Goal: Task Accomplishment & Management: Use online tool/utility

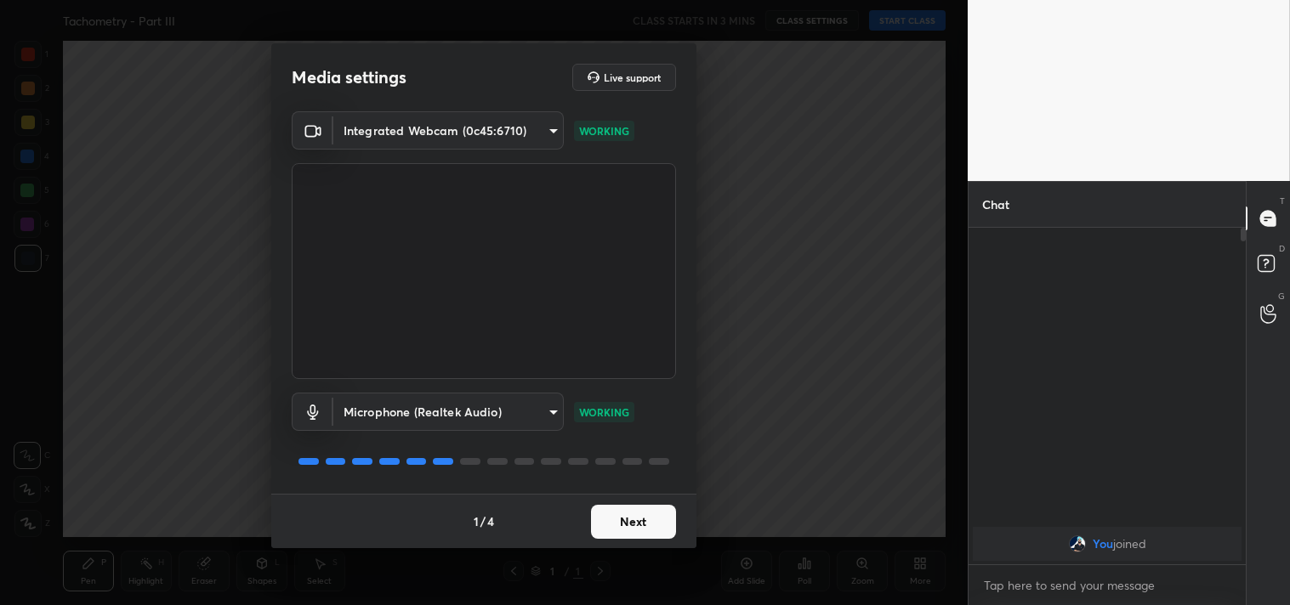
click at [644, 522] on button "Next" at bounding box center [633, 522] width 85 height 34
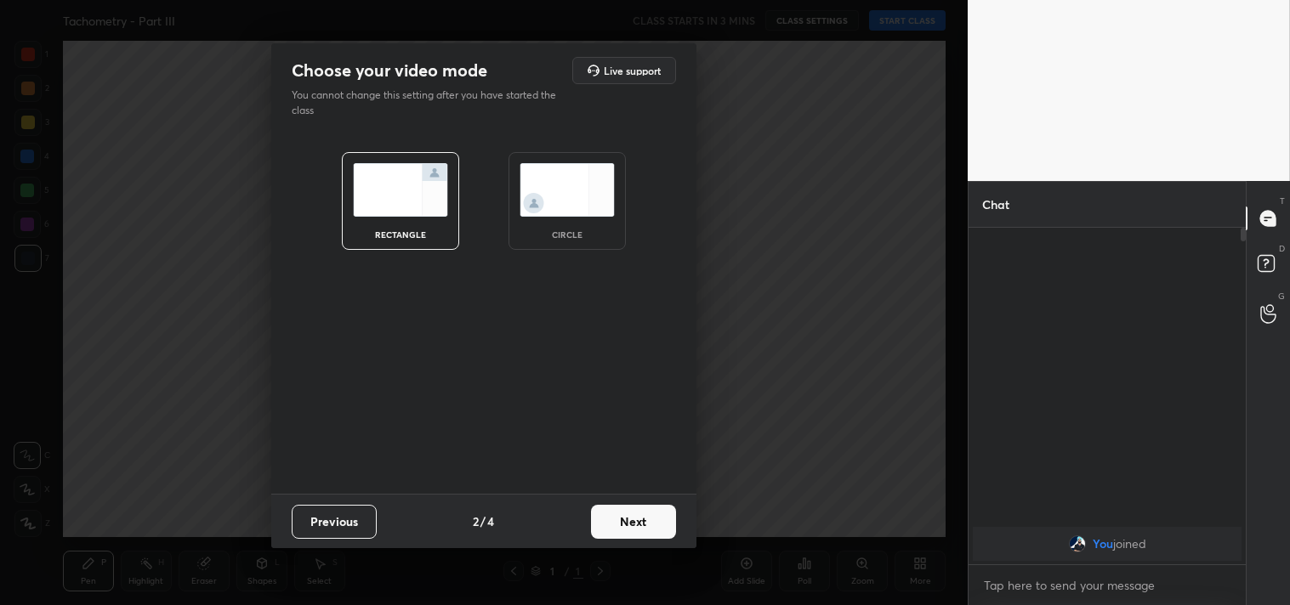
click at [644, 522] on button "Next" at bounding box center [633, 522] width 85 height 34
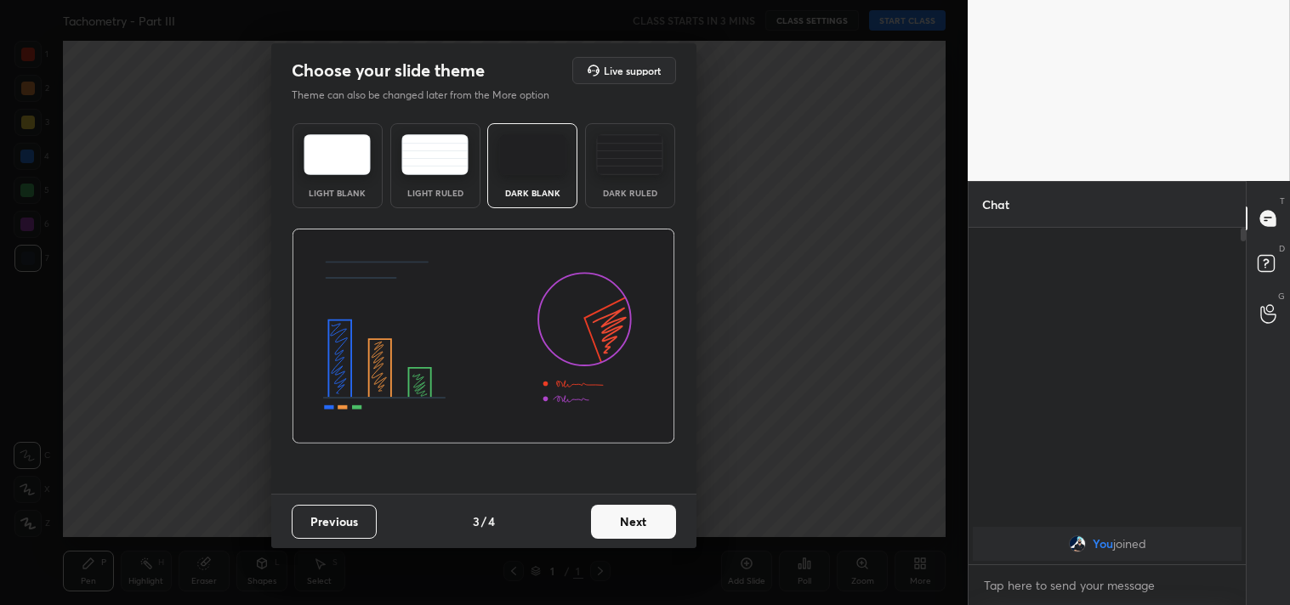
click at [644, 522] on button "Next" at bounding box center [633, 522] width 85 height 34
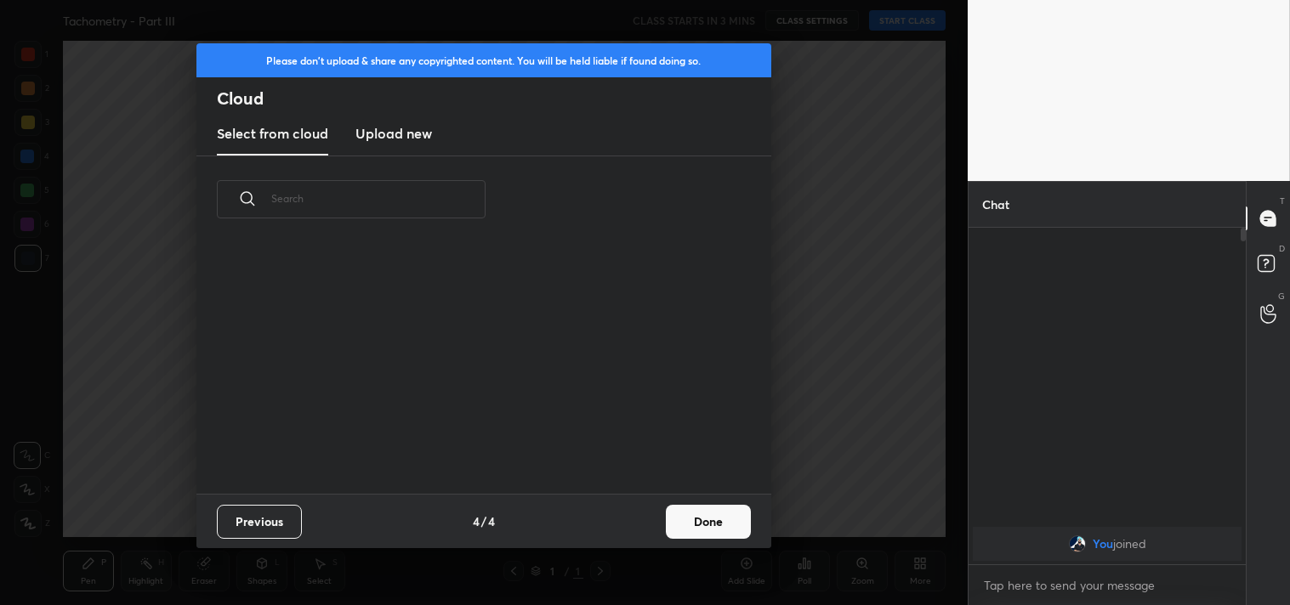
click at [644, 522] on div "Previous 4 / 4 Done" at bounding box center [483, 521] width 575 height 54
click at [701, 510] on button "Done" at bounding box center [708, 522] width 85 height 34
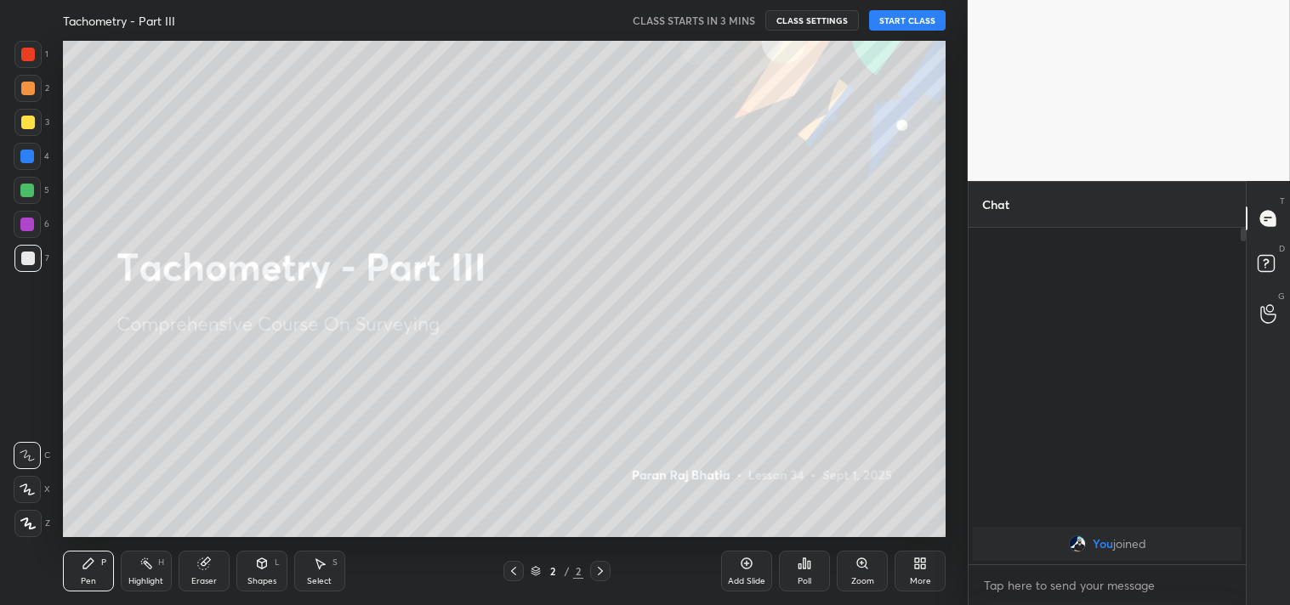
click at [754, 580] on div "Add Slide" at bounding box center [746, 581] width 37 height 9
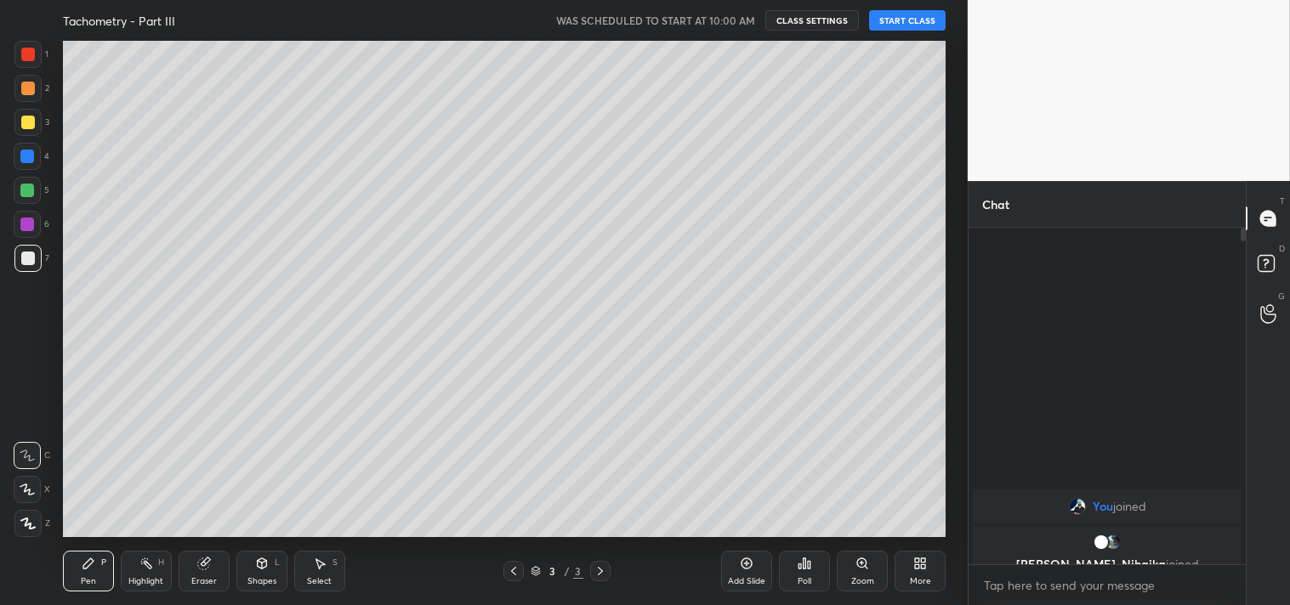
click at [902, 18] on button "START CLASS" at bounding box center [907, 20] width 77 height 20
click at [740, 26] on span "mute" at bounding box center [740, 20] width 24 height 12
click at [26, 513] on div at bounding box center [27, 523] width 27 height 27
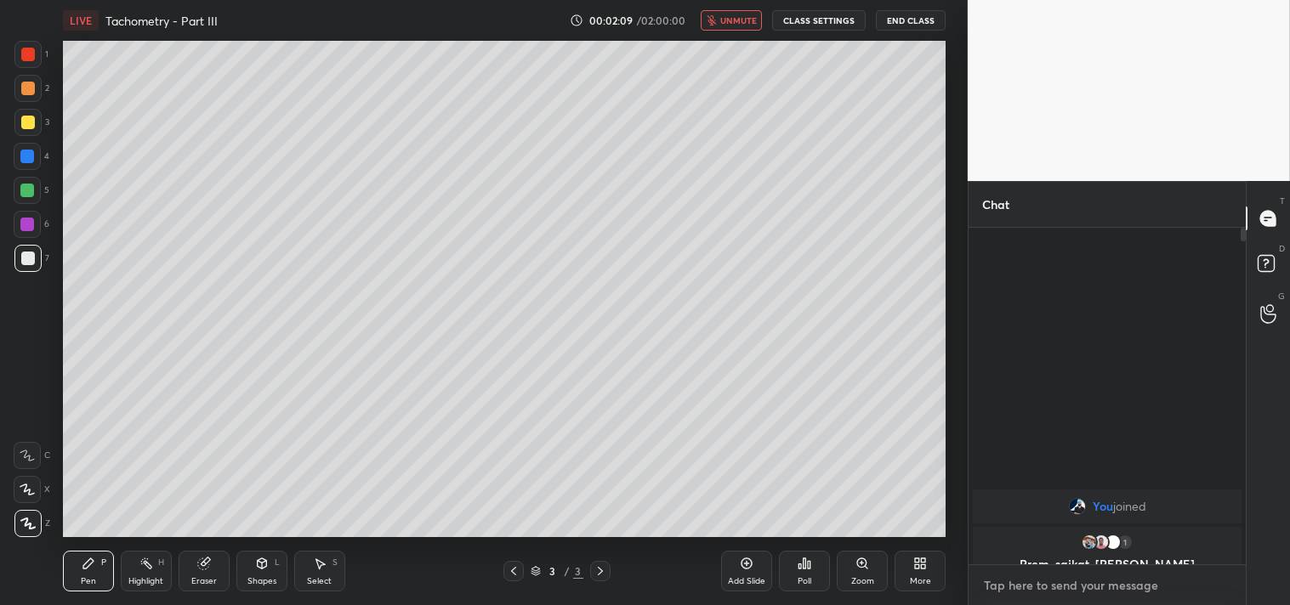
type textarea "x"
click at [1065, 598] on textarea at bounding box center [1107, 585] width 250 height 27
type textarea "j"
type textarea "x"
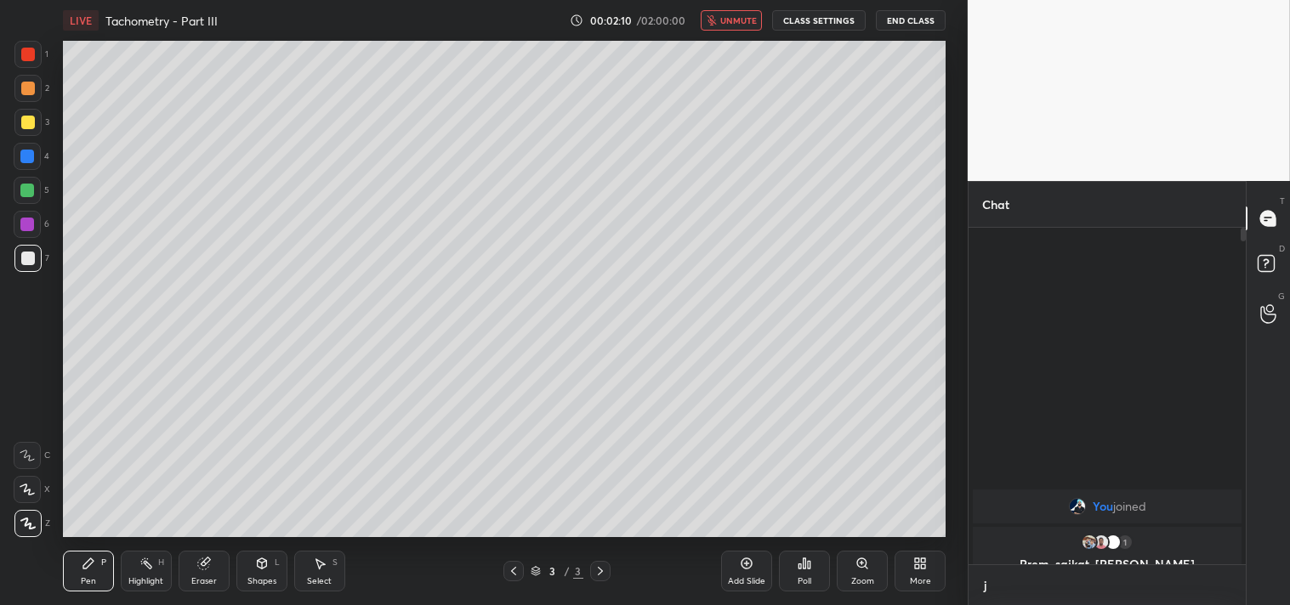
type textarea "jo"
type textarea "x"
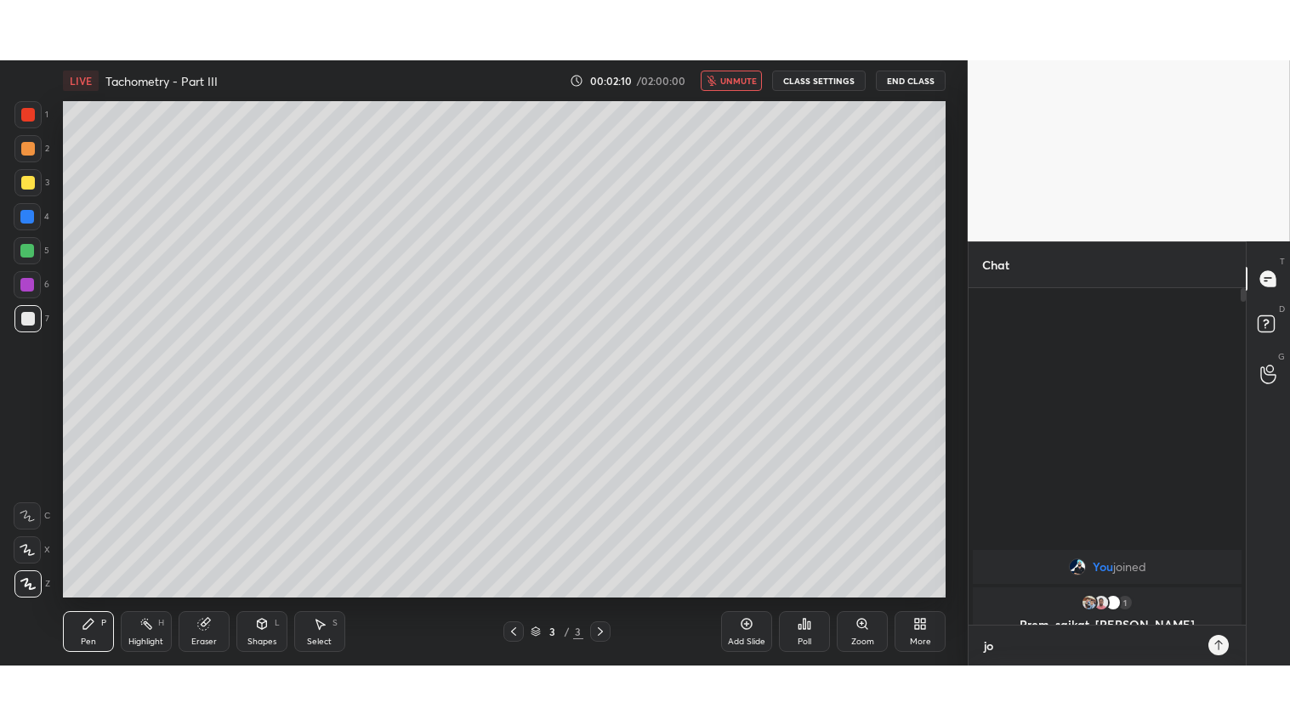
scroll to position [190, 272]
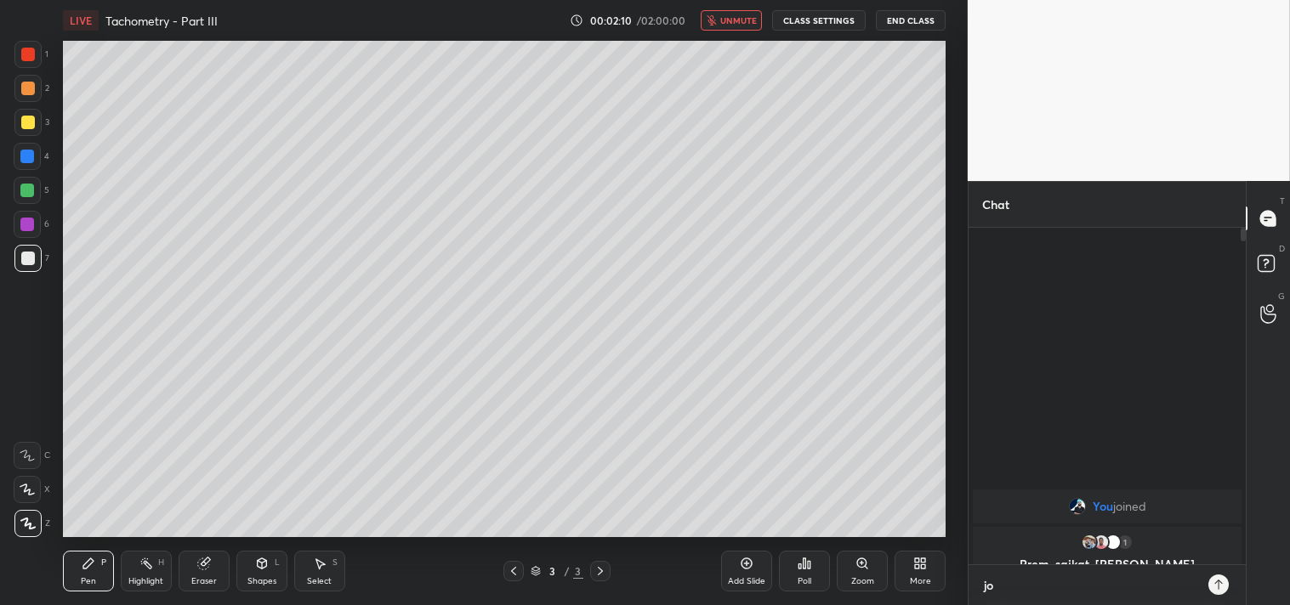
type textarea "joi"
type textarea "x"
type textarea "join"
type textarea "x"
type textarea "joini"
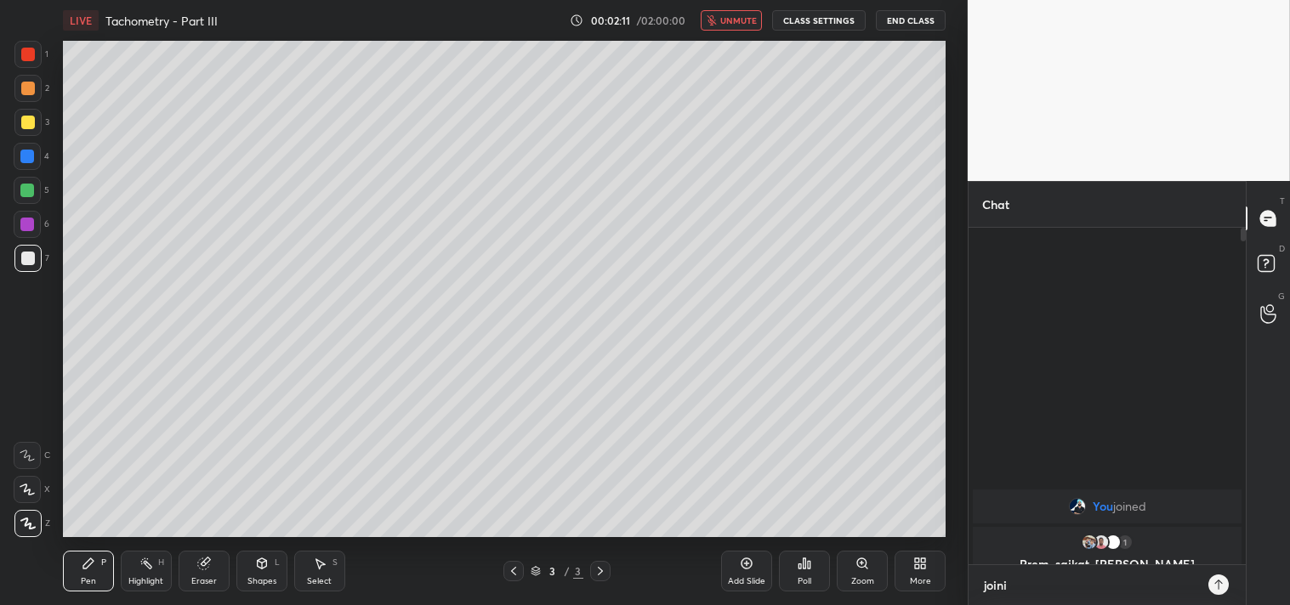
type textarea "x"
type textarea "joinin"
type textarea "x"
type textarea "joining"
type textarea "x"
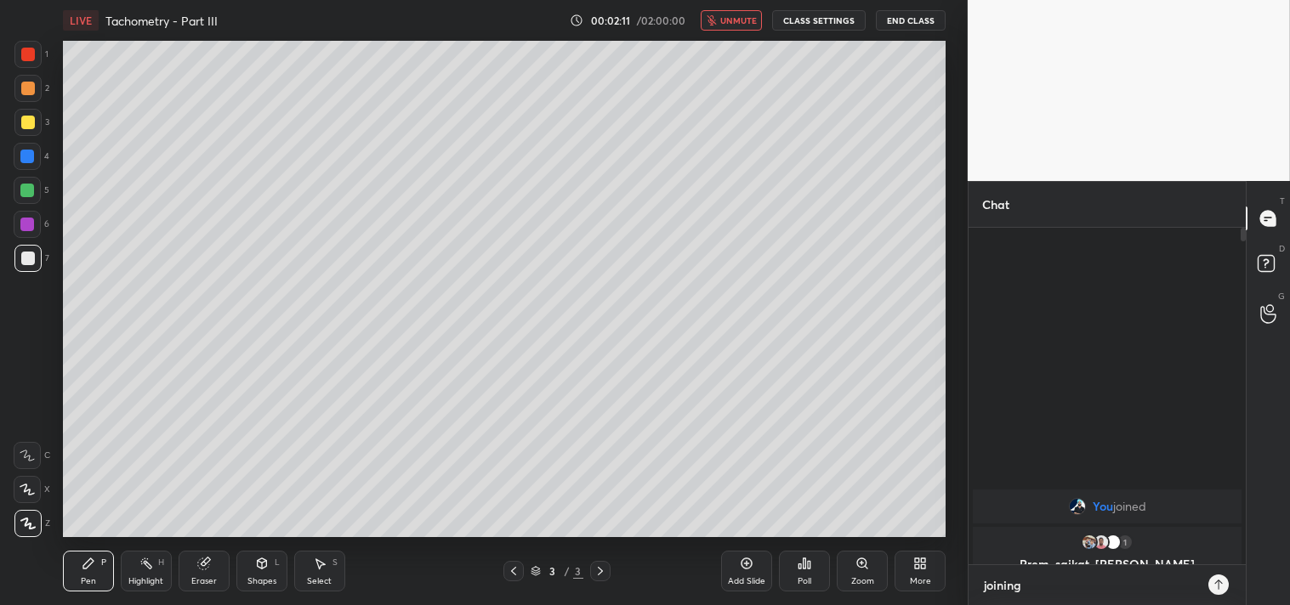
type textarea "joining"
type textarea "x"
type textarea "joining w"
type textarea "x"
type textarea "joining wi"
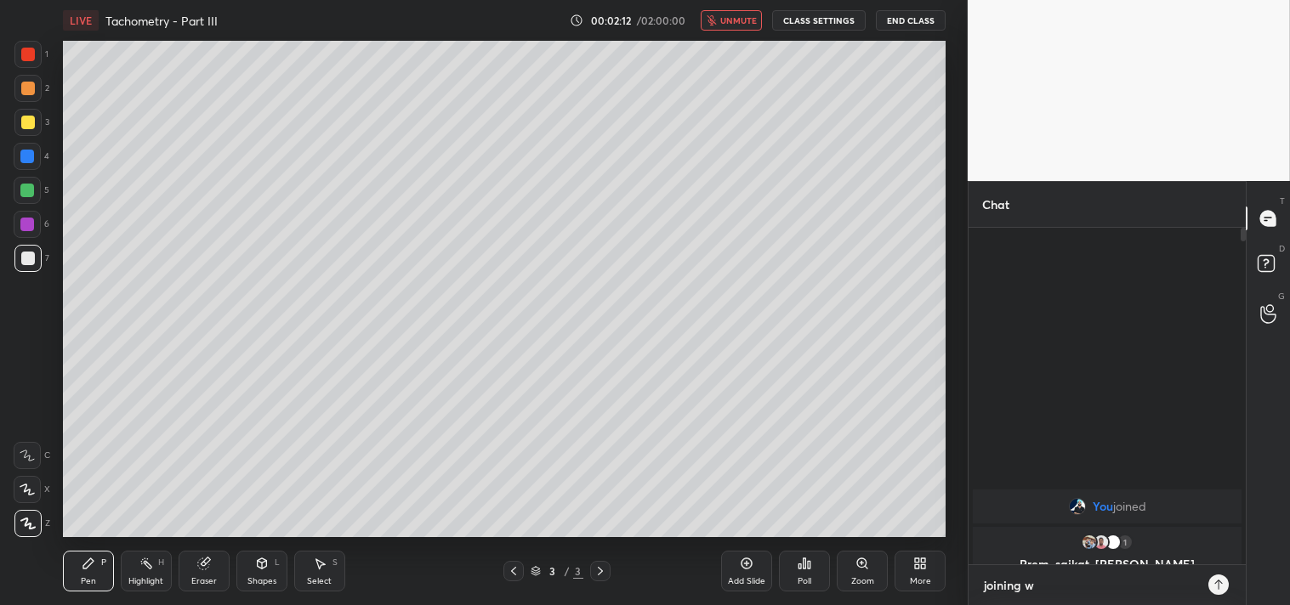
type textarea "x"
type textarea "joining wit"
type textarea "x"
type textarea "joining with"
type textarea "x"
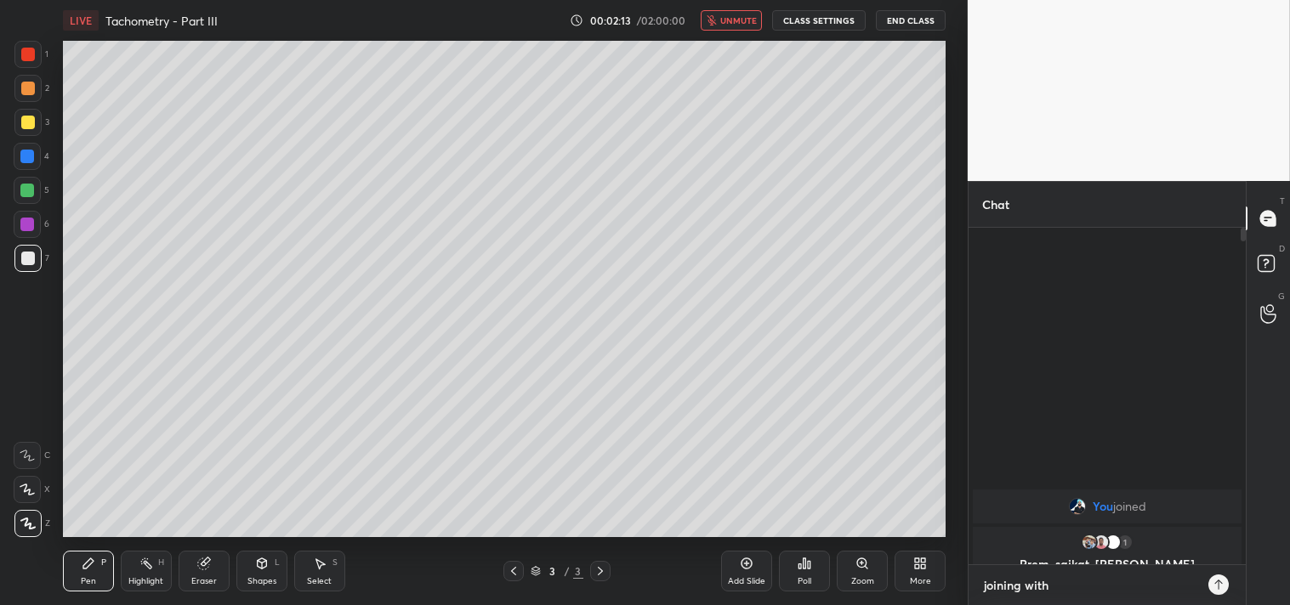
type textarea "joining withi"
type textarea "x"
type textarea "joining within"
type textarea "x"
type textarea "joining within"
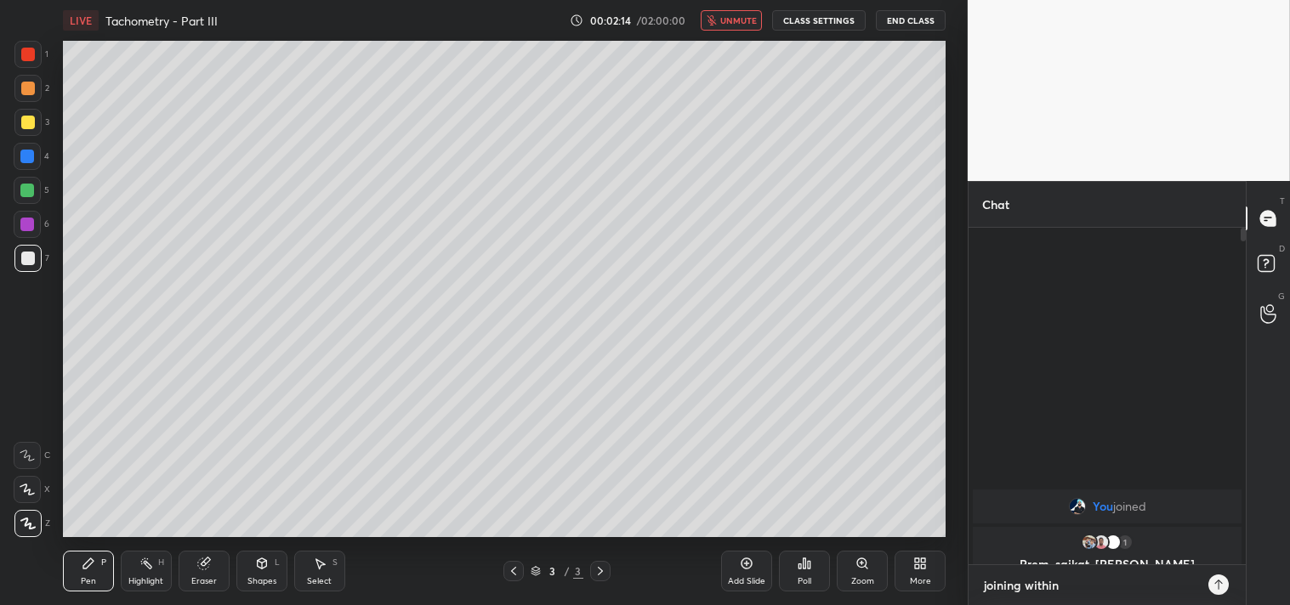
type textarea "x"
type textarea "joining within a"
type textarea "x"
type textarea "joining within a"
type textarea "x"
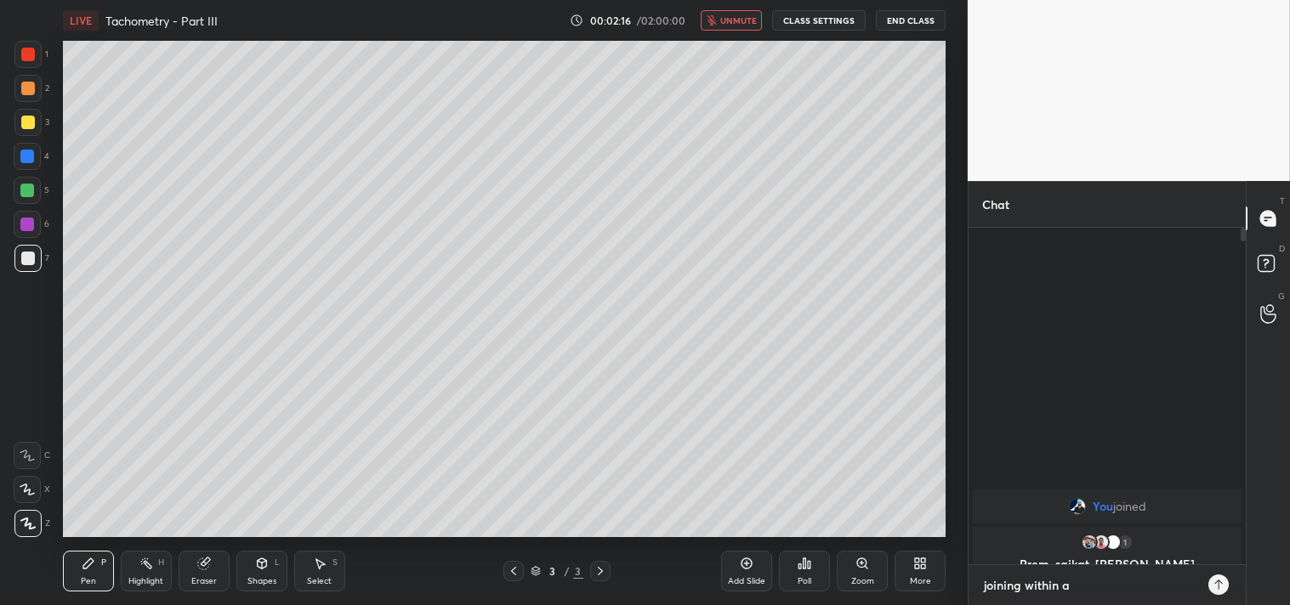
type textarea "joining within a m"
type textarea "x"
type textarea "joining within a mi"
type textarea "x"
type textarea "joining within a min"
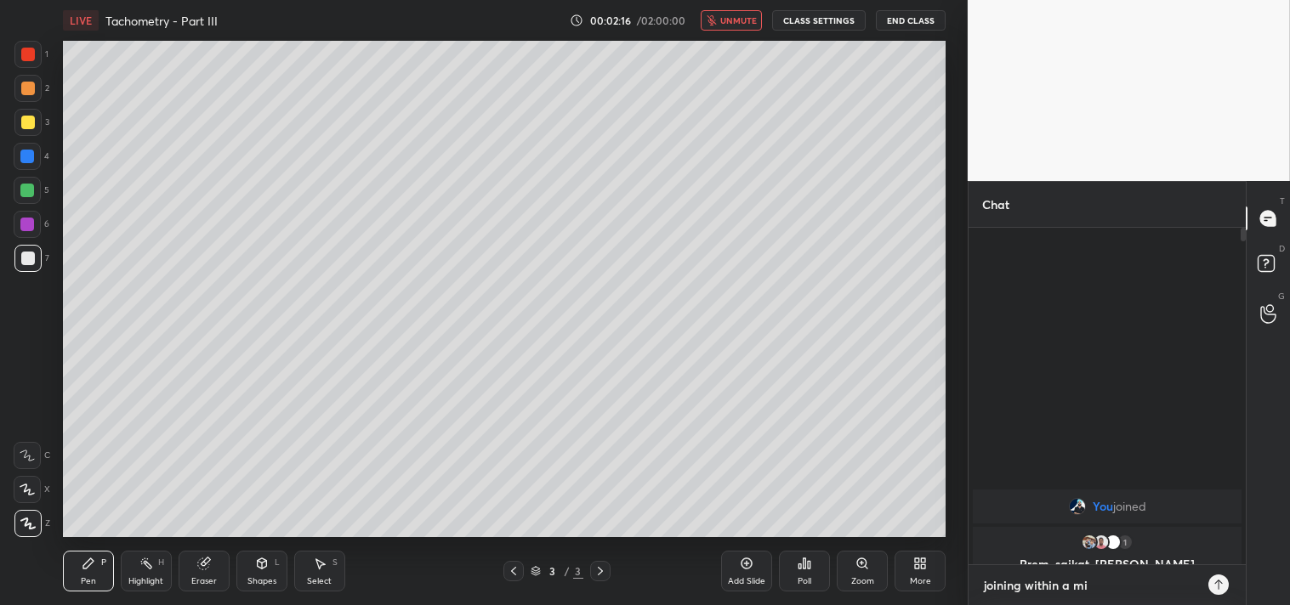
type textarea "x"
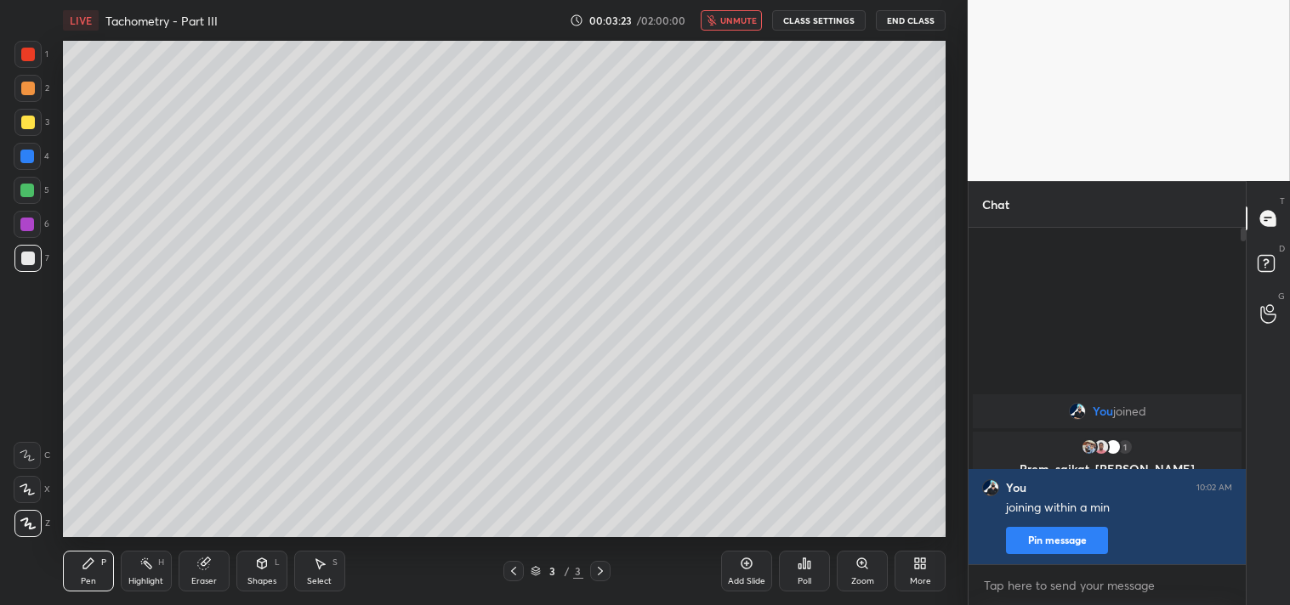
click at [27, 522] on icon at bounding box center [27, 524] width 15 height 12
type textarea "x"
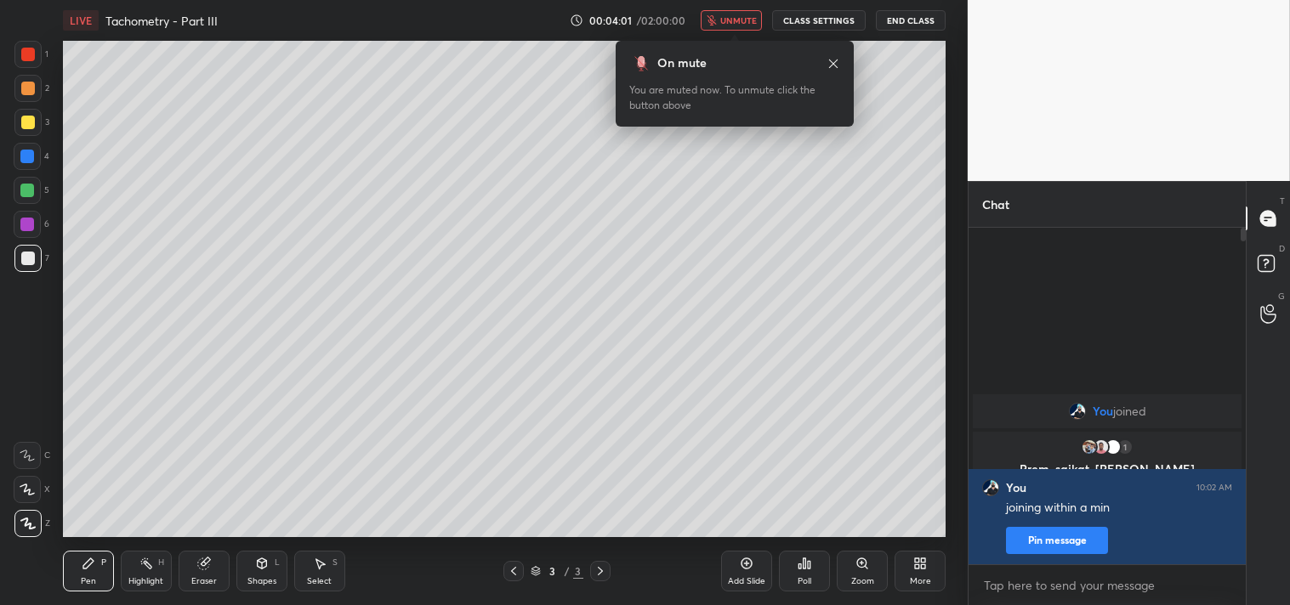
click at [833, 26] on button "CLASS SETTINGS" at bounding box center [819, 20] width 94 height 20
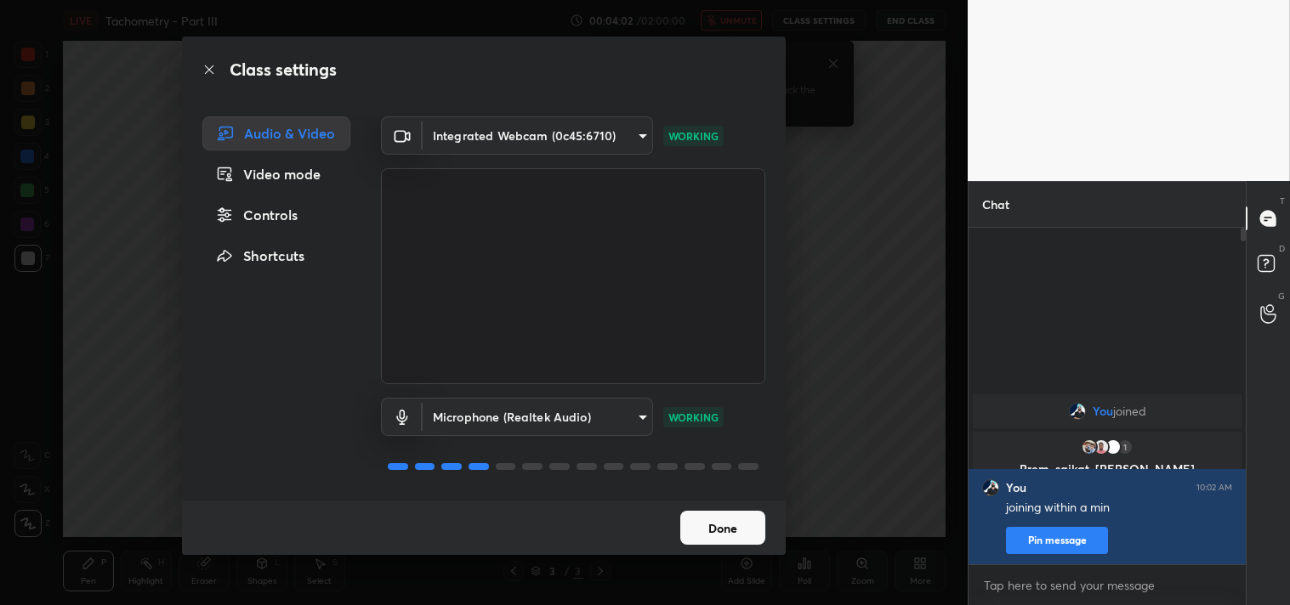
click at [632, 132] on body "1 2 3 4 5 6 7 C X Z C X Z E E Erase all H H LIVE Tachometry - Part III 00:04:02…" at bounding box center [645, 302] width 1290 height 605
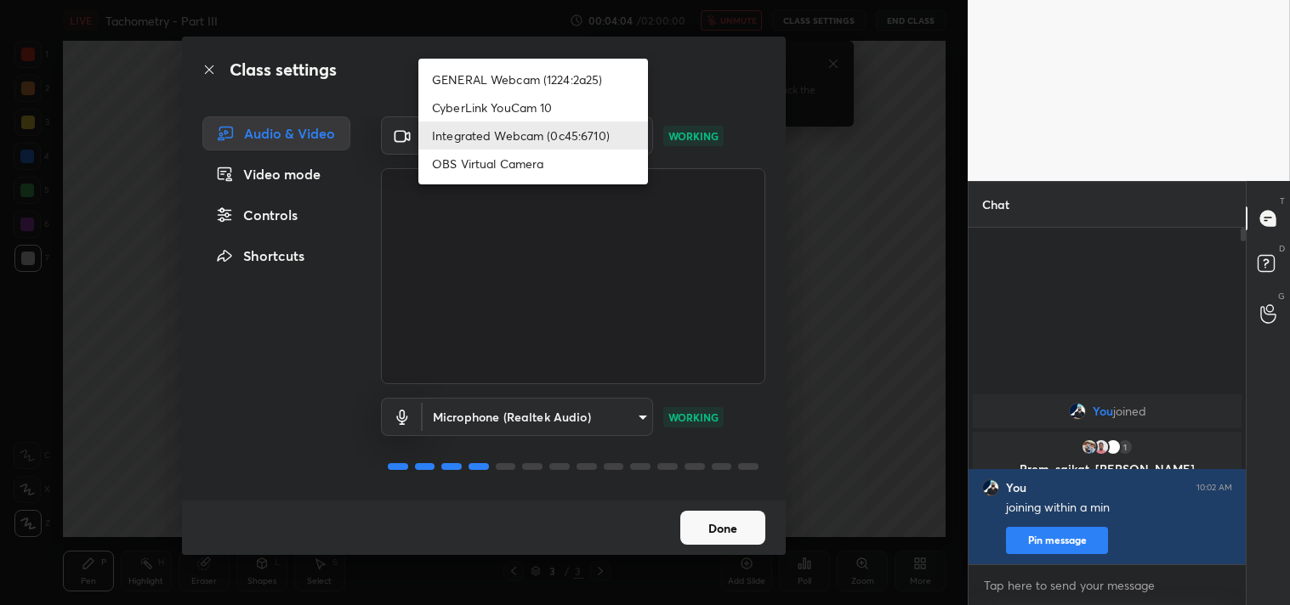
click at [601, 83] on li "GENERAL Webcam (1224:2a25)" at bounding box center [533, 79] width 230 height 28
type input "a804162f24a268607d6802bdfd143bf6309bb53021525fede1067bb20ea62842"
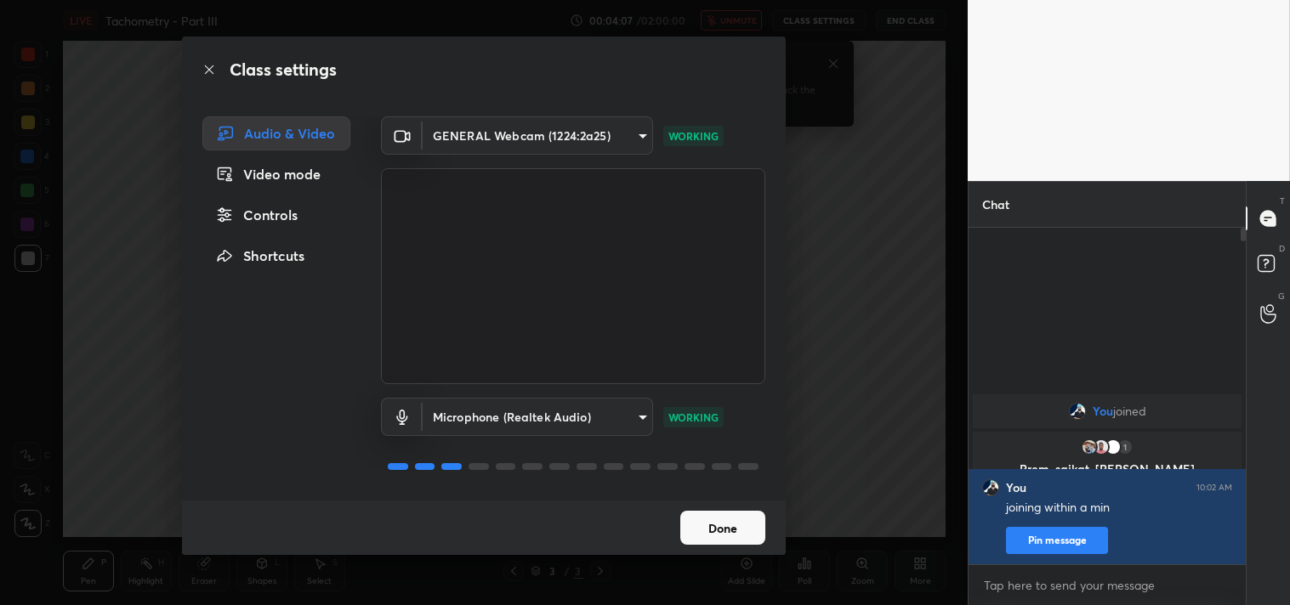
click at [741, 529] on button "Done" at bounding box center [722, 528] width 85 height 34
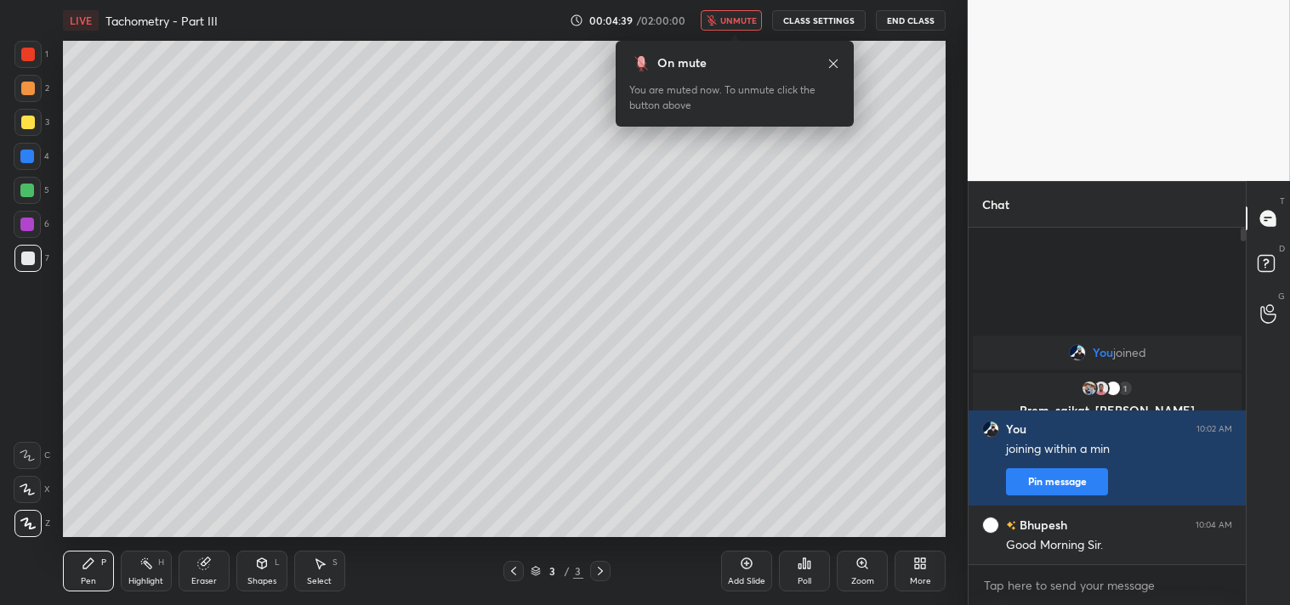
click at [924, 581] on div "More" at bounding box center [920, 581] width 21 height 9
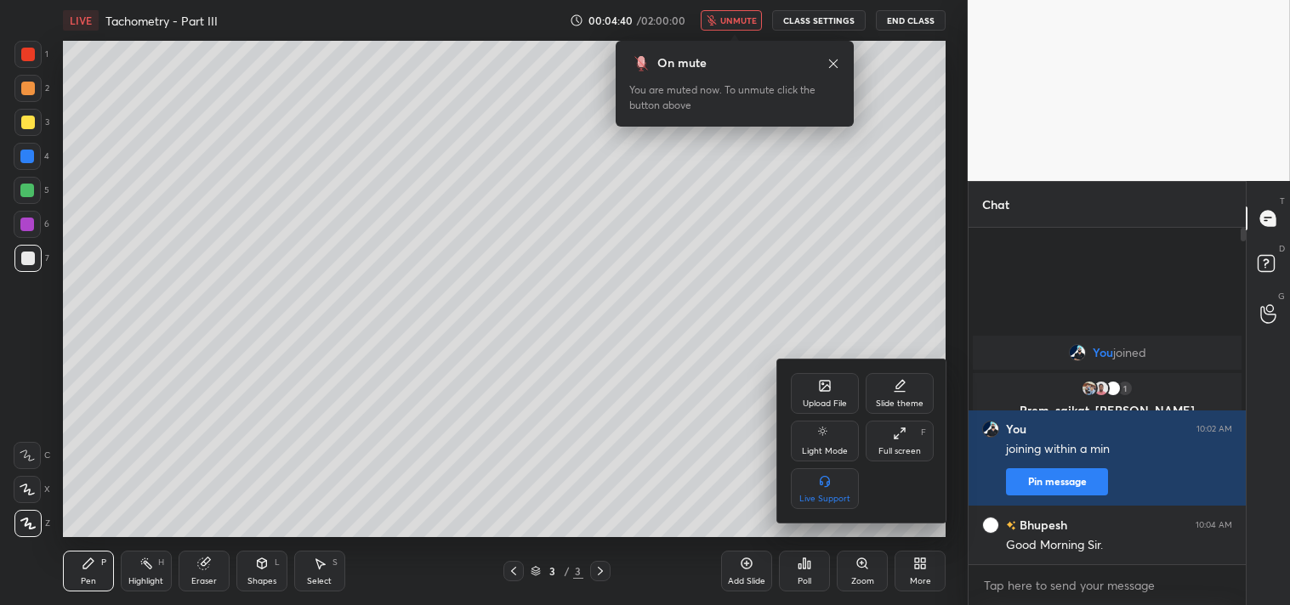
click at [901, 447] on div "Full screen" at bounding box center [899, 451] width 43 height 9
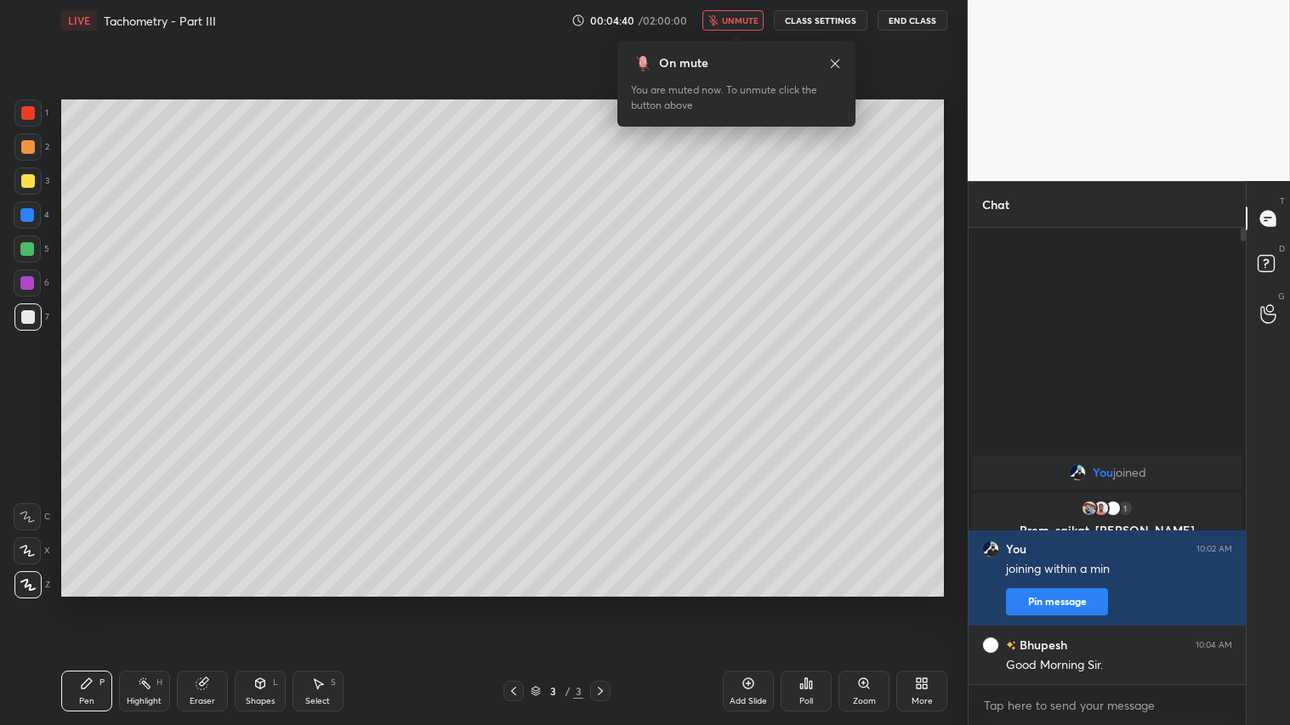
scroll to position [309, 272]
type textarea "x"
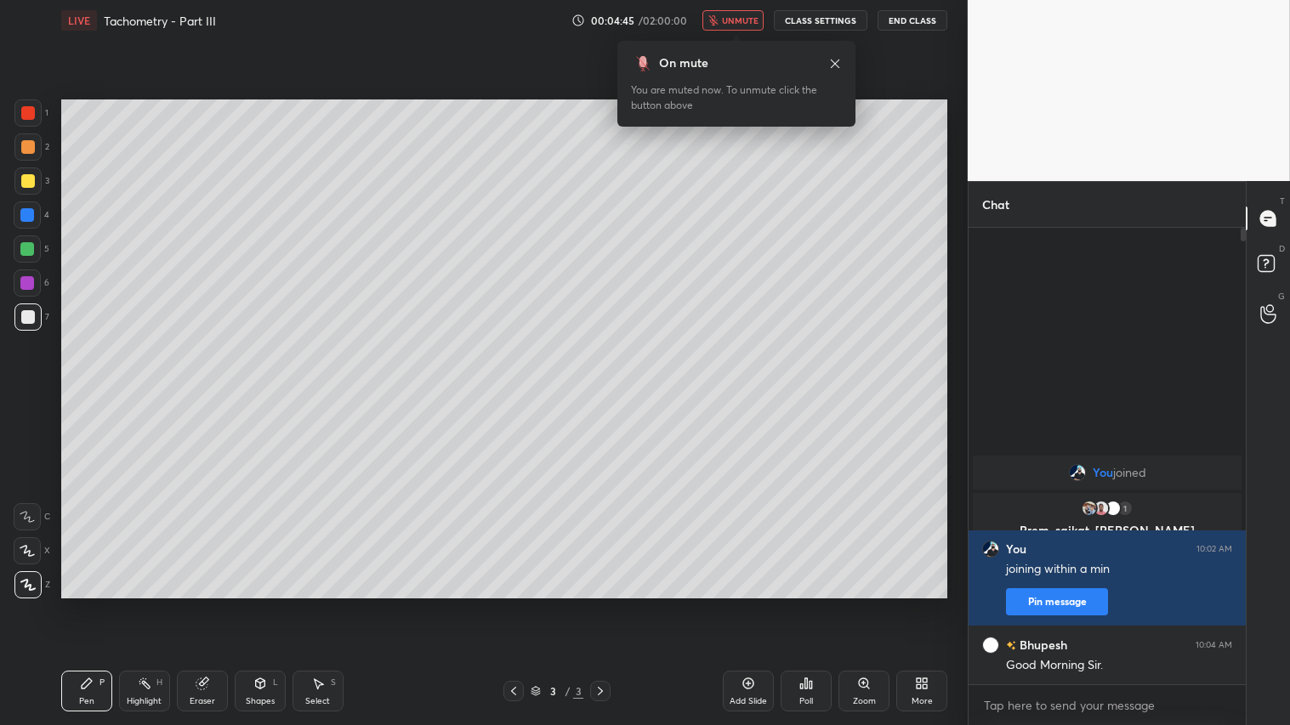
click at [201, 604] on div "Eraser" at bounding box center [203, 701] width 26 height 9
click at [43, 591] on div "E E Erase all" at bounding box center [35, 548] width 43 height 102
click at [20, 580] on span "Erase all" at bounding box center [27, 584] width 26 height 12
click at [735, 19] on span "unmute" at bounding box center [740, 20] width 37 height 12
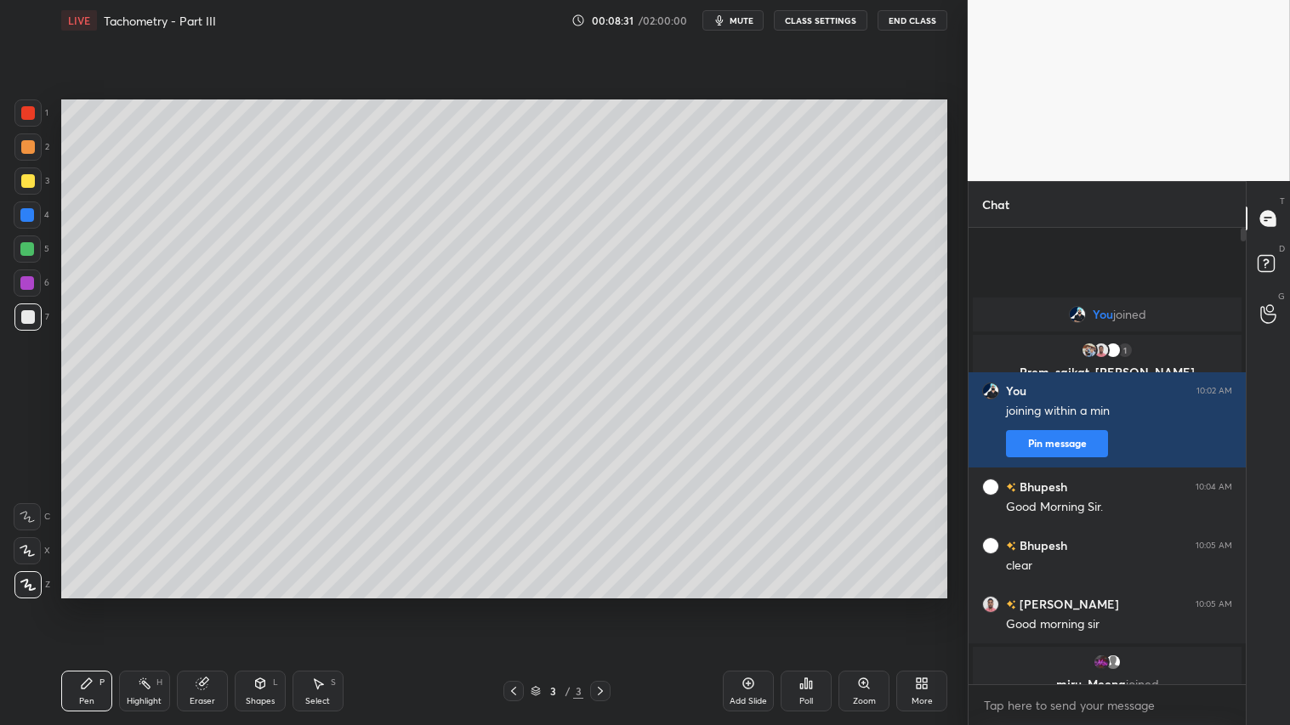
click at [26, 151] on div at bounding box center [28, 147] width 14 height 14
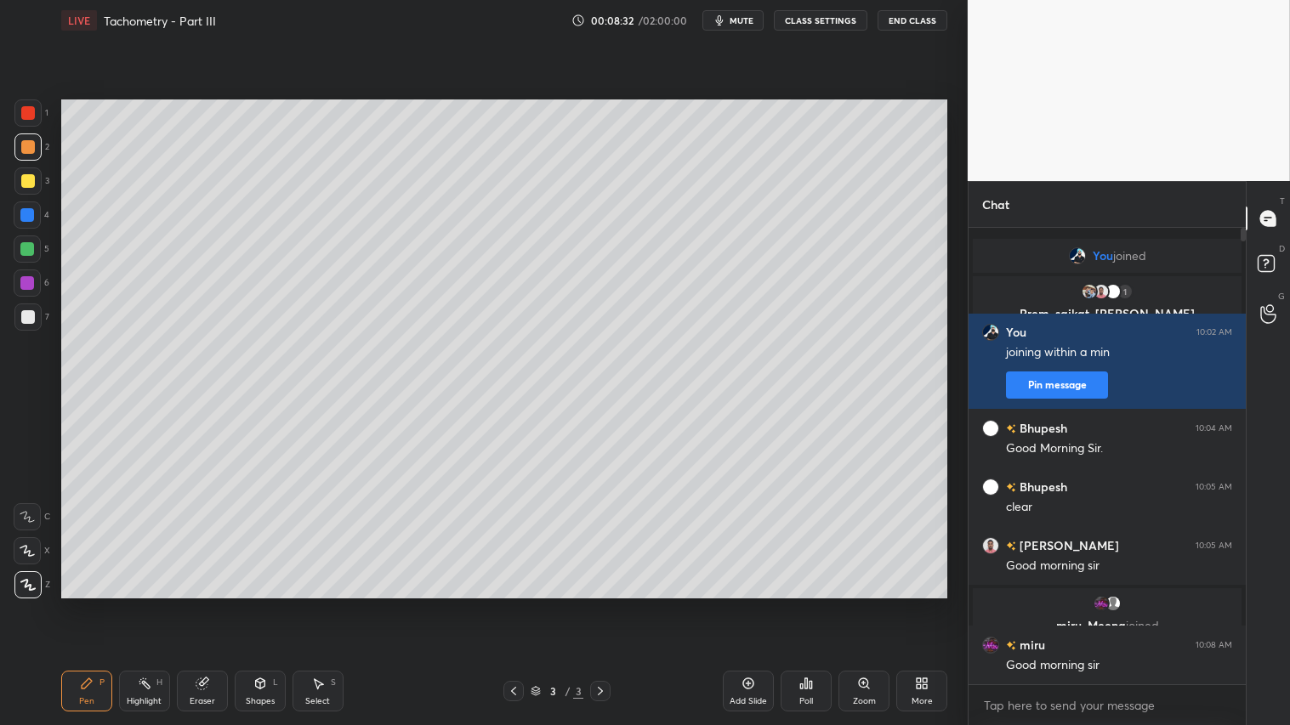
click at [88, 604] on div "Pen" at bounding box center [86, 701] width 15 height 9
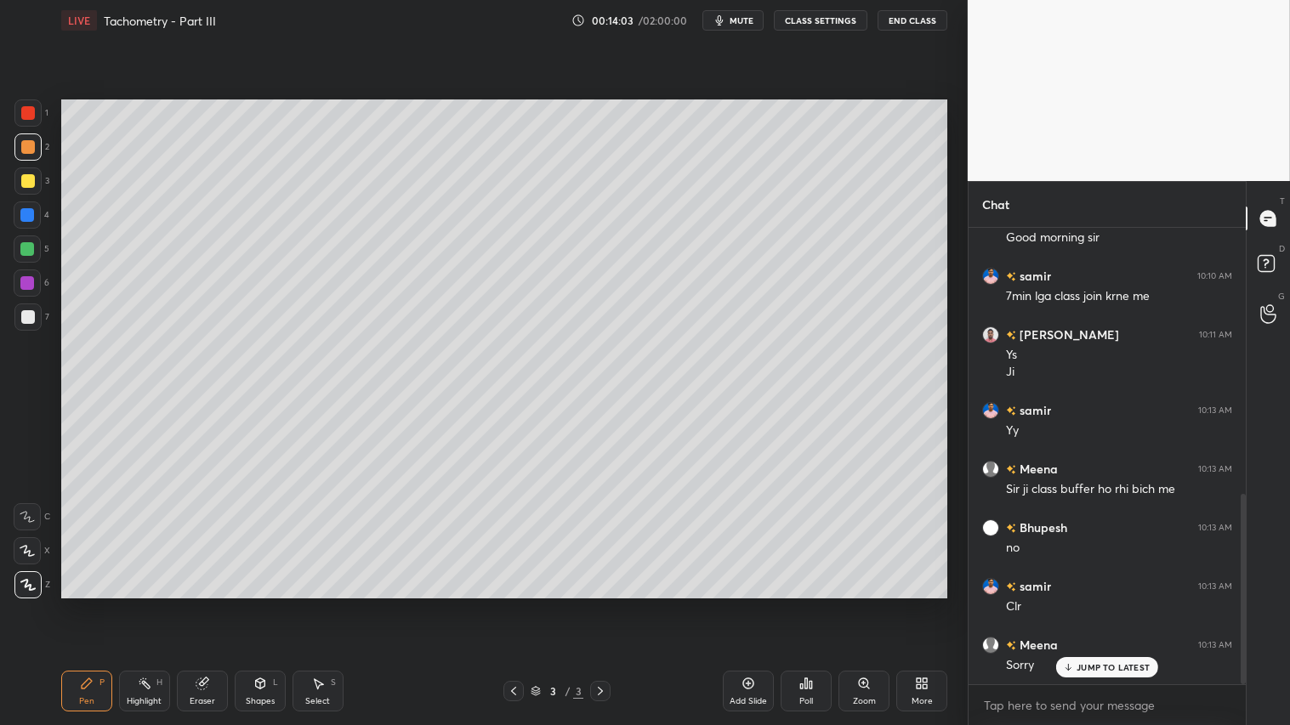
scroll to position [636, 0]
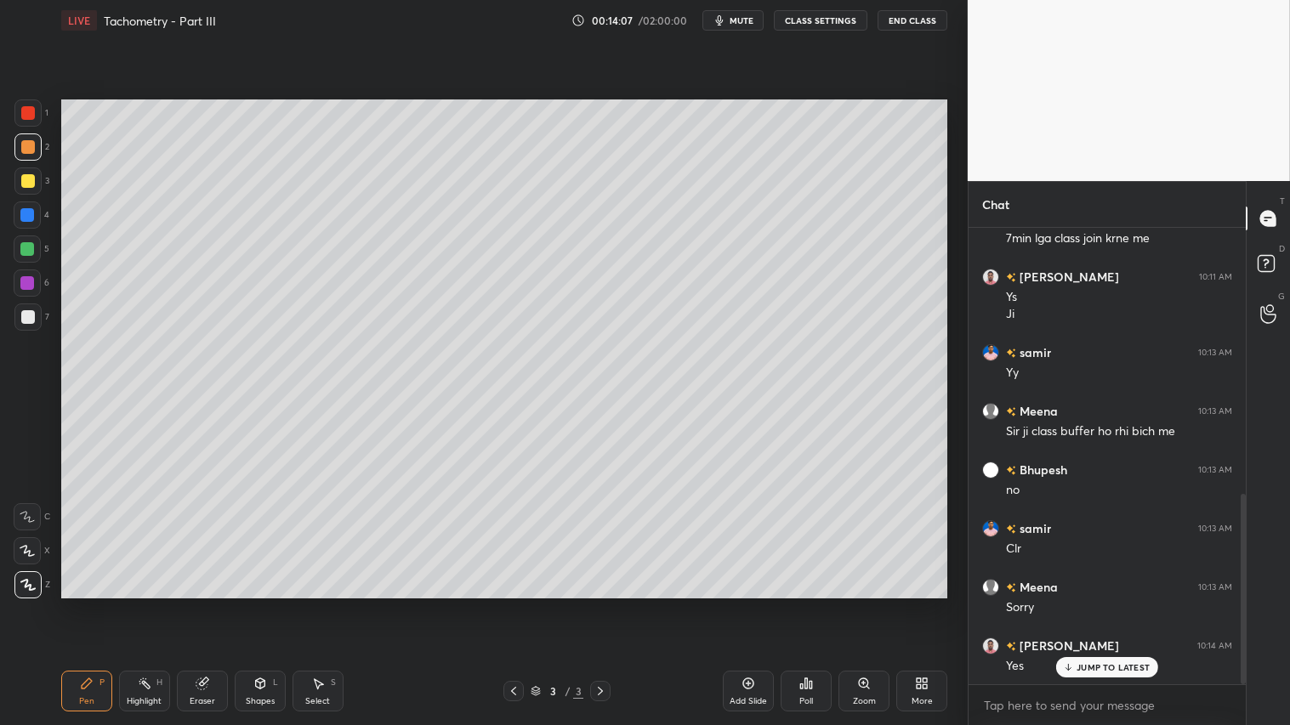
click at [207, 604] on div "Eraser" at bounding box center [202, 691] width 51 height 41
click at [26, 585] on span "Erase all" at bounding box center [27, 584] width 26 height 12
drag, startPoint x: 82, startPoint y: 681, endPoint x: 83, endPoint y: 666, distance: 15.3
click at [83, 604] on icon at bounding box center [87, 684] width 14 height 14
click at [256, 604] on div "Shapes L" at bounding box center [260, 691] width 51 height 41
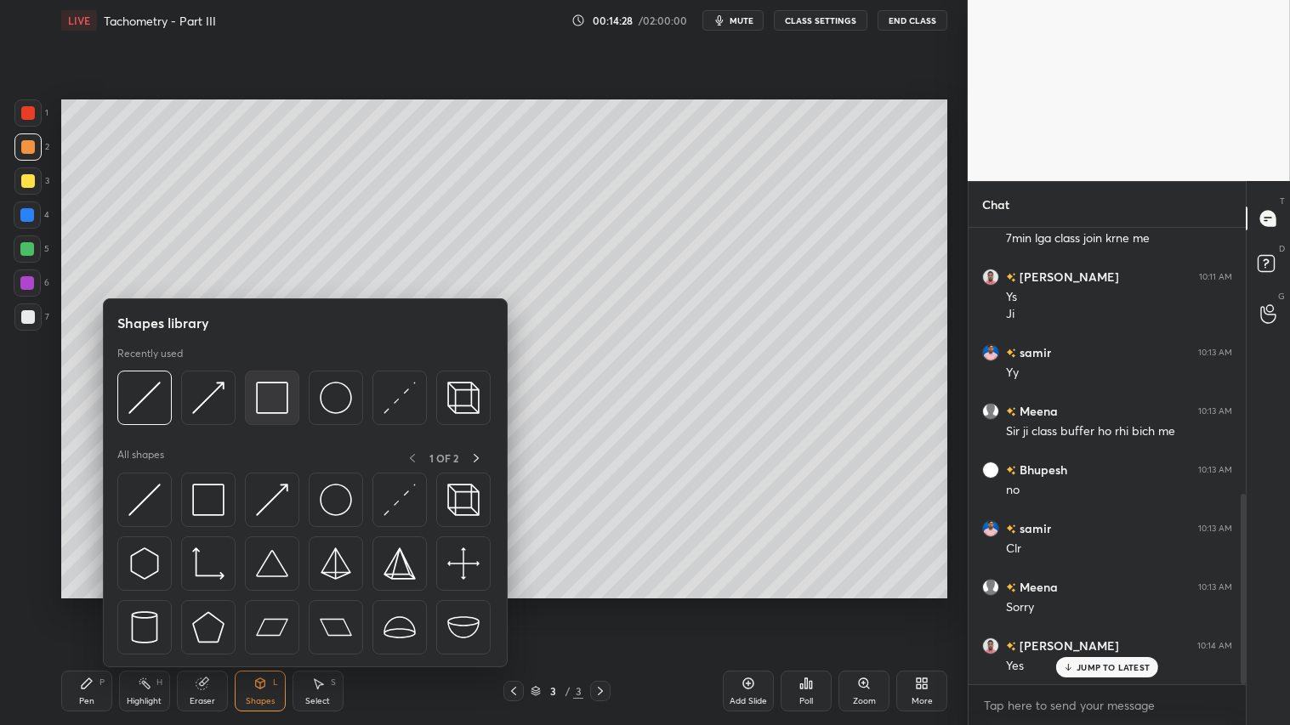
click at [279, 396] on img at bounding box center [272, 398] width 32 height 32
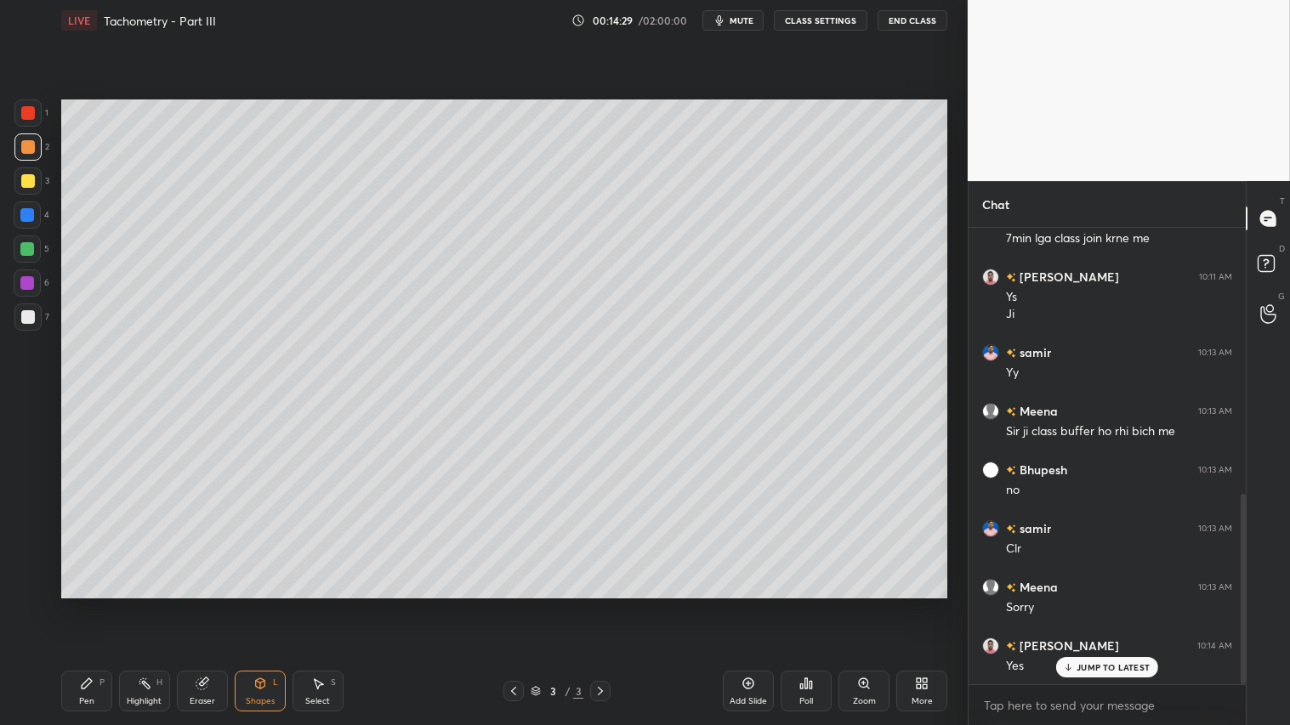
click at [34, 309] on div at bounding box center [27, 317] width 27 height 27
click at [31, 157] on div at bounding box center [27, 146] width 27 height 27
click at [91, 604] on div "Pen P Highlight H Eraser Shapes L Select S 3 / 3 Add Slide Poll Zoom More" at bounding box center [504, 691] width 886 height 68
click at [74, 604] on div "Pen P" at bounding box center [86, 691] width 51 height 41
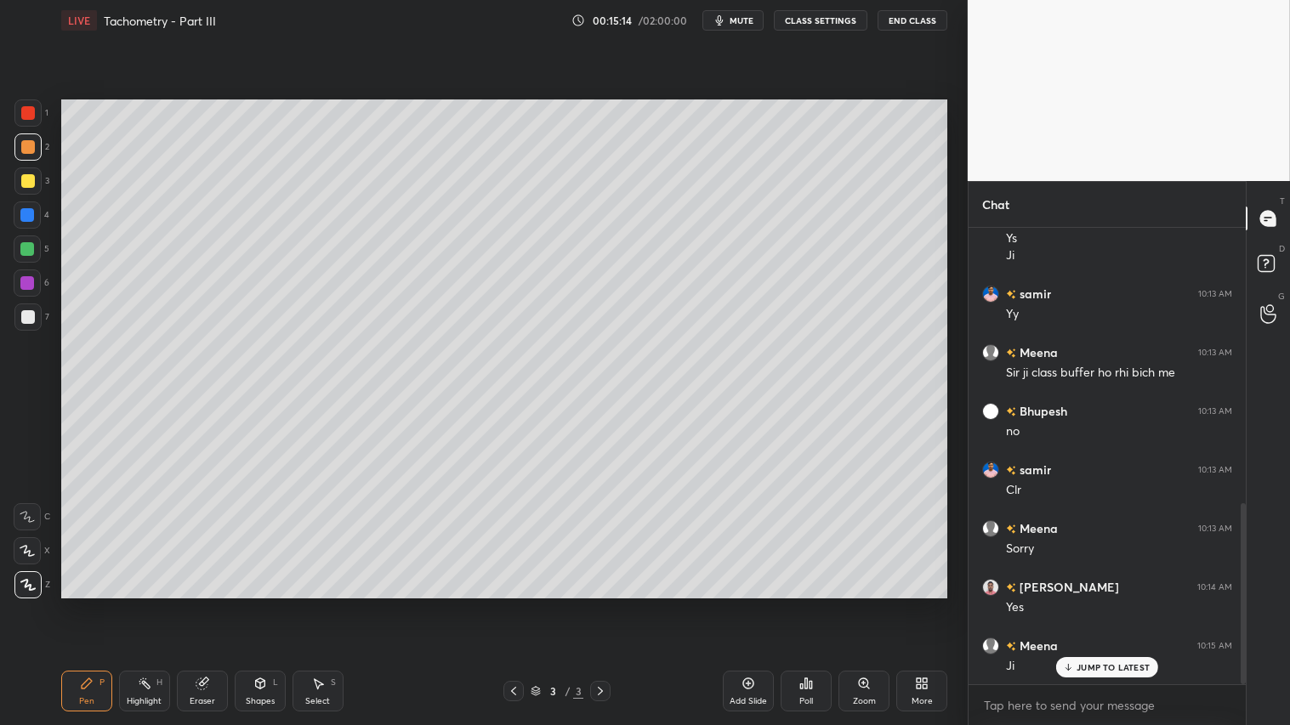
click at [105, 604] on div "Pen P" at bounding box center [86, 691] width 51 height 41
click at [92, 604] on div "Pen P" at bounding box center [86, 691] width 51 height 41
drag, startPoint x: 264, startPoint y: 703, endPoint x: 267, endPoint y: 678, distance: 24.8
click at [267, 604] on div "Shapes" at bounding box center [260, 701] width 29 height 9
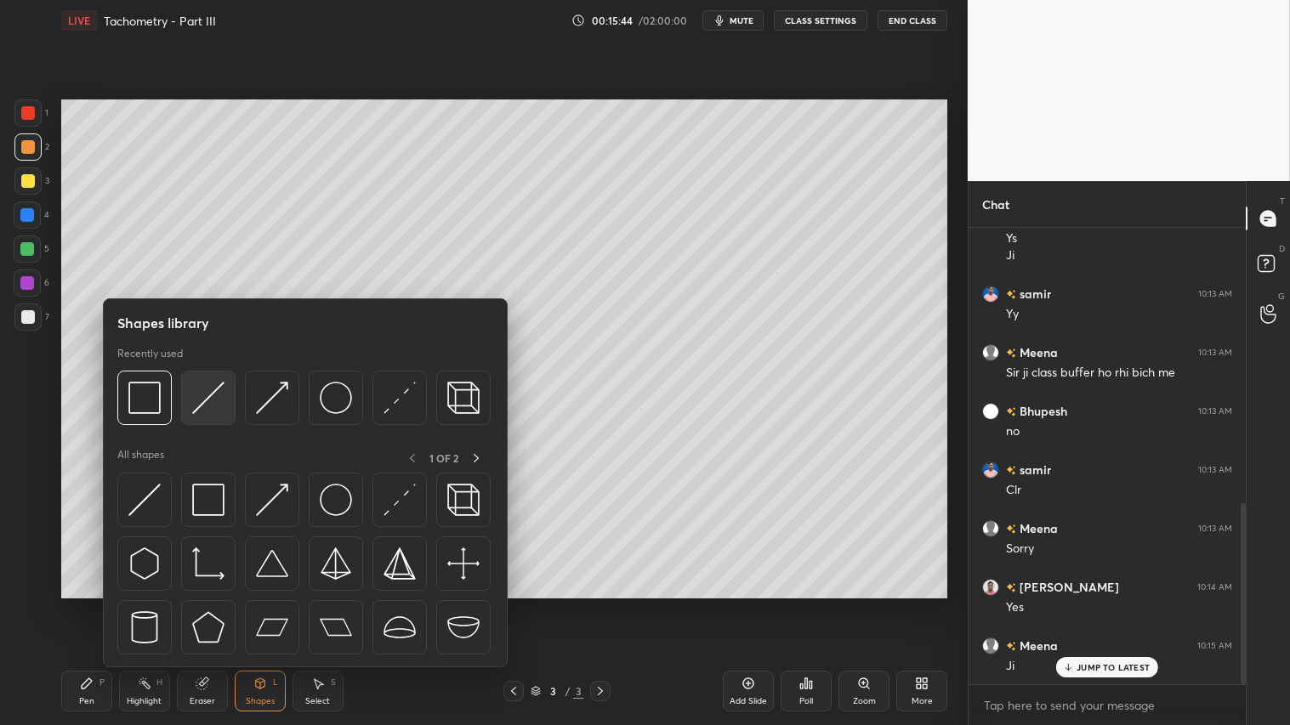
click at [198, 387] on img at bounding box center [208, 398] width 32 height 32
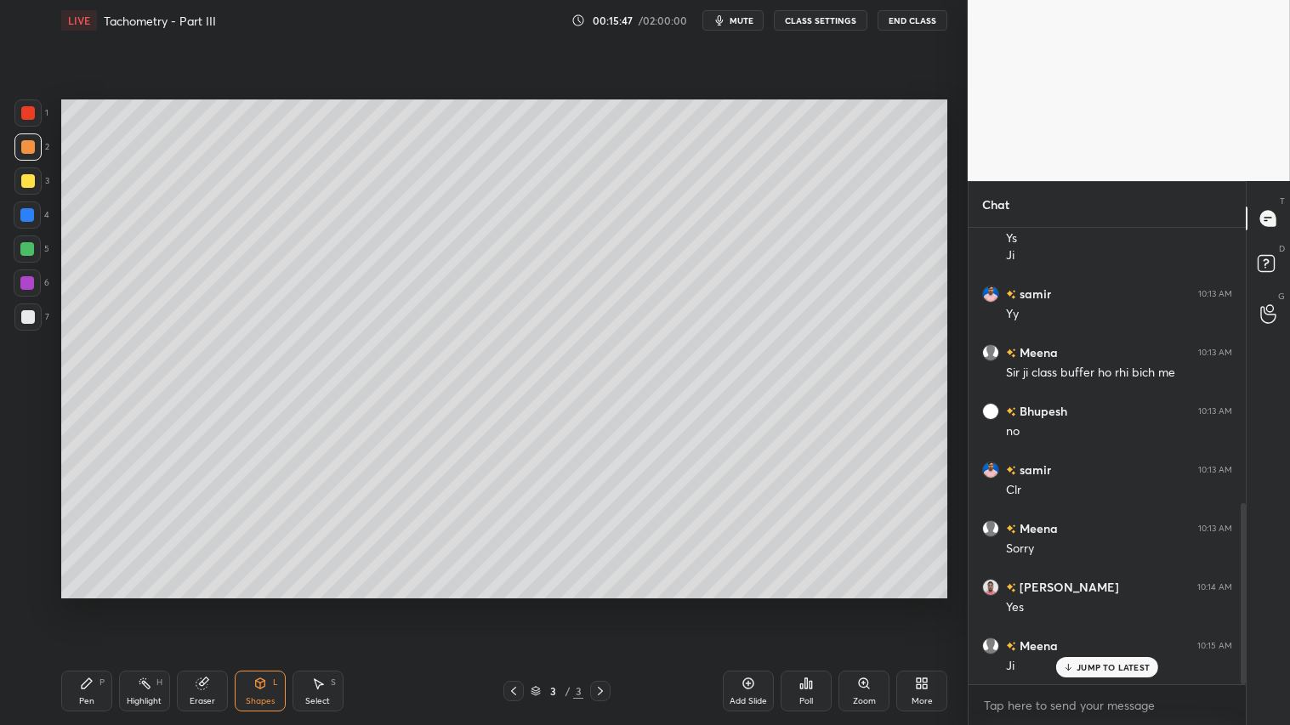
drag, startPoint x: 27, startPoint y: 138, endPoint x: 53, endPoint y: 366, distance: 229.3
click at [27, 139] on div at bounding box center [27, 146] width 27 height 27
click at [86, 604] on icon at bounding box center [87, 684] width 14 height 14
click at [266, 604] on div "Shapes L" at bounding box center [260, 691] width 51 height 41
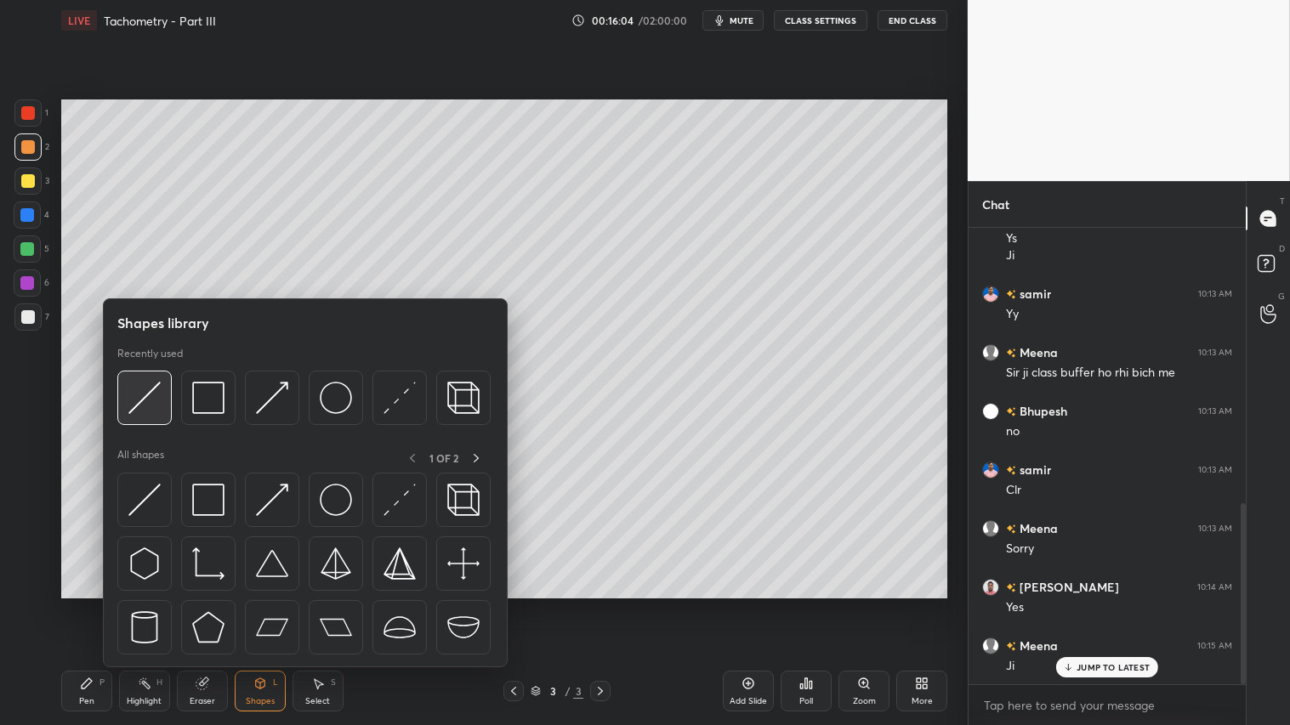
click at [157, 402] on img at bounding box center [144, 398] width 32 height 32
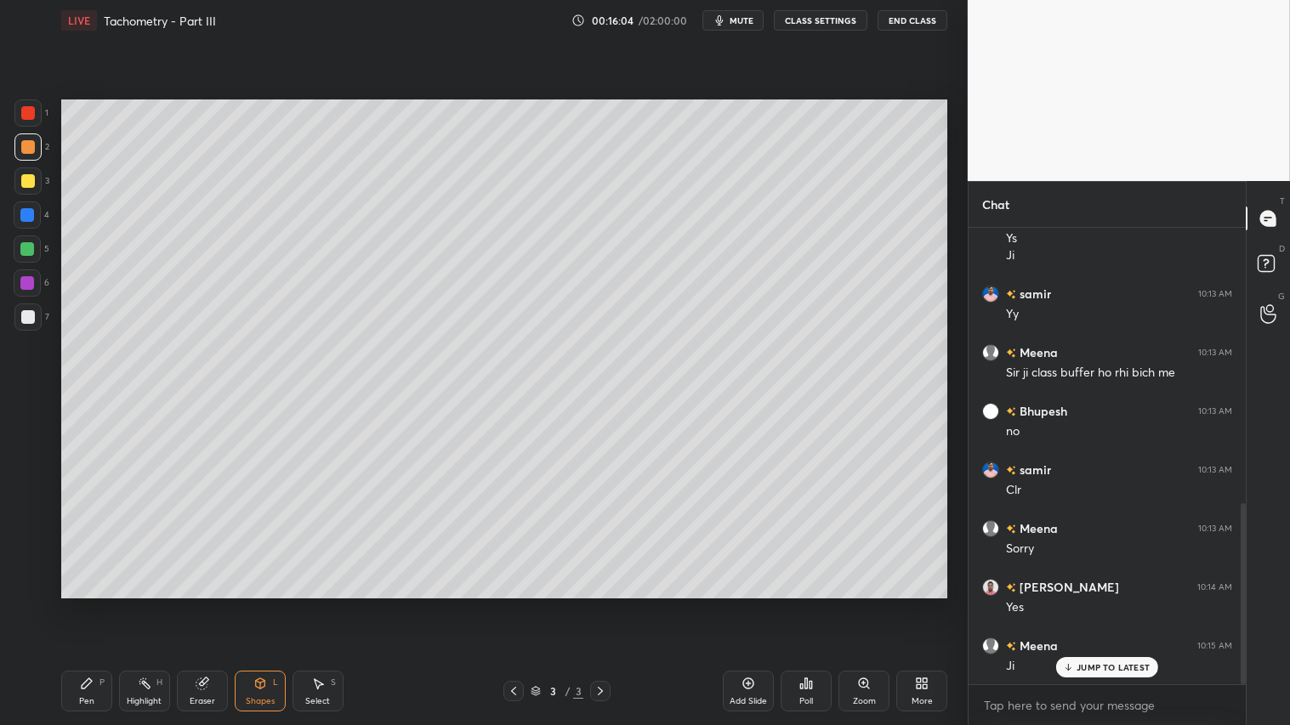
click at [20, 171] on div at bounding box center [27, 180] width 27 height 27
click at [27, 141] on div at bounding box center [28, 147] width 14 height 14
click at [95, 604] on div "Pen P" at bounding box center [86, 691] width 51 height 41
click at [261, 604] on icon at bounding box center [260, 684] width 14 height 14
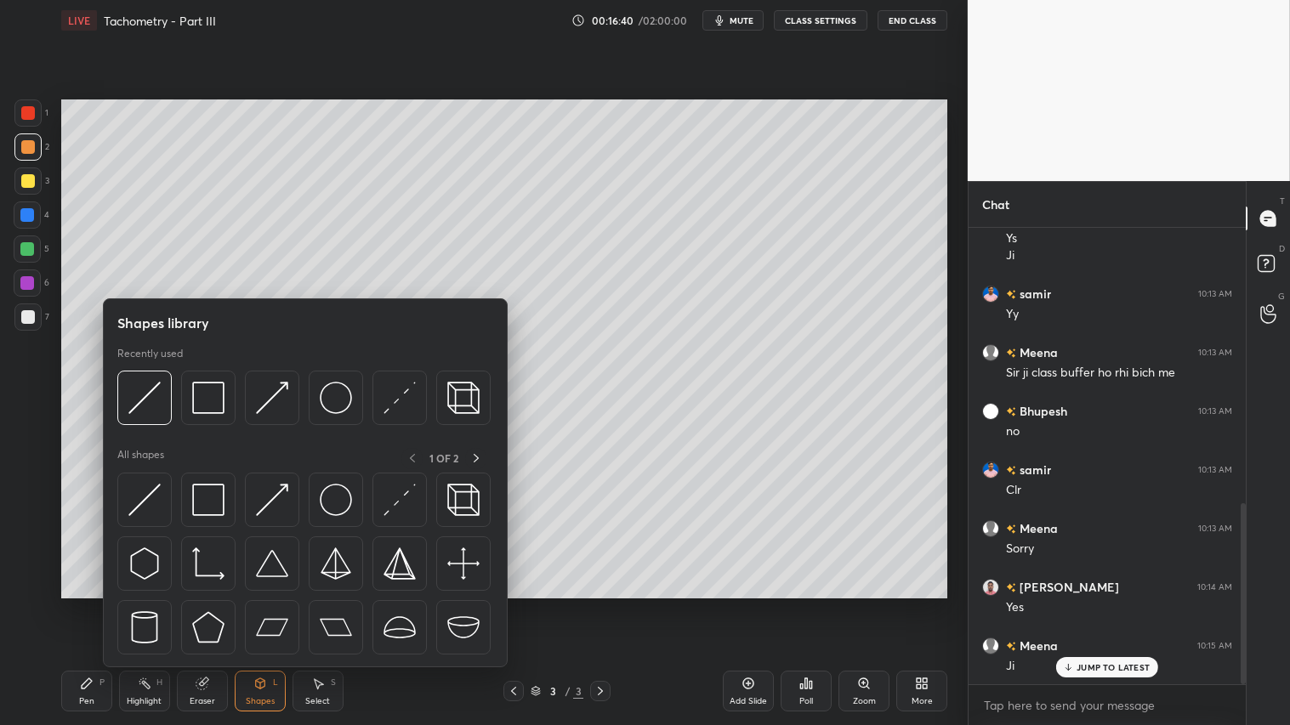
drag, startPoint x: 26, startPoint y: 181, endPoint x: 35, endPoint y: 182, distance: 9.4
click at [26, 181] on div at bounding box center [28, 181] width 14 height 14
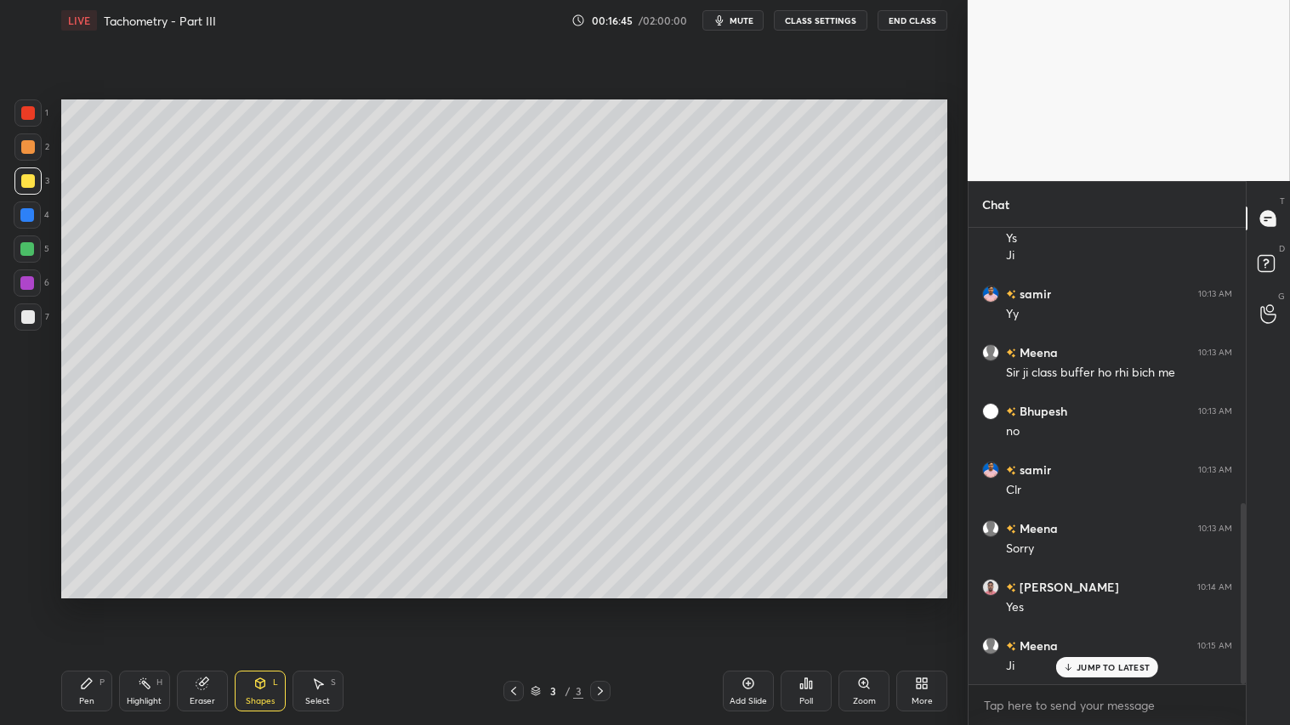
click at [28, 151] on div at bounding box center [28, 147] width 14 height 14
drag, startPoint x: 83, startPoint y: 699, endPoint x: 83, endPoint y: 689, distance: 10.2
click at [83, 604] on div "Pen P" at bounding box center [86, 691] width 51 height 41
drag, startPoint x: 94, startPoint y: 695, endPoint x: 103, endPoint y: 692, distance: 10.0
click at [98, 604] on div "Pen P" at bounding box center [86, 691] width 51 height 41
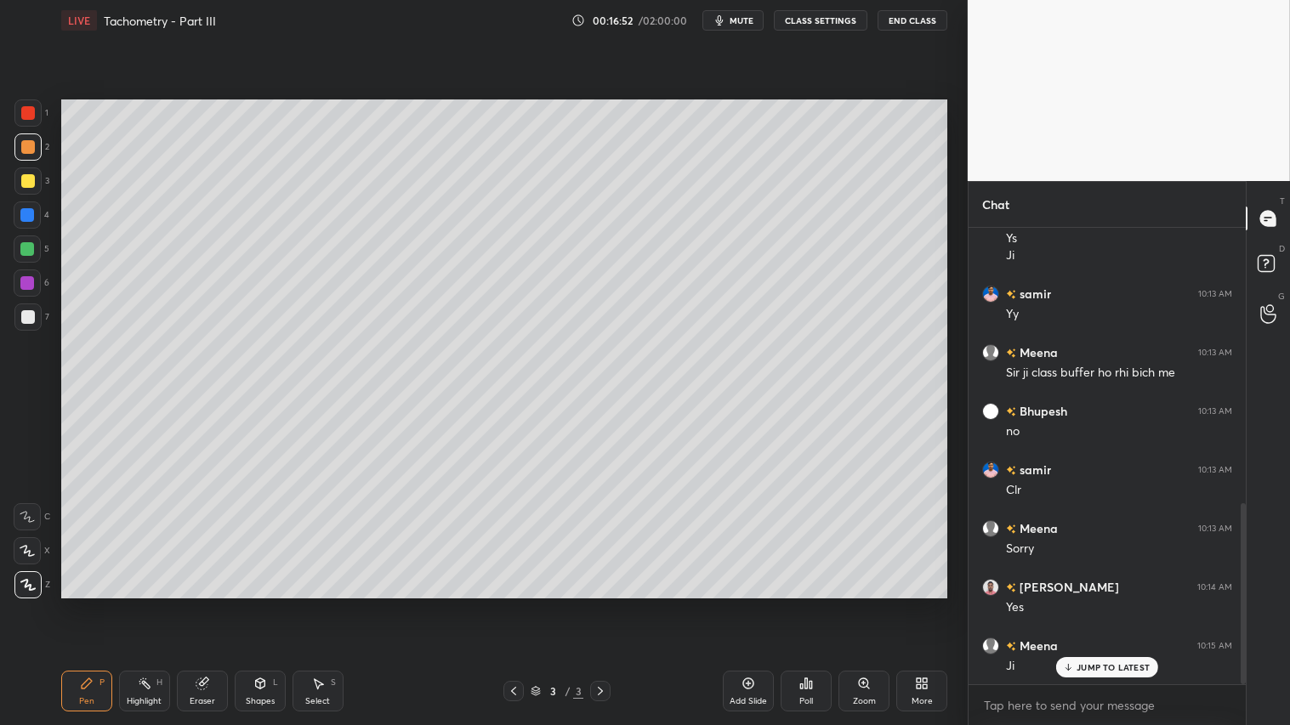
click at [65, 412] on div "Setting up your live class Poll for secs No correct answer Start poll" at bounding box center [504, 349] width 900 height 616
click at [259, 604] on div "Shapes" at bounding box center [260, 701] width 29 height 9
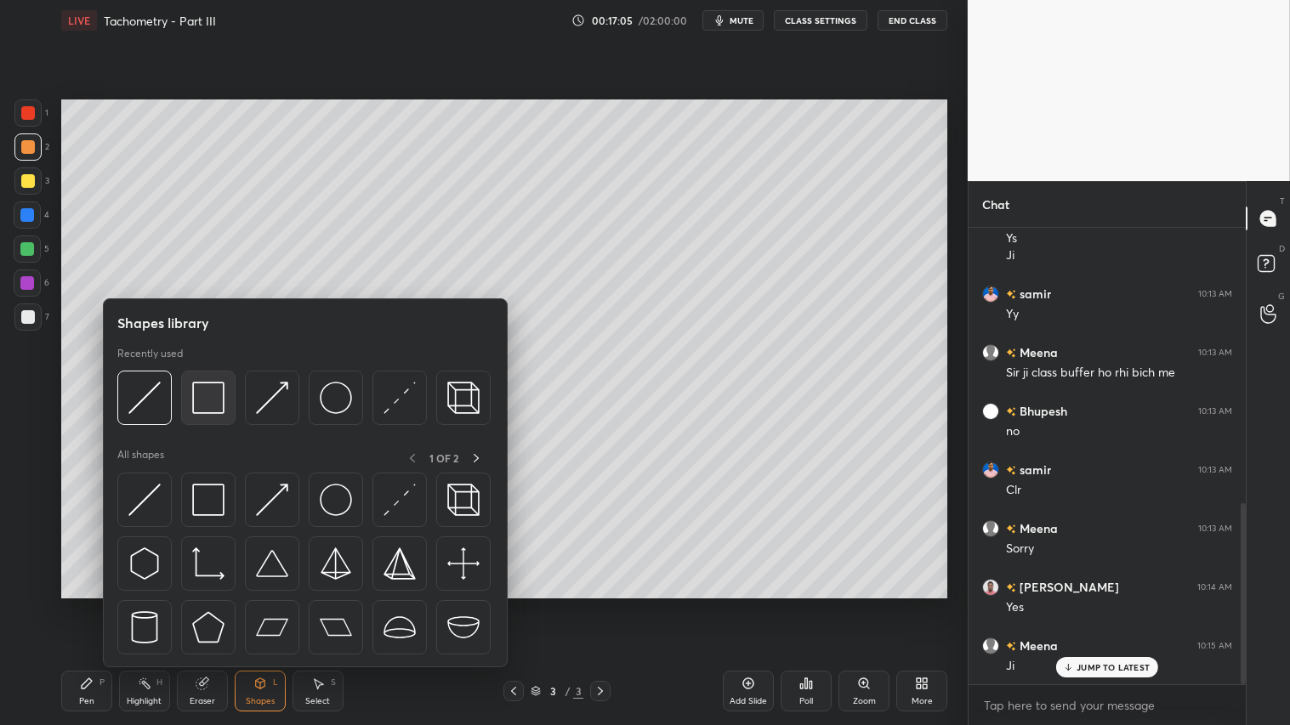
click at [206, 387] on img at bounding box center [208, 398] width 32 height 32
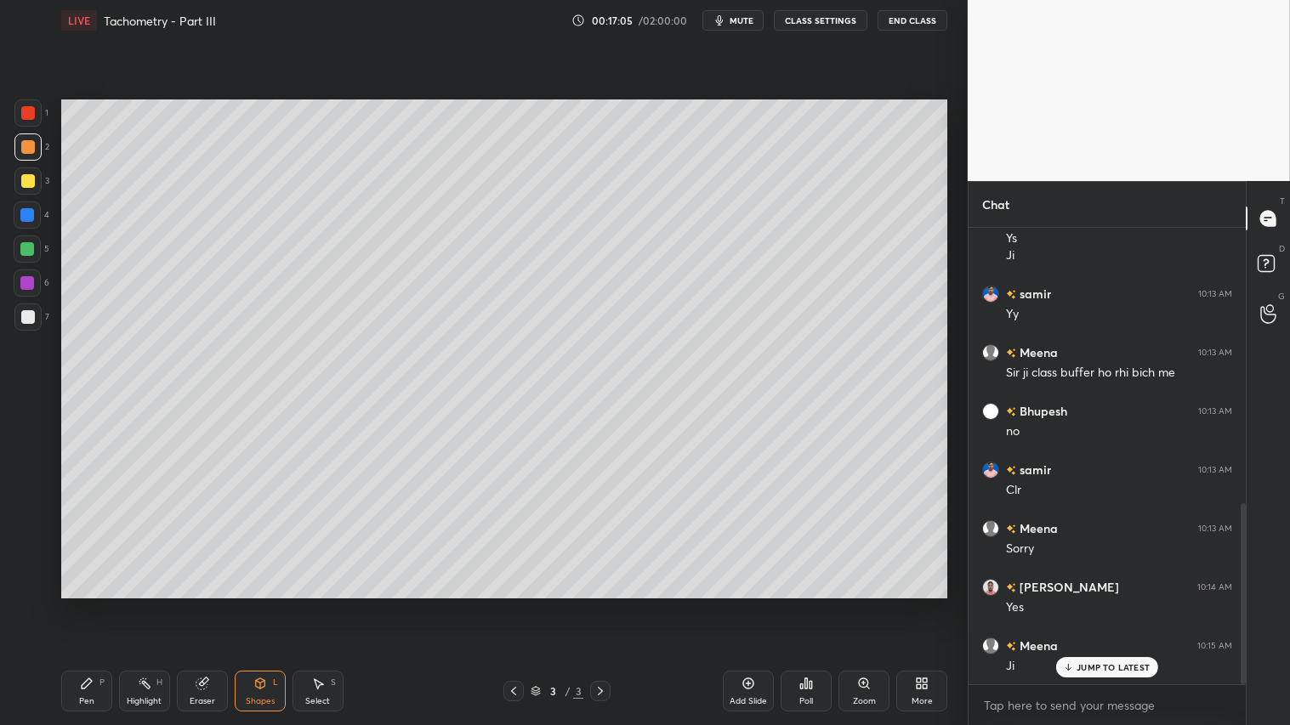
drag, startPoint x: 23, startPoint y: 312, endPoint x: 37, endPoint y: 319, distance: 16.0
click at [26, 312] on div at bounding box center [28, 317] width 14 height 14
drag, startPoint x: 34, startPoint y: 145, endPoint x: 41, endPoint y: 201, distance: 57.4
click at [35, 143] on div at bounding box center [27, 146] width 27 height 27
click at [86, 604] on div "Pen" at bounding box center [86, 701] width 15 height 9
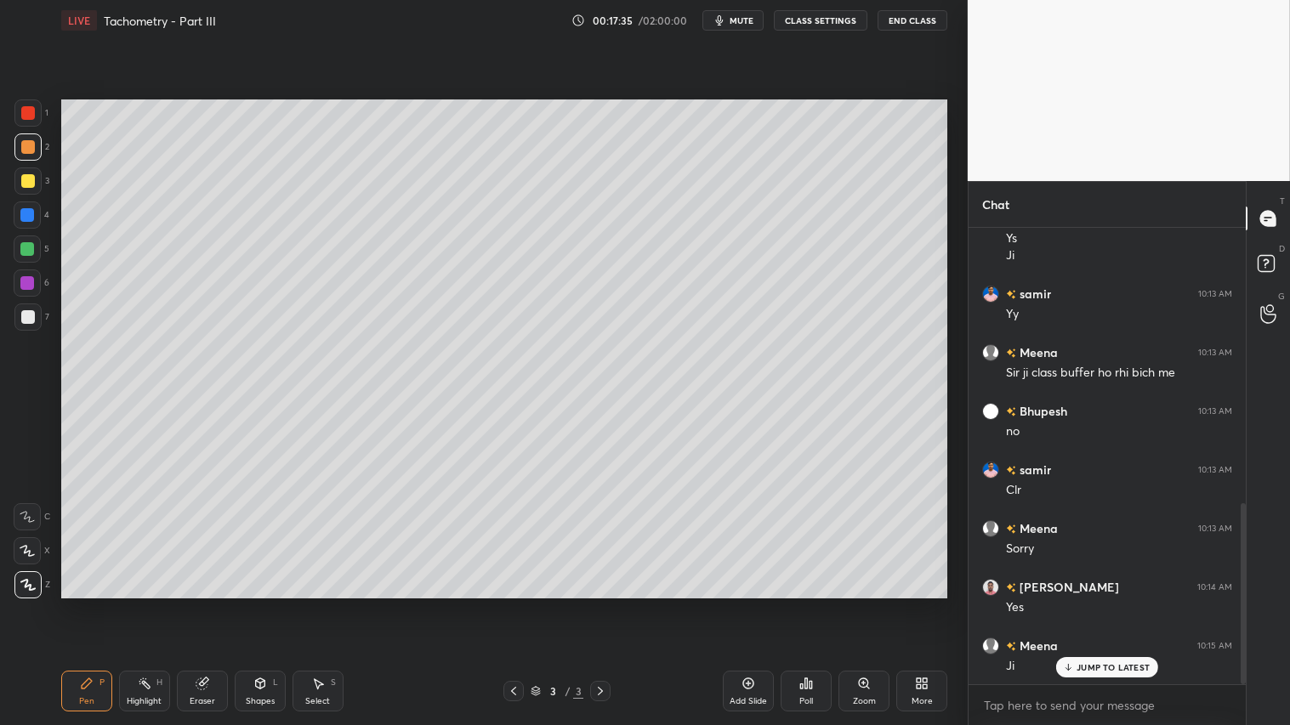
click at [206, 604] on div "Eraser" at bounding box center [203, 701] width 26 height 9
click at [80, 604] on div "Pen P" at bounding box center [86, 691] width 51 height 41
click at [253, 604] on div "Shapes" at bounding box center [260, 701] width 29 height 9
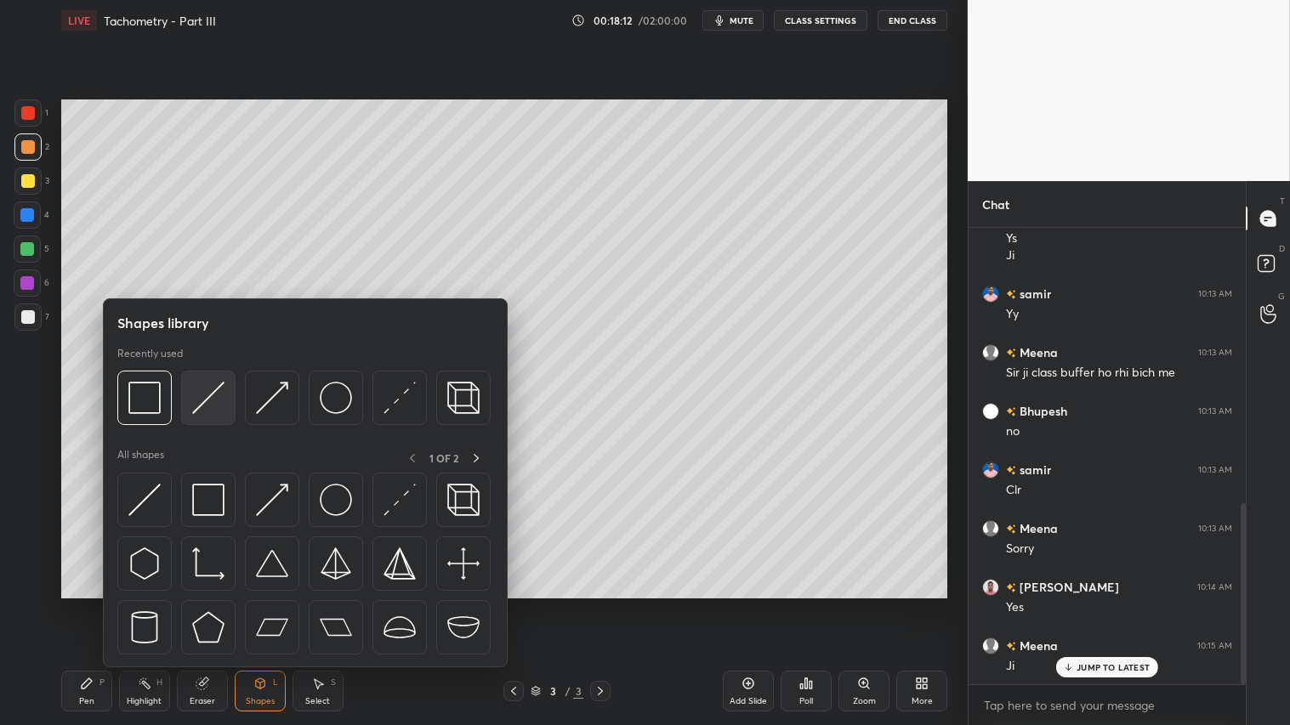
click at [200, 395] on img at bounding box center [208, 398] width 32 height 32
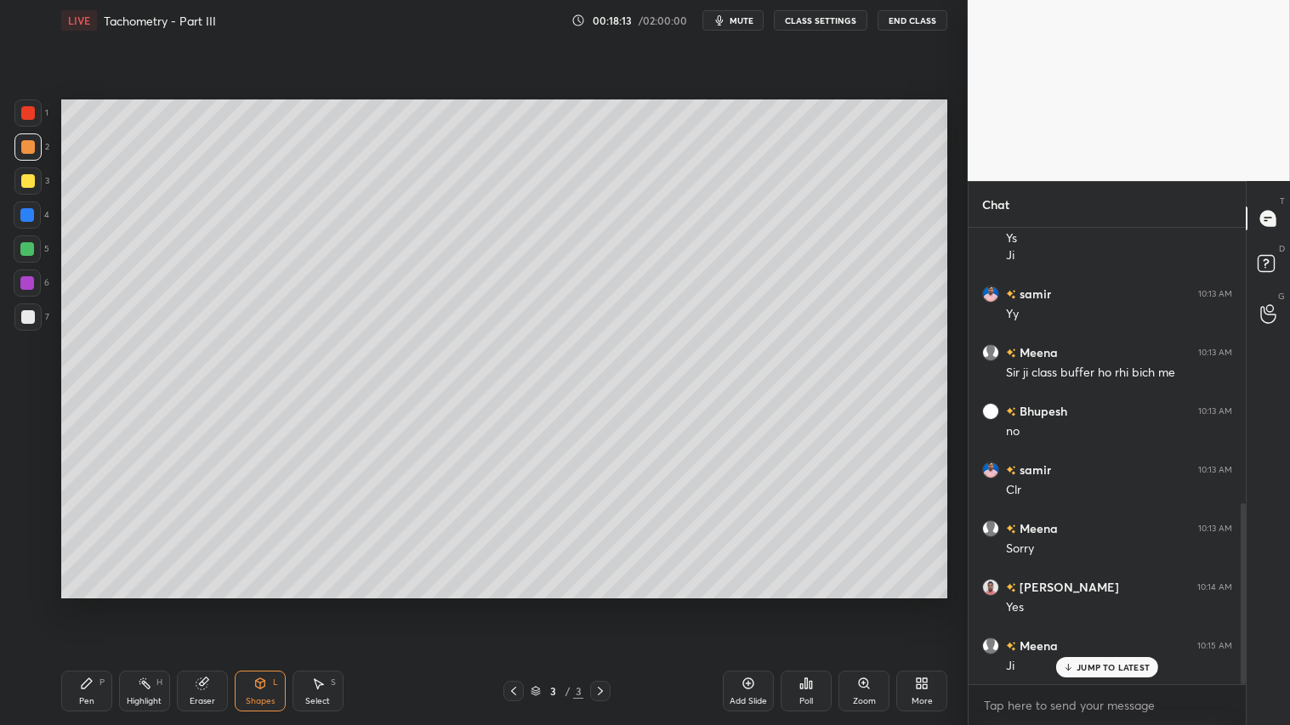
click at [24, 179] on div at bounding box center [28, 181] width 14 height 14
click at [28, 147] on div at bounding box center [28, 147] width 14 height 14
click at [83, 604] on icon at bounding box center [87, 683] width 10 height 10
click at [749, 604] on icon at bounding box center [748, 684] width 14 height 14
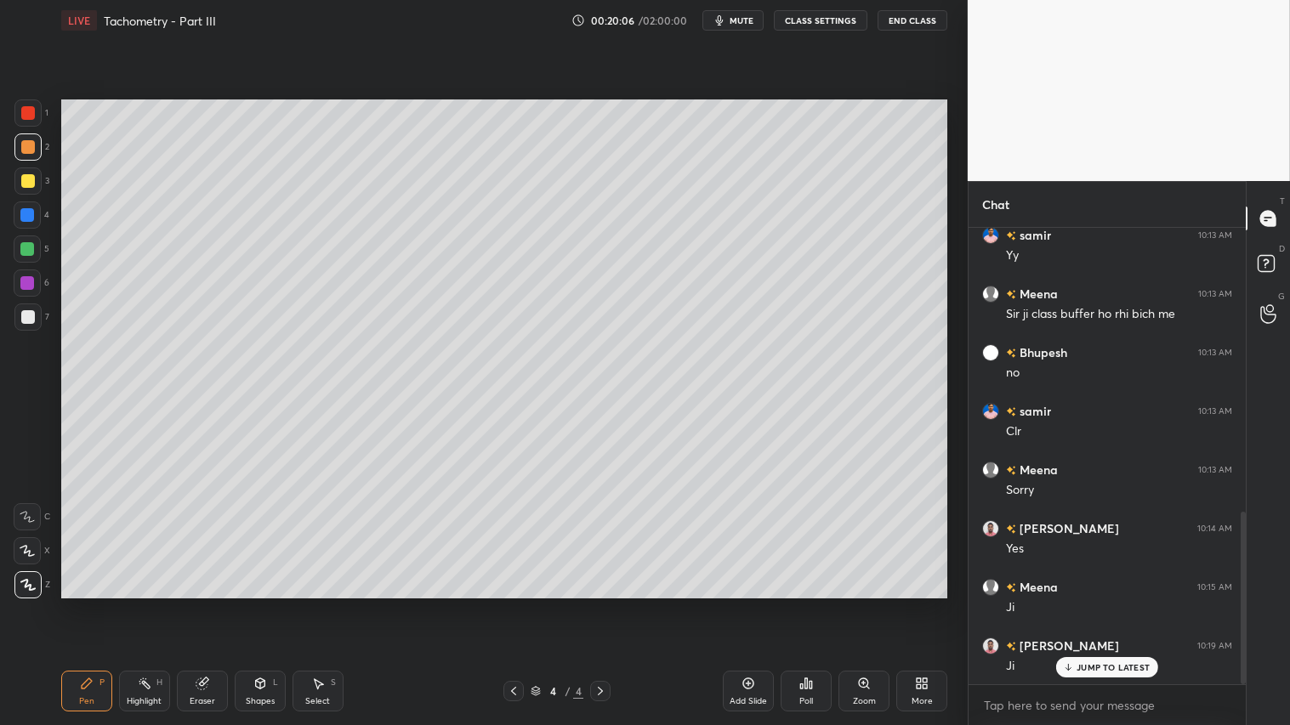
click at [517, 604] on icon at bounding box center [514, 691] width 14 height 14
click at [602, 604] on div "Pen P Highlight H Eraser Shapes L Select S 3 / 4 Add Slide Poll Zoom More" at bounding box center [504, 691] width 886 height 68
drag, startPoint x: 604, startPoint y: 692, endPoint x: 604, endPoint y: 678, distance: 14.5
click at [600, 604] on icon at bounding box center [600, 691] width 14 height 14
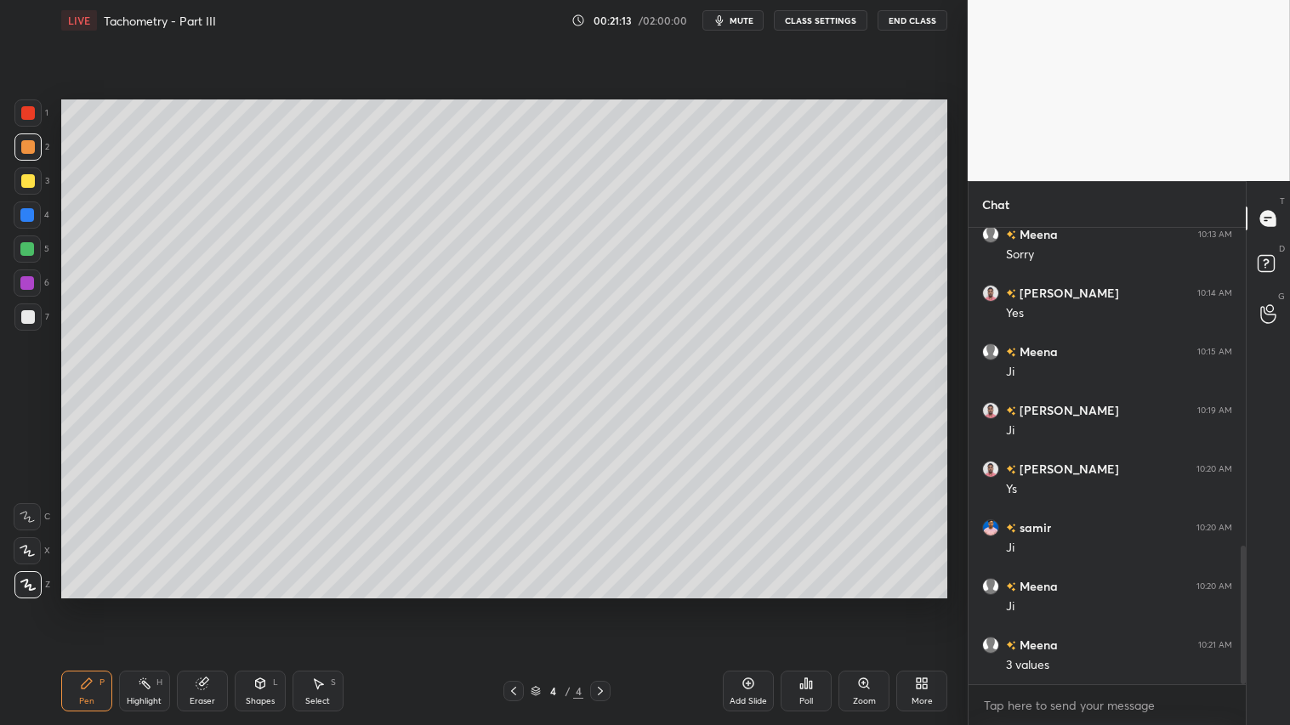
scroll to position [1047, 0]
drag, startPoint x: 26, startPoint y: 182, endPoint x: 44, endPoint y: 191, distance: 20.2
click at [32, 183] on div at bounding box center [28, 181] width 14 height 14
click at [192, 604] on div "Eraser" at bounding box center [202, 691] width 51 height 41
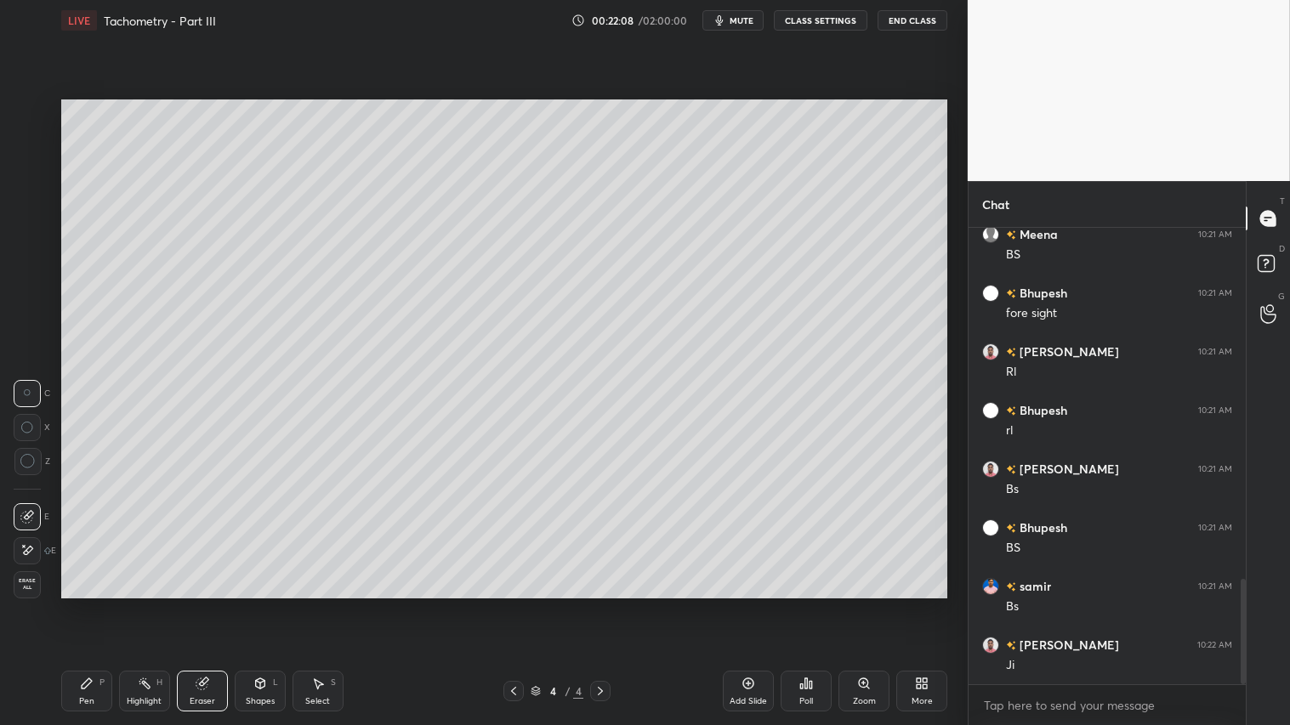
click at [26, 588] on span "Erase all" at bounding box center [27, 584] width 26 height 12
click at [516, 604] on icon at bounding box center [514, 691] width 14 height 14
click at [515, 604] on icon at bounding box center [514, 691] width 14 height 14
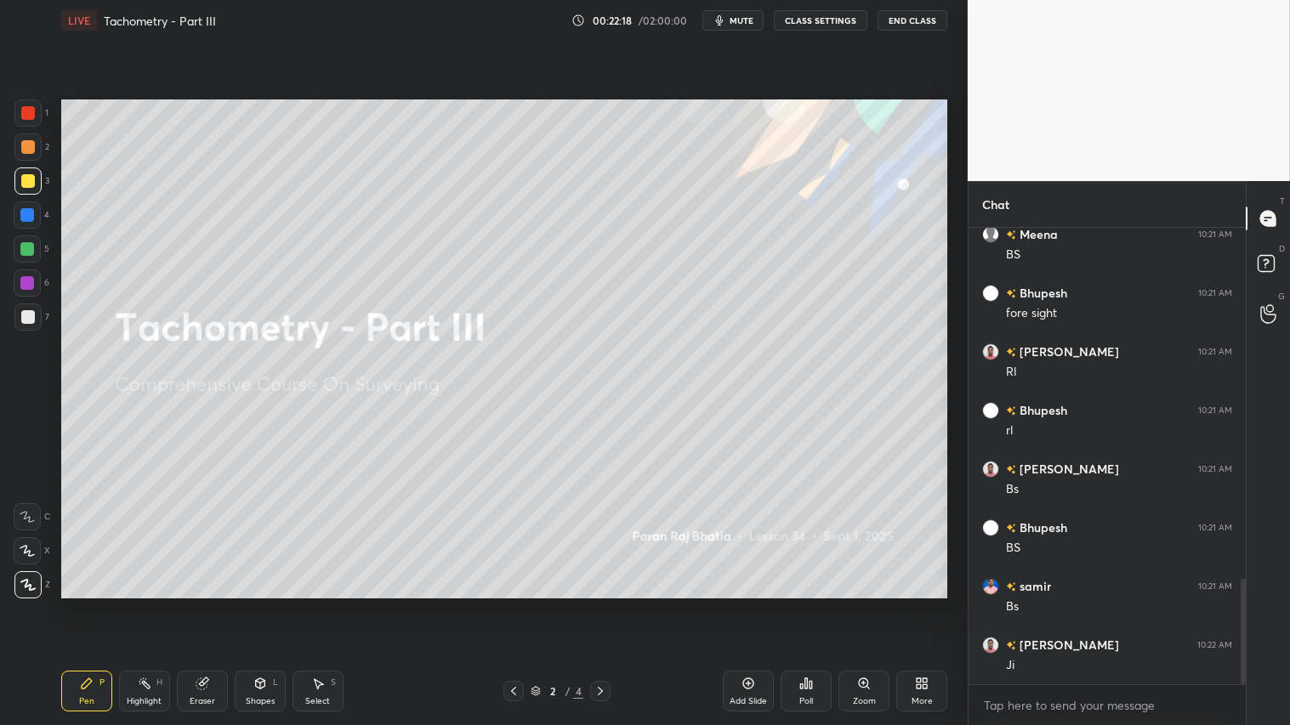
click at [599, 604] on icon at bounding box center [600, 691] width 14 height 14
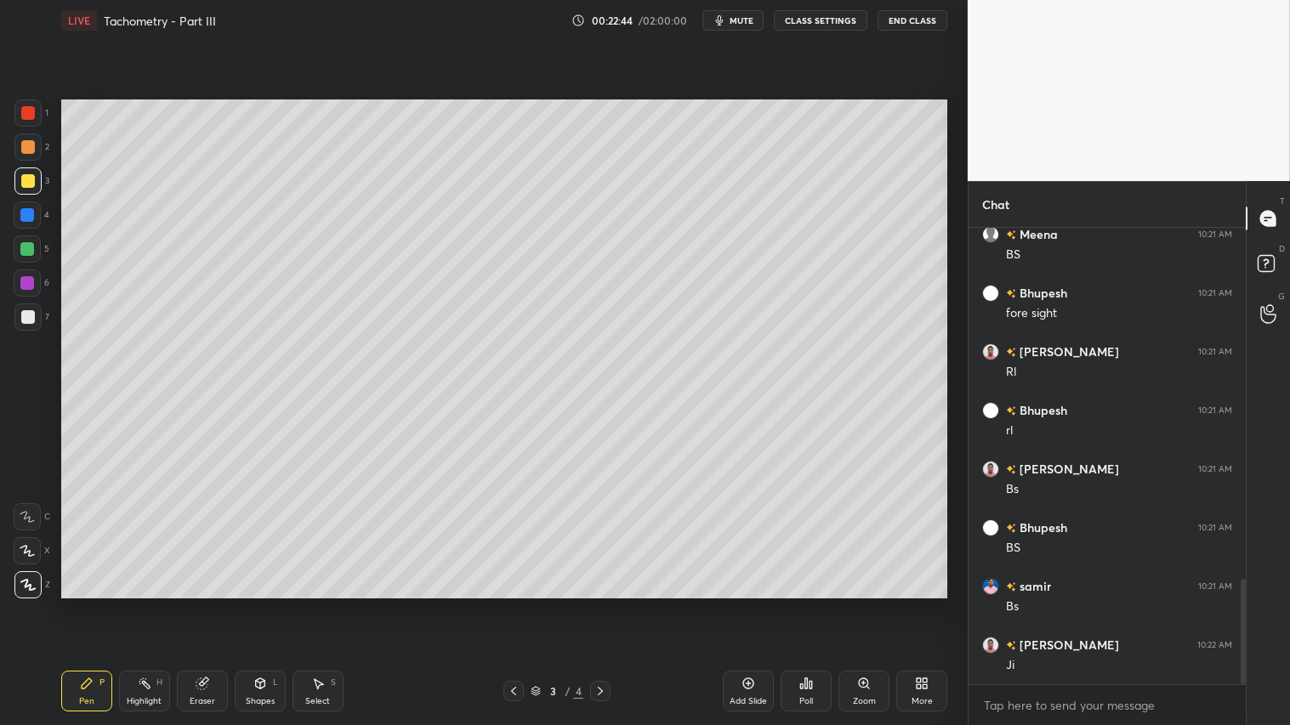
click at [602, 604] on icon at bounding box center [600, 691] width 5 height 9
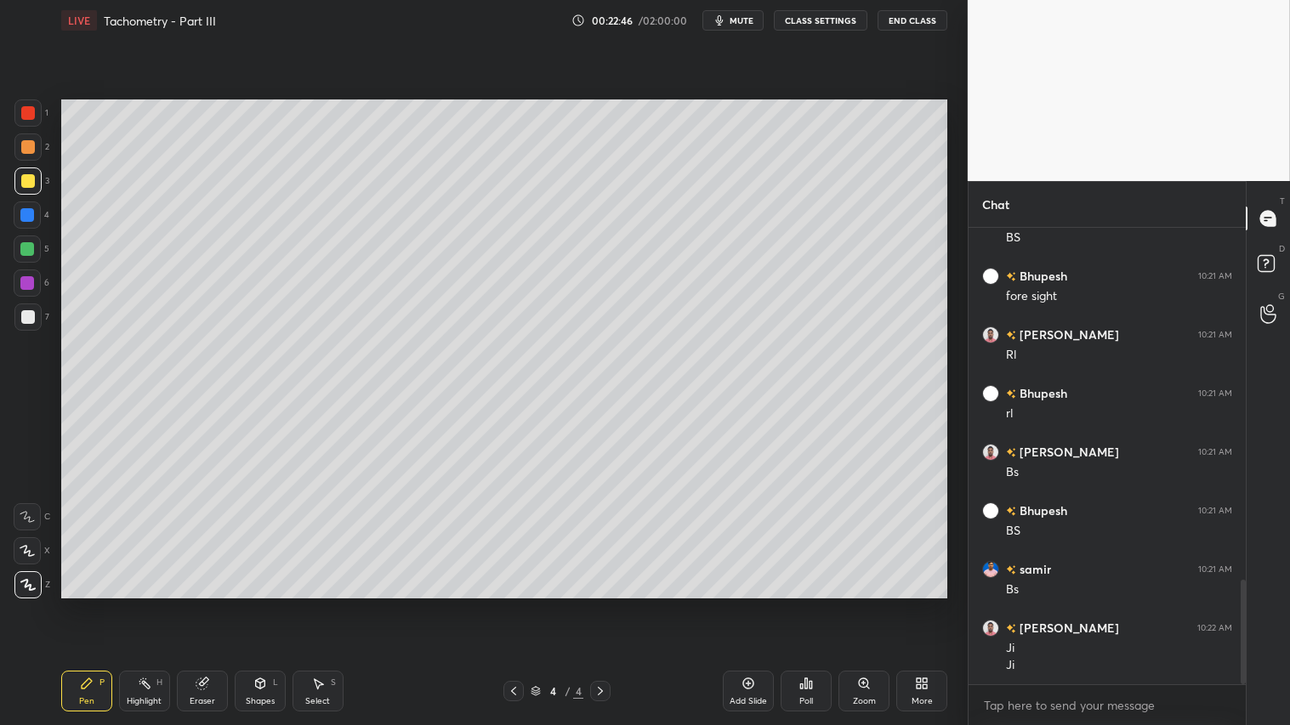
click at [22, 150] on div at bounding box center [28, 147] width 14 height 14
click at [94, 604] on div "Pen P" at bounding box center [86, 691] width 51 height 41
click at [258, 604] on icon at bounding box center [260, 684] width 14 height 14
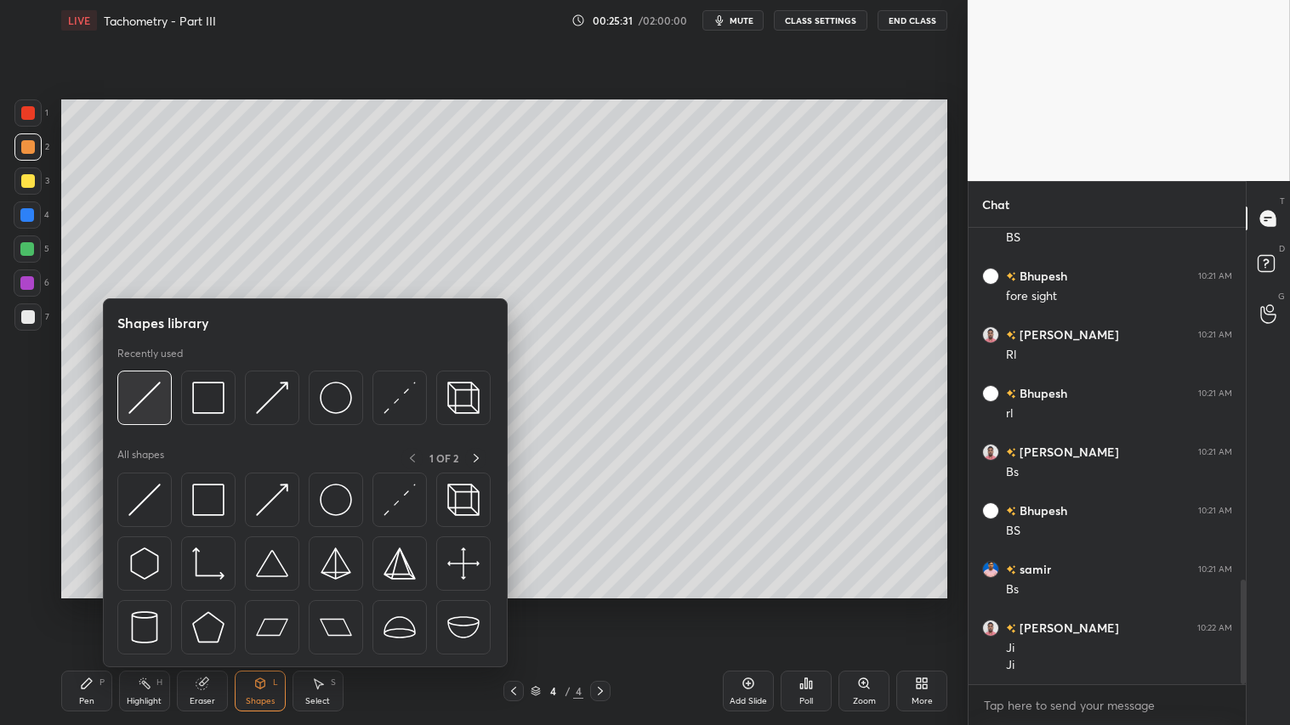
click at [149, 398] on img at bounding box center [144, 398] width 32 height 32
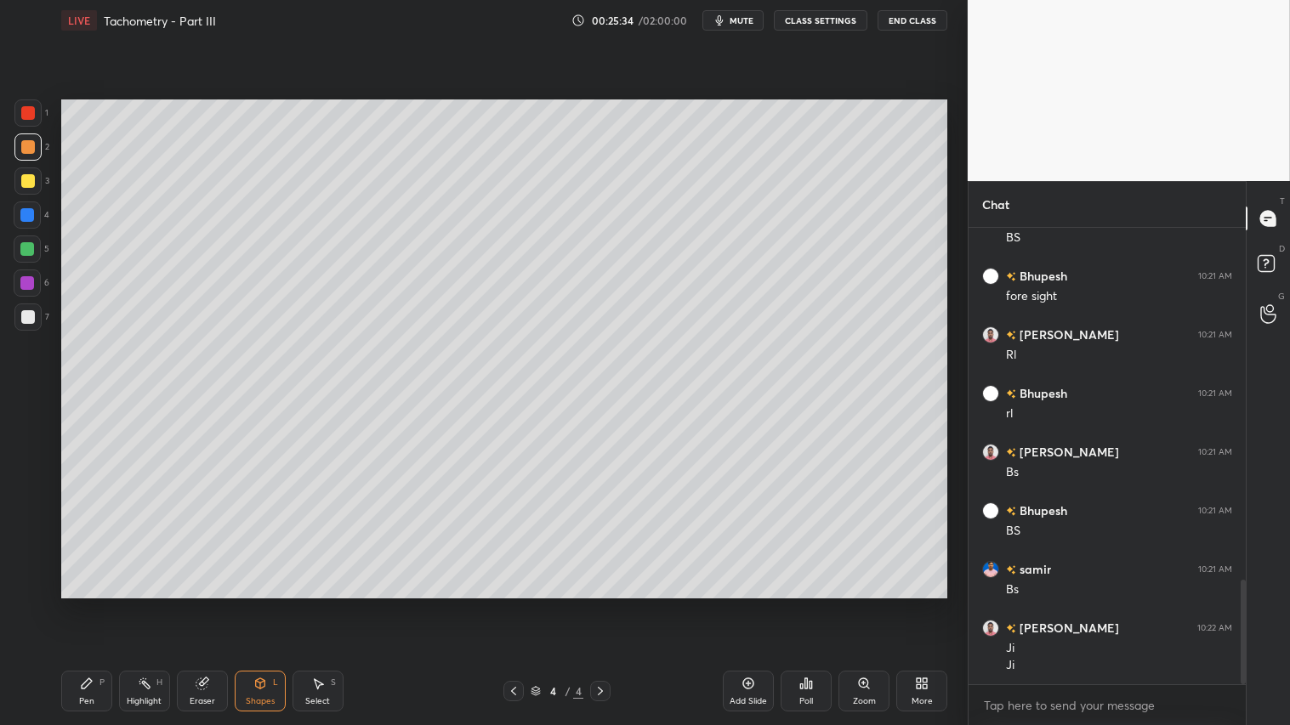
click at [86, 604] on icon at bounding box center [87, 683] width 10 height 10
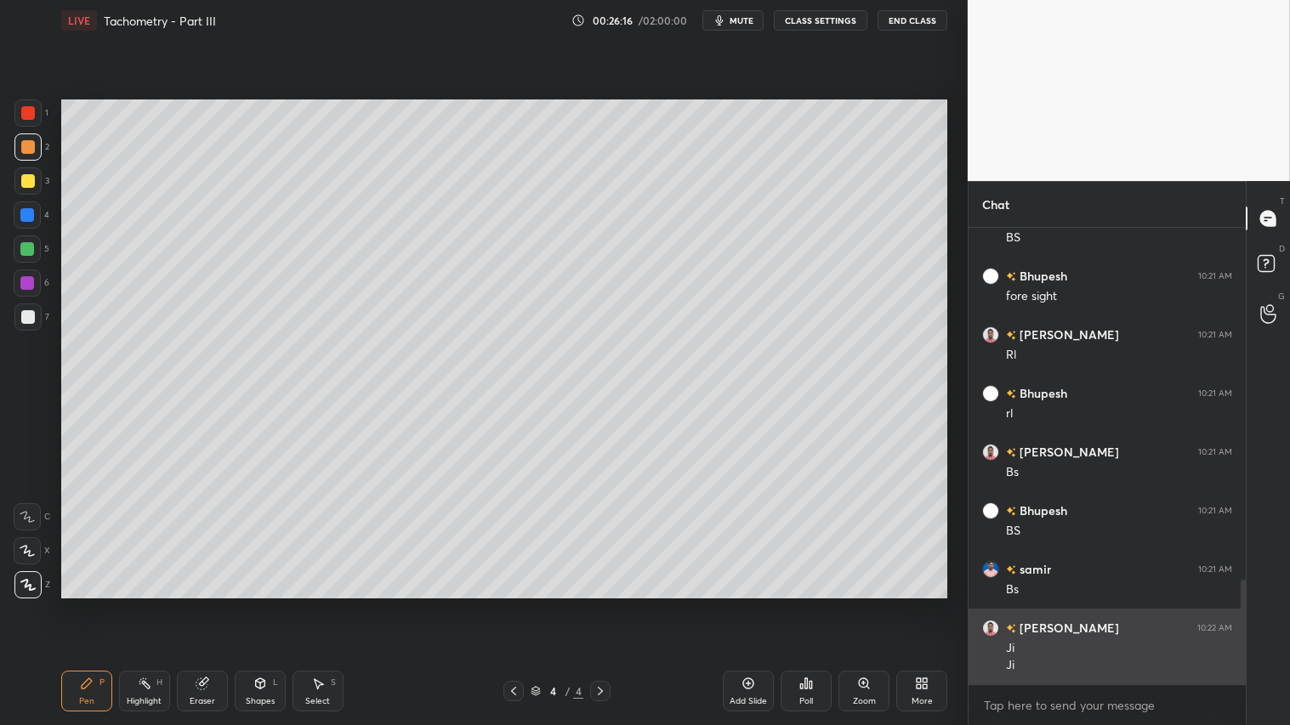
click at [988, 604] on img "grid" at bounding box center [990, 628] width 17 height 17
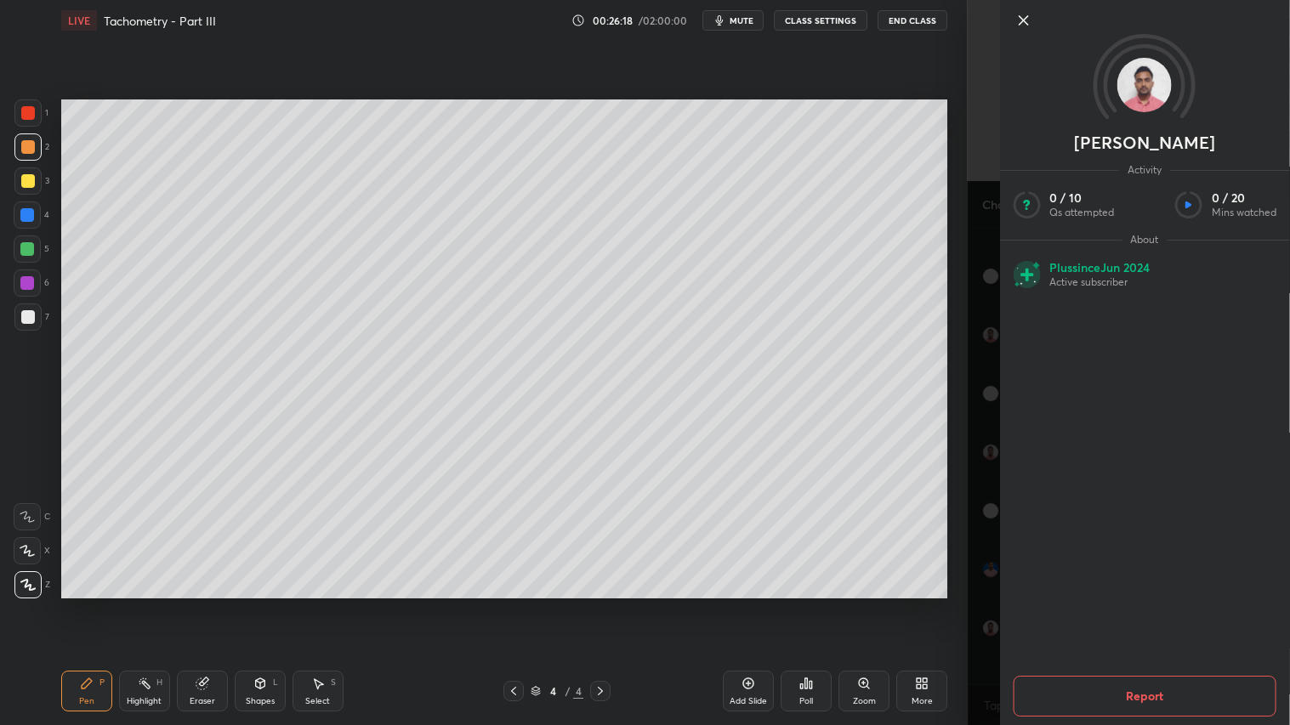
click at [1025, 17] on icon at bounding box center [1023, 20] width 20 height 20
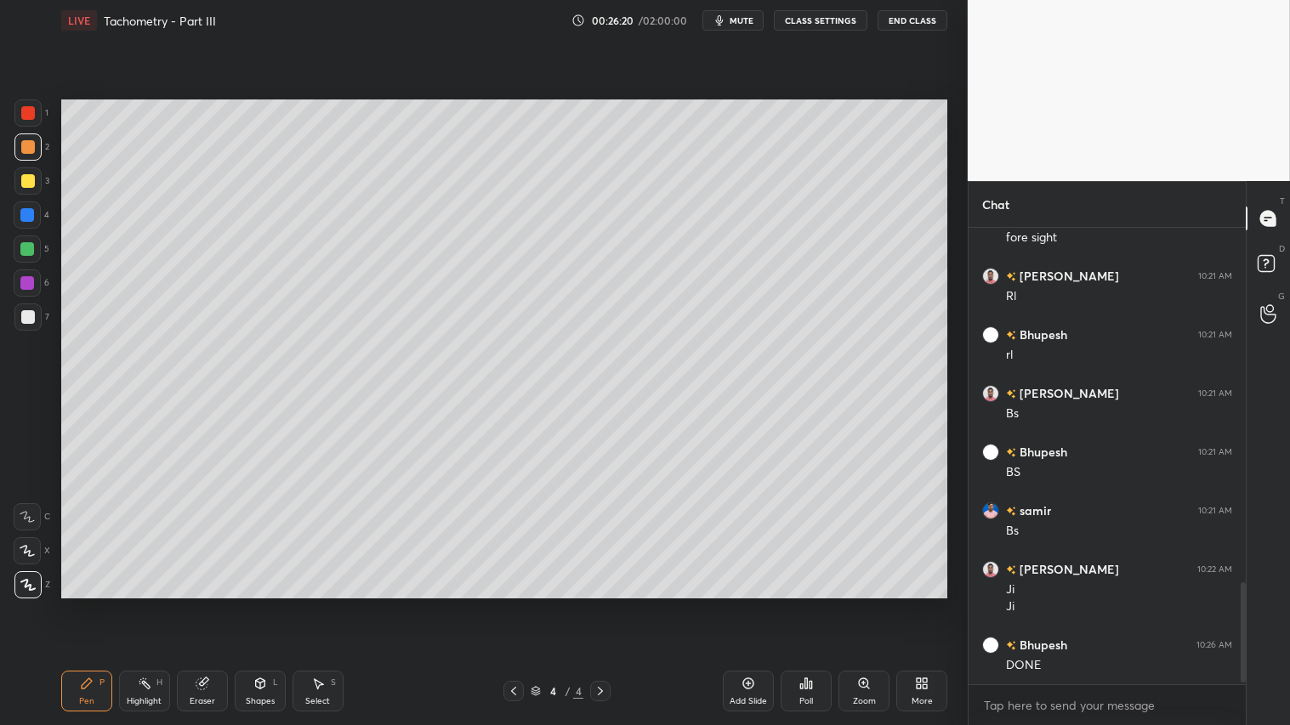
scroll to position [1651, 0]
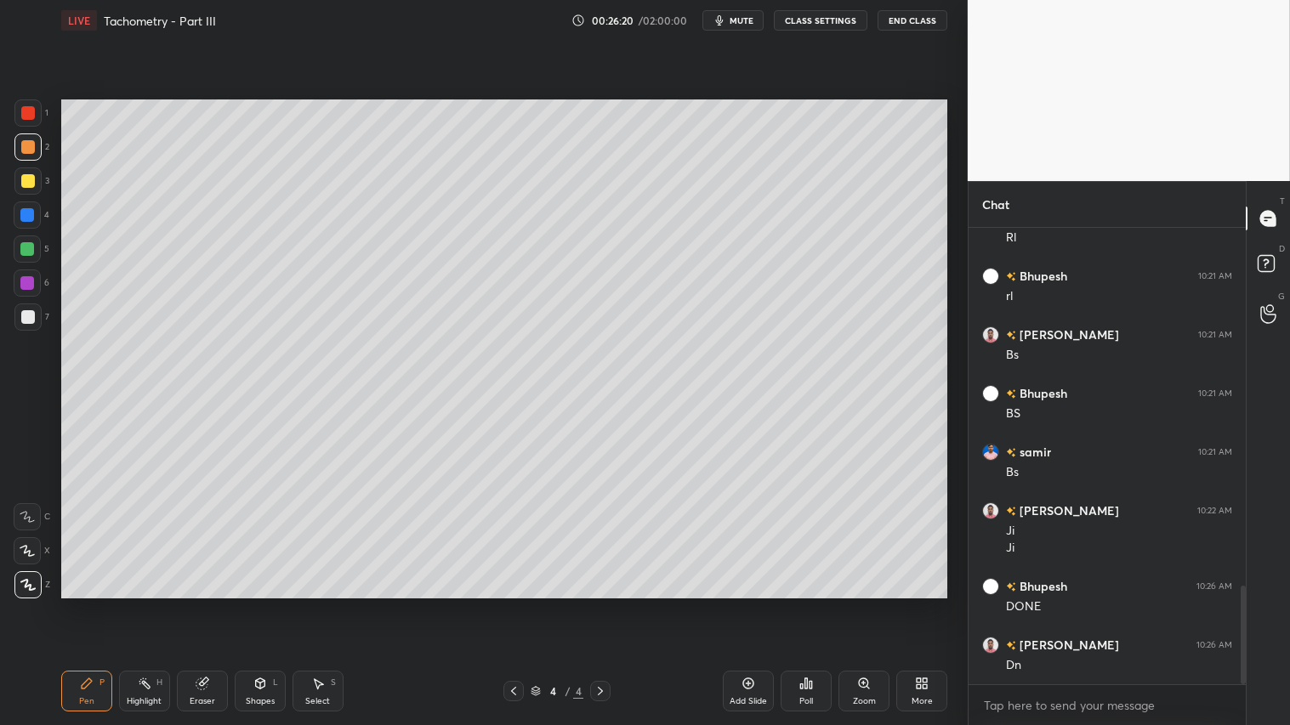
drag, startPoint x: 745, startPoint y: 687, endPoint x: 740, endPoint y: 675, distance: 13.0
click at [744, 604] on icon at bounding box center [748, 684] width 14 height 14
click at [23, 245] on div at bounding box center [27, 249] width 14 height 14
click at [60, 604] on div "LIVE Tachometry - Part III 00:26:22 / 02:00:00 mute CLASS SETTINGS End Class Se…" at bounding box center [504, 362] width 900 height 725
click at [258, 604] on div "Shapes" at bounding box center [260, 701] width 29 height 9
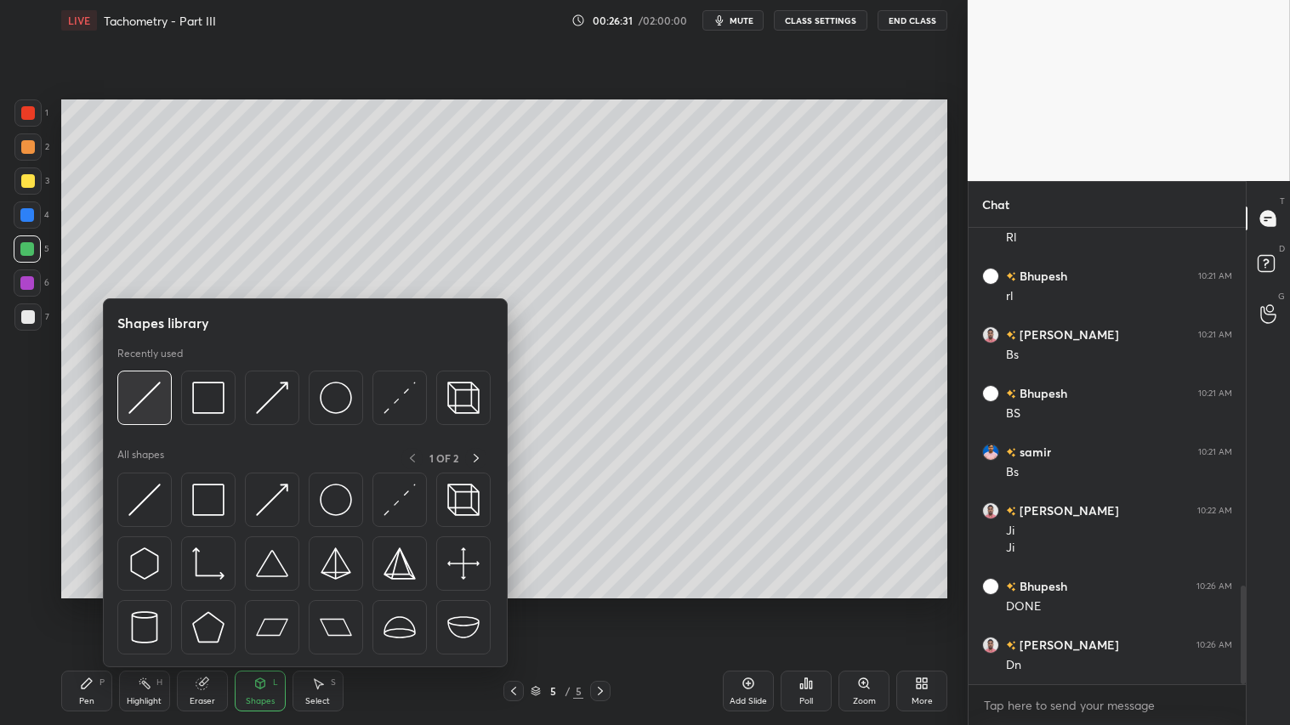
click at [156, 392] on img at bounding box center [144, 398] width 32 height 32
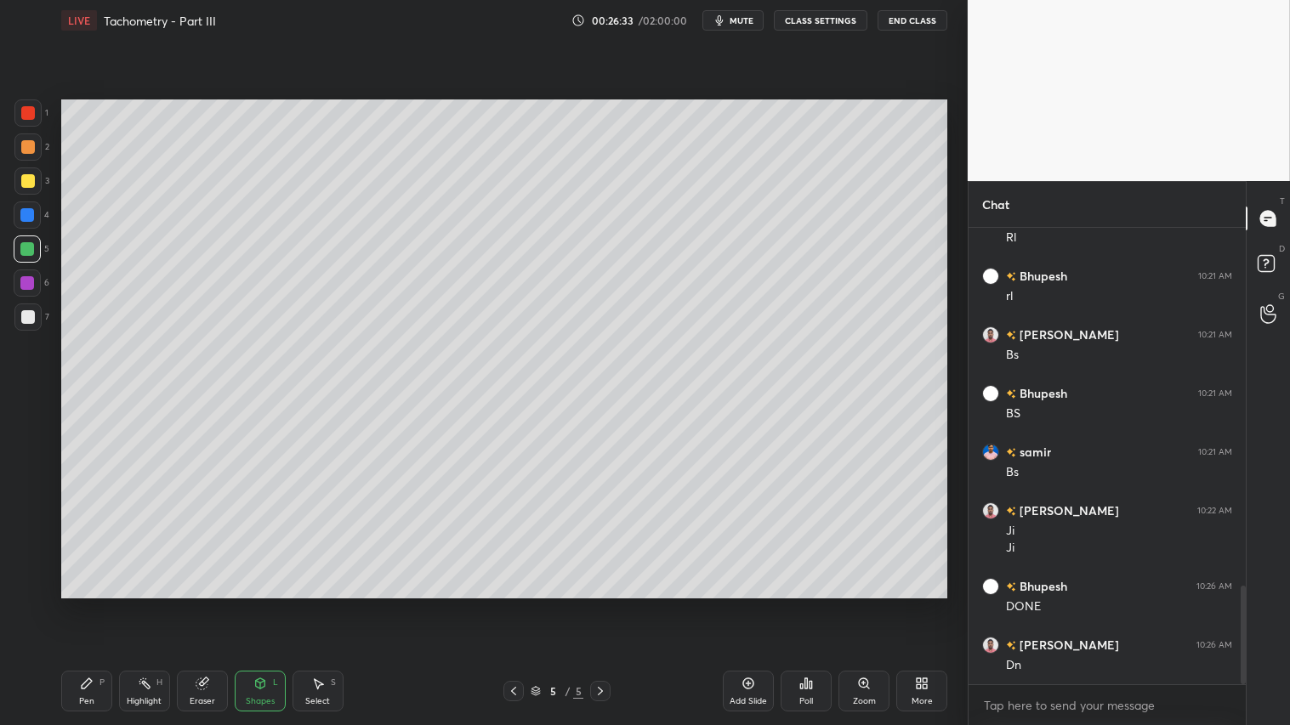
click at [29, 175] on div at bounding box center [28, 181] width 14 height 14
click at [94, 604] on div "Pen P Highlight H Eraser Shapes L Select S 5 / 5 Add Slide Poll Zoom More" at bounding box center [504, 691] width 886 height 68
click at [91, 604] on icon at bounding box center [87, 684] width 14 height 14
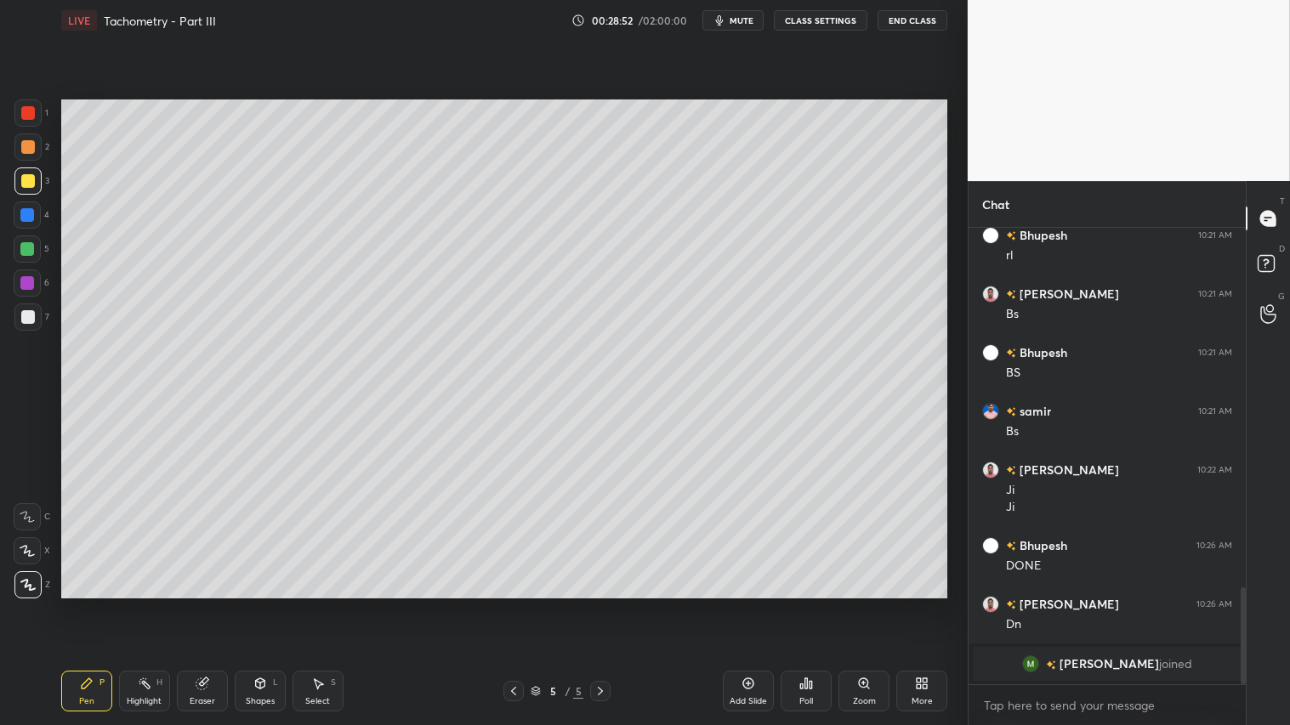
click at [213, 604] on div "Eraser" at bounding box center [202, 691] width 51 height 41
drag, startPoint x: 86, startPoint y: 695, endPoint x: 97, endPoint y: 687, distance: 13.9
click at [85, 604] on div "Pen P" at bounding box center [86, 691] width 51 height 41
drag, startPoint x: 23, startPoint y: 318, endPoint x: 40, endPoint y: 317, distance: 17.0
click at [28, 318] on div at bounding box center [28, 317] width 14 height 14
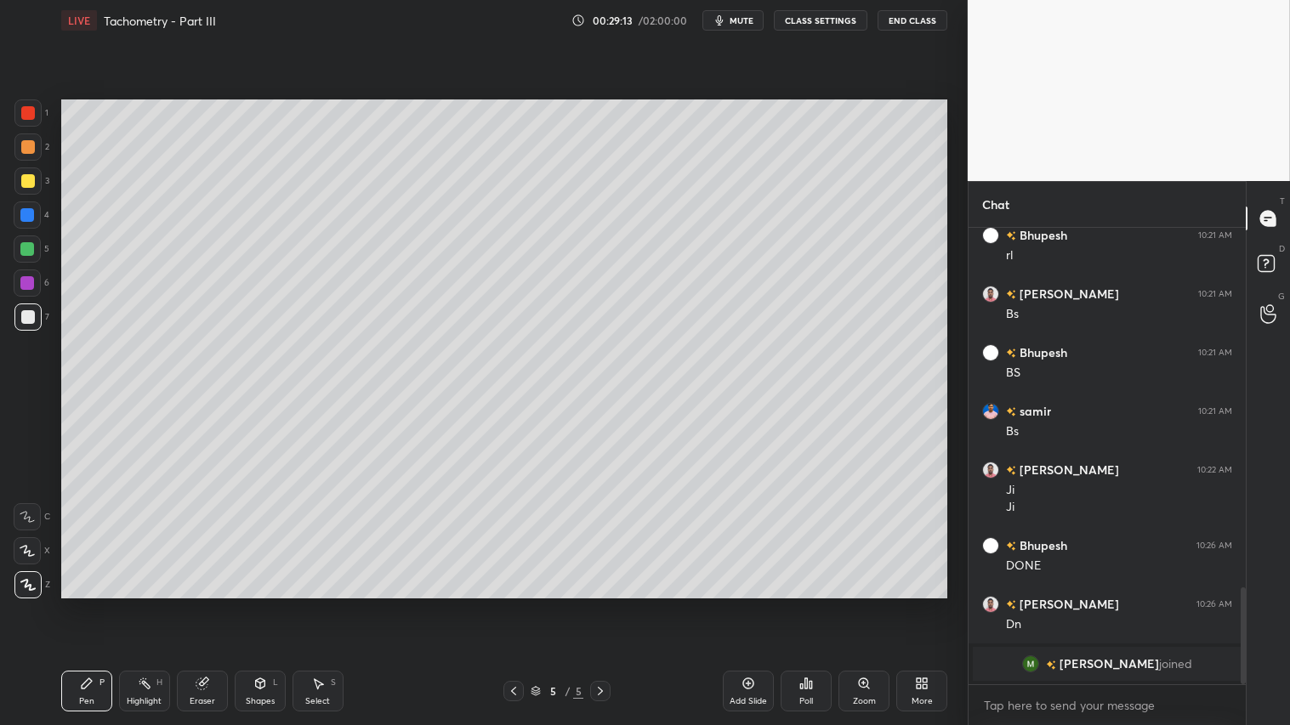
click at [26, 185] on div at bounding box center [28, 181] width 14 height 14
click at [89, 604] on div "Pen" at bounding box center [86, 701] width 15 height 9
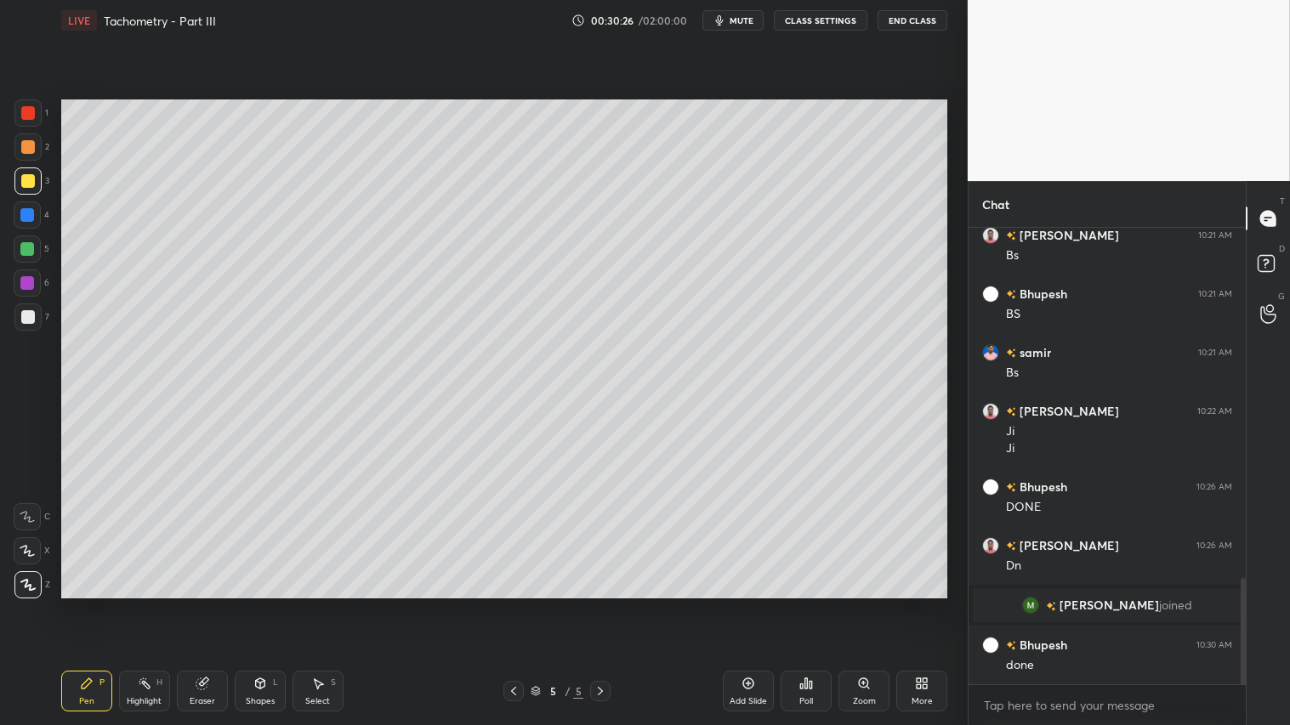
scroll to position [1497, 0]
click at [744, 604] on div "Add Slide" at bounding box center [748, 691] width 51 height 41
click at [26, 150] on div at bounding box center [28, 147] width 14 height 14
click at [82, 604] on div "Pen" at bounding box center [86, 701] width 15 height 9
drag, startPoint x: 73, startPoint y: 655, endPoint x: 79, endPoint y: 693, distance: 38.7
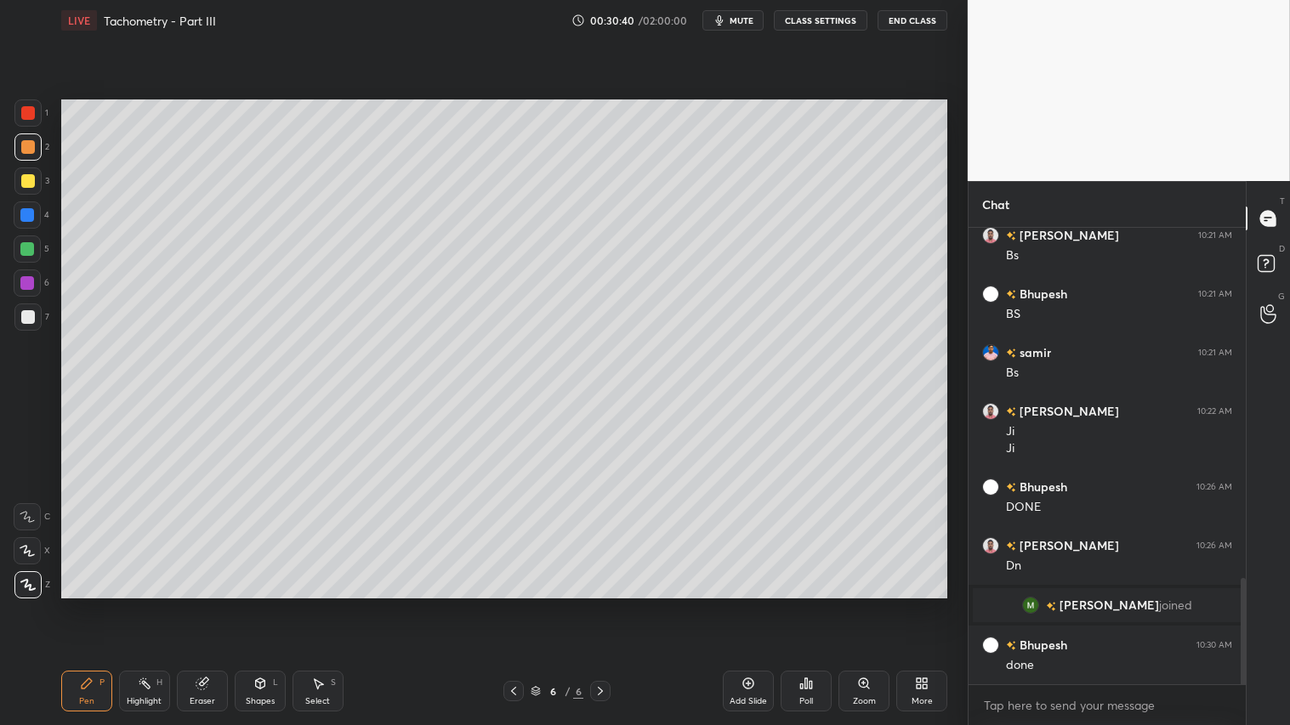
click at [72, 604] on div "LIVE Tachometry - Part III 00:30:40 / 02:00:00 mute CLASS SETTINGS End Class Se…" at bounding box center [504, 362] width 900 height 725
click at [85, 604] on div "Pen" at bounding box center [86, 701] width 15 height 9
click at [253, 604] on div "Shapes L" at bounding box center [260, 691] width 51 height 41
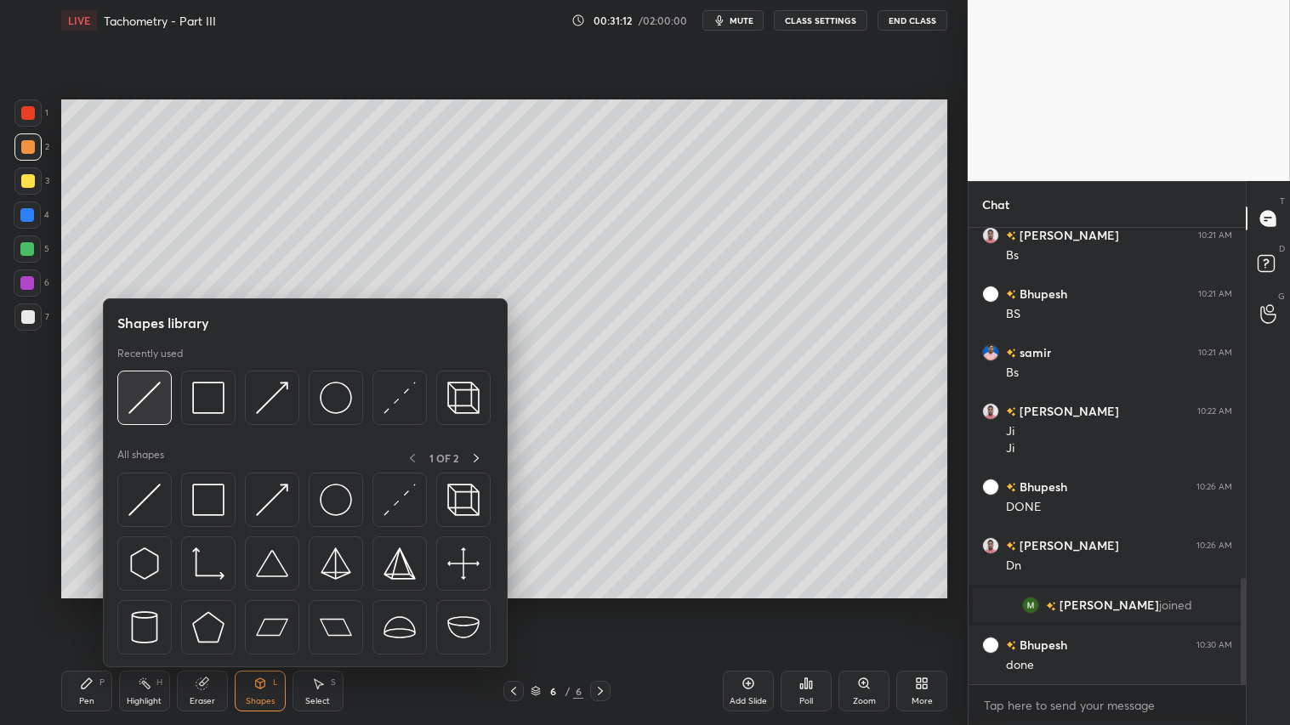
click at [130, 406] on img at bounding box center [144, 398] width 32 height 32
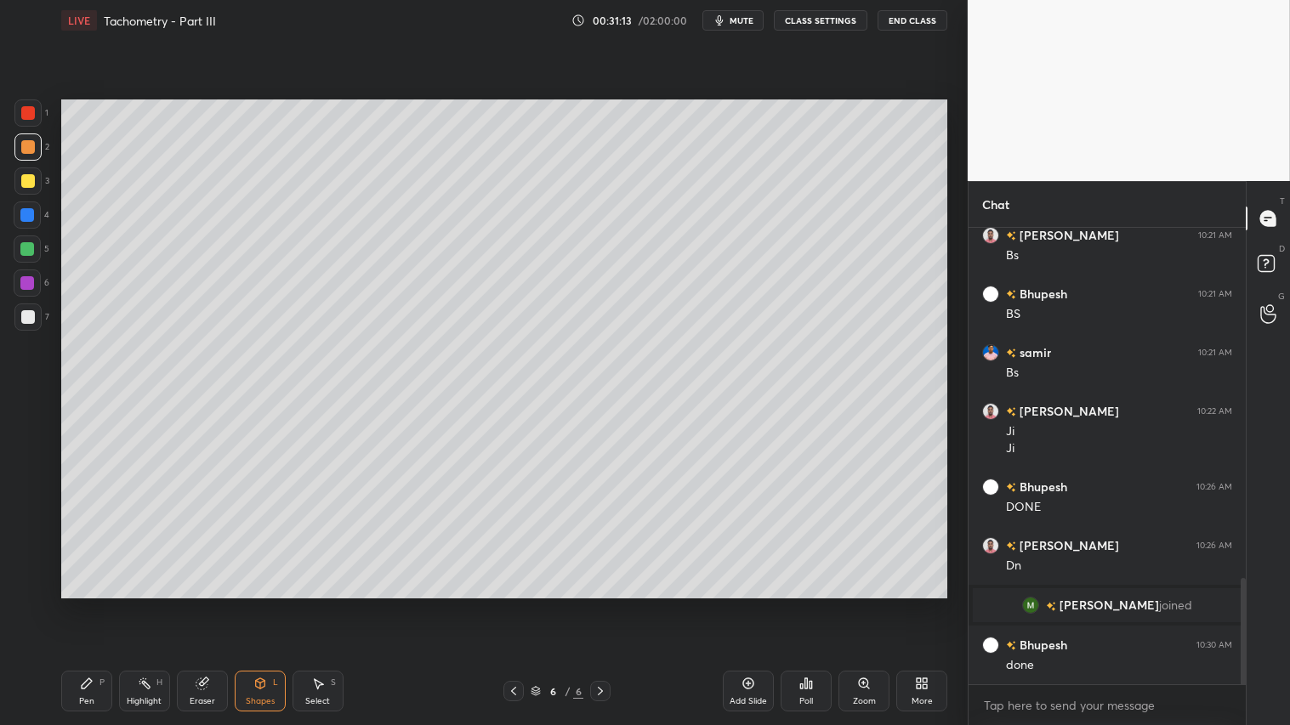
click at [30, 320] on div at bounding box center [28, 317] width 14 height 14
click at [256, 604] on icon at bounding box center [260, 684] width 14 height 14
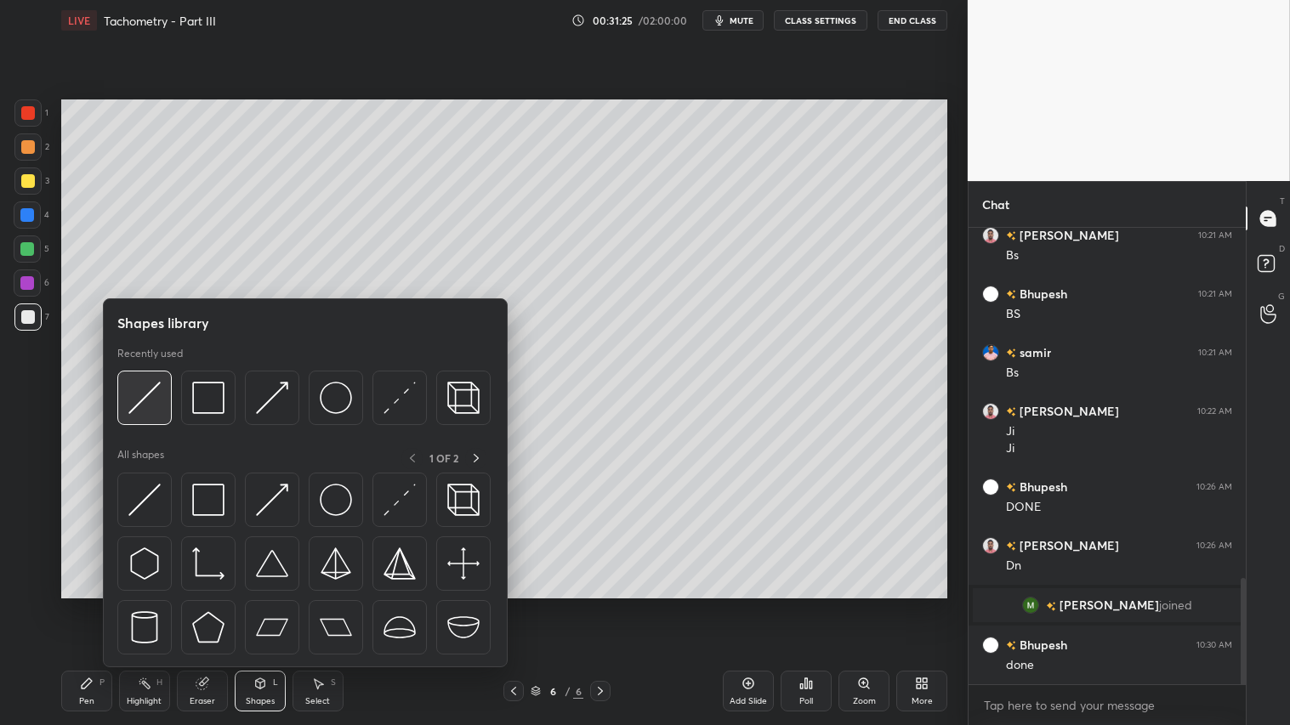
click at [146, 388] on img at bounding box center [144, 398] width 32 height 32
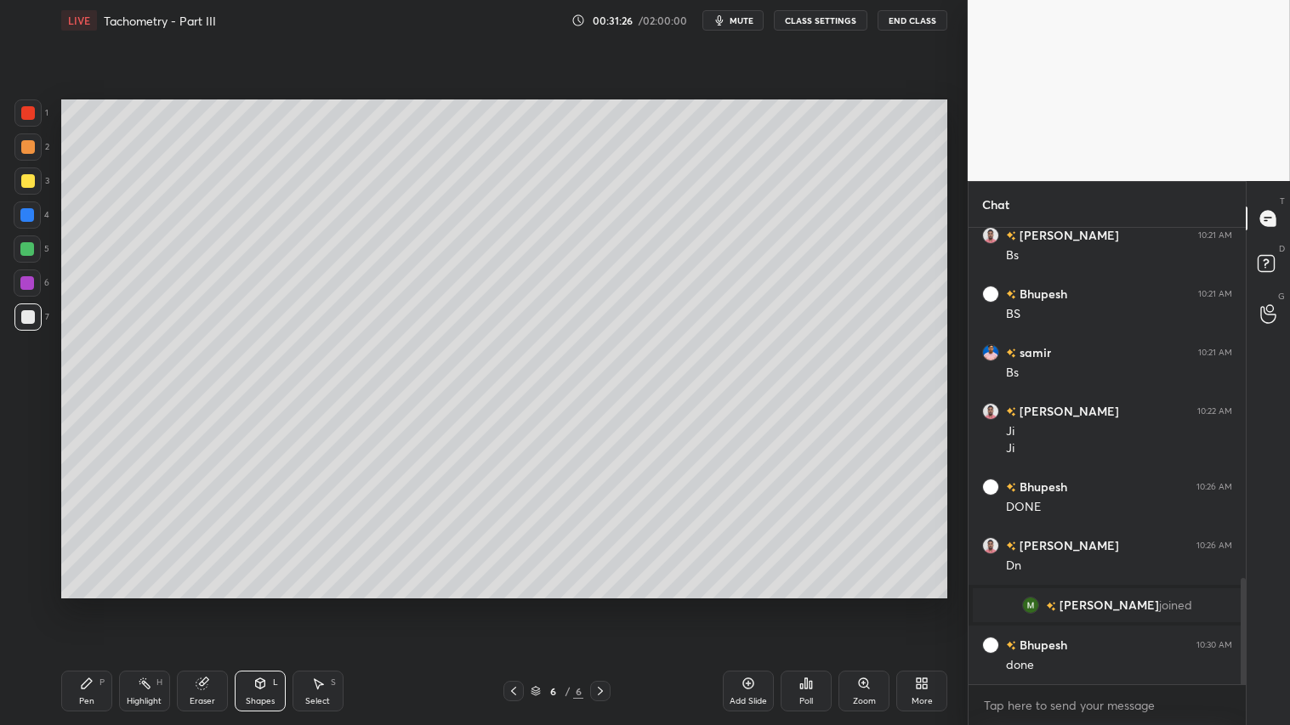
click at [29, 180] on div at bounding box center [28, 181] width 14 height 14
drag, startPoint x: 245, startPoint y: 681, endPoint x: 248, endPoint y: 672, distance: 10.0
click at [247, 604] on div "Shapes L" at bounding box center [260, 691] width 51 height 41
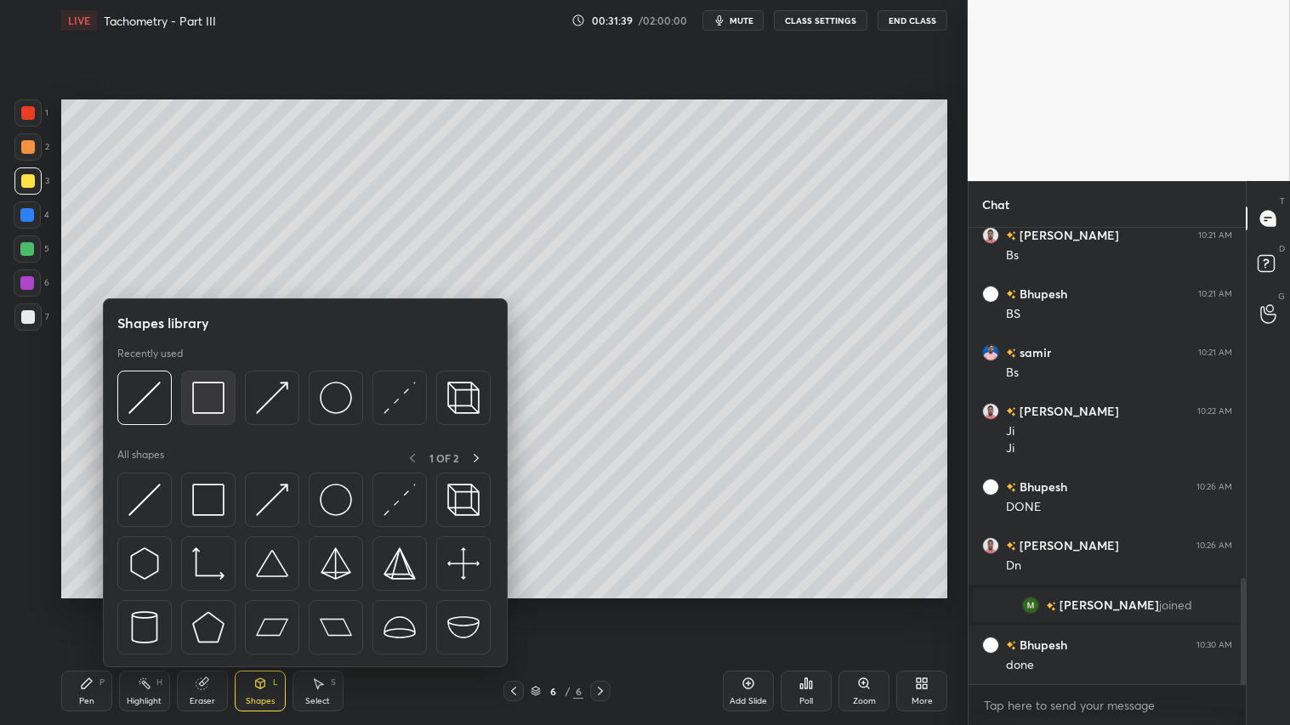
click at [215, 391] on img at bounding box center [208, 398] width 32 height 32
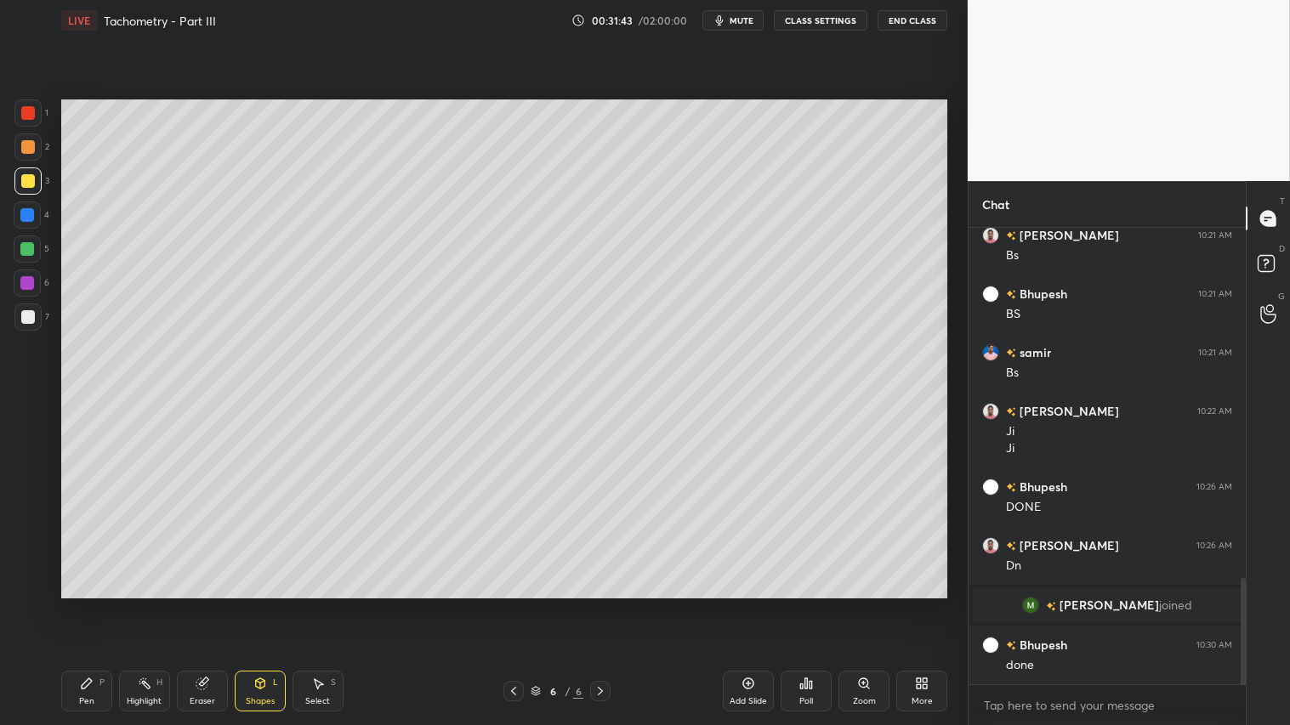
click at [41, 604] on div "1 2 3 4 5 6 7 C X Z C X Z E E Erase all H H LIVE Tachometry - Part III 00:31:43…" at bounding box center [477, 362] width 954 height 725
click at [27, 145] on div at bounding box center [28, 147] width 14 height 14
click at [88, 604] on icon at bounding box center [87, 683] width 10 height 10
click at [272, 604] on div "Shapes" at bounding box center [260, 701] width 29 height 9
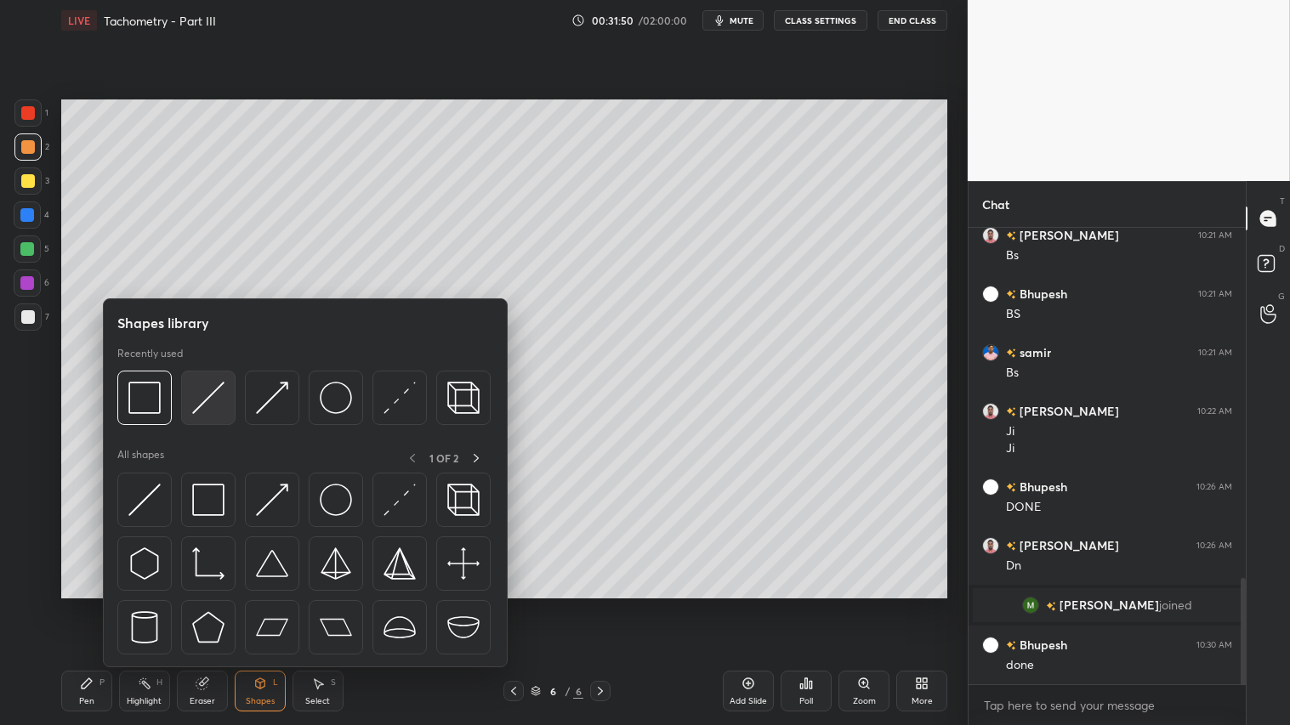
click at [202, 401] on img at bounding box center [208, 398] width 32 height 32
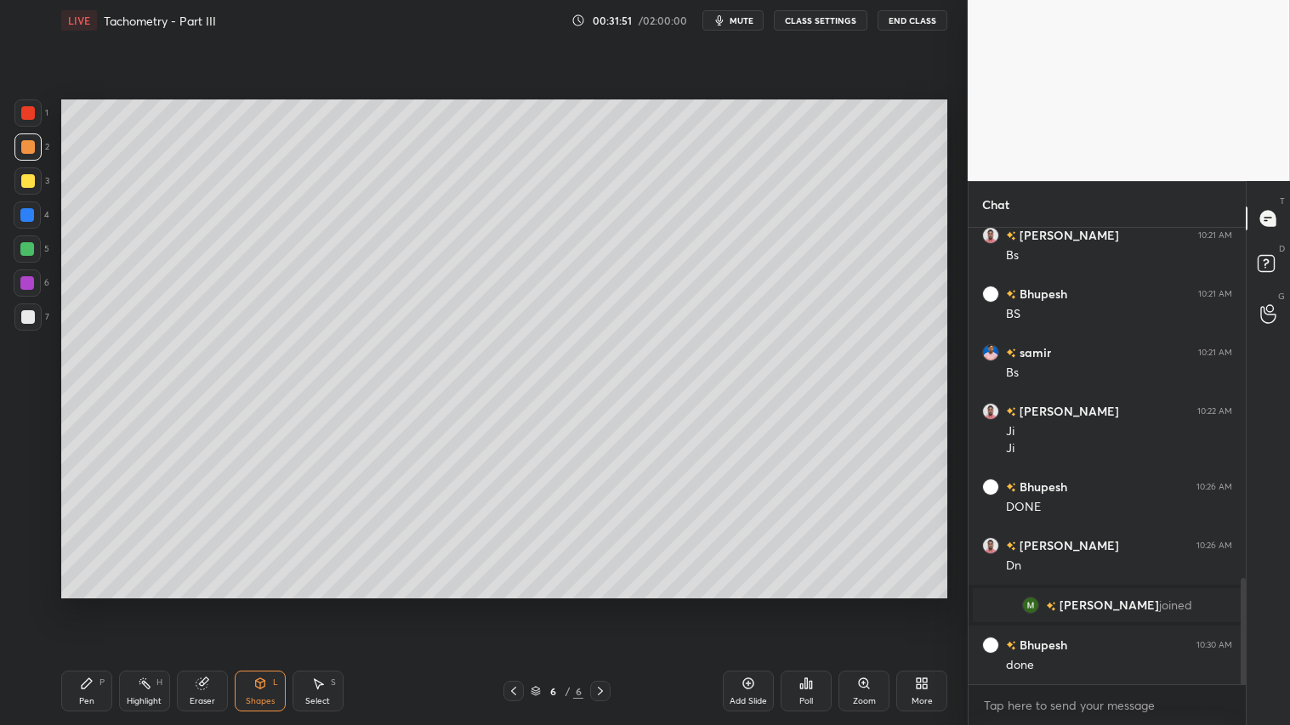
drag, startPoint x: 23, startPoint y: 318, endPoint x: 56, endPoint y: 336, distance: 37.7
click at [24, 317] on div at bounding box center [28, 317] width 14 height 14
click at [275, 604] on div "Shapes L" at bounding box center [260, 691] width 51 height 41
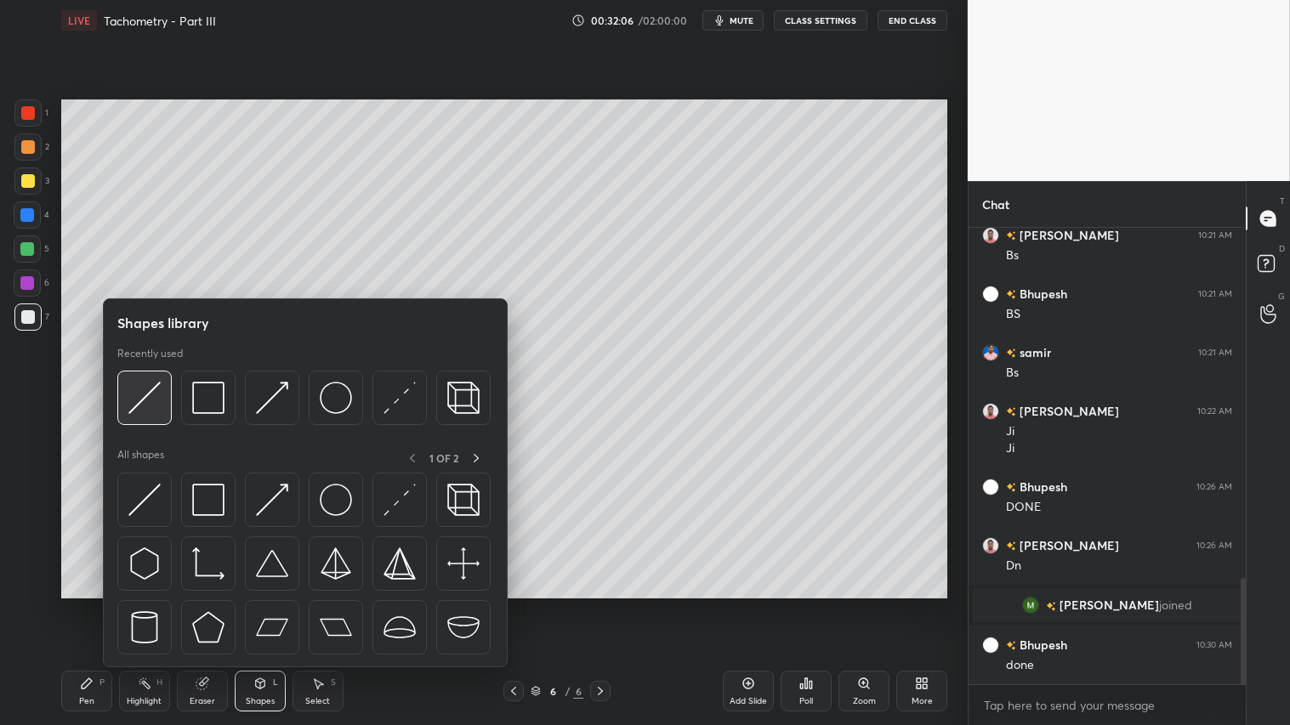
click at [145, 389] on img at bounding box center [144, 398] width 32 height 32
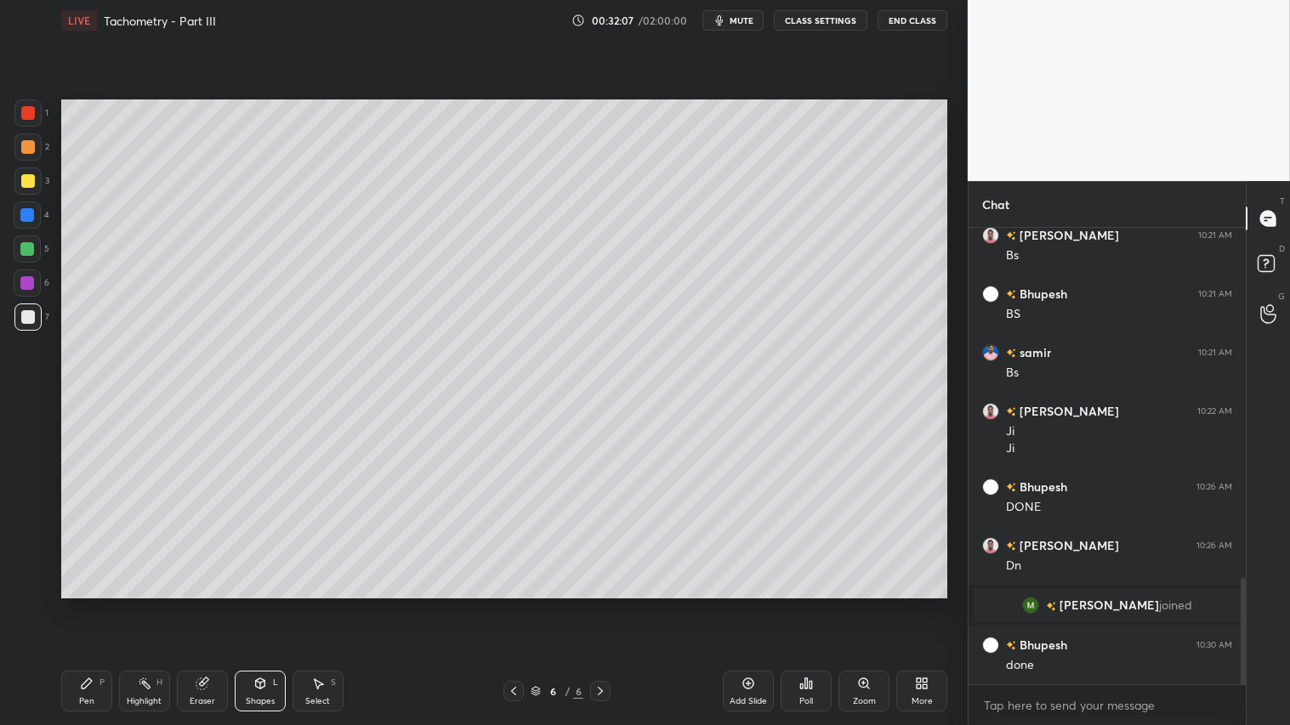
click at [21, 171] on div at bounding box center [27, 180] width 27 height 27
click at [241, 604] on div "Shapes L" at bounding box center [260, 691] width 51 height 41
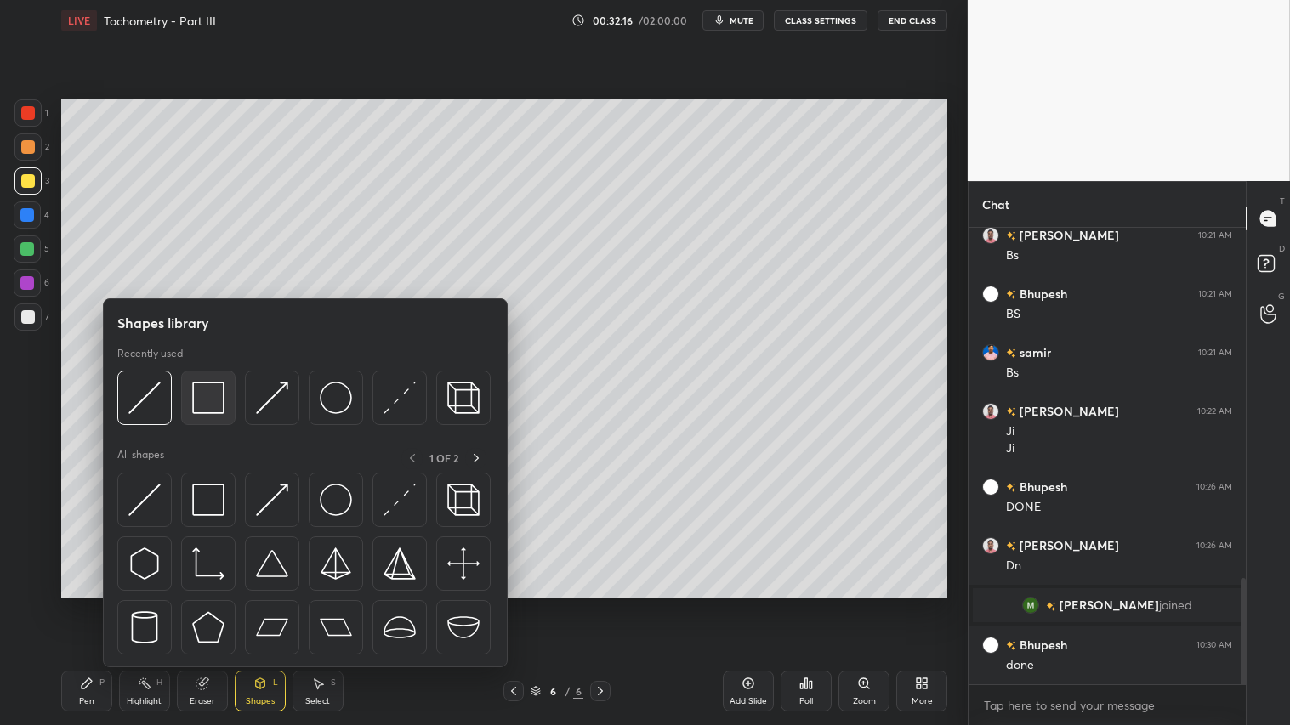
click at [213, 385] on img at bounding box center [208, 398] width 32 height 32
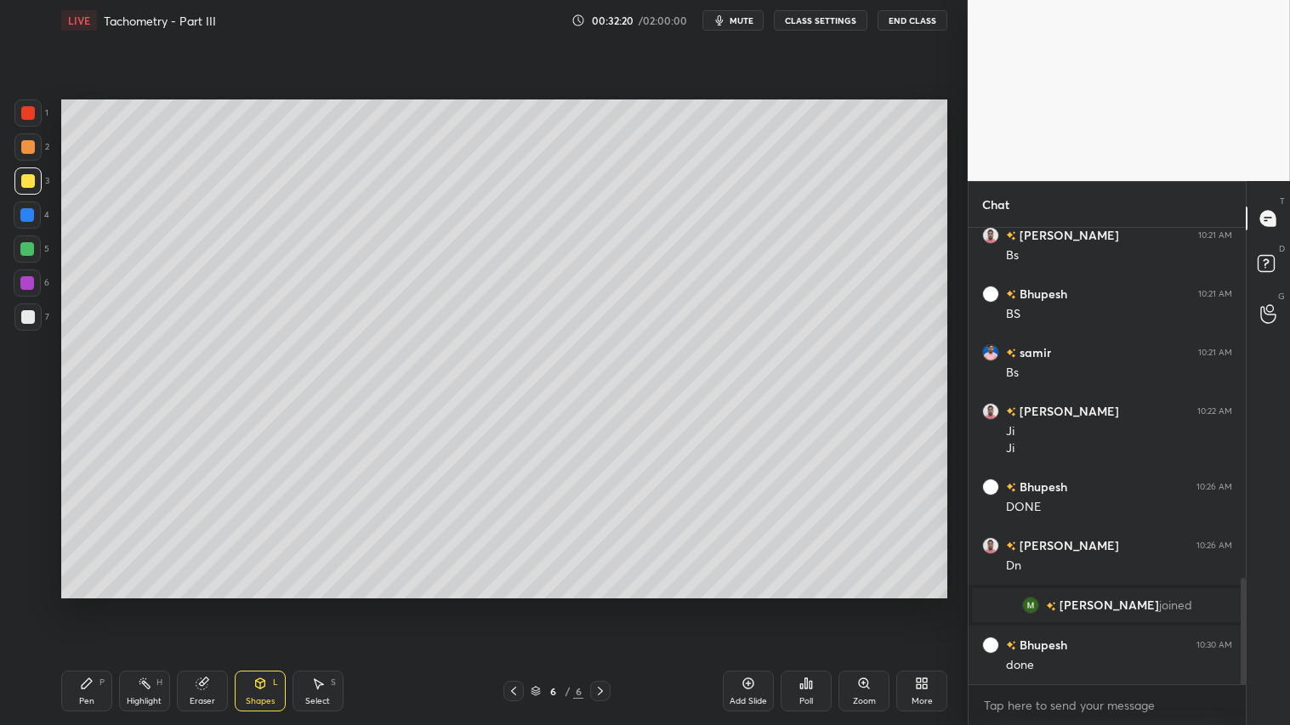
click at [264, 604] on icon at bounding box center [259, 683] width 9 height 10
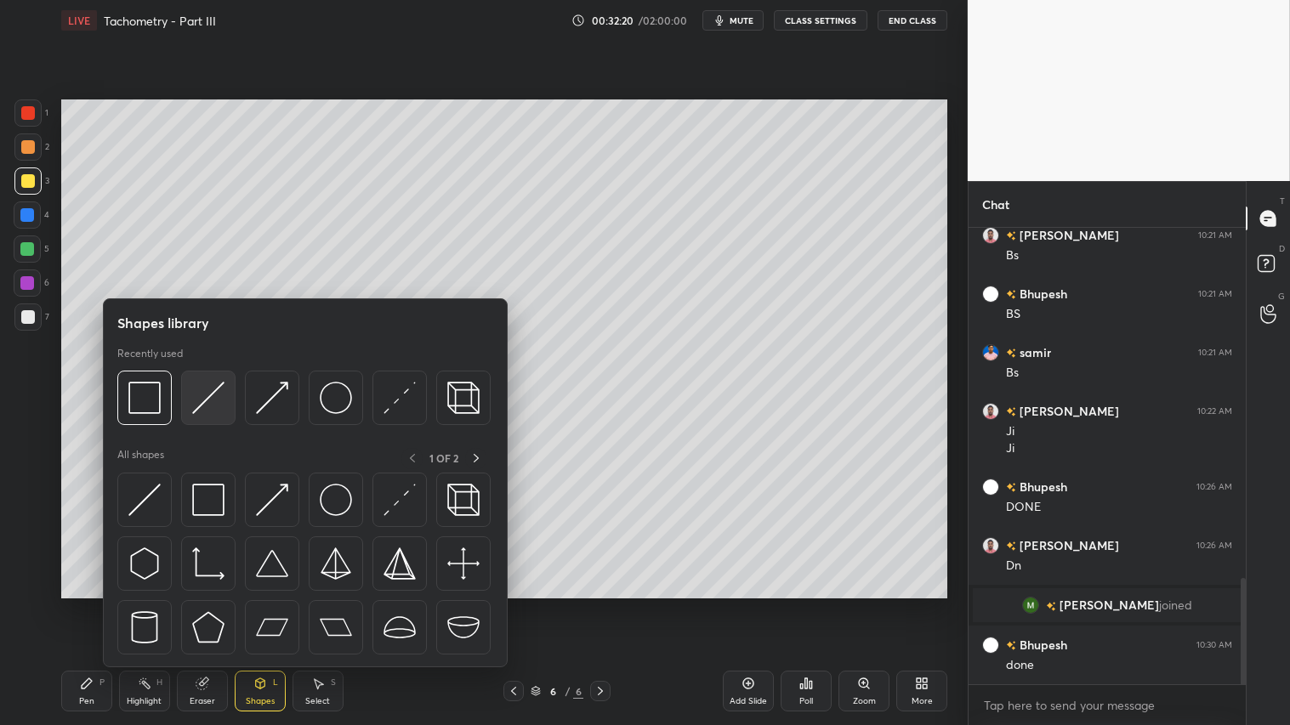
click at [219, 400] on img at bounding box center [208, 398] width 32 height 32
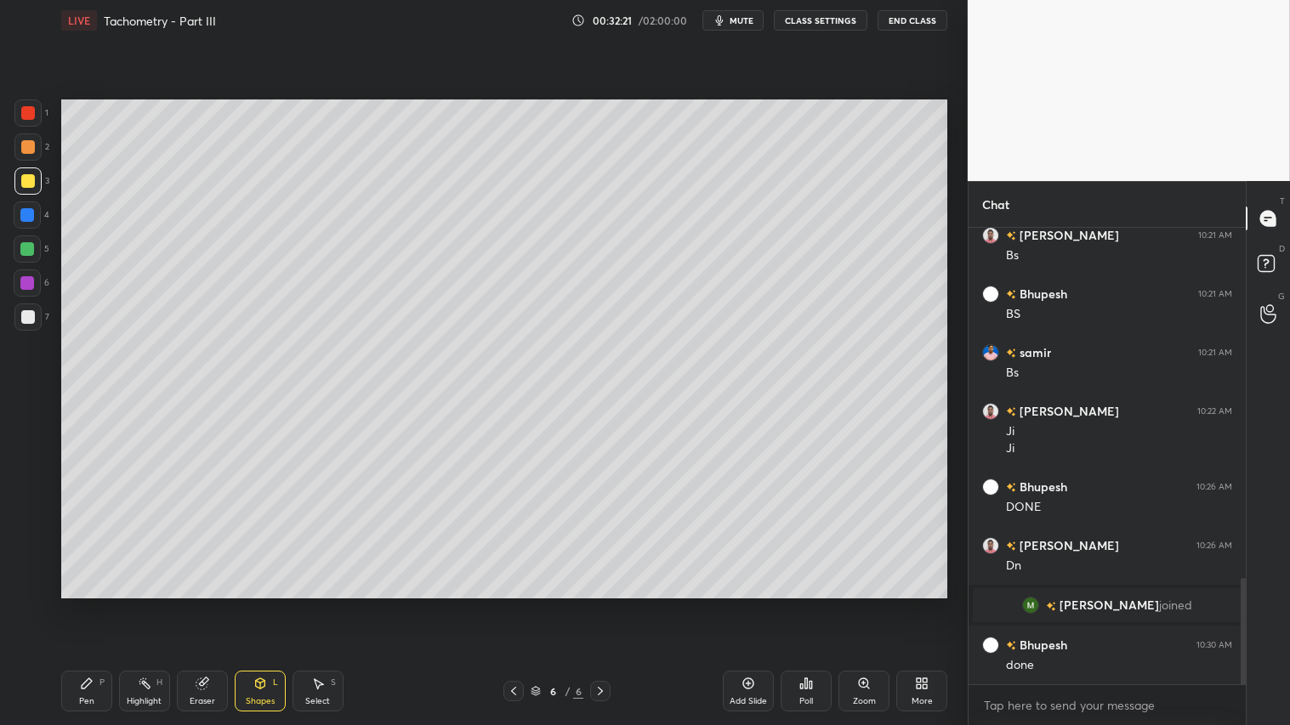
click at [14, 317] on div at bounding box center [27, 317] width 27 height 27
click at [270, 604] on div "Shapes L" at bounding box center [260, 691] width 51 height 41
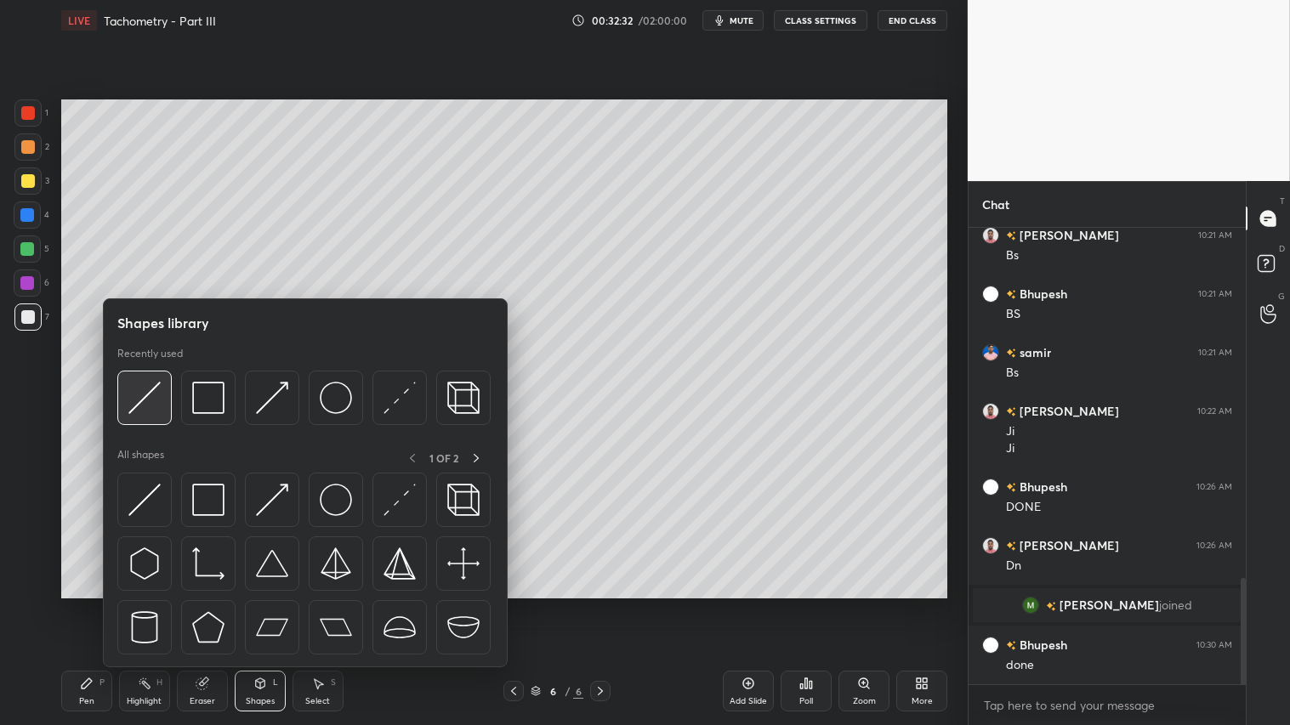
click at [126, 411] on div at bounding box center [144, 398] width 54 height 54
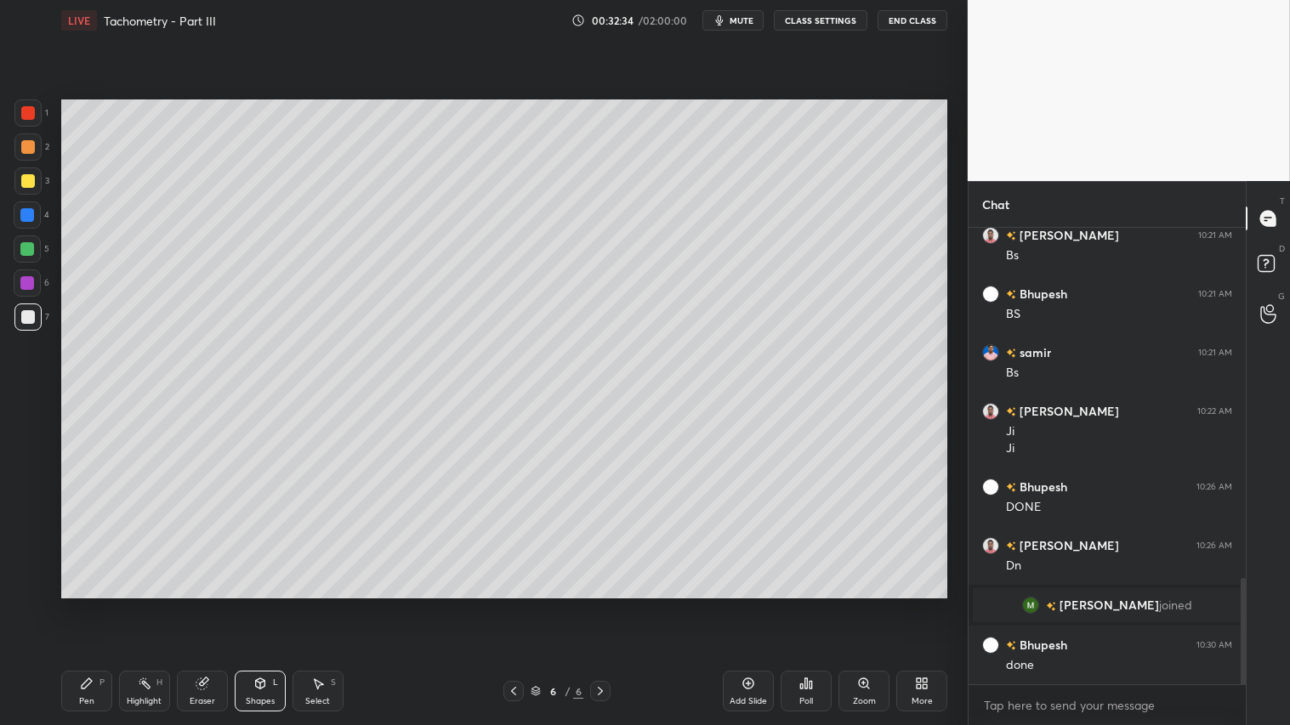
click at [31, 116] on div at bounding box center [28, 113] width 14 height 14
drag, startPoint x: 28, startPoint y: 156, endPoint x: 29, endPoint y: 222, distance: 66.3
click at [27, 159] on div at bounding box center [27, 146] width 27 height 27
click at [94, 604] on div "Pen" at bounding box center [86, 701] width 15 height 9
drag, startPoint x: 31, startPoint y: 213, endPoint x: 40, endPoint y: 217, distance: 10.3
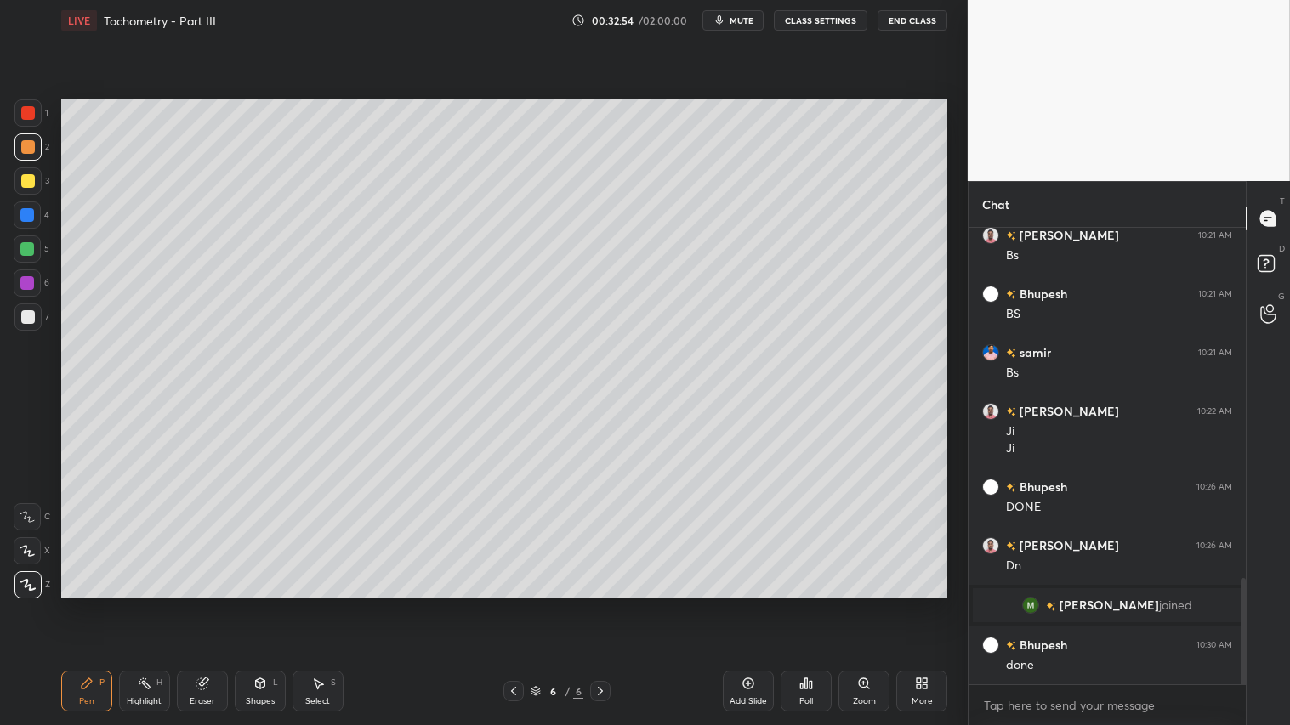
click at [31, 213] on div at bounding box center [27, 215] width 14 height 14
drag, startPoint x: 31, startPoint y: 142, endPoint x: 28, endPoint y: 171, distance: 29.0
click at [29, 142] on div at bounding box center [28, 147] width 14 height 14
click at [22, 145] on div at bounding box center [28, 147] width 14 height 14
drag, startPoint x: 77, startPoint y: 698, endPoint x: 74, endPoint y: 687, distance: 11.6
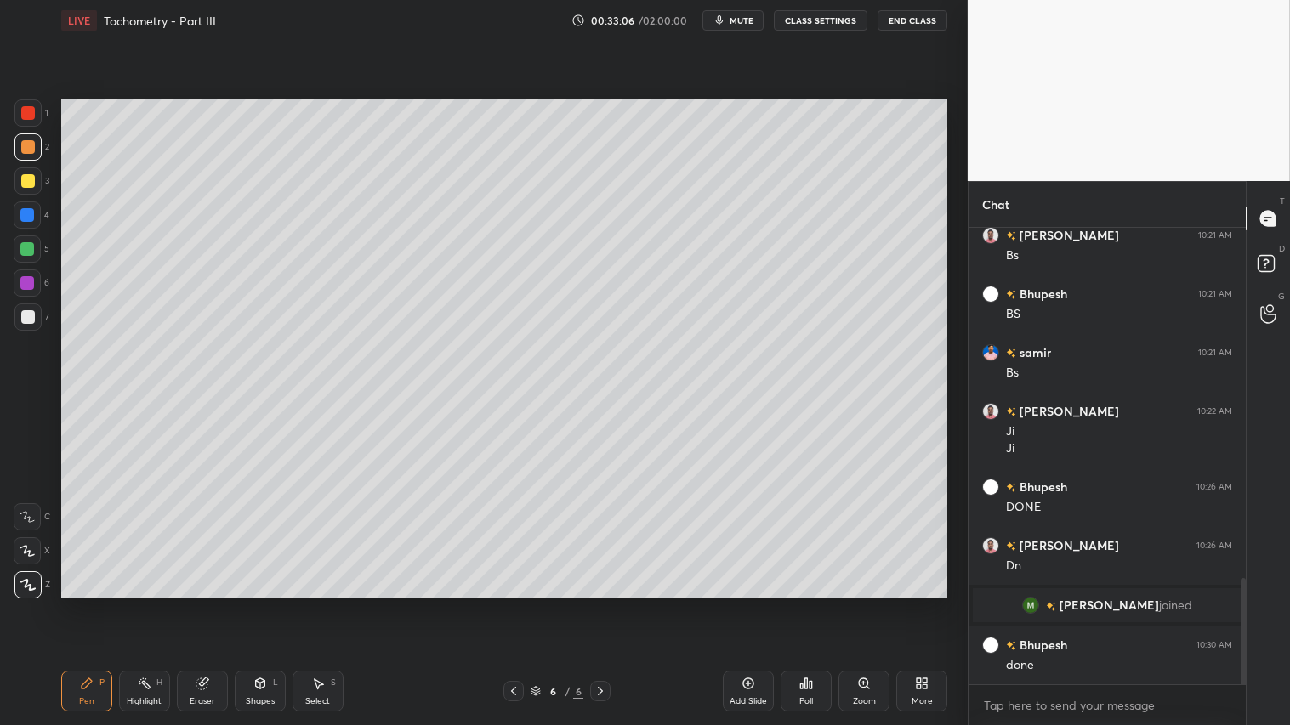
click at [77, 604] on div "Pen P" at bounding box center [86, 691] width 51 height 41
click at [26, 150] on div at bounding box center [28, 147] width 14 height 14
click at [31, 310] on div at bounding box center [28, 317] width 14 height 14
click at [30, 548] on icon at bounding box center [27, 551] width 15 height 12
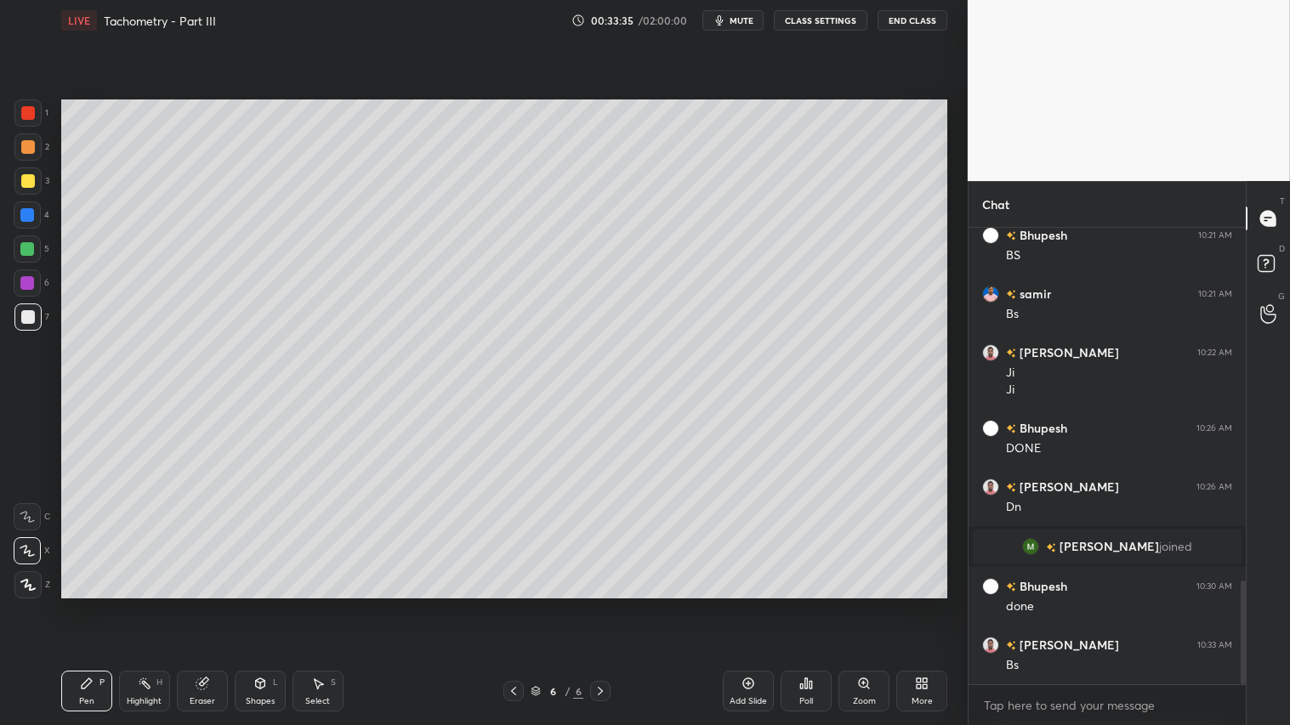
click at [26, 163] on div "2" at bounding box center [31, 150] width 35 height 34
click at [32, 151] on div at bounding box center [28, 147] width 14 height 14
click at [89, 604] on icon at bounding box center [87, 683] width 10 height 10
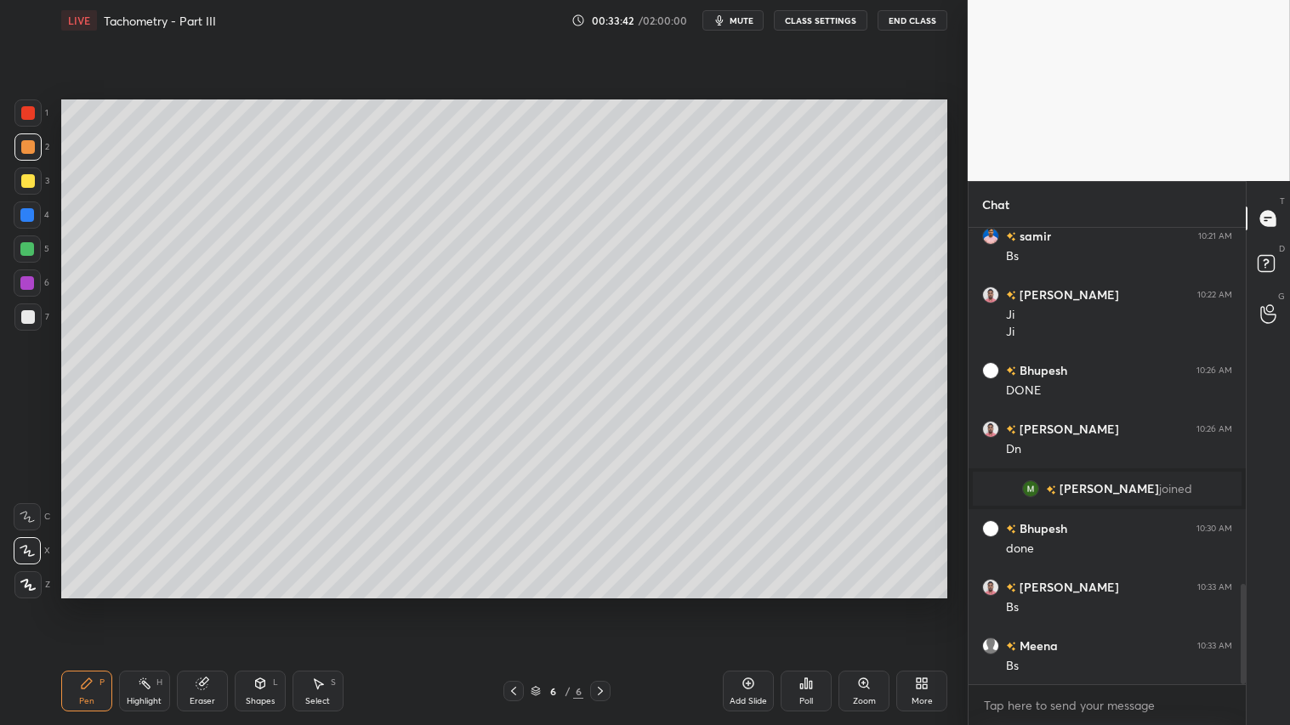
click at [23, 108] on div at bounding box center [28, 113] width 14 height 14
click at [94, 604] on div "Pen P" at bounding box center [86, 691] width 51 height 41
drag, startPoint x: 28, startPoint y: 111, endPoint x: 24, endPoint y: 151, distance: 40.2
click at [29, 113] on div at bounding box center [28, 113] width 14 height 14
click at [98, 604] on div "Pen P" at bounding box center [86, 691] width 51 height 41
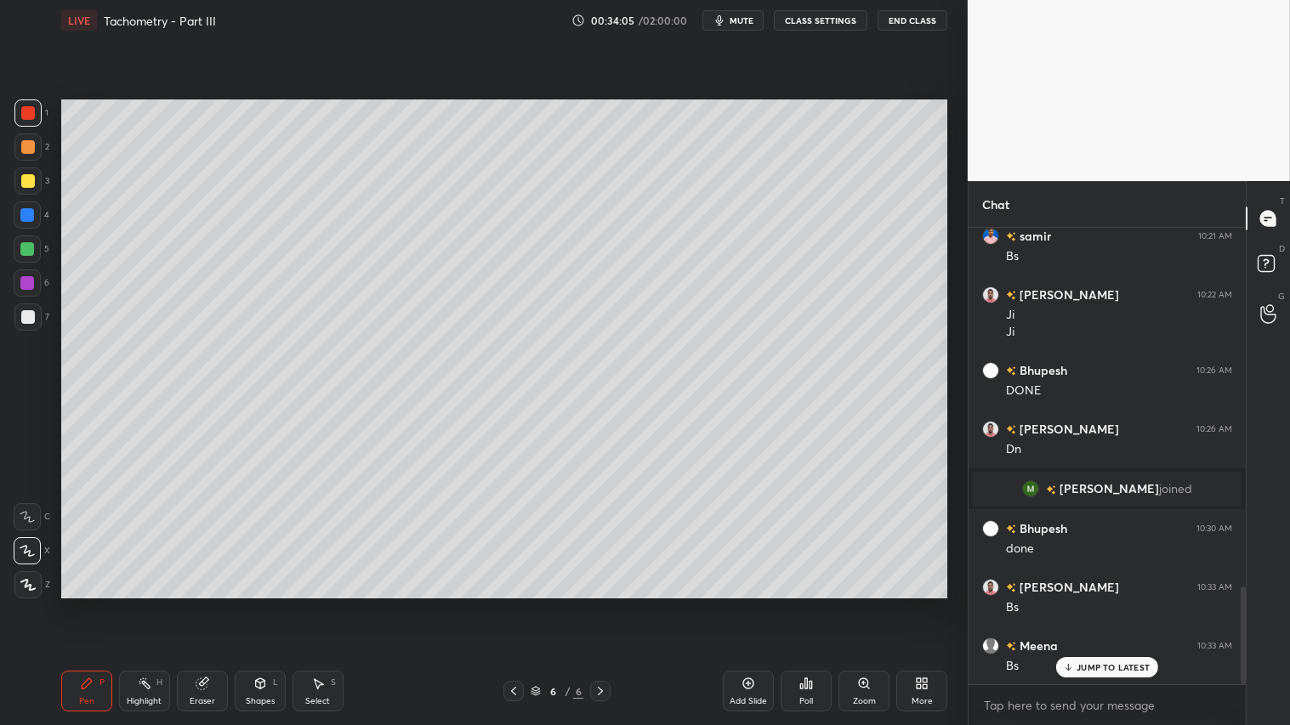
scroll to position [1672, 0]
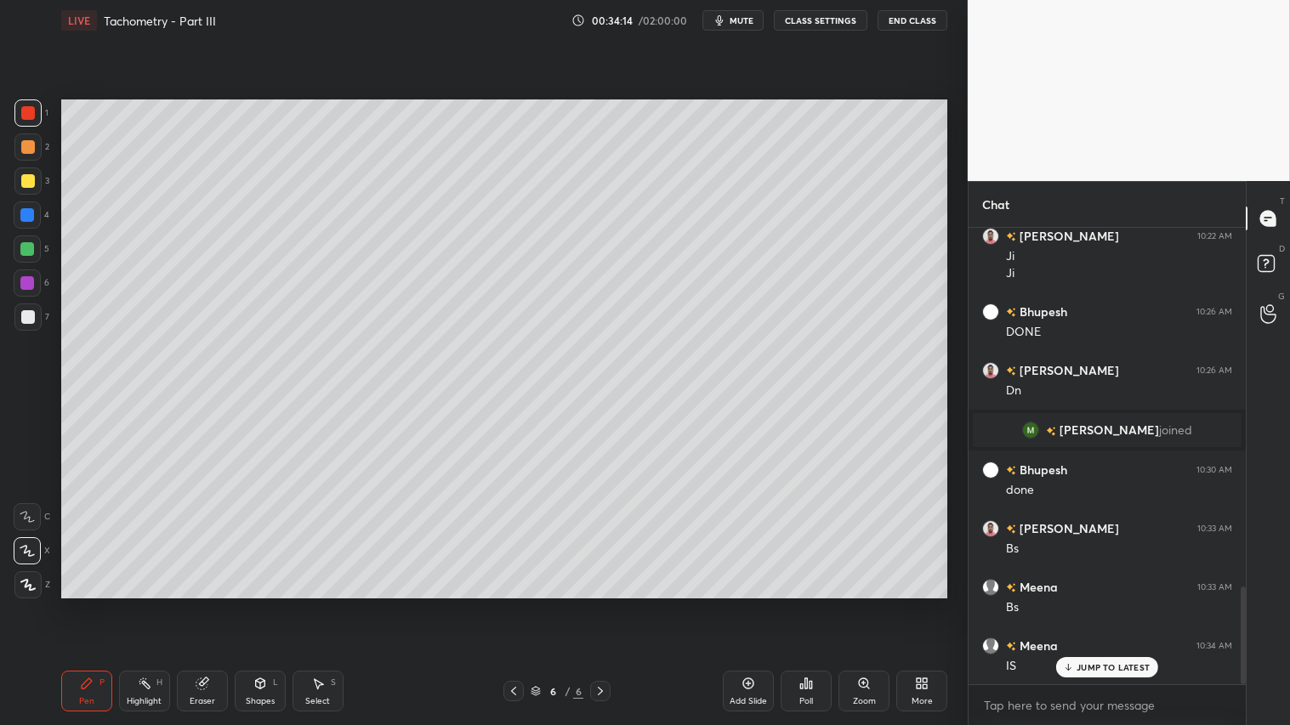
drag, startPoint x: 28, startPoint y: 137, endPoint x: 27, endPoint y: 147, distance: 10.2
click at [28, 140] on div at bounding box center [27, 146] width 27 height 27
click at [94, 604] on div "Pen P" at bounding box center [86, 691] width 51 height 41
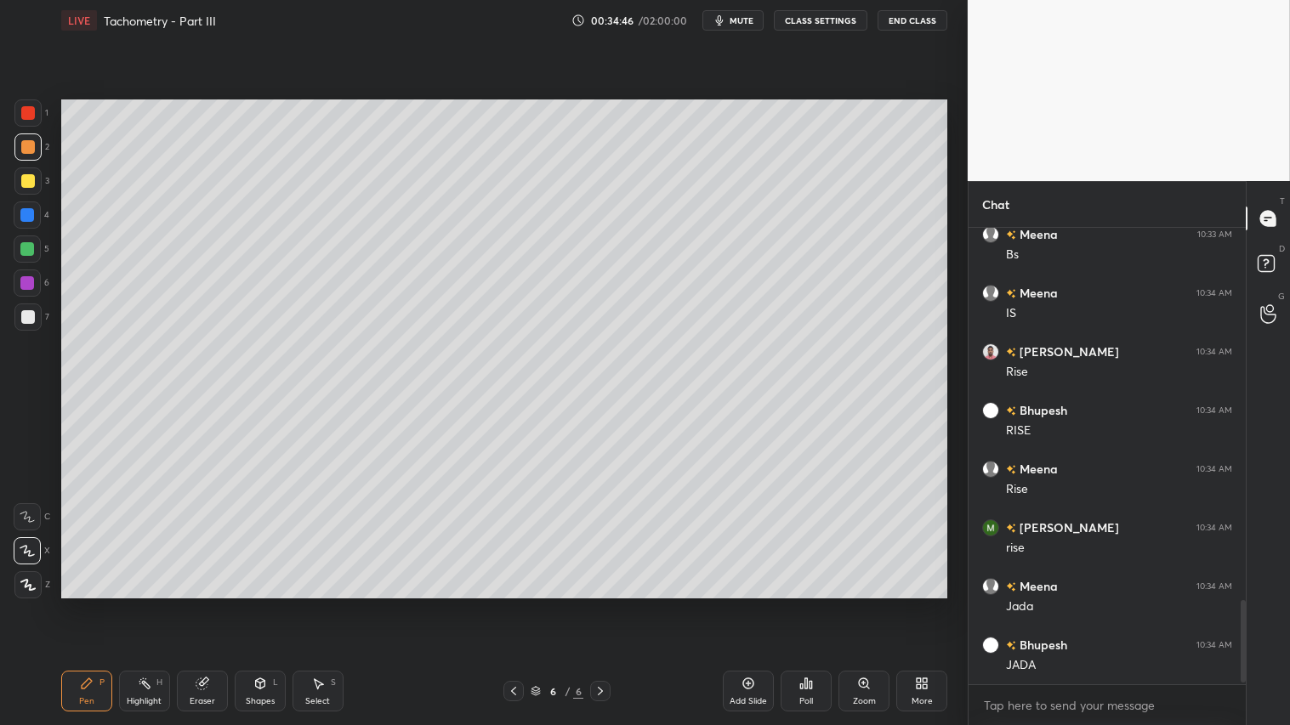
scroll to position [2084, 0]
click at [31, 321] on div at bounding box center [28, 317] width 14 height 14
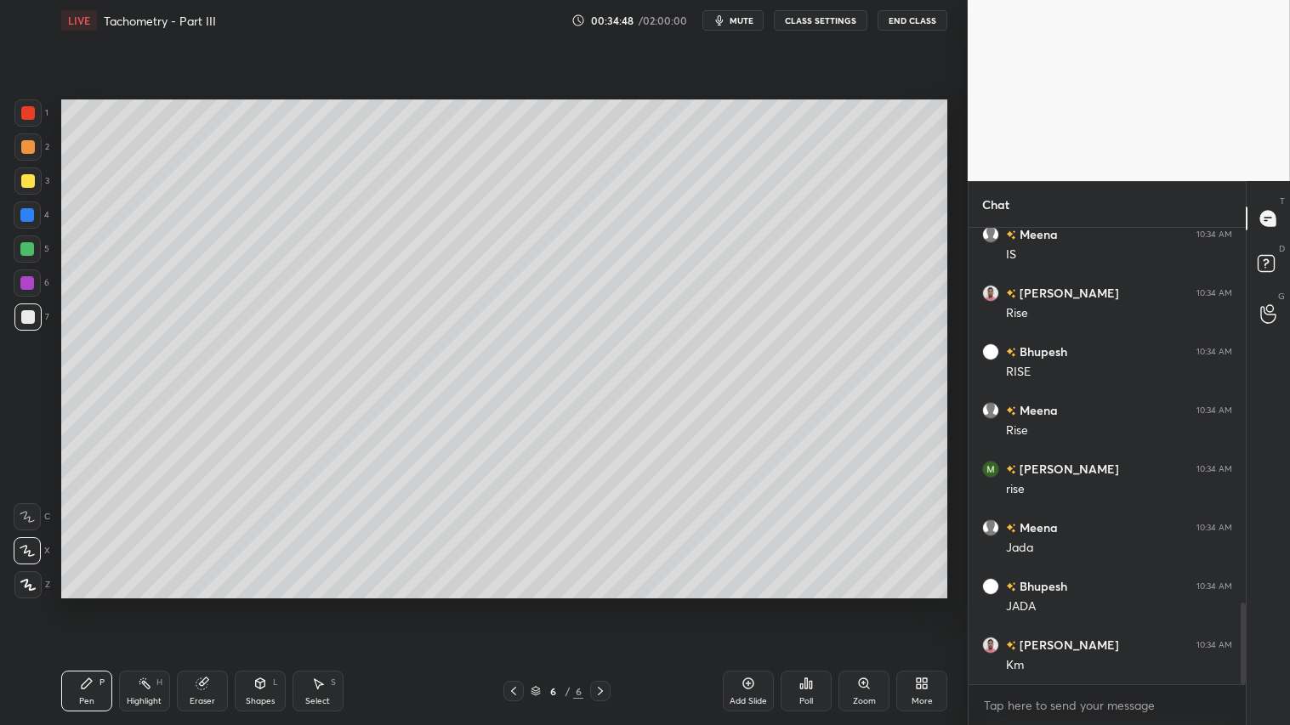
click at [75, 604] on div "Pen P" at bounding box center [86, 691] width 51 height 41
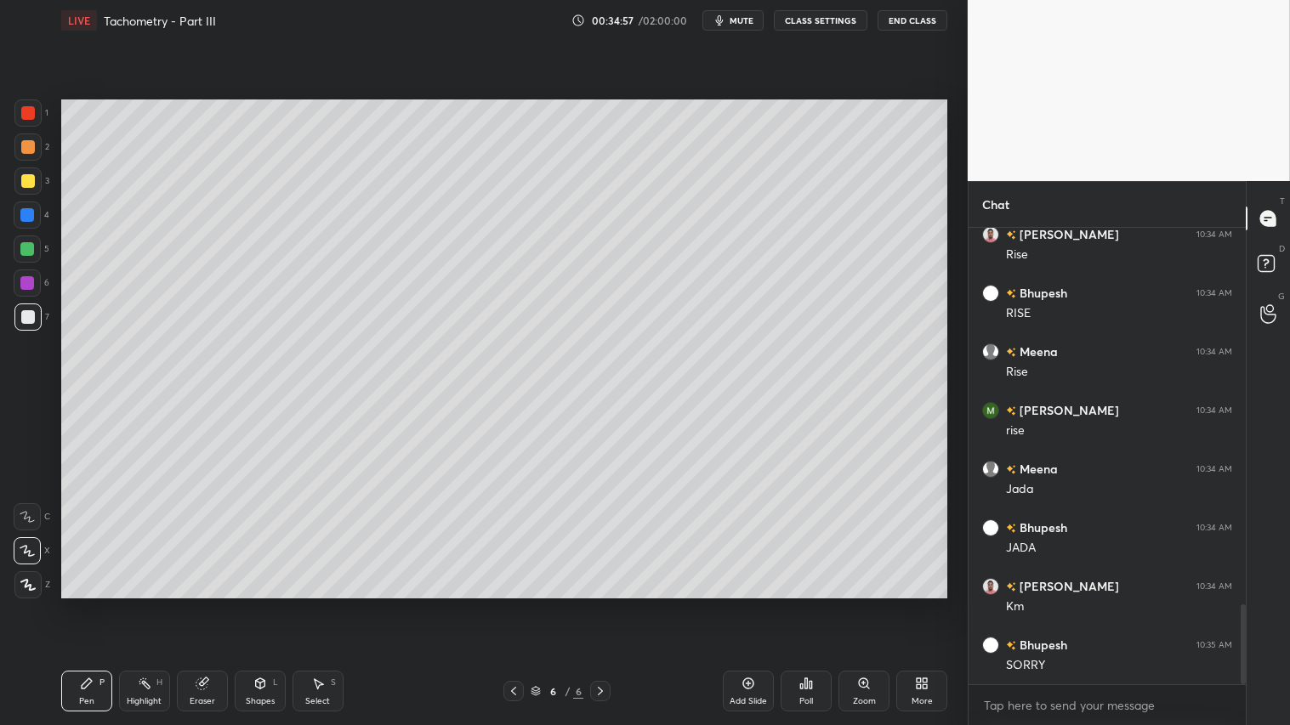
click at [207, 604] on div "Eraser" at bounding box center [202, 691] width 51 height 41
click at [82, 604] on div "Pen" at bounding box center [86, 701] width 15 height 9
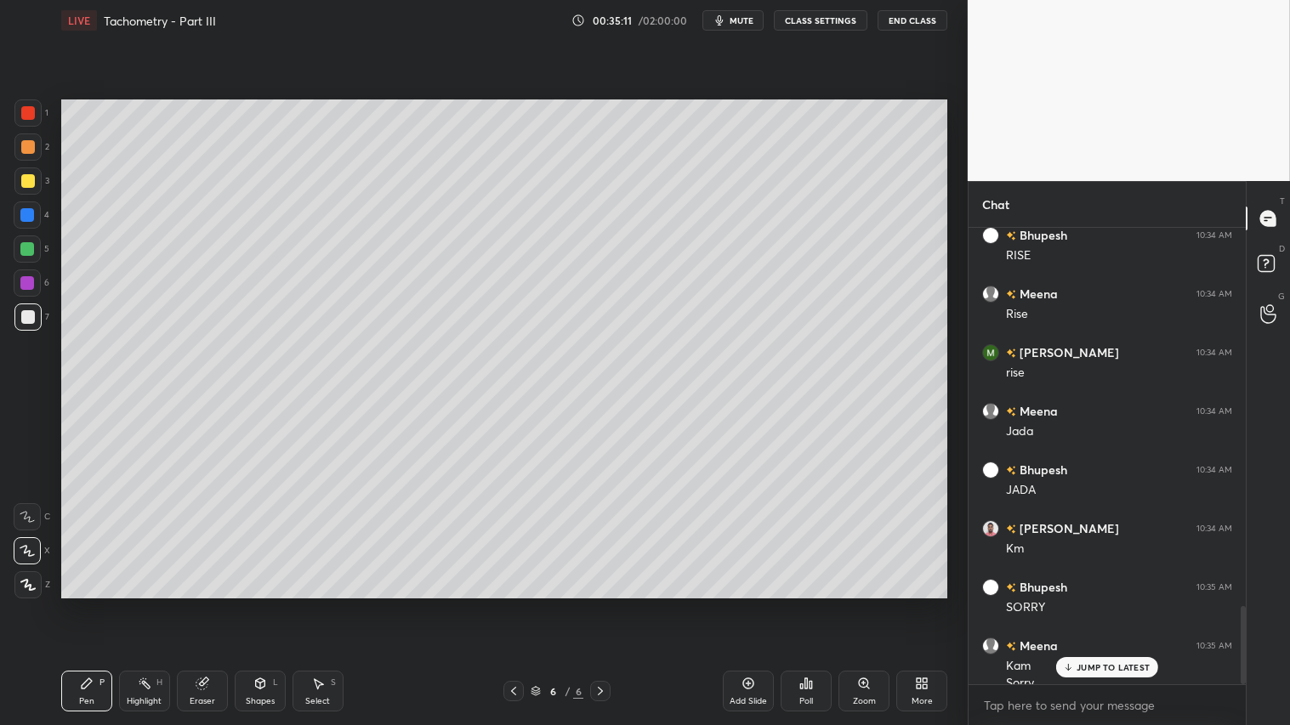
scroll to position [2217, 0]
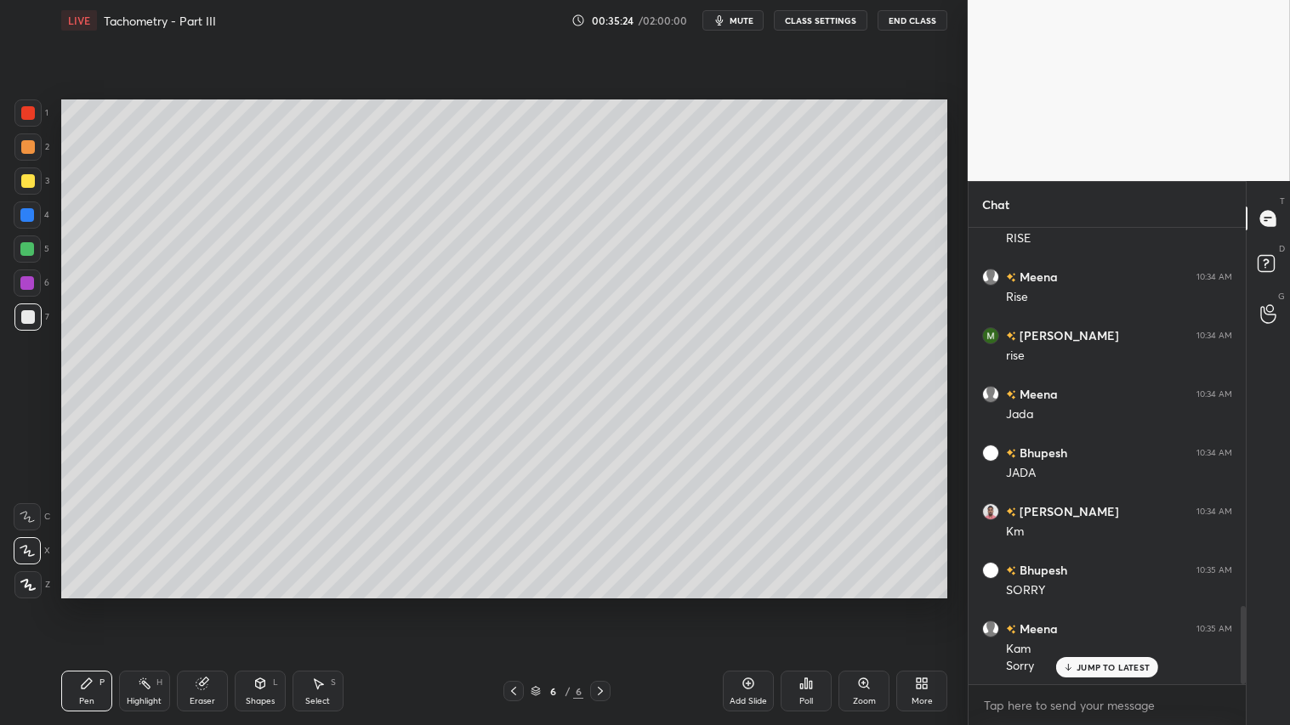
click at [30, 146] on div at bounding box center [28, 147] width 14 height 14
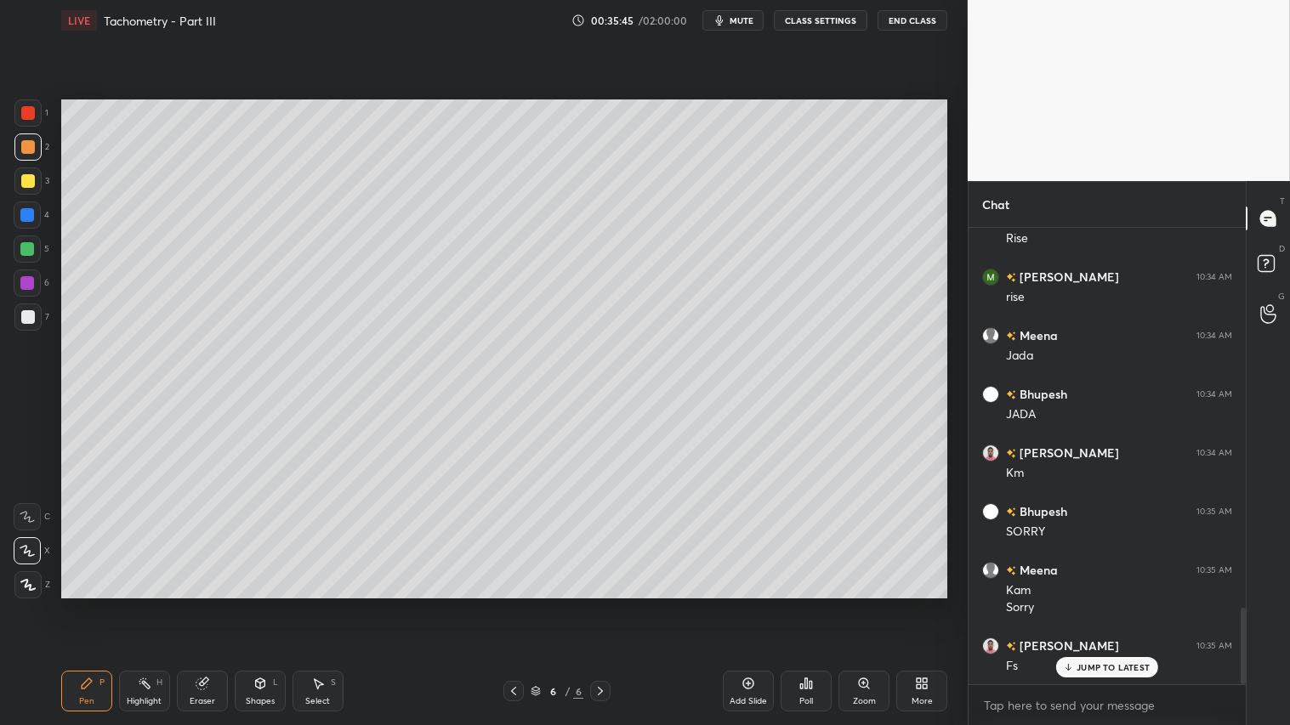
click at [32, 116] on div at bounding box center [28, 113] width 14 height 14
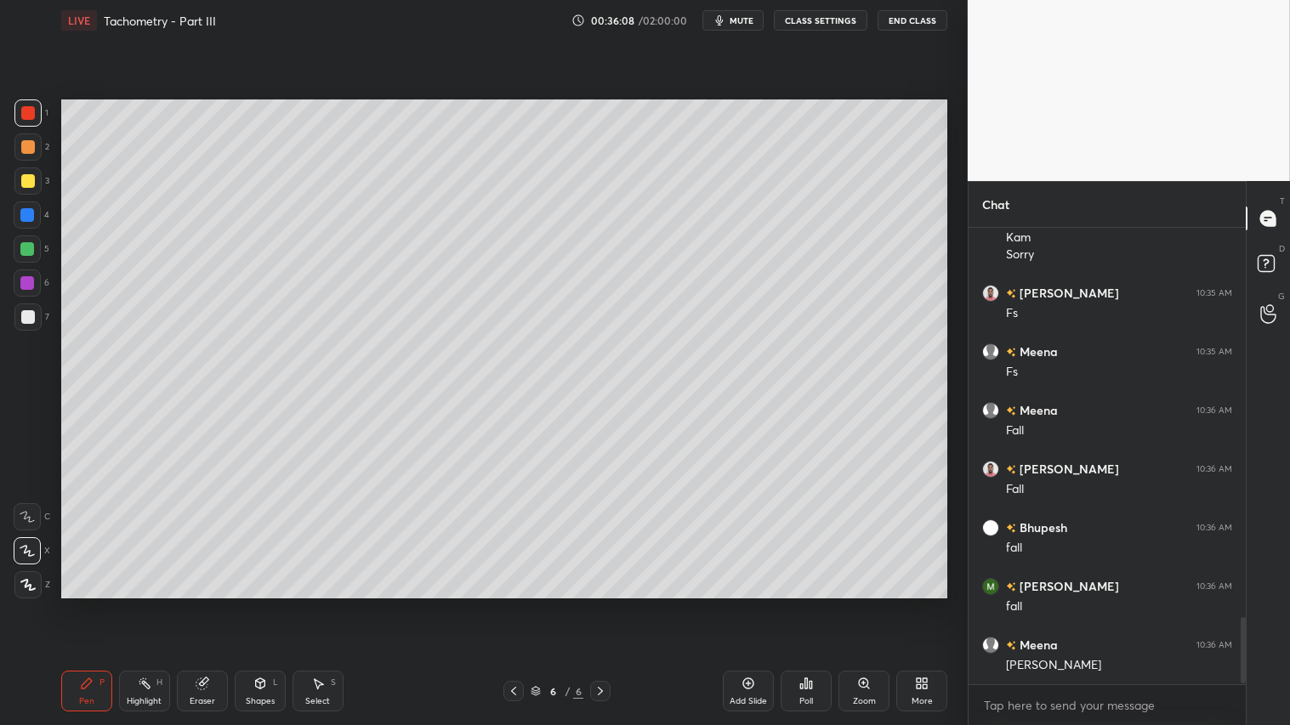
scroll to position [2688, 0]
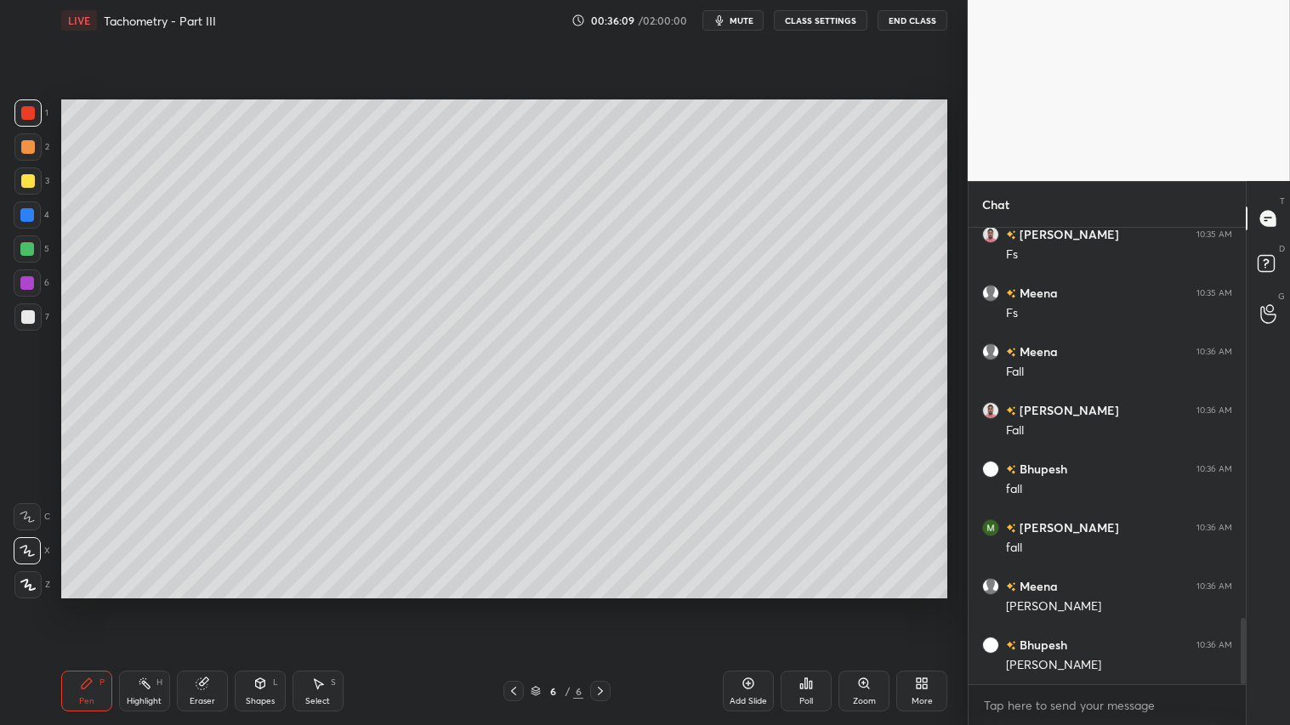
click at [24, 315] on div at bounding box center [28, 317] width 14 height 14
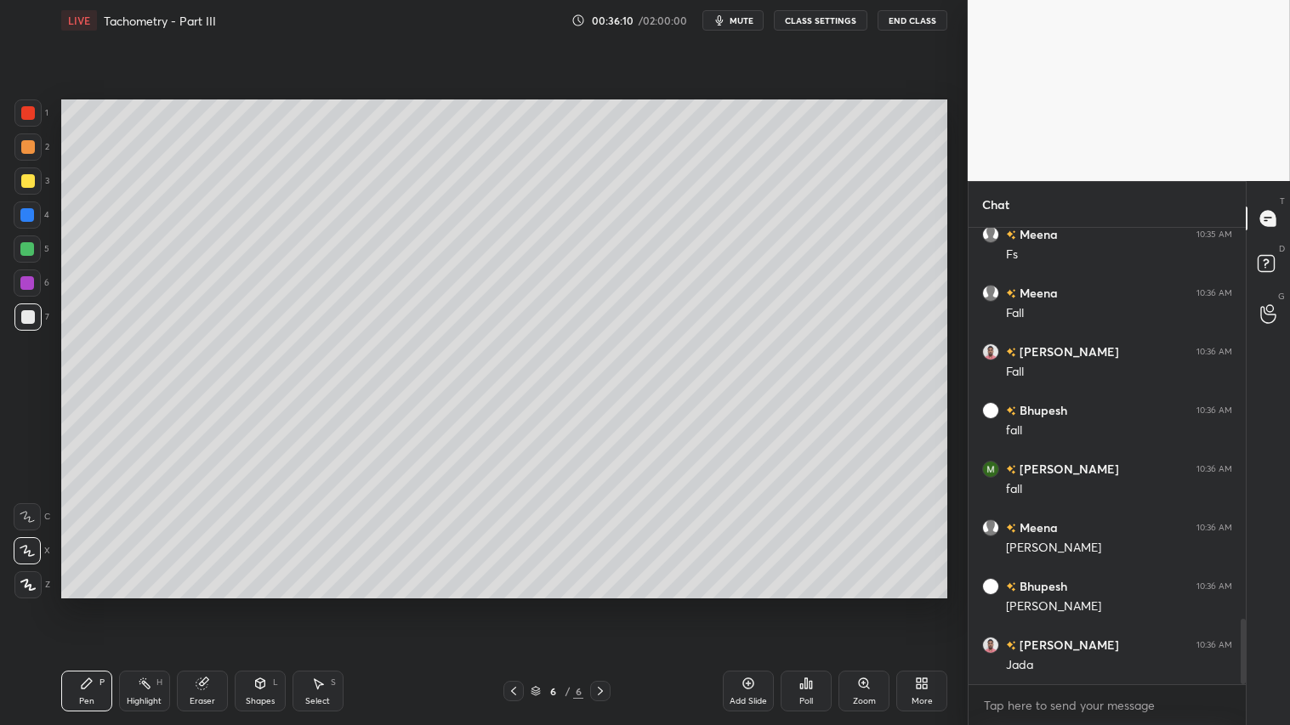
drag, startPoint x: 105, startPoint y: 703, endPoint x: 114, endPoint y: 675, distance: 29.3
click at [108, 604] on div "Pen P" at bounding box center [86, 691] width 51 height 41
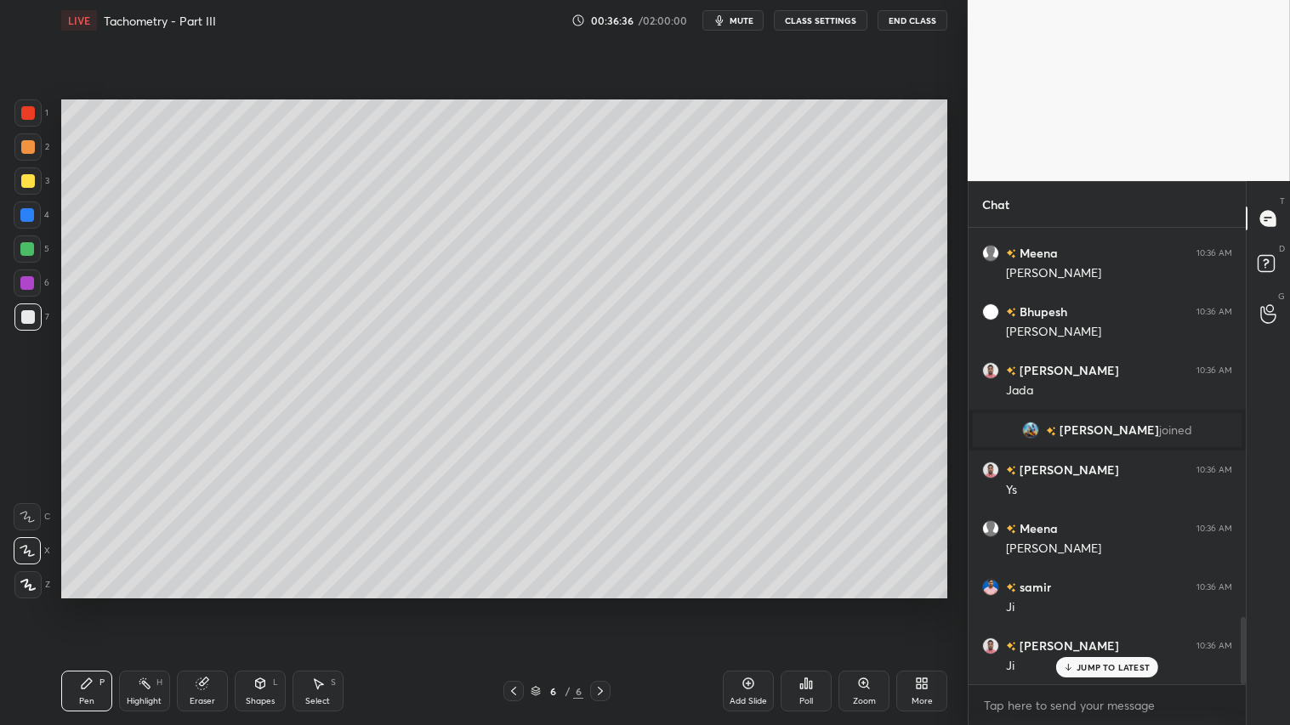
scroll to position [2693, 0]
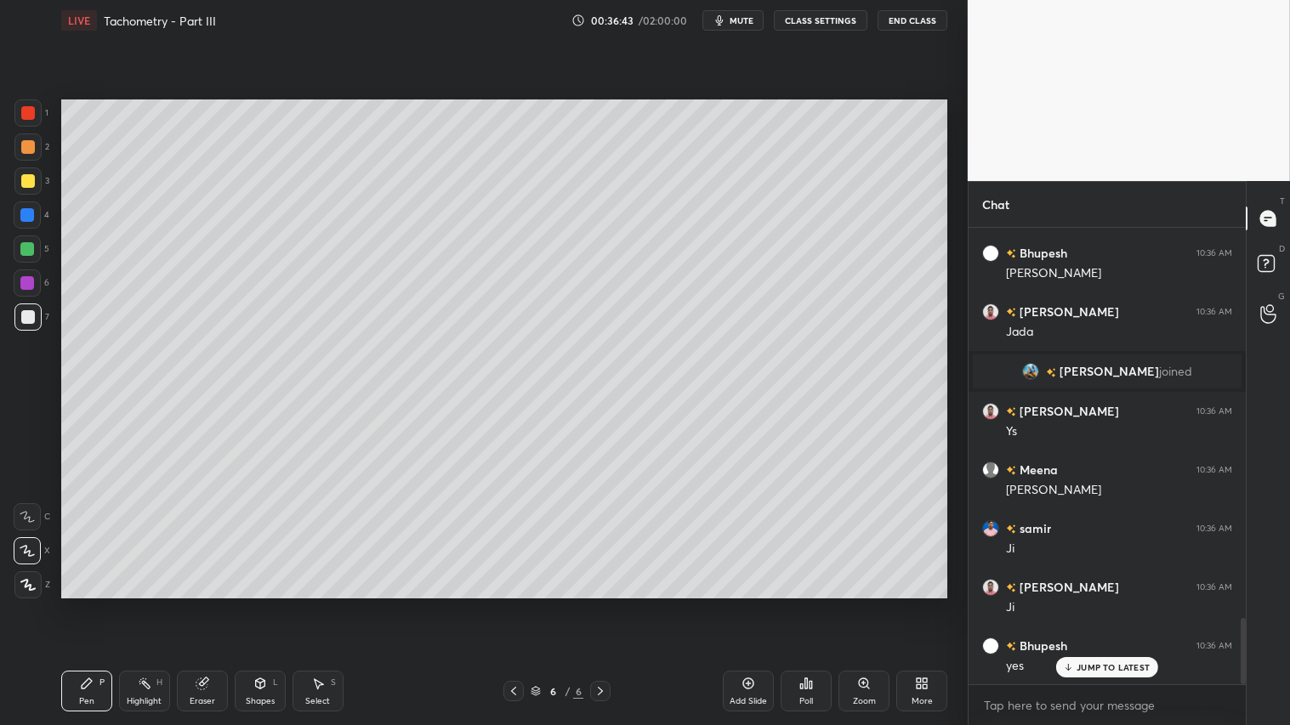
click at [264, 604] on div "Shapes L" at bounding box center [260, 691] width 51 height 41
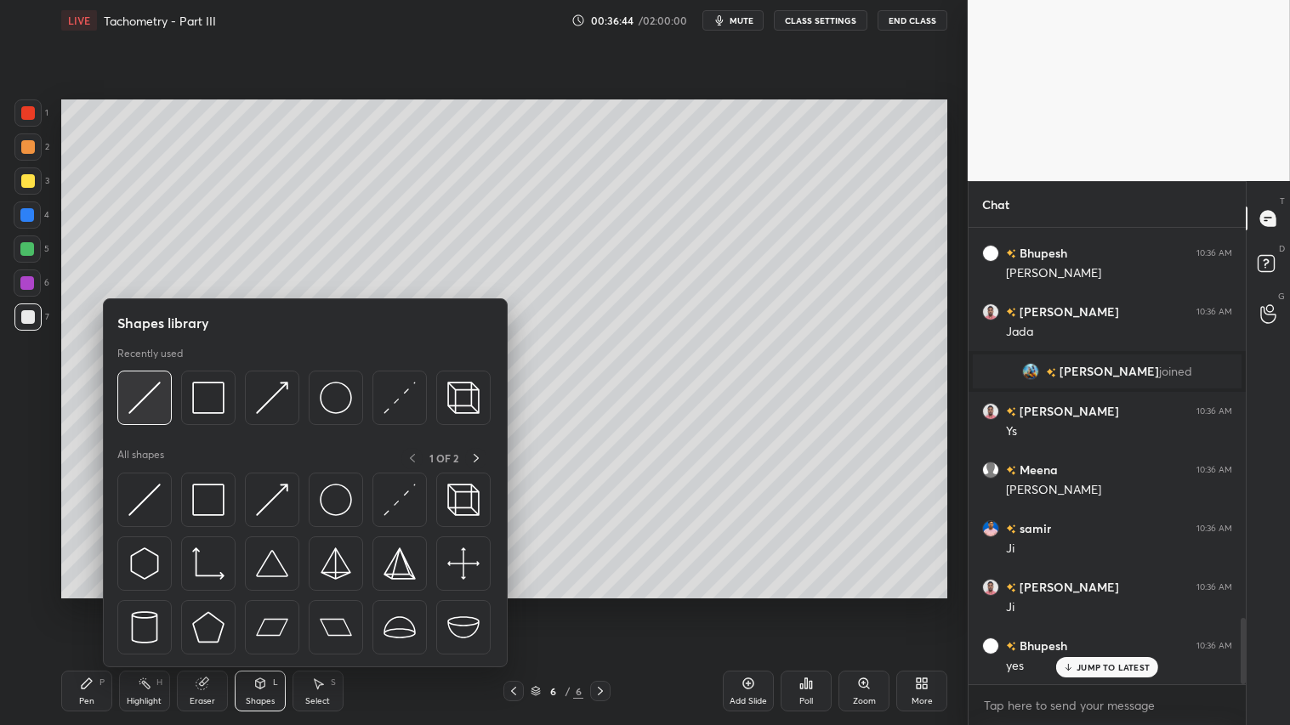
click at [147, 389] on img at bounding box center [144, 398] width 32 height 32
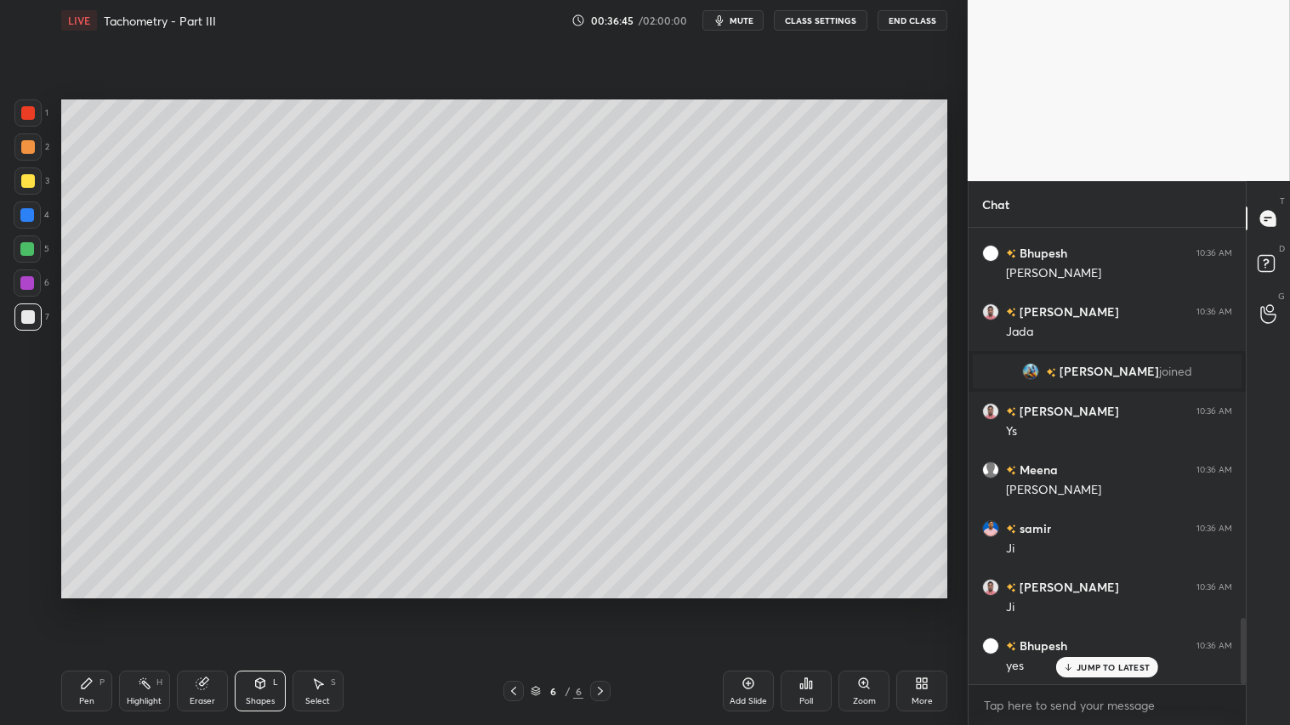
click at [29, 109] on div at bounding box center [28, 113] width 14 height 14
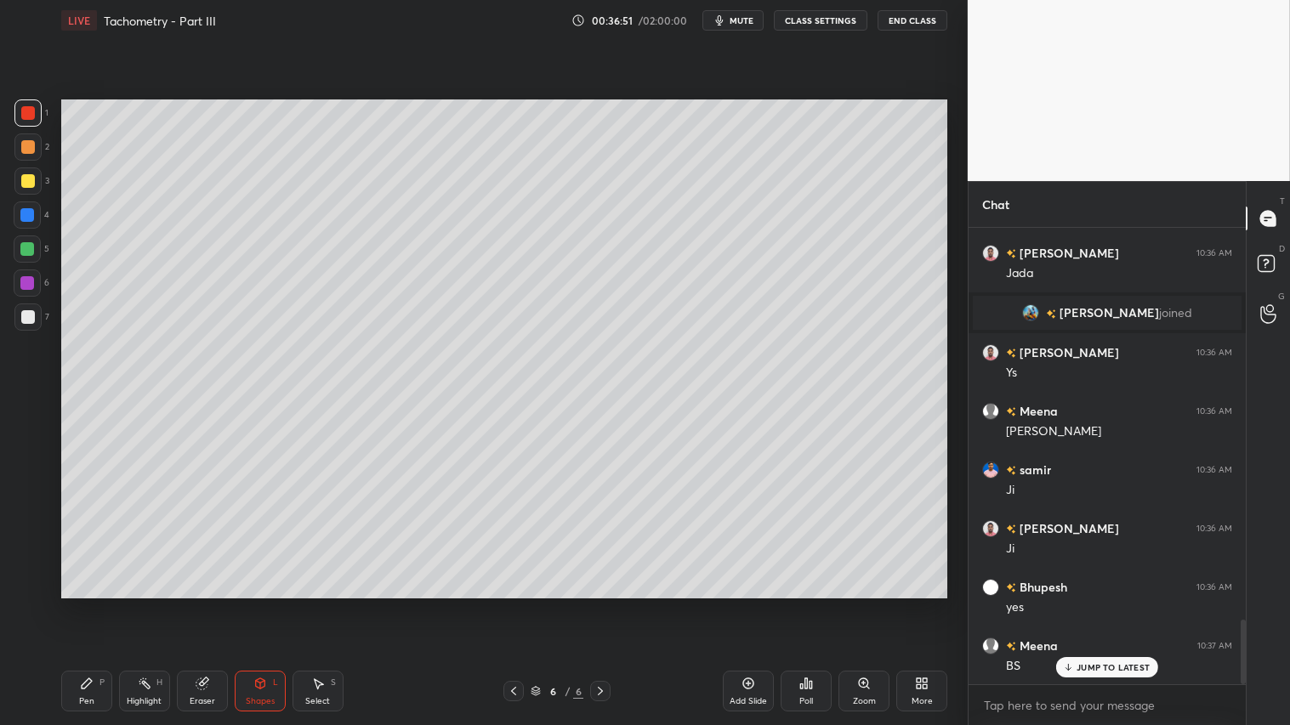
click at [80, 604] on div "Pen" at bounding box center [86, 701] width 15 height 9
click at [107, 604] on div "LIVE Tachometry - Part III 00:36:52 / 02:00:00 mute CLASS SETTINGS End Class Se…" at bounding box center [504, 362] width 900 height 725
drag, startPoint x: 91, startPoint y: 689, endPoint x: 165, endPoint y: 627, distance: 96.0
click at [94, 604] on div "Pen P" at bounding box center [86, 691] width 51 height 41
click at [29, 318] on div at bounding box center [28, 317] width 14 height 14
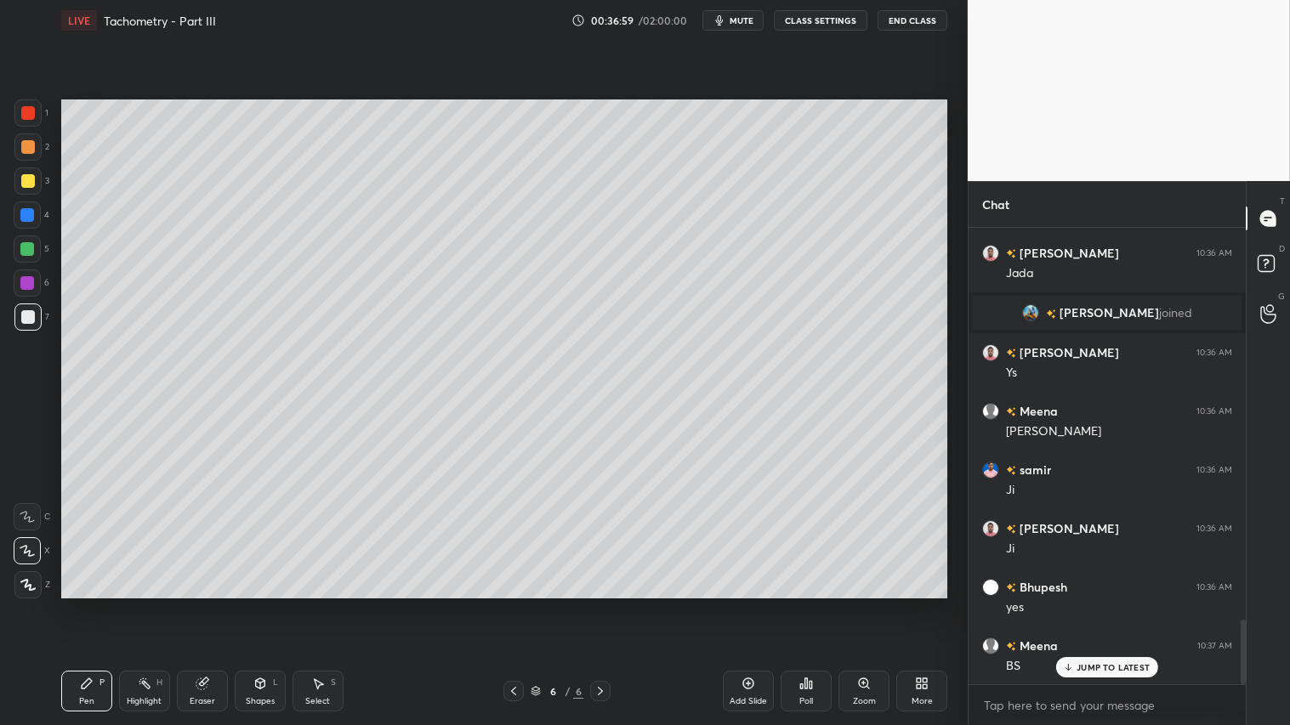
drag, startPoint x: 81, startPoint y: 684, endPoint x: 88, endPoint y: 622, distance: 63.3
click at [85, 604] on icon at bounding box center [87, 684] width 14 height 14
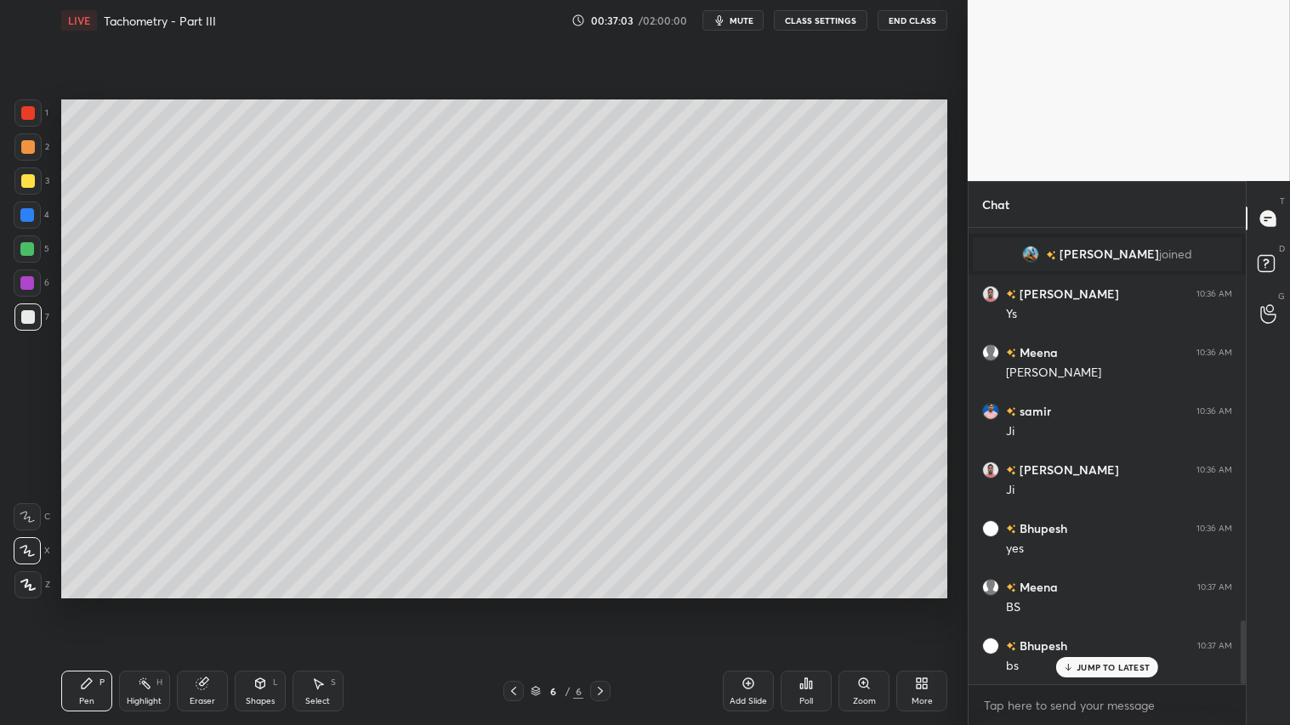
click at [277, 604] on div "Shapes L" at bounding box center [260, 691] width 51 height 41
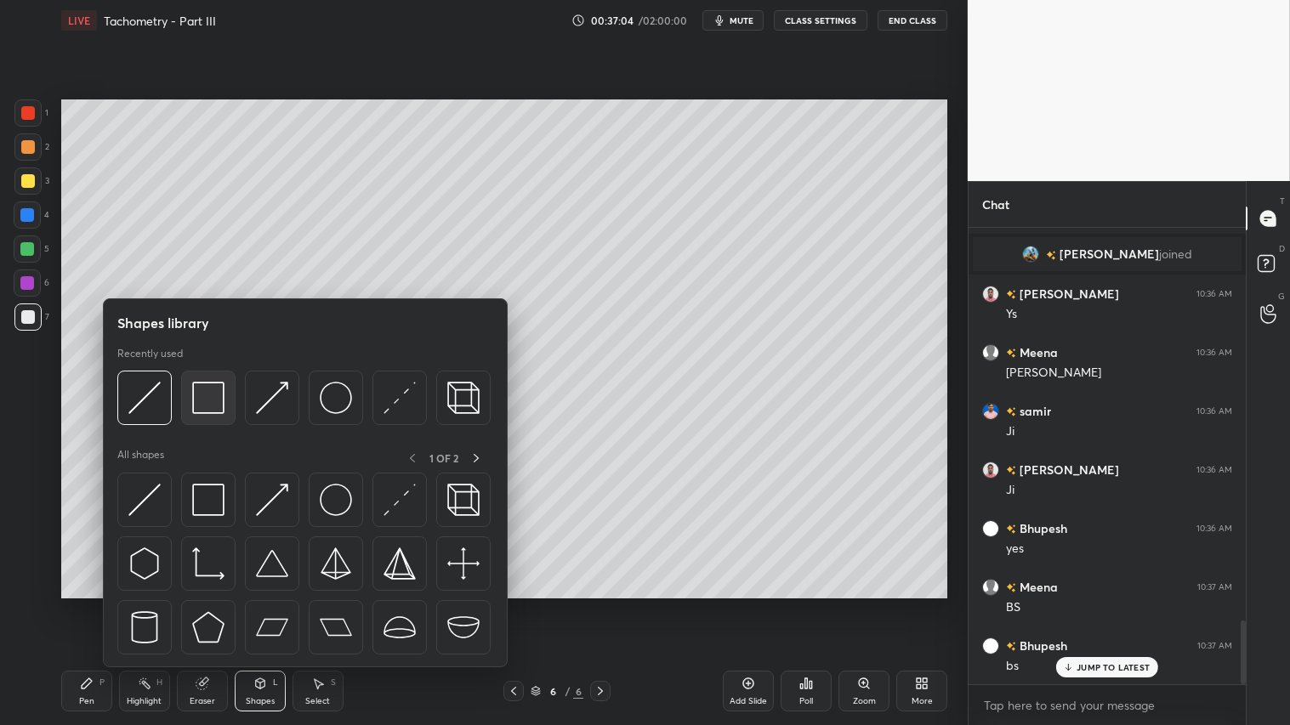
click at [207, 394] on img at bounding box center [208, 398] width 32 height 32
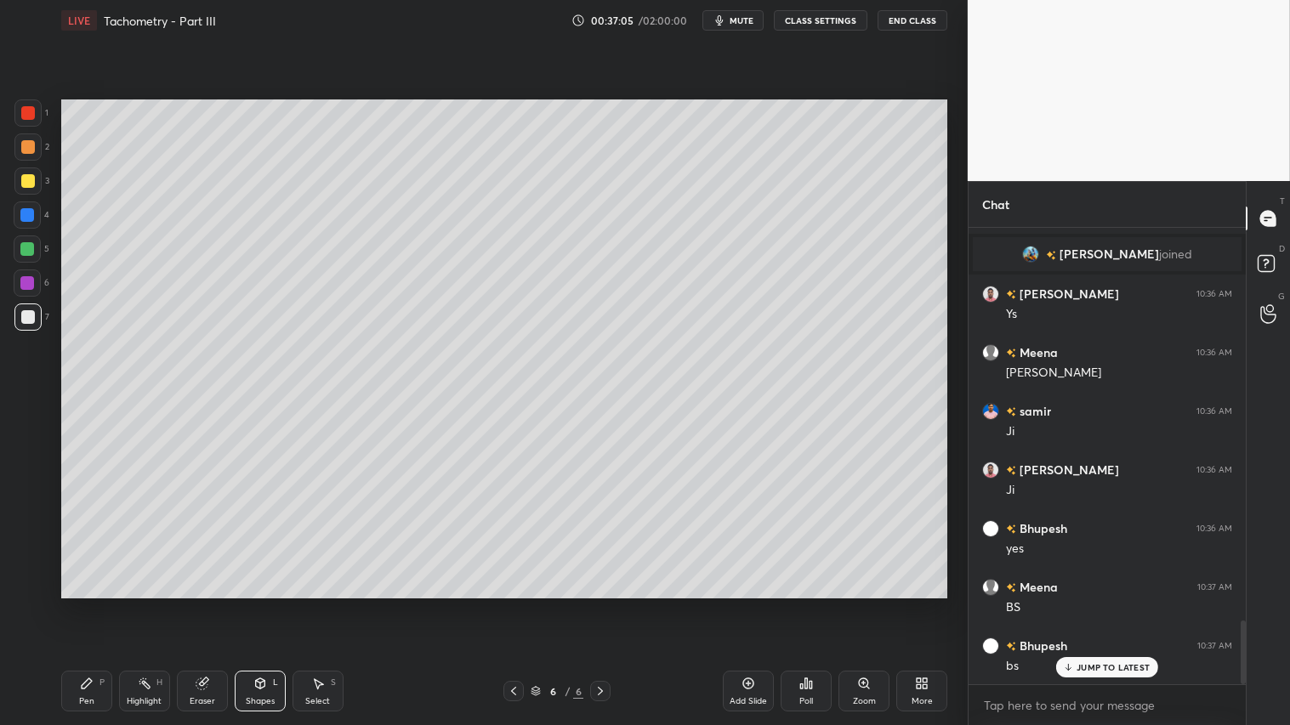
drag, startPoint x: 21, startPoint y: 171, endPoint x: 54, endPoint y: 213, distance: 53.4
click at [29, 174] on div at bounding box center [27, 180] width 27 height 27
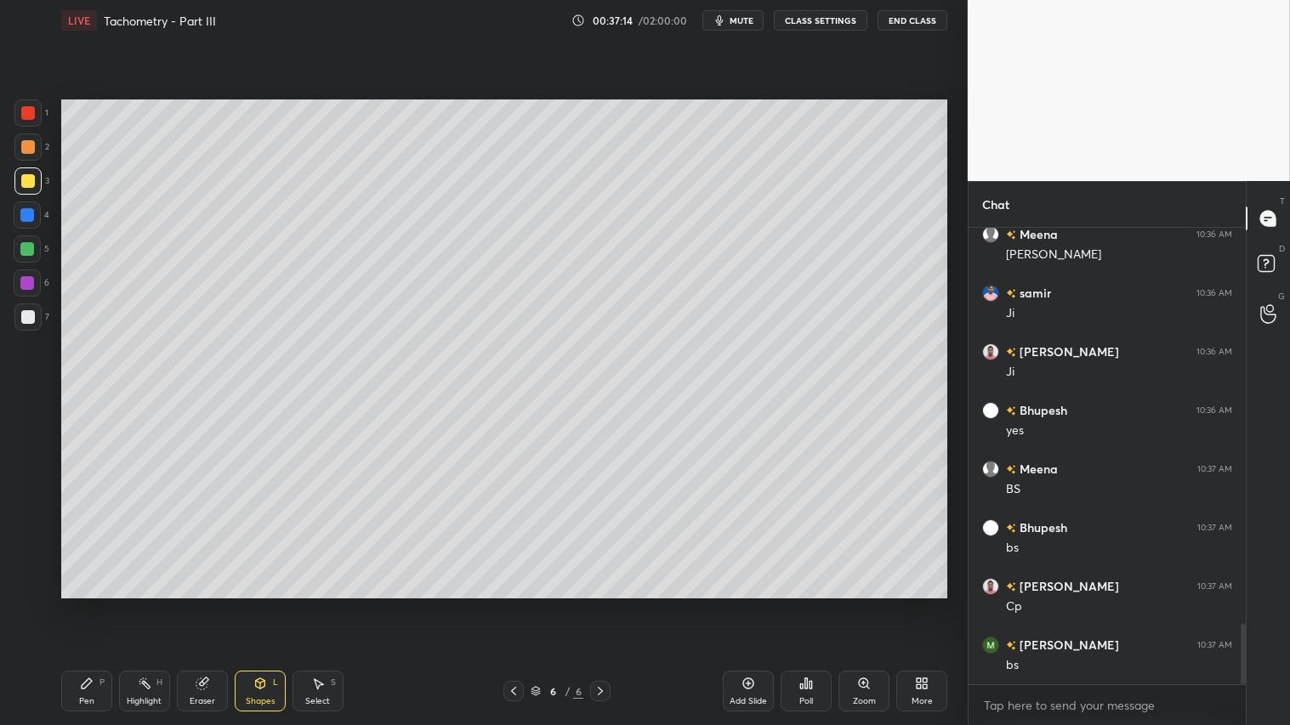
scroll to position [2987, 0]
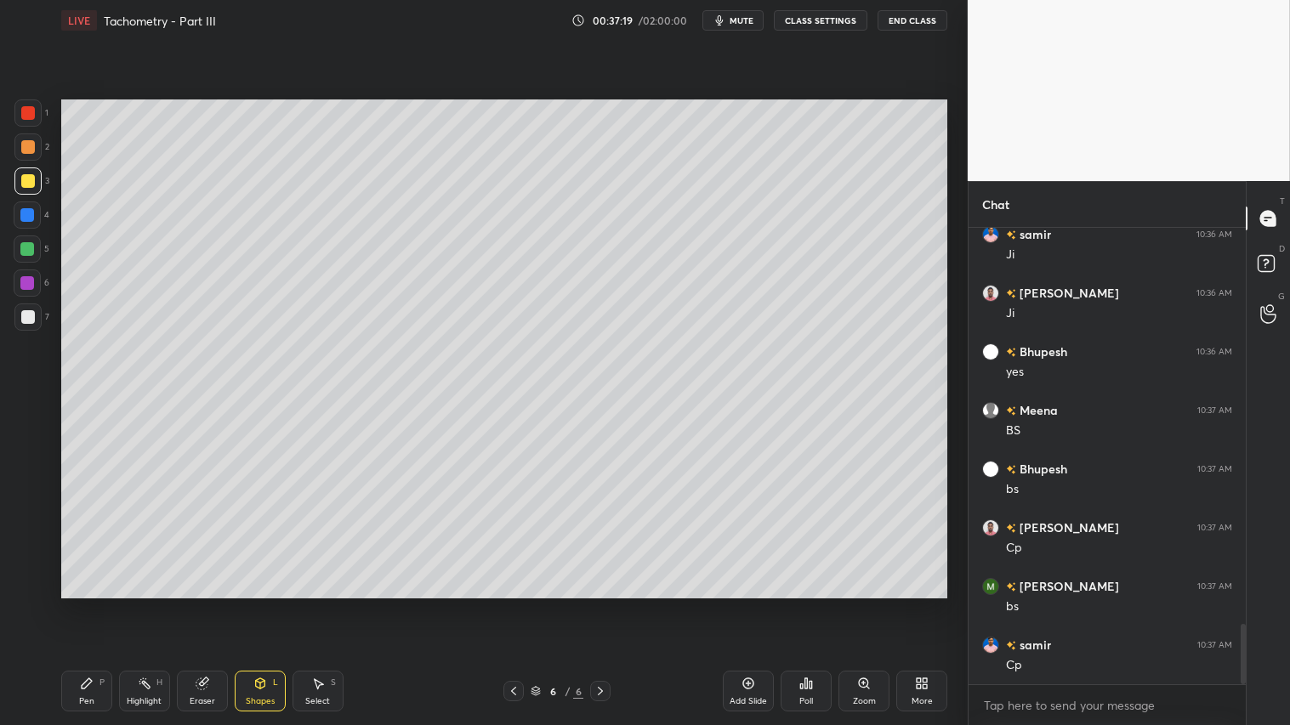
click at [209, 604] on div "Eraser" at bounding box center [202, 691] width 51 height 41
click at [90, 604] on div "Pen P" at bounding box center [86, 691] width 51 height 41
drag, startPoint x: 20, startPoint y: 108, endPoint x: 58, endPoint y: 133, distance: 46.0
click at [20, 108] on div at bounding box center [27, 112] width 27 height 27
click at [514, 604] on icon at bounding box center [514, 691] width 14 height 14
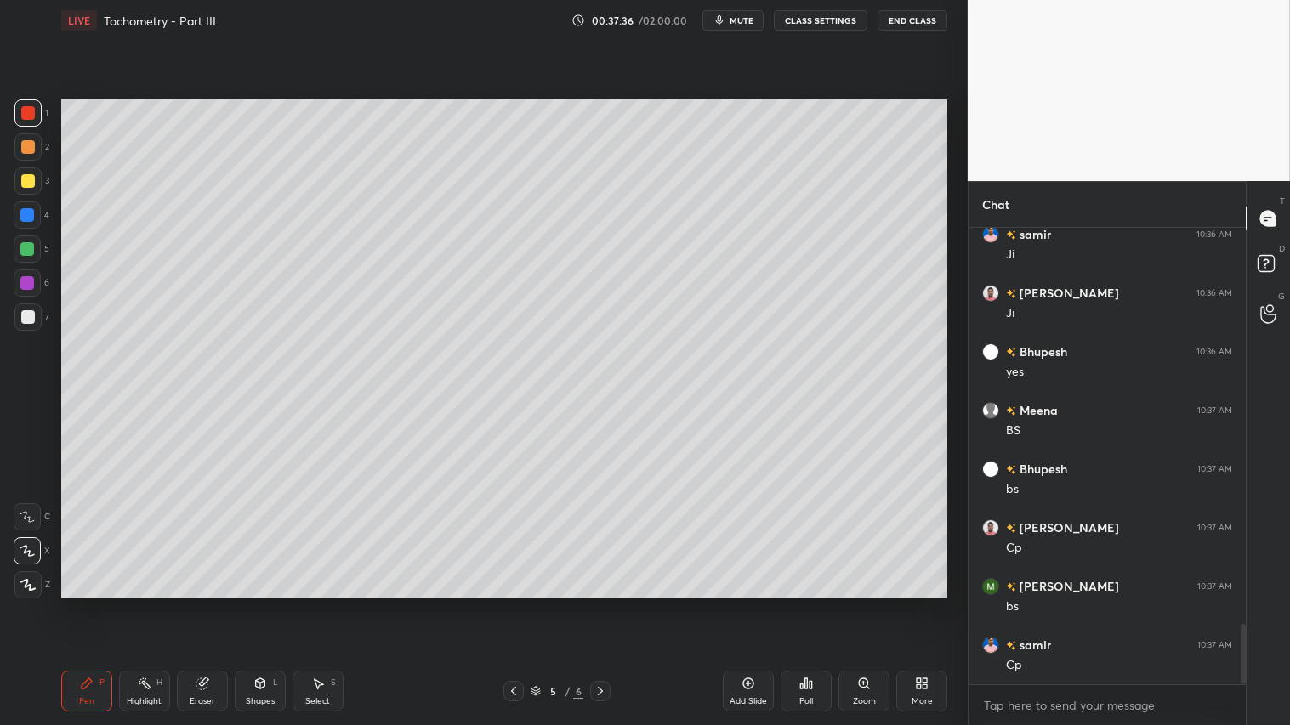
click at [604, 604] on icon at bounding box center [600, 691] width 14 height 14
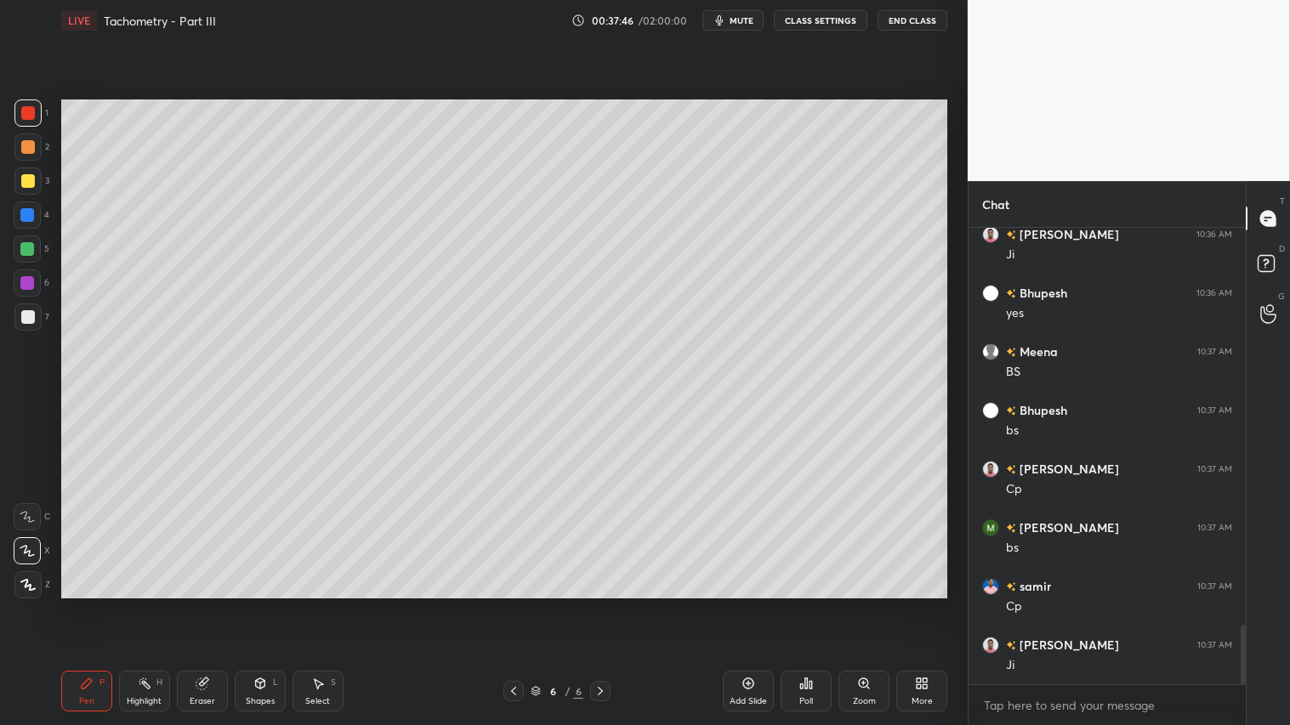
drag, startPoint x: 27, startPoint y: 148, endPoint x: 36, endPoint y: 205, distance: 57.6
click at [27, 149] on div at bounding box center [28, 147] width 14 height 14
click at [30, 179] on div at bounding box center [28, 181] width 14 height 14
click at [99, 604] on div "Pen P" at bounding box center [86, 691] width 51 height 41
click at [22, 145] on div at bounding box center [27, 146] width 27 height 27
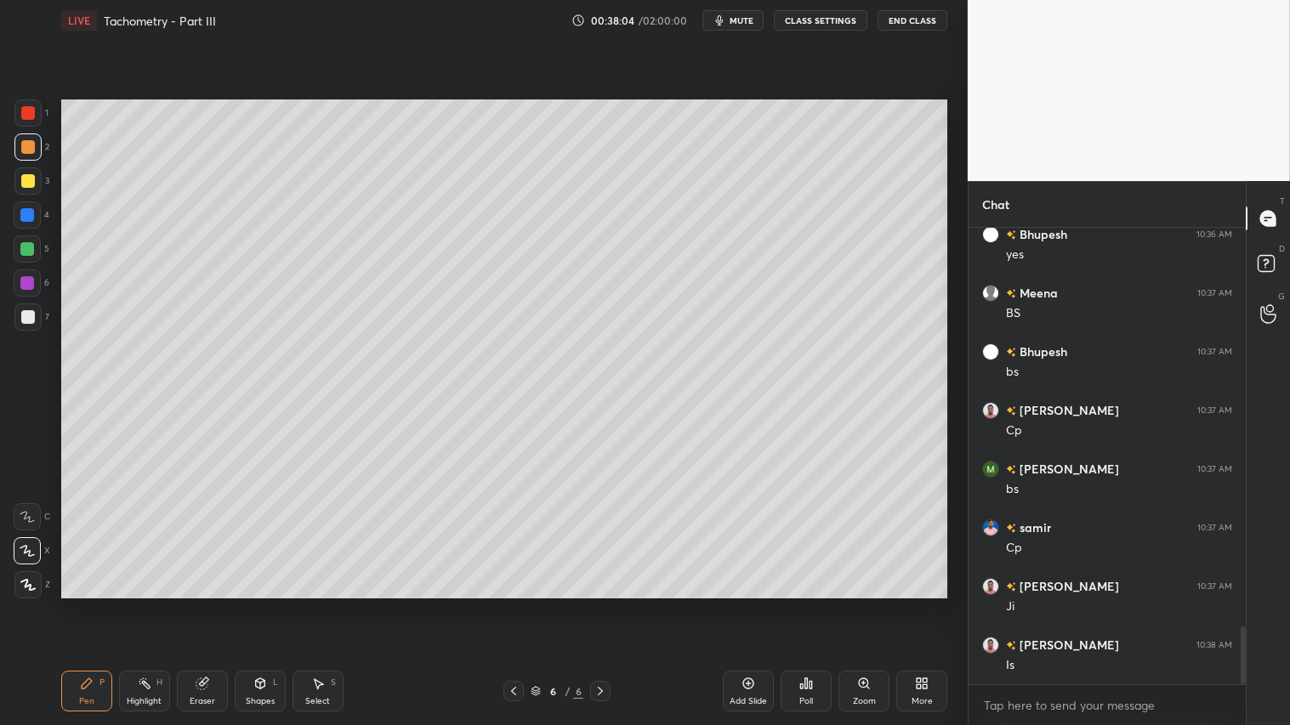
scroll to position [3163, 0]
drag, startPoint x: 30, startPoint y: 112, endPoint x: 52, endPoint y: 434, distance: 322.1
click at [30, 116] on div at bounding box center [28, 113] width 14 height 14
drag, startPoint x: 97, startPoint y: 691, endPoint x: 125, endPoint y: 650, distance: 50.2
click at [99, 604] on div "Pen P" at bounding box center [86, 691] width 51 height 41
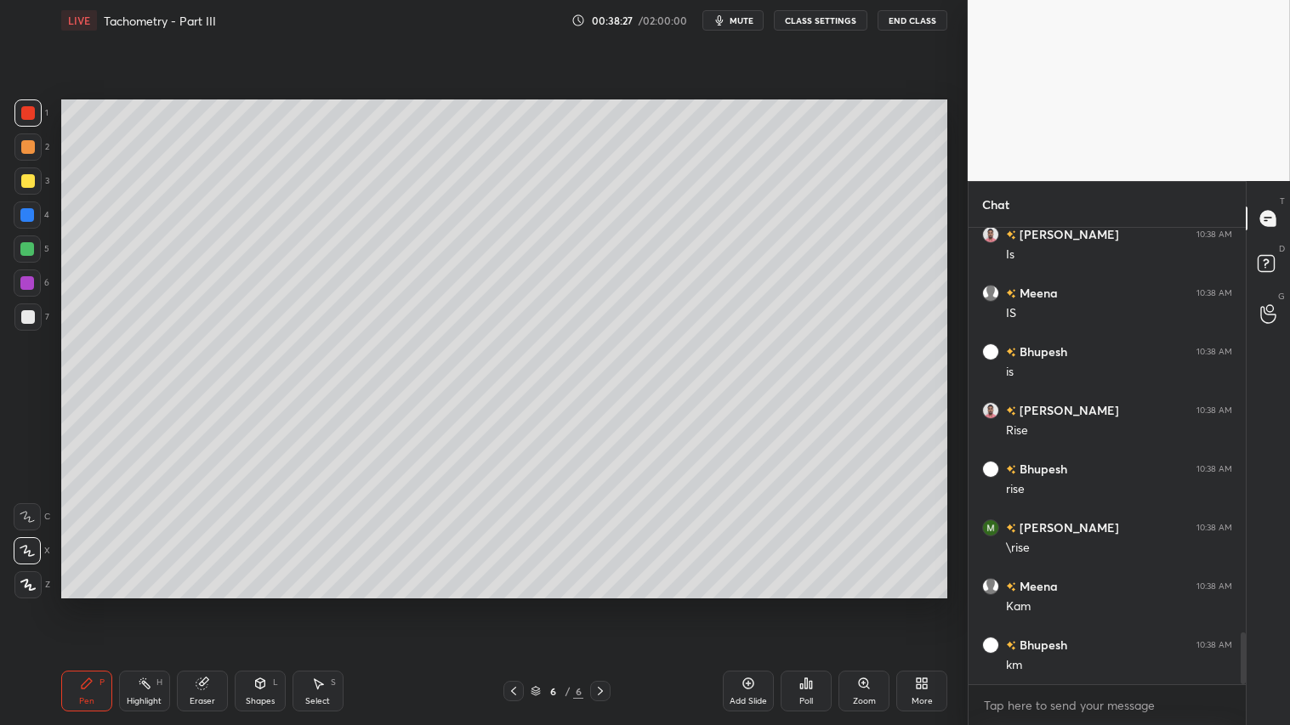
scroll to position [3573, 0]
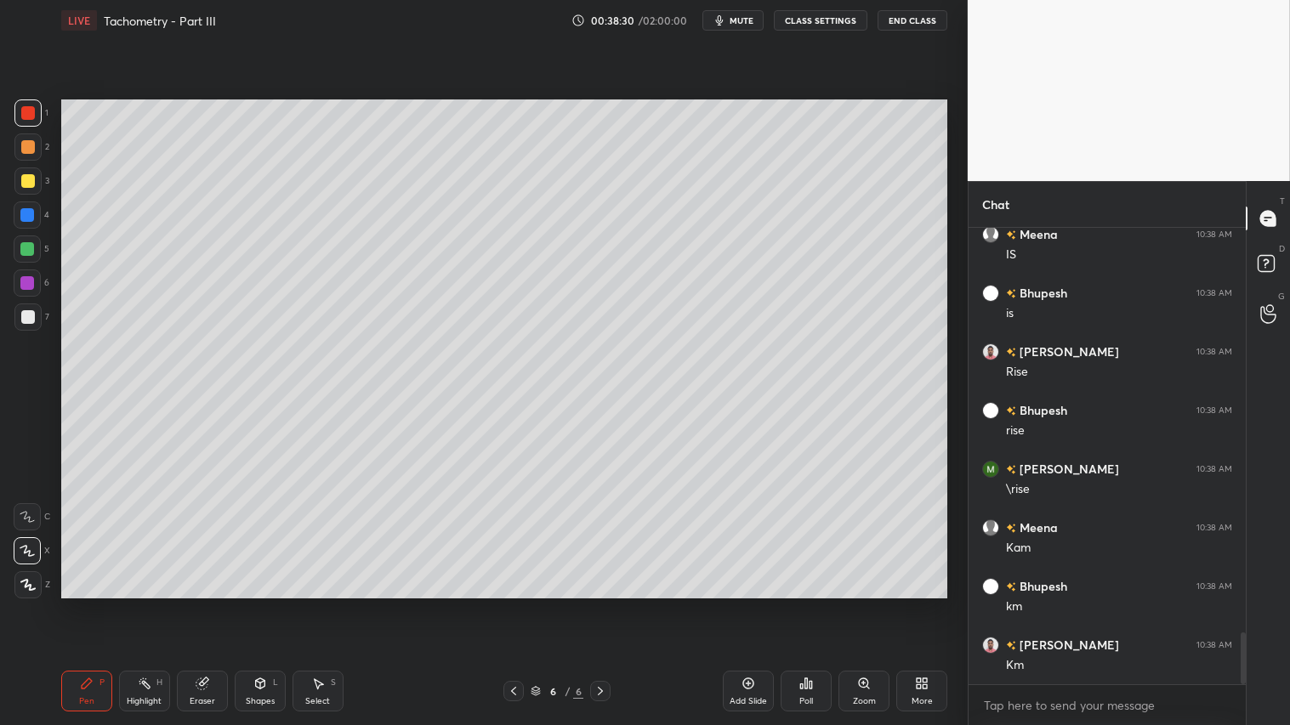
click at [26, 315] on div at bounding box center [28, 317] width 14 height 14
drag, startPoint x: 22, startPoint y: 148, endPoint x: 30, endPoint y: 167, distance: 20.2
click at [24, 148] on div at bounding box center [28, 147] width 14 height 14
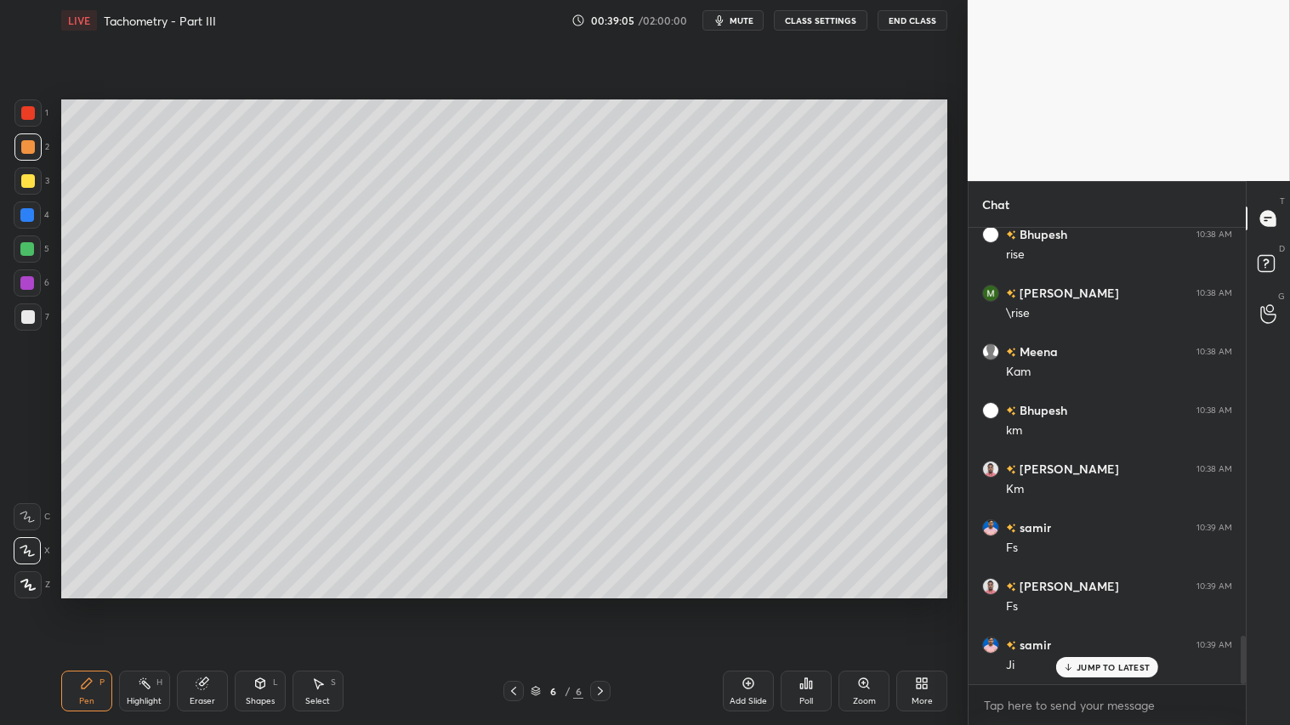
scroll to position [3807, 0]
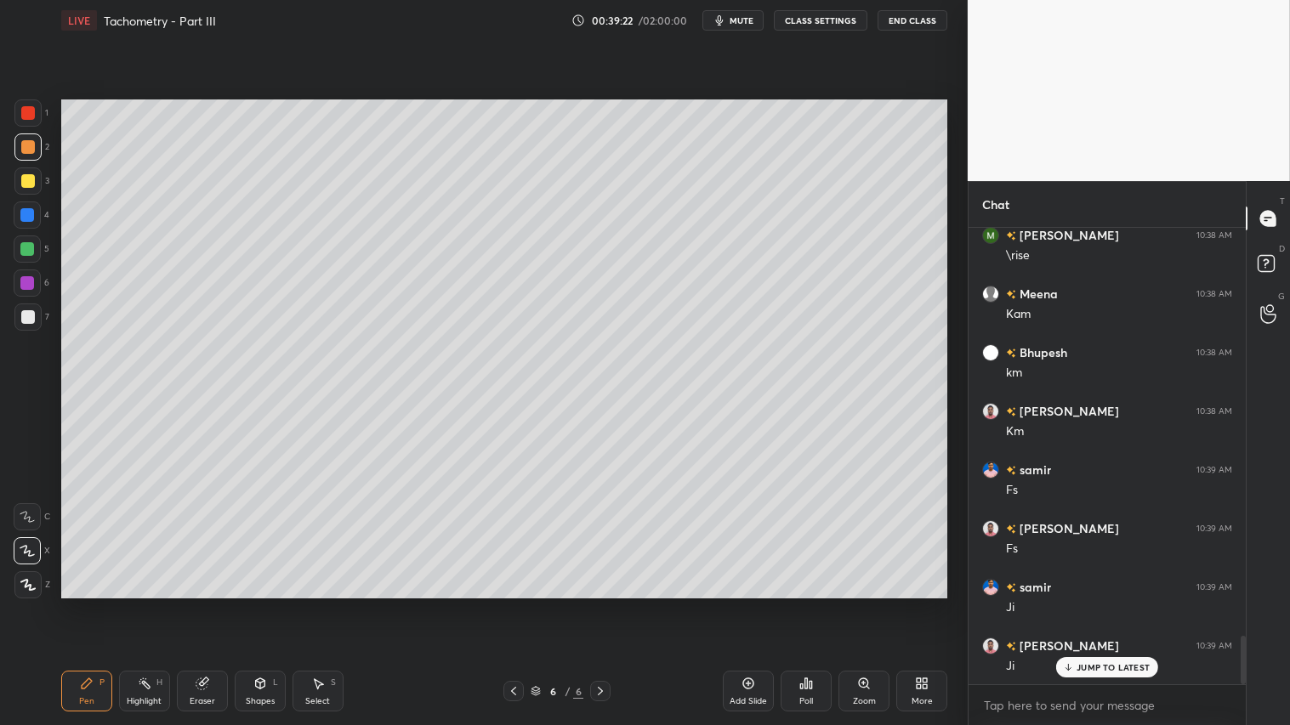
click at [261, 604] on div "Shapes" at bounding box center [260, 701] width 29 height 9
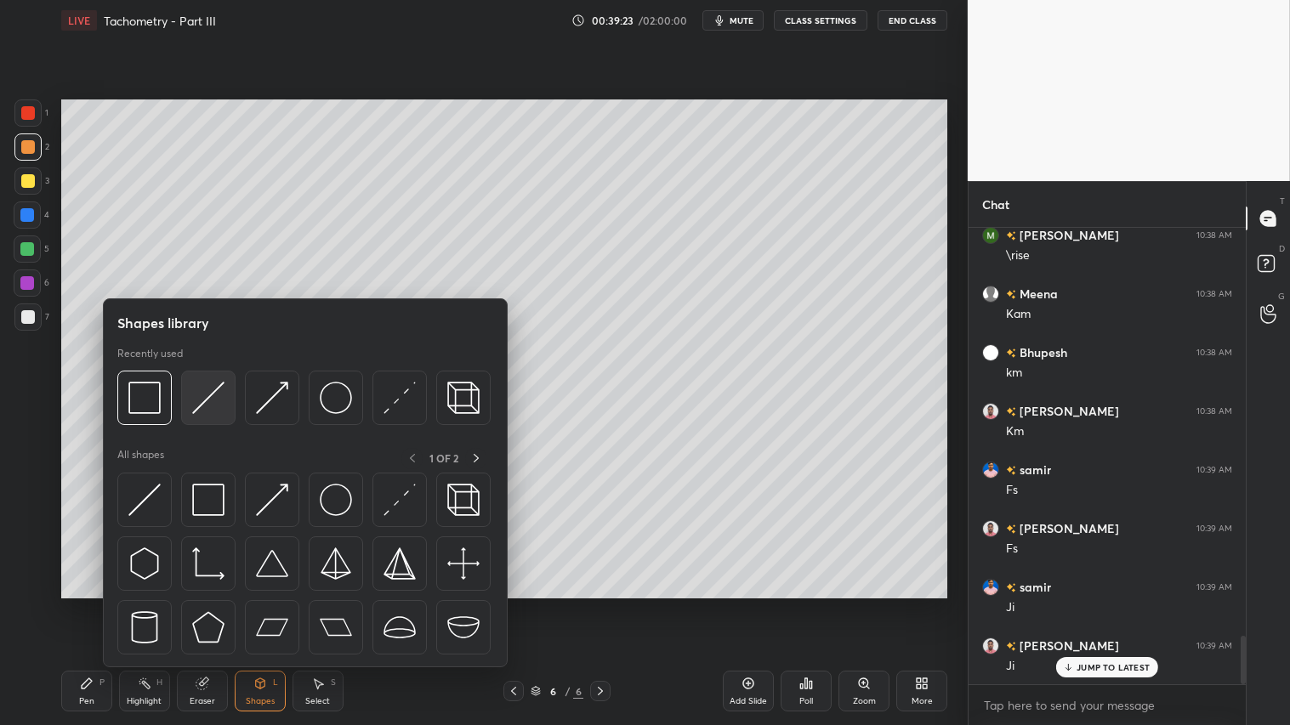
click at [193, 394] on img at bounding box center [208, 398] width 32 height 32
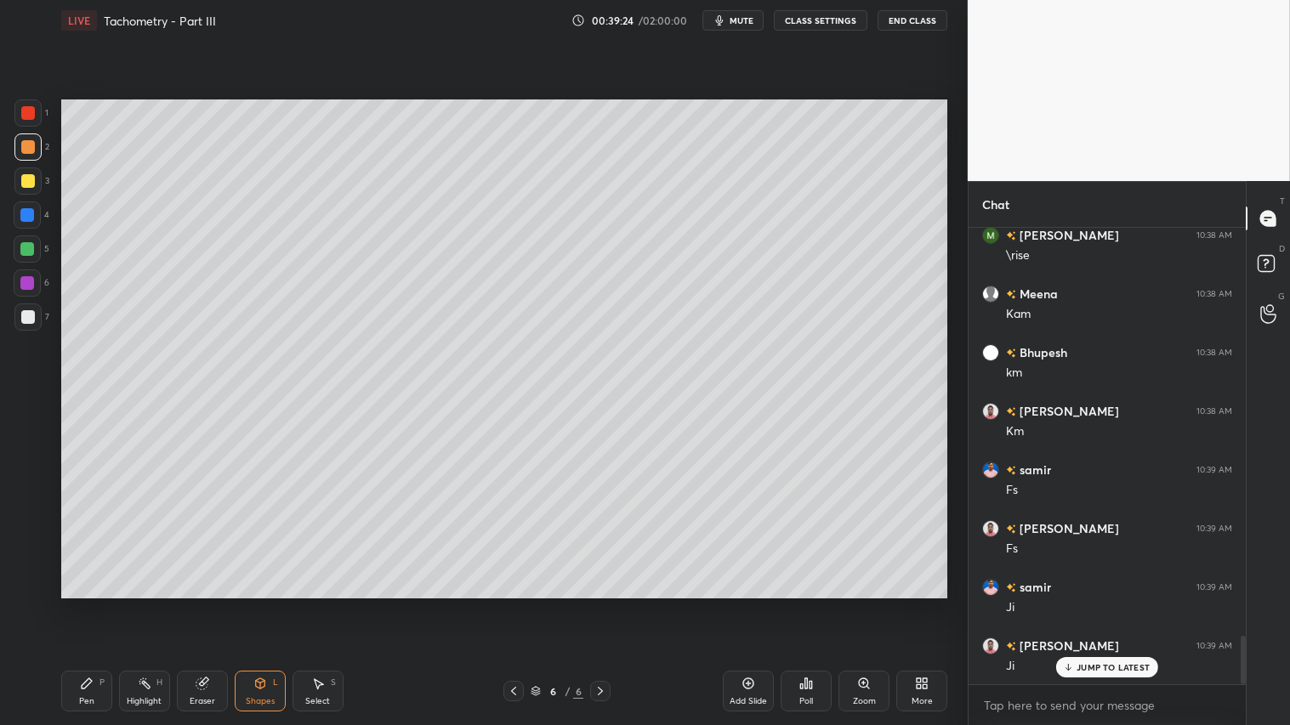
drag, startPoint x: 28, startPoint y: 309, endPoint x: 54, endPoint y: 313, distance: 26.6
click at [31, 309] on div at bounding box center [27, 317] width 27 height 27
drag, startPoint x: 23, startPoint y: 108, endPoint x: 56, endPoint y: 346, distance: 240.4
click at [22, 112] on div at bounding box center [28, 113] width 14 height 14
click at [103, 604] on div "Pen P" at bounding box center [86, 691] width 51 height 41
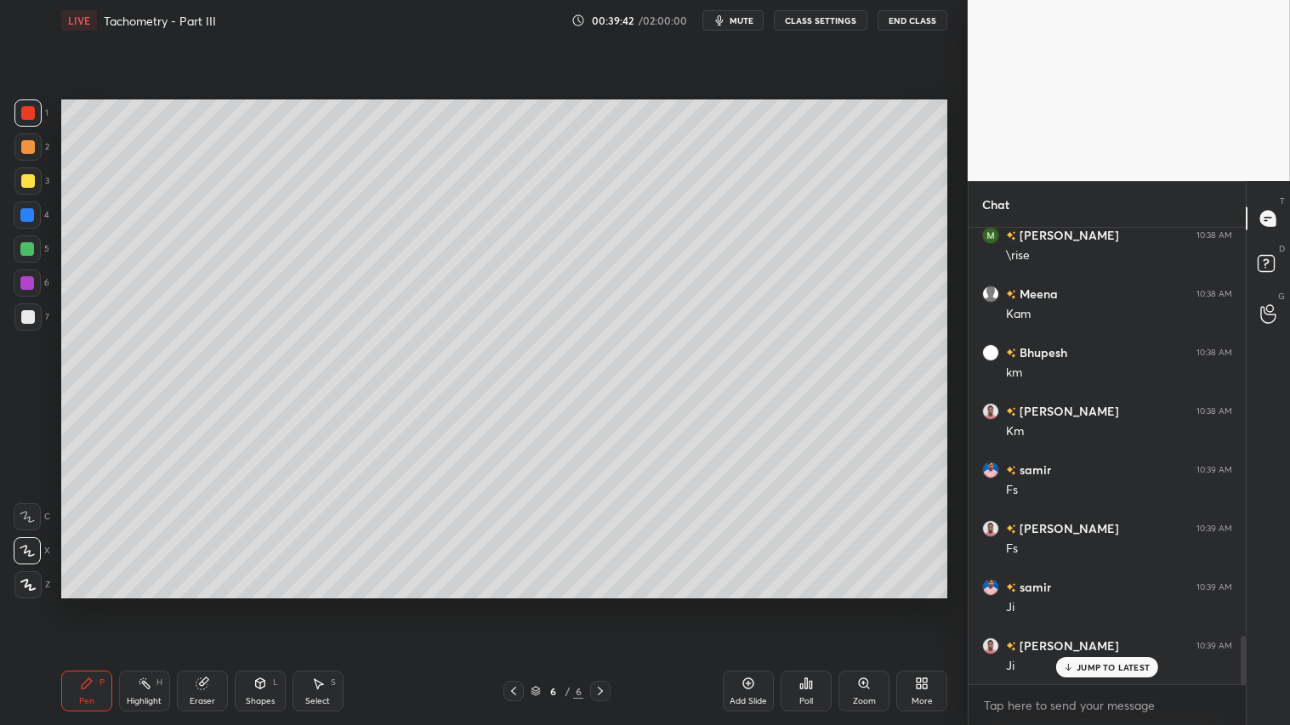
click at [24, 320] on div at bounding box center [28, 317] width 14 height 14
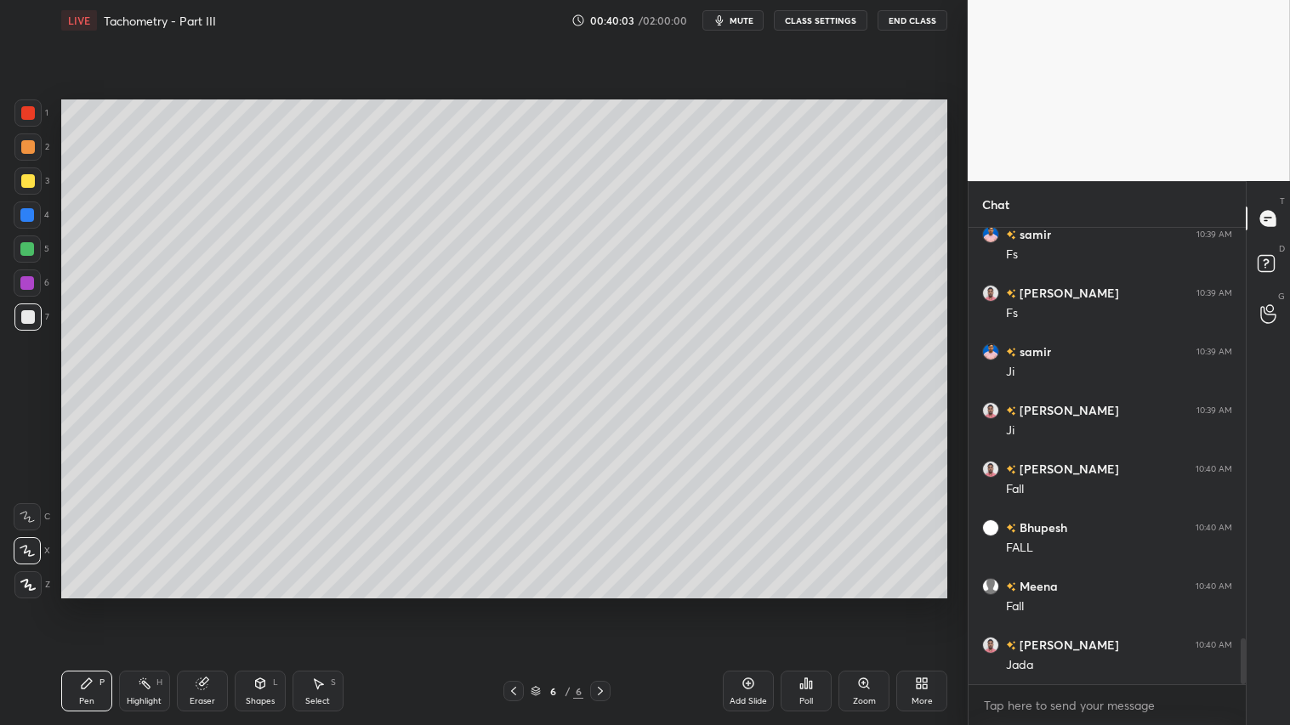
scroll to position [4101, 0]
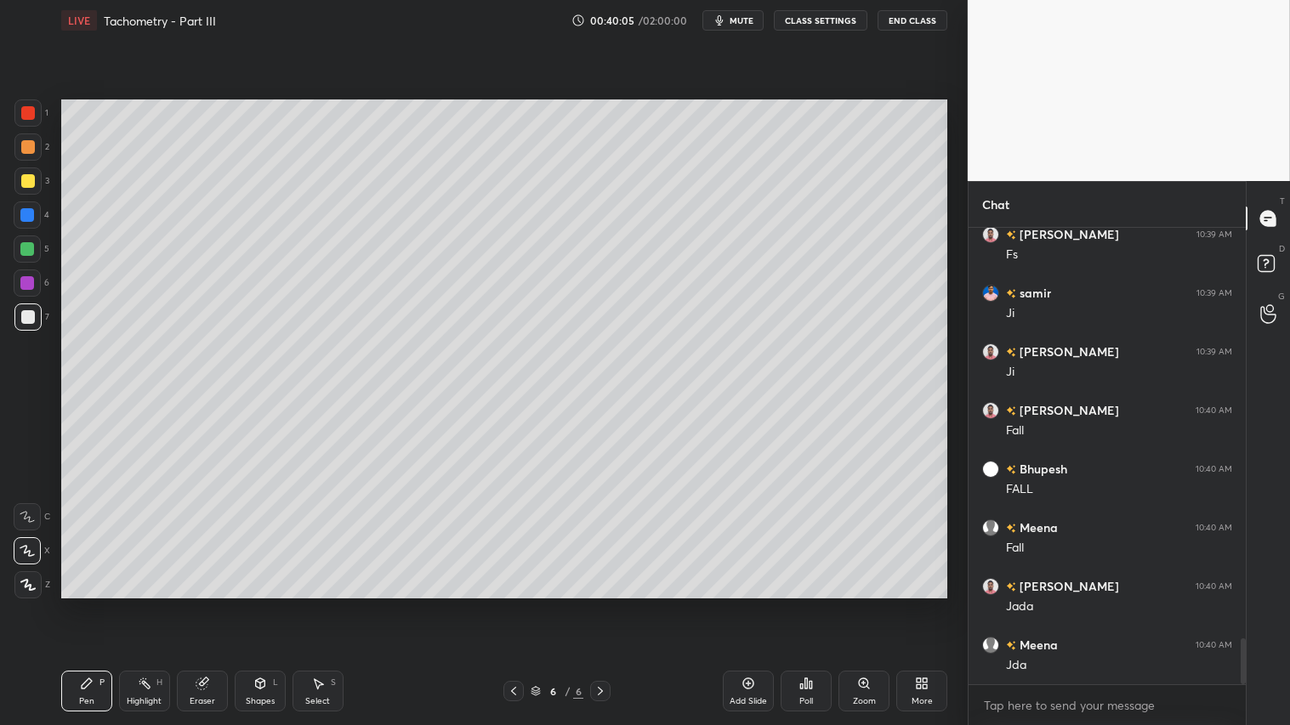
click at [24, 320] on div at bounding box center [28, 317] width 14 height 14
click at [95, 604] on div "Pen P" at bounding box center [86, 691] width 51 height 41
click at [24, 145] on div at bounding box center [28, 147] width 14 height 14
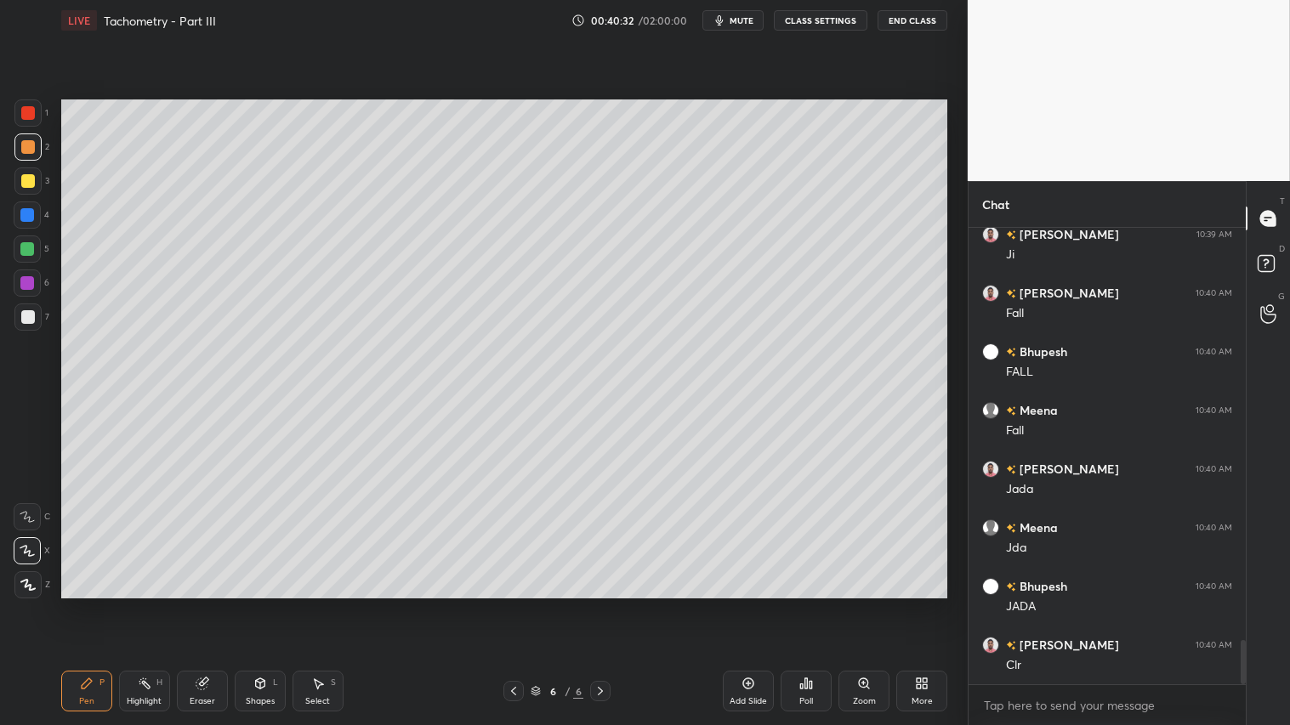
click at [248, 604] on div "Shapes L" at bounding box center [260, 691] width 51 height 41
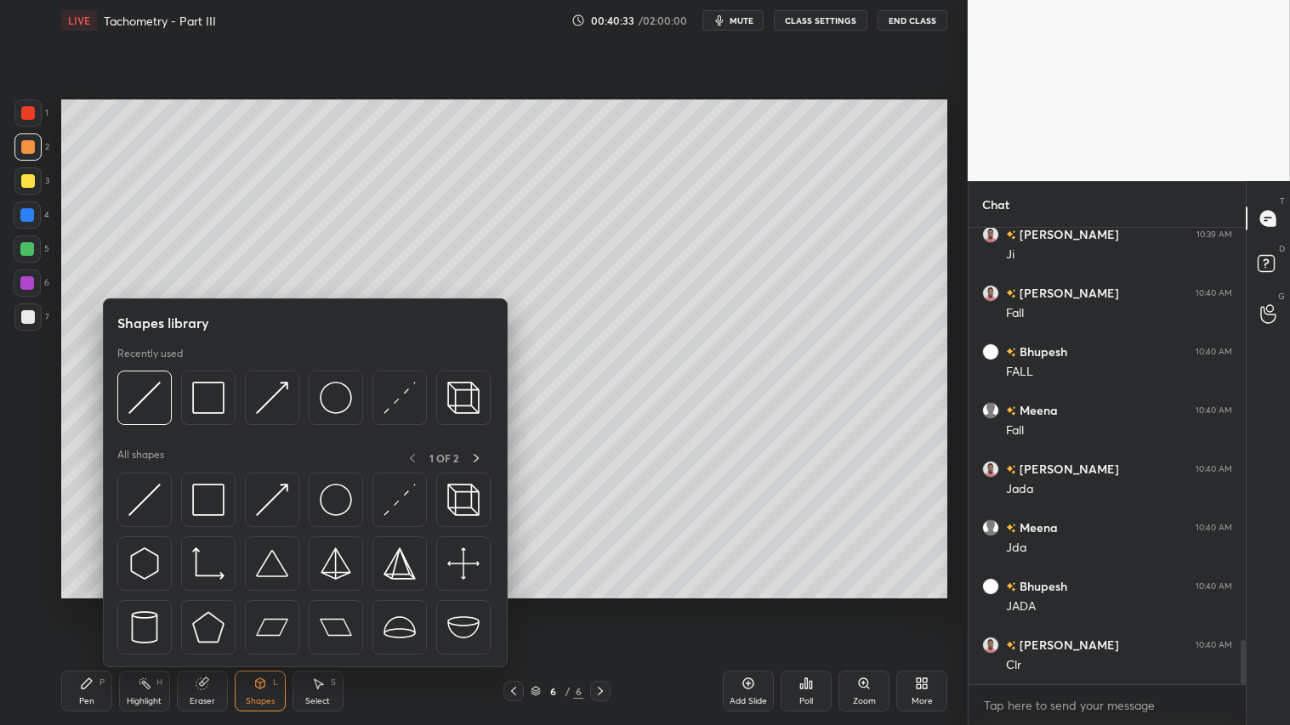
click at [94, 604] on div "Pen P" at bounding box center [86, 691] width 51 height 41
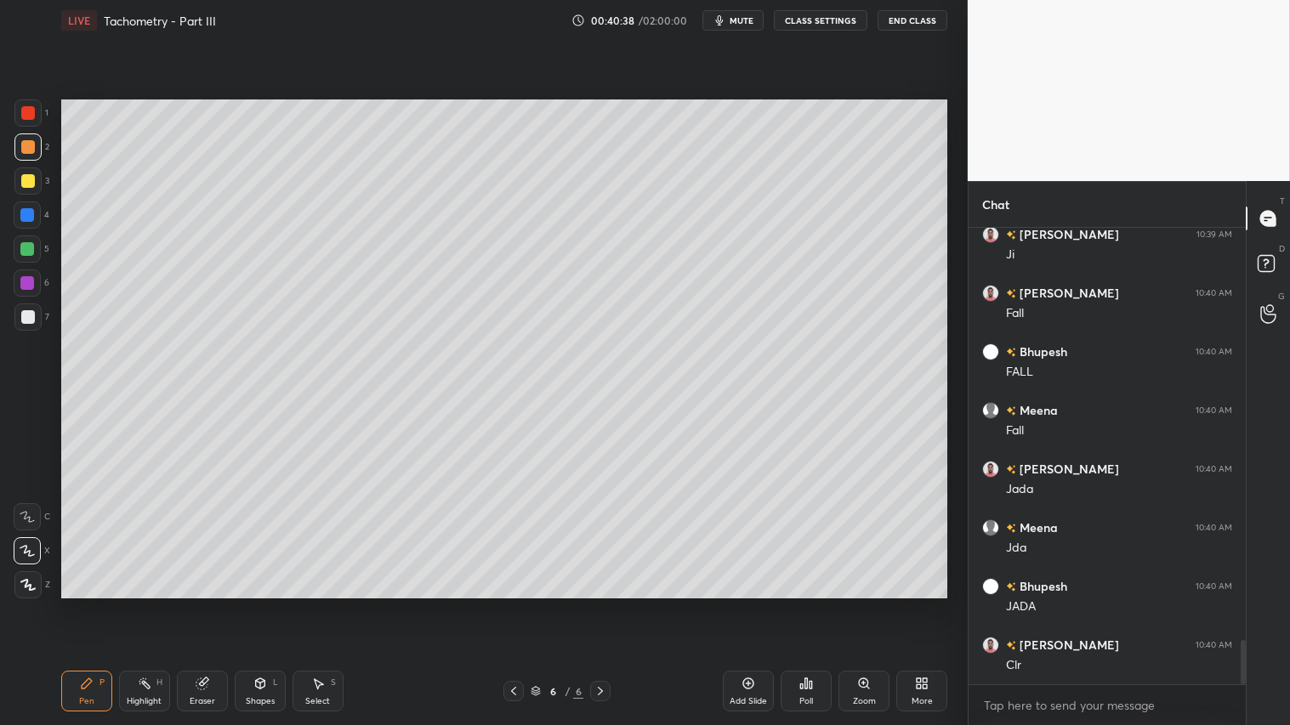
click at [270, 604] on div "Shapes" at bounding box center [260, 701] width 29 height 9
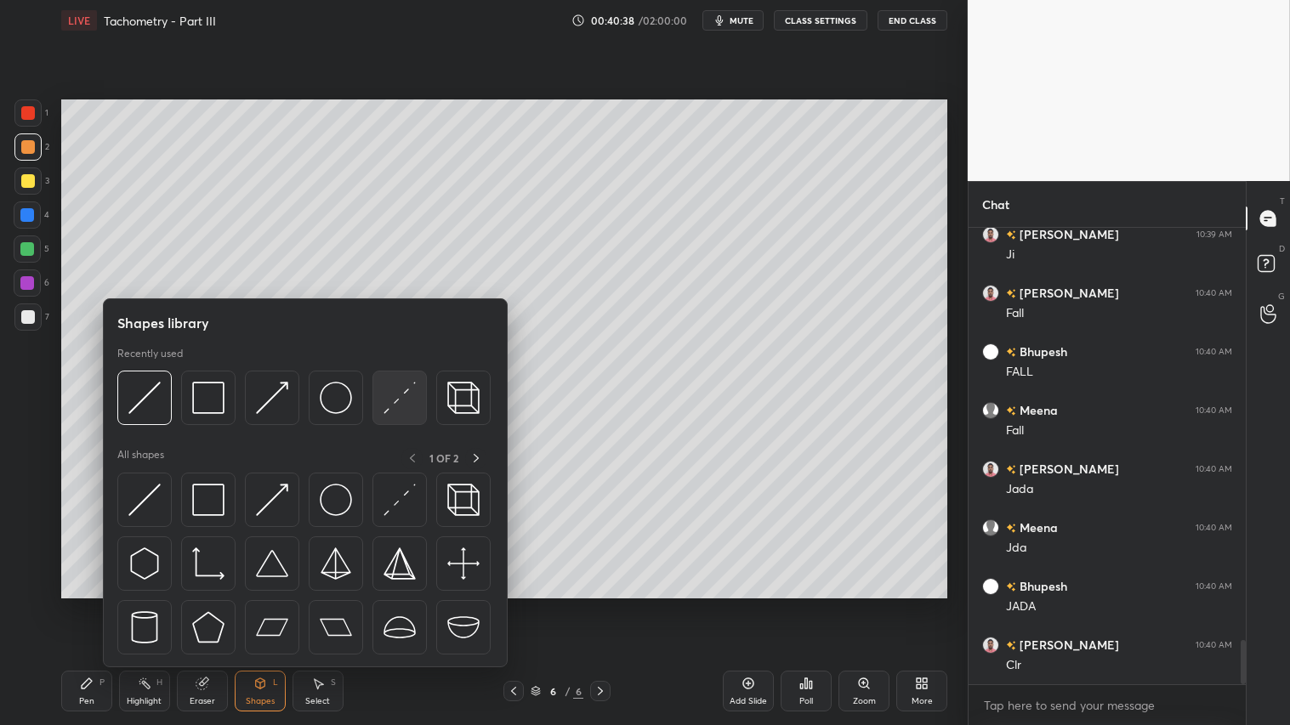
click at [402, 395] on img at bounding box center [399, 398] width 32 height 32
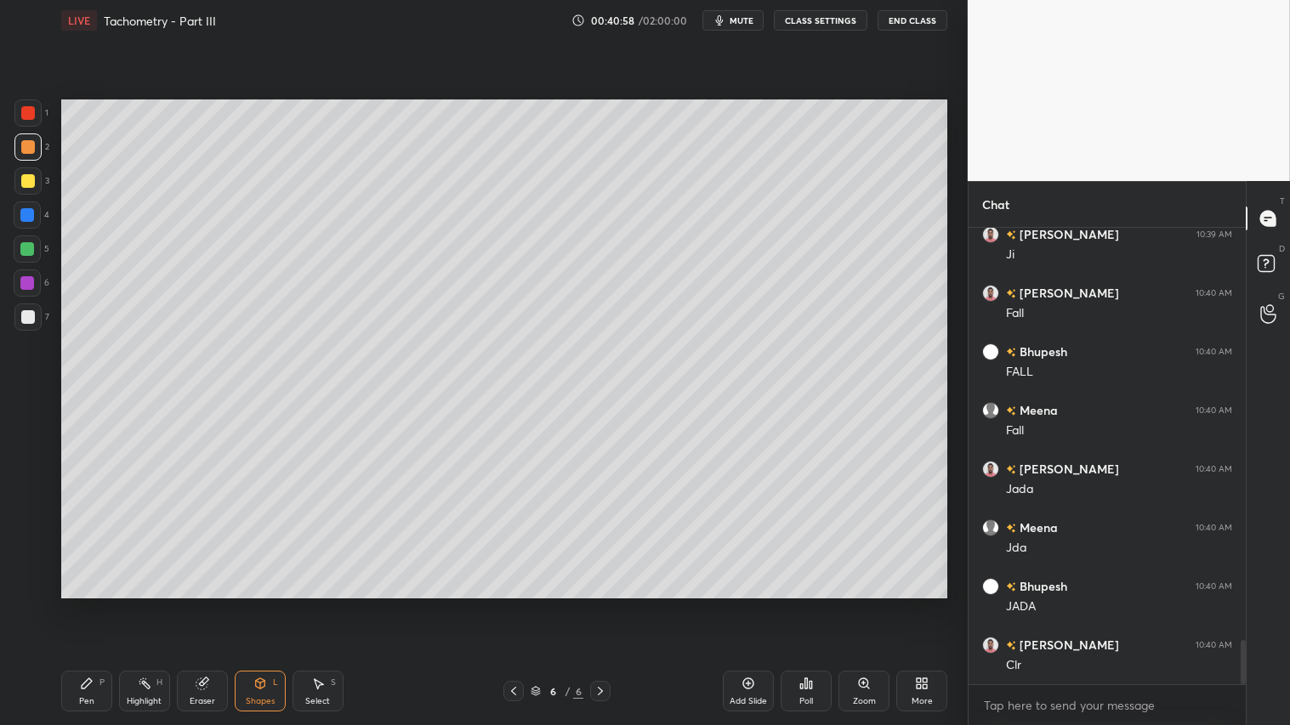
click at [94, 604] on div "Pen P" at bounding box center [86, 691] width 51 height 41
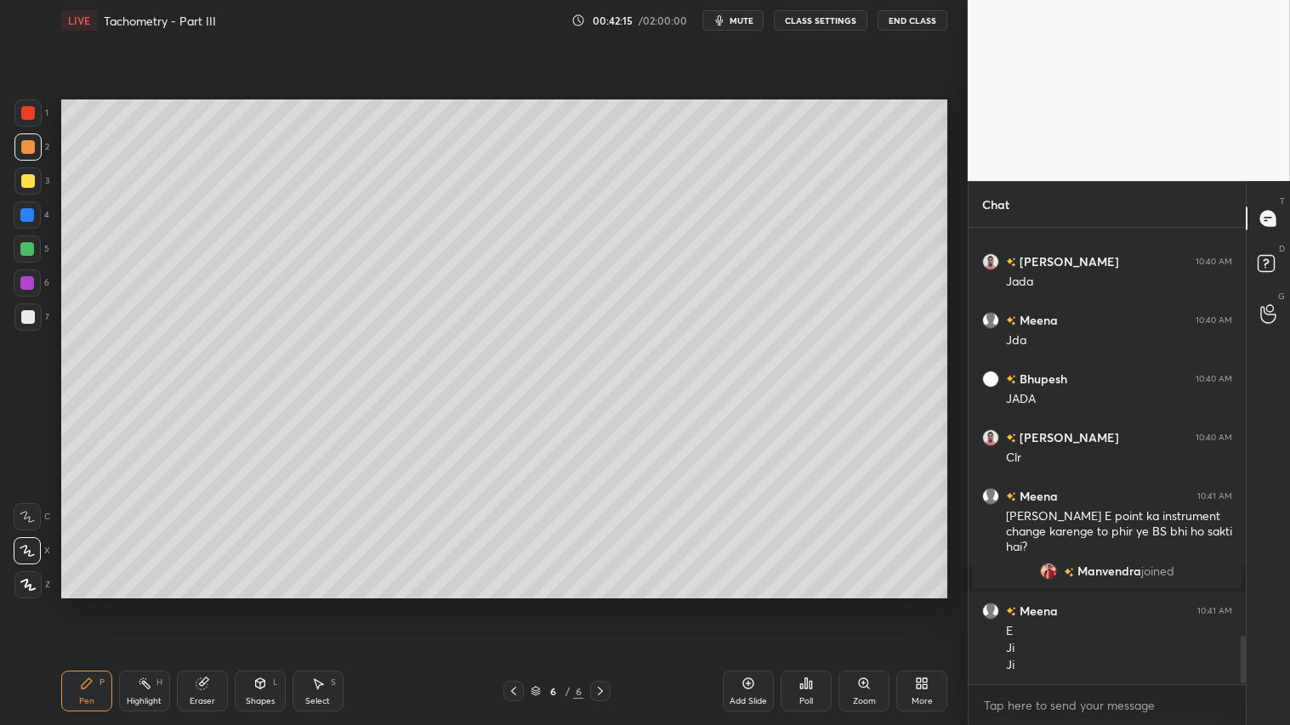
scroll to position [3936, 0]
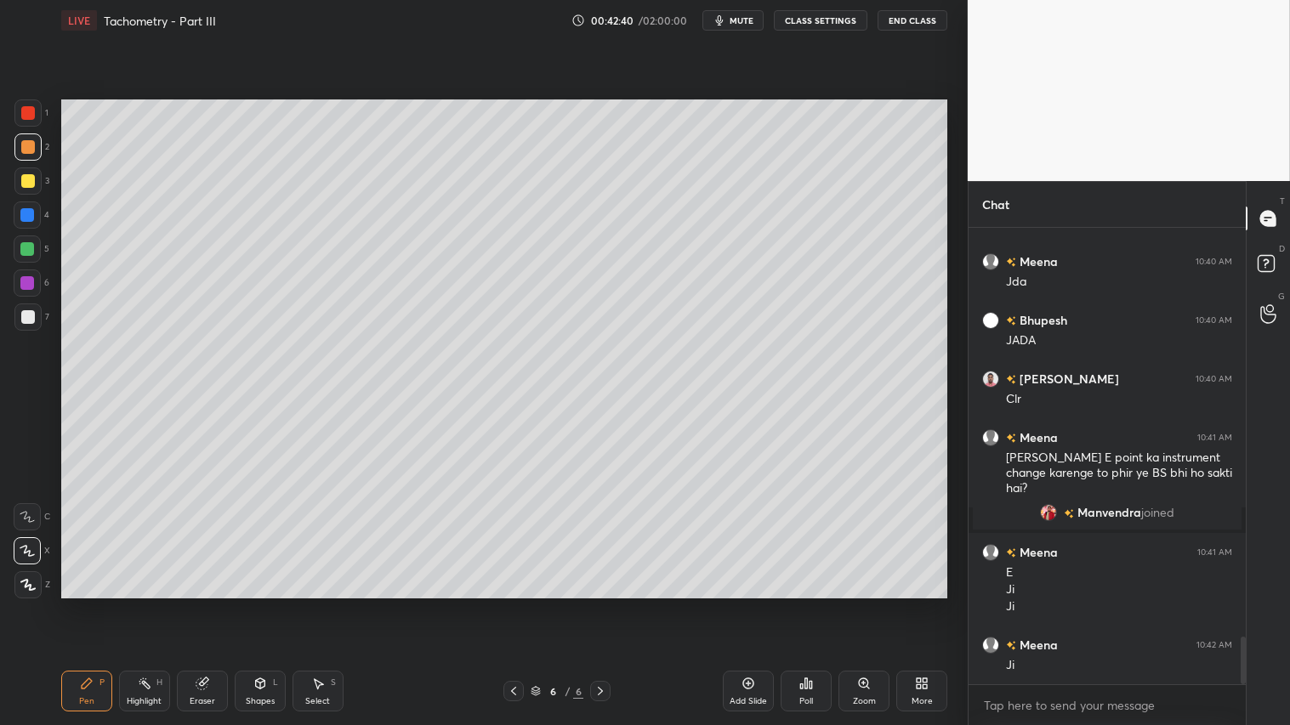
click at [94, 604] on div "Pen P" at bounding box center [86, 691] width 51 height 41
click at [26, 310] on div at bounding box center [28, 317] width 14 height 14
click at [102, 604] on div "P" at bounding box center [101, 682] width 5 height 9
click at [266, 604] on icon at bounding box center [260, 684] width 14 height 14
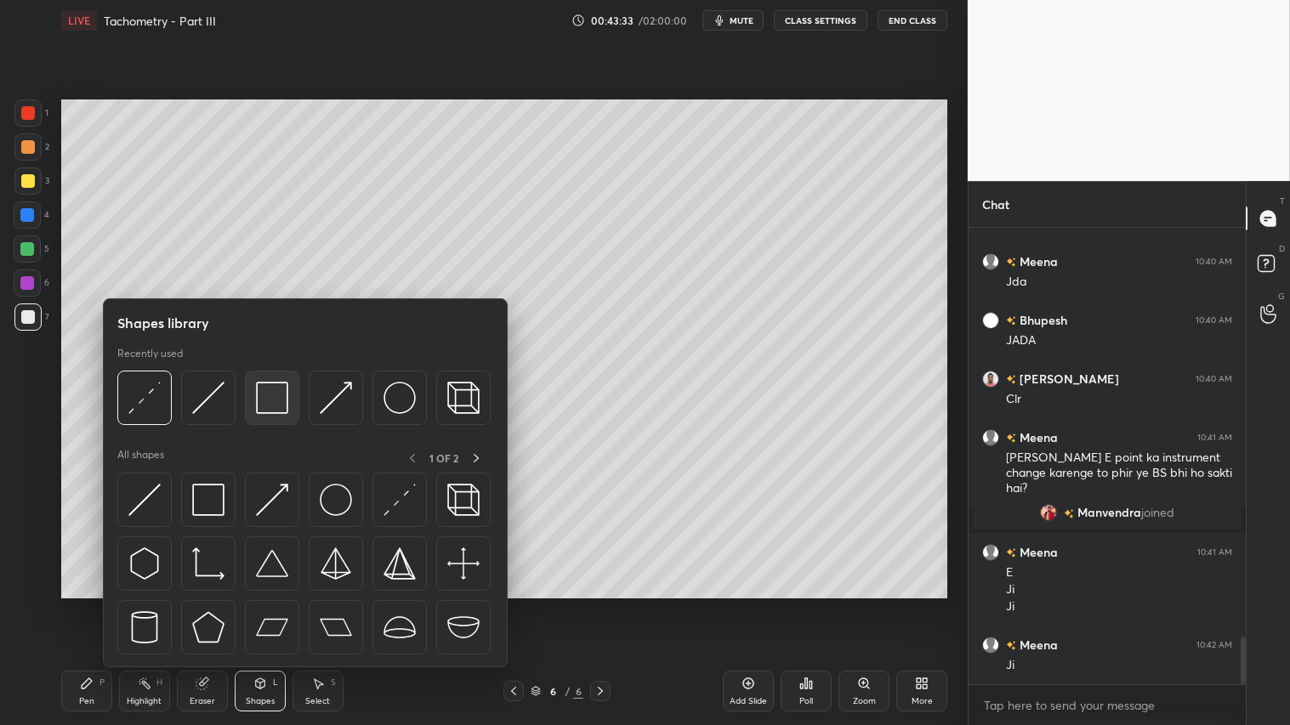
click at [284, 396] on img at bounding box center [272, 398] width 32 height 32
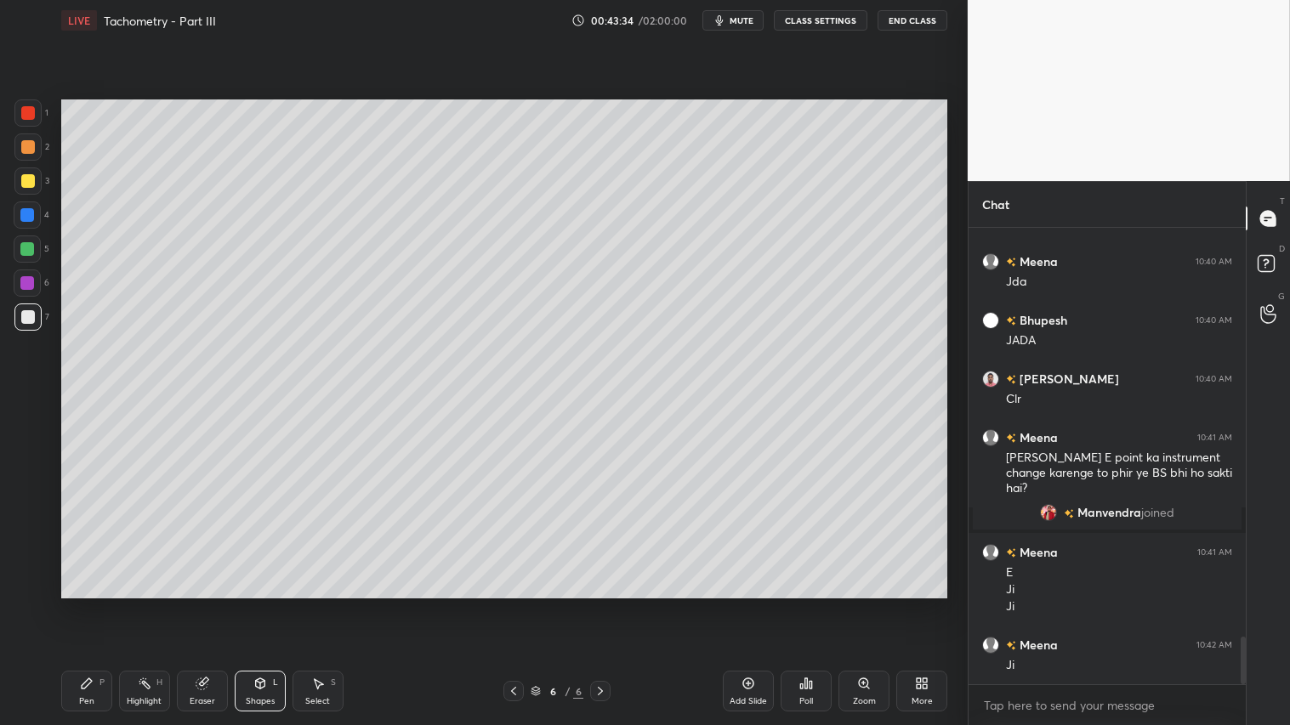
drag, startPoint x: 28, startPoint y: 189, endPoint x: 37, endPoint y: 187, distance: 8.7
click at [29, 189] on div at bounding box center [27, 180] width 27 height 27
click at [27, 320] on div at bounding box center [28, 317] width 14 height 14
drag, startPoint x: 96, startPoint y: 712, endPoint x: 92, endPoint y: 700, distance: 12.6
click at [99, 604] on div "Pen P Highlight H Eraser Shapes L Select S 6 / 6 Add Slide Poll Zoom More" at bounding box center [504, 691] width 886 height 68
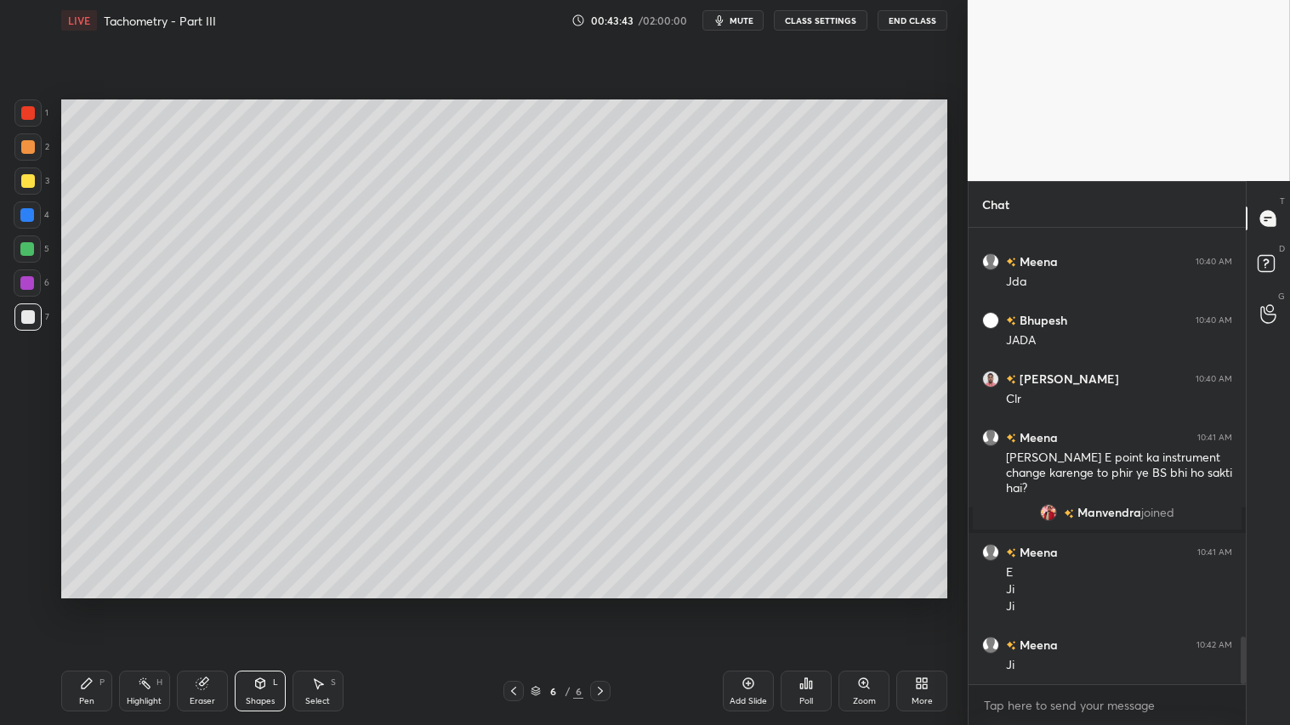
click at [97, 604] on div "Pen P" at bounding box center [86, 691] width 51 height 41
click at [270, 604] on div "Shapes L" at bounding box center [260, 691] width 51 height 41
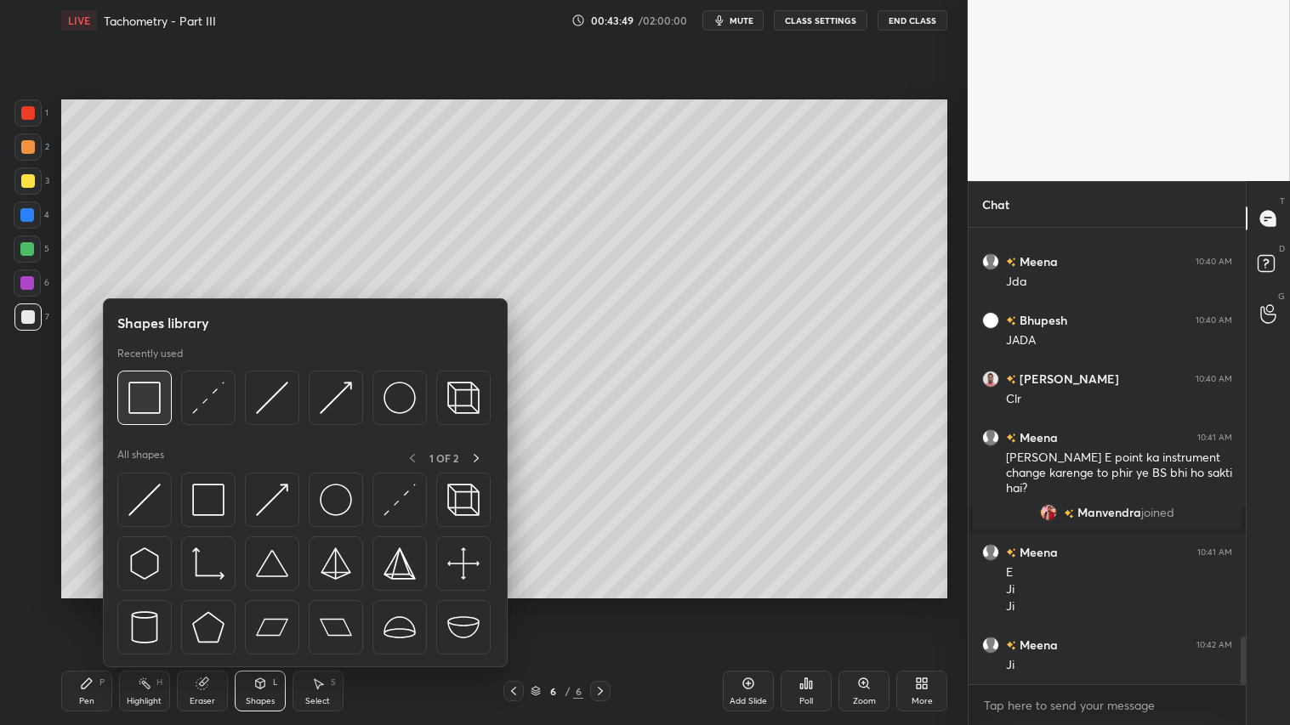
click at [153, 395] on img at bounding box center [144, 398] width 32 height 32
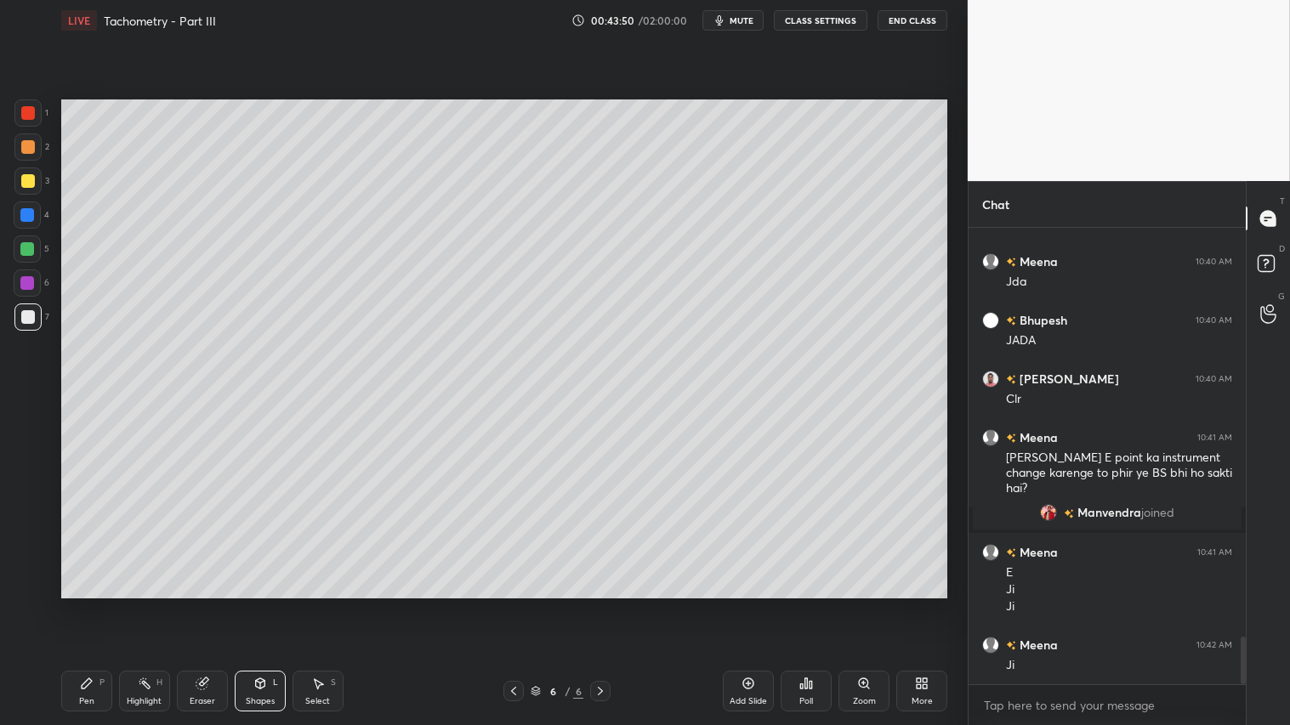
click at [28, 182] on div at bounding box center [28, 181] width 14 height 14
click at [83, 604] on div "Pen P" at bounding box center [86, 691] width 51 height 41
click at [27, 304] on div at bounding box center [27, 317] width 27 height 27
click at [258, 604] on div "Shapes L" at bounding box center [260, 691] width 51 height 41
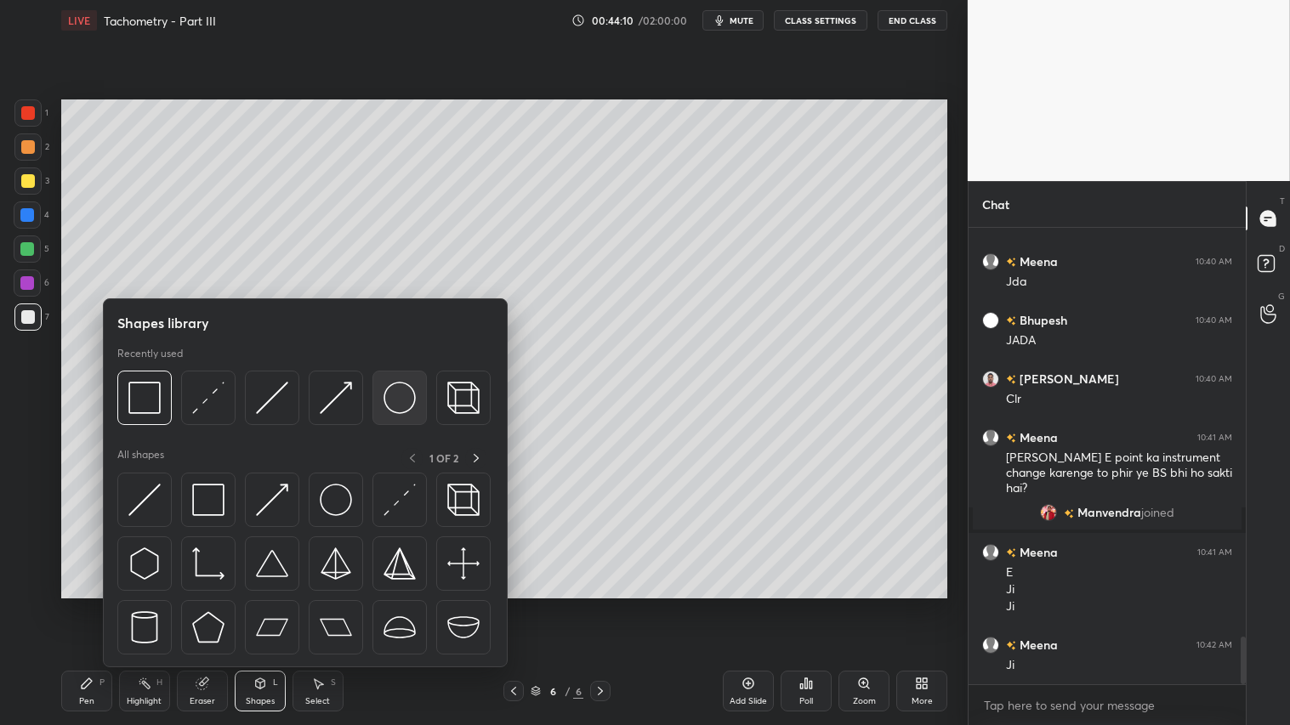
click at [398, 394] on img at bounding box center [399, 398] width 32 height 32
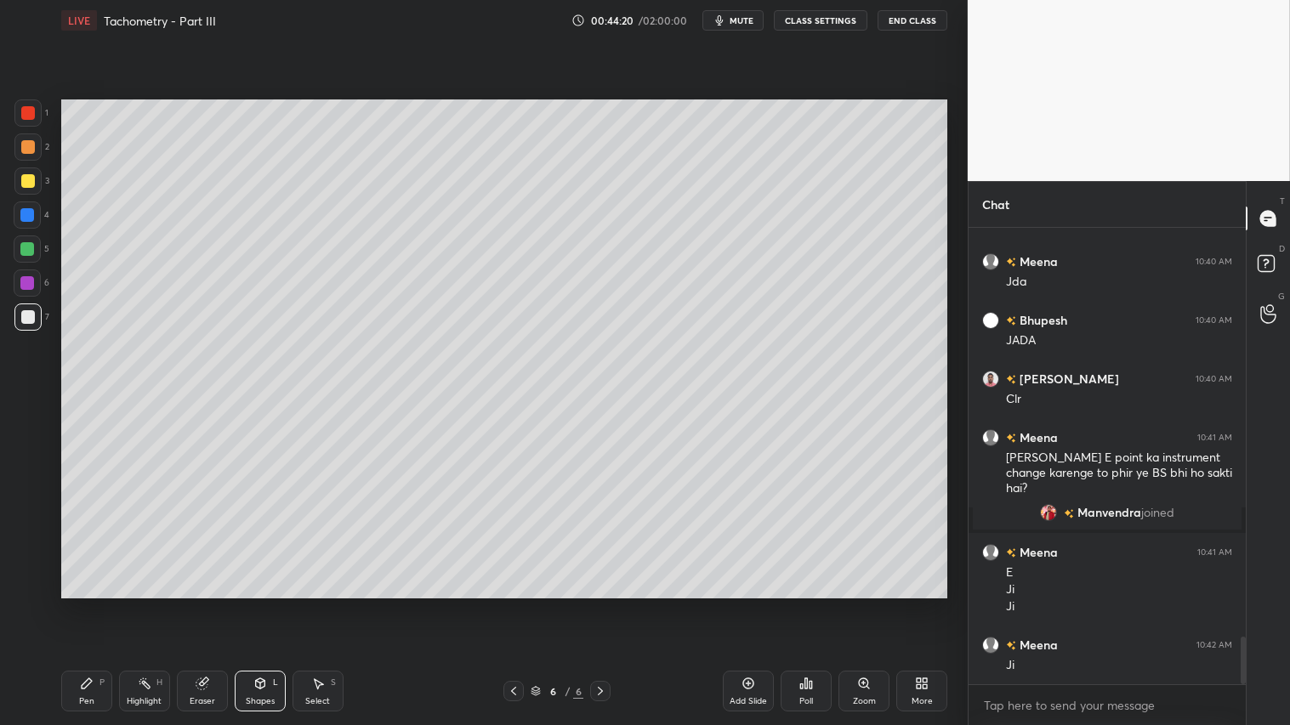
click at [199, 604] on div "Eraser" at bounding box center [203, 701] width 26 height 9
click at [89, 604] on div "Pen" at bounding box center [86, 701] width 15 height 9
click at [258, 604] on icon at bounding box center [260, 684] width 14 height 14
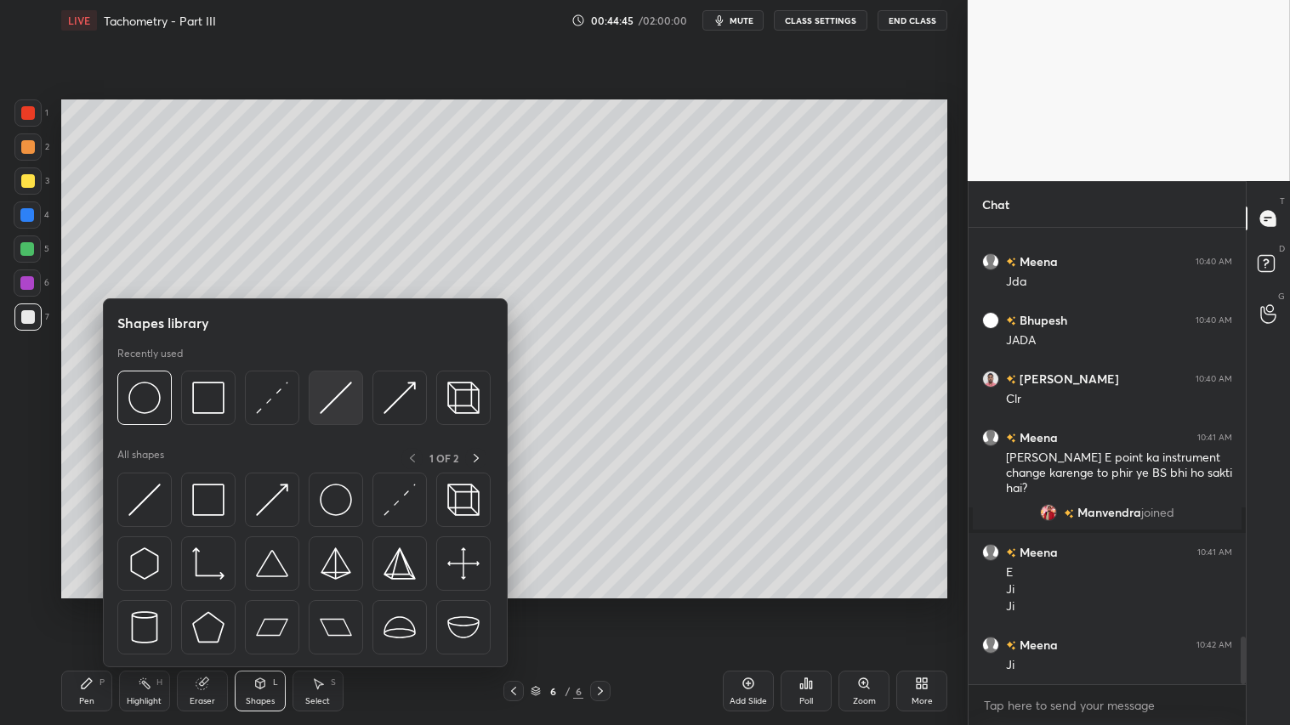
click at [338, 394] on img at bounding box center [336, 398] width 32 height 32
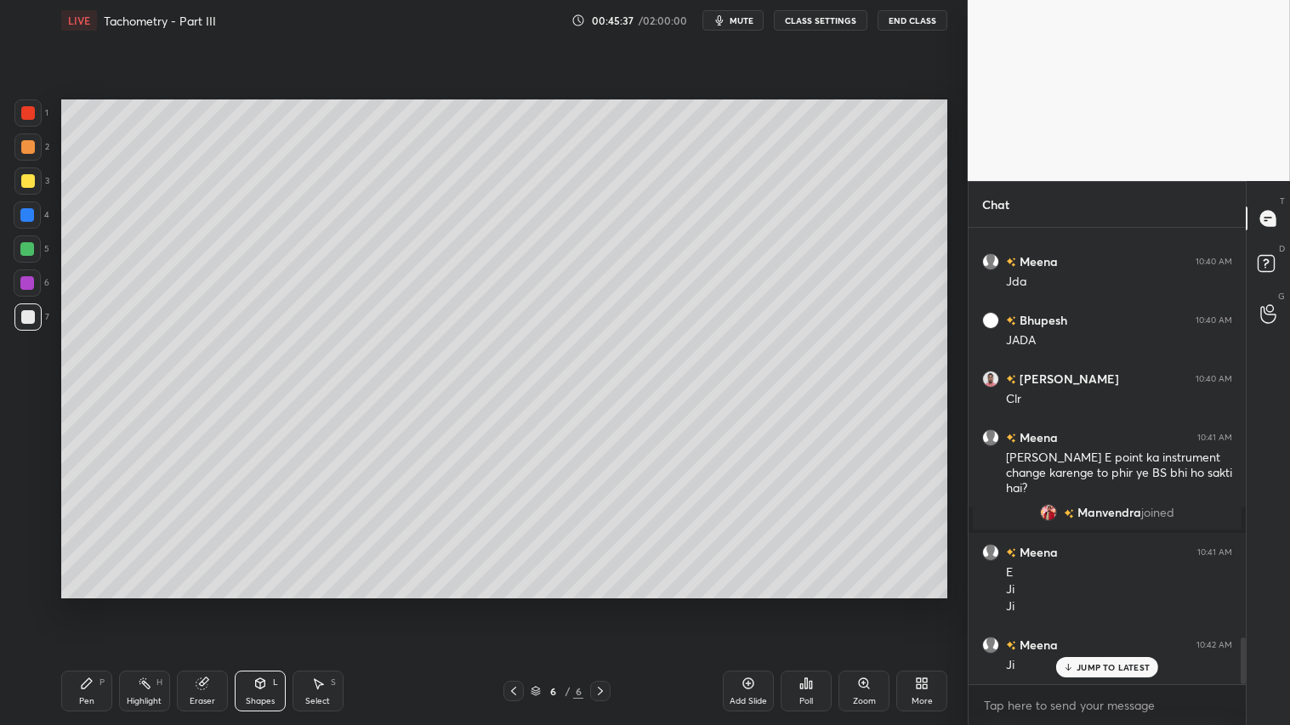
scroll to position [3994, 0]
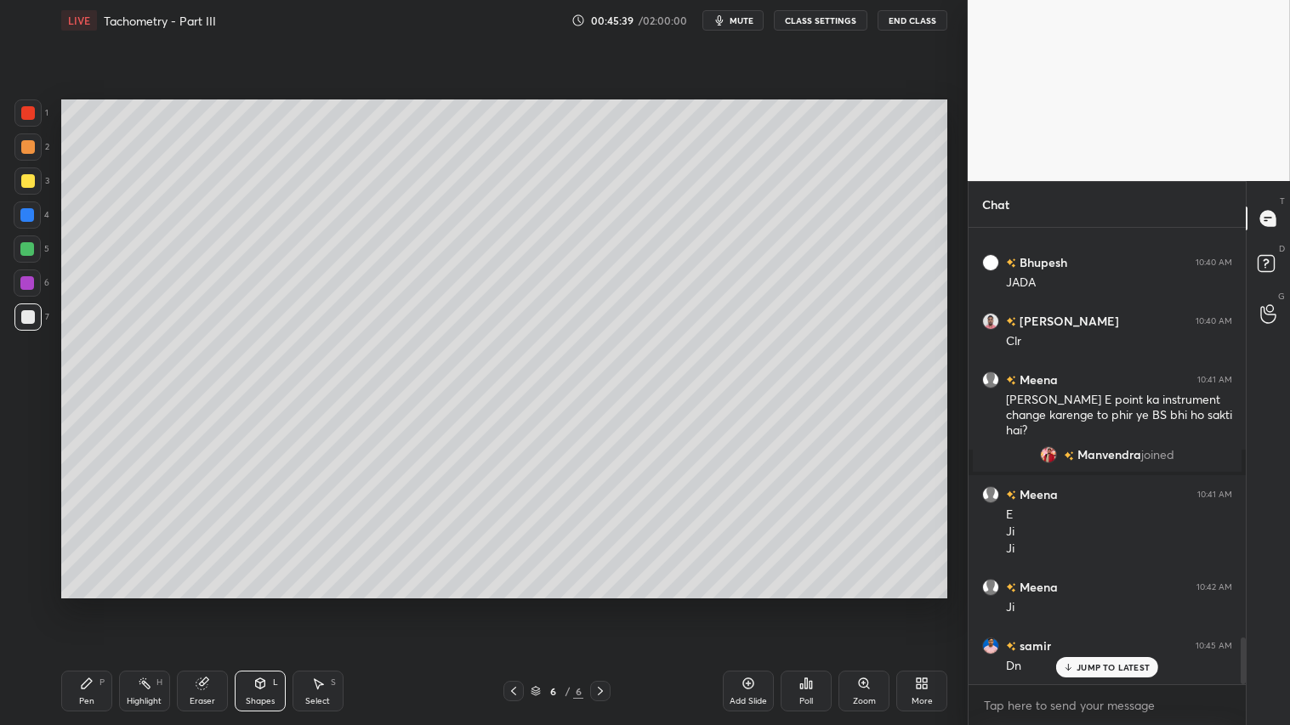
drag, startPoint x: 82, startPoint y: 694, endPoint x: 80, endPoint y: 680, distance: 13.8
click at [83, 604] on div "Pen P" at bounding box center [86, 691] width 51 height 41
click at [31, 587] on icon at bounding box center [27, 585] width 15 height 12
click at [758, 604] on div "Add Slide" at bounding box center [748, 691] width 51 height 41
click at [270, 604] on div "Shapes L" at bounding box center [260, 691] width 51 height 41
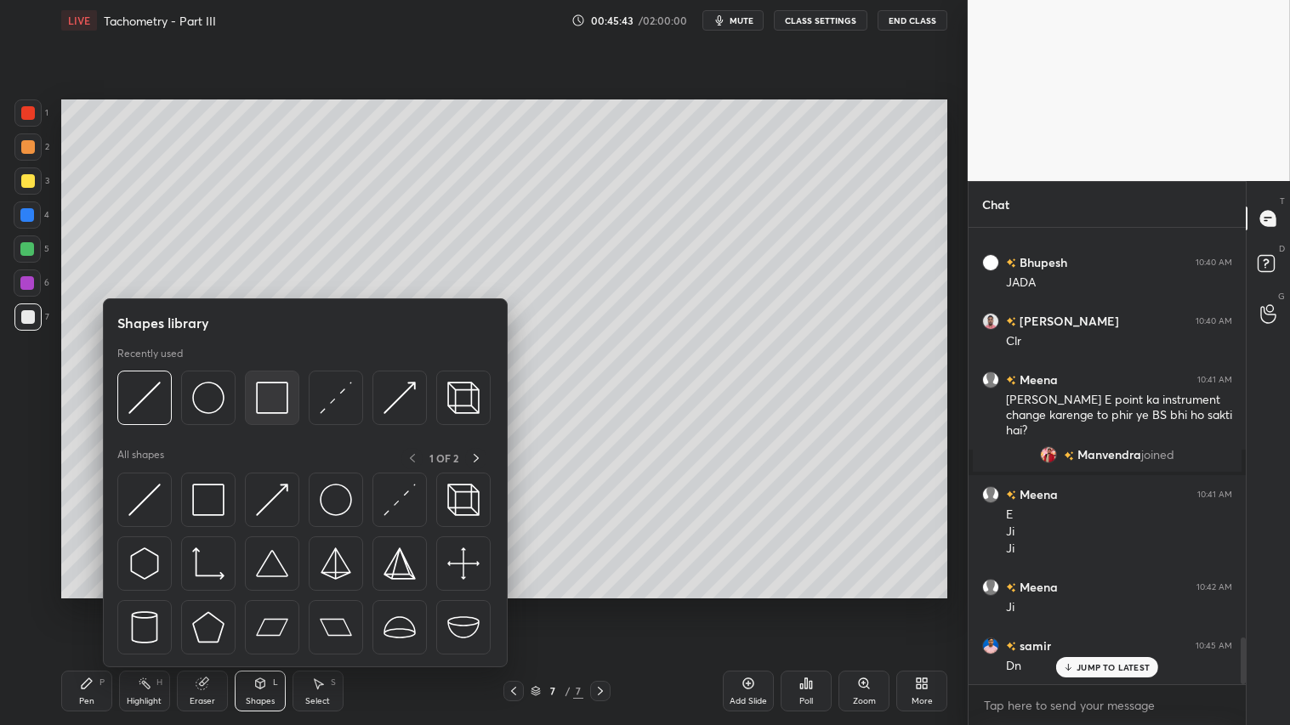
click at [267, 388] on img at bounding box center [272, 398] width 32 height 32
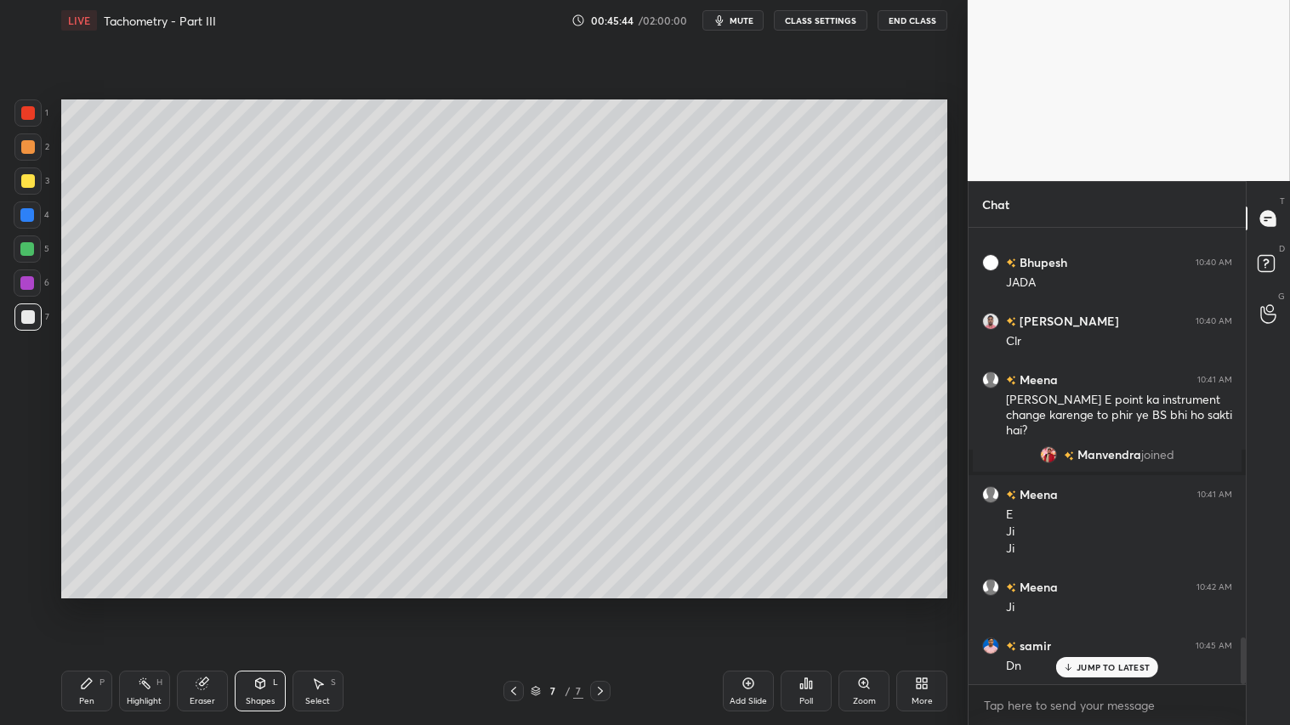
click at [30, 140] on div at bounding box center [27, 146] width 27 height 27
drag, startPoint x: 253, startPoint y: 699, endPoint x: 260, endPoint y: 677, distance: 23.4
click at [252, 604] on div "Shapes" at bounding box center [260, 701] width 29 height 9
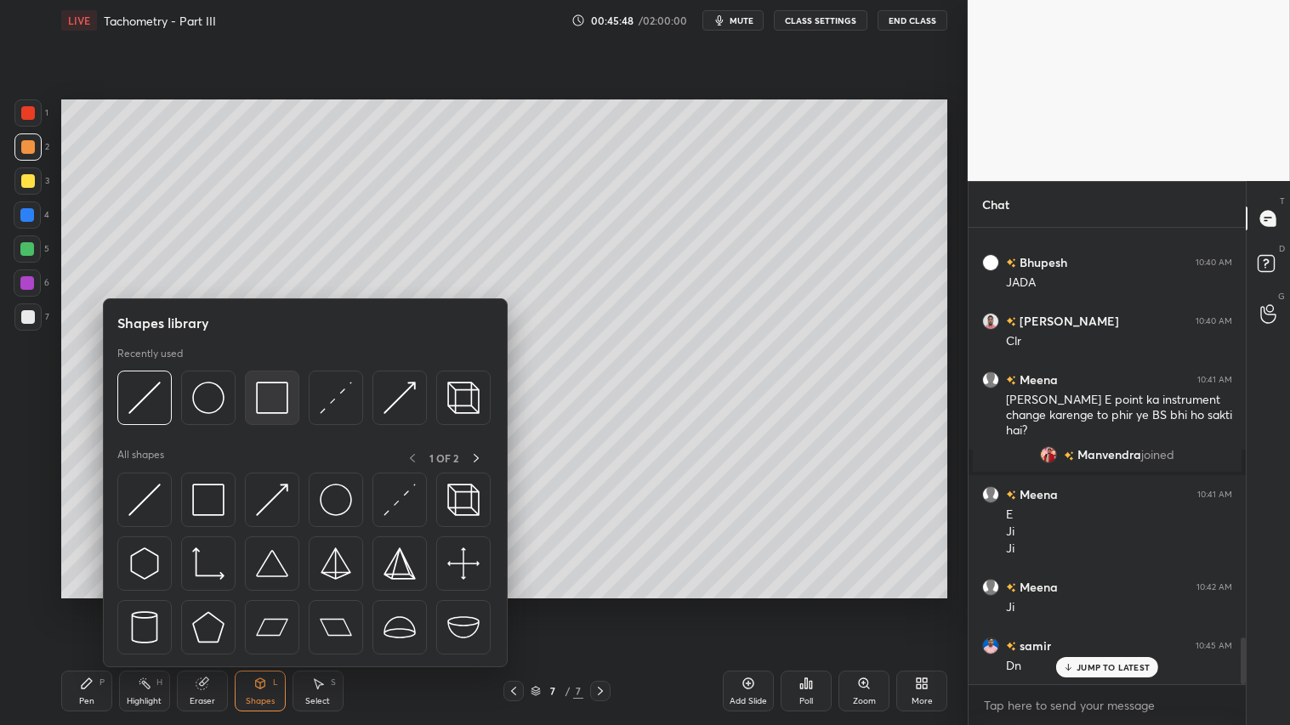
click at [273, 386] on img at bounding box center [272, 398] width 32 height 32
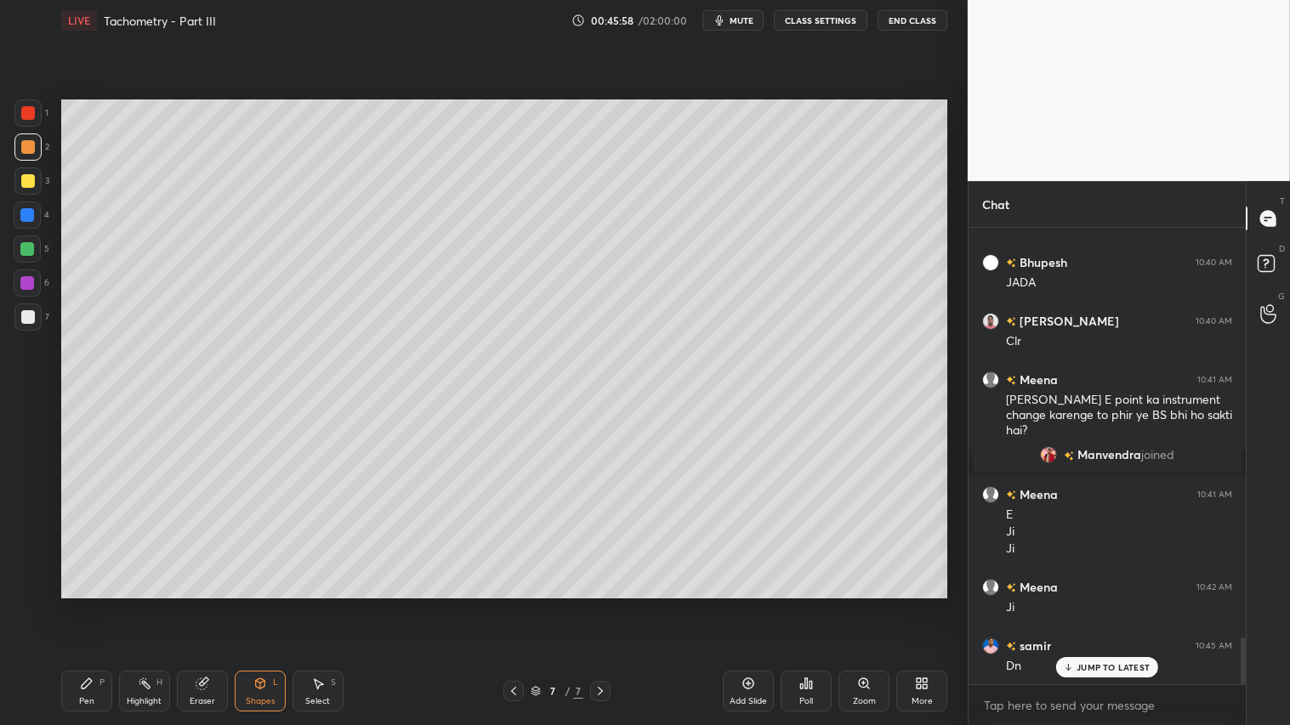
click at [246, 604] on div "Shapes" at bounding box center [260, 701] width 29 height 9
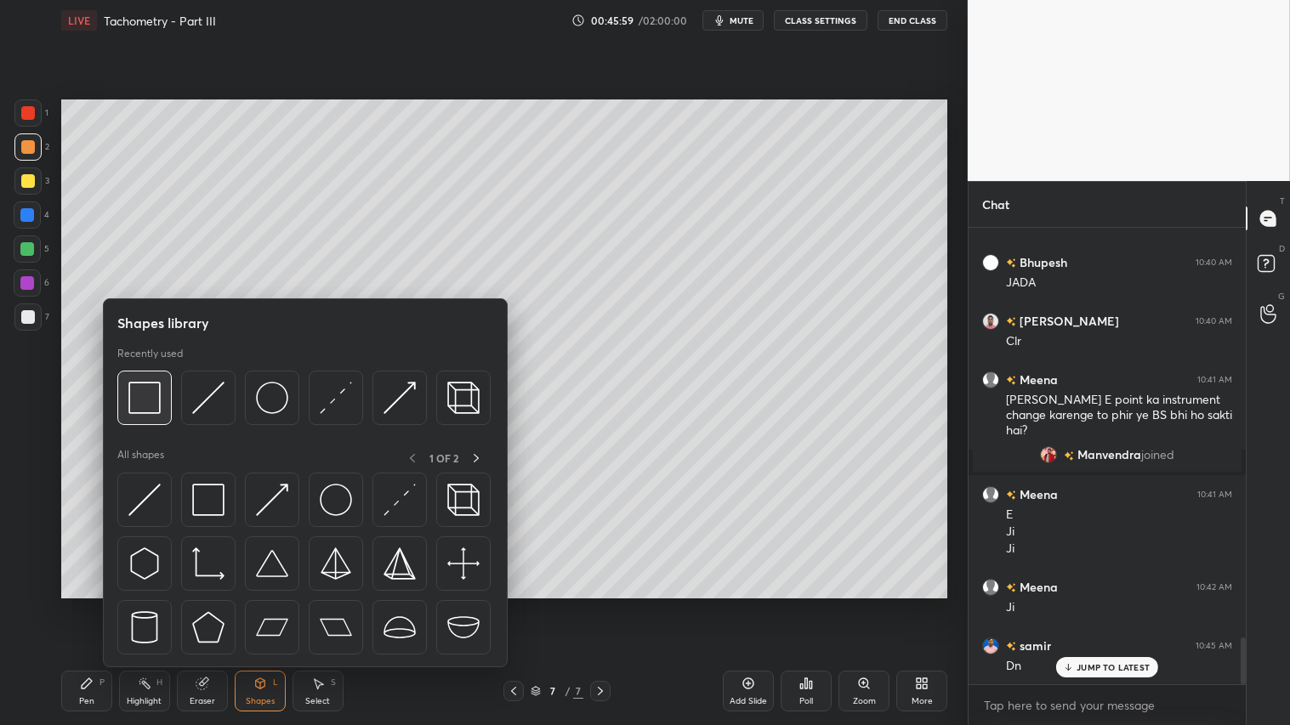
click at [147, 412] on img at bounding box center [144, 398] width 32 height 32
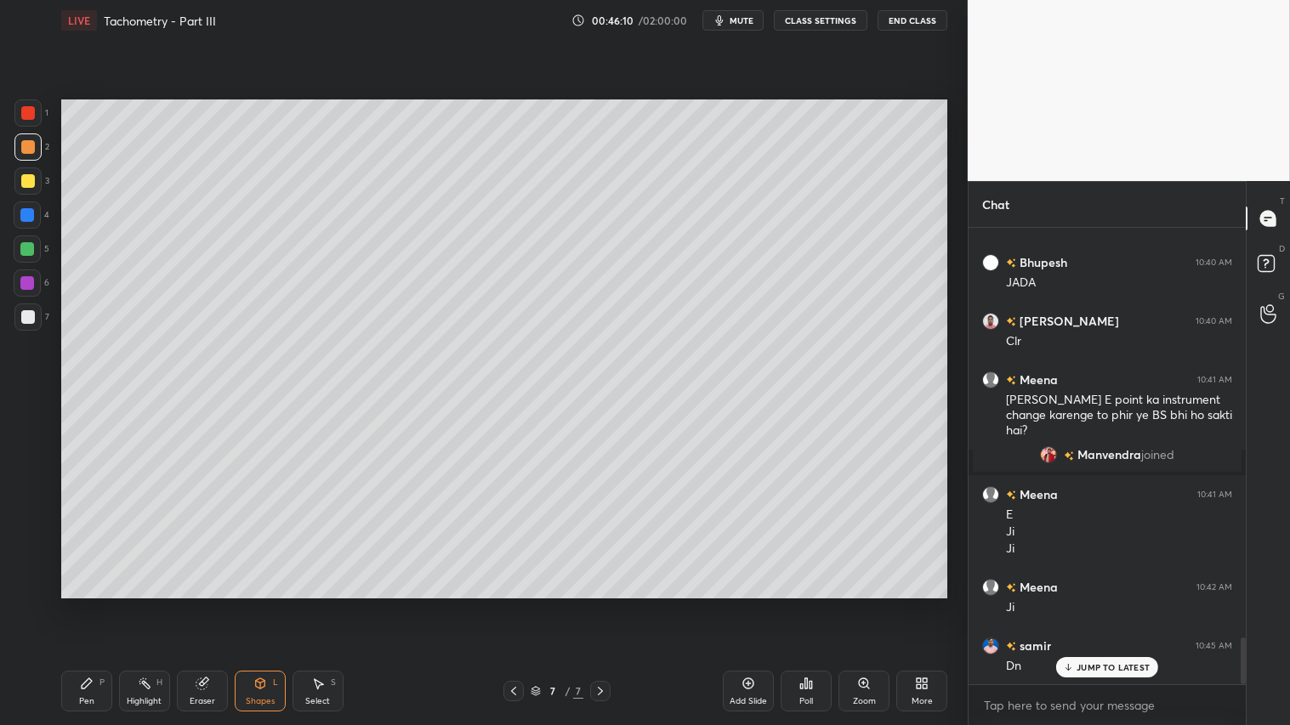
click at [267, 604] on div "Shapes" at bounding box center [260, 701] width 29 height 9
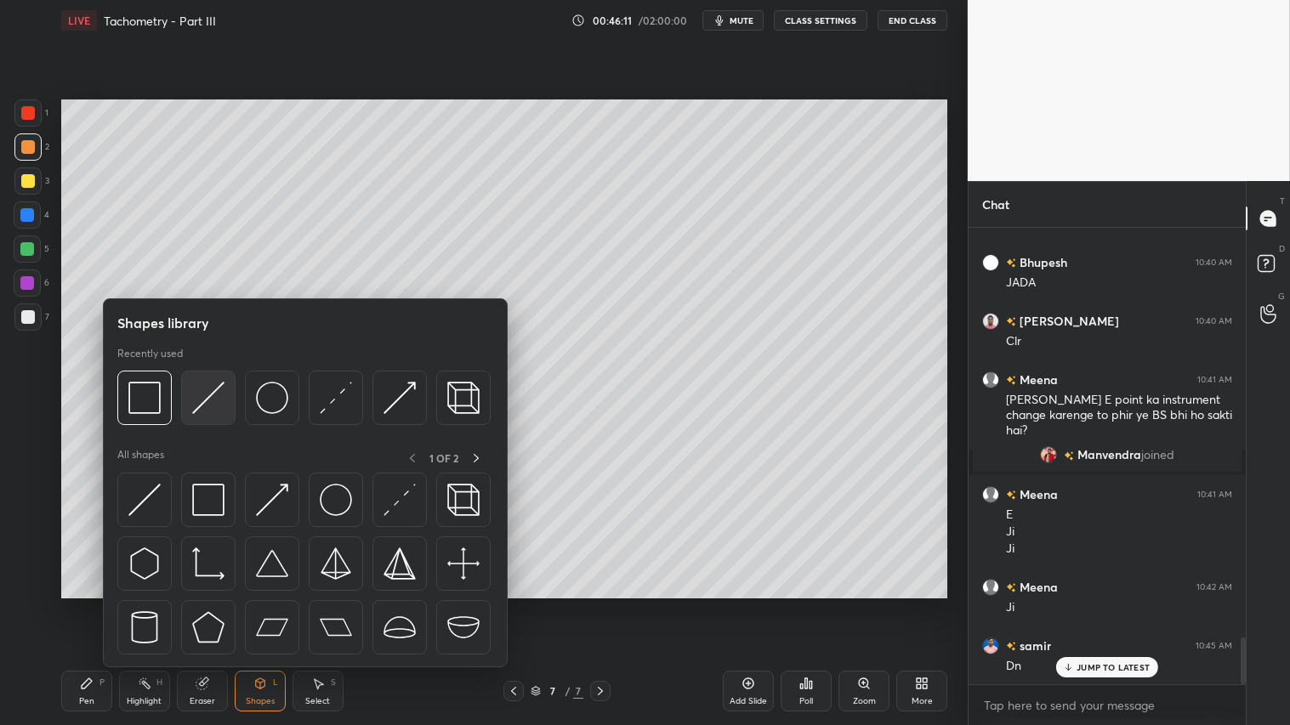
click at [206, 396] on img at bounding box center [208, 398] width 32 height 32
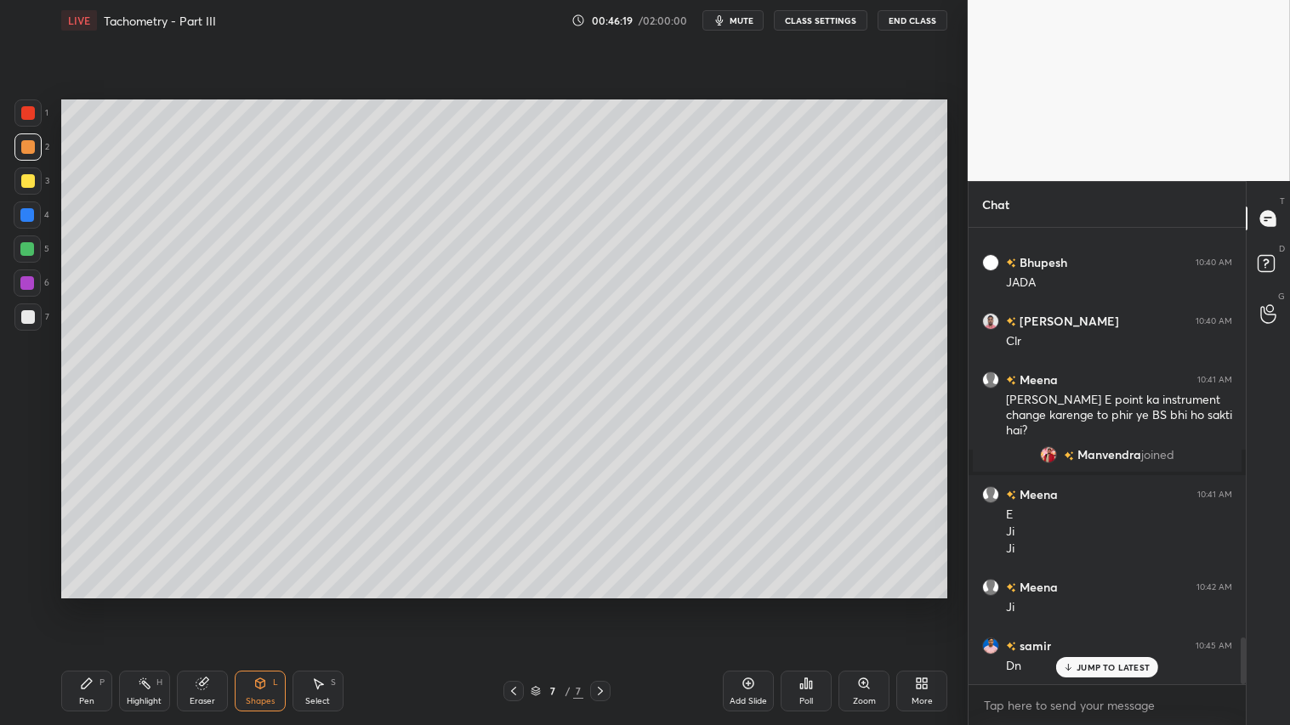
drag, startPoint x: 270, startPoint y: 685, endPoint x: 267, endPoint y: 673, distance: 12.4
click at [270, 604] on div "Shapes L" at bounding box center [260, 691] width 51 height 41
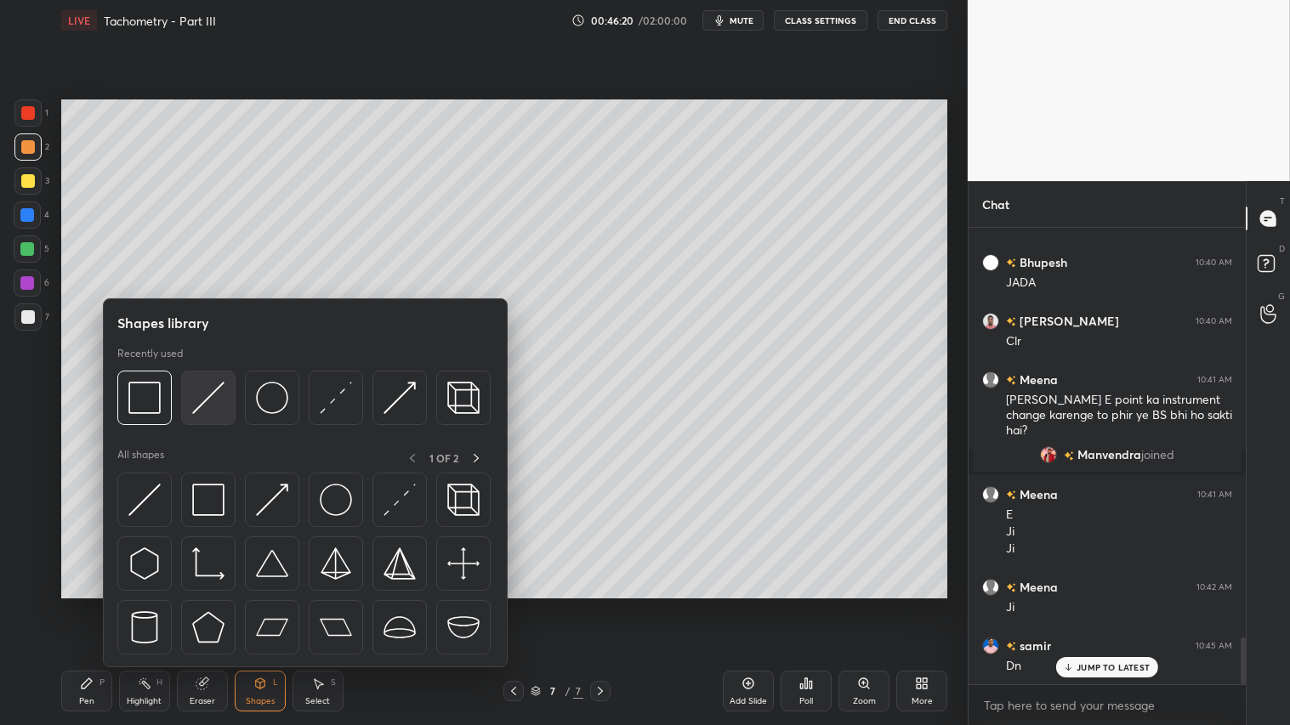
click at [202, 396] on img at bounding box center [208, 398] width 32 height 32
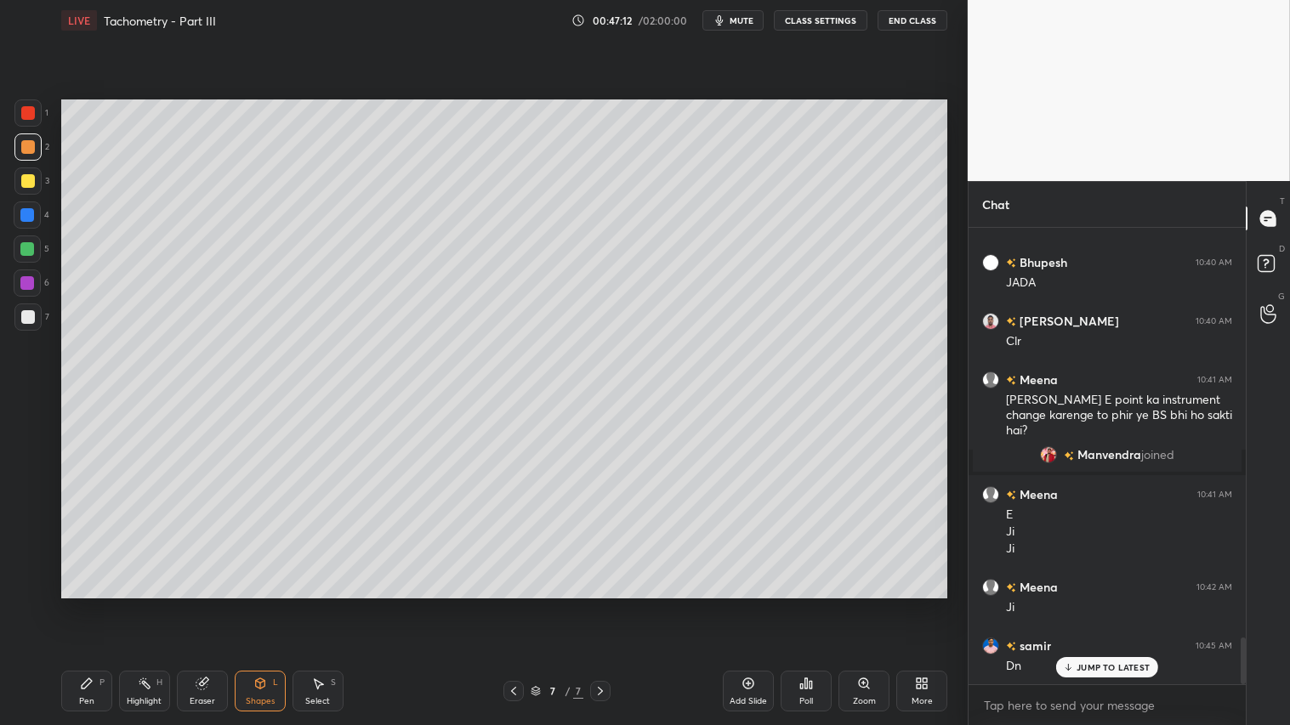
click at [87, 604] on div "Pen P" at bounding box center [86, 691] width 51 height 41
click at [31, 145] on div at bounding box center [28, 147] width 14 height 14
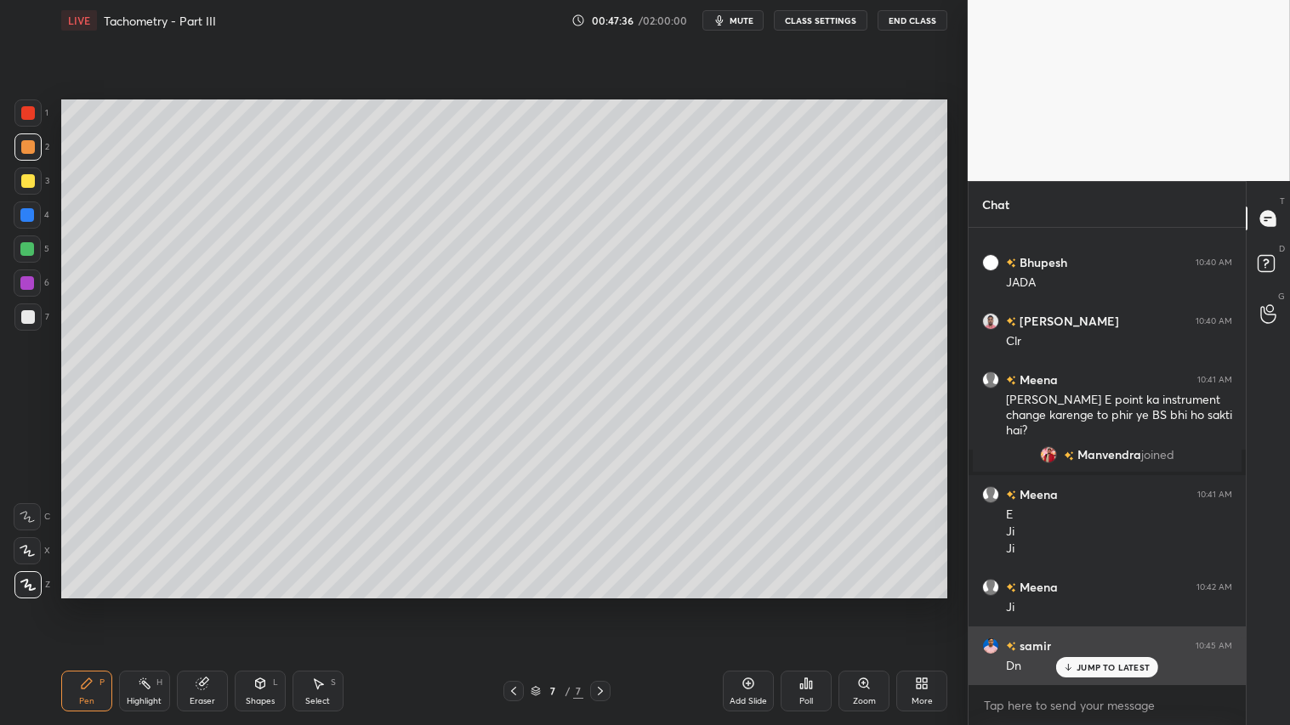
click at [1122, 604] on p "JUMP TO LATEST" at bounding box center [1112, 667] width 73 height 10
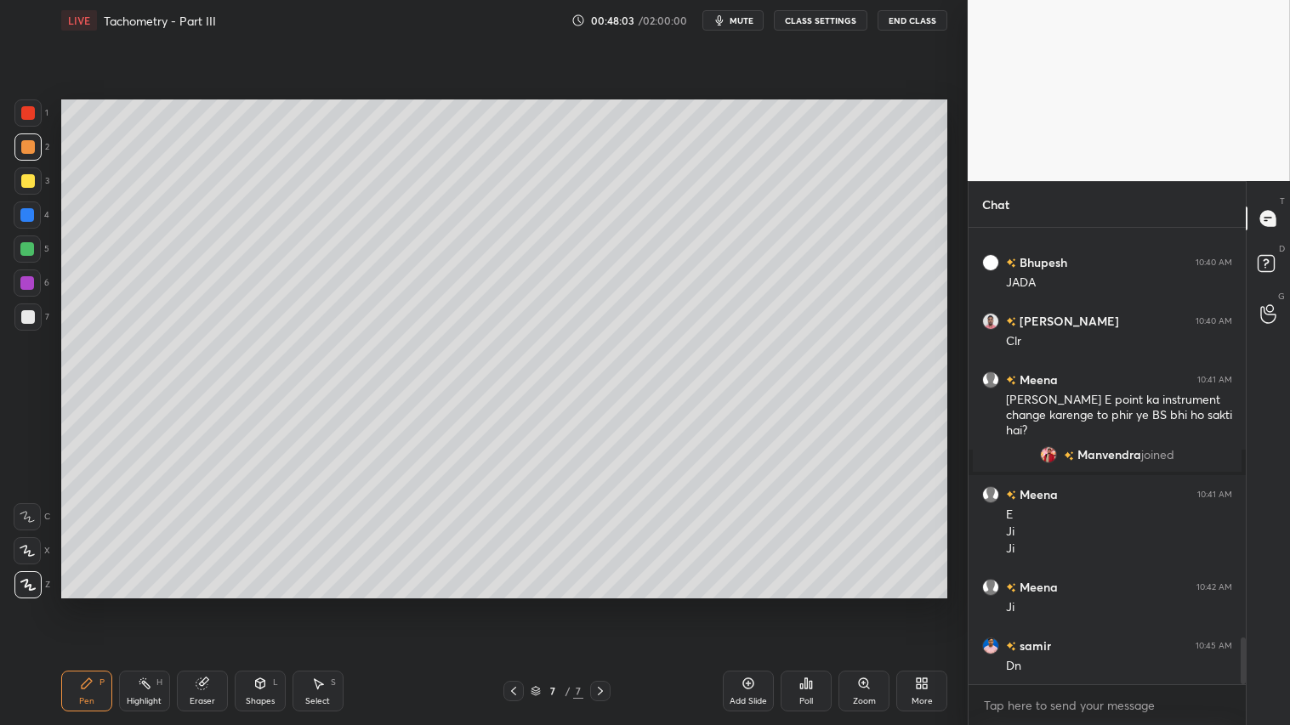
click at [96, 604] on div "Pen P" at bounding box center [86, 691] width 51 height 41
click at [22, 146] on div at bounding box center [28, 147] width 14 height 14
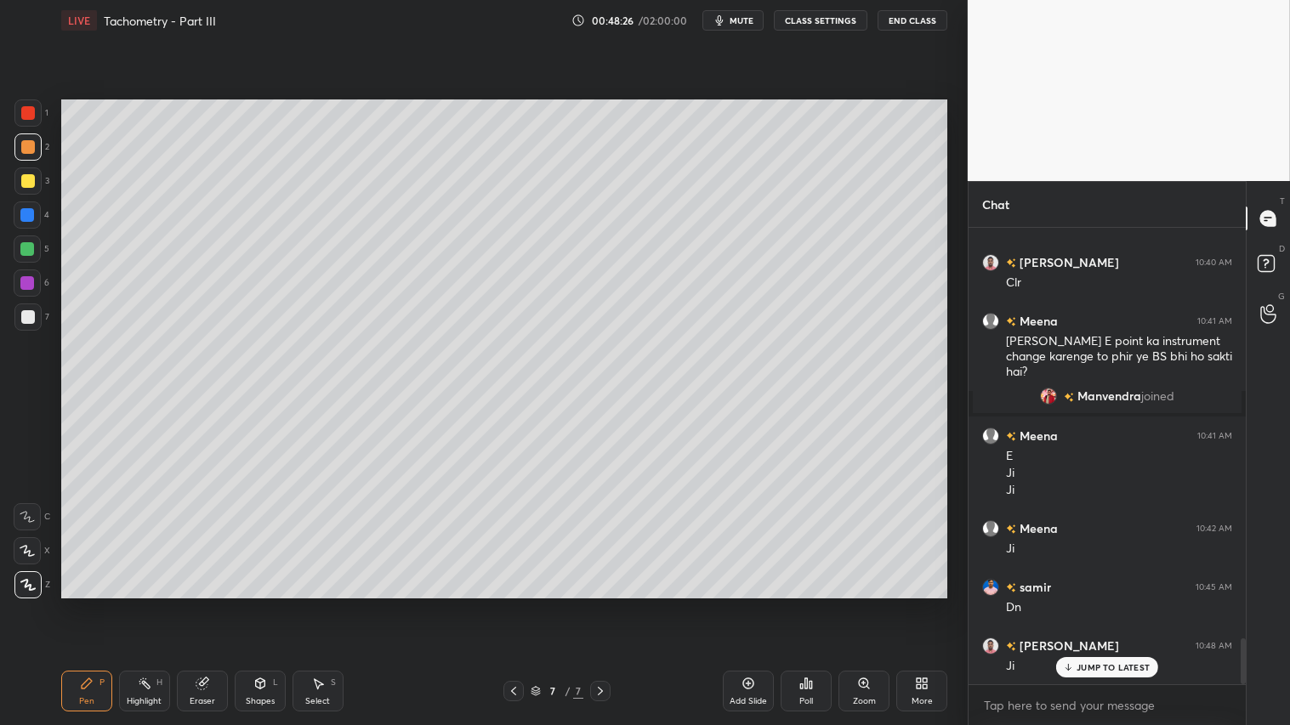
click at [510, 604] on icon at bounding box center [514, 691] width 14 height 14
click at [598, 604] on icon at bounding box center [600, 691] width 14 height 14
click at [514, 604] on icon at bounding box center [514, 691] width 14 height 14
click at [604, 604] on icon at bounding box center [600, 691] width 14 height 14
click at [514, 604] on icon at bounding box center [514, 691] width 14 height 14
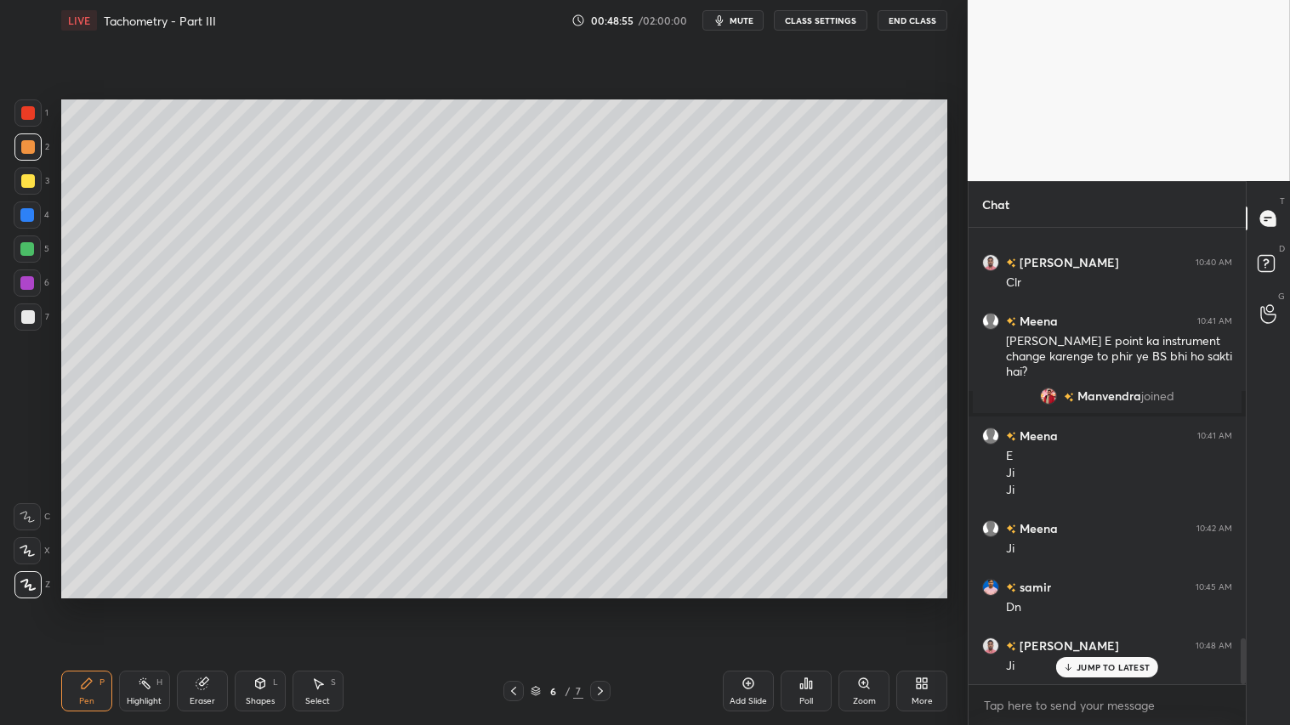
click at [600, 604] on icon at bounding box center [600, 691] width 14 height 14
click at [514, 604] on icon at bounding box center [514, 691] width 14 height 14
click at [604, 604] on icon at bounding box center [600, 691] width 14 height 14
click at [514, 604] on icon at bounding box center [514, 691] width 14 height 14
drag, startPoint x: 601, startPoint y: 691, endPoint x: 634, endPoint y: 675, distance: 36.9
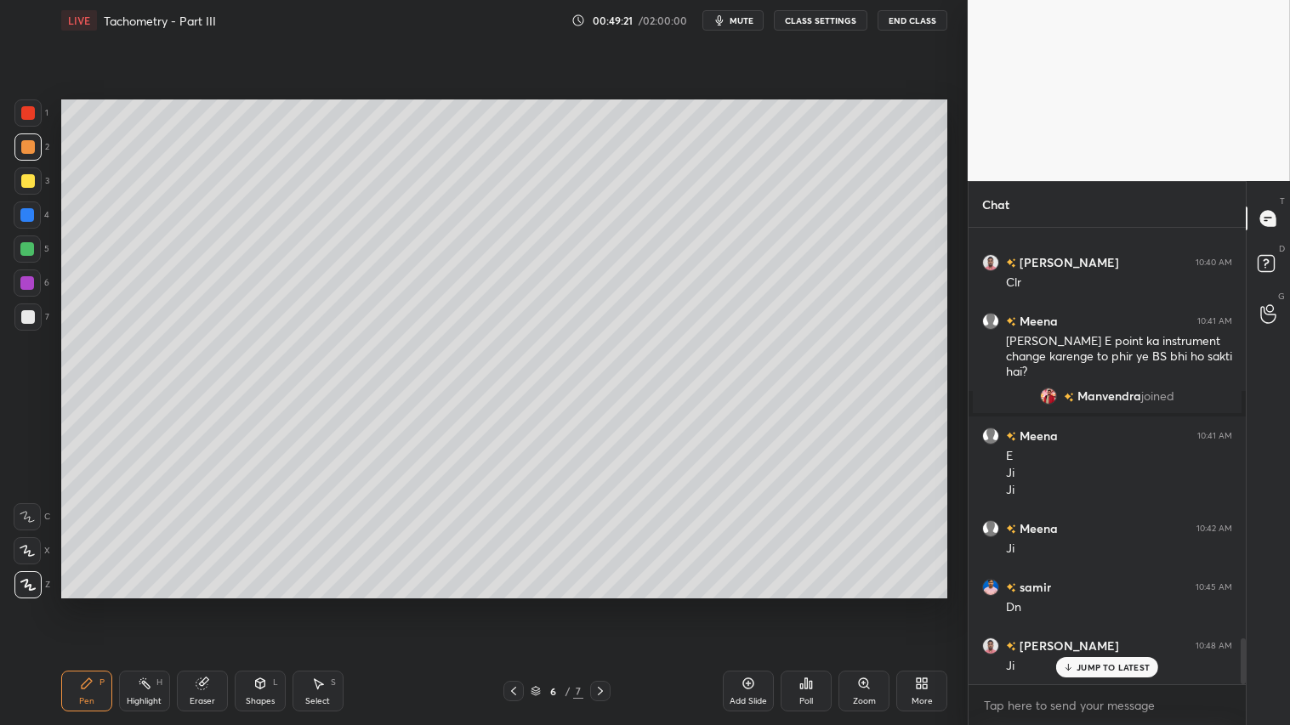
click at [599, 604] on icon at bounding box center [600, 691] width 14 height 14
click at [513, 604] on icon at bounding box center [514, 691] width 14 height 14
click at [601, 604] on icon at bounding box center [600, 691] width 14 height 14
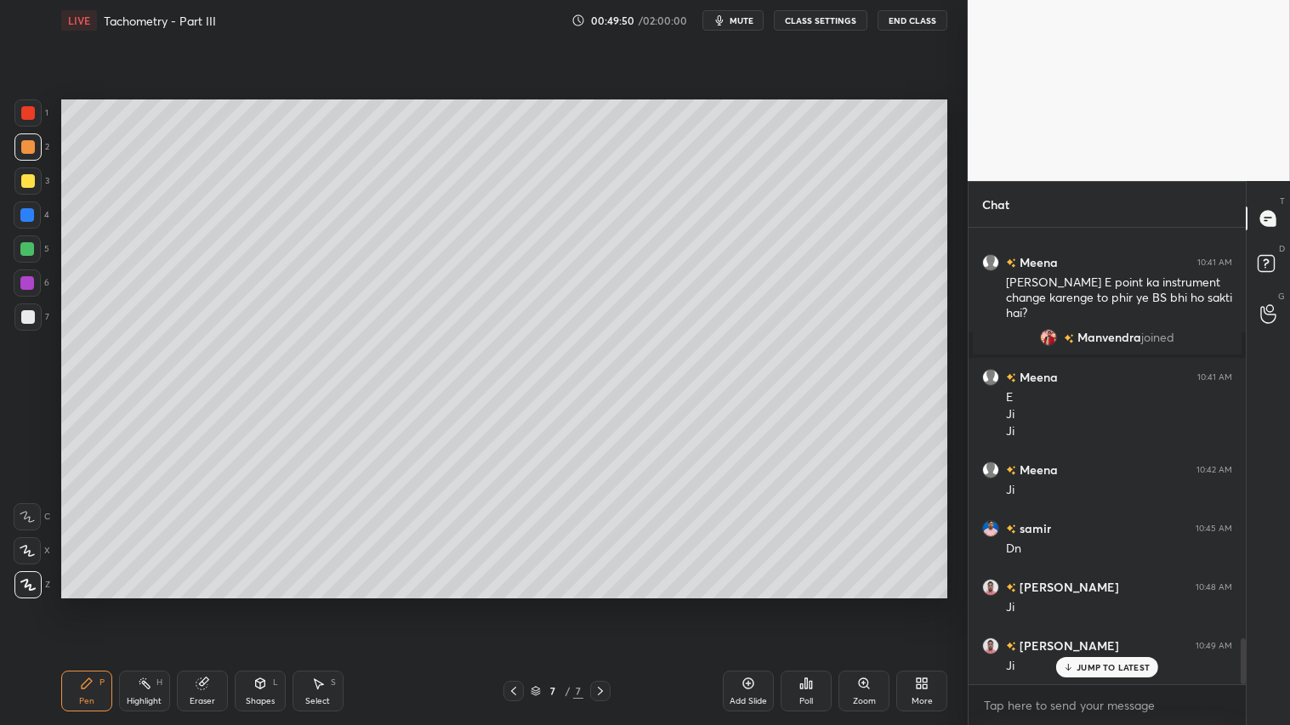
click at [258, 604] on div "Pen P Highlight H Eraser Shapes L Select S 7 / 7 Add Slide Poll Zoom More" at bounding box center [504, 691] width 886 height 68
click at [259, 604] on div "Shapes L" at bounding box center [260, 691] width 51 height 41
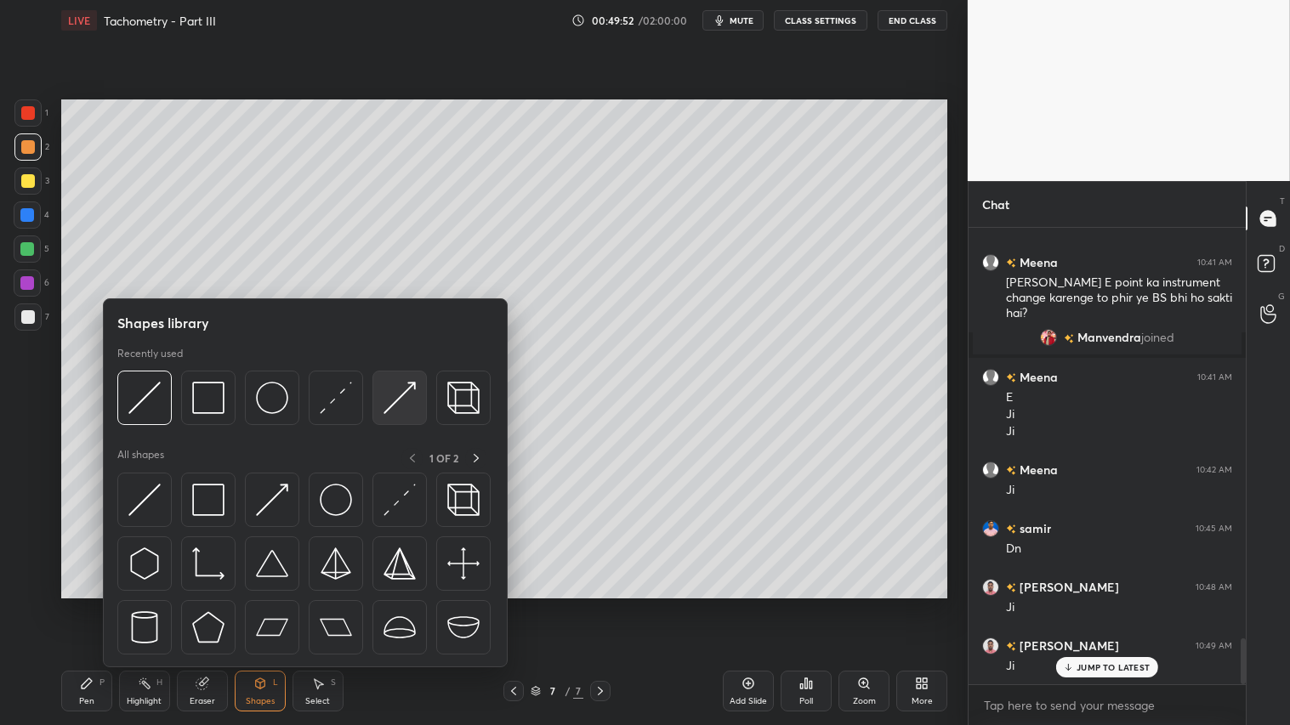
click at [415, 392] on img at bounding box center [399, 398] width 32 height 32
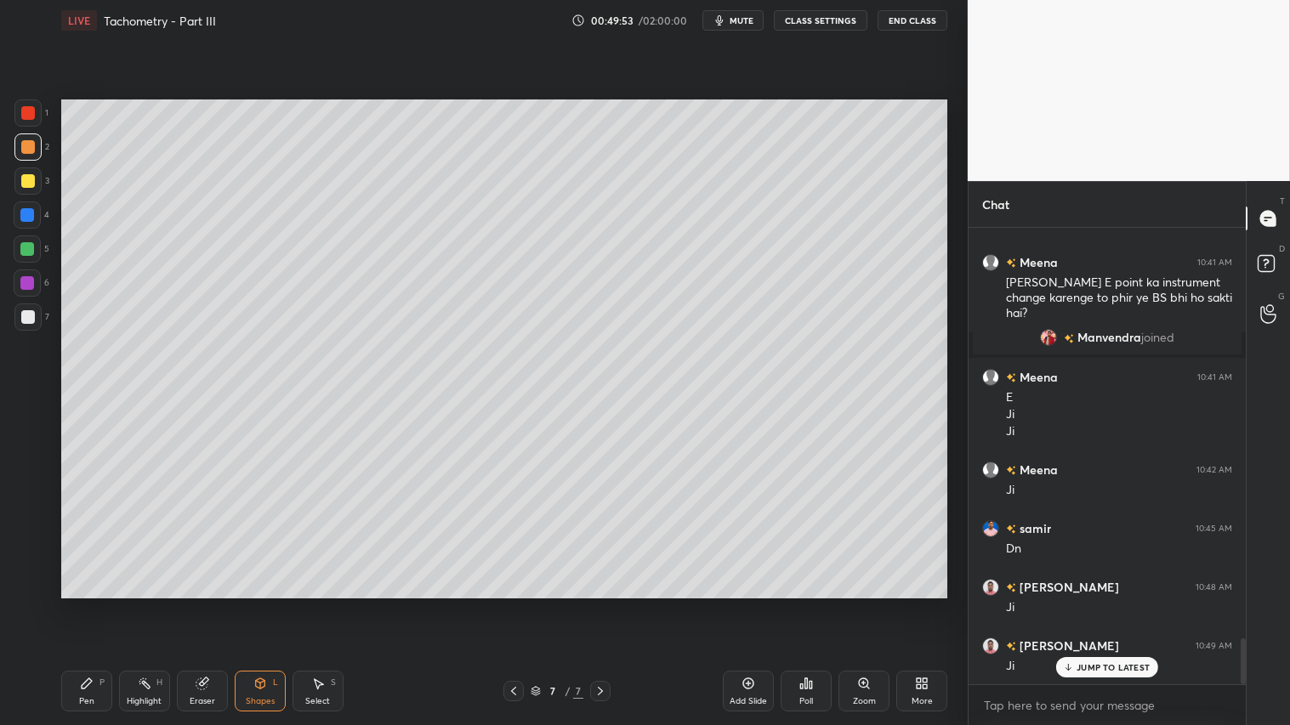
drag, startPoint x: 35, startPoint y: 105, endPoint x: 47, endPoint y: 116, distance: 15.7
click at [36, 105] on div at bounding box center [27, 112] width 27 height 27
drag, startPoint x: 94, startPoint y: 693, endPoint x: 112, endPoint y: 667, distance: 31.6
click at [95, 604] on div "Pen P" at bounding box center [86, 691] width 51 height 41
drag, startPoint x: 513, startPoint y: 695, endPoint x: 479, endPoint y: 632, distance: 72.3
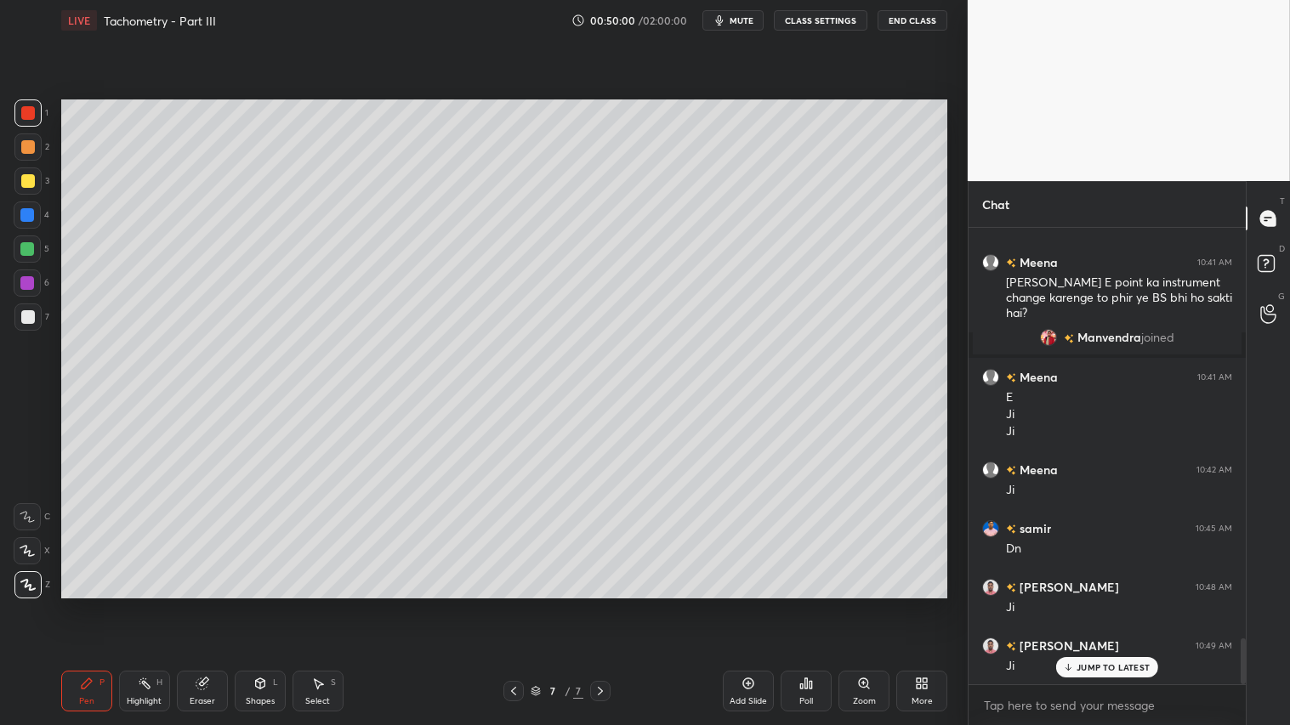
click at [511, 604] on icon at bounding box center [514, 691] width 14 height 14
click at [599, 604] on icon at bounding box center [600, 691] width 14 height 14
click at [26, 181] on div at bounding box center [28, 181] width 14 height 14
drag, startPoint x: 87, startPoint y: 695, endPoint x: 122, endPoint y: 610, distance: 91.4
click at [88, 604] on div "Pen P" at bounding box center [86, 691] width 51 height 41
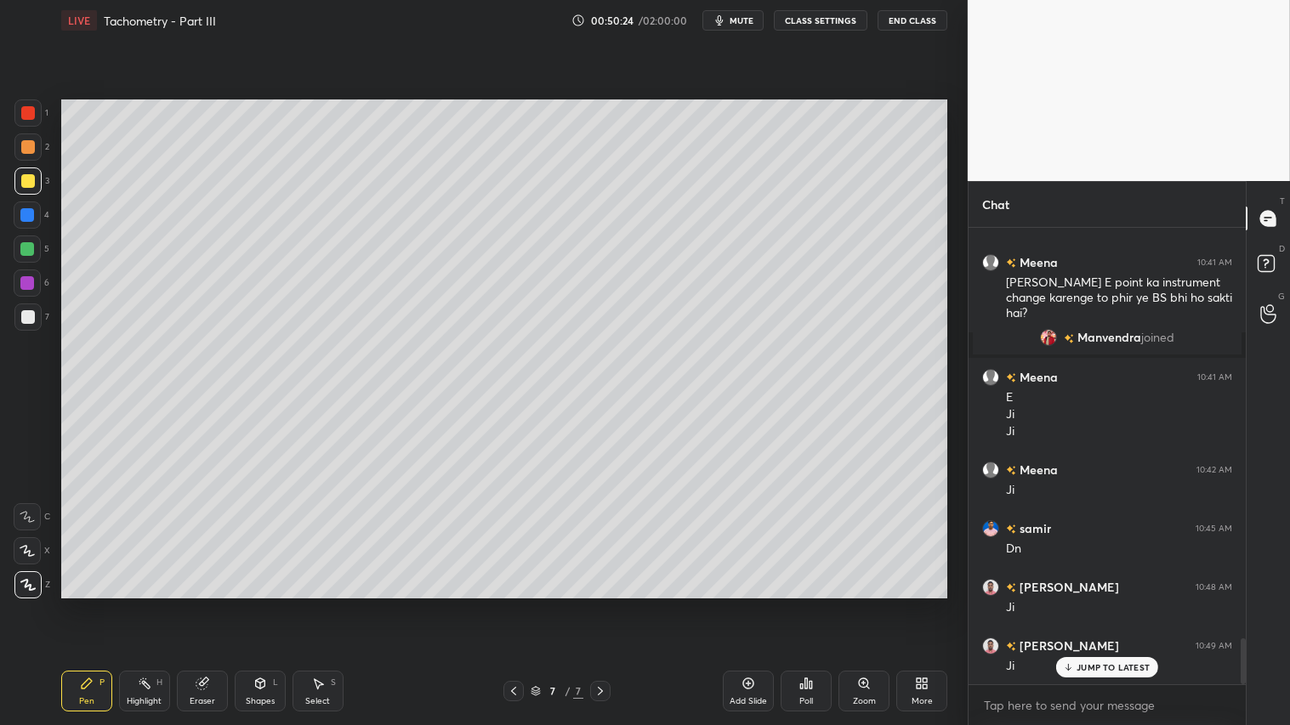
drag, startPoint x: 26, startPoint y: 182, endPoint x: 48, endPoint y: 309, distance: 128.7
click at [26, 194] on div at bounding box center [27, 180] width 27 height 27
drag, startPoint x: 82, startPoint y: 691, endPoint x: 107, endPoint y: 607, distance: 88.0
click at [86, 604] on div "Pen P" at bounding box center [86, 691] width 51 height 41
click at [258, 604] on icon at bounding box center [259, 683] width 9 height 10
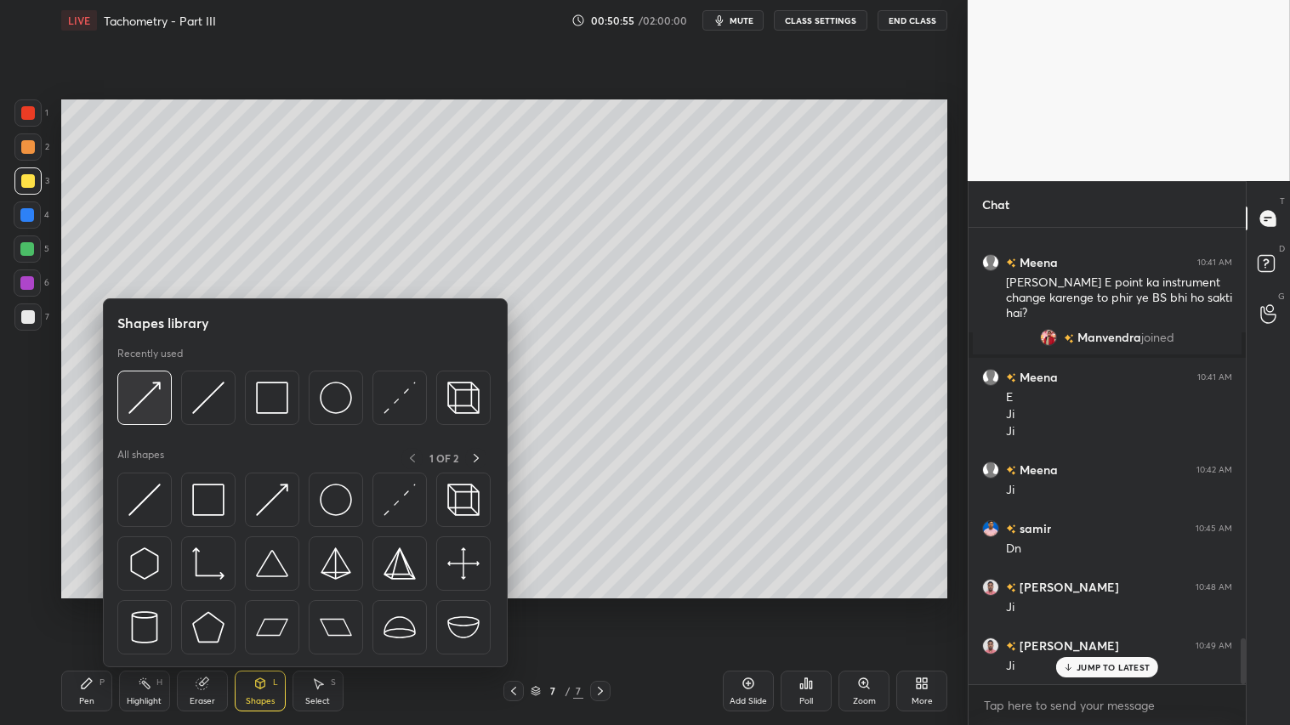
click at [153, 392] on img at bounding box center [144, 398] width 32 height 32
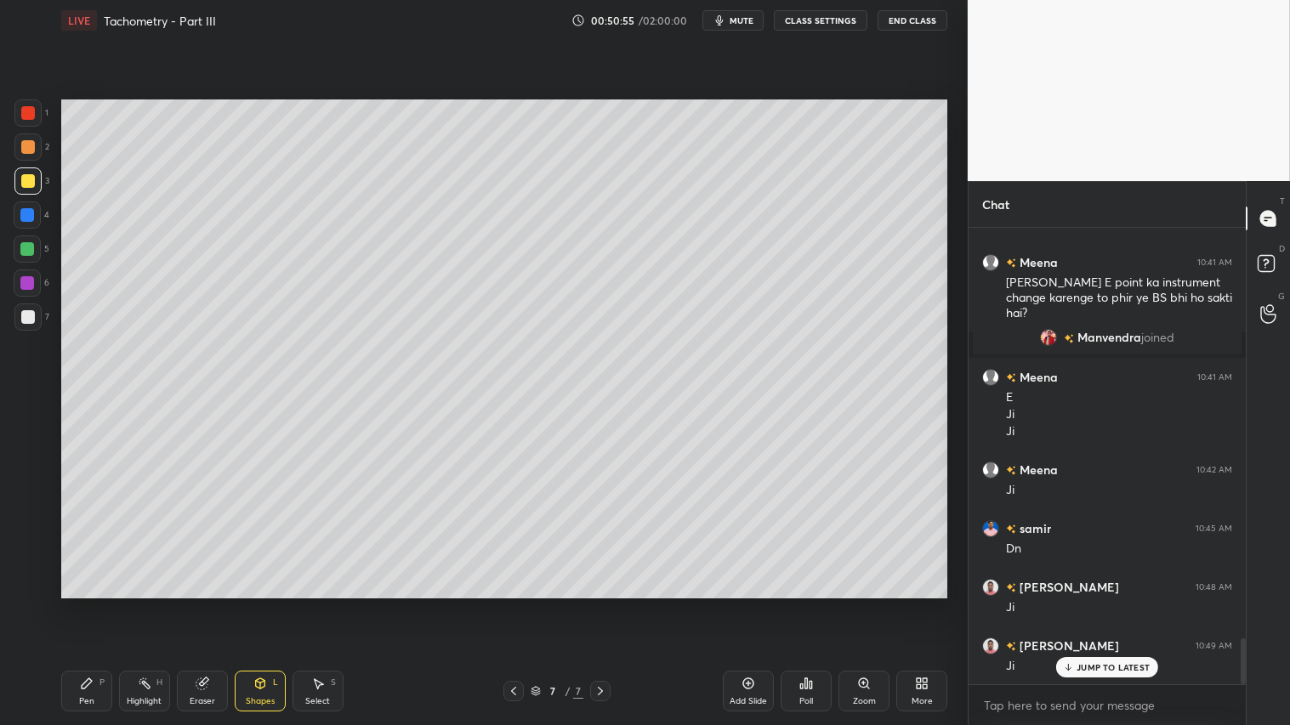
click at [26, 106] on div at bounding box center [28, 113] width 14 height 14
drag, startPoint x: 24, startPoint y: 181, endPoint x: 55, endPoint y: 383, distance: 203.9
click at [28, 187] on div at bounding box center [28, 181] width 14 height 14
click at [77, 604] on div "Pen P" at bounding box center [86, 691] width 51 height 41
click at [26, 180] on div at bounding box center [28, 181] width 14 height 14
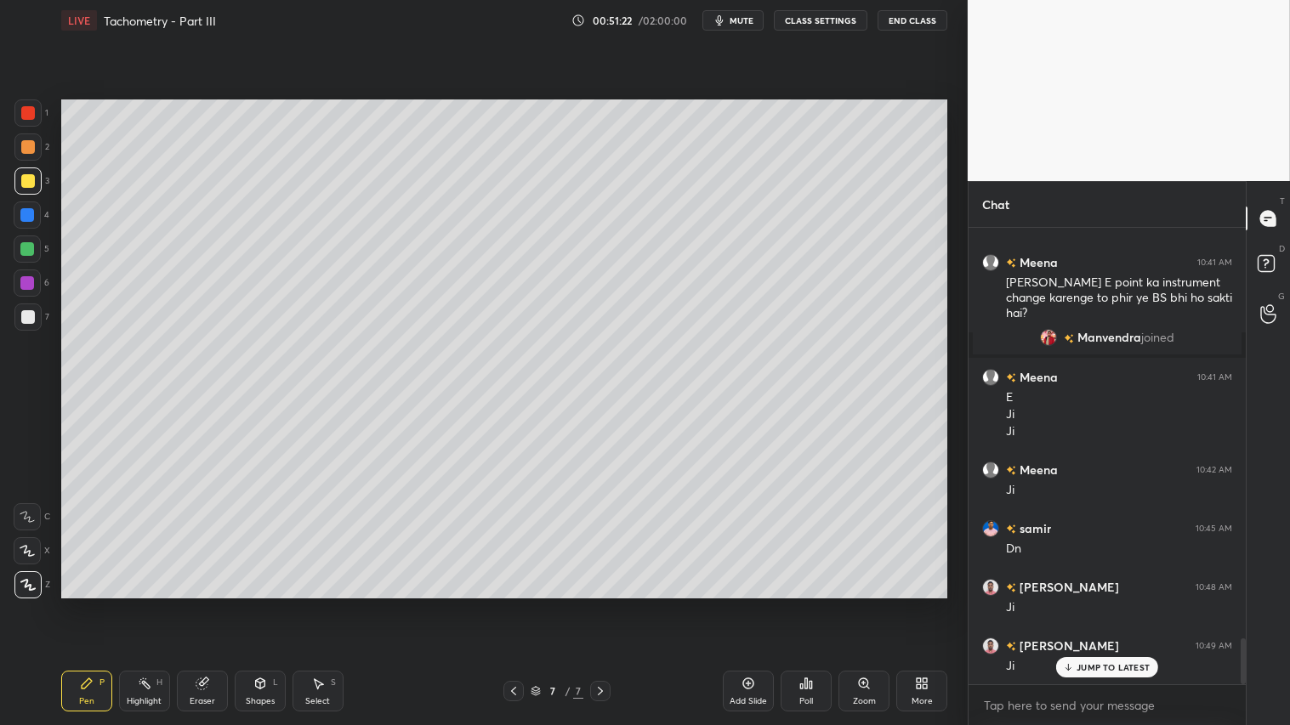
drag, startPoint x: 79, startPoint y: 687, endPoint x: 77, endPoint y: 678, distance: 9.7
click at [80, 604] on icon at bounding box center [87, 684] width 14 height 14
drag, startPoint x: 29, startPoint y: 146, endPoint x: 60, endPoint y: 147, distance: 30.6
click at [35, 147] on div at bounding box center [27, 146] width 27 height 27
click at [30, 145] on div at bounding box center [28, 147] width 14 height 14
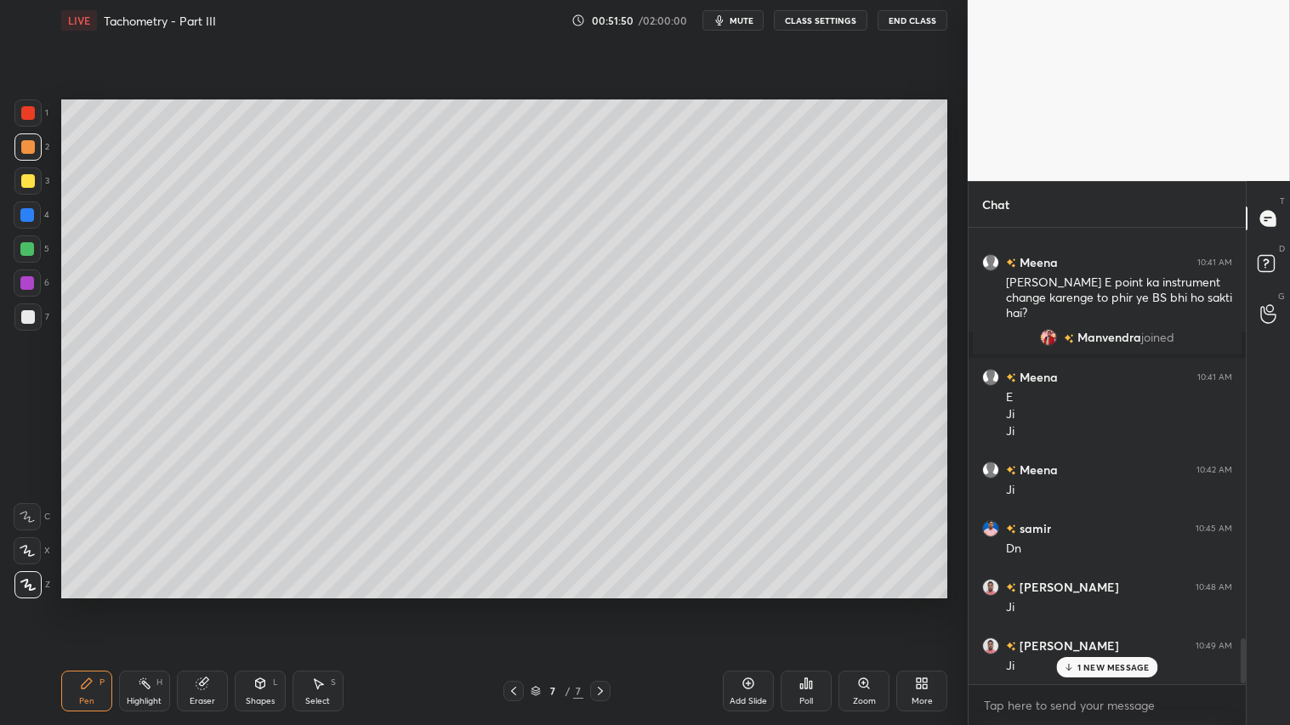
scroll to position [4170, 0]
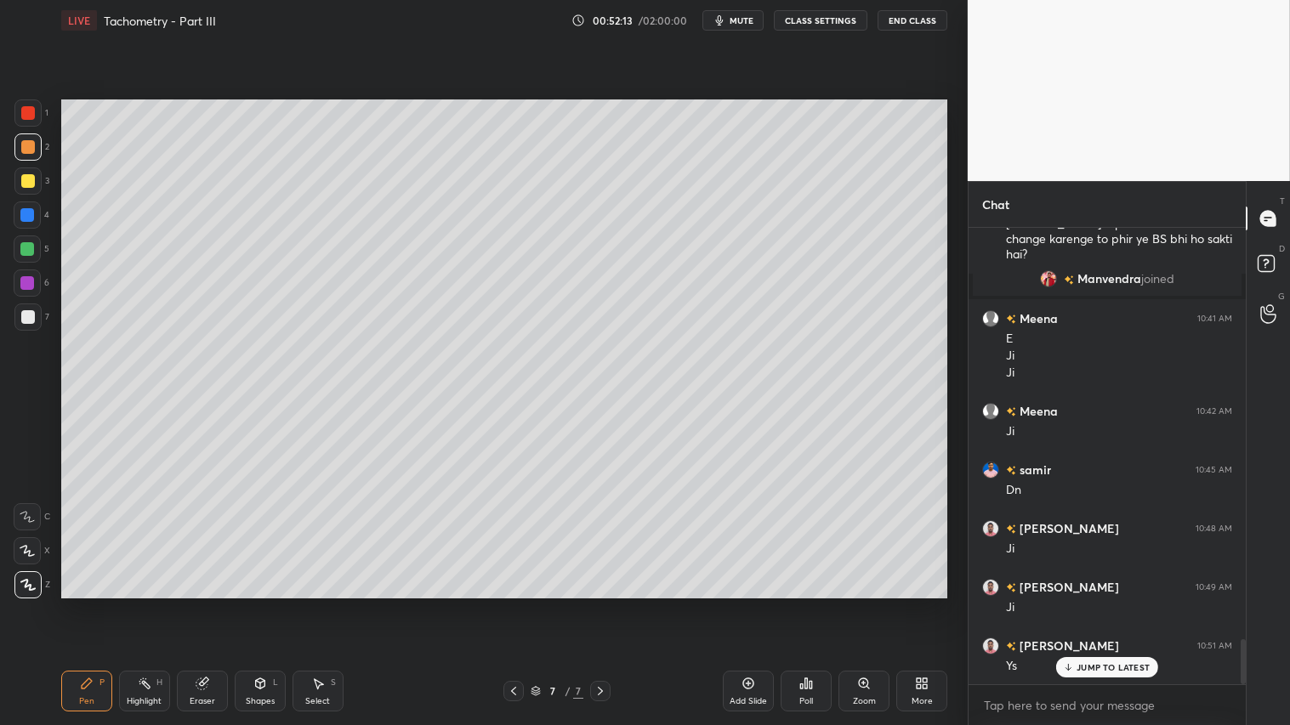
drag, startPoint x: 24, startPoint y: 143, endPoint x: 31, endPoint y: 128, distance: 16.7
click at [24, 140] on div at bounding box center [28, 147] width 14 height 14
click at [513, 604] on icon at bounding box center [514, 691] width 14 height 14
click at [605, 604] on div at bounding box center [600, 691] width 20 height 20
click at [27, 148] on div at bounding box center [28, 147] width 14 height 14
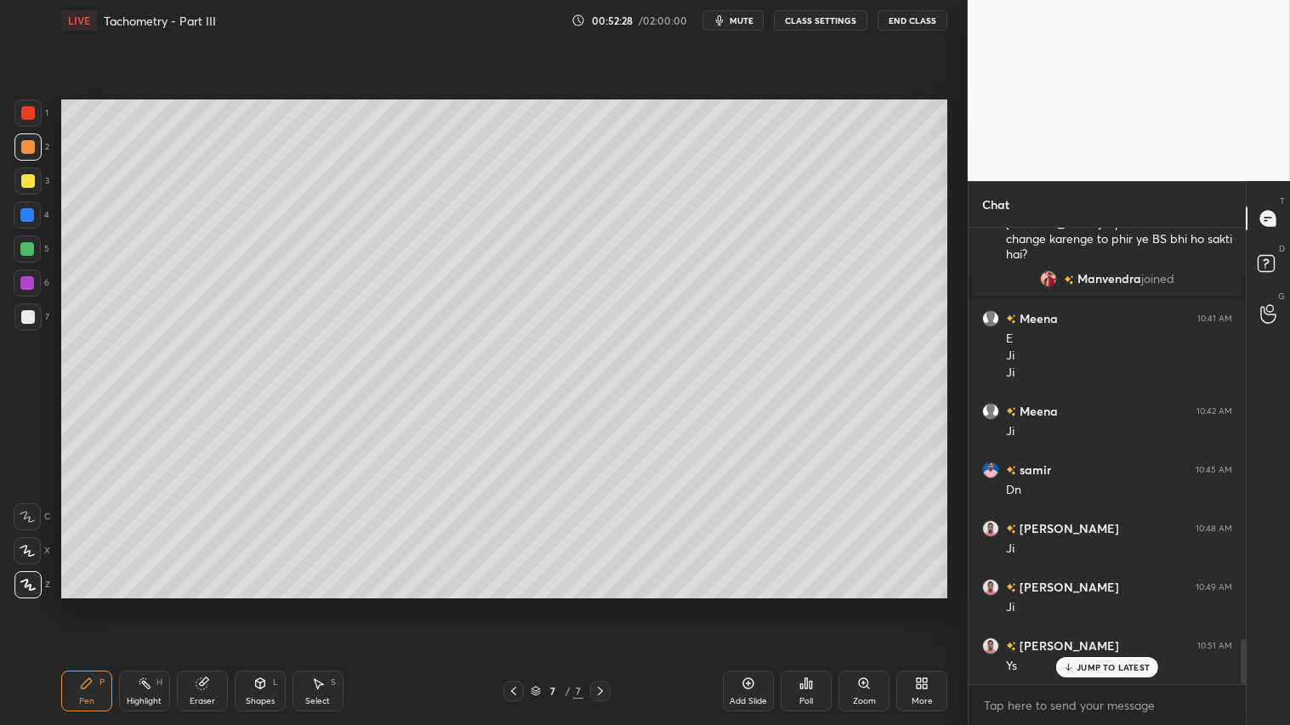
click at [100, 604] on div "P" at bounding box center [101, 682] width 5 height 9
click at [514, 604] on icon at bounding box center [513, 691] width 5 height 9
drag, startPoint x: 604, startPoint y: 695, endPoint x: 604, endPoint y: 687, distance: 8.5
click at [606, 604] on icon at bounding box center [600, 691] width 14 height 14
click at [599, 604] on icon at bounding box center [600, 691] width 14 height 14
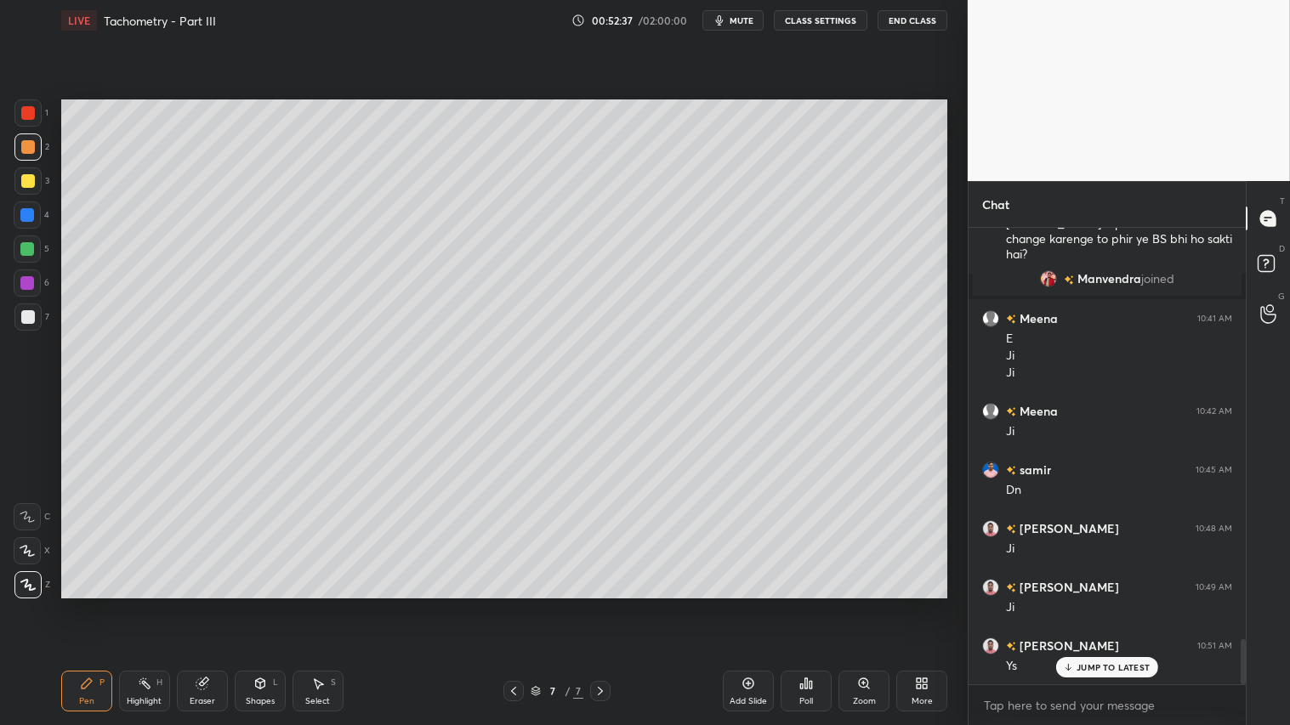
click at [510, 604] on icon at bounding box center [514, 691] width 14 height 14
click at [600, 604] on icon at bounding box center [600, 691] width 14 height 14
drag, startPoint x: 29, startPoint y: 146, endPoint x: 37, endPoint y: 150, distance: 8.8
click at [37, 150] on div at bounding box center [27, 146] width 27 height 27
click at [262, 604] on div "Shapes" at bounding box center [260, 701] width 29 height 9
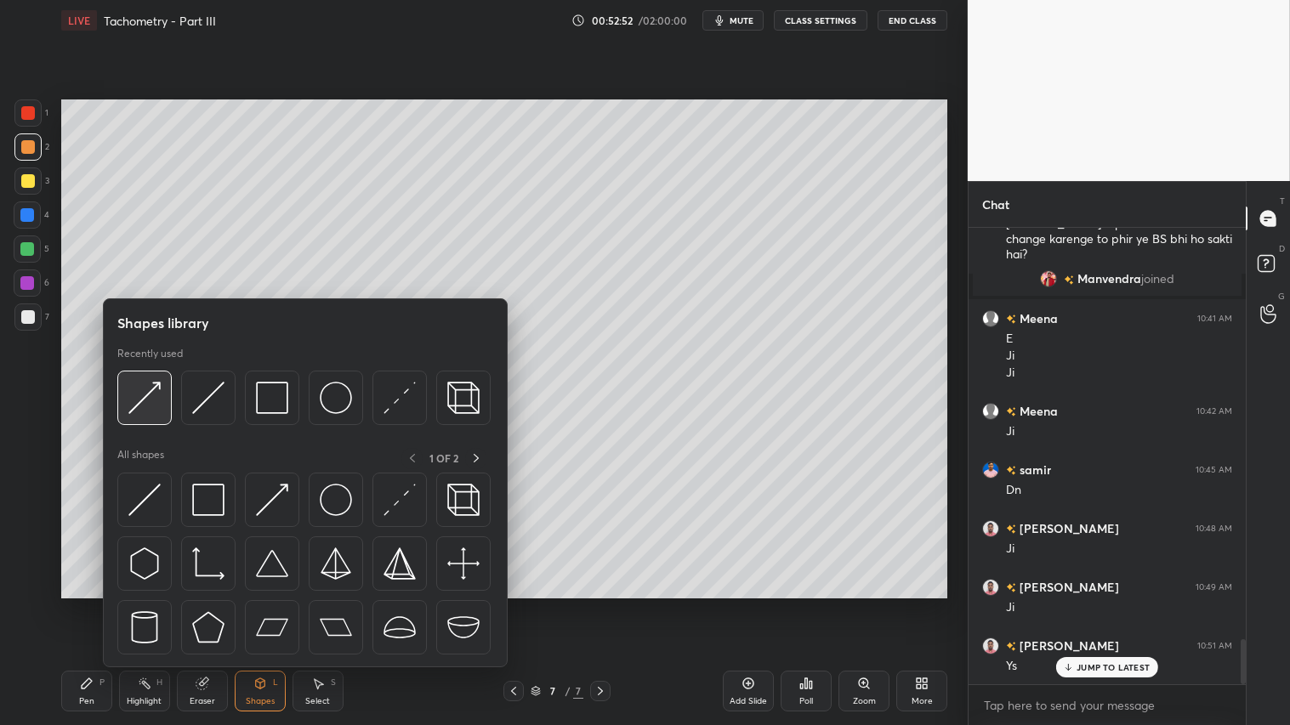
click at [142, 394] on img at bounding box center [144, 398] width 32 height 32
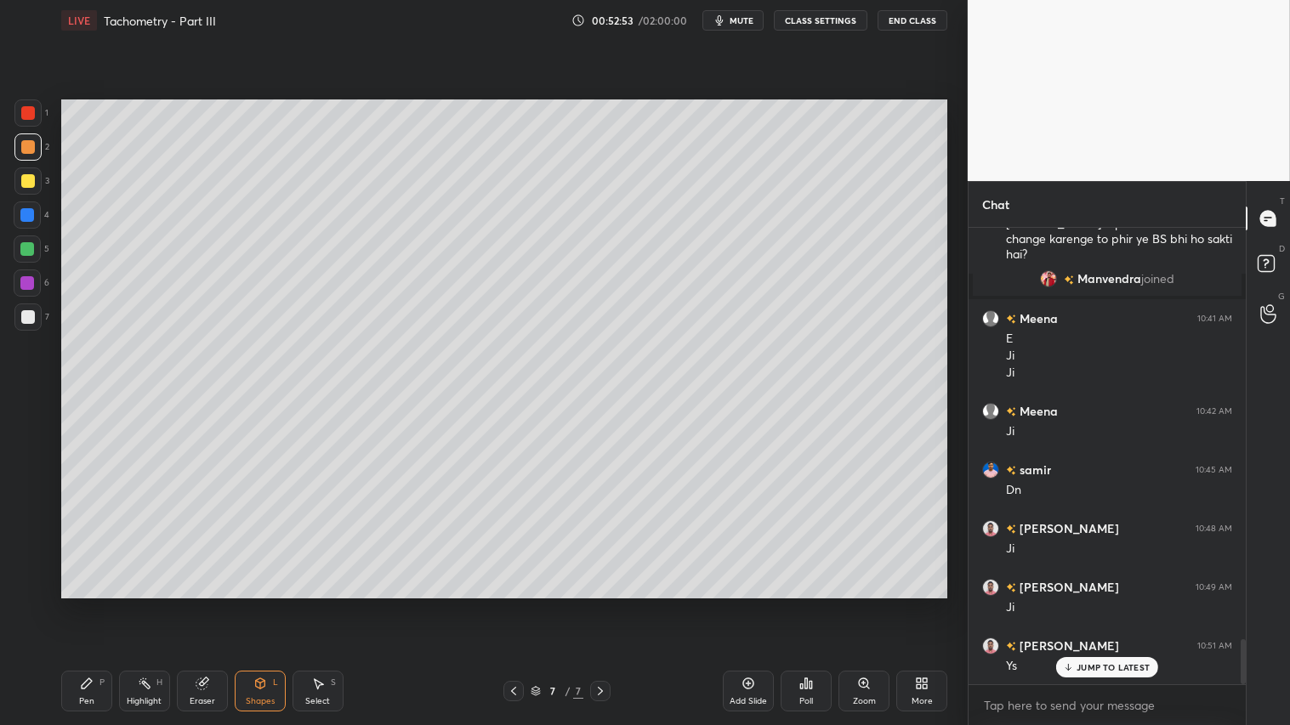
drag, startPoint x: 26, startPoint y: 100, endPoint x: 58, endPoint y: 133, distance: 46.3
click at [26, 100] on div at bounding box center [27, 112] width 27 height 27
click at [22, 179] on div at bounding box center [28, 181] width 14 height 14
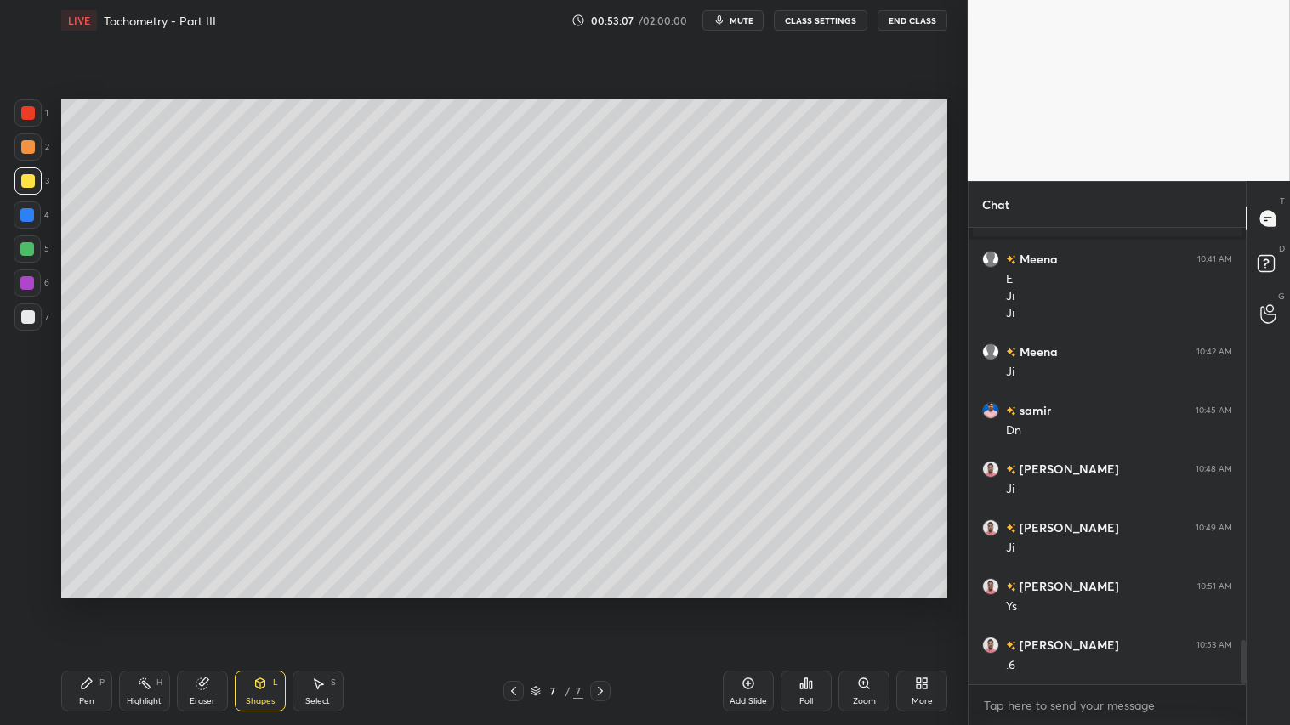
click at [88, 604] on div "Pen" at bounding box center [86, 701] width 15 height 9
drag, startPoint x: 26, startPoint y: 148, endPoint x: 53, endPoint y: 180, distance: 41.7
click at [29, 155] on div at bounding box center [27, 146] width 27 height 27
click at [17, 176] on div at bounding box center [27, 180] width 27 height 27
click at [23, 534] on div "X" at bounding box center [32, 548] width 37 height 34
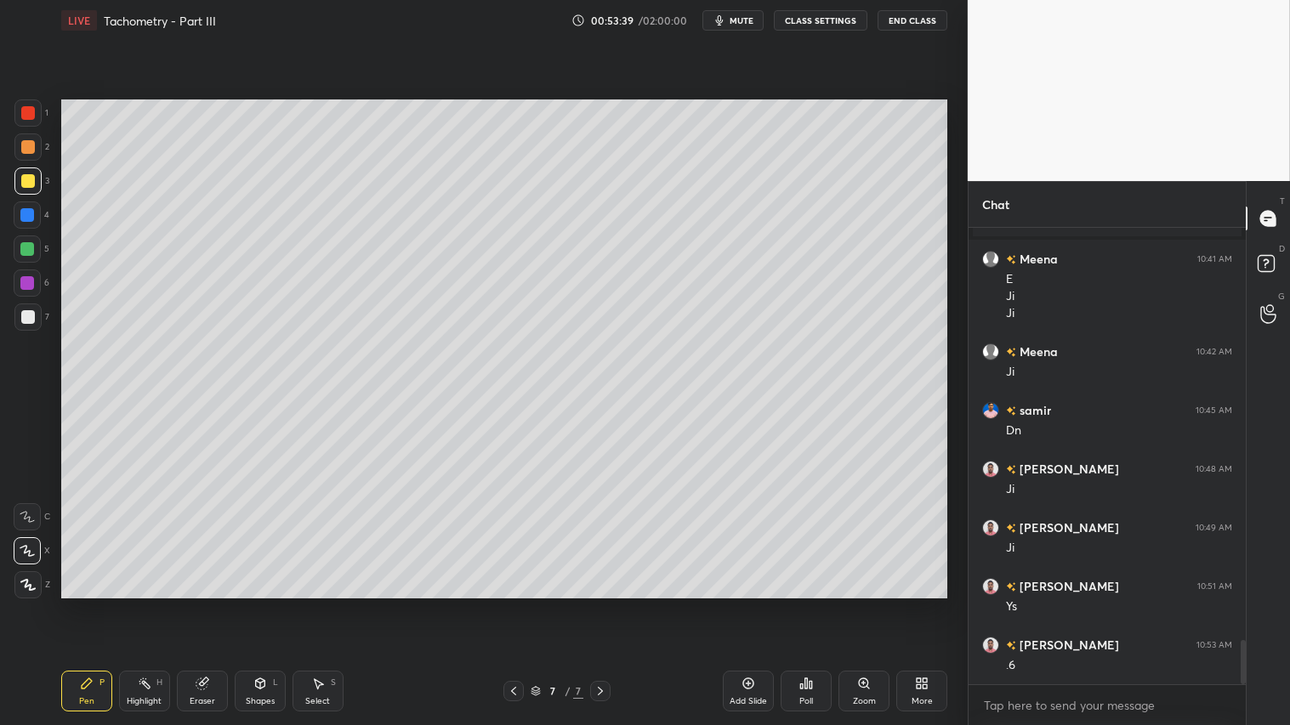
scroll to position [4247, 0]
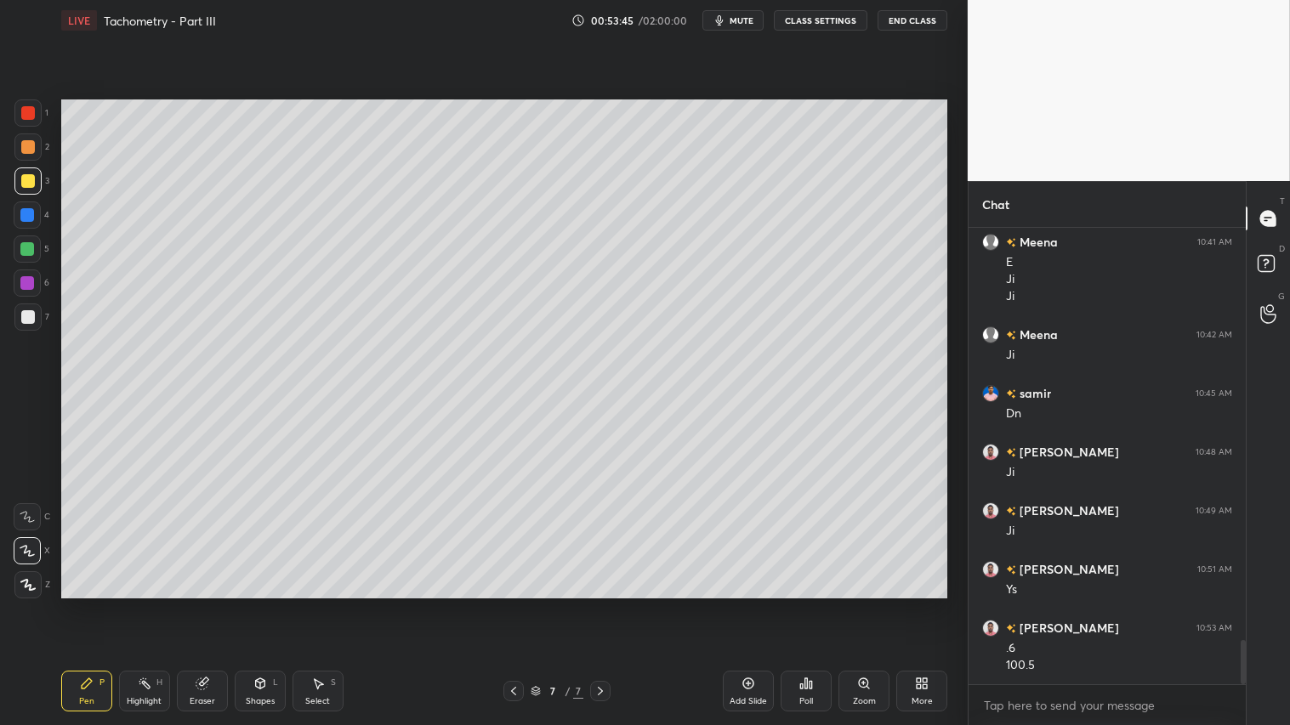
click at [514, 604] on icon at bounding box center [514, 691] width 14 height 14
click at [599, 604] on icon at bounding box center [600, 691] width 14 height 14
drag, startPoint x: 21, startPoint y: 146, endPoint x: 26, endPoint y: 272, distance: 125.9
click at [21, 147] on div at bounding box center [28, 147] width 14 height 14
click at [90, 604] on div "Pen P" at bounding box center [86, 691] width 51 height 41
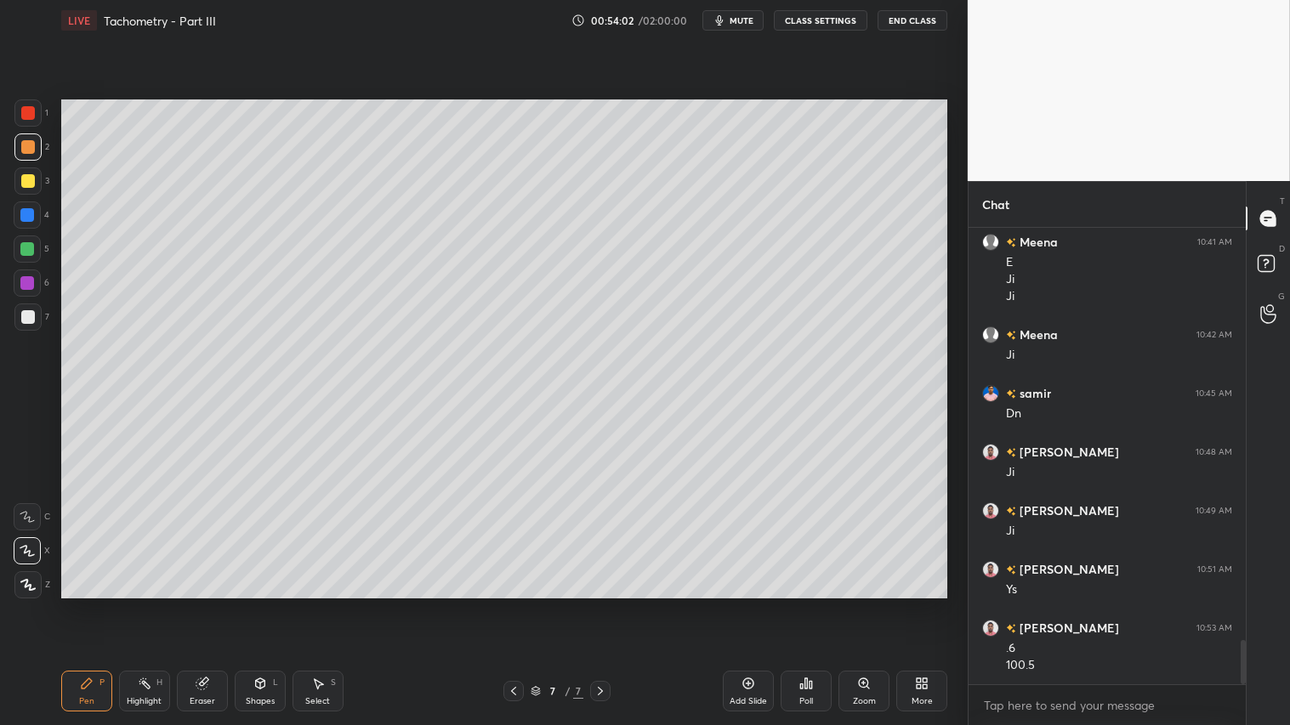
click at [28, 139] on div at bounding box center [27, 146] width 27 height 27
drag, startPoint x: 95, startPoint y: 699, endPoint x: 94, endPoint y: 681, distance: 17.9
click at [96, 604] on div "Pen P" at bounding box center [86, 691] width 51 height 41
drag, startPoint x: 258, startPoint y: 690, endPoint x: 264, endPoint y: 680, distance: 11.4
click at [262, 604] on icon at bounding box center [260, 684] width 14 height 14
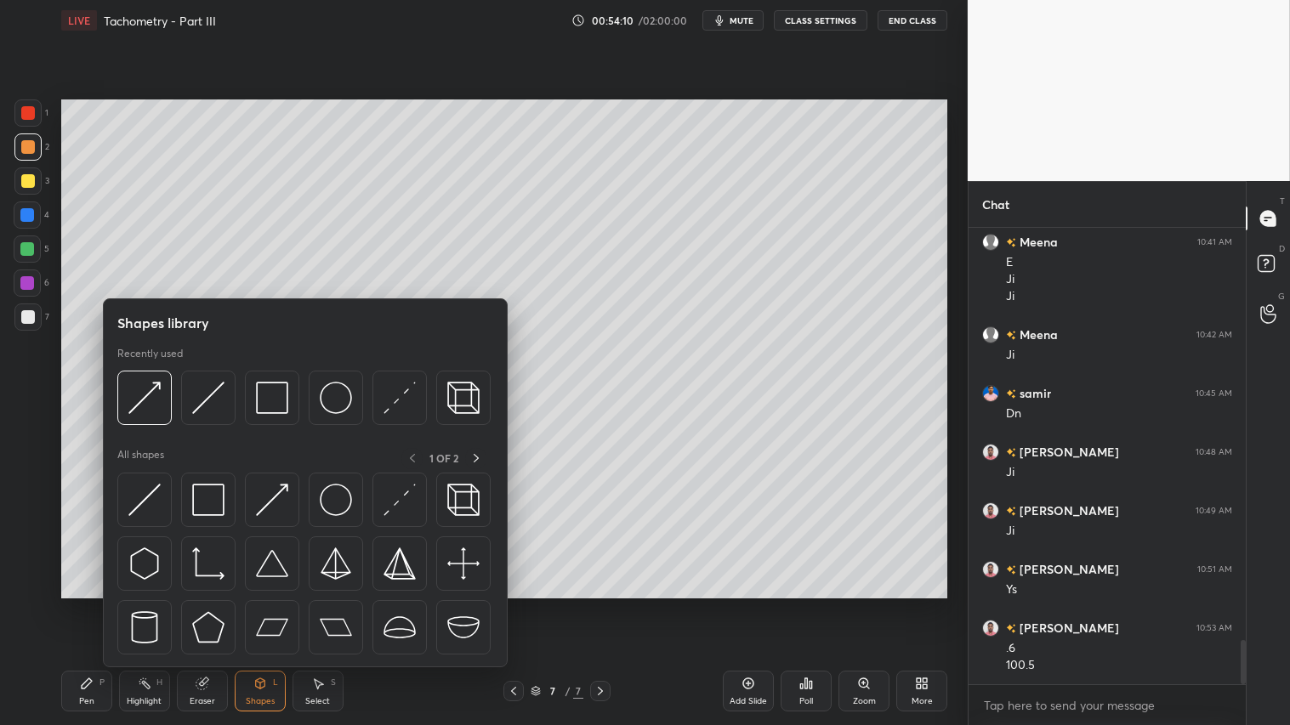
click at [94, 604] on div "Pen P" at bounding box center [86, 691] width 51 height 41
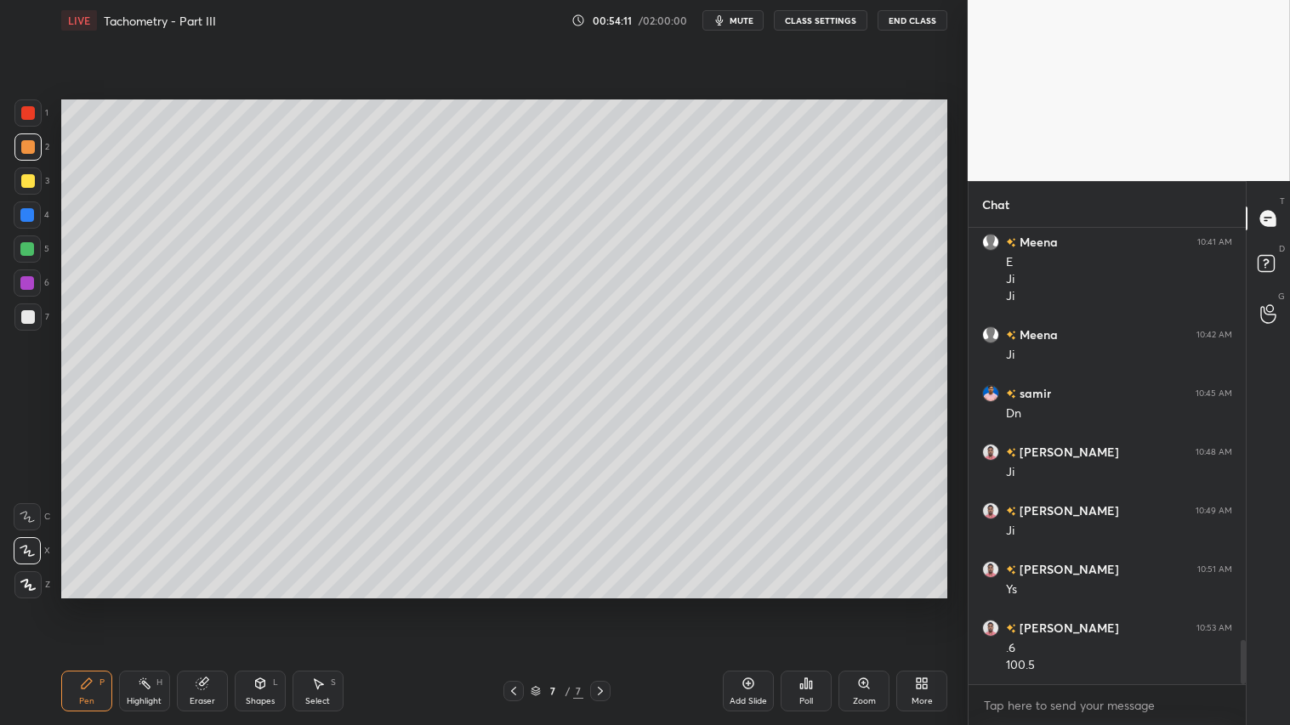
click at [265, 604] on icon at bounding box center [260, 684] width 14 height 14
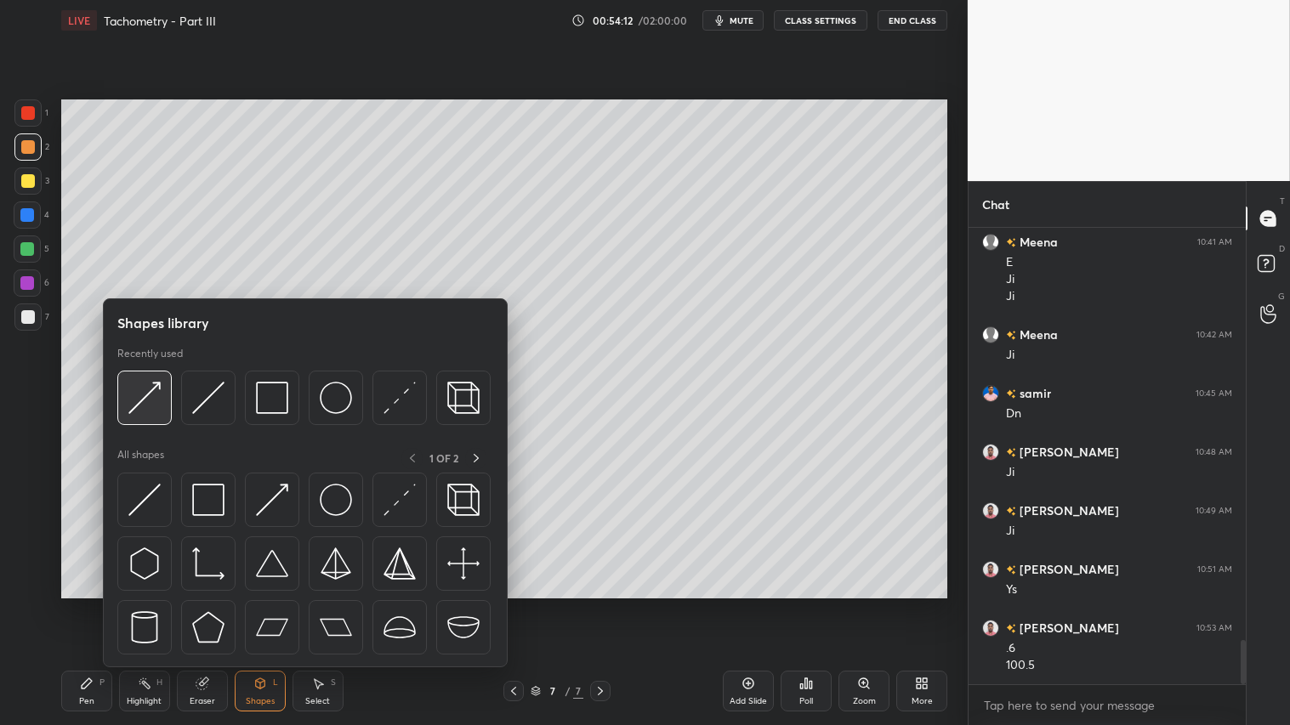
click at [142, 384] on img at bounding box center [144, 398] width 32 height 32
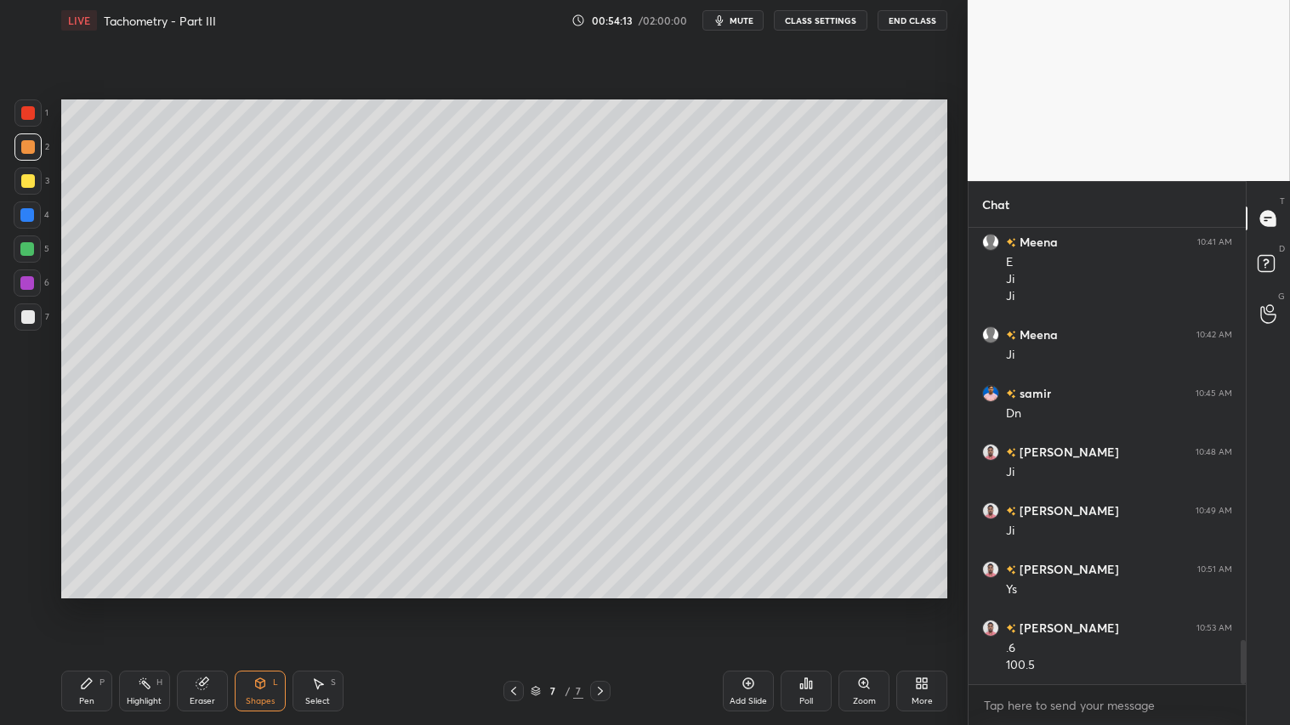
click at [20, 109] on div at bounding box center [27, 112] width 27 height 27
drag, startPoint x: 24, startPoint y: 177, endPoint x: 24, endPoint y: 196, distance: 19.6
click at [24, 179] on div at bounding box center [28, 181] width 14 height 14
click at [78, 604] on div "Pen P" at bounding box center [86, 691] width 51 height 41
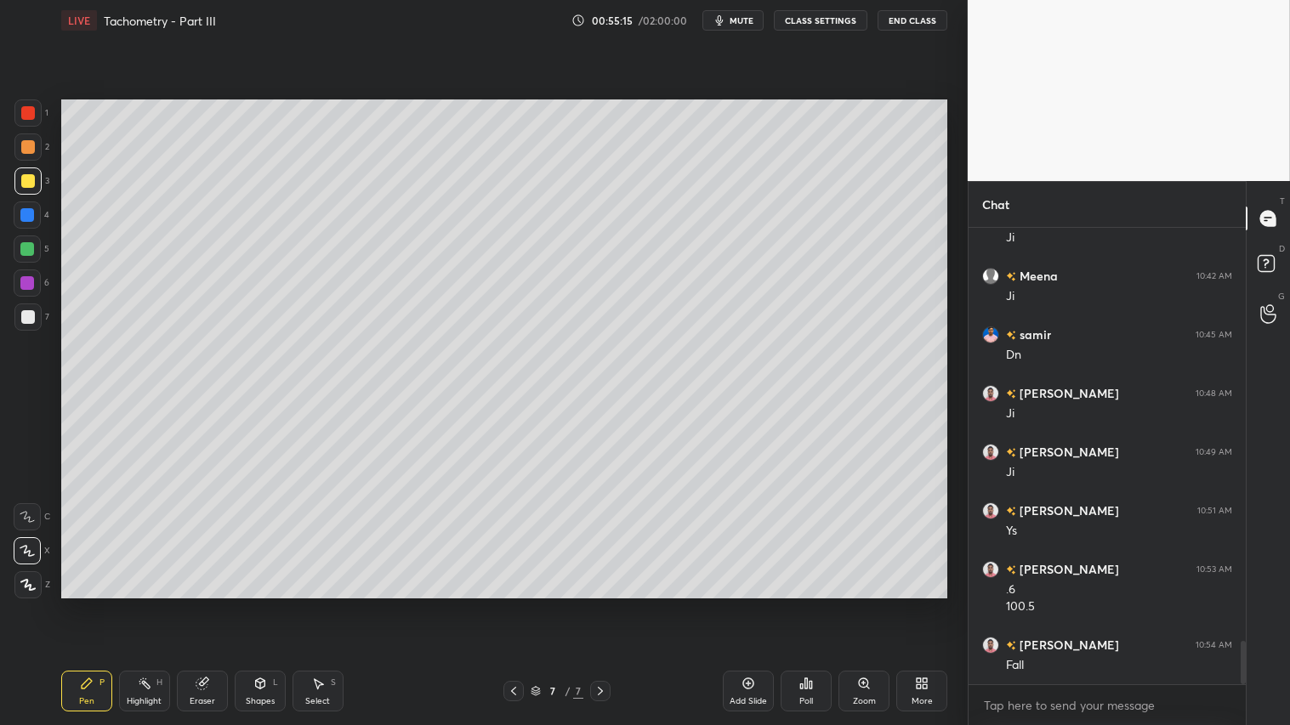
click at [255, 604] on div "Shapes" at bounding box center [260, 701] width 29 height 9
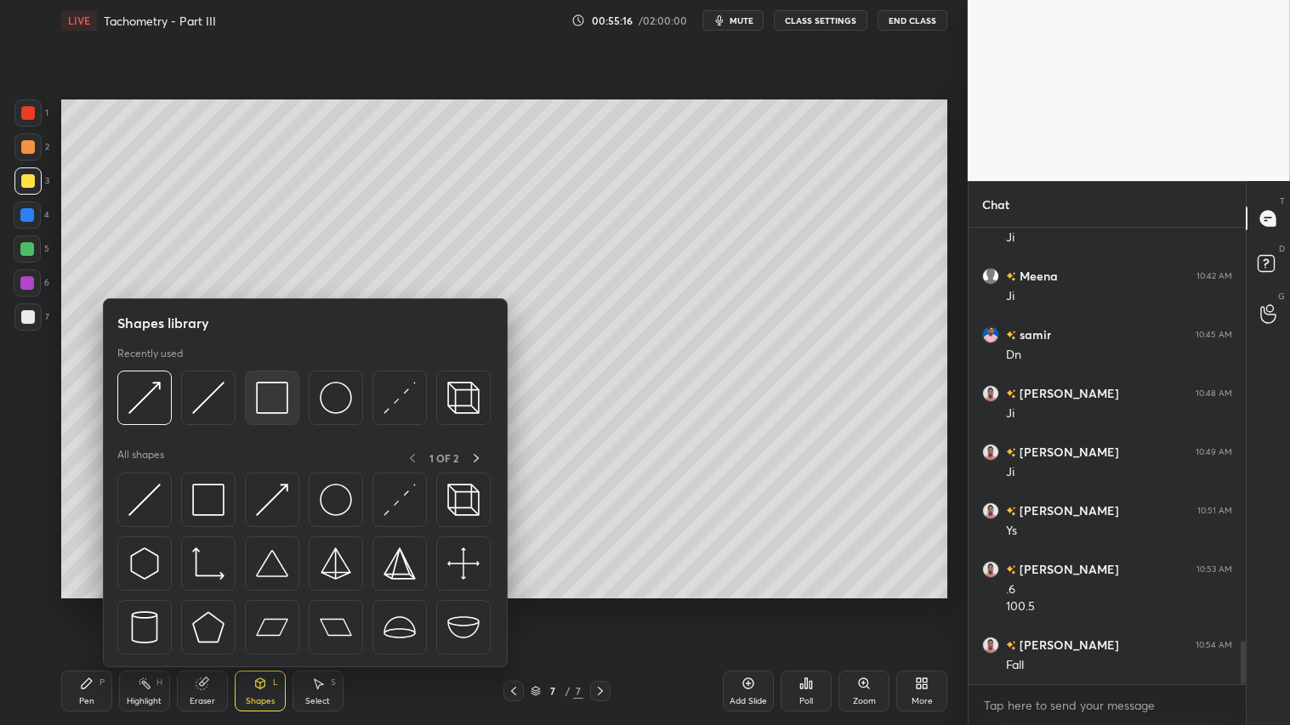
click at [283, 400] on img at bounding box center [272, 398] width 32 height 32
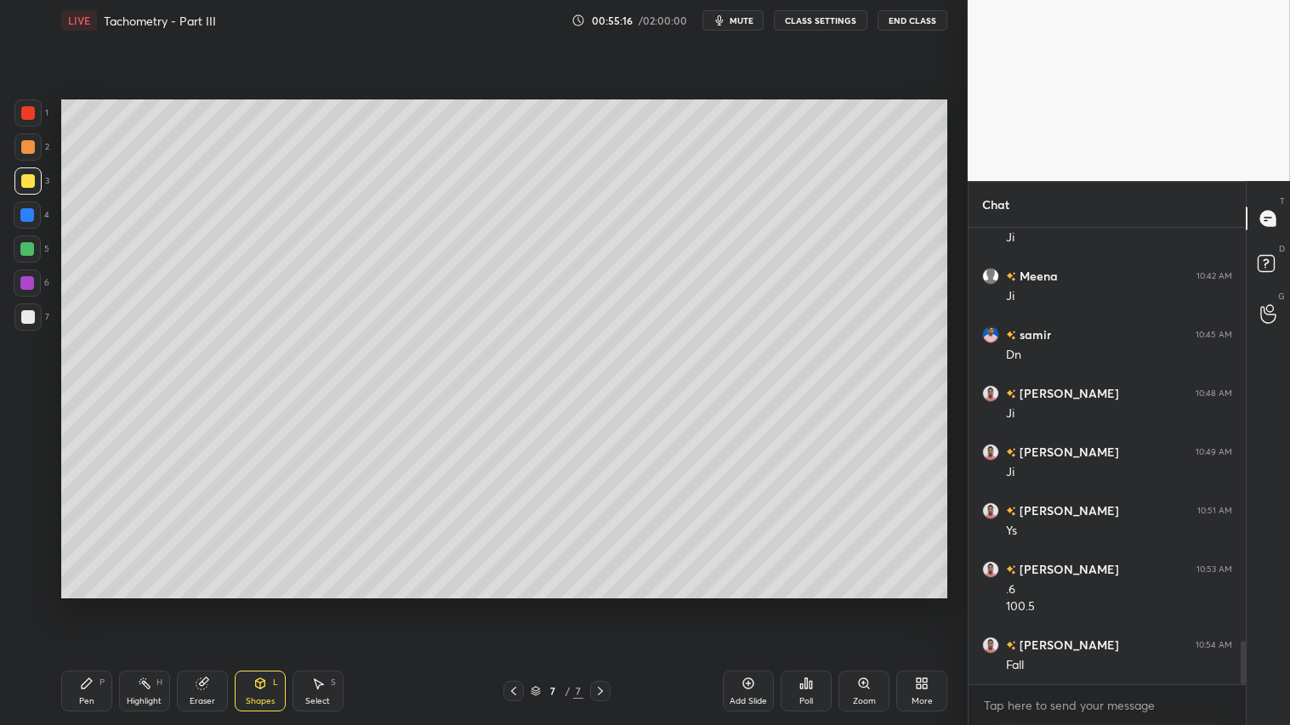
drag, startPoint x: 28, startPoint y: 315, endPoint x: 49, endPoint y: 304, distance: 23.6
click at [30, 311] on div at bounding box center [28, 317] width 14 height 14
drag, startPoint x: 29, startPoint y: 150, endPoint x: 34, endPoint y: 159, distance: 10.7
click at [31, 156] on div at bounding box center [27, 146] width 27 height 27
click at [87, 604] on div "Pen P" at bounding box center [86, 691] width 51 height 41
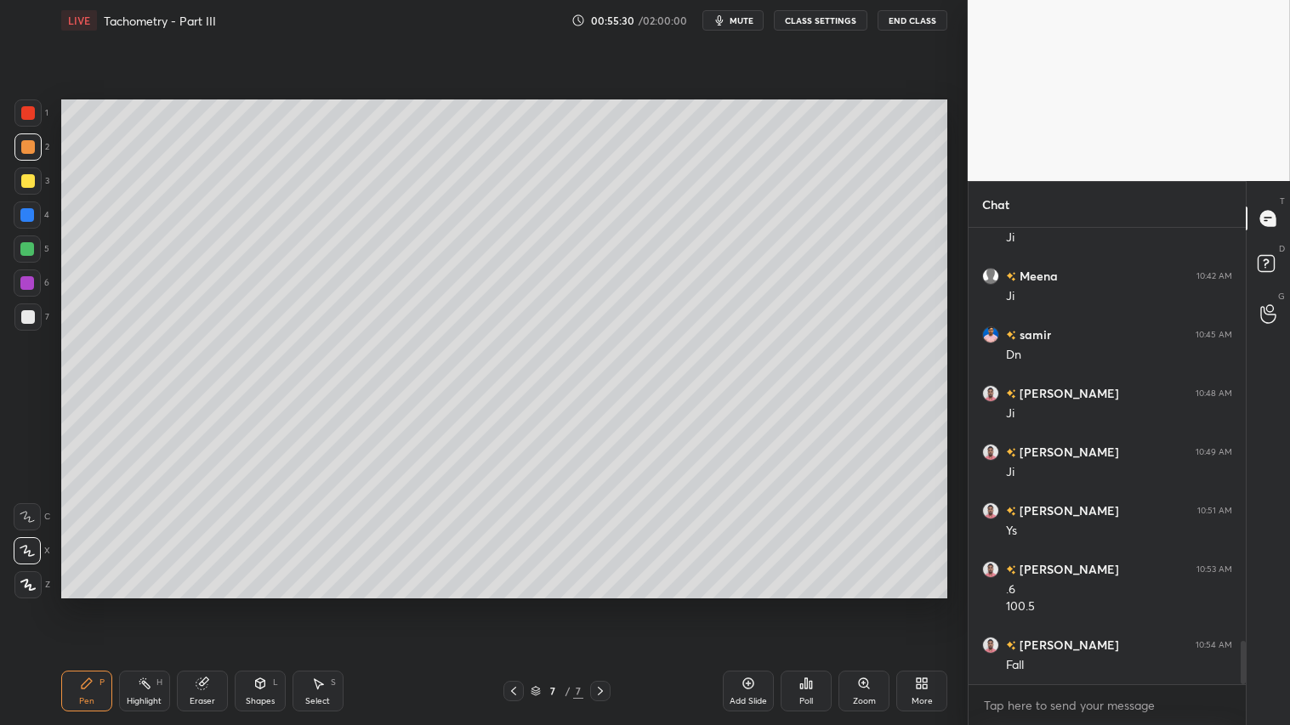
drag, startPoint x: 598, startPoint y: 695, endPoint x: 630, endPoint y: 697, distance: 32.4
click at [606, 604] on icon at bounding box center [600, 691] width 14 height 14
click at [752, 604] on icon at bounding box center [748, 684] width 14 height 14
click at [82, 604] on div "Pen P" at bounding box center [86, 691] width 51 height 41
click at [260, 604] on div "Shapes L" at bounding box center [260, 691] width 51 height 41
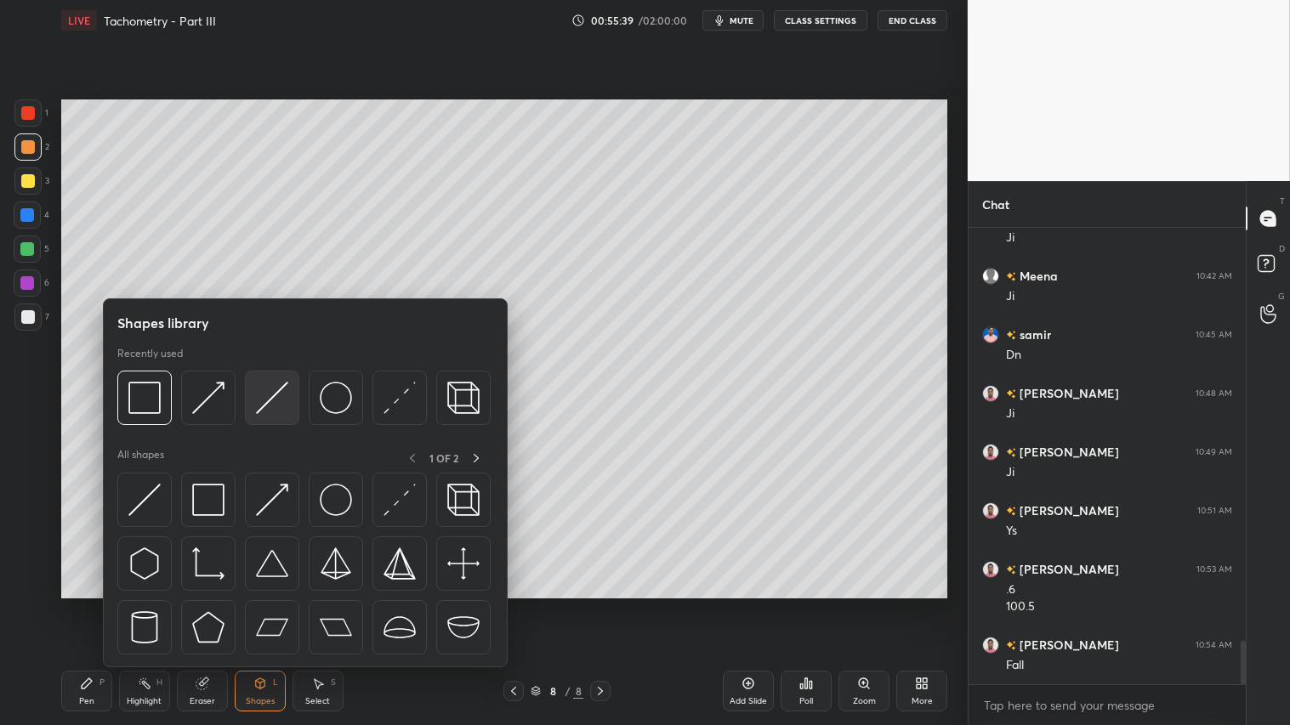
click at [262, 397] on img at bounding box center [272, 398] width 32 height 32
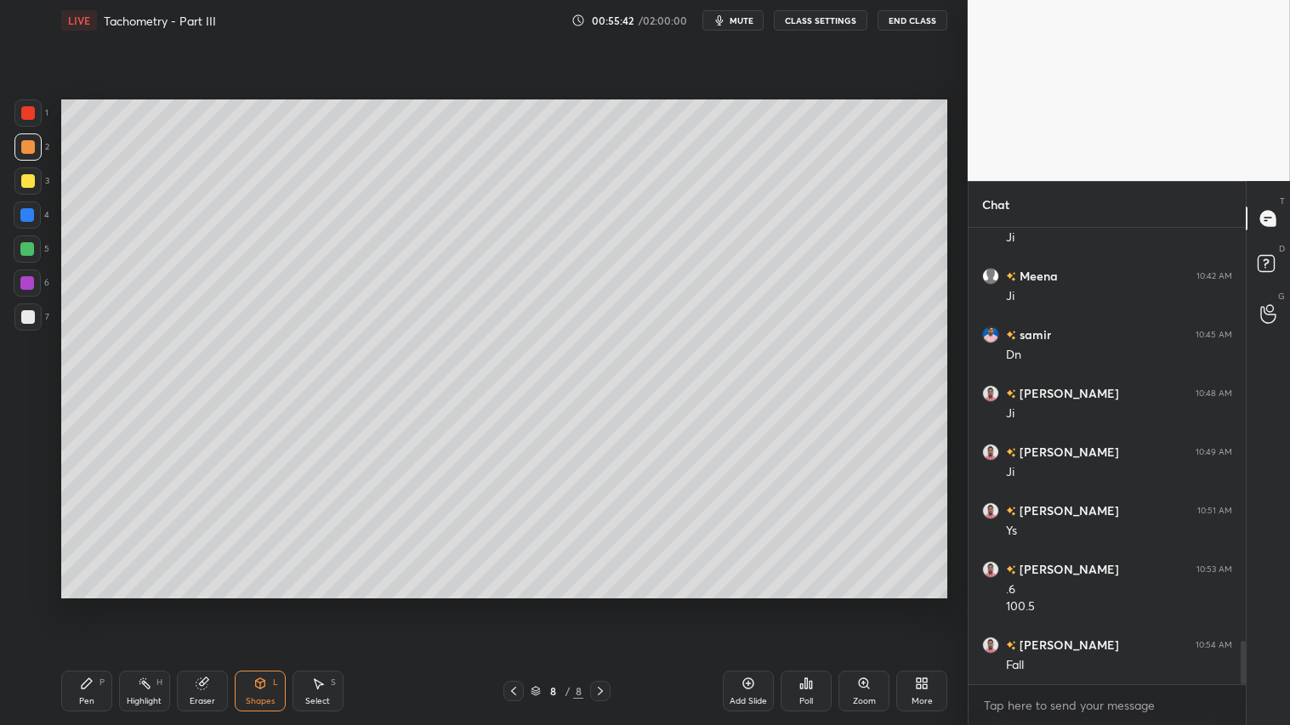
click at [264, 604] on icon at bounding box center [260, 684] width 14 height 14
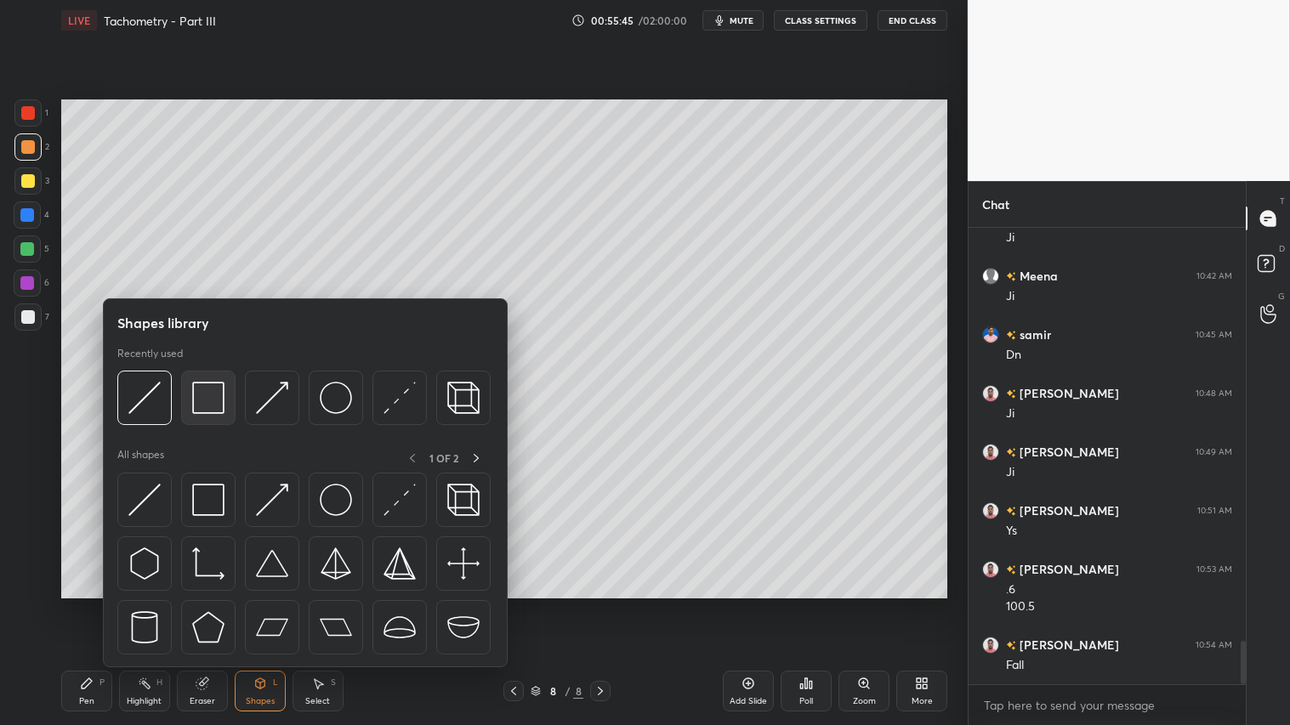
click at [211, 396] on img at bounding box center [208, 398] width 32 height 32
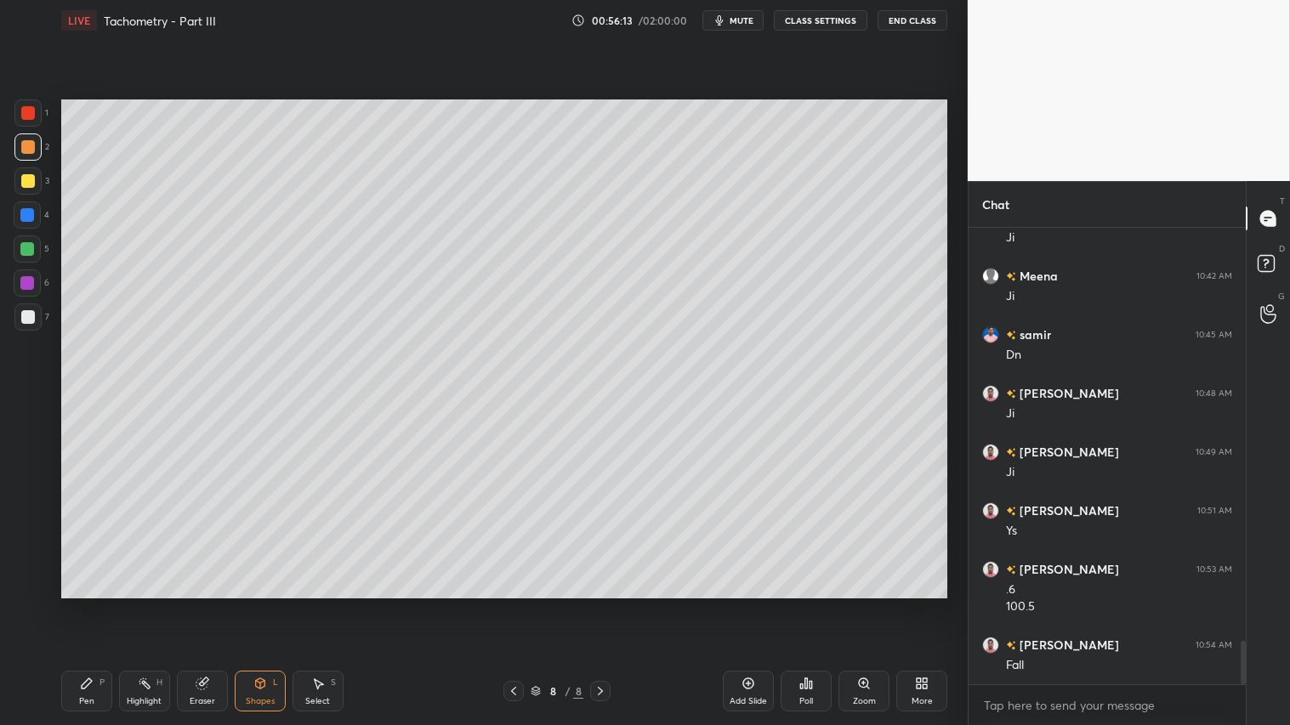
click at [265, 604] on div "Shapes L" at bounding box center [260, 691] width 51 height 41
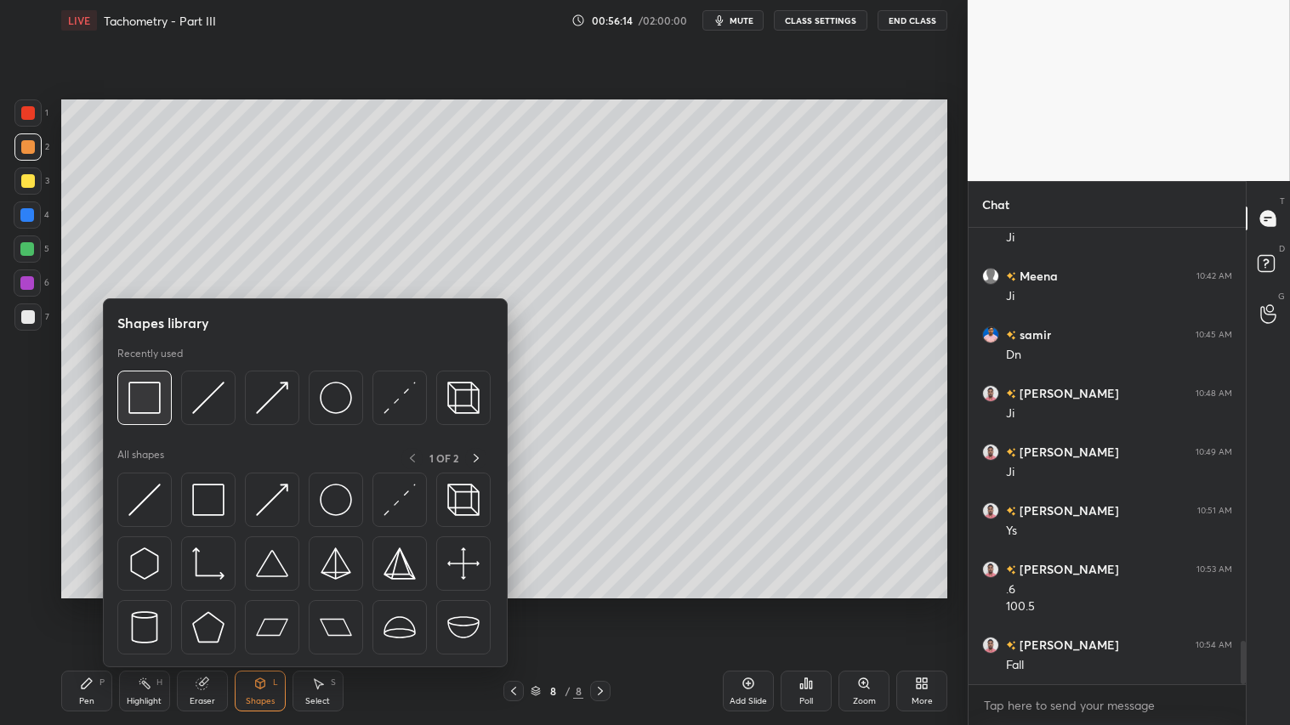
click at [140, 383] on img at bounding box center [144, 398] width 32 height 32
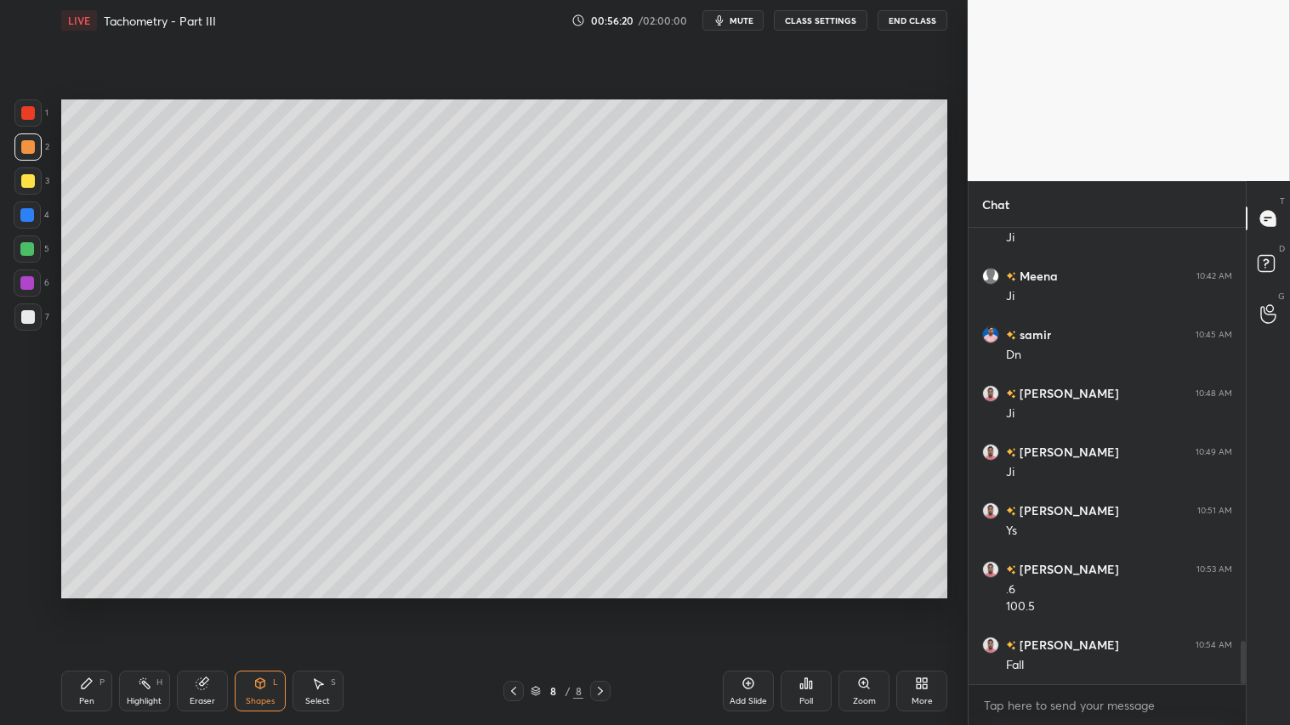
click at [253, 604] on div "Shapes L" at bounding box center [260, 691] width 51 height 41
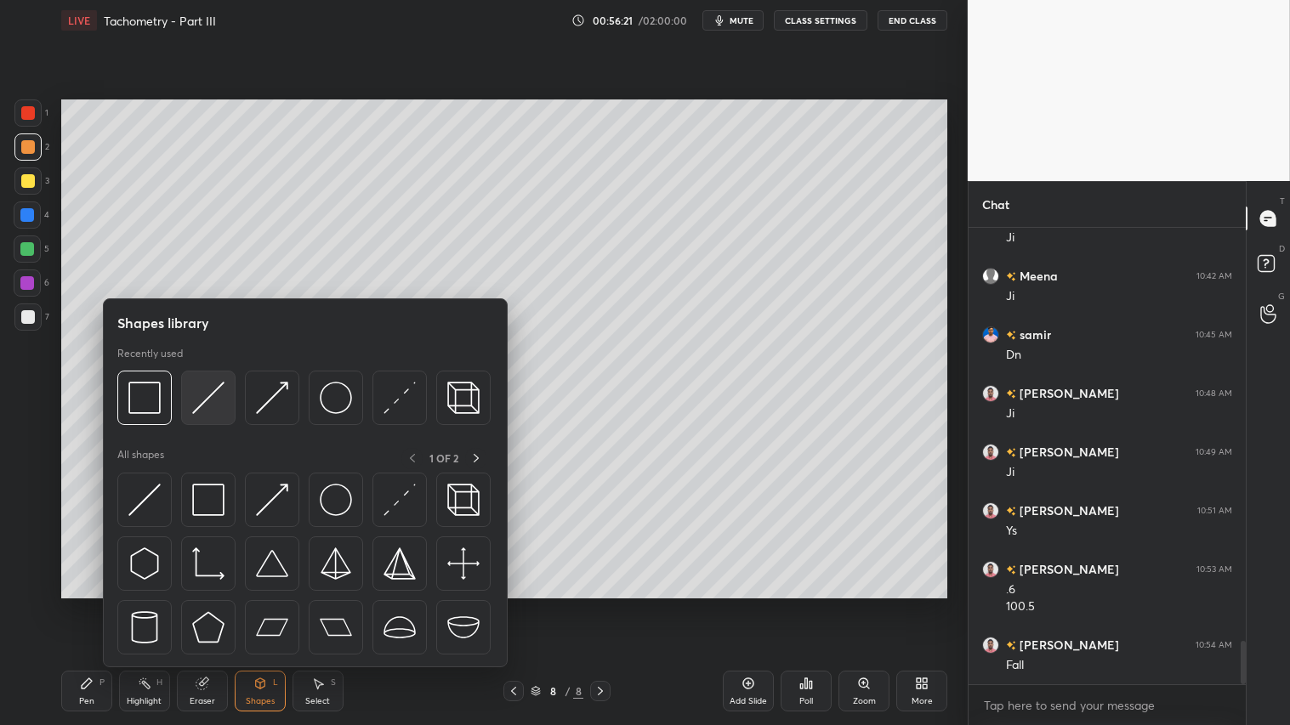
click at [207, 389] on img at bounding box center [208, 398] width 32 height 32
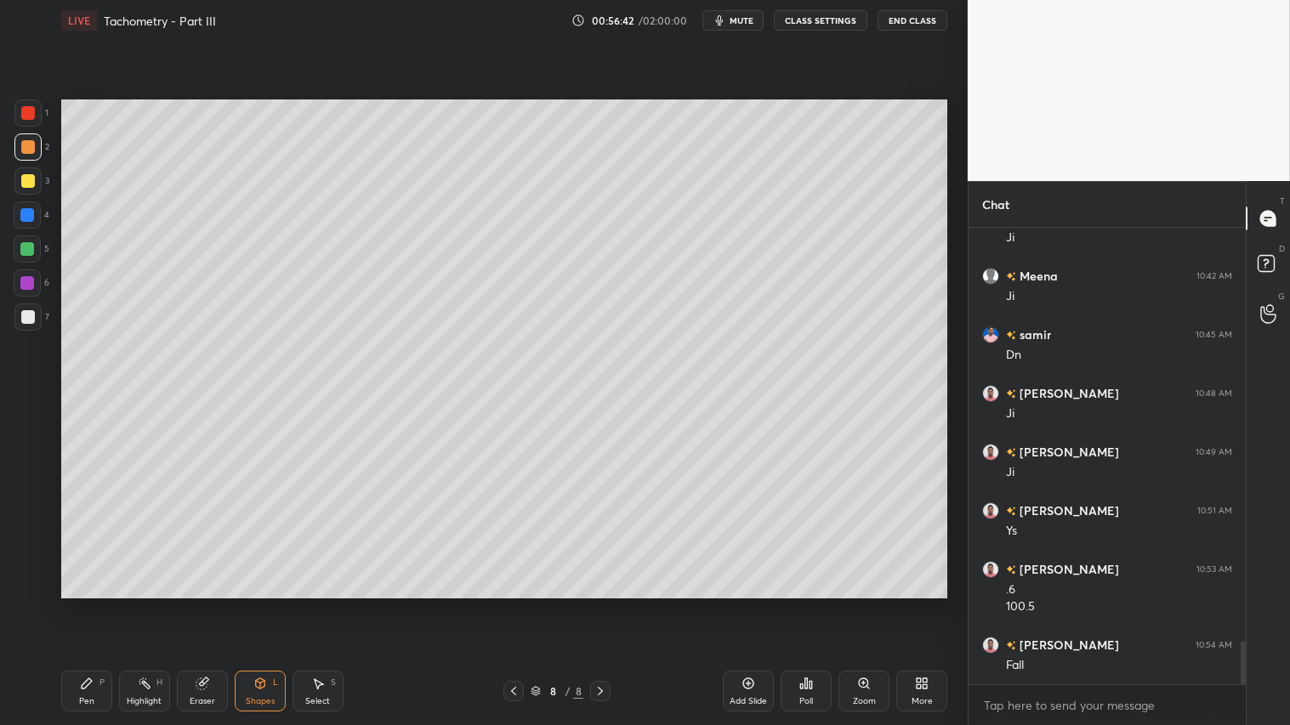
click at [65, 604] on div "Pen P" at bounding box center [86, 691] width 51 height 41
drag, startPoint x: 26, startPoint y: 143, endPoint x: 35, endPoint y: 133, distance: 12.6
click at [26, 145] on div at bounding box center [28, 147] width 14 height 14
click at [77, 604] on div "Pen P" at bounding box center [86, 691] width 51 height 41
click at [22, 146] on div at bounding box center [28, 147] width 14 height 14
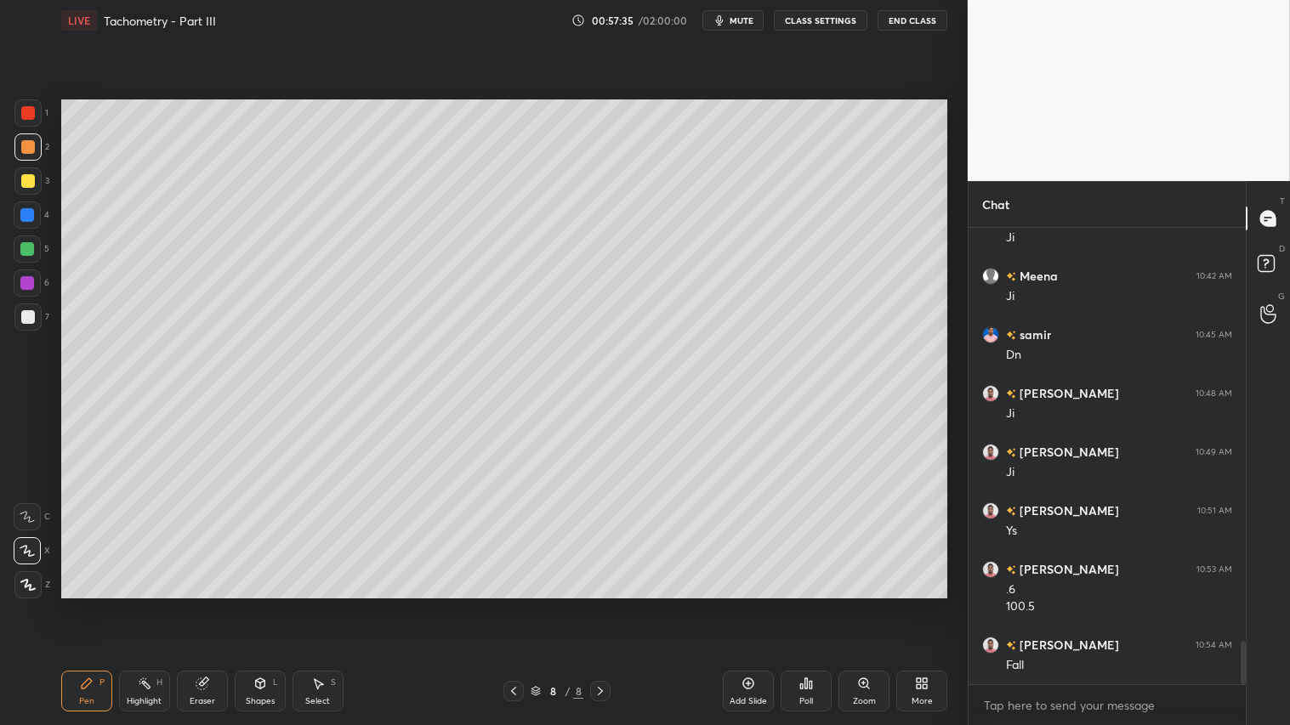
click at [520, 604] on div at bounding box center [513, 691] width 20 height 20
click at [598, 604] on icon at bounding box center [600, 691] width 14 height 14
click at [28, 179] on div at bounding box center [28, 181] width 14 height 14
click at [91, 604] on icon at bounding box center [87, 683] width 10 height 10
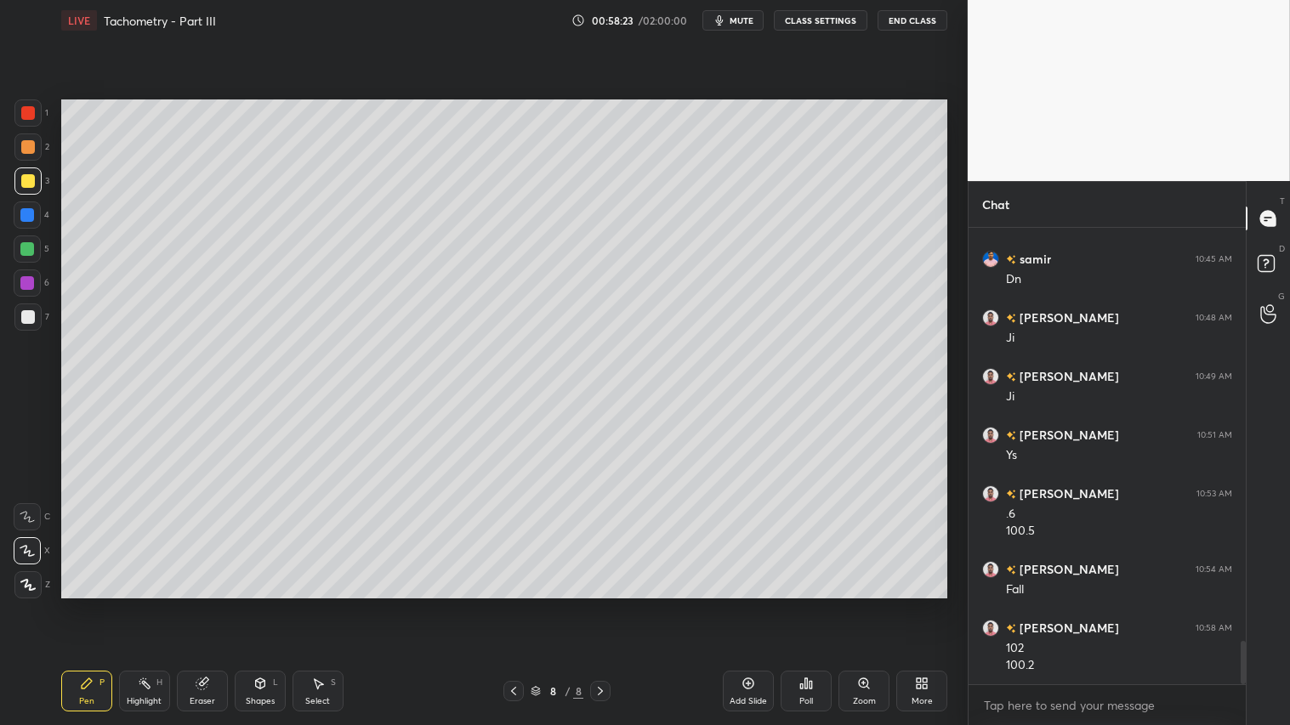
click at [513, 604] on icon at bounding box center [514, 691] width 14 height 14
click at [600, 604] on icon at bounding box center [600, 691] width 14 height 14
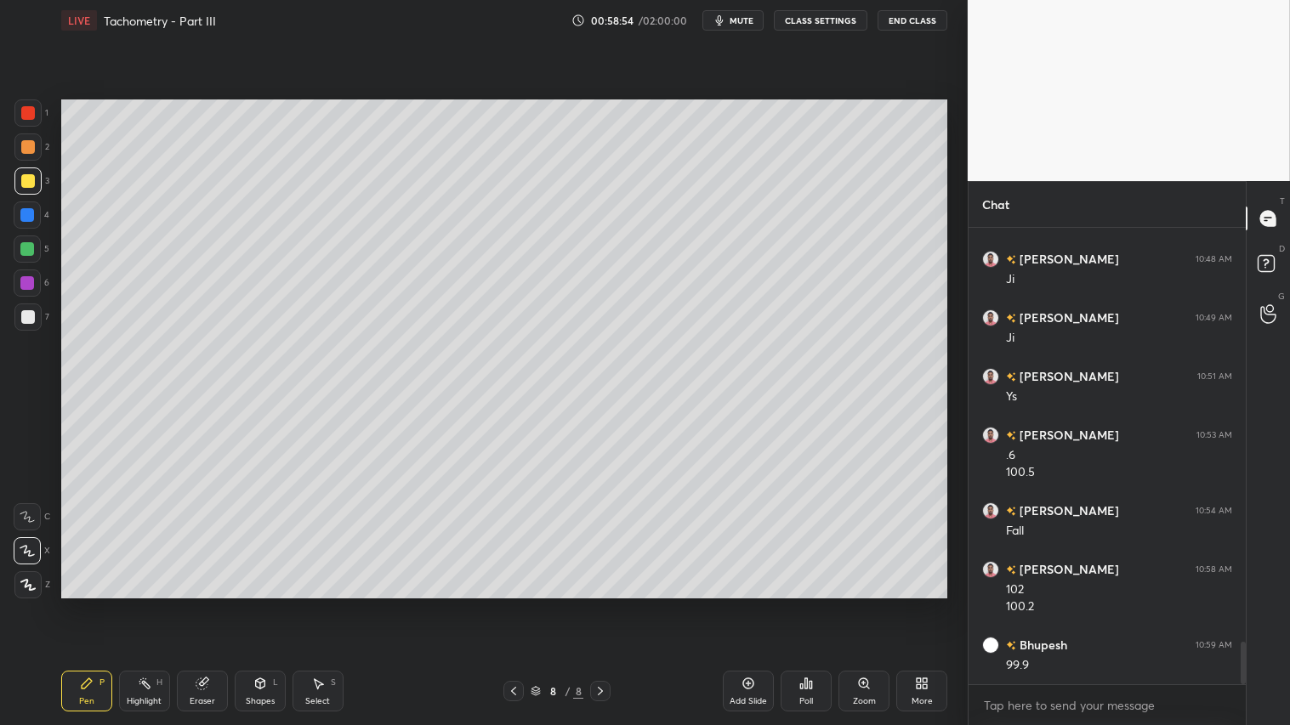
scroll to position [4498, 0]
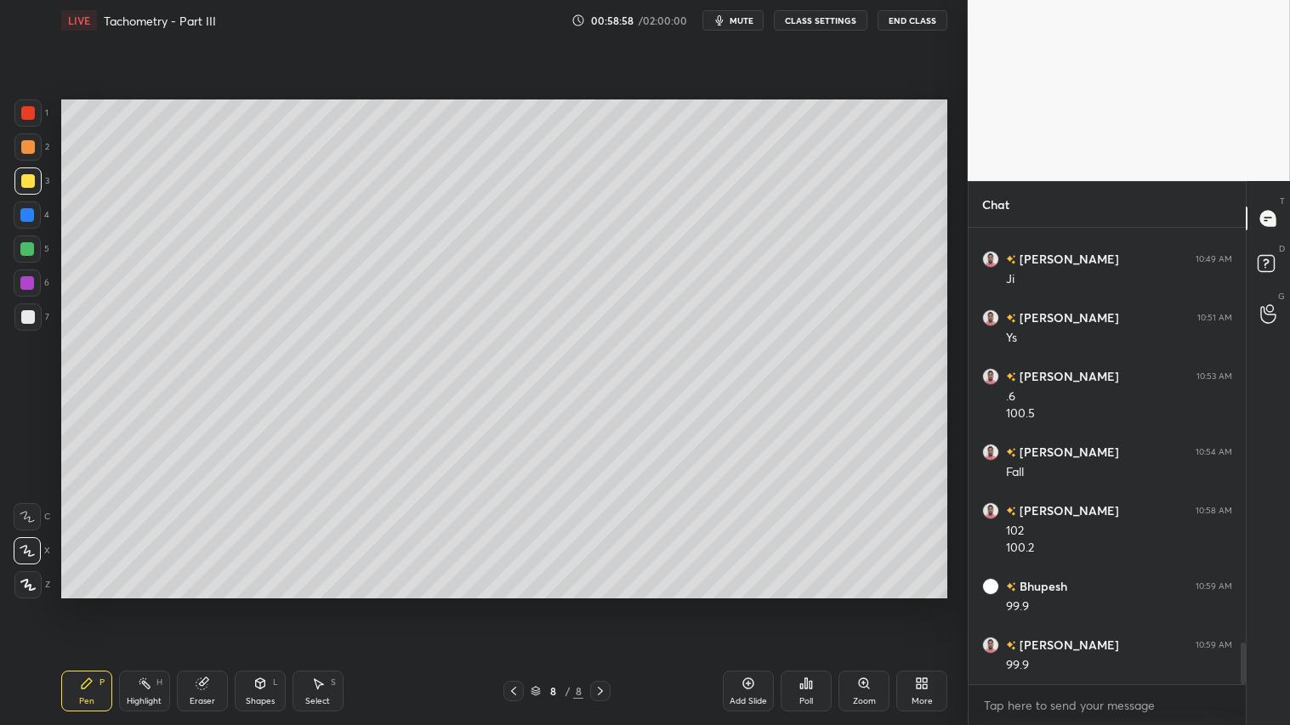
click at [515, 604] on icon at bounding box center [514, 691] width 14 height 14
click at [608, 604] on div at bounding box center [600, 691] width 20 height 20
click at [523, 604] on div at bounding box center [513, 691] width 20 height 20
click at [599, 604] on icon at bounding box center [600, 691] width 14 height 14
click at [207, 604] on icon at bounding box center [203, 684] width 14 height 14
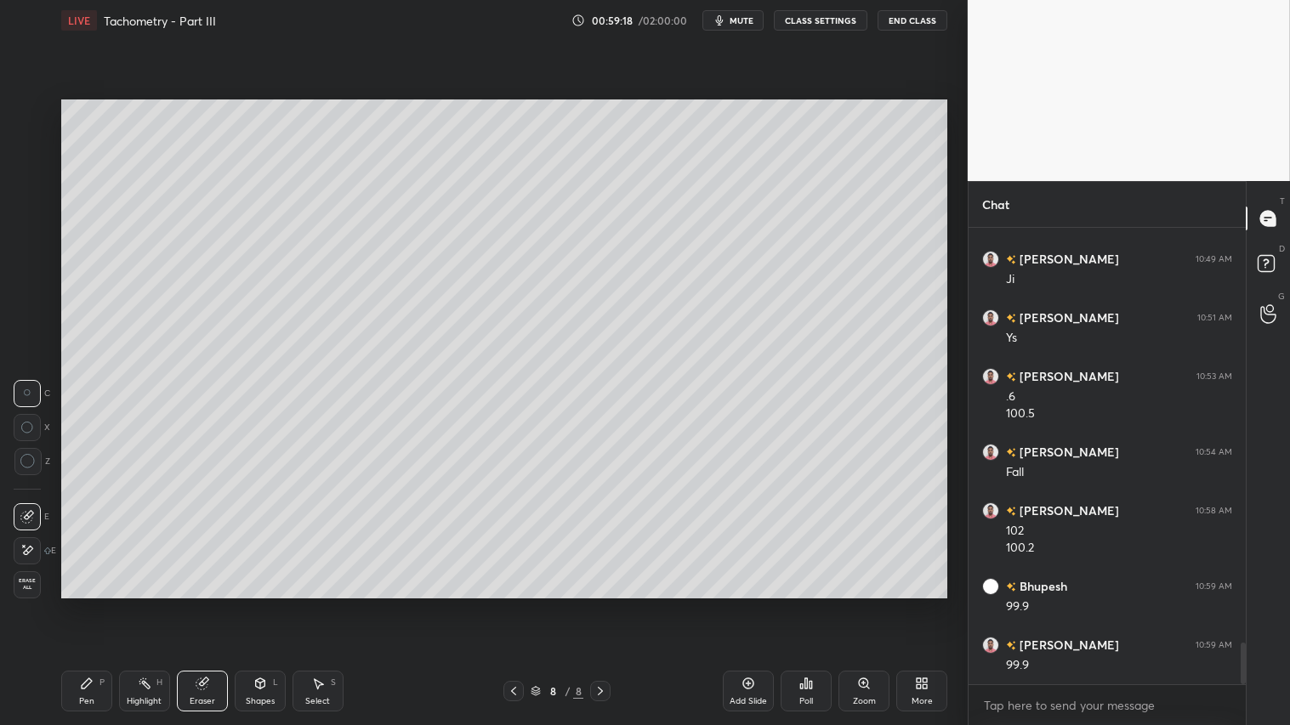
click at [94, 604] on div "Pen" at bounding box center [86, 701] width 15 height 9
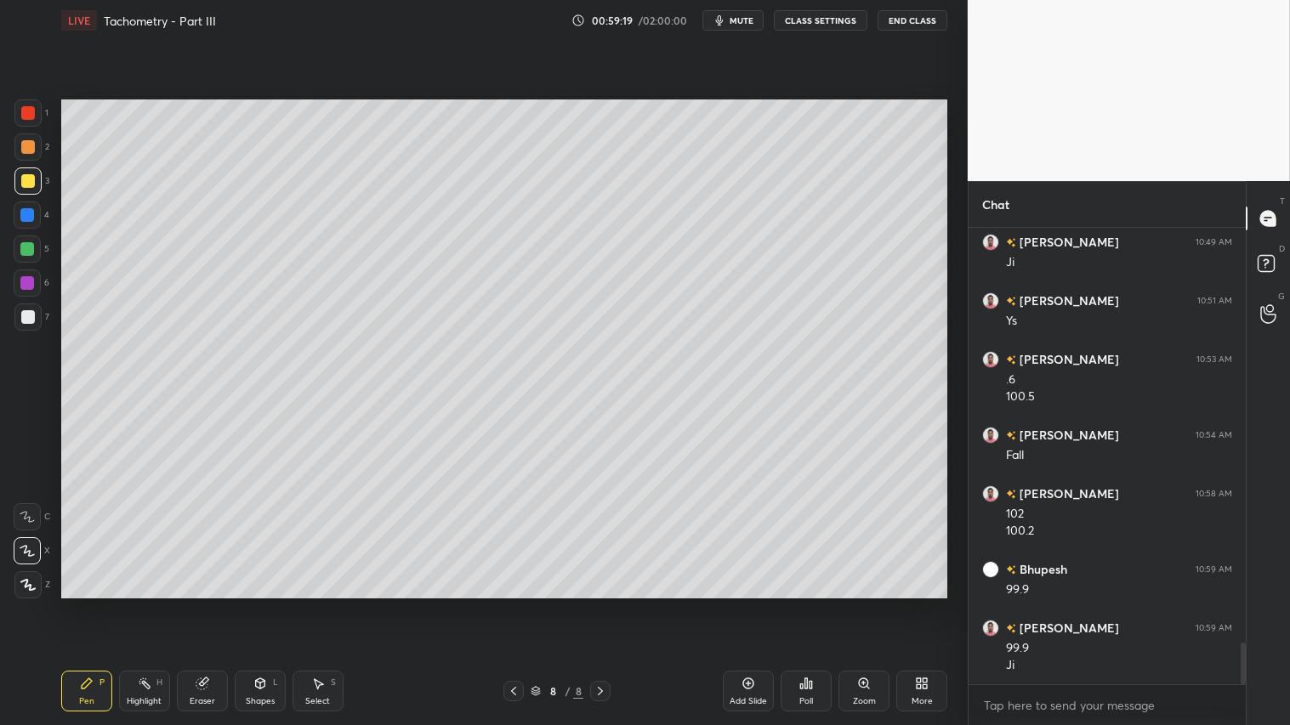
click at [31, 156] on div at bounding box center [27, 146] width 27 height 27
click at [208, 604] on icon at bounding box center [203, 684] width 14 height 14
click at [98, 604] on div "Pen P" at bounding box center [86, 691] width 51 height 41
drag, startPoint x: 198, startPoint y: 690, endPoint x: 200, endPoint y: 631, distance: 58.7
click at [200, 604] on div "Eraser" at bounding box center [202, 691] width 51 height 41
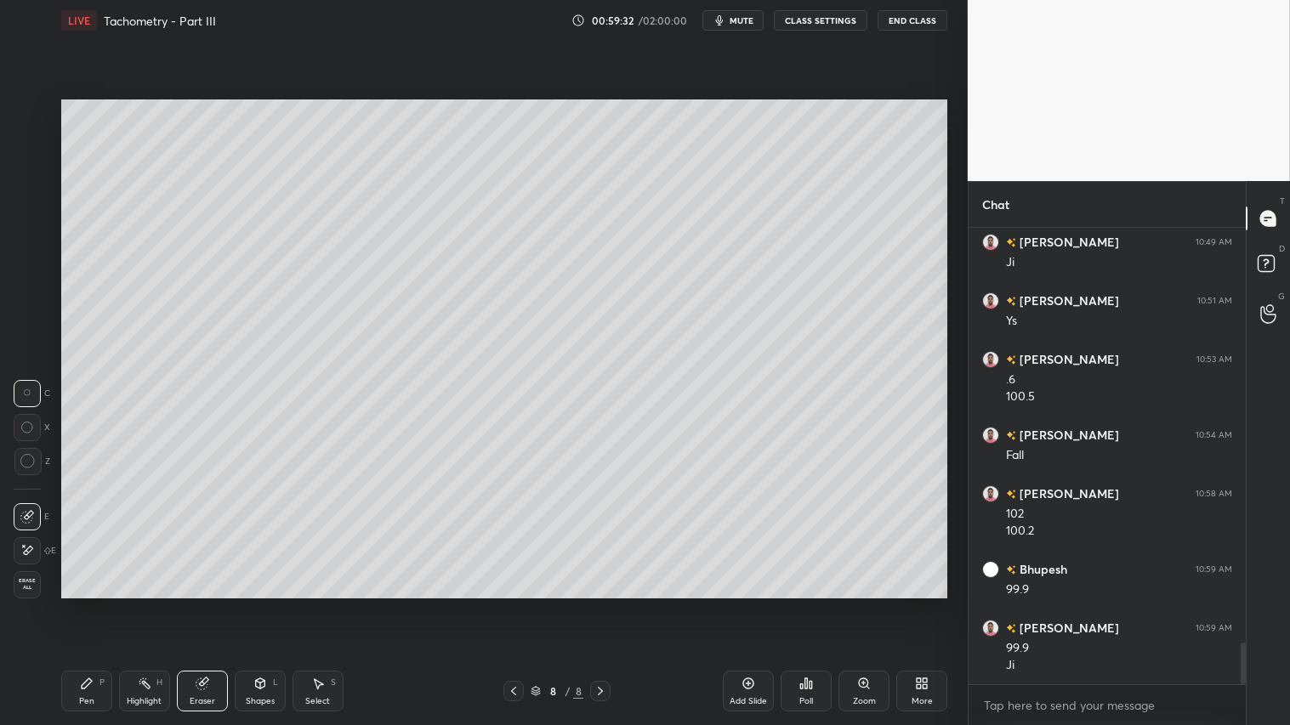
click at [513, 604] on icon at bounding box center [514, 691] width 14 height 14
click at [516, 604] on icon at bounding box center [514, 691] width 14 height 14
click at [598, 604] on icon at bounding box center [600, 691] width 14 height 14
click at [599, 604] on icon at bounding box center [600, 691] width 14 height 14
click at [86, 604] on div "Pen" at bounding box center [86, 701] width 15 height 9
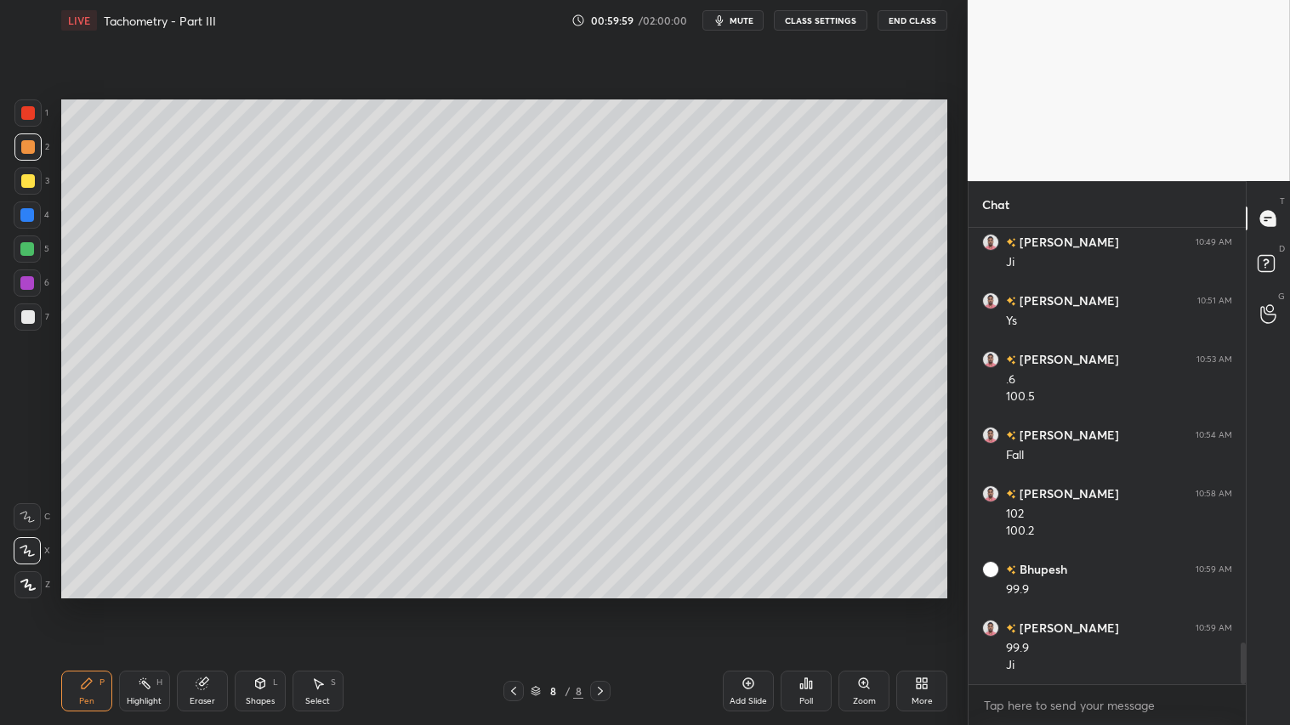
click at [30, 182] on div at bounding box center [28, 181] width 14 height 14
click at [78, 604] on div "Pen P" at bounding box center [86, 691] width 51 height 41
click at [199, 604] on icon at bounding box center [203, 684] width 14 height 14
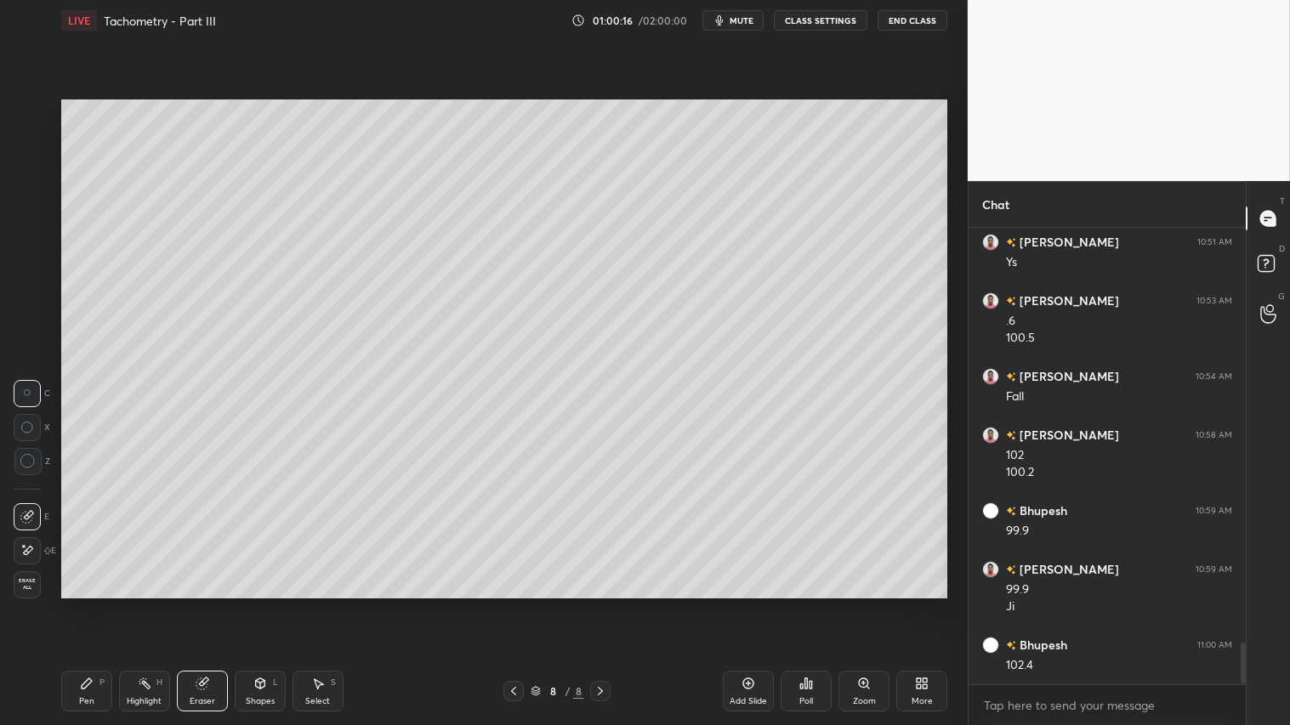
click at [89, 604] on div "Pen P" at bounding box center [86, 691] width 51 height 41
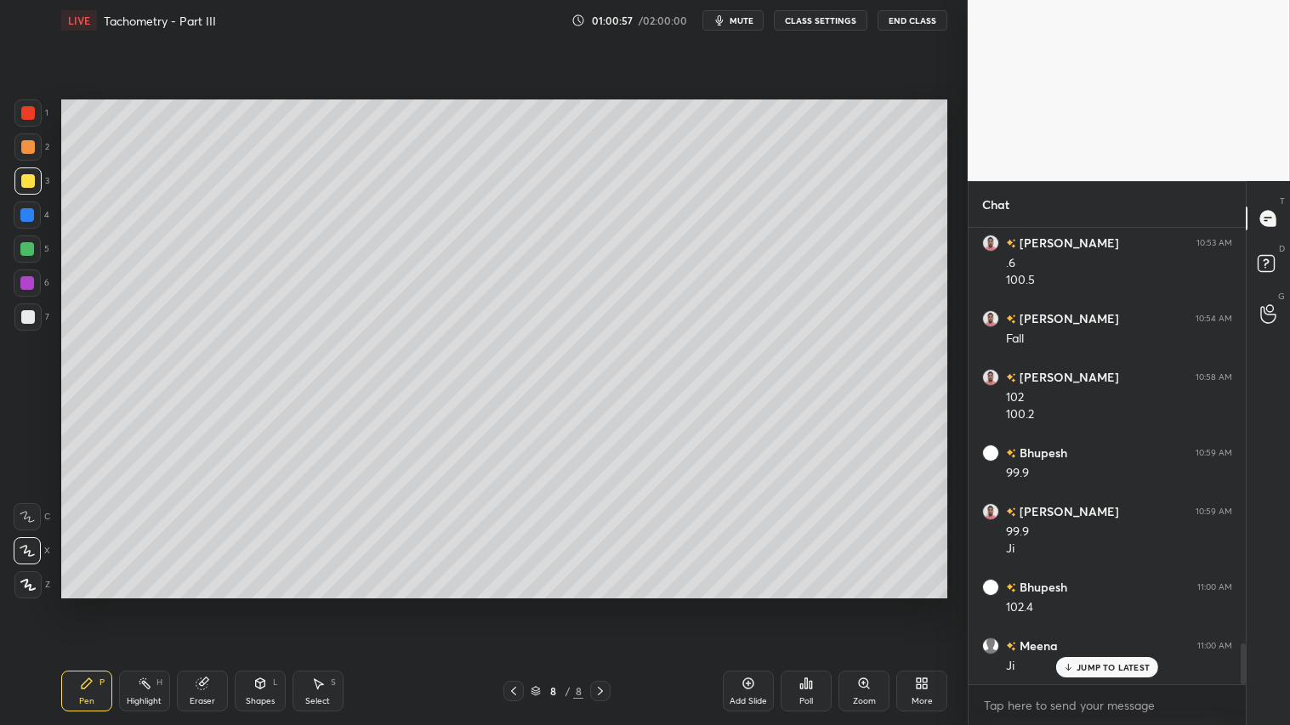
drag, startPoint x: 27, startPoint y: 150, endPoint x: 53, endPoint y: 269, distance: 120.9
click at [28, 150] on div at bounding box center [28, 147] width 14 height 14
drag, startPoint x: 74, startPoint y: 686, endPoint x: 145, endPoint y: 640, distance: 84.2
click at [85, 604] on div "Pen P" at bounding box center [86, 691] width 51 height 41
click at [506, 604] on div at bounding box center [513, 691] width 20 height 20
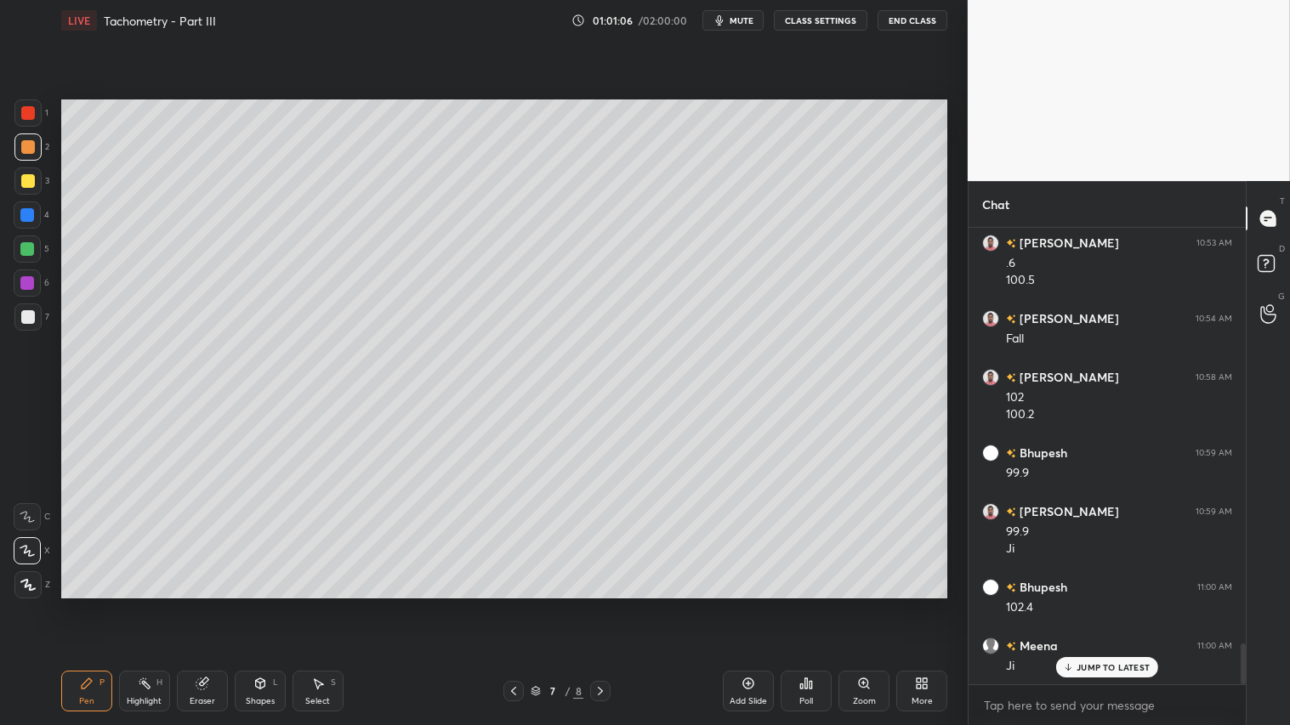
click at [517, 604] on icon at bounding box center [514, 691] width 14 height 14
click at [605, 604] on icon at bounding box center [600, 691] width 14 height 14
click at [600, 604] on icon at bounding box center [600, 691] width 14 height 14
drag, startPoint x: 26, startPoint y: 145, endPoint x: 28, endPoint y: 160, distance: 15.4
click at [28, 151] on div at bounding box center [28, 147] width 14 height 14
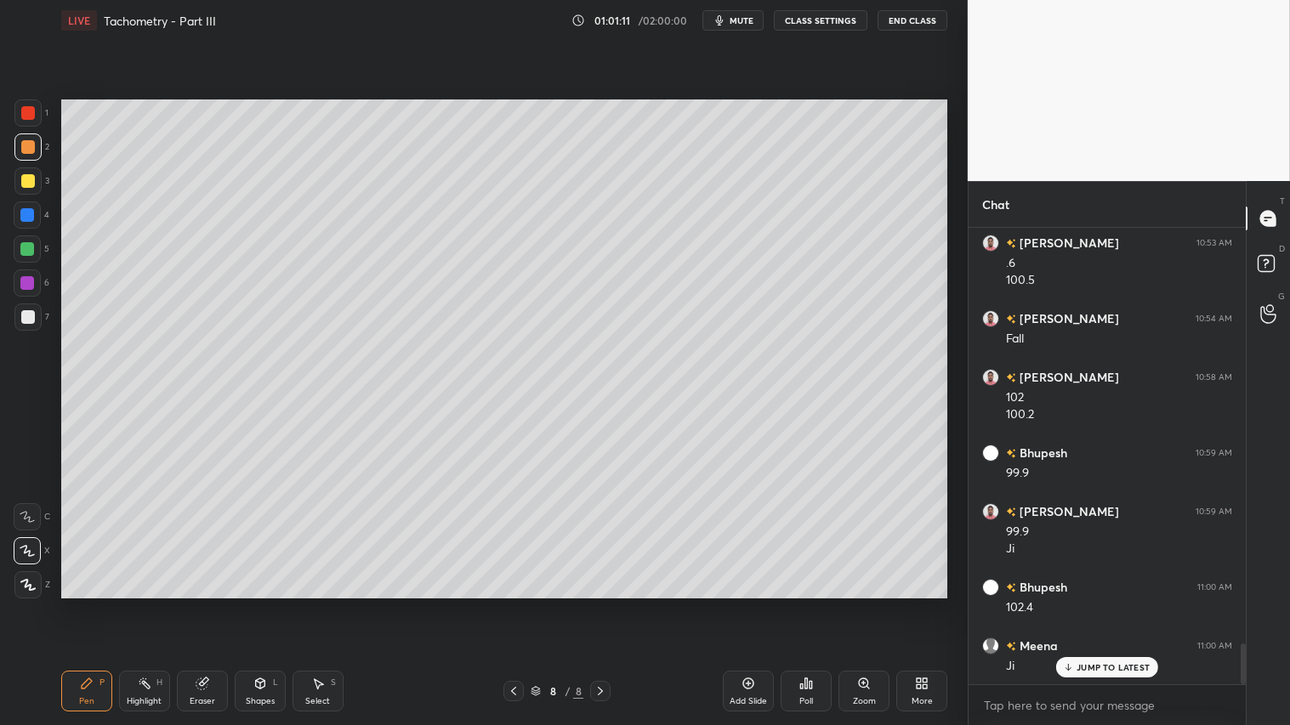
drag, startPoint x: 94, startPoint y: 693, endPoint x: 201, endPoint y: 607, distance: 137.3
click at [103, 604] on div "Pen P" at bounding box center [86, 691] width 51 height 41
click at [27, 176] on div at bounding box center [28, 181] width 14 height 14
click at [94, 604] on div "Pen P" at bounding box center [86, 691] width 51 height 41
click at [34, 145] on div at bounding box center [28, 147] width 14 height 14
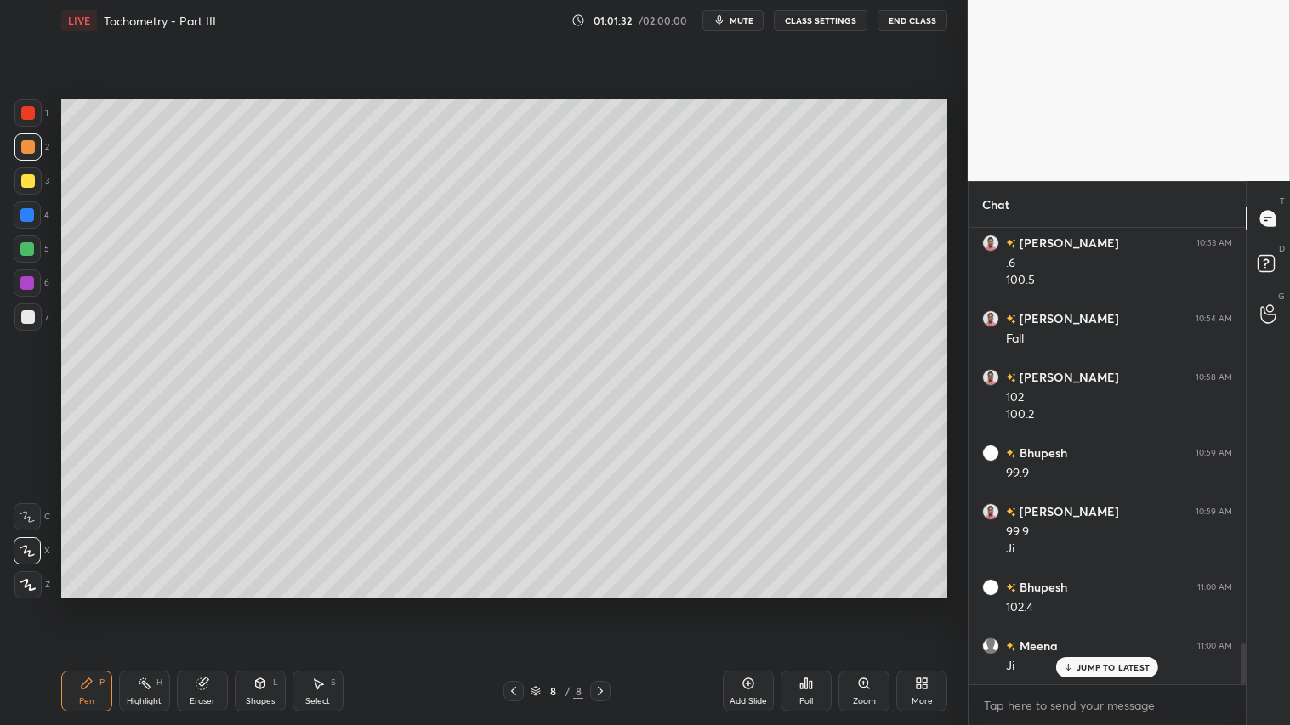
click at [88, 604] on div "Pen P" at bounding box center [86, 691] width 51 height 41
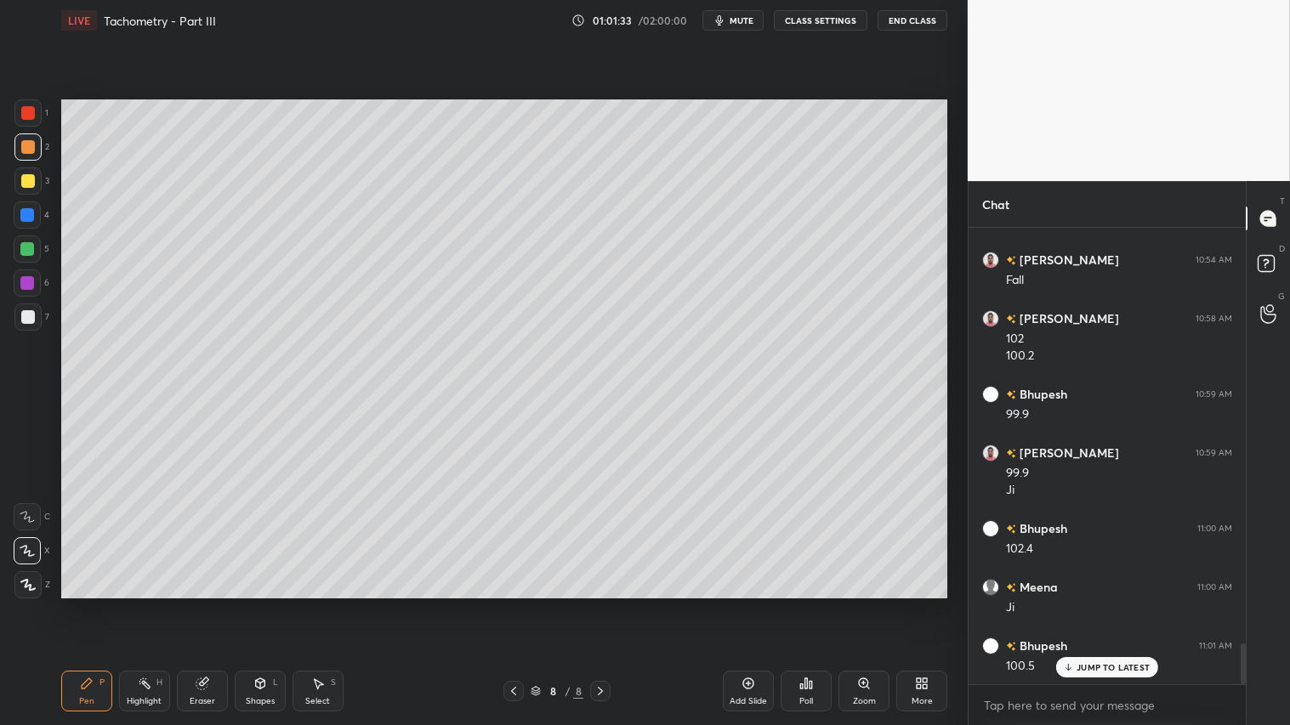
click at [20, 187] on div at bounding box center [27, 180] width 27 height 27
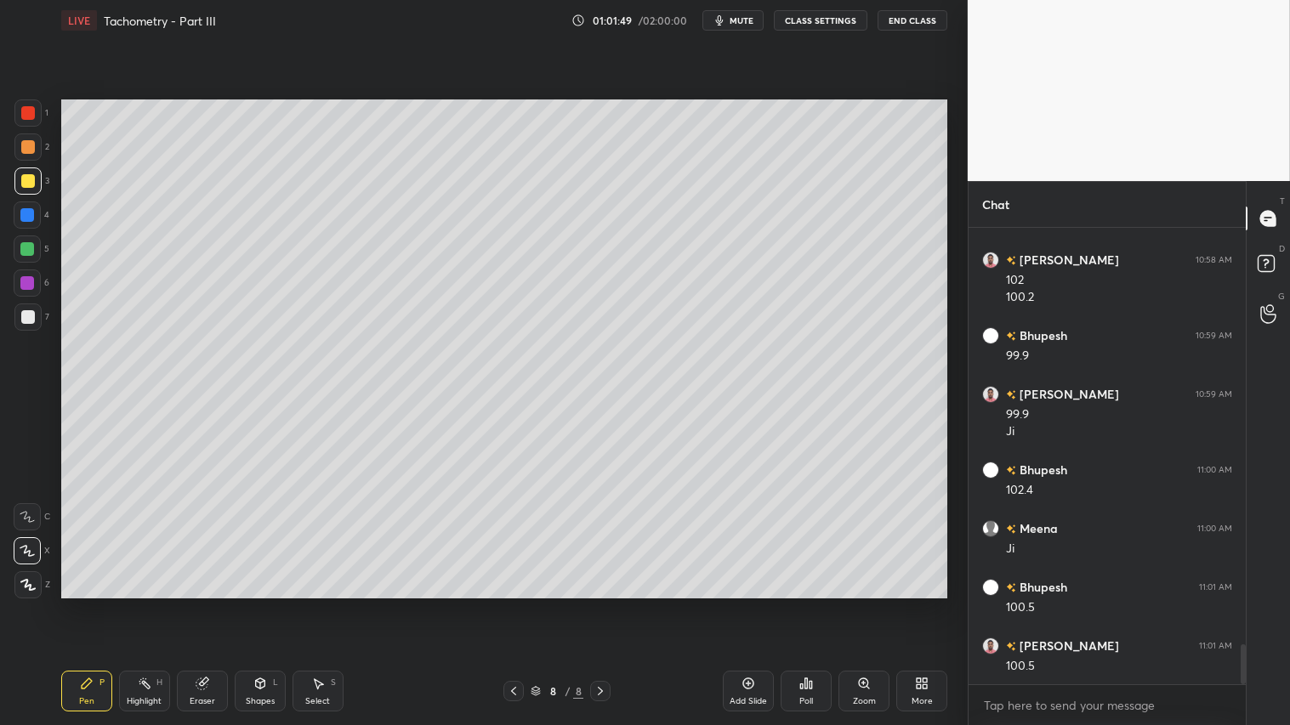
drag, startPoint x: 206, startPoint y: 690, endPoint x: 207, endPoint y: 633, distance: 56.1
click at [207, 604] on icon at bounding box center [203, 684] width 14 height 14
click at [88, 604] on div "Pen P" at bounding box center [86, 691] width 51 height 41
click at [512, 604] on icon at bounding box center [514, 691] width 14 height 14
click at [599, 604] on icon at bounding box center [600, 691] width 14 height 14
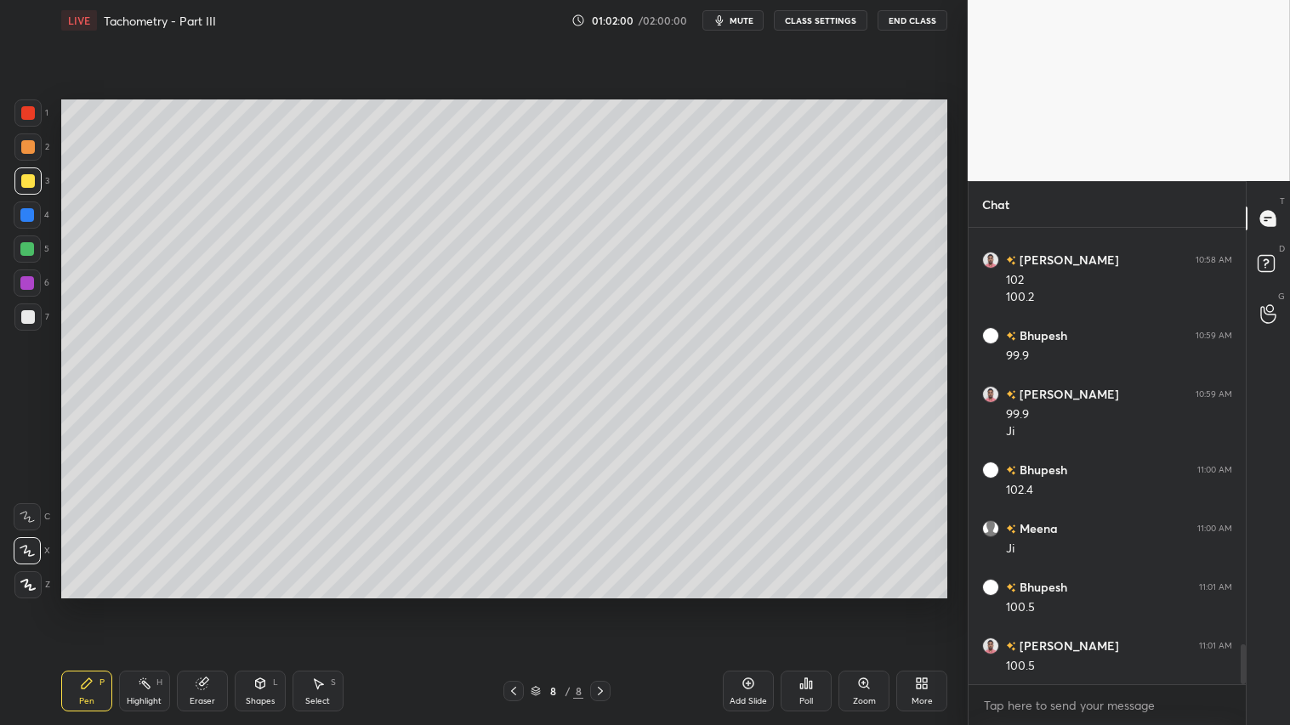
click at [21, 150] on div at bounding box center [28, 147] width 14 height 14
drag, startPoint x: 85, startPoint y: 706, endPoint x: 128, endPoint y: 667, distance: 57.8
click at [88, 604] on div "Pen" at bounding box center [86, 701] width 15 height 9
click at [515, 604] on icon at bounding box center [514, 691] width 14 height 14
click at [514, 604] on icon at bounding box center [514, 691] width 14 height 14
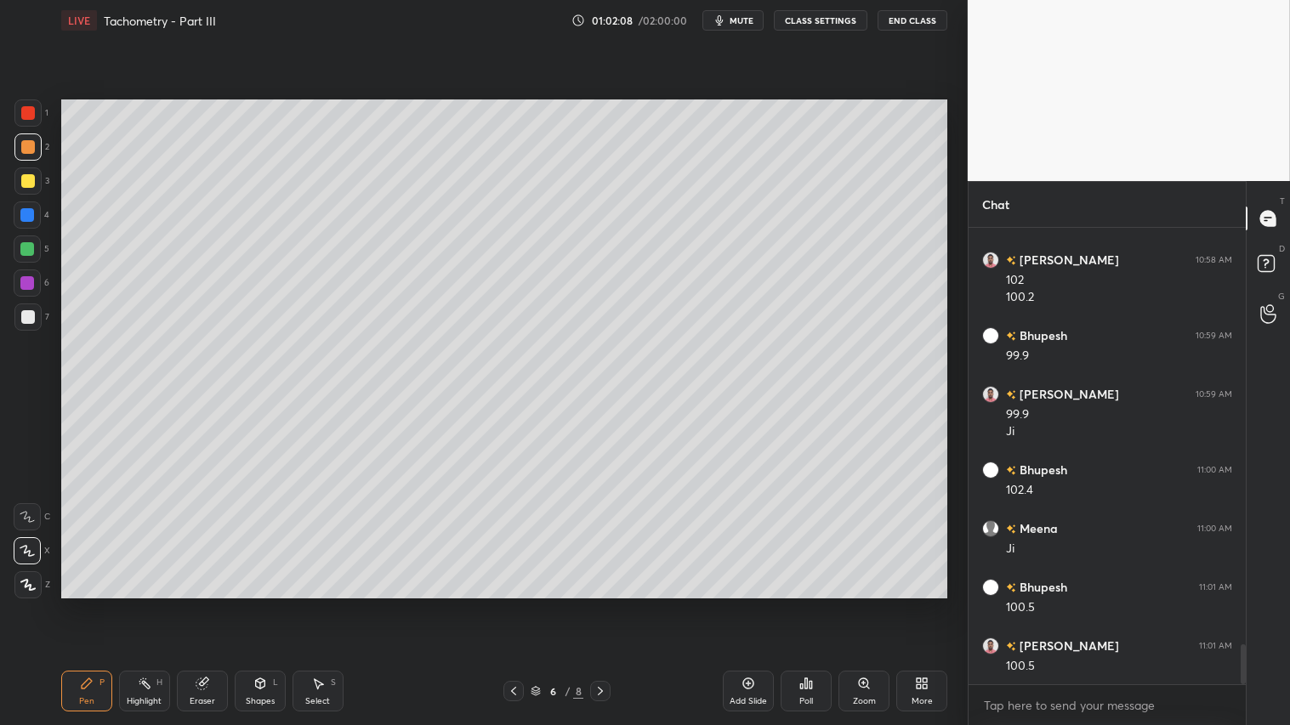
click at [604, 604] on icon at bounding box center [600, 691] width 14 height 14
click at [24, 156] on div at bounding box center [27, 146] width 27 height 27
drag, startPoint x: 90, startPoint y: 685, endPoint x: 222, endPoint y: 606, distance: 153.7
click at [97, 604] on div "Pen P" at bounding box center [86, 691] width 51 height 41
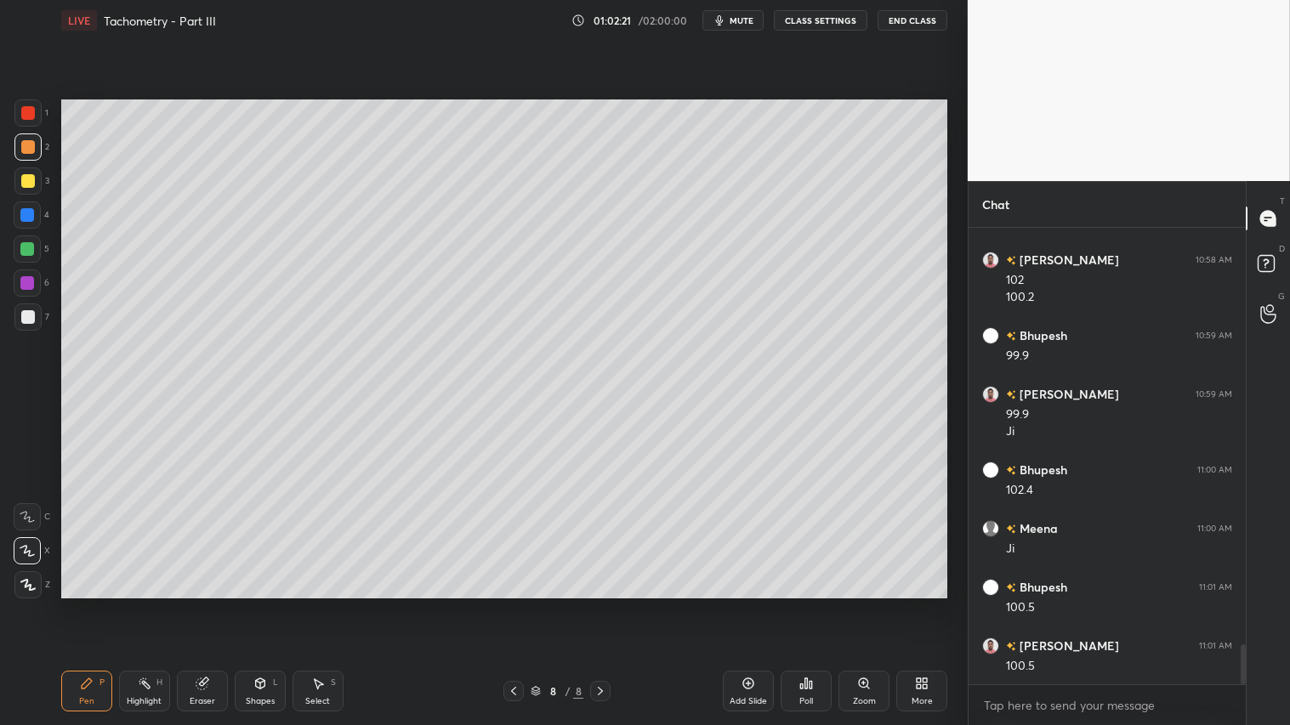
drag, startPoint x: 28, startPoint y: 185, endPoint x: 28, endPoint y: 207, distance: 21.3
click at [26, 184] on div at bounding box center [28, 181] width 14 height 14
drag, startPoint x: 83, startPoint y: 701, endPoint x: 99, endPoint y: 692, distance: 17.5
click at [87, 604] on div "Pen" at bounding box center [86, 701] width 15 height 9
click at [515, 604] on icon at bounding box center [514, 691] width 14 height 14
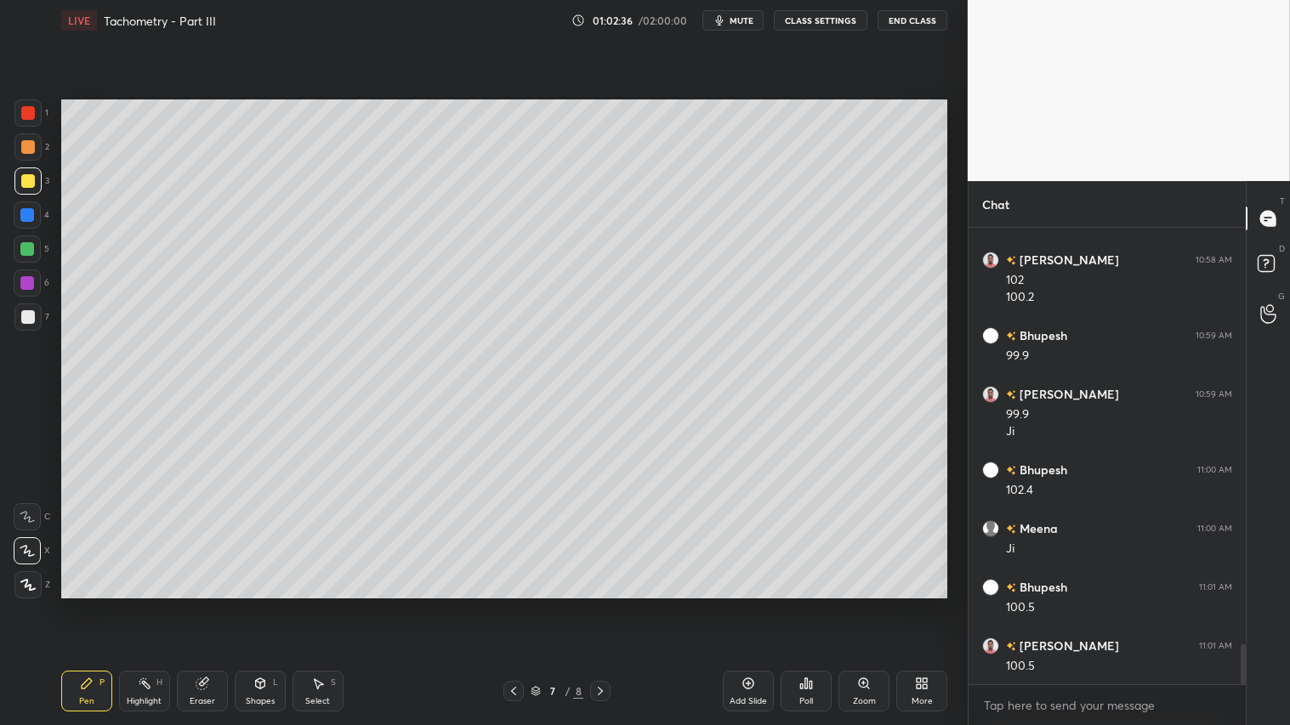
scroll to position [4808, 0]
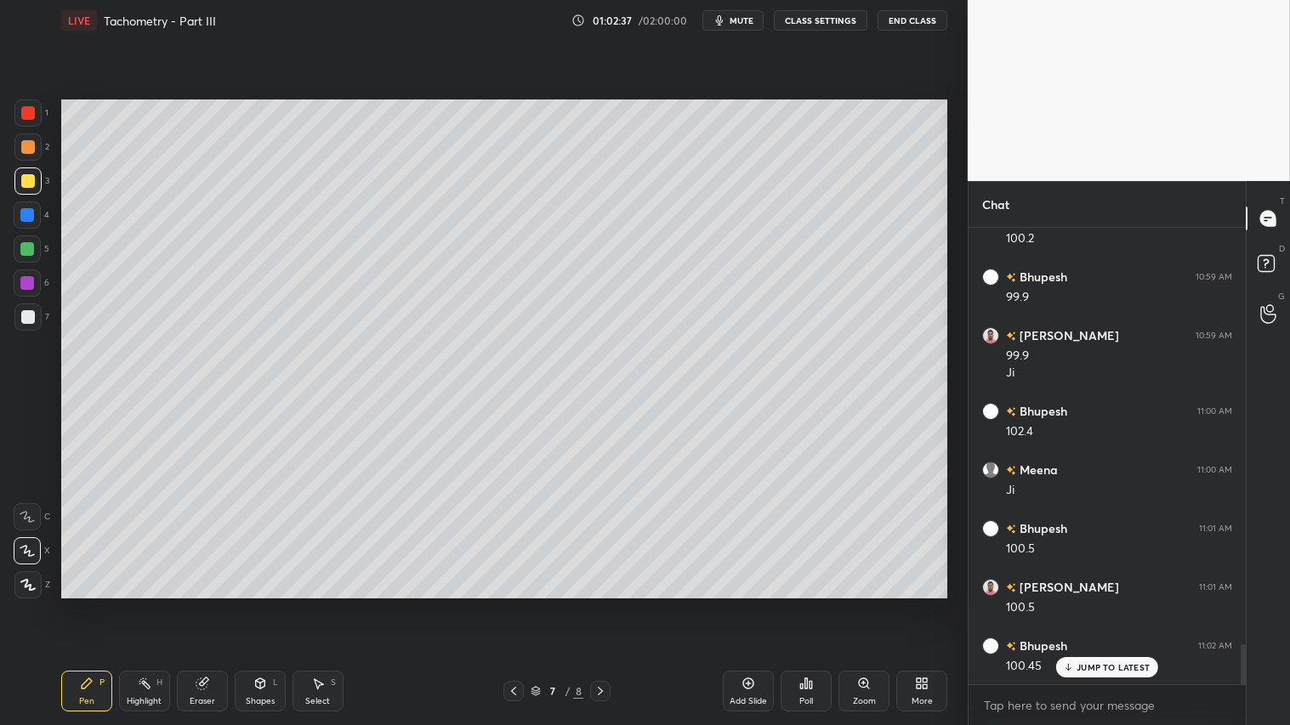
click at [601, 604] on icon at bounding box center [600, 691] width 14 height 14
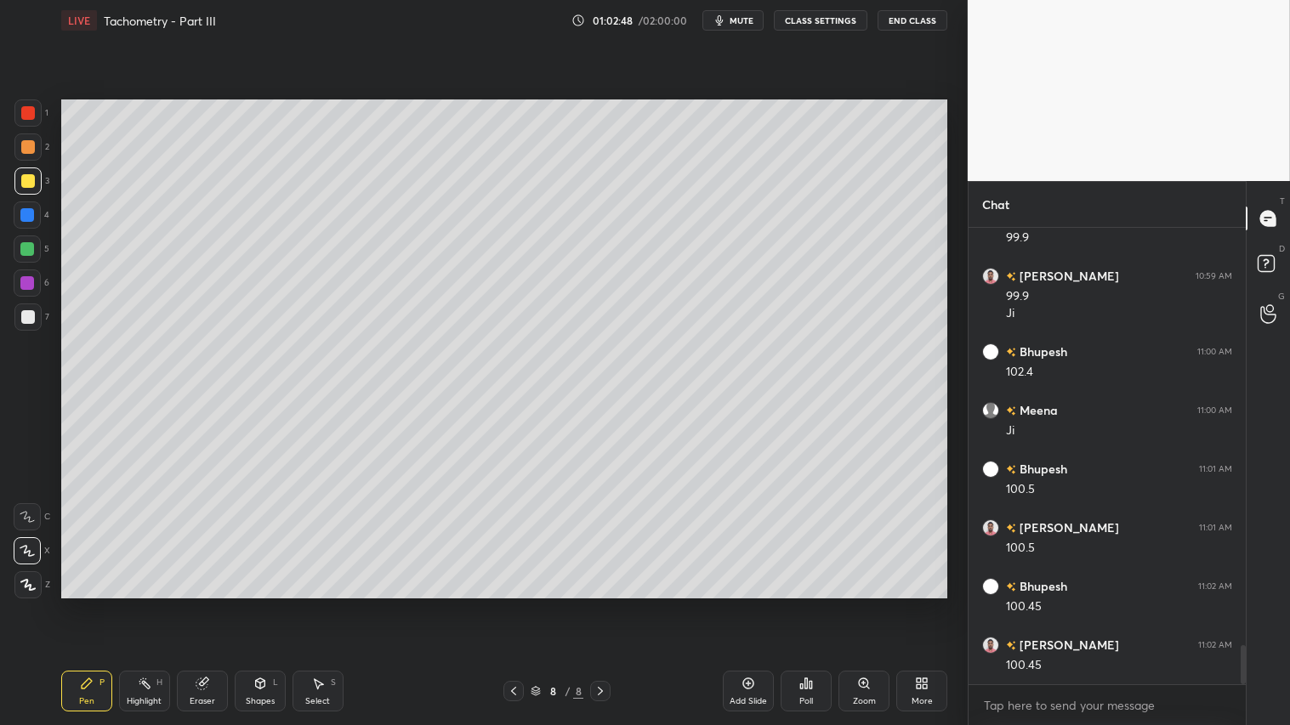
click at [264, 604] on div "Shapes L" at bounding box center [260, 691] width 51 height 41
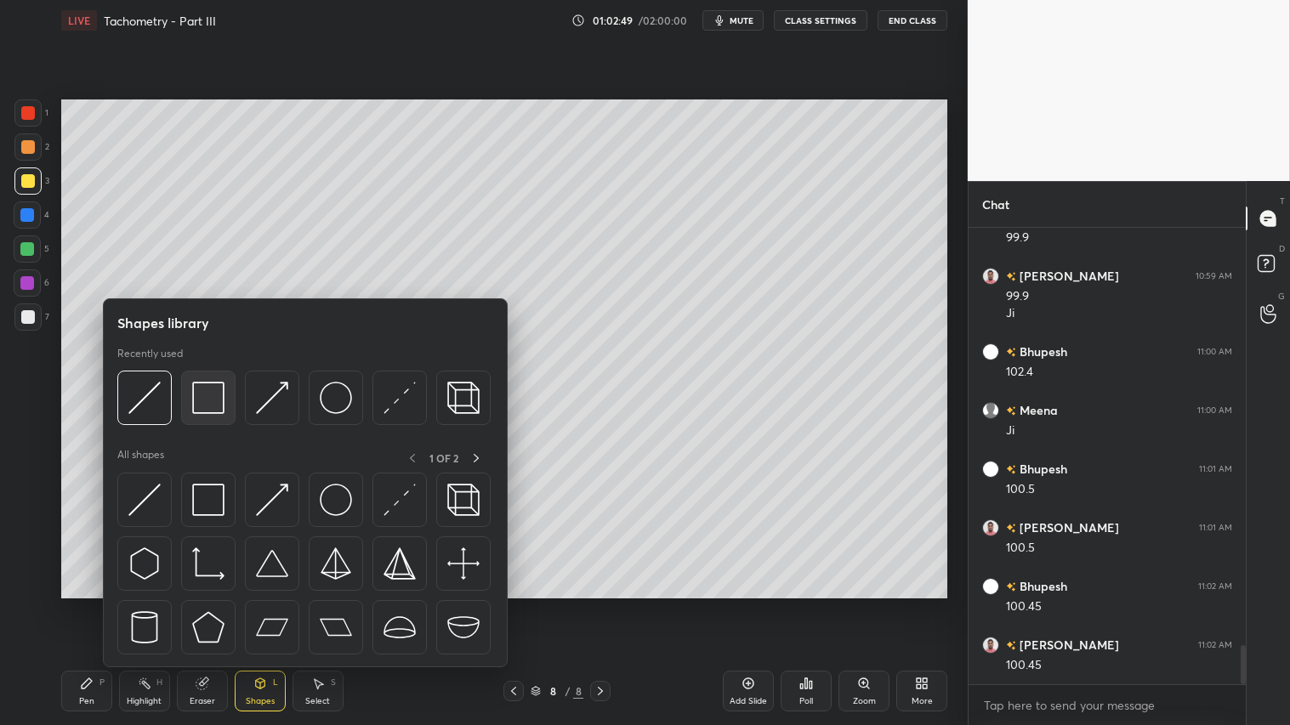
click at [205, 393] on img at bounding box center [208, 398] width 32 height 32
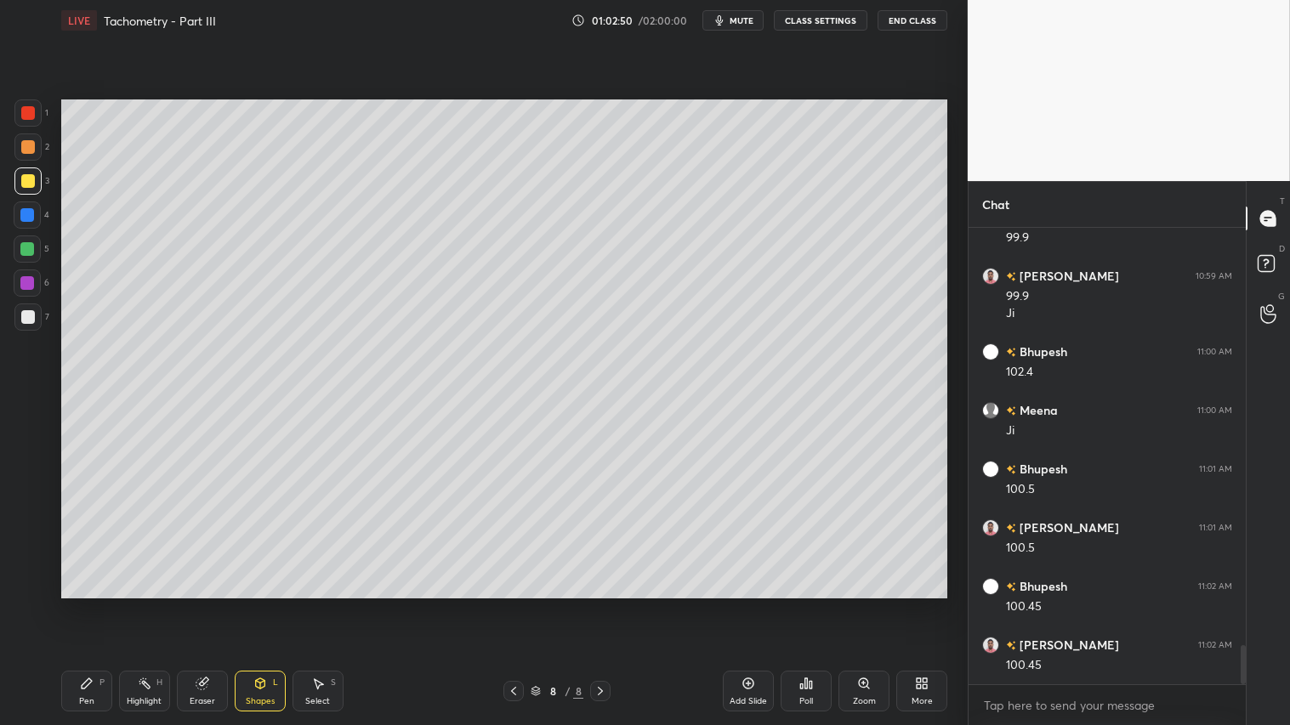
drag, startPoint x: 30, startPoint y: 315, endPoint x: 38, endPoint y: 308, distance: 10.9
click at [32, 311] on div at bounding box center [28, 317] width 14 height 14
click at [742, 22] on span "mute" at bounding box center [741, 20] width 24 height 12
click at [741, 20] on span "unmute" at bounding box center [740, 20] width 37 height 12
click at [88, 604] on div "Pen P" at bounding box center [86, 691] width 51 height 41
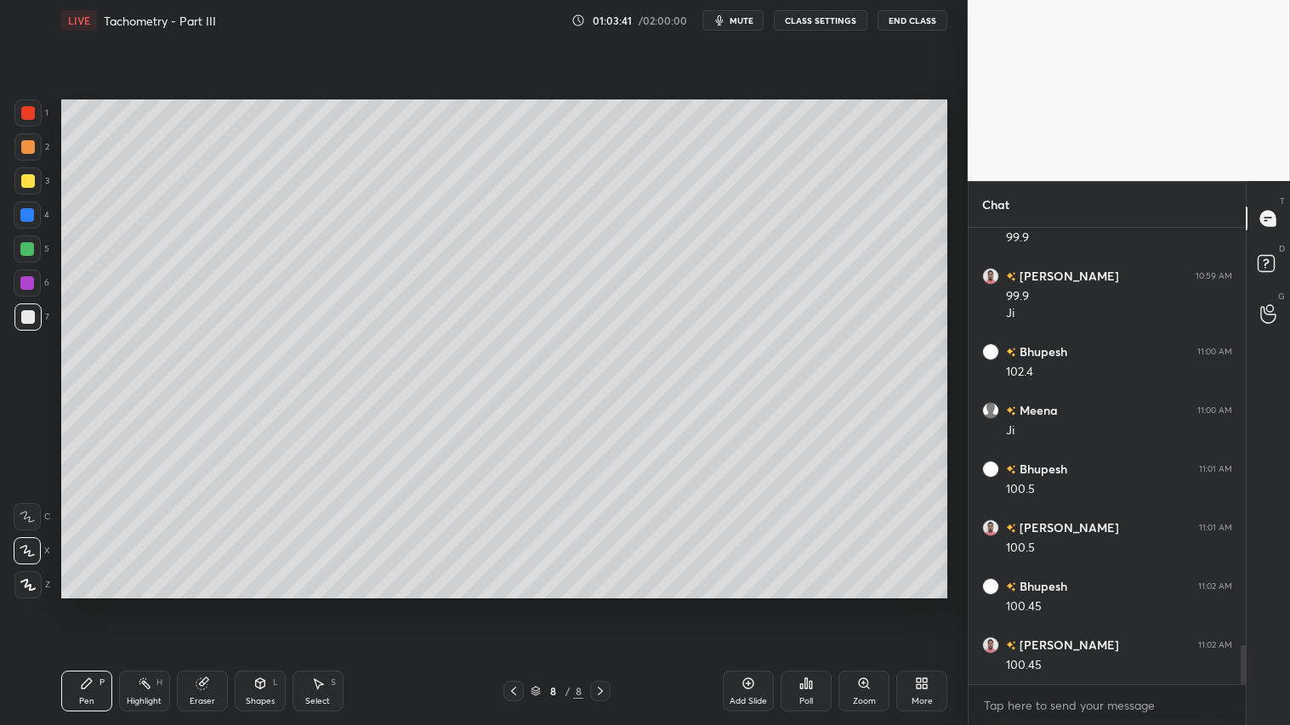
click at [31, 588] on icon at bounding box center [27, 585] width 15 height 12
click at [607, 604] on icon at bounding box center [600, 691] width 14 height 14
click at [740, 604] on div "Add Slide" at bounding box center [748, 691] width 51 height 41
click at [30, 157] on div at bounding box center [27, 146] width 27 height 27
click at [100, 604] on div "Pen P" at bounding box center [86, 691] width 51 height 41
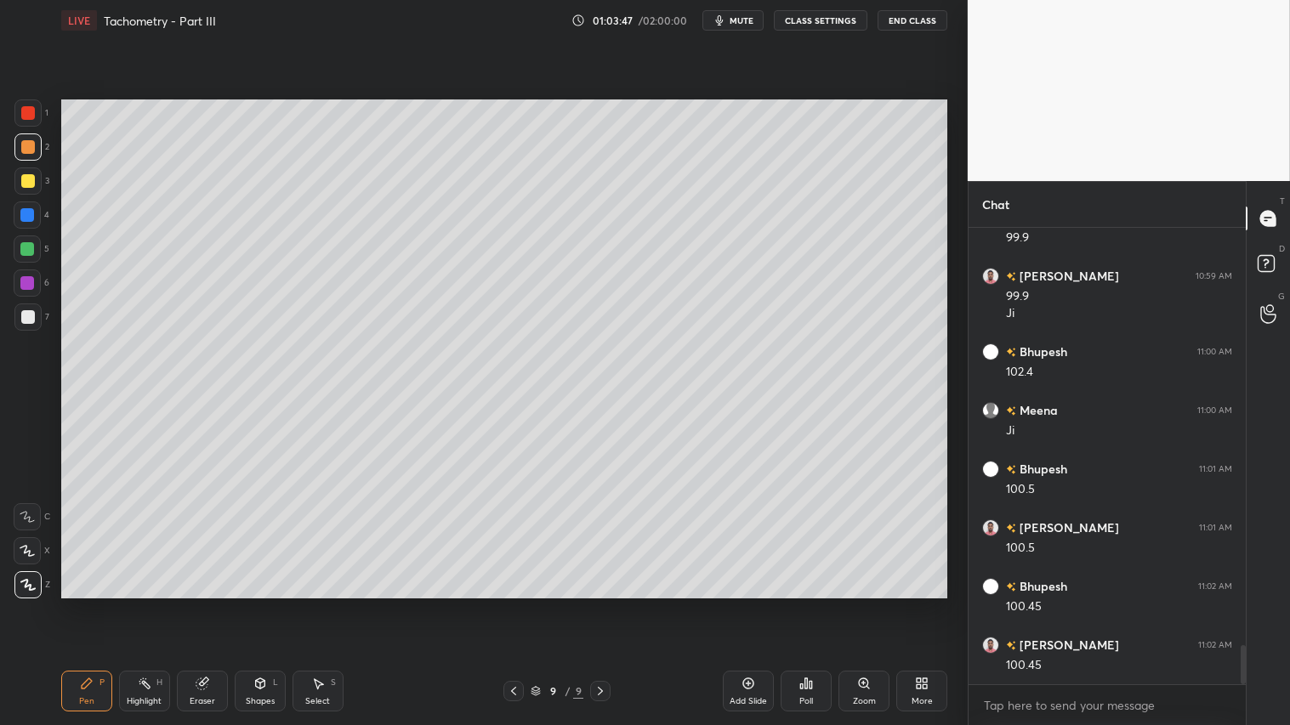
click at [28, 179] on div at bounding box center [28, 181] width 14 height 14
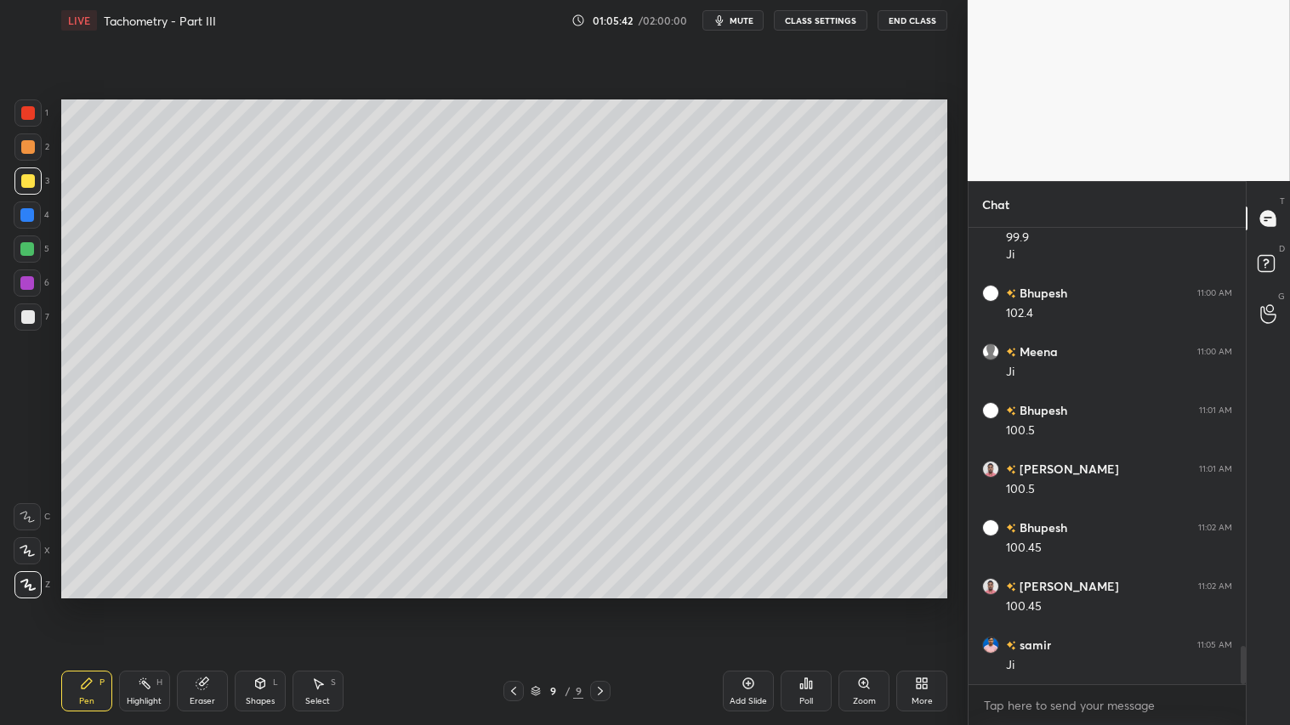
drag, startPoint x: 506, startPoint y: 687, endPoint x: 545, endPoint y: 692, distance: 39.4
click at [511, 604] on icon at bounding box center [514, 691] width 14 height 14
click at [600, 604] on icon at bounding box center [600, 691] width 14 height 14
click at [512, 604] on icon at bounding box center [514, 691] width 14 height 14
click at [523, 604] on div at bounding box center [513, 691] width 20 height 20
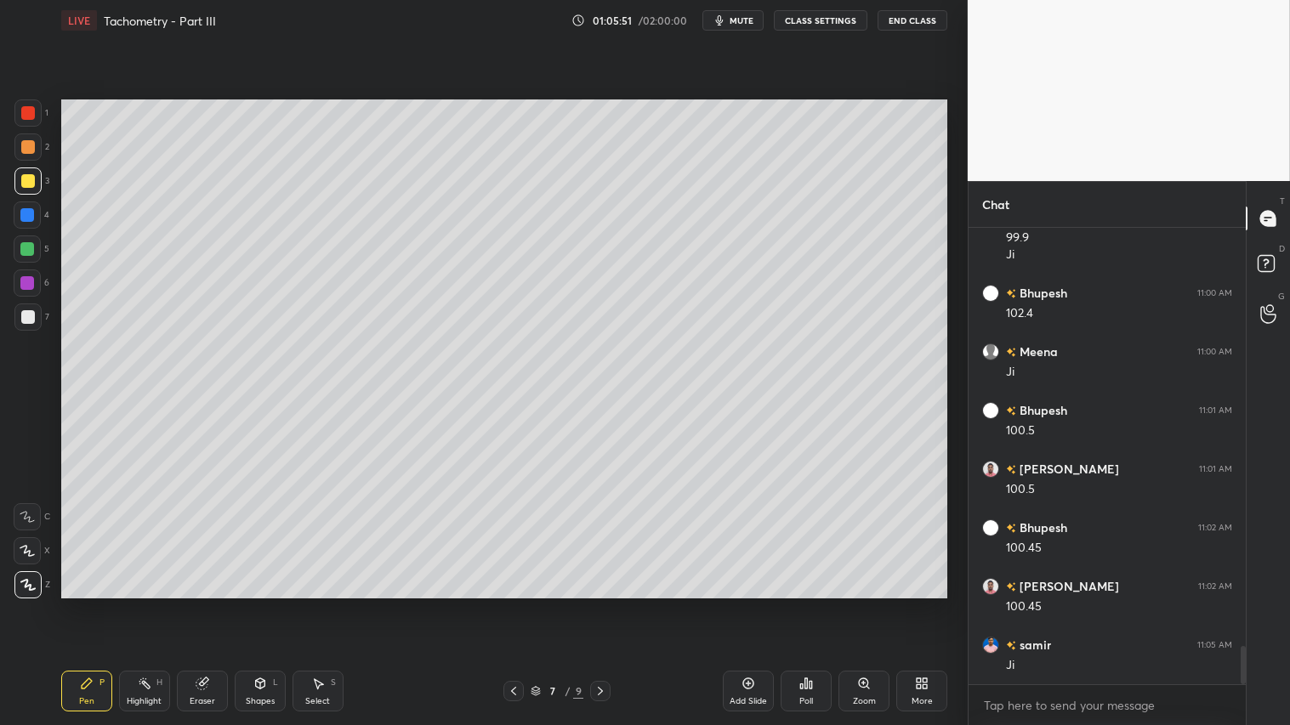
click at [598, 604] on icon at bounding box center [600, 691] width 14 height 14
click at [599, 604] on icon at bounding box center [600, 691] width 14 height 14
click at [512, 604] on icon at bounding box center [514, 691] width 14 height 14
click at [602, 604] on icon at bounding box center [600, 691] width 14 height 14
click at [514, 604] on icon at bounding box center [514, 691] width 14 height 14
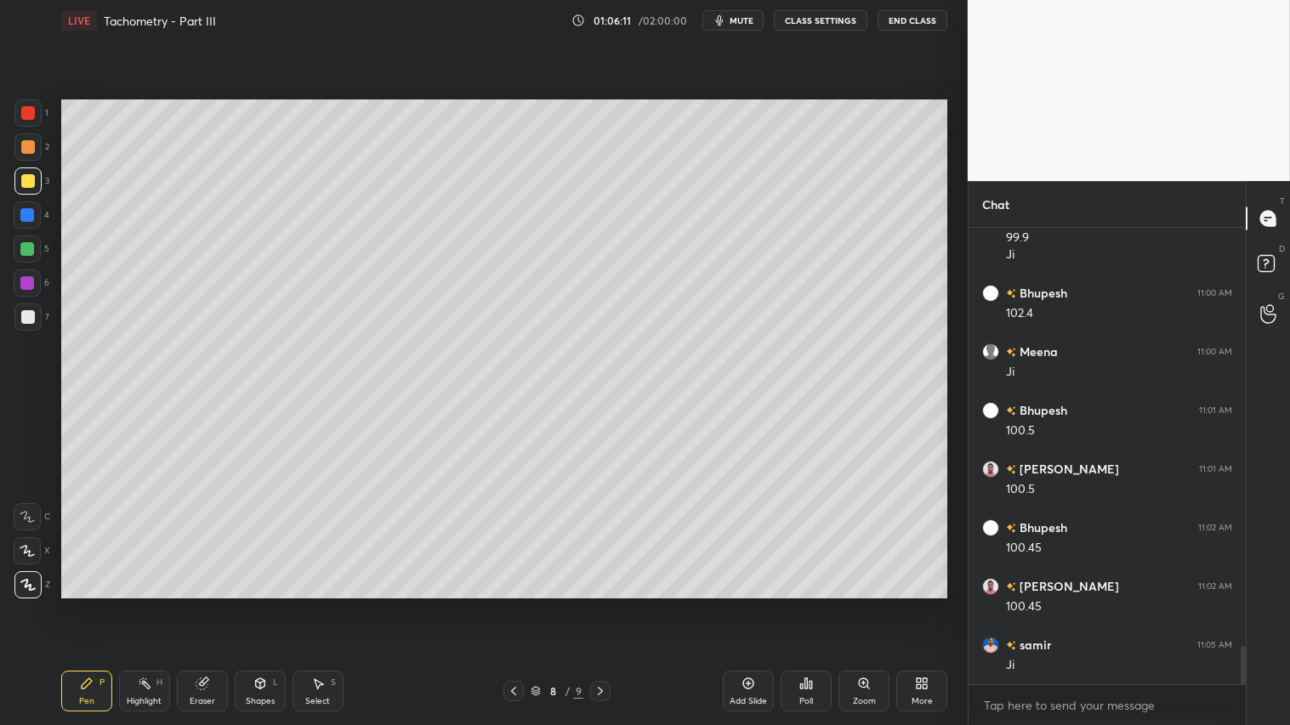
click at [508, 604] on icon at bounding box center [514, 691] width 14 height 14
click at [601, 604] on icon at bounding box center [600, 691] width 14 height 14
click at [607, 604] on icon at bounding box center [600, 691] width 14 height 14
click at [763, 604] on div "Add Slide" at bounding box center [748, 691] width 51 height 41
click at [32, 150] on div at bounding box center [27, 146] width 27 height 27
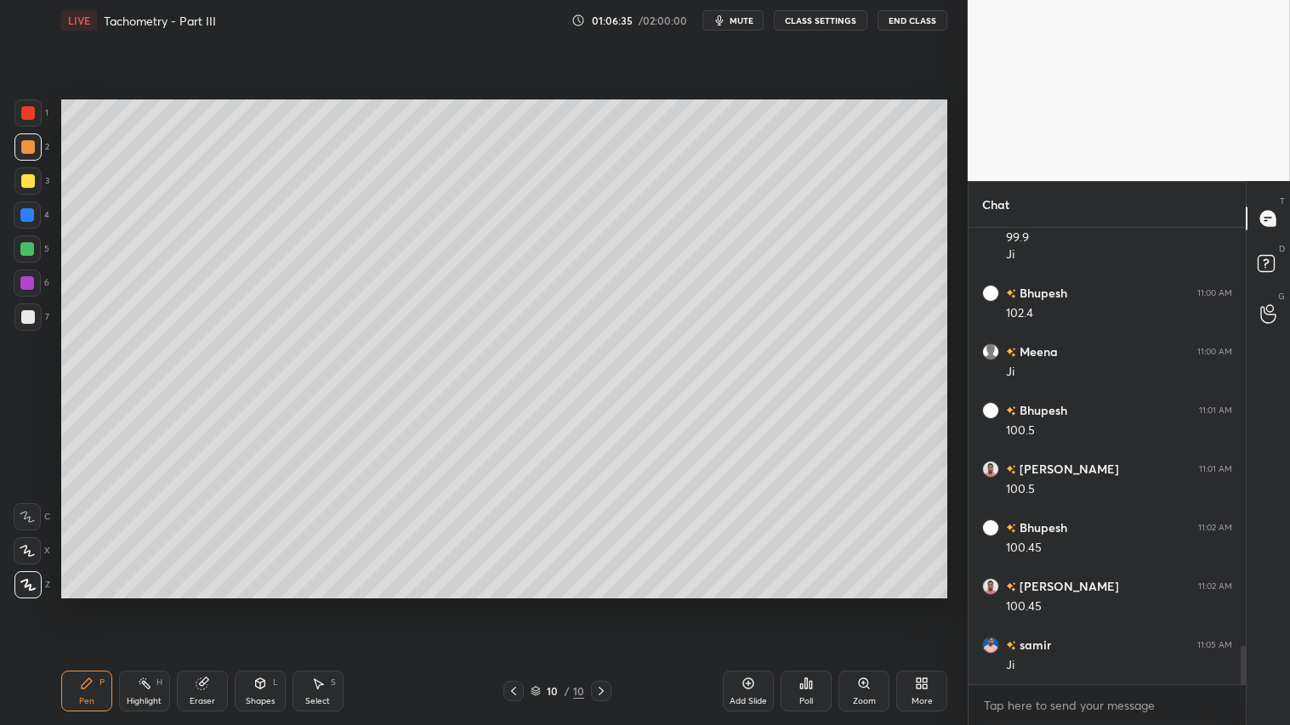
click at [95, 604] on div "Pen P" at bounding box center [86, 691] width 51 height 41
drag, startPoint x: 22, startPoint y: 177, endPoint x: 54, endPoint y: 360, distance: 185.5
click at [23, 179] on div at bounding box center [28, 181] width 14 height 14
drag, startPoint x: 85, startPoint y: 687, endPoint x: 81, endPoint y: 668, distance: 19.2
click at [85, 604] on icon at bounding box center [87, 684] width 14 height 14
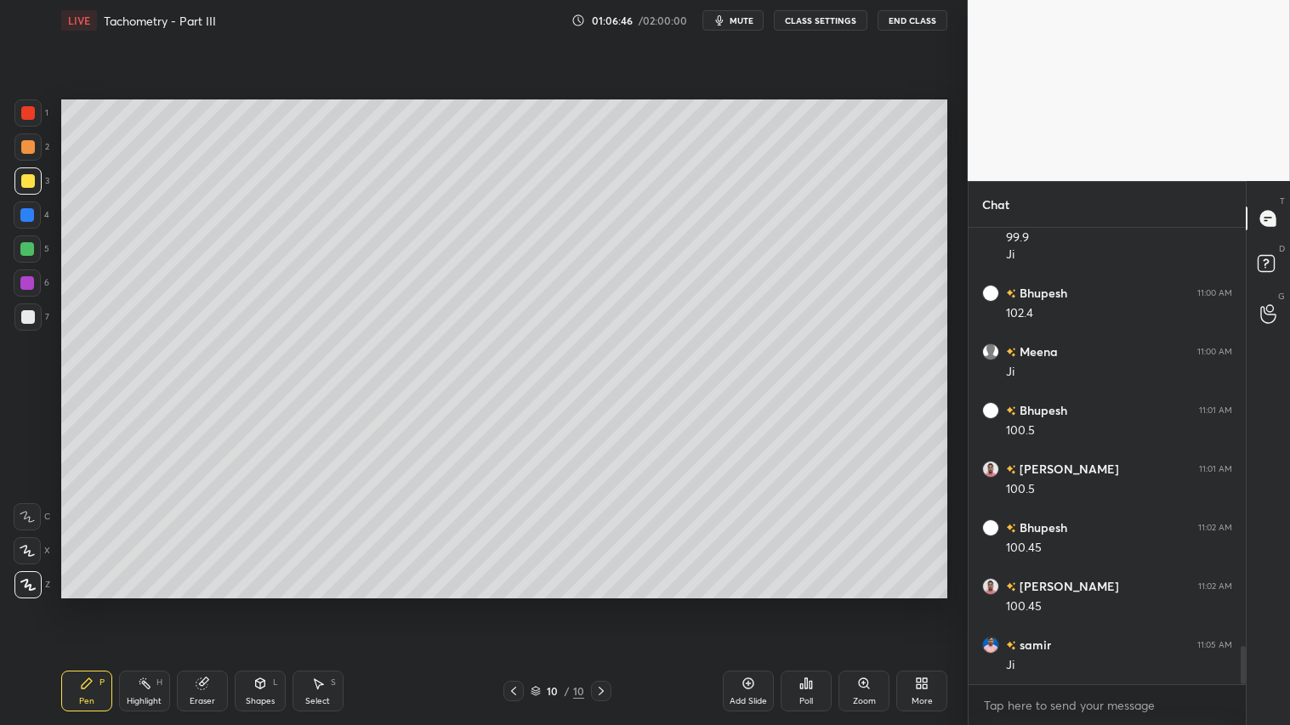
drag, startPoint x: 262, startPoint y: 692, endPoint x: 266, endPoint y: 669, distance: 23.3
click at [264, 604] on div "Shapes L" at bounding box center [260, 691] width 51 height 41
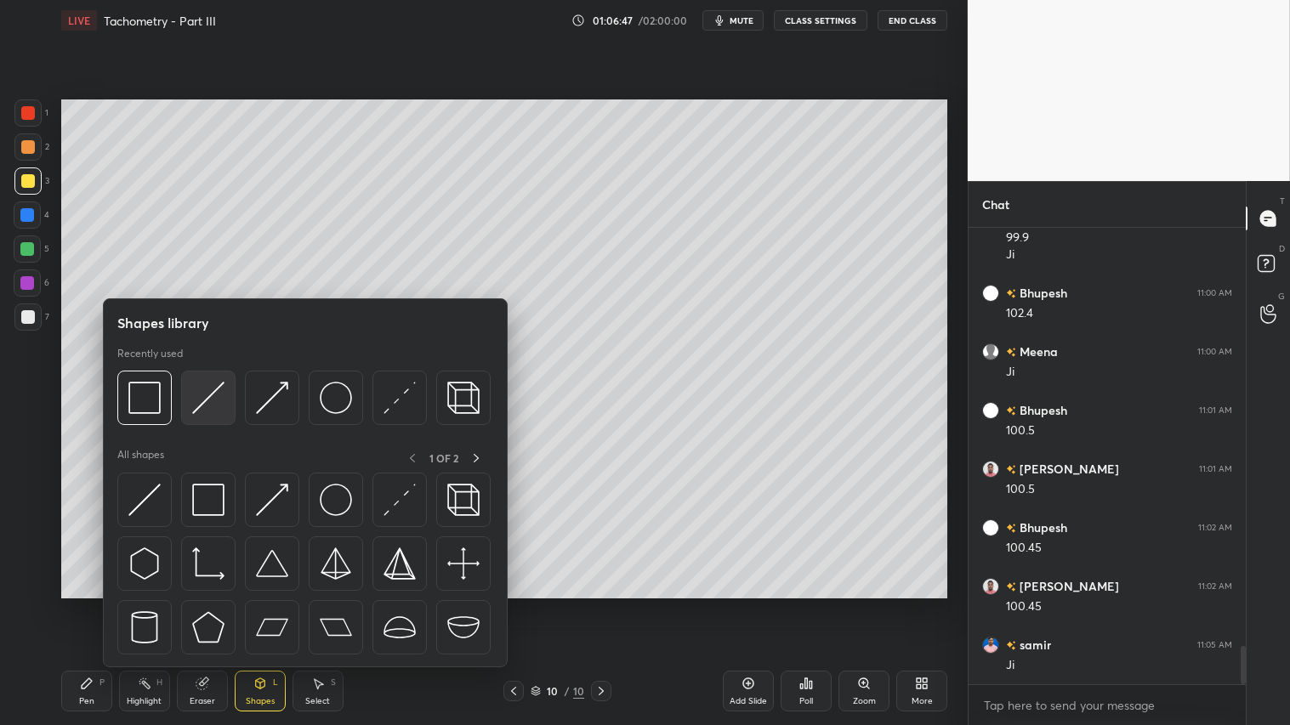
click at [208, 395] on img at bounding box center [208, 398] width 32 height 32
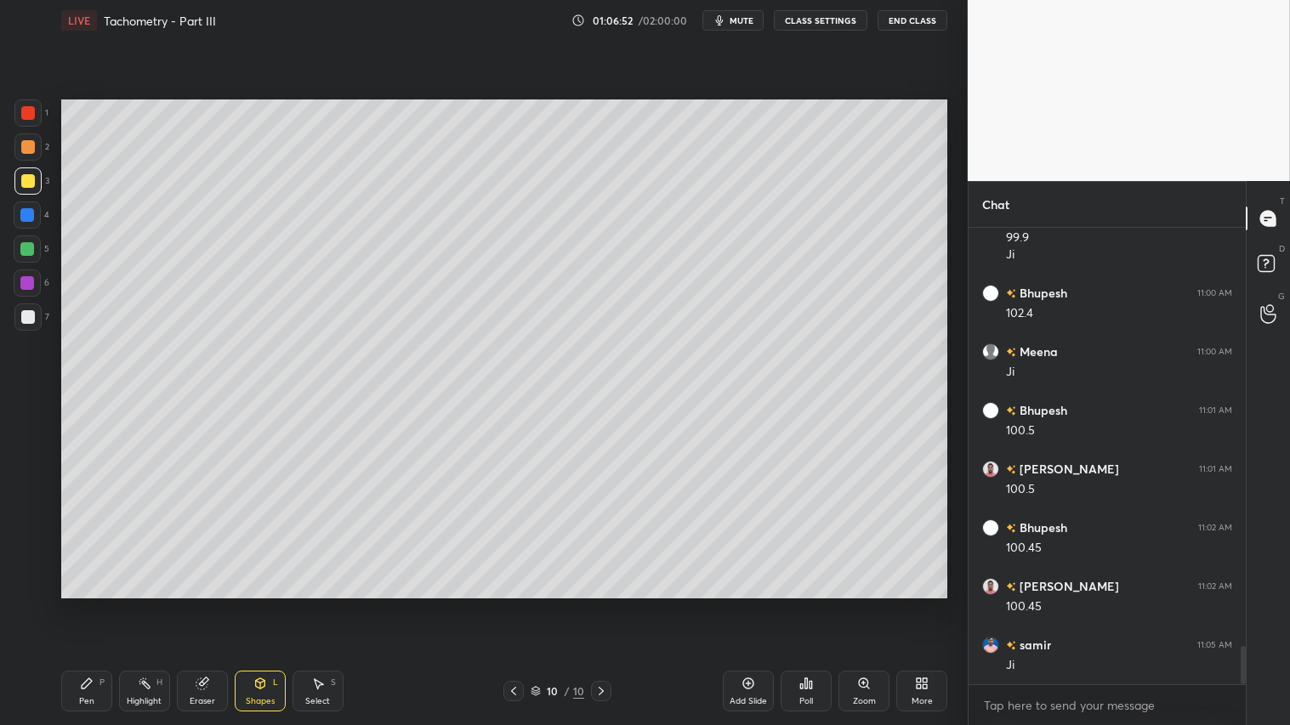
click at [95, 604] on div "Pen P" at bounding box center [86, 691] width 51 height 41
click at [23, 149] on div at bounding box center [28, 147] width 14 height 14
click at [255, 604] on icon at bounding box center [260, 684] width 14 height 14
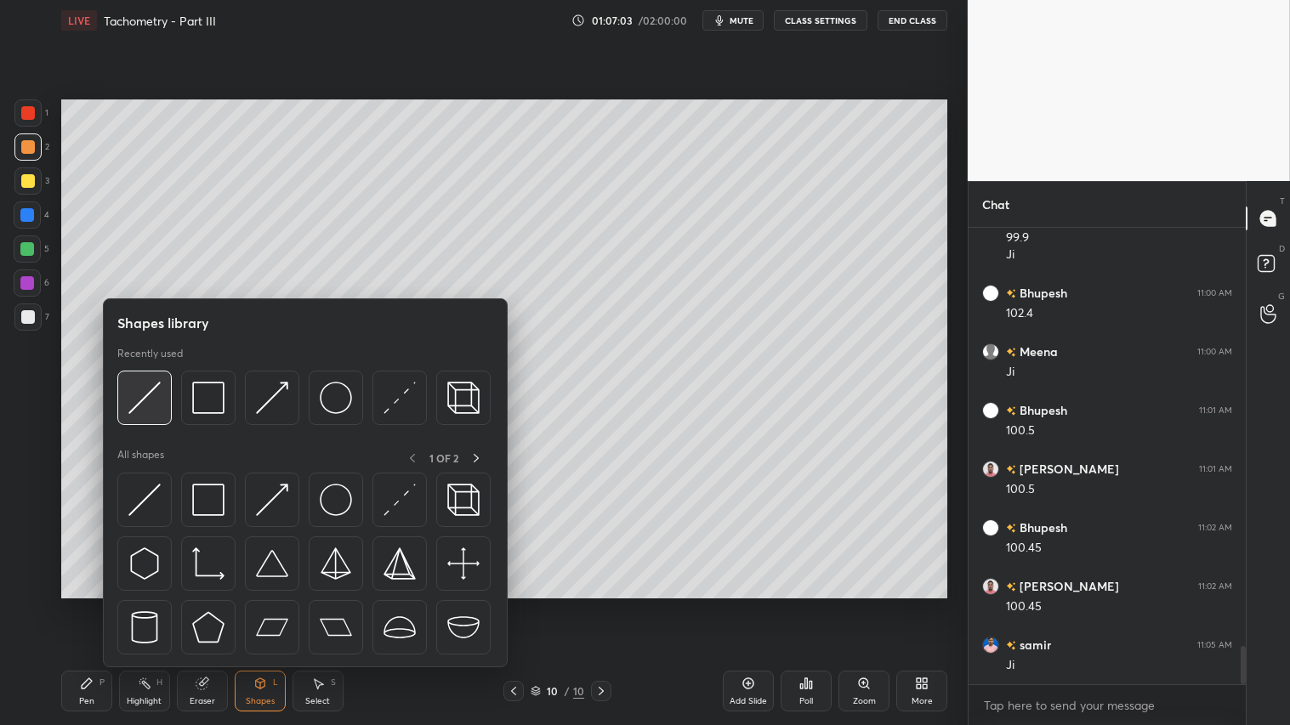
click at [145, 400] on img at bounding box center [144, 398] width 32 height 32
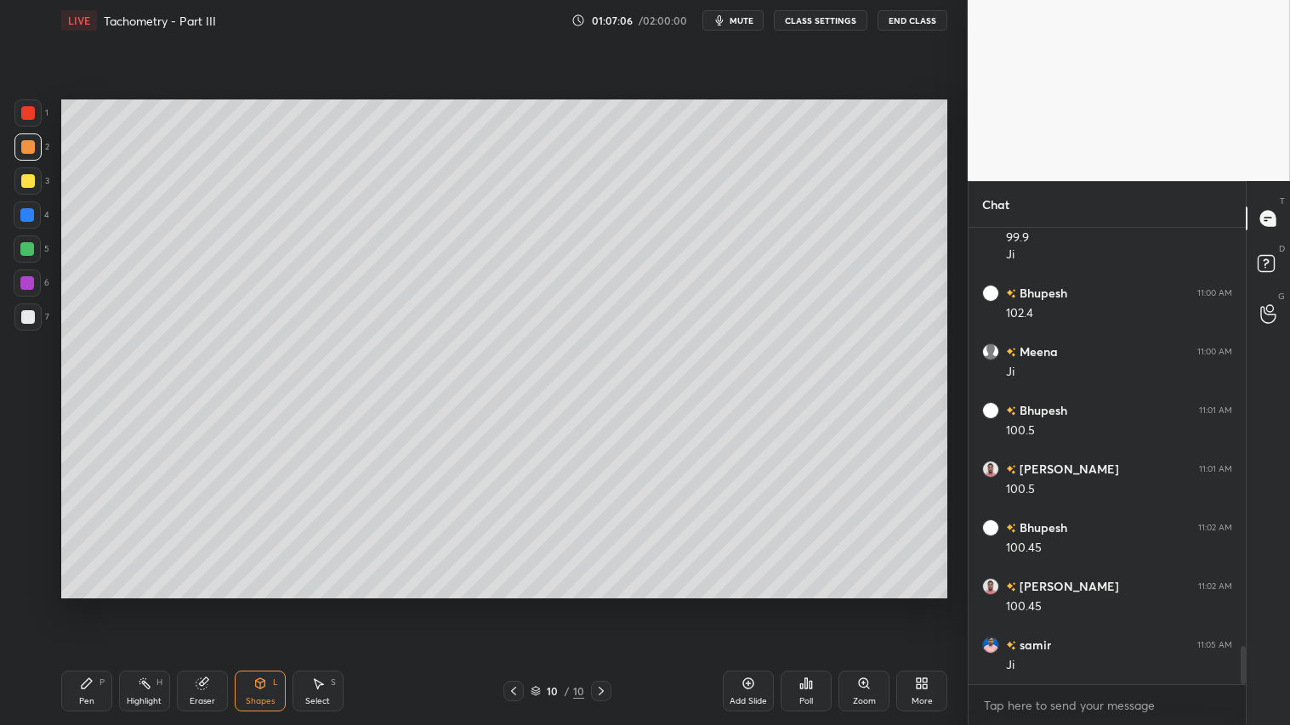
click at [104, 604] on div "Pen P" at bounding box center [86, 691] width 51 height 41
click at [251, 604] on div "Shapes" at bounding box center [260, 701] width 29 height 9
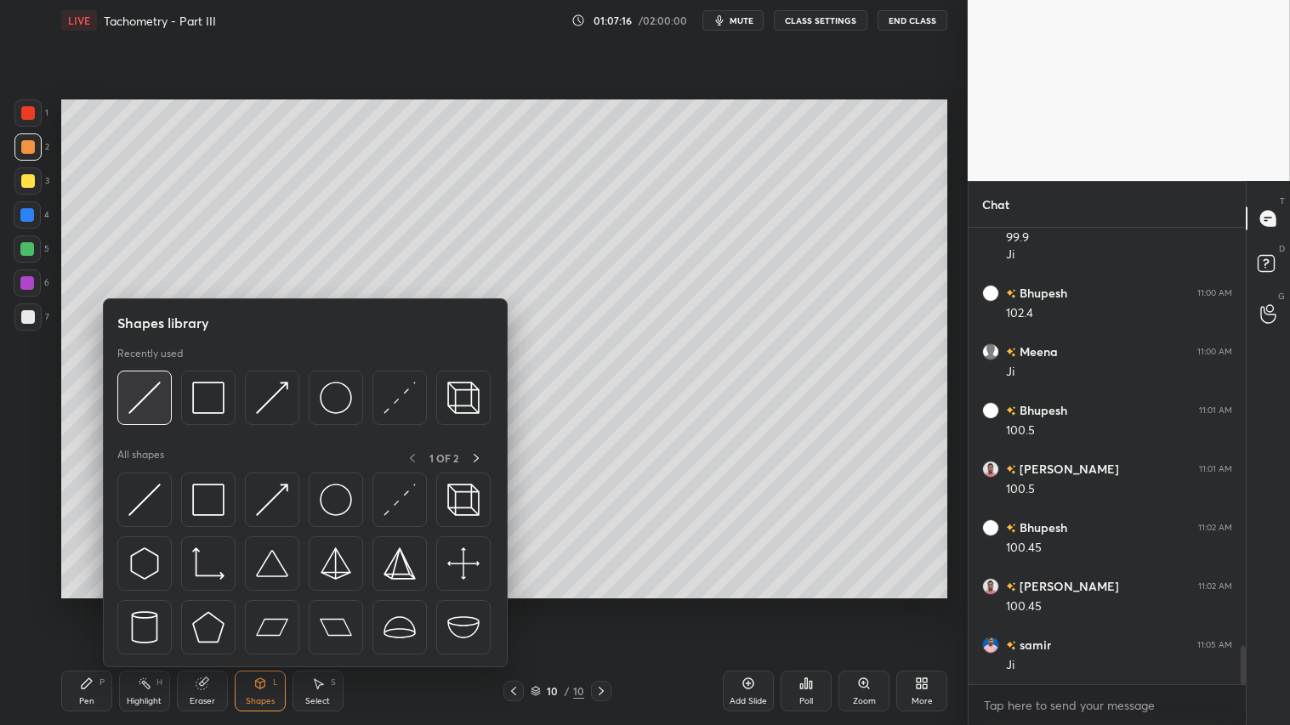
click at [151, 406] on img at bounding box center [144, 398] width 32 height 32
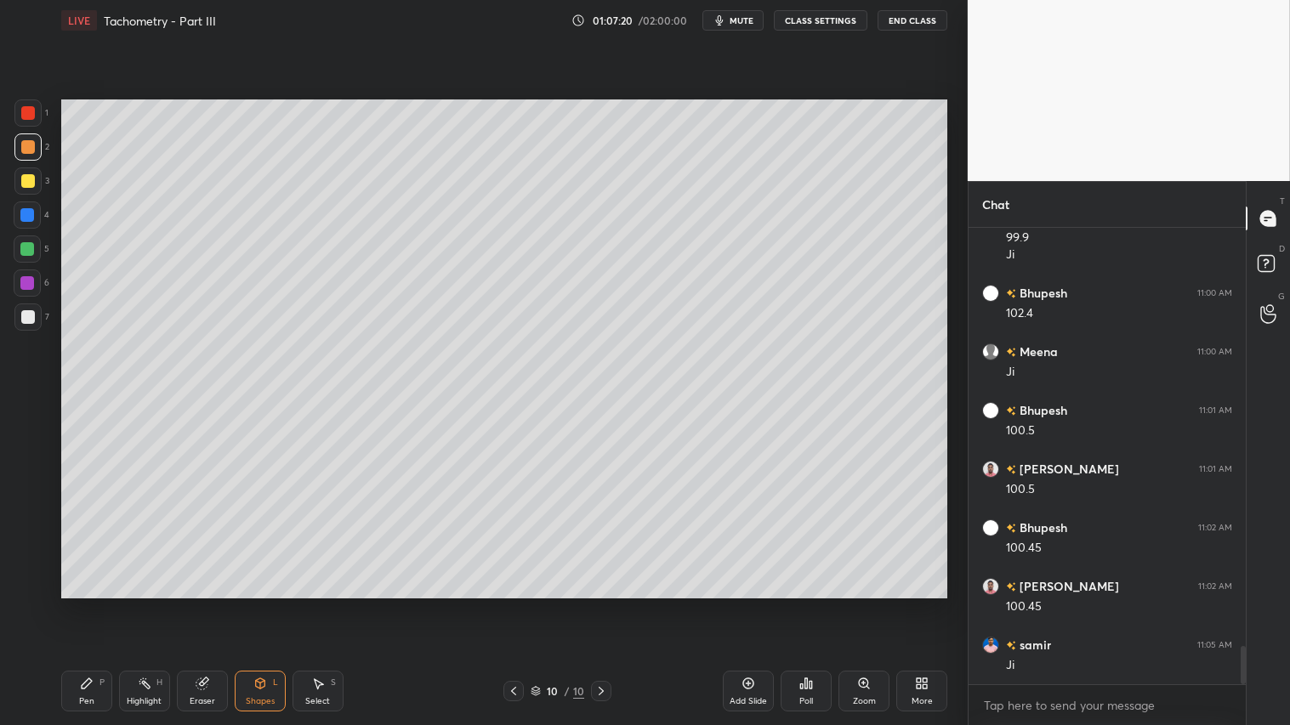
click at [96, 604] on div "Pen P" at bounding box center [86, 691] width 51 height 41
drag, startPoint x: 267, startPoint y: 691, endPoint x: 262, endPoint y: 667, distance: 24.3
click at [267, 604] on div "Shapes L" at bounding box center [260, 691] width 51 height 41
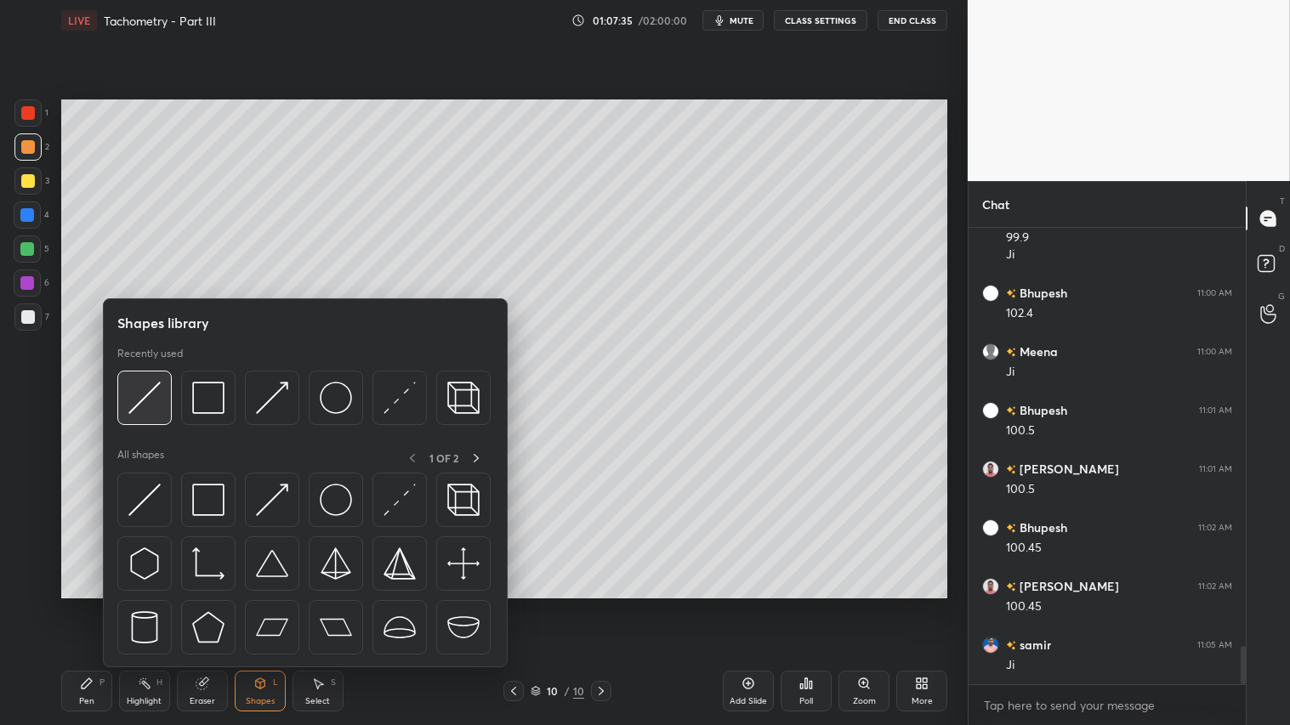
click at [157, 385] on img at bounding box center [144, 398] width 32 height 32
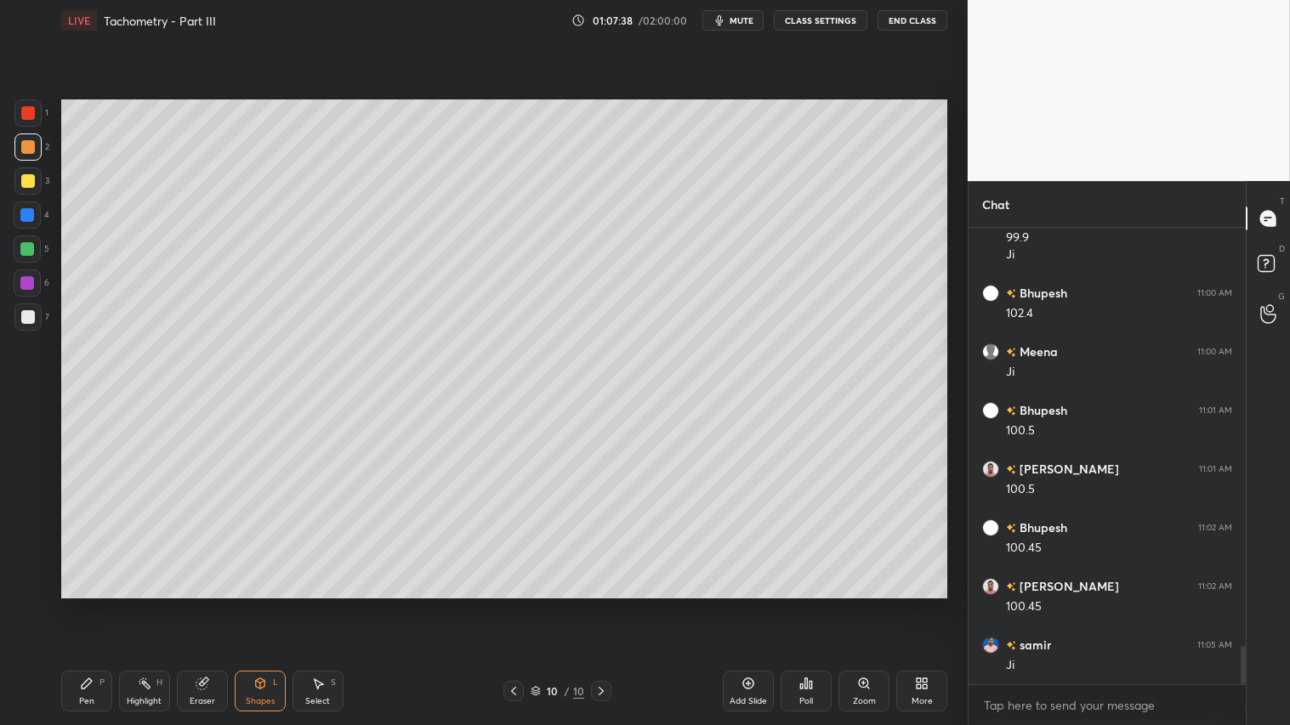
click at [82, 604] on icon at bounding box center [87, 684] width 14 height 14
click at [513, 604] on icon at bounding box center [514, 691] width 14 height 14
click at [512, 604] on icon at bounding box center [514, 691] width 14 height 14
click at [513, 604] on icon at bounding box center [514, 691] width 14 height 14
click at [604, 604] on icon at bounding box center [601, 691] width 14 height 14
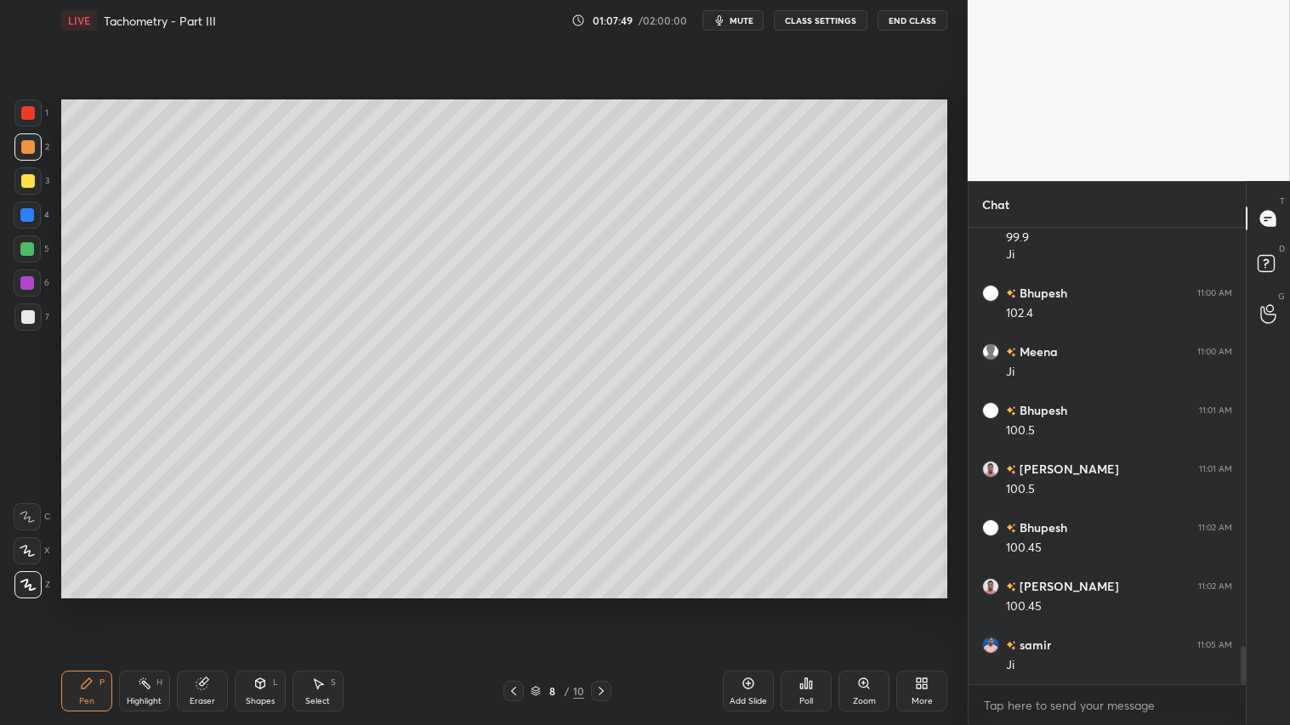
click at [606, 604] on icon at bounding box center [601, 691] width 14 height 14
click at [599, 604] on div at bounding box center [601, 691] width 20 height 20
click at [514, 604] on icon at bounding box center [514, 691] width 14 height 14
click at [511, 604] on icon at bounding box center [514, 691] width 14 height 14
click at [604, 604] on icon at bounding box center [601, 691] width 14 height 14
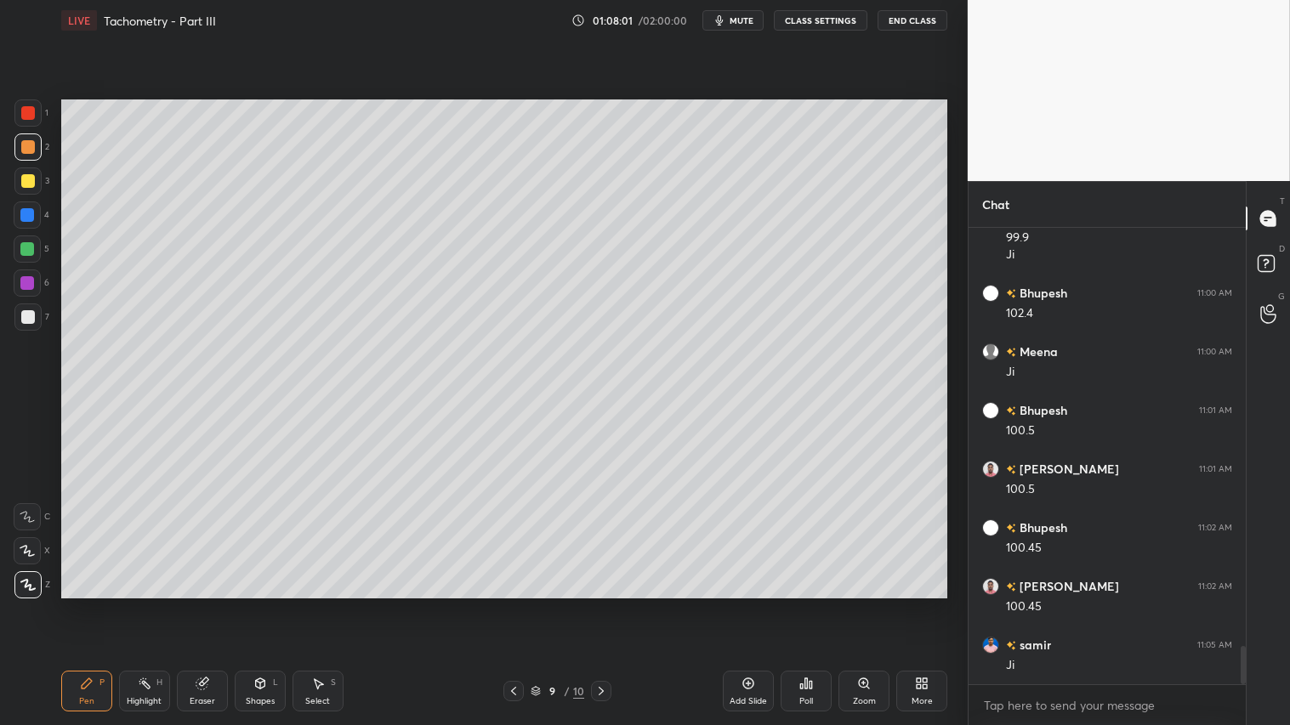
click at [607, 604] on icon at bounding box center [601, 691] width 14 height 14
click at [606, 604] on icon at bounding box center [601, 691] width 14 height 14
click at [508, 604] on icon at bounding box center [514, 691] width 14 height 14
click at [511, 604] on icon at bounding box center [514, 691] width 14 height 14
click at [513, 604] on icon at bounding box center [514, 691] width 14 height 14
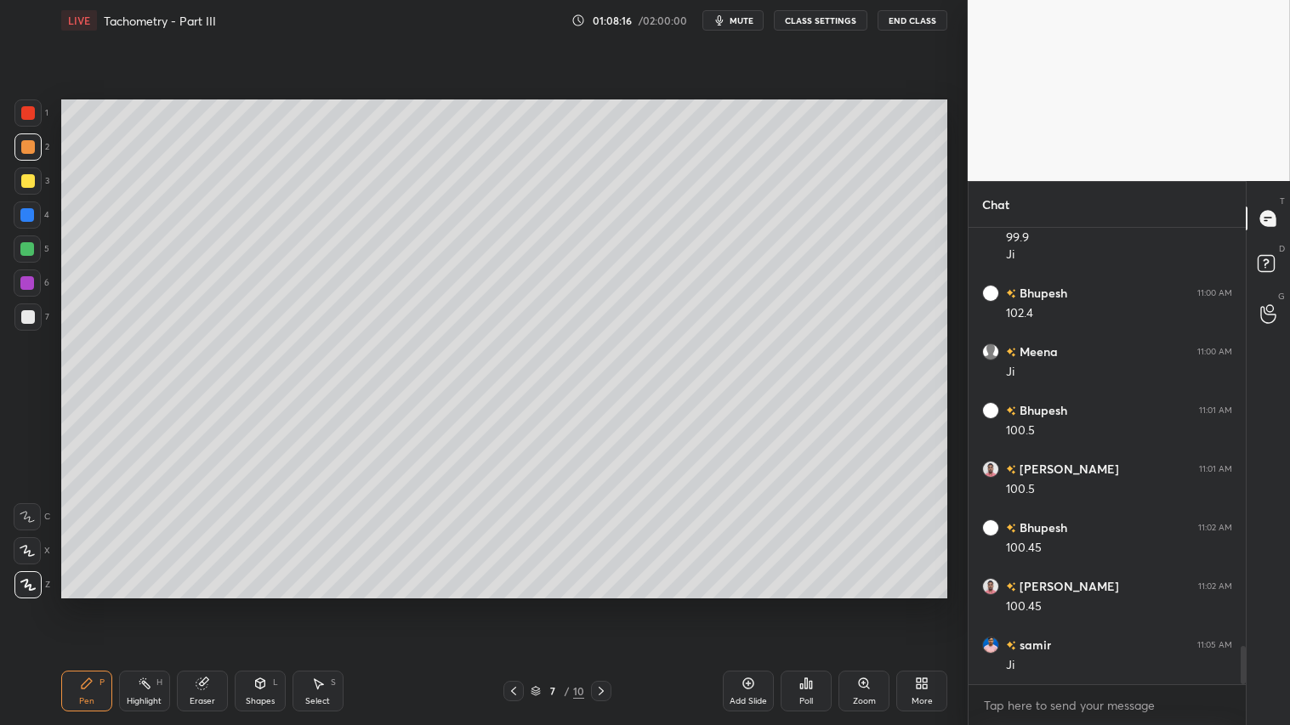
click at [605, 604] on icon at bounding box center [601, 691] width 14 height 14
click at [604, 604] on icon at bounding box center [601, 691] width 14 height 14
click at [605, 604] on icon at bounding box center [601, 691] width 14 height 14
click at [511, 604] on icon at bounding box center [514, 691] width 14 height 14
click at [512, 604] on icon at bounding box center [514, 691] width 14 height 14
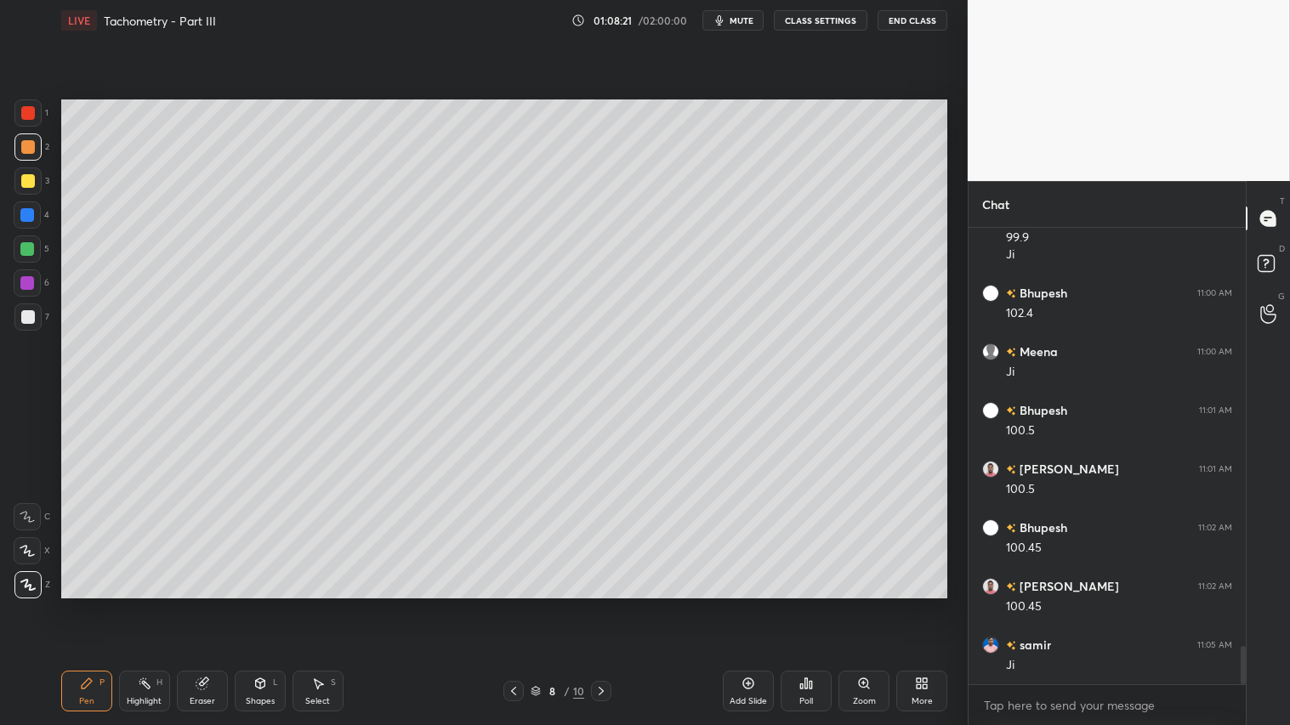
click at [515, 604] on icon at bounding box center [514, 691] width 14 height 14
click at [605, 604] on icon at bounding box center [601, 691] width 14 height 14
click at [601, 604] on icon at bounding box center [601, 691] width 14 height 14
click at [602, 604] on icon at bounding box center [601, 691] width 5 height 9
click at [514, 604] on icon at bounding box center [514, 691] width 14 height 14
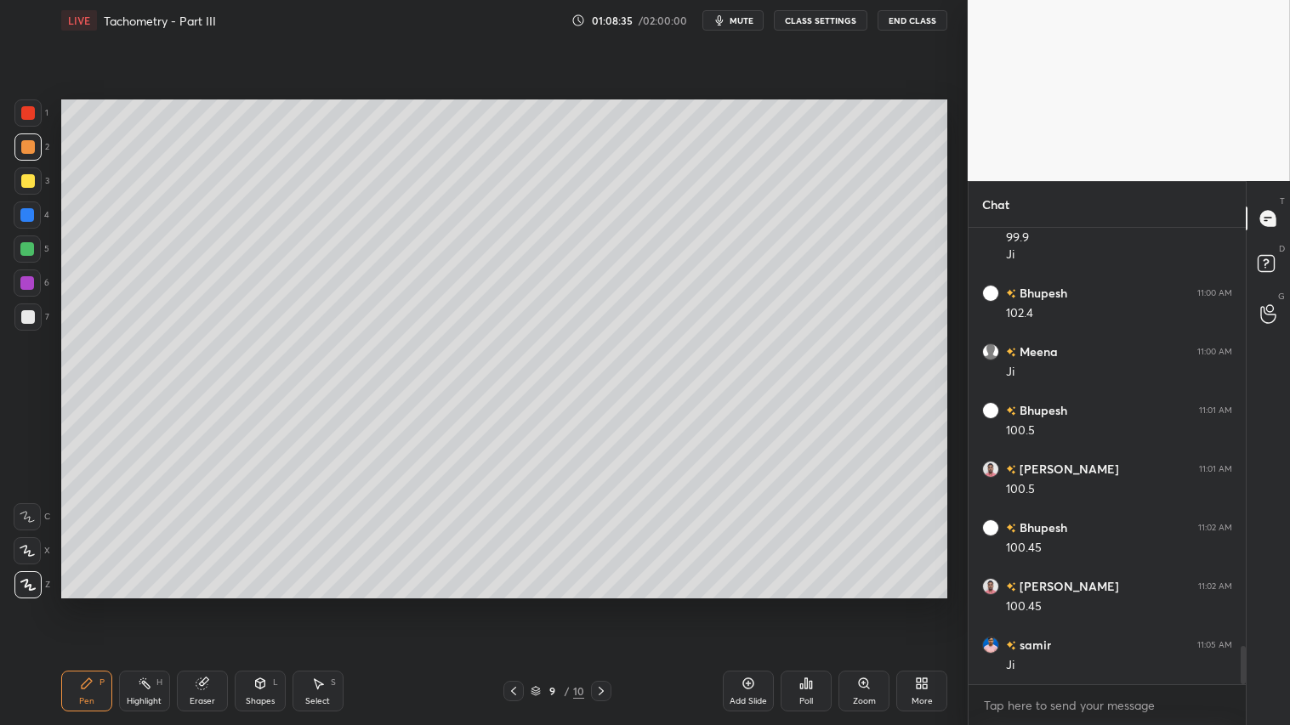
click at [514, 604] on div at bounding box center [513, 691] width 20 height 20
drag, startPoint x: 510, startPoint y: 695, endPoint x: 516, endPoint y: 684, distance: 12.6
click at [508, 604] on icon at bounding box center [514, 691] width 14 height 14
click at [599, 604] on icon at bounding box center [601, 691] width 14 height 14
click at [604, 604] on icon at bounding box center [601, 691] width 14 height 14
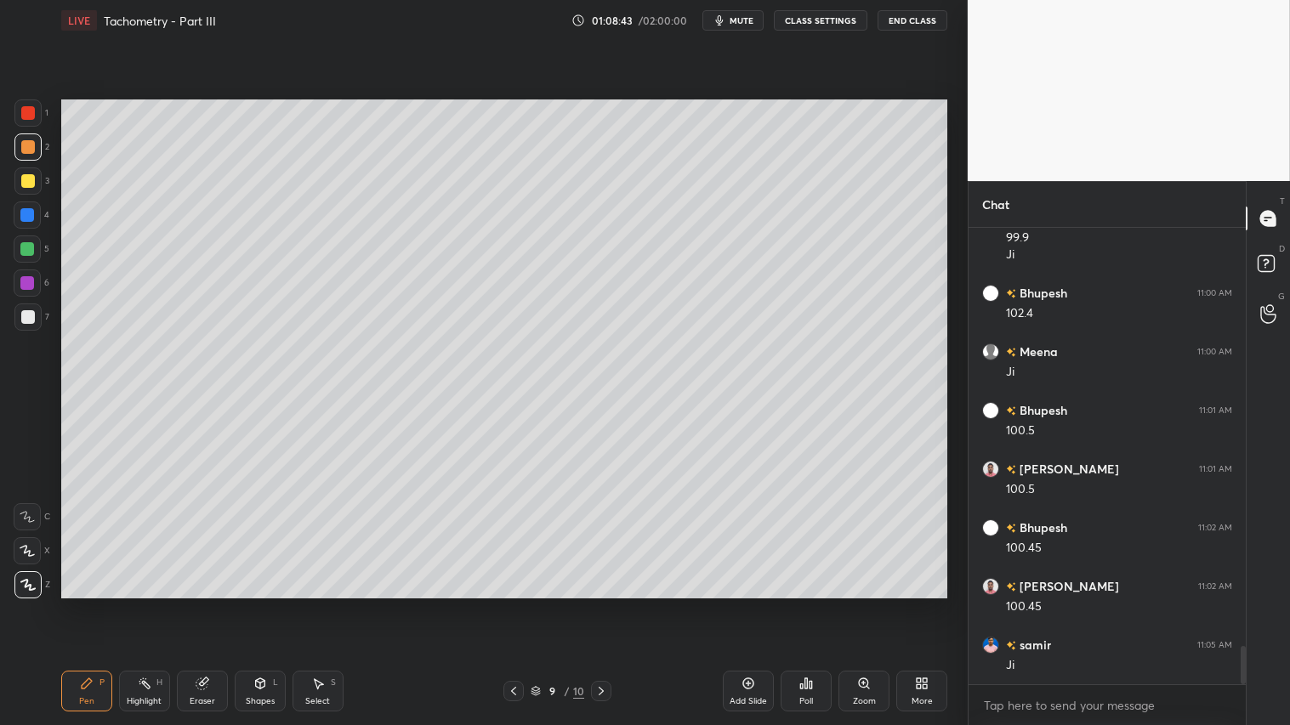
click at [607, 604] on icon at bounding box center [601, 691] width 14 height 14
drag, startPoint x: 26, startPoint y: 143, endPoint x: 94, endPoint y: 626, distance: 487.8
click at [27, 179] on div "1 2 3 4 5 6 7" at bounding box center [32, 218] width 36 height 238
click at [89, 604] on icon at bounding box center [87, 684] width 14 height 14
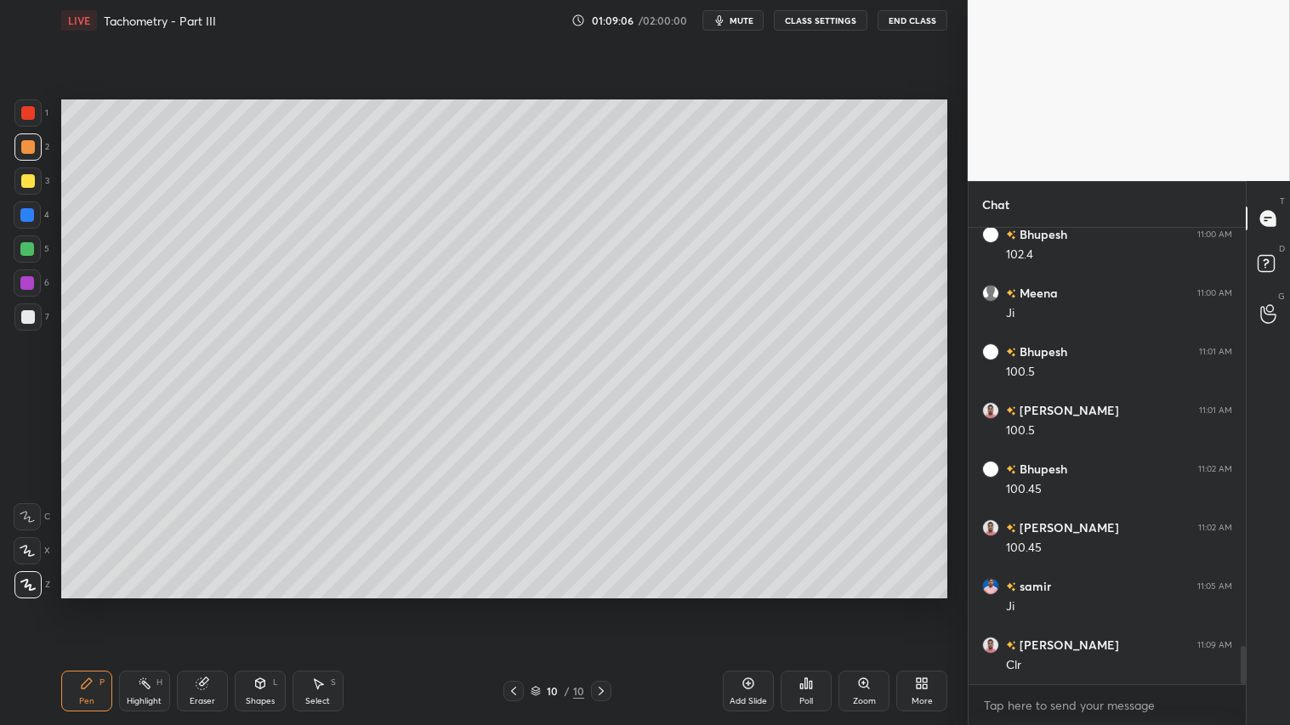
click at [22, 180] on div at bounding box center [28, 181] width 14 height 14
drag, startPoint x: 262, startPoint y: 695, endPoint x: 264, endPoint y: 670, distance: 24.8
click at [264, 604] on div "Shapes L" at bounding box center [260, 691] width 51 height 41
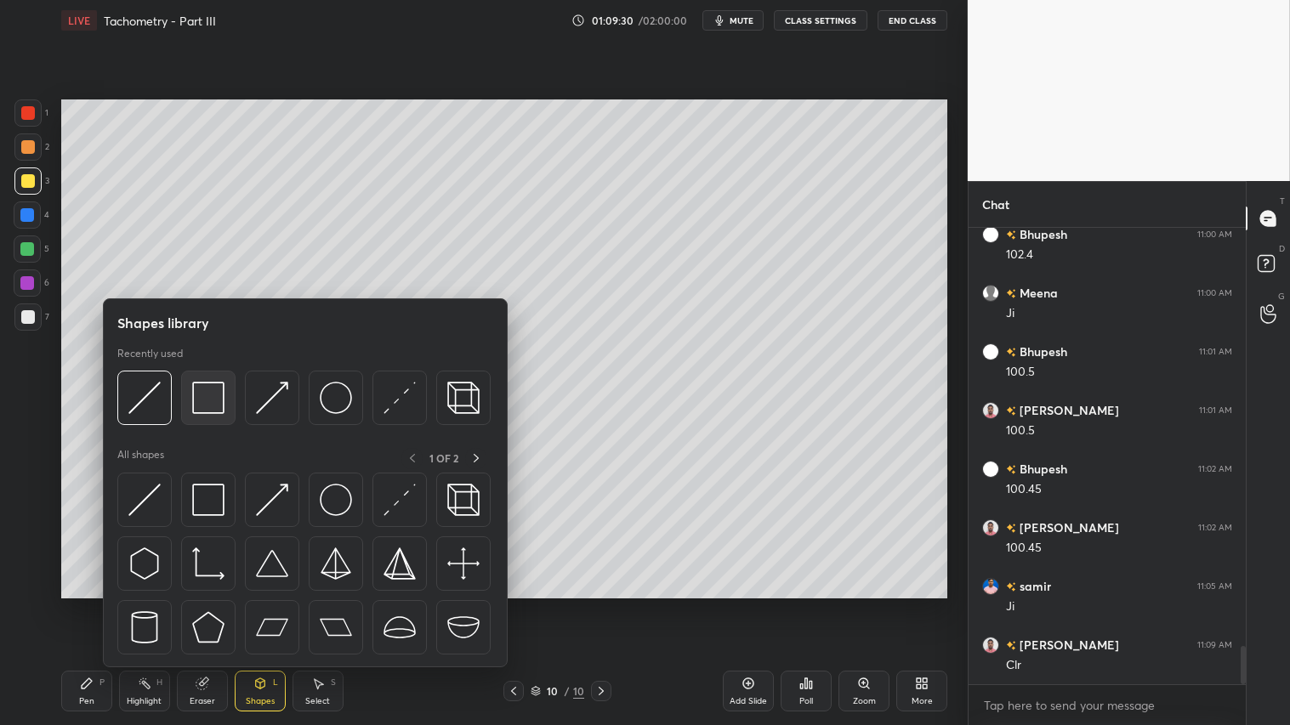
click at [211, 394] on img at bounding box center [208, 398] width 32 height 32
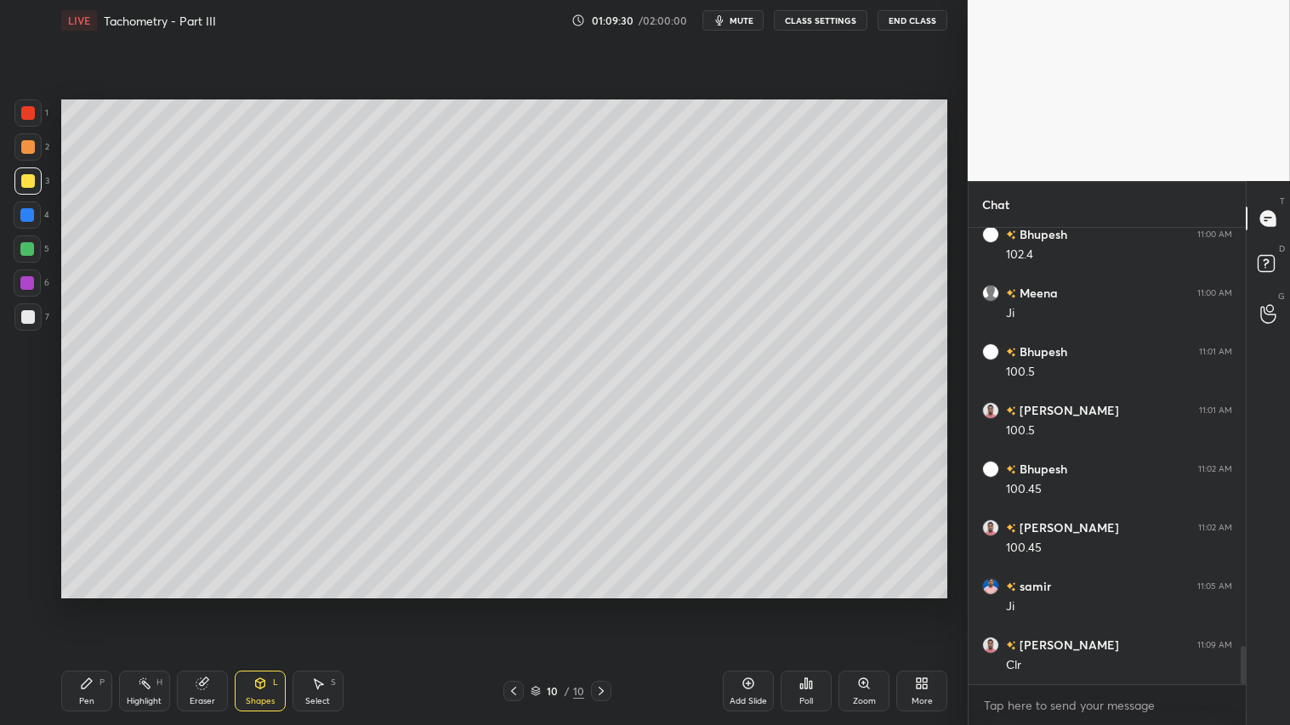
click at [28, 312] on div at bounding box center [28, 317] width 14 height 14
click at [334, 604] on div "Select S" at bounding box center [317, 691] width 51 height 41
click at [90, 604] on div "Pen P" at bounding box center [86, 691] width 51 height 41
click at [28, 243] on div at bounding box center [27, 249] width 14 height 14
drag, startPoint x: 29, startPoint y: 151, endPoint x: 27, endPoint y: 160, distance: 8.7
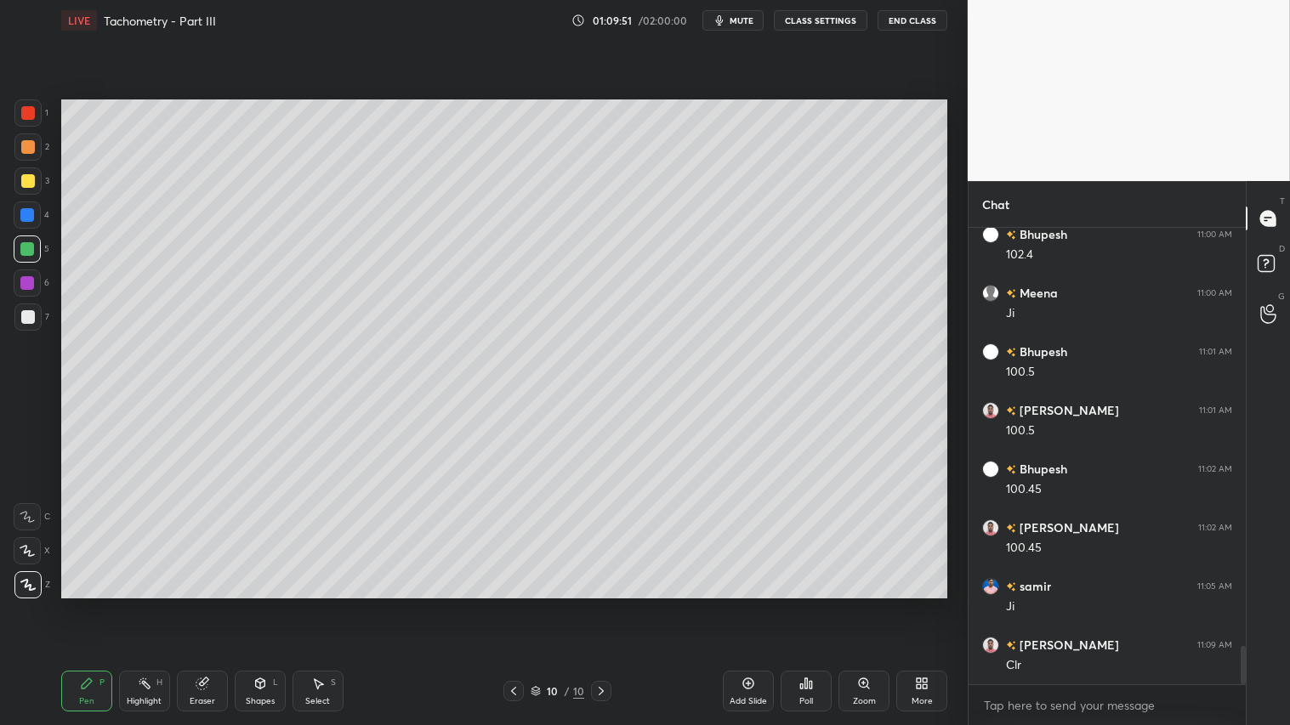
click at [29, 156] on div at bounding box center [27, 146] width 27 height 27
click at [89, 604] on icon at bounding box center [87, 684] width 14 height 14
click at [243, 604] on div "Shapes L" at bounding box center [260, 691] width 51 height 41
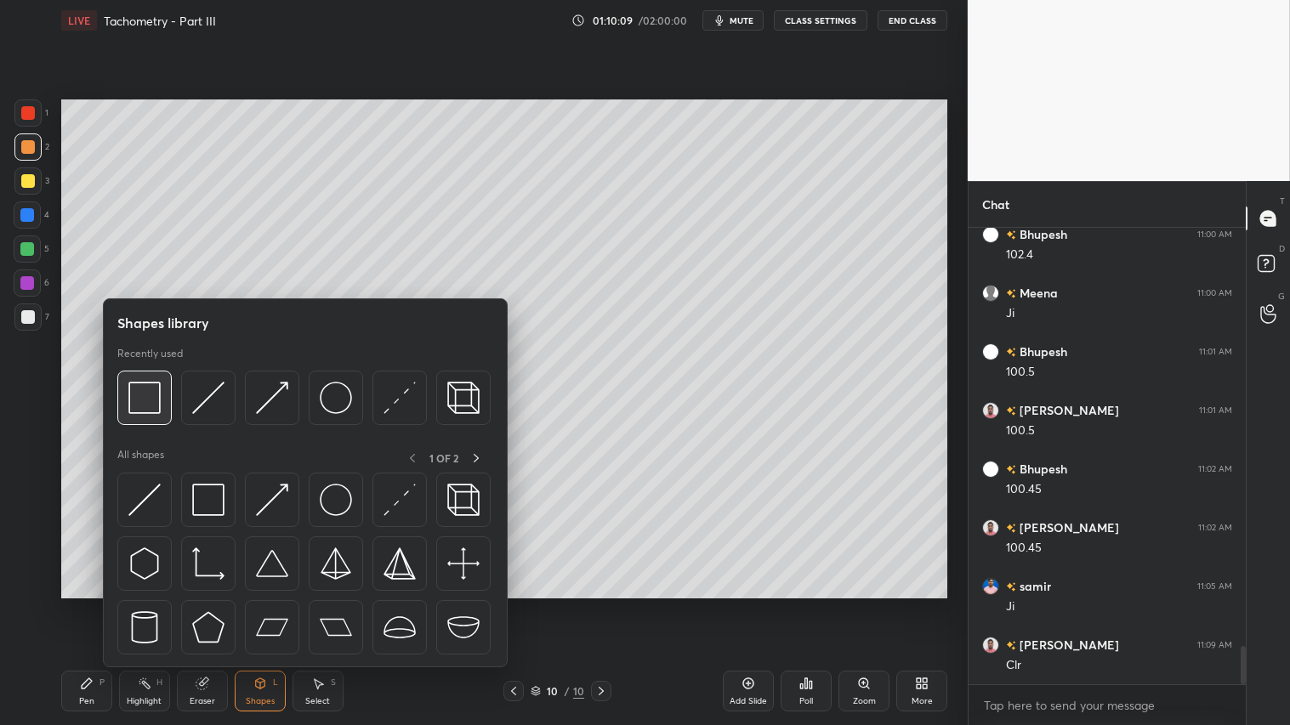
click at [159, 394] on img at bounding box center [144, 398] width 32 height 32
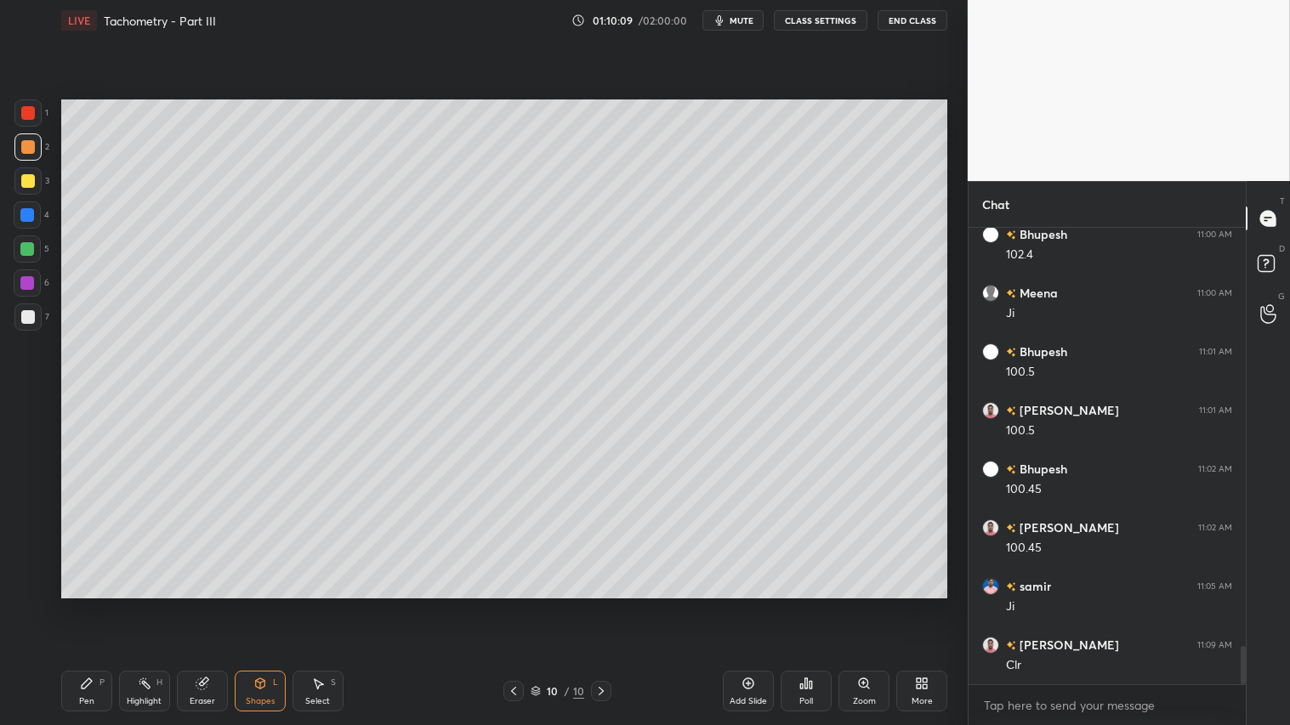
scroll to position [5043, 0]
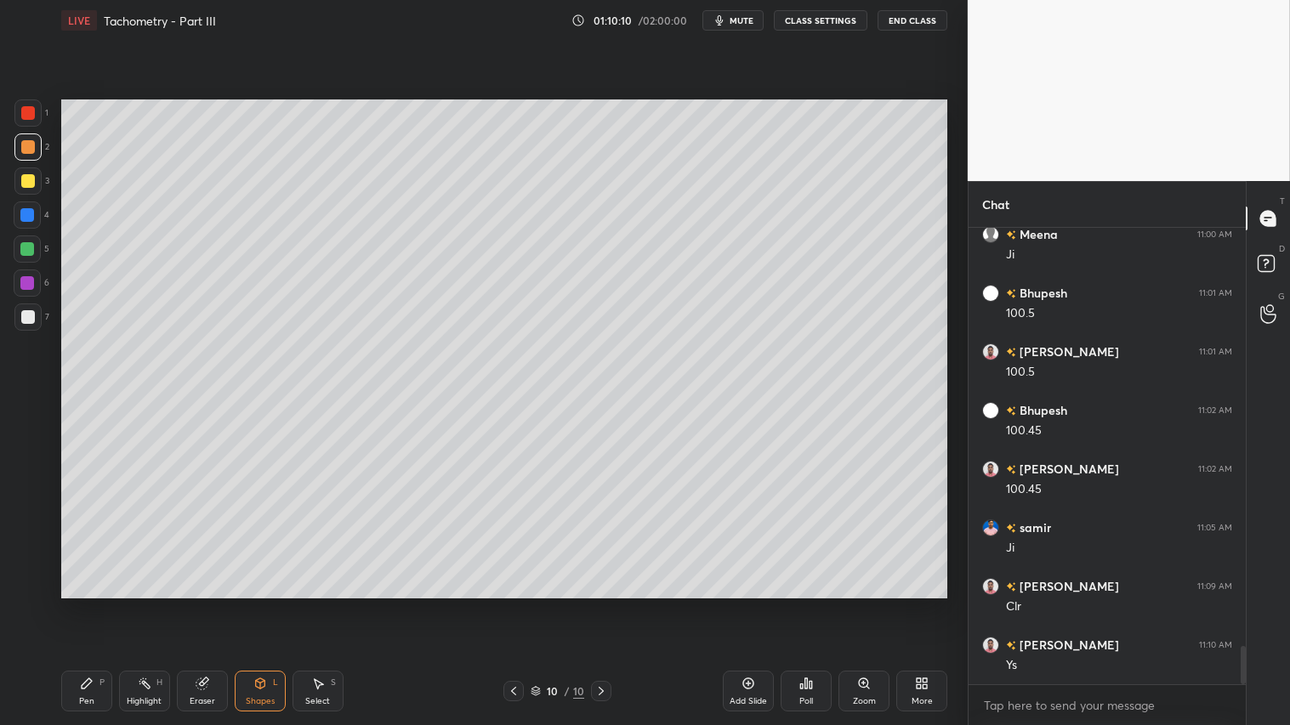
click at [27, 181] on div at bounding box center [28, 181] width 14 height 14
drag, startPoint x: 95, startPoint y: 694, endPoint x: 109, endPoint y: 684, distance: 16.5
click at [100, 604] on div "Pen P" at bounding box center [86, 691] width 51 height 41
click at [270, 604] on div "Shapes L" at bounding box center [260, 691] width 51 height 41
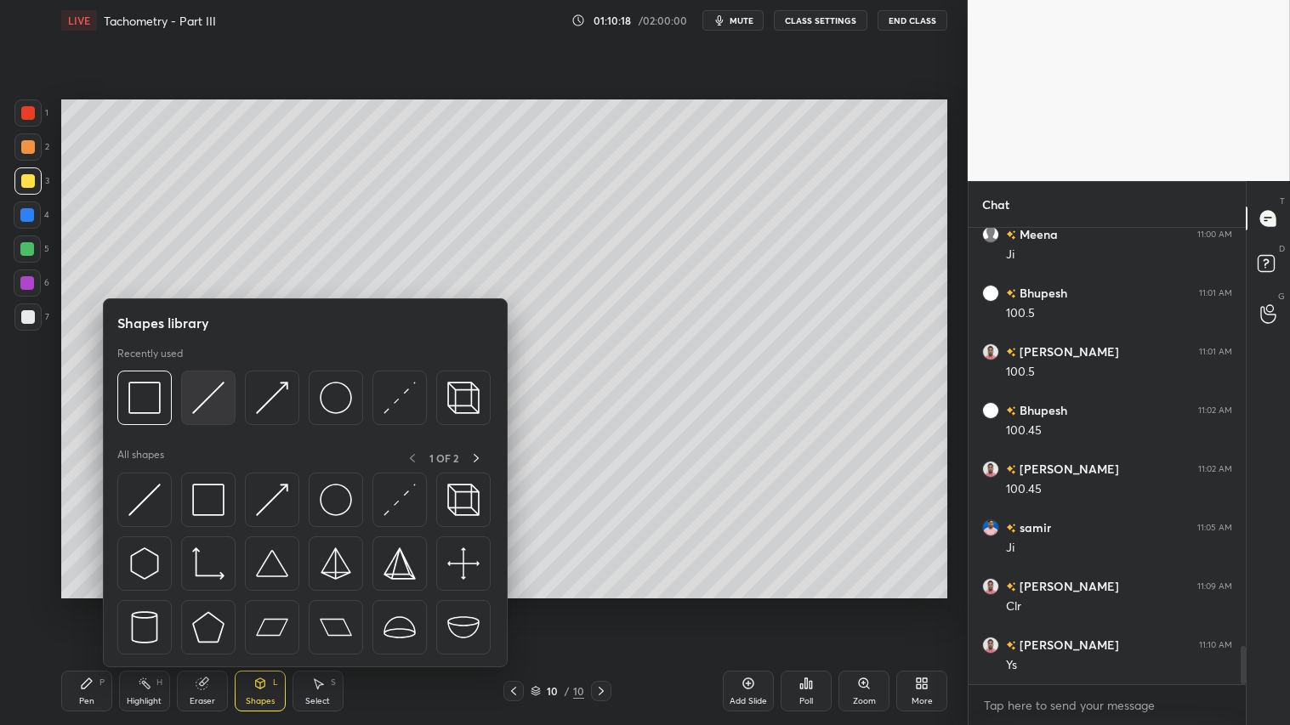
click at [199, 398] on img at bounding box center [208, 398] width 32 height 32
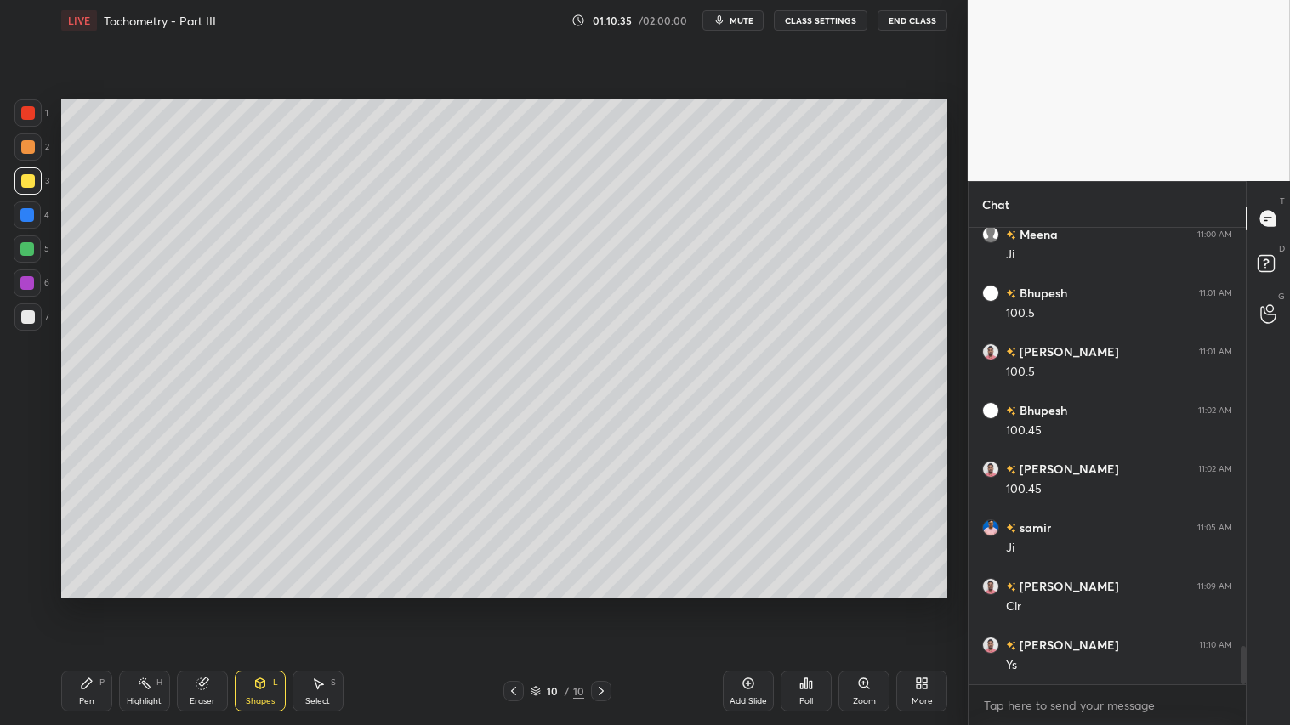
click at [21, 185] on div at bounding box center [28, 181] width 14 height 14
drag, startPoint x: 81, startPoint y: 689, endPoint x: 78, endPoint y: 677, distance: 12.2
click at [82, 604] on icon at bounding box center [87, 683] width 10 height 10
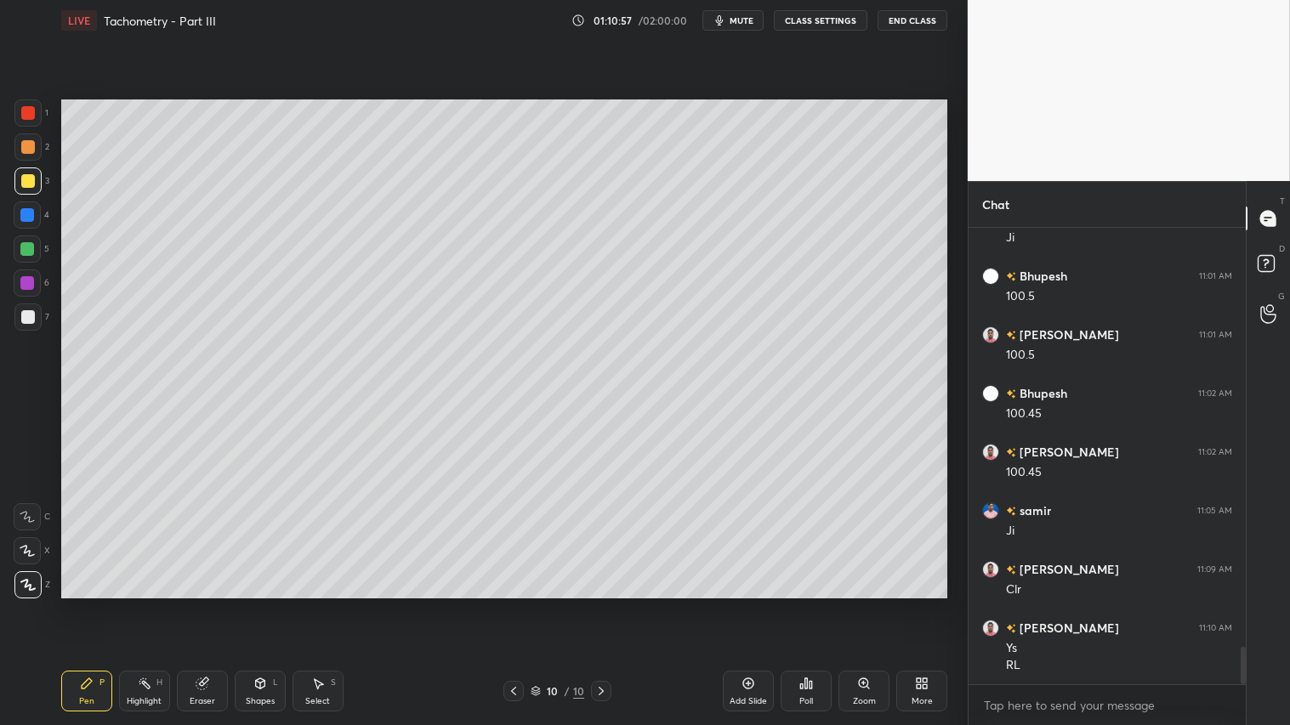
click at [274, 604] on div "Shapes L" at bounding box center [260, 691] width 51 height 41
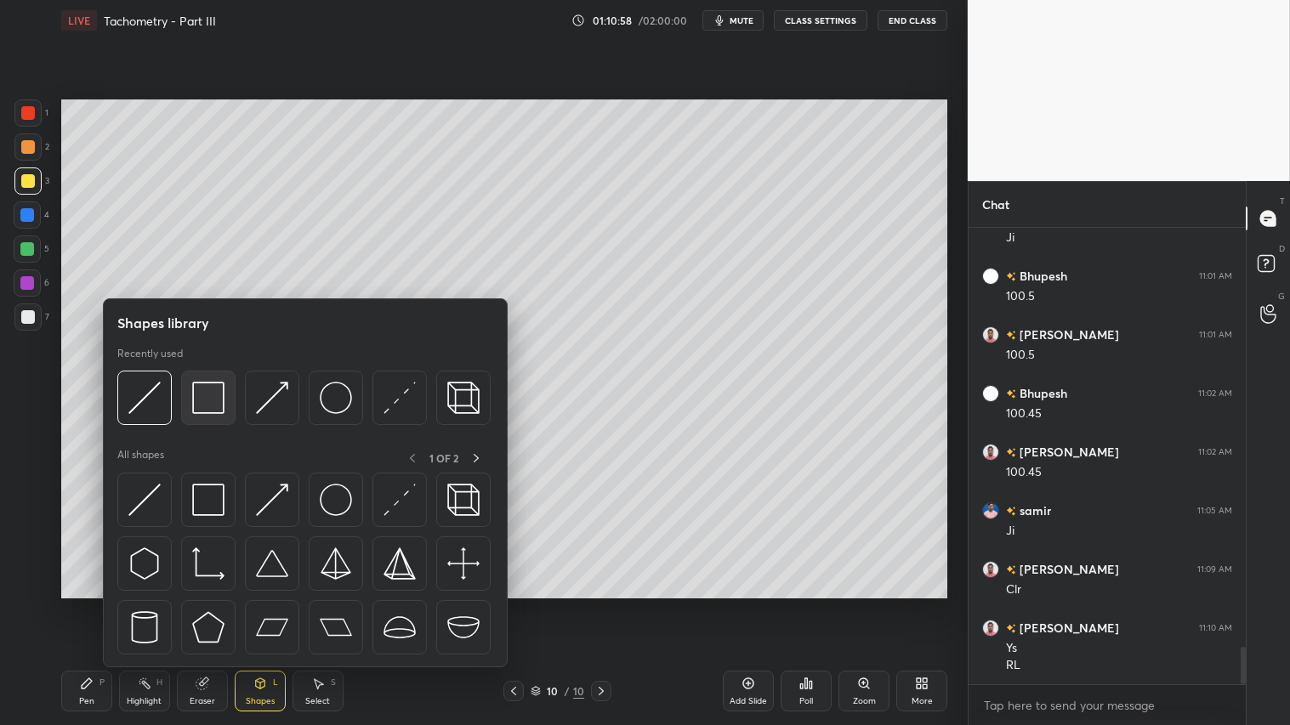
click at [196, 403] on img at bounding box center [208, 398] width 32 height 32
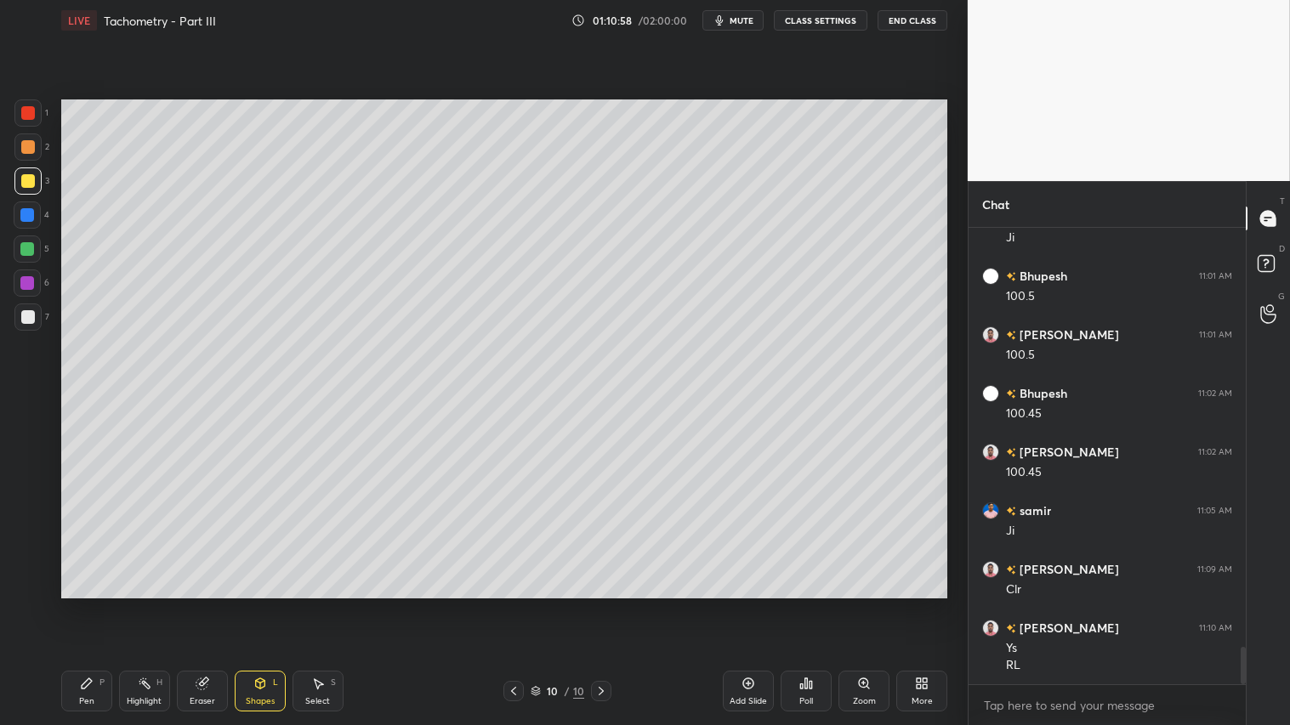
drag, startPoint x: 18, startPoint y: 312, endPoint x: 51, endPoint y: 332, distance: 38.9
click at [20, 312] on div at bounding box center [27, 317] width 27 height 27
click at [31, 150] on div at bounding box center [28, 147] width 14 height 14
click at [80, 604] on icon at bounding box center [87, 684] width 14 height 14
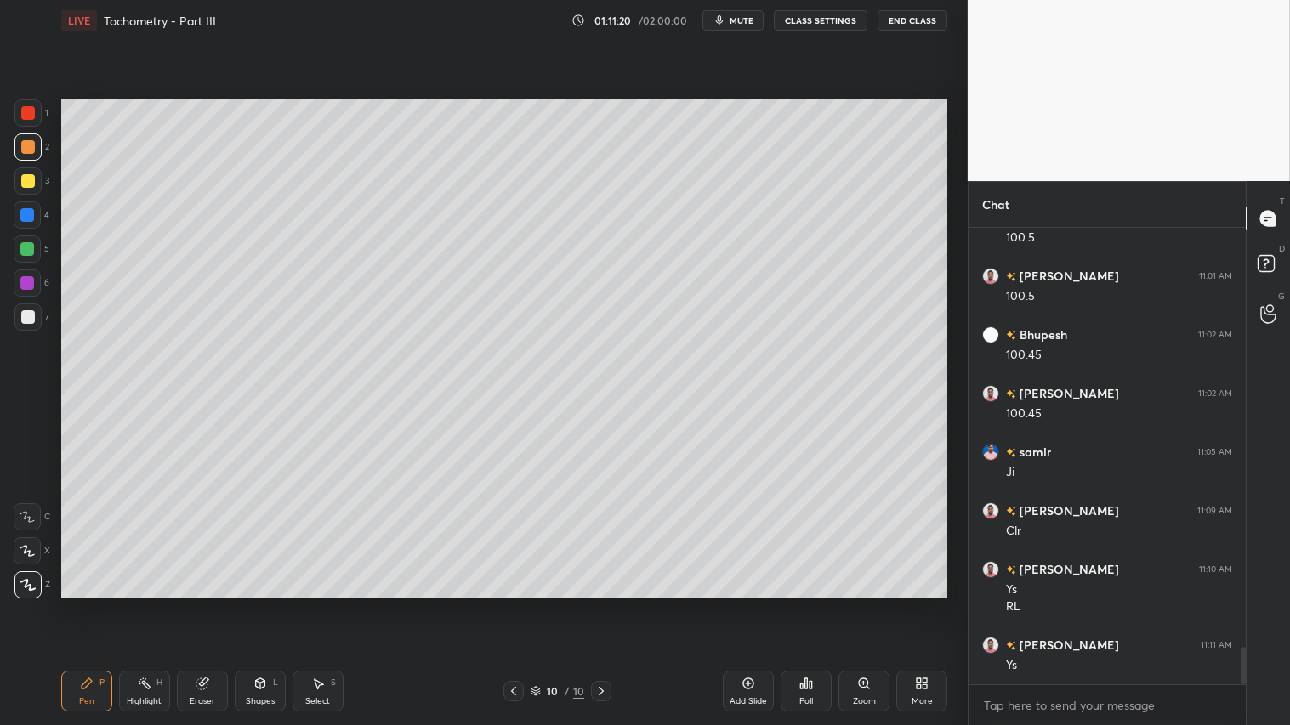
click at [256, 604] on icon at bounding box center [259, 683] width 9 height 10
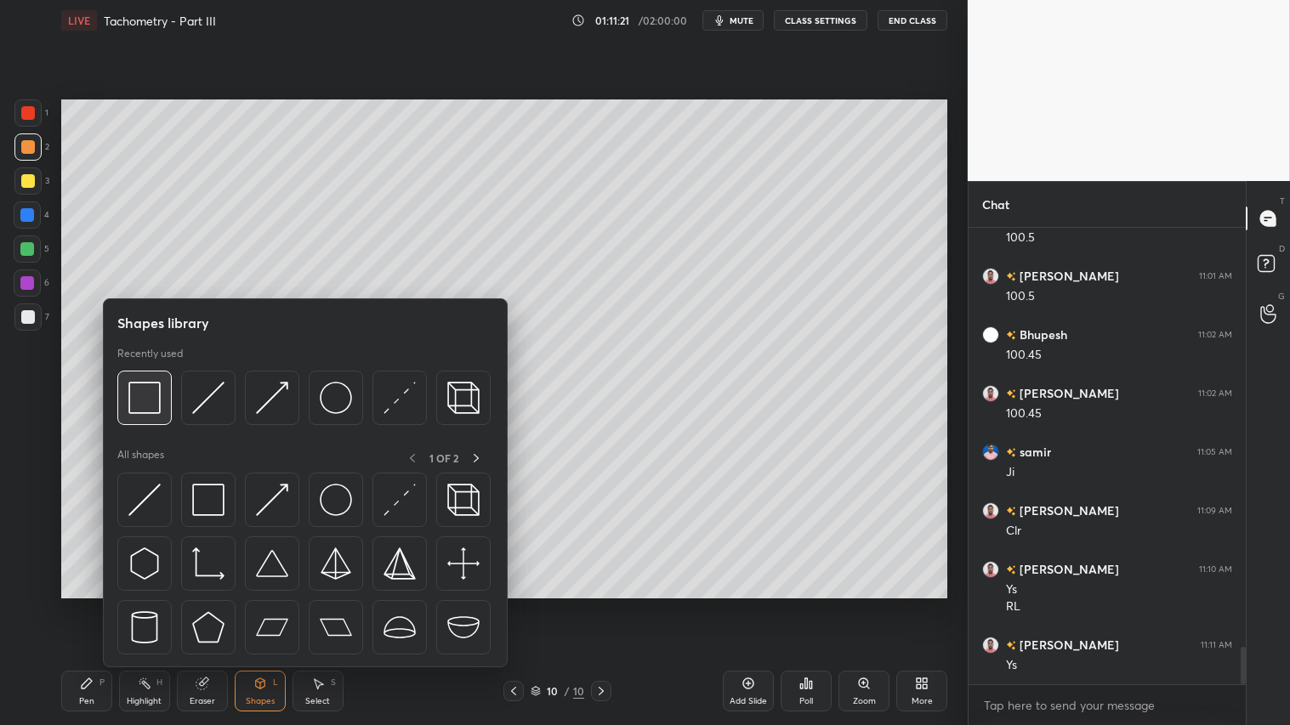
click at [146, 389] on img at bounding box center [144, 398] width 32 height 32
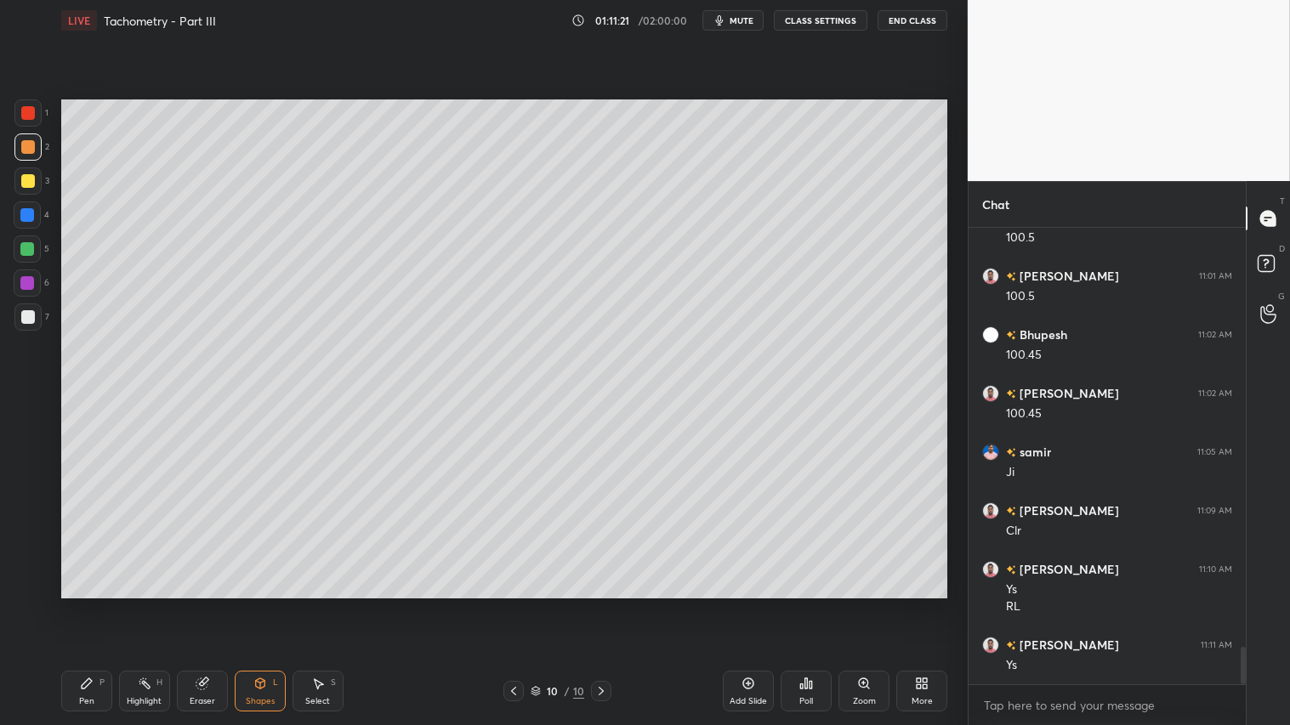
drag, startPoint x: 31, startPoint y: 180, endPoint x: 35, endPoint y: 189, distance: 9.5
click at [32, 181] on div at bounding box center [28, 181] width 14 height 14
click at [111, 604] on div "Pen P Highlight H Eraser Shapes L Select S" at bounding box center [226, 691] width 331 height 41
click at [81, 604] on icon at bounding box center [87, 684] width 14 height 14
click at [31, 247] on div at bounding box center [27, 249] width 27 height 27
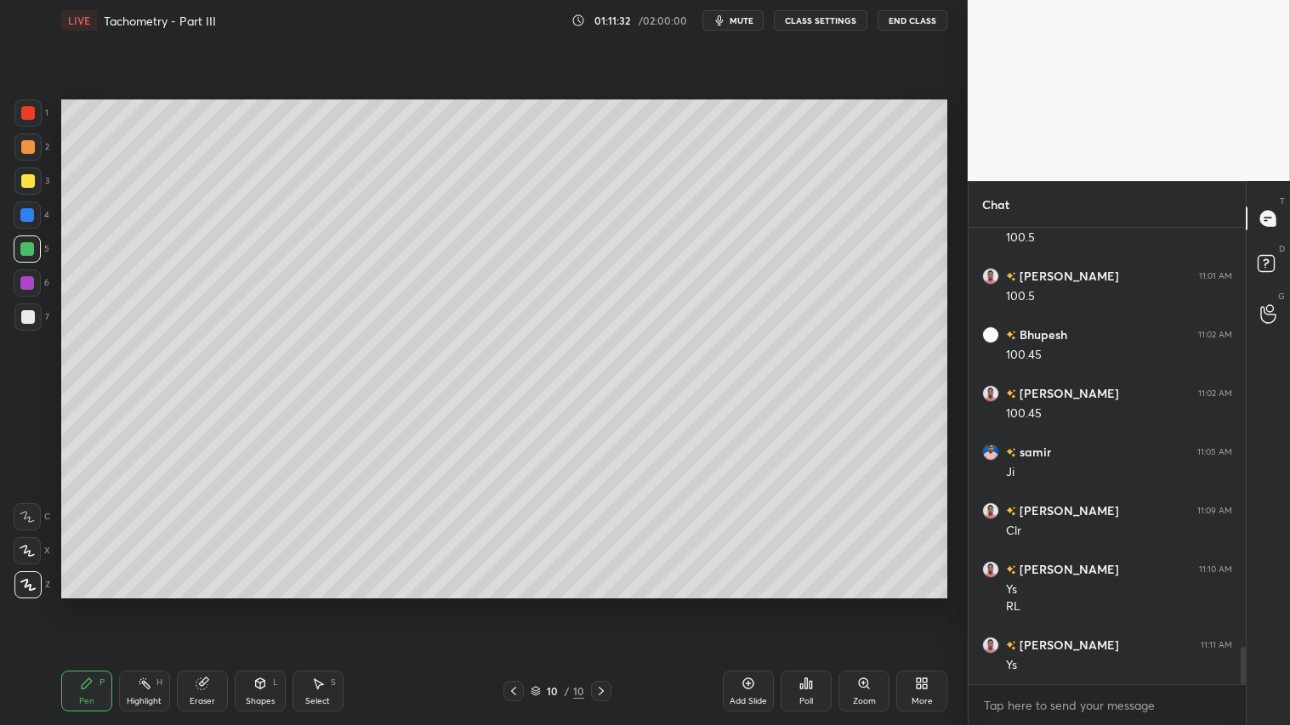
click at [95, 604] on div "Pen P" at bounding box center [86, 691] width 51 height 41
click at [26, 141] on div at bounding box center [28, 147] width 14 height 14
drag, startPoint x: 95, startPoint y: 708, endPoint x: 164, endPoint y: 619, distance: 112.7
click at [97, 604] on div "Pen P" at bounding box center [86, 691] width 51 height 41
click at [513, 604] on icon at bounding box center [514, 691] width 14 height 14
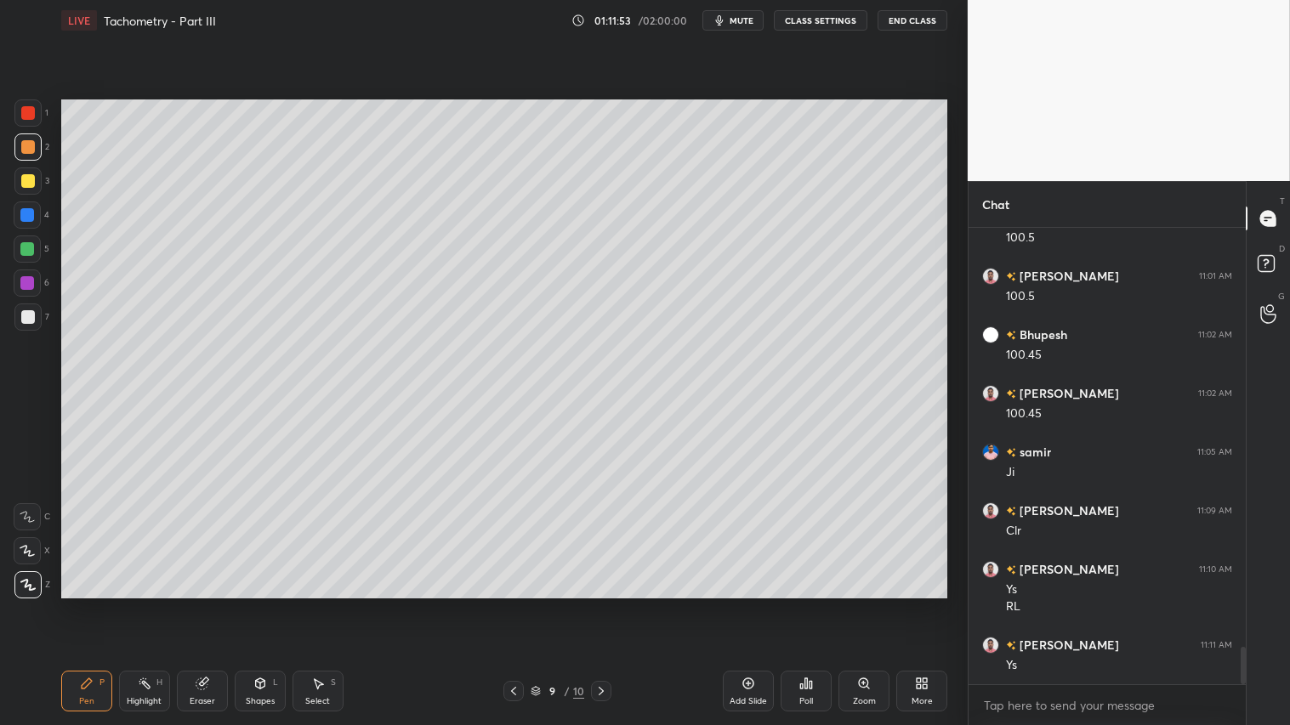
click at [515, 604] on icon at bounding box center [513, 691] width 5 height 9
click at [504, 604] on div at bounding box center [513, 691] width 20 height 20
click at [601, 604] on icon at bounding box center [601, 691] width 14 height 14
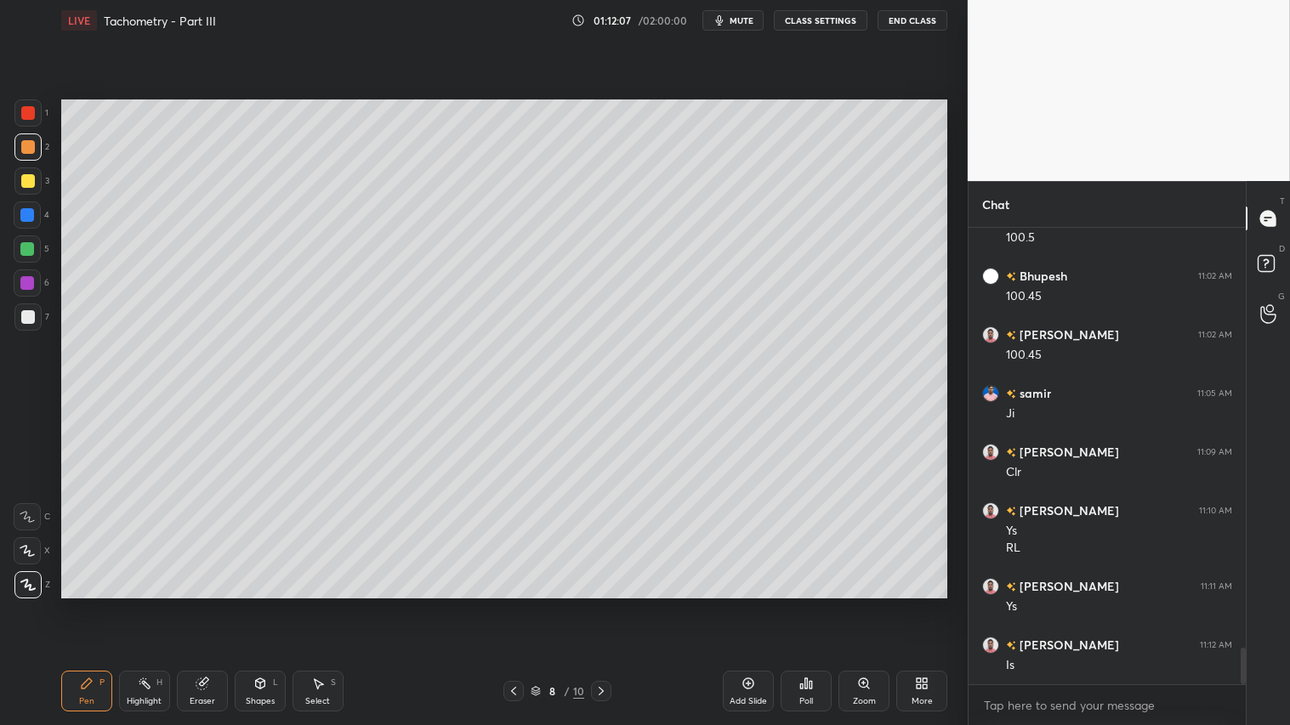
click at [599, 604] on icon at bounding box center [601, 691] width 14 height 14
click at [604, 604] on icon at bounding box center [601, 691] width 14 height 14
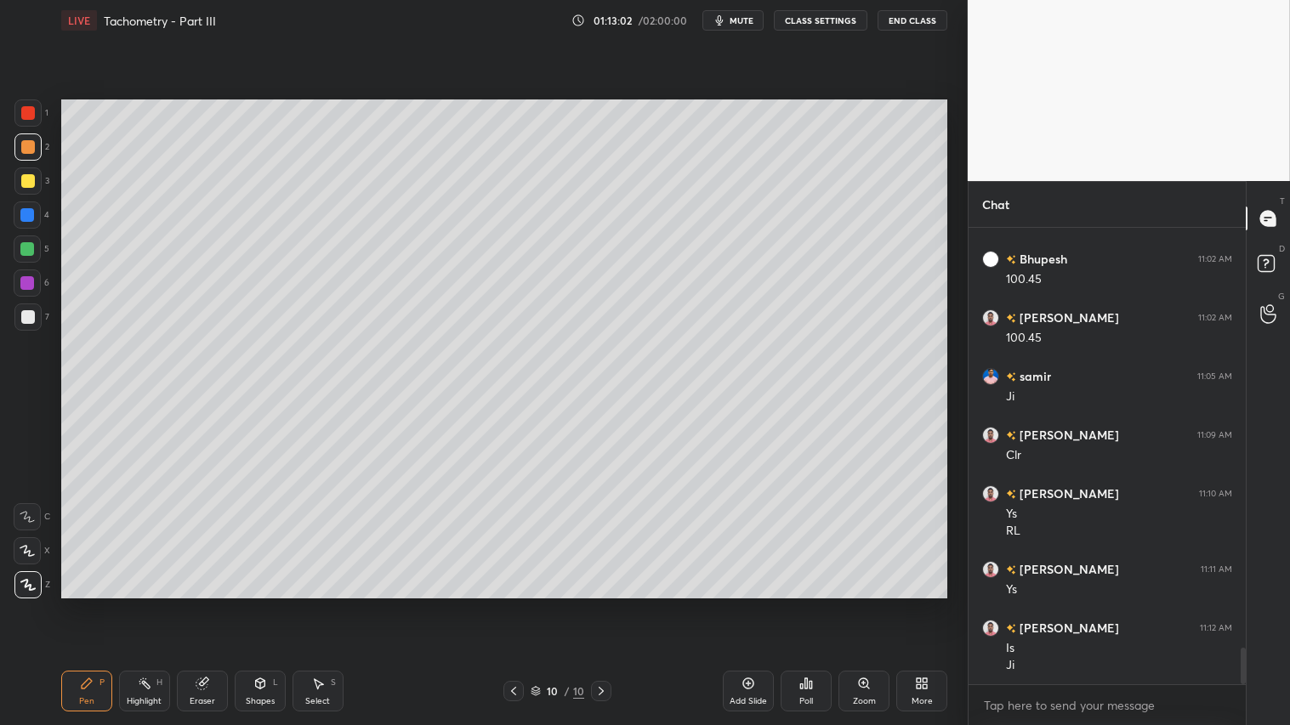
click at [511, 604] on icon at bounding box center [514, 691] width 14 height 14
click at [514, 604] on icon at bounding box center [513, 691] width 5 height 9
click at [516, 604] on icon at bounding box center [514, 691] width 14 height 14
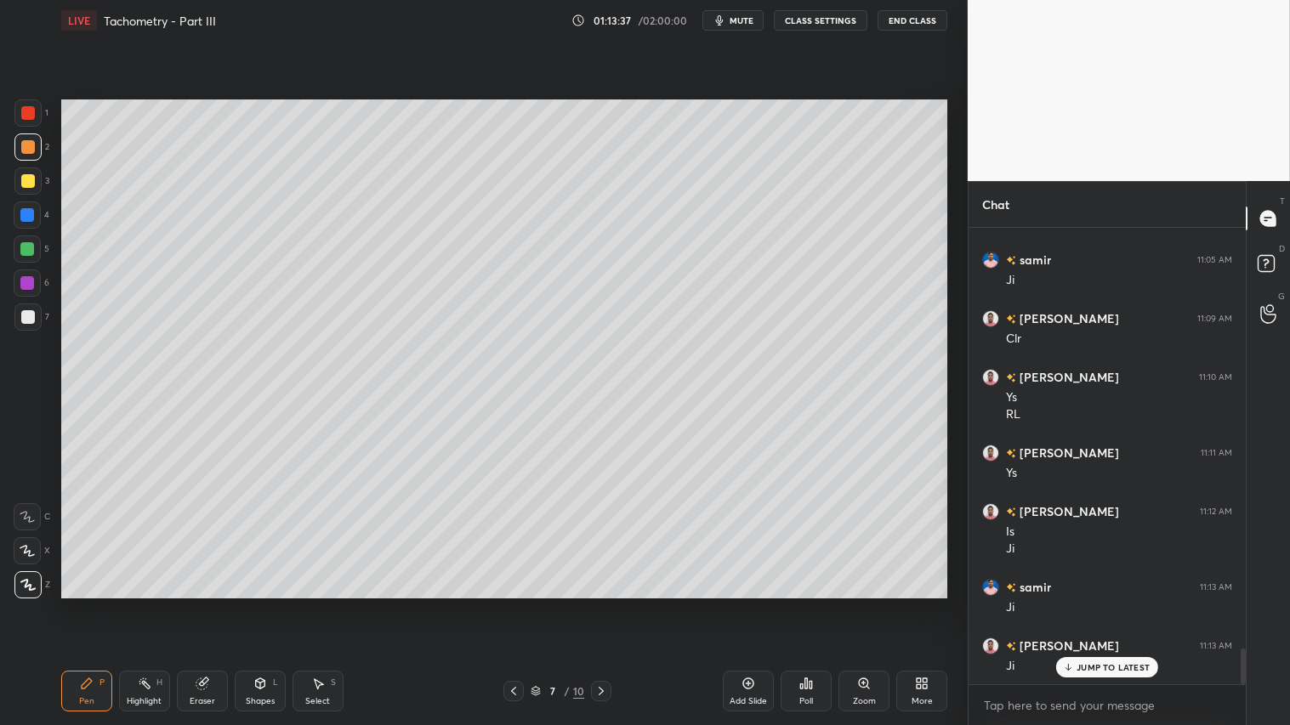
scroll to position [5370, 0]
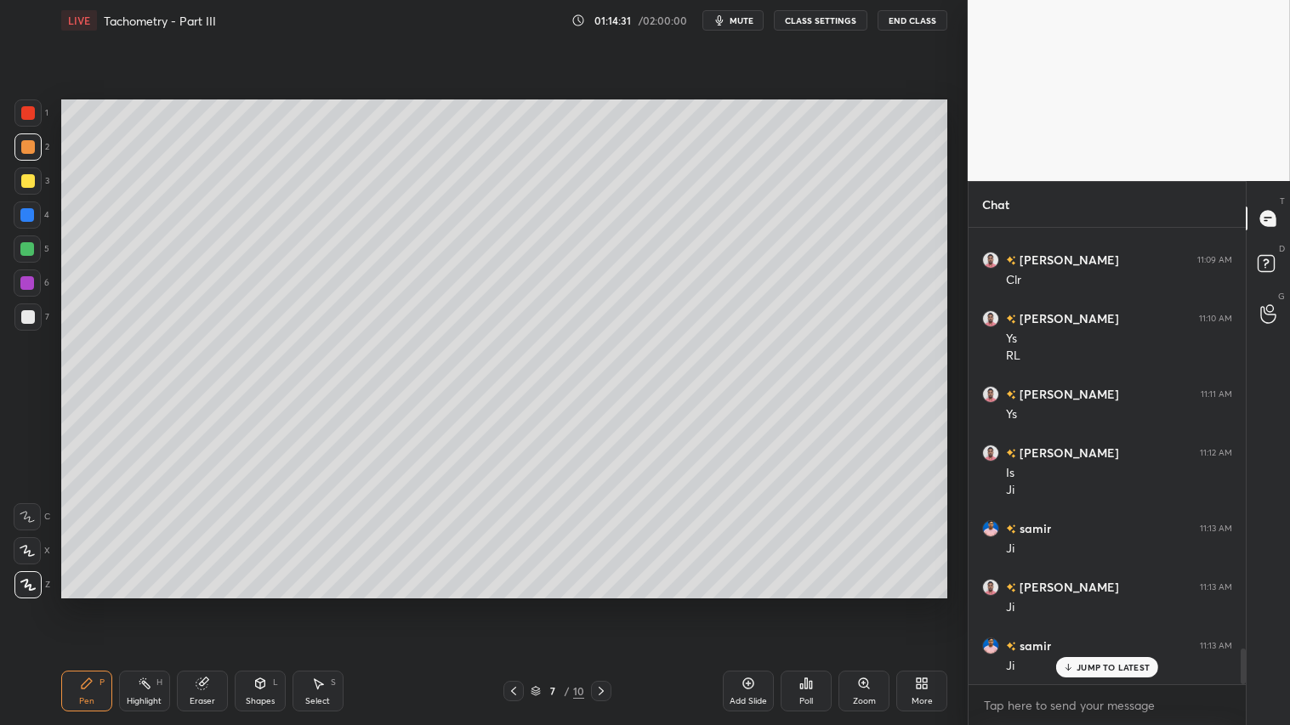
click at [599, 604] on icon at bounding box center [601, 691] width 14 height 14
click at [601, 604] on icon at bounding box center [601, 691] width 14 height 14
click at [599, 604] on icon at bounding box center [601, 691] width 14 height 14
click at [604, 604] on icon at bounding box center [601, 691] width 14 height 14
click at [751, 604] on icon at bounding box center [748, 684] width 14 height 14
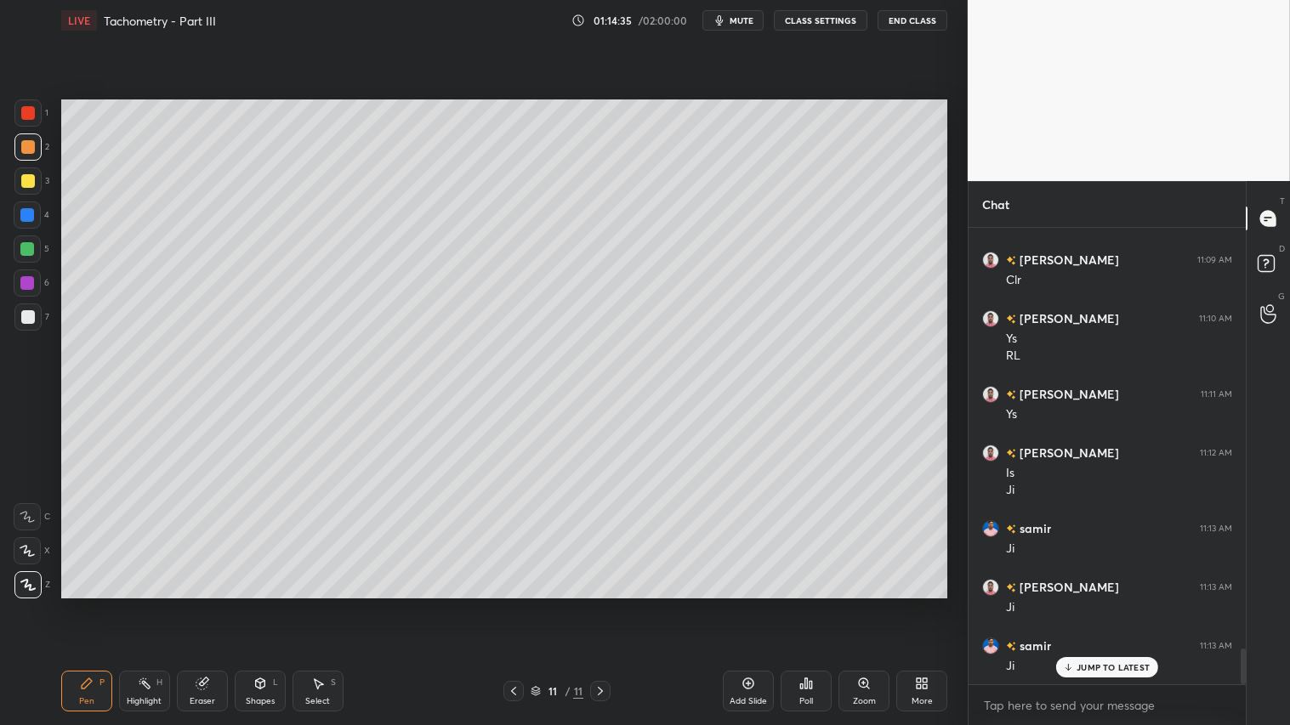
click at [26, 244] on div at bounding box center [27, 249] width 14 height 14
click at [90, 604] on div "Pen P" at bounding box center [86, 691] width 51 height 41
drag, startPoint x: 264, startPoint y: 694, endPoint x: 262, endPoint y: 667, distance: 26.4
click at [265, 604] on div "Shapes L" at bounding box center [260, 691] width 51 height 41
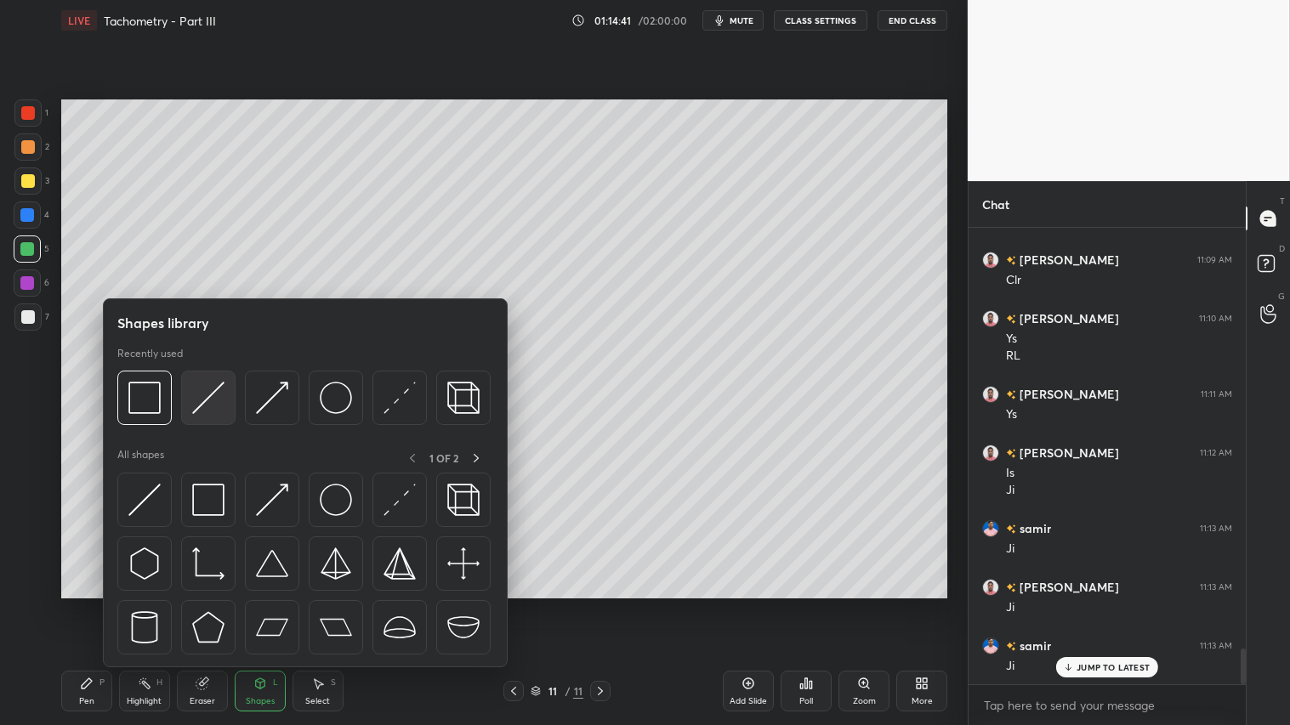
click at [194, 387] on img at bounding box center [208, 398] width 32 height 32
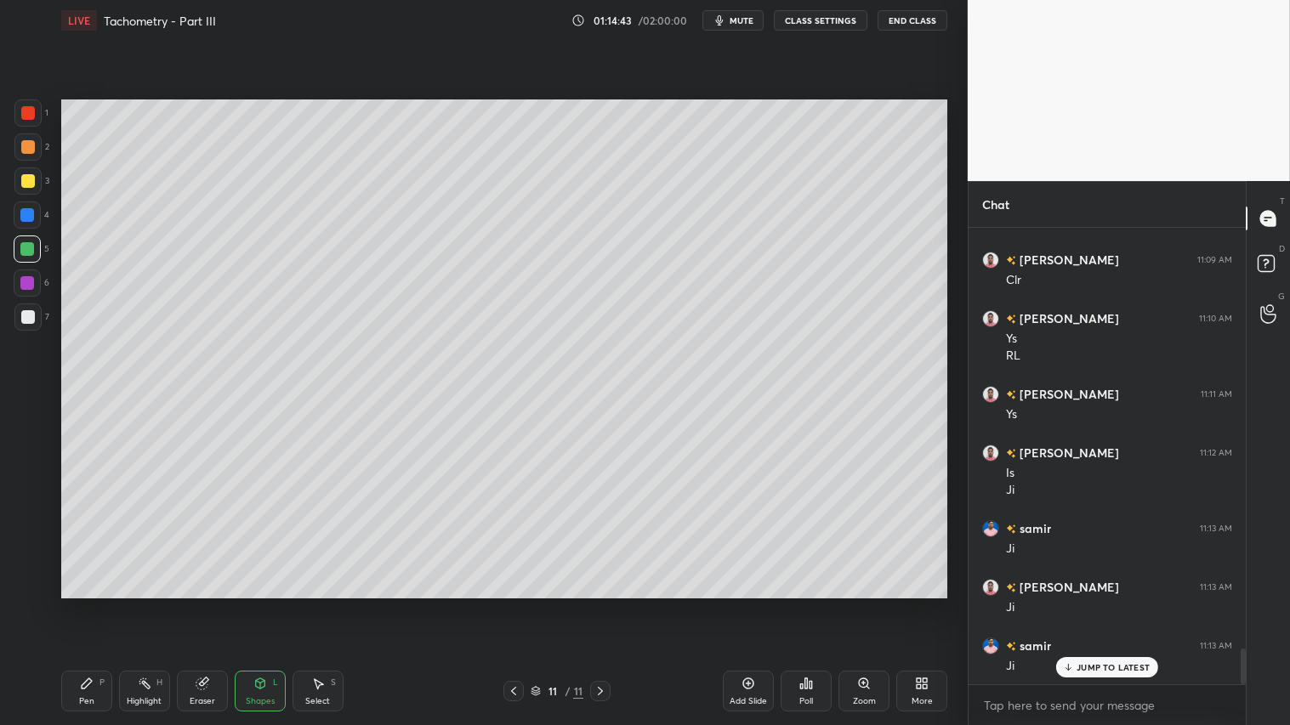
click at [22, 176] on div at bounding box center [28, 181] width 14 height 14
click at [94, 604] on div "Pen P" at bounding box center [86, 691] width 51 height 41
click at [99, 604] on div "Pen P" at bounding box center [86, 691] width 51 height 41
click at [262, 604] on icon at bounding box center [260, 684] width 14 height 14
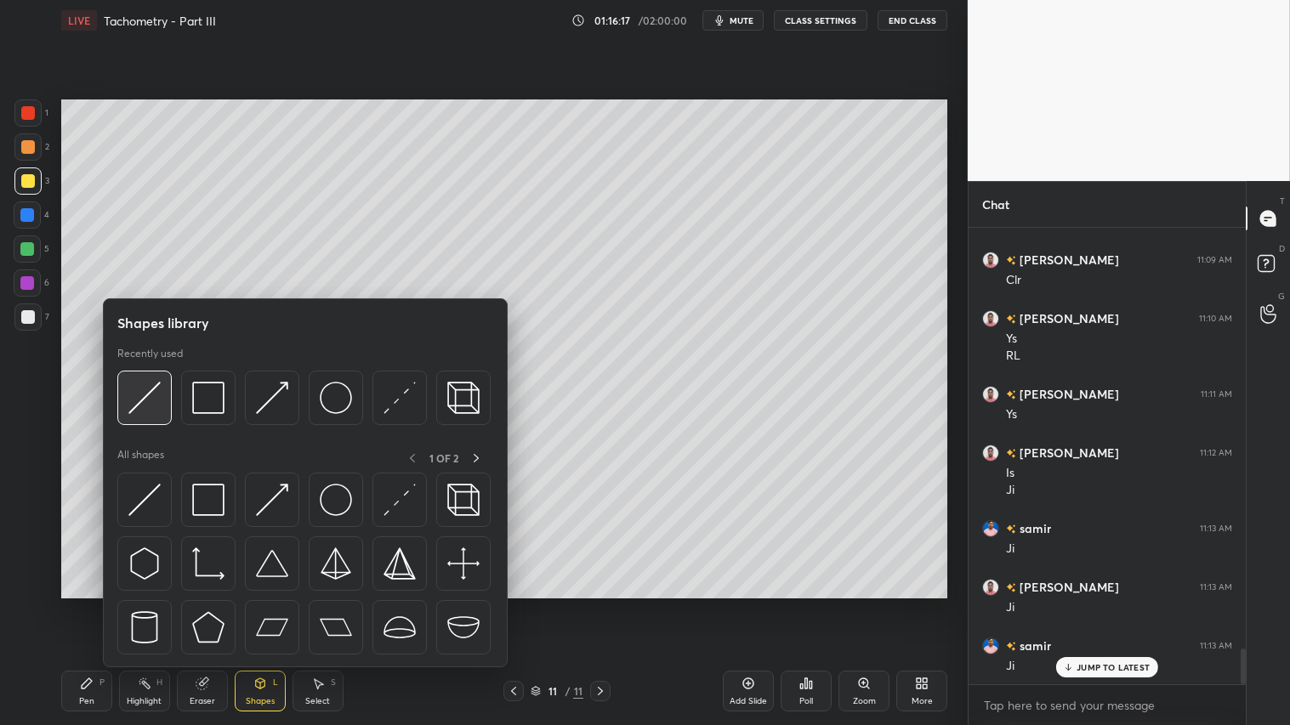
click at [147, 397] on img at bounding box center [144, 398] width 32 height 32
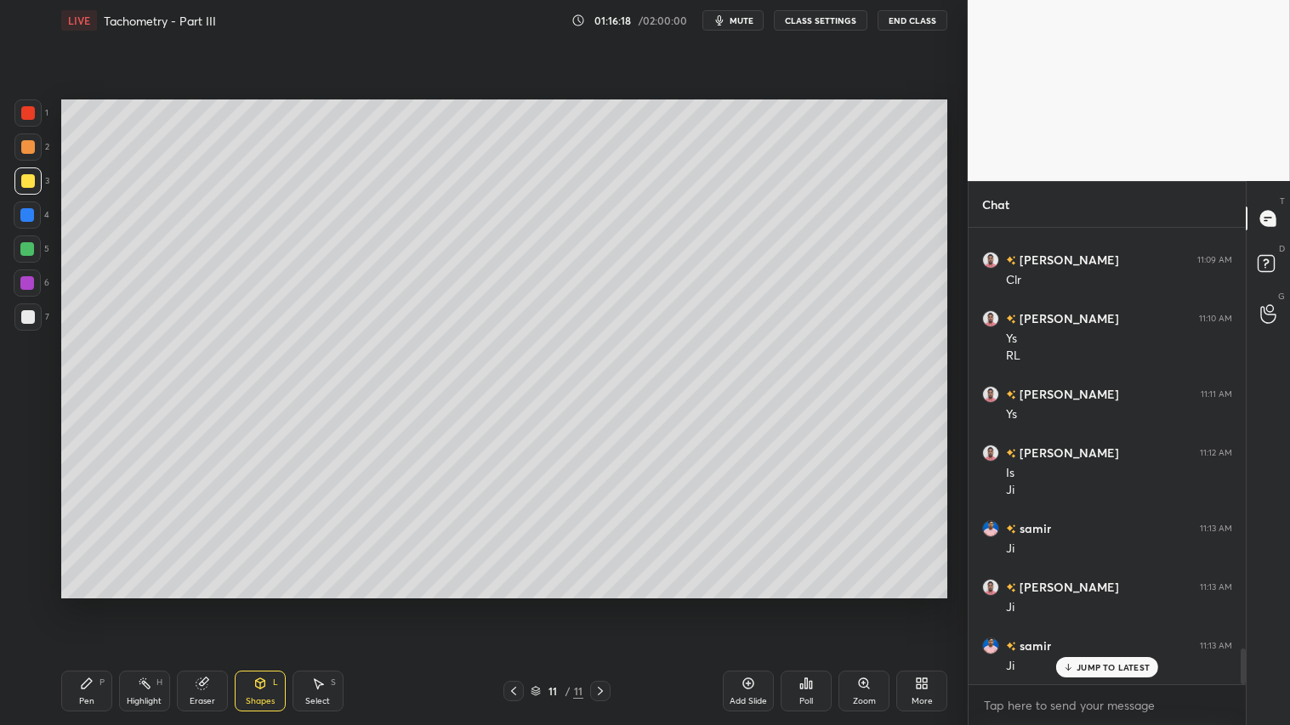
click at [35, 315] on div at bounding box center [27, 317] width 27 height 27
click at [27, 151] on div at bounding box center [28, 147] width 14 height 14
click at [30, 190] on div at bounding box center [27, 180] width 27 height 27
click at [80, 604] on div "Pen" at bounding box center [86, 701] width 15 height 9
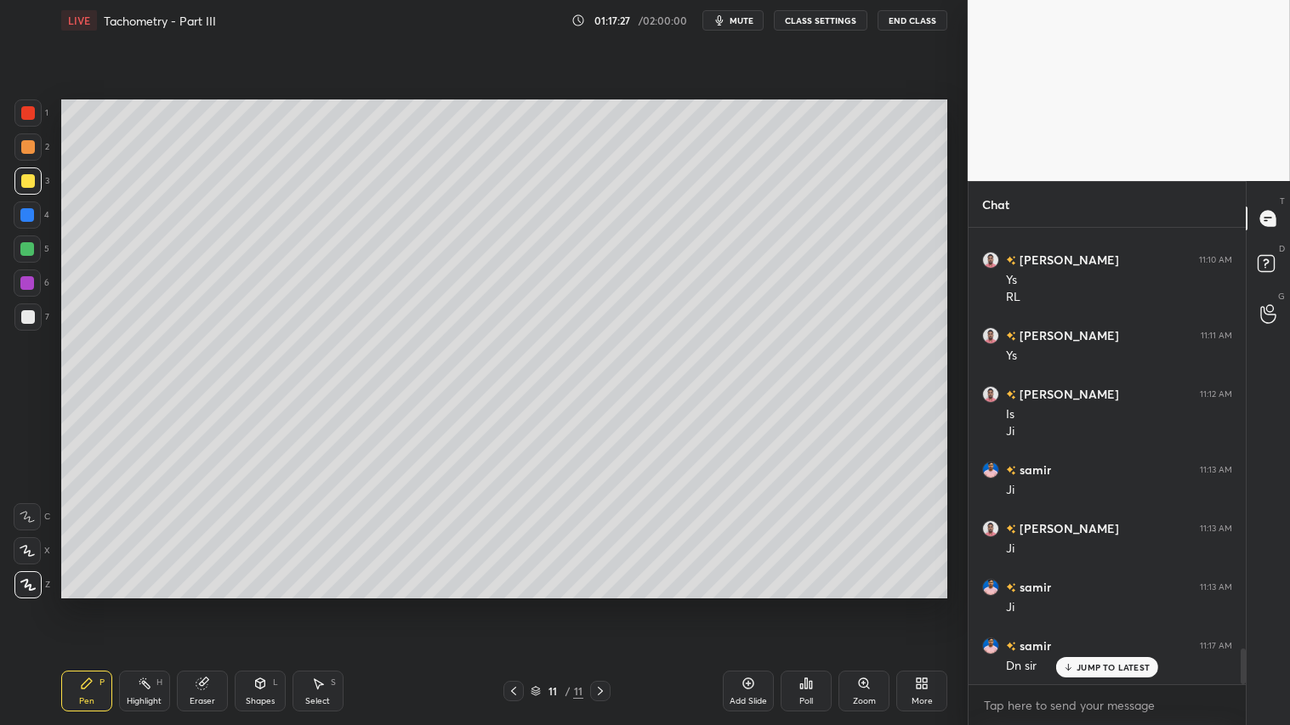
drag, startPoint x: 597, startPoint y: 693, endPoint x: 752, endPoint y: 690, distance: 154.8
click at [599, 604] on icon at bounding box center [600, 691] width 14 height 14
click at [748, 604] on icon at bounding box center [748, 684] width 14 height 14
drag, startPoint x: 28, startPoint y: 312, endPoint x: 37, endPoint y: 434, distance: 121.9
click at [28, 319] on div at bounding box center [28, 317] width 14 height 14
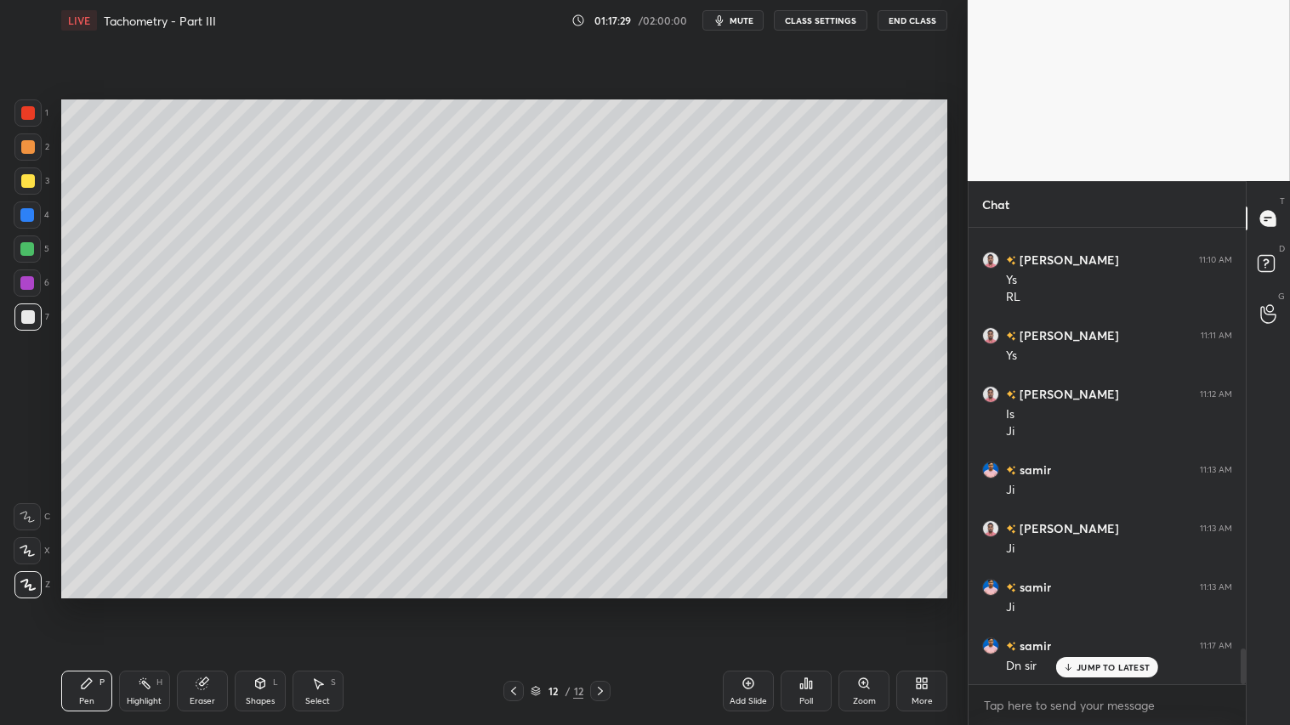
drag, startPoint x: 81, startPoint y: 684, endPoint x: 75, endPoint y: 676, distance: 10.4
click at [81, 604] on icon at bounding box center [87, 684] width 14 height 14
click at [265, 604] on div "Shapes" at bounding box center [260, 701] width 29 height 9
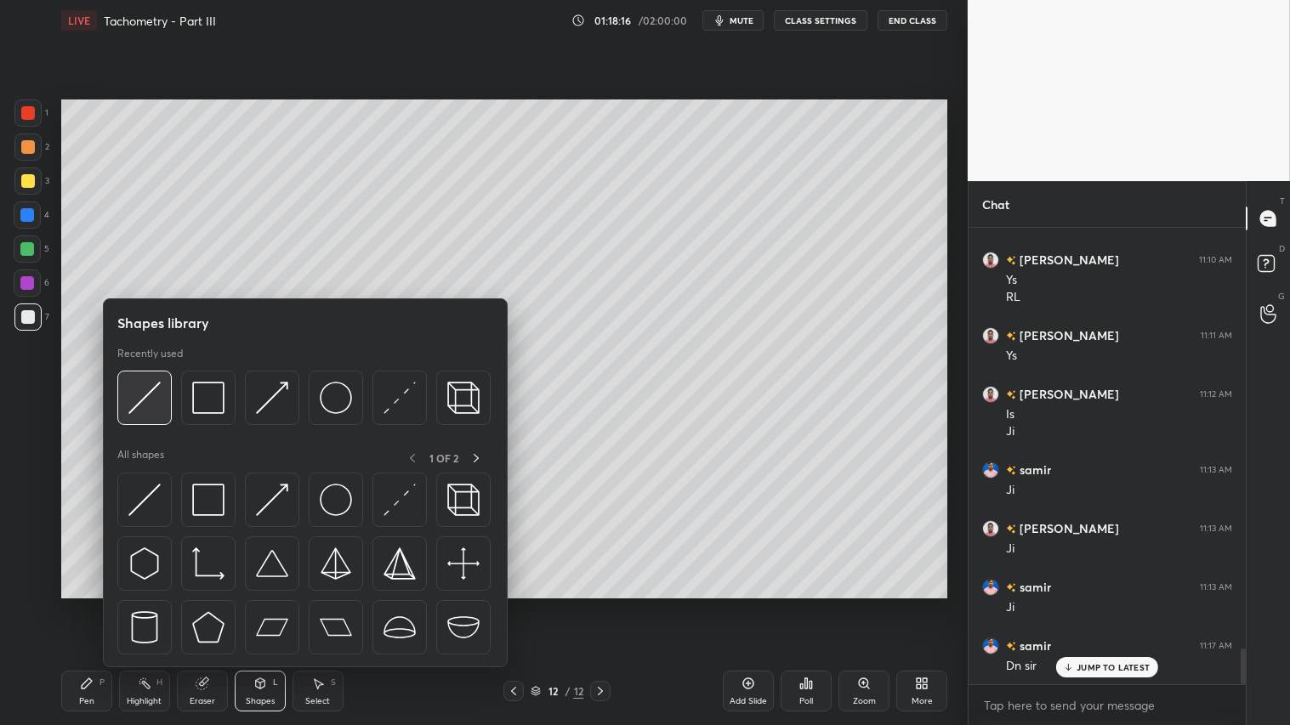
click at [143, 396] on img at bounding box center [144, 398] width 32 height 32
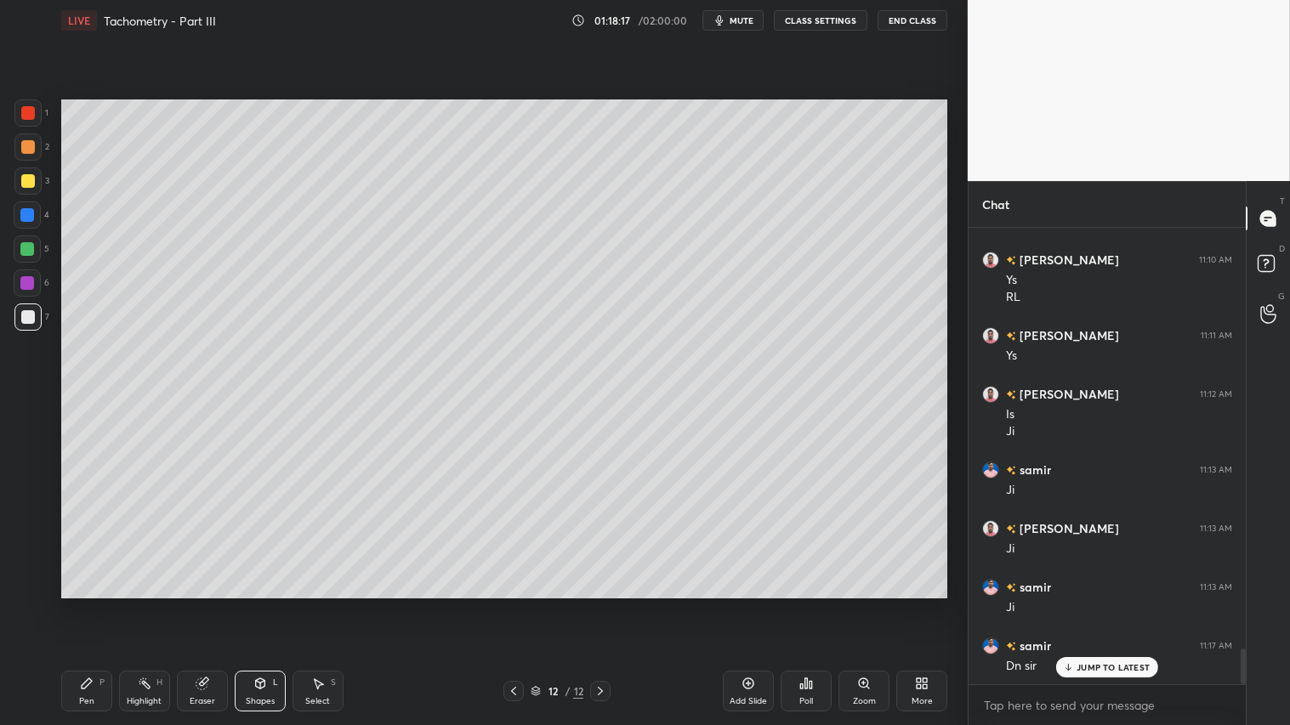
click at [79, 604] on div "Pen P" at bounding box center [86, 691] width 51 height 41
drag, startPoint x: 23, startPoint y: 311, endPoint x: 23, endPoint y: 328, distance: 17.0
click at [23, 325] on div at bounding box center [27, 317] width 27 height 27
drag, startPoint x: 69, startPoint y: 697, endPoint x: 70, endPoint y: 666, distance: 31.5
click at [71, 604] on div "Pen P" at bounding box center [86, 691] width 51 height 41
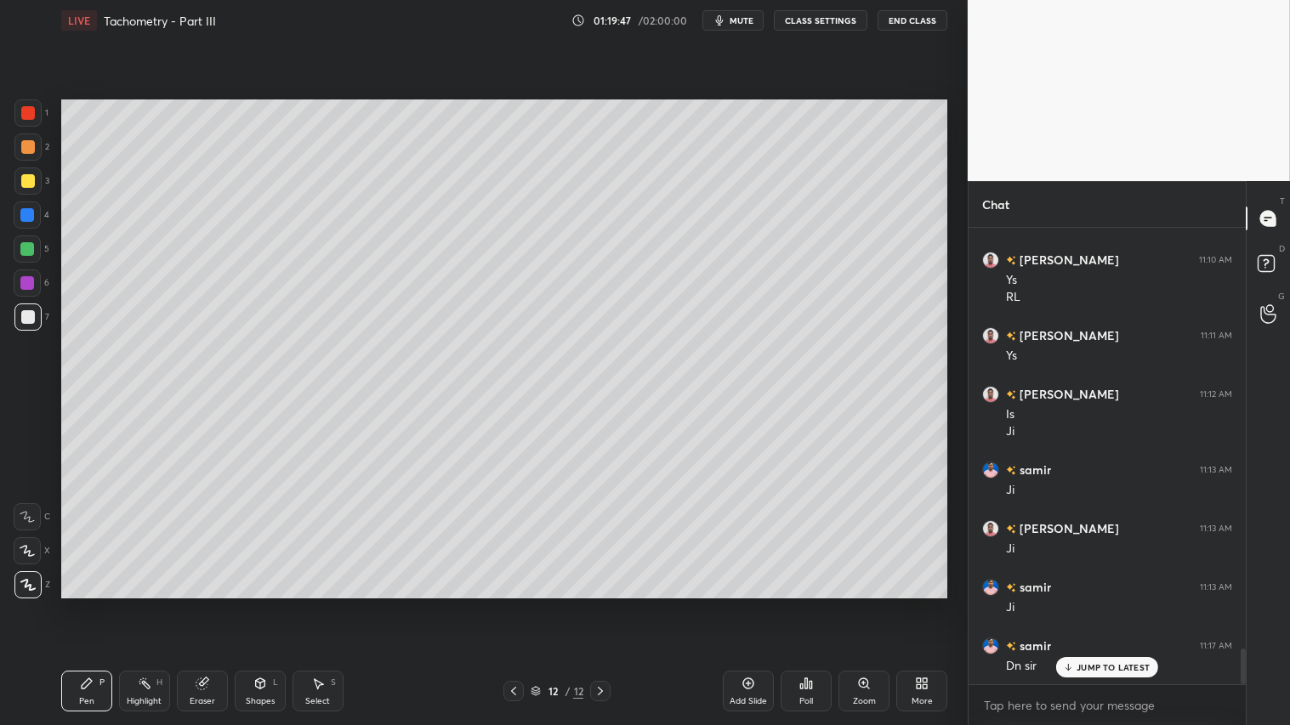
drag, startPoint x: 754, startPoint y: 692, endPoint x: 748, endPoint y: 684, distance: 9.7
click at [752, 604] on div "Add Slide" at bounding box center [748, 691] width 51 height 41
click at [269, 604] on div "Shapes L" at bounding box center [260, 691] width 51 height 41
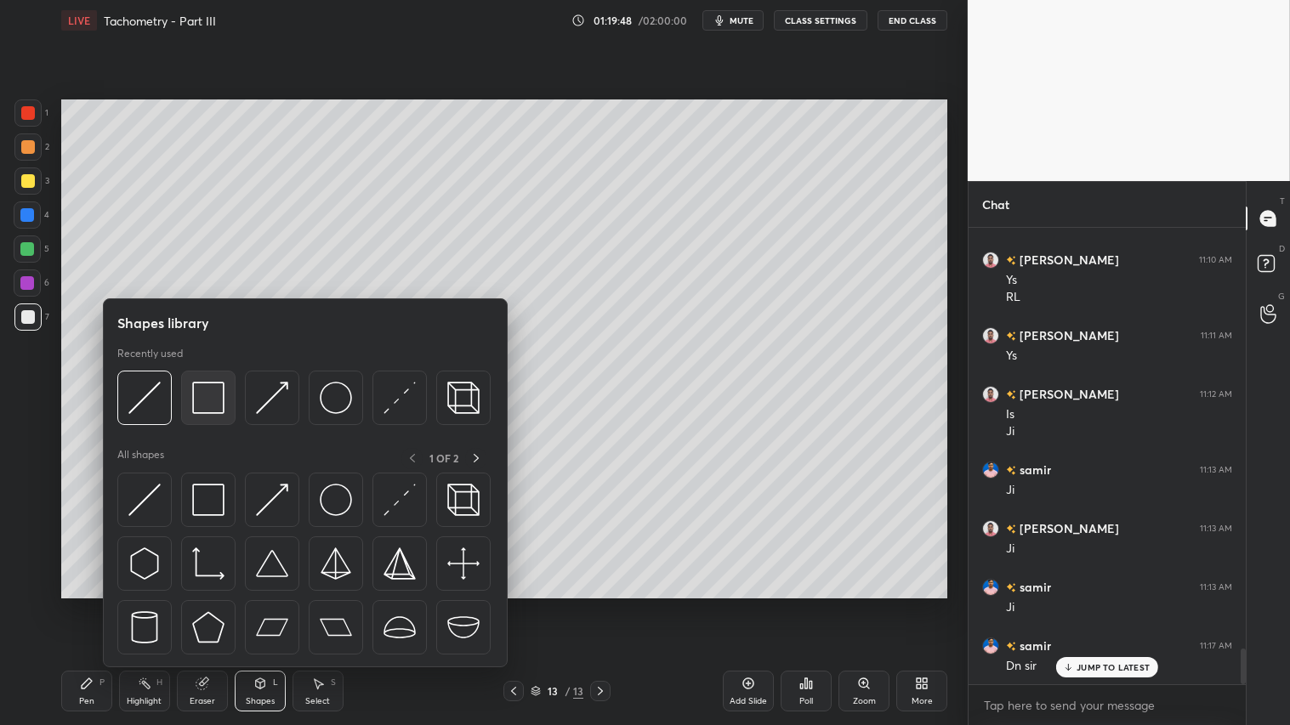
click at [207, 394] on img at bounding box center [208, 398] width 32 height 32
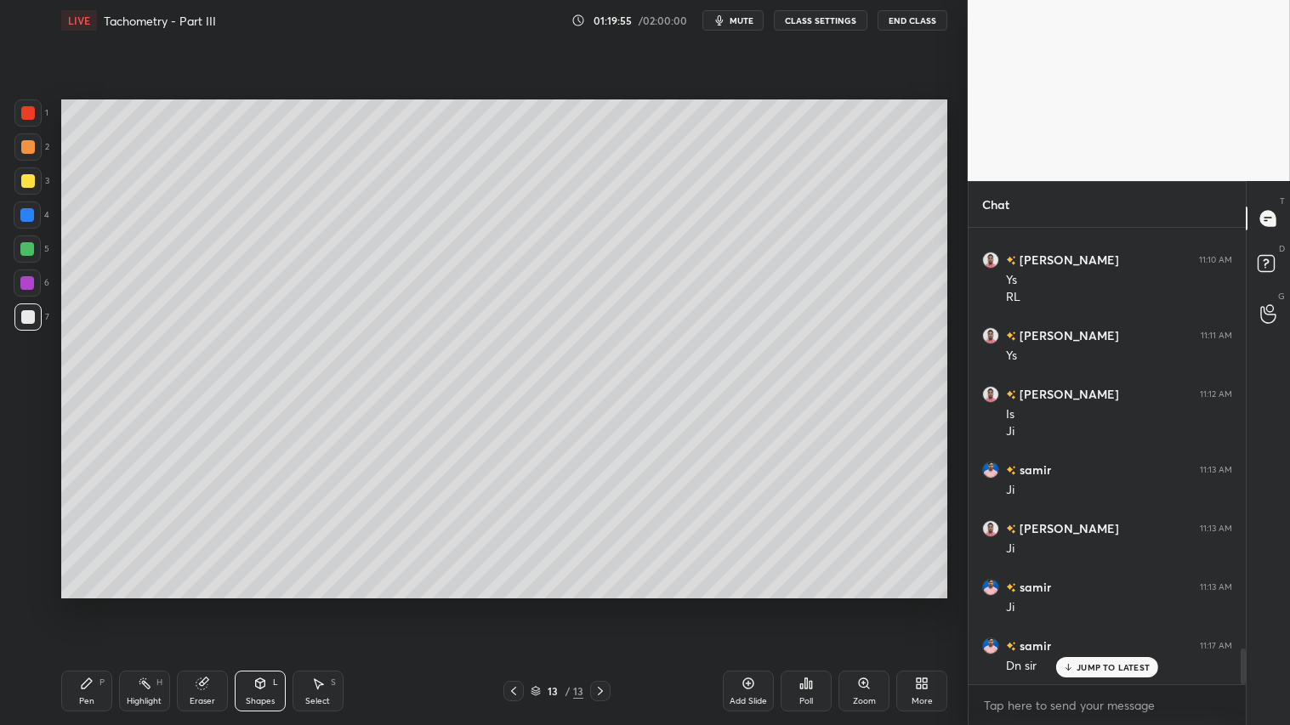
click at [262, 604] on div "Shapes L" at bounding box center [260, 691] width 51 height 41
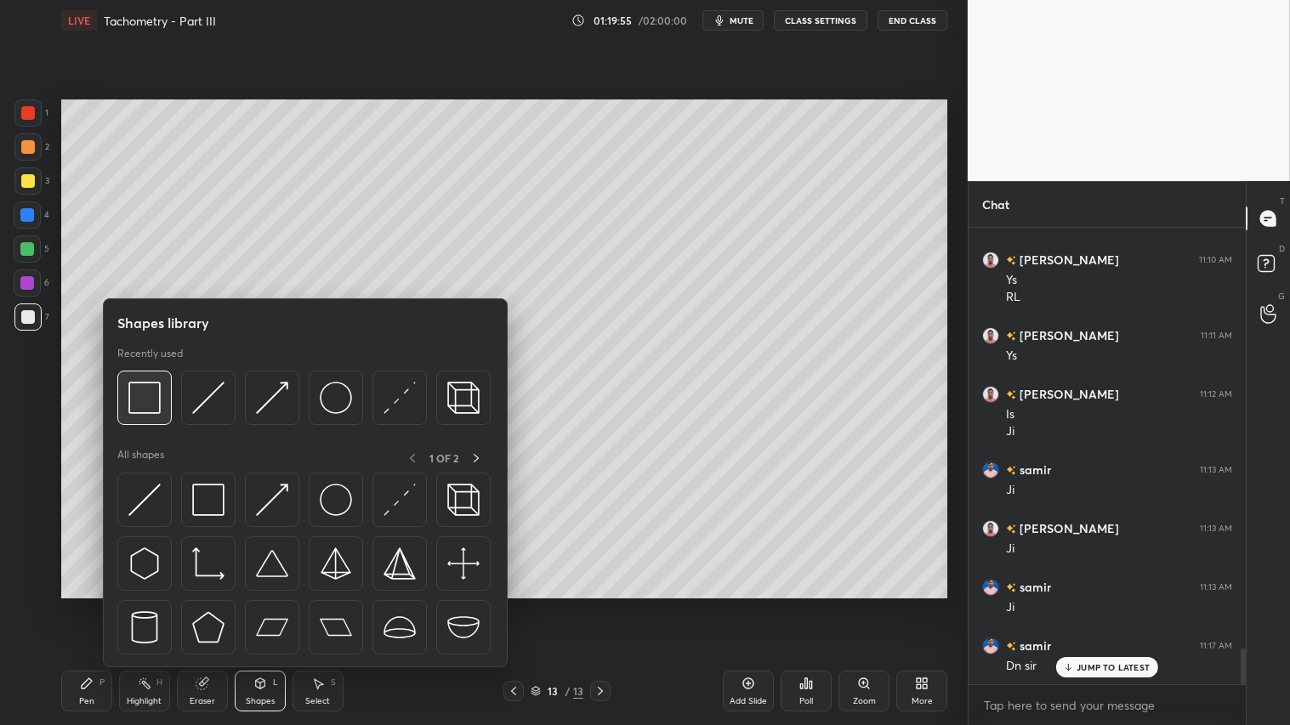
click at [130, 396] on img at bounding box center [144, 398] width 32 height 32
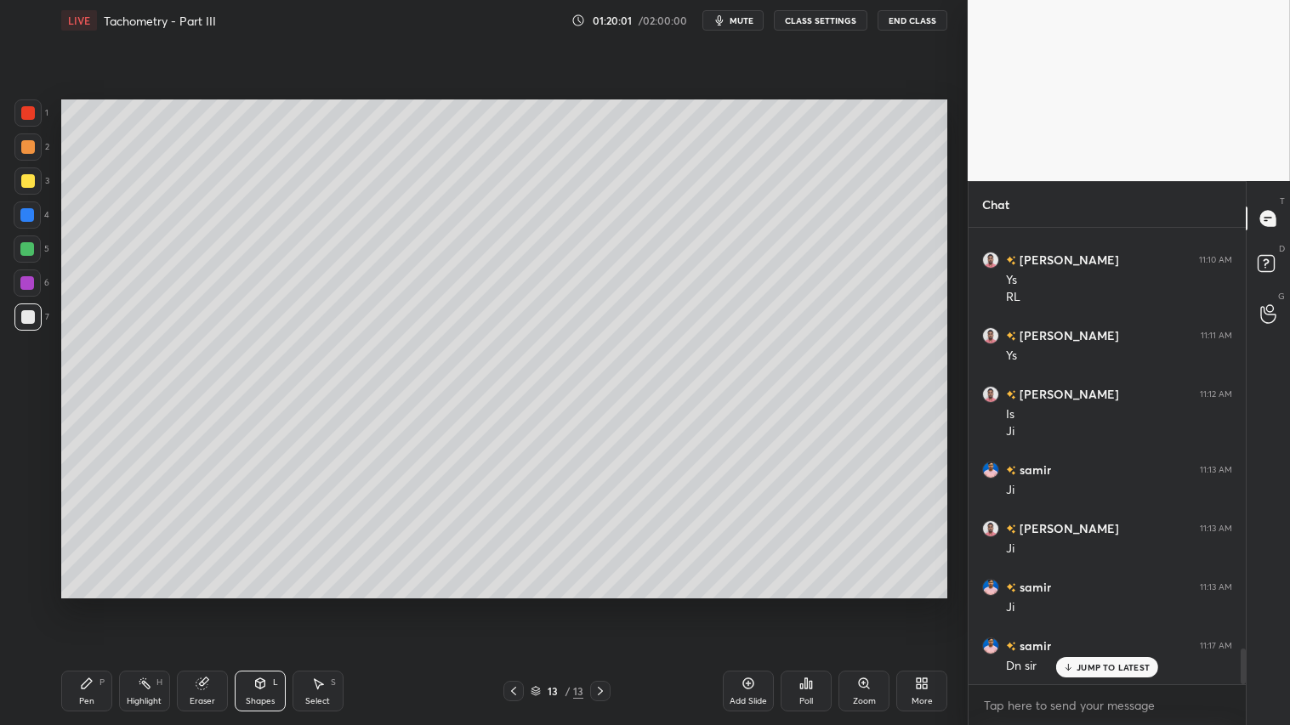
click at [240, 604] on div "Shapes L" at bounding box center [260, 691] width 51 height 41
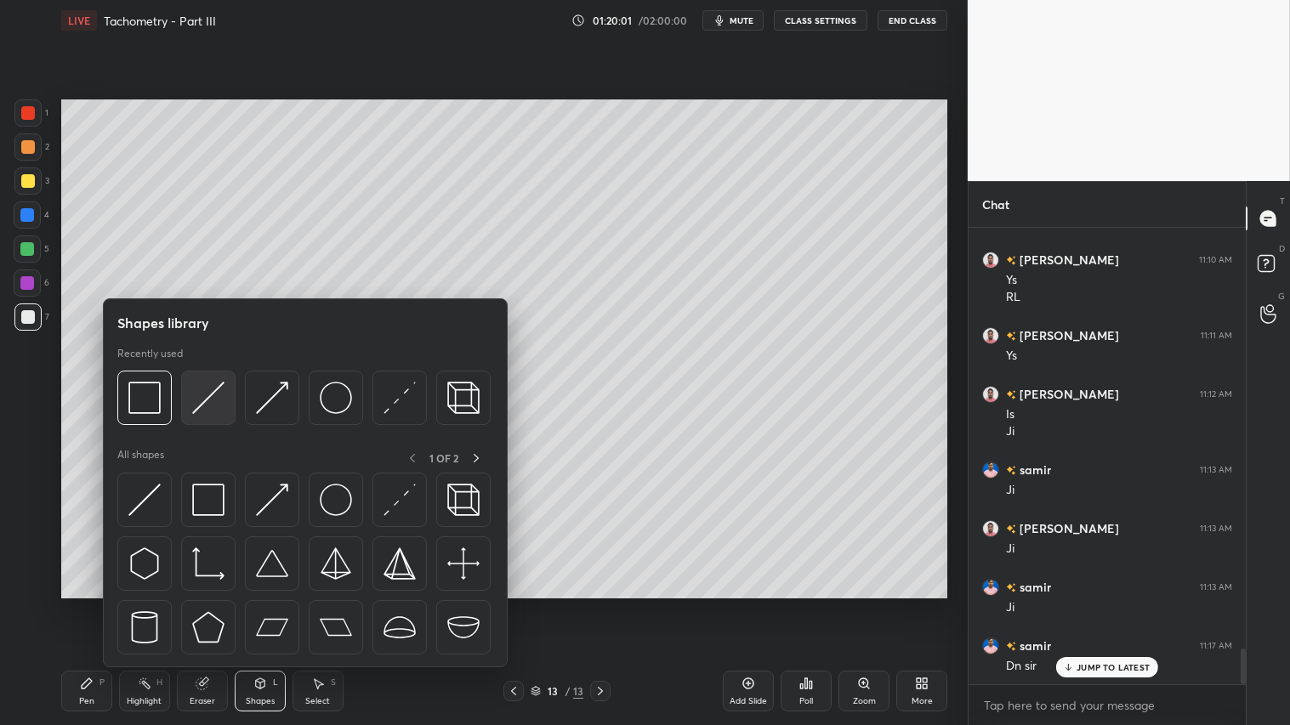
click at [207, 383] on img at bounding box center [208, 398] width 32 height 32
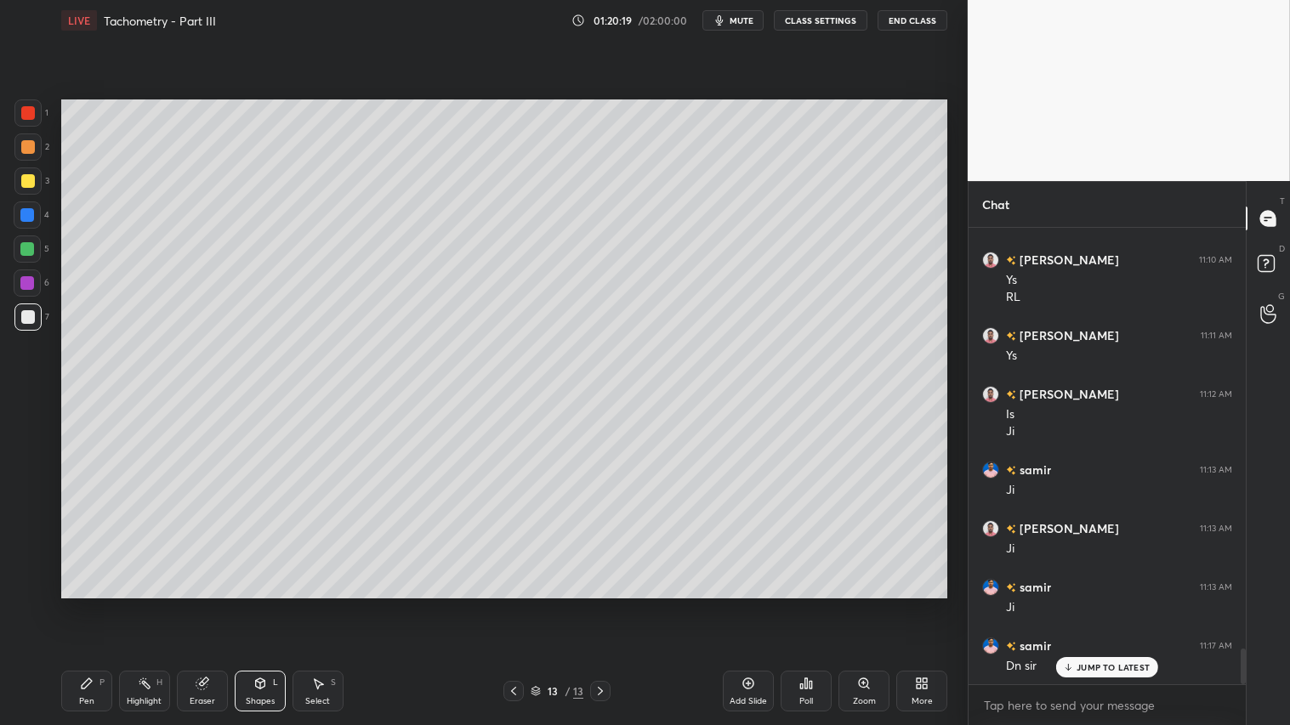
click at [87, 604] on icon at bounding box center [87, 684] width 14 height 14
click at [83, 604] on div "Pen P" at bounding box center [86, 691] width 51 height 41
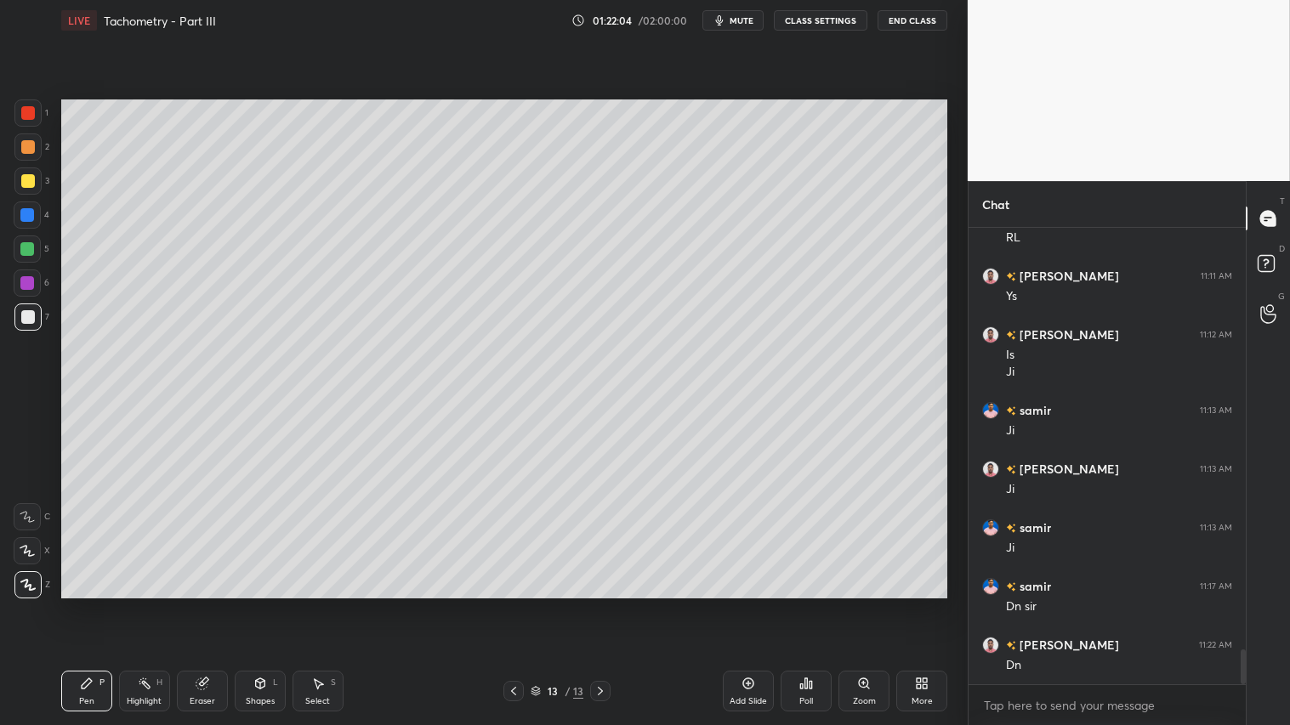
drag, startPoint x: 0, startPoint y: 0, endPoint x: 31, endPoint y: 41, distance: 51.0
click at [31, 41] on div "1 2 3 4 5 6 7 C X Z C X Z E E Erase all H H LIVE Tachometry - Part III 01:22:04…" at bounding box center [477, 362] width 954 height 725
click at [30, 140] on div at bounding box center [27, 146] width 27 height 27
click at [103, 604] on div "Pen P Highlight H Eraser Shapes L Select S 13 / 13 Add Slide Poll Zoom More" at bounding box center [504, 691] width 886 height 68
click at [749, 604] on div "Add Slide" at bounding box center [748, 691] width 51 height 41
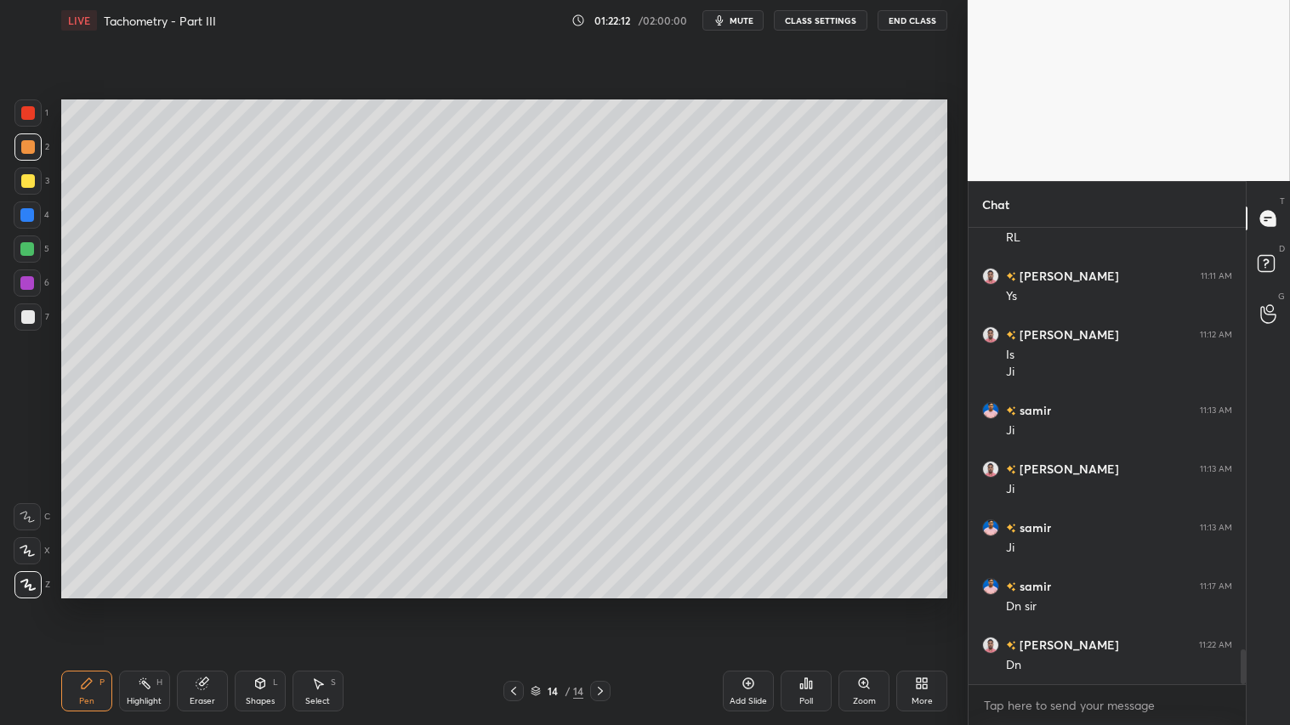
click at [246, 604] on div "Shapes" at bounding box center [260, 701] width 29 height 9
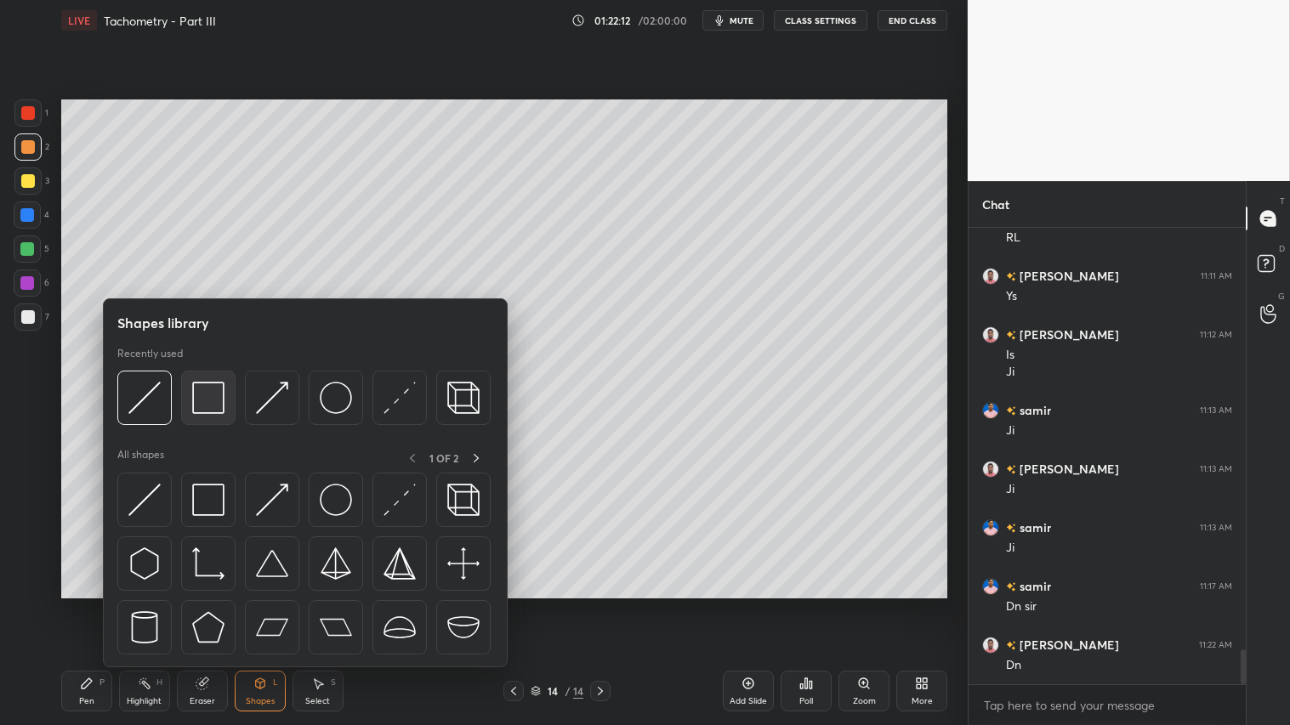
click at [207, 391] on img at bounding box center [208, 398] width 32 height 32
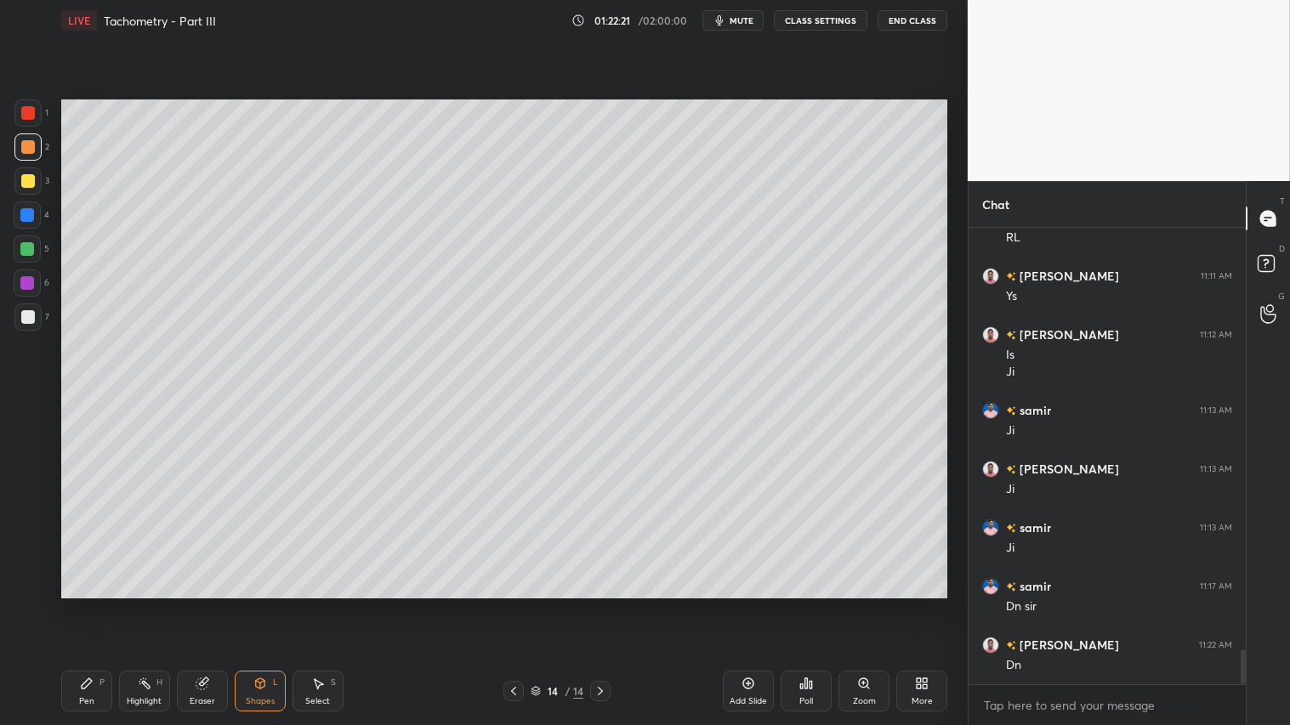
drag, startPoint x: 273, startPoint y: 694, endPoint x: 269, endPoint y: 684, distance: 10.3
click at [274, 604] on div "Shapes L" at bounding box center [260, 691] width 51 height 41
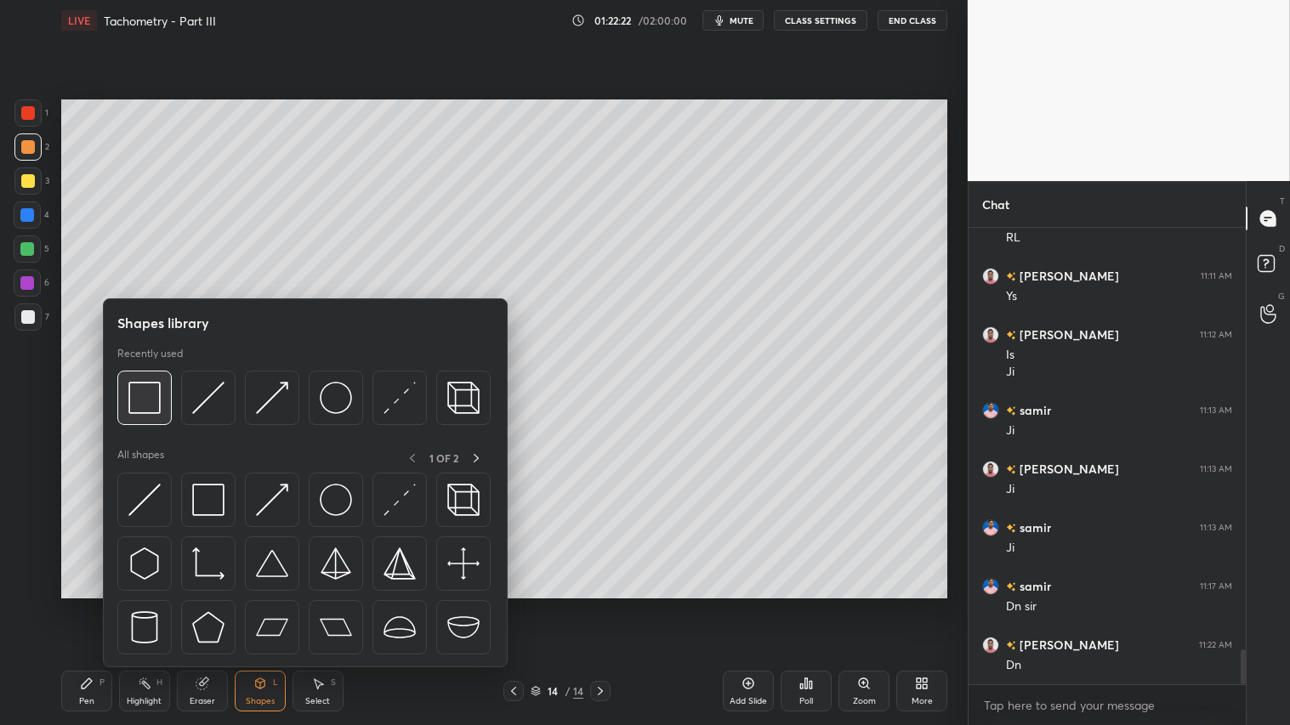
click at [138, 414] on div at bounding box center [144, 398] width 54 height 54
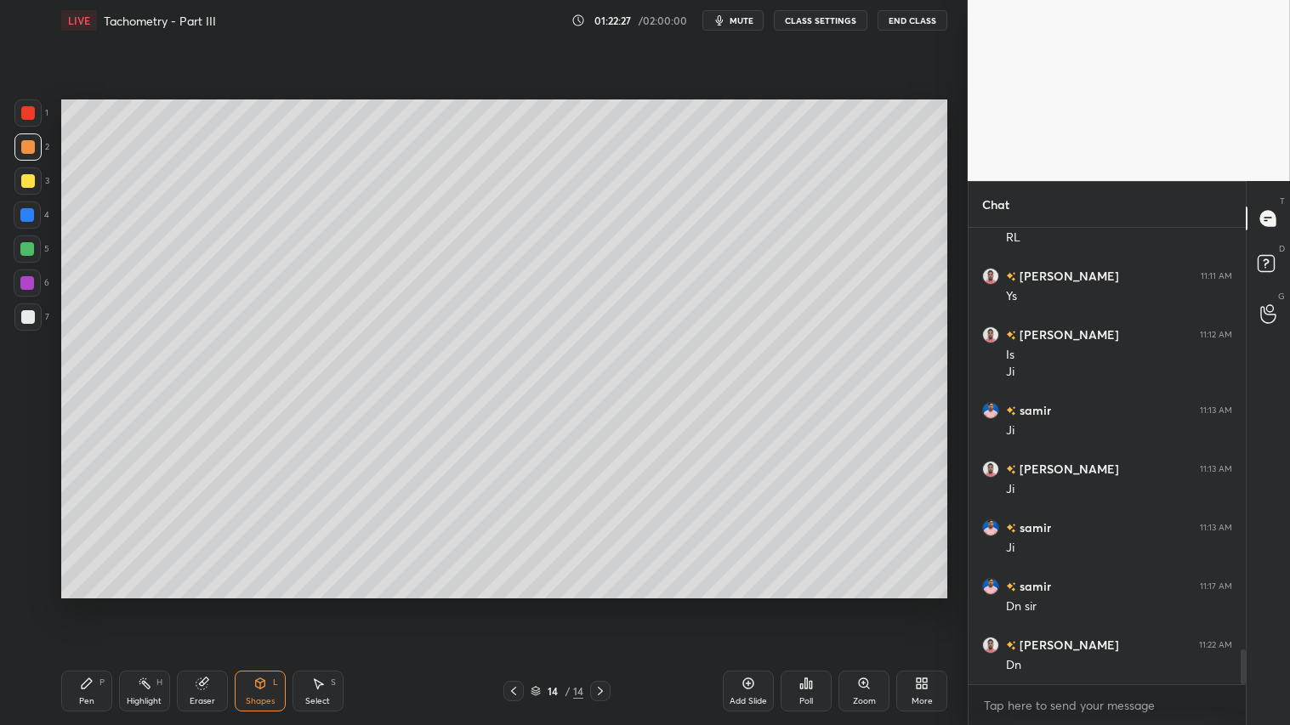
click at [258, 604] on icon at bounding box center [260, 684] width 14 height 14
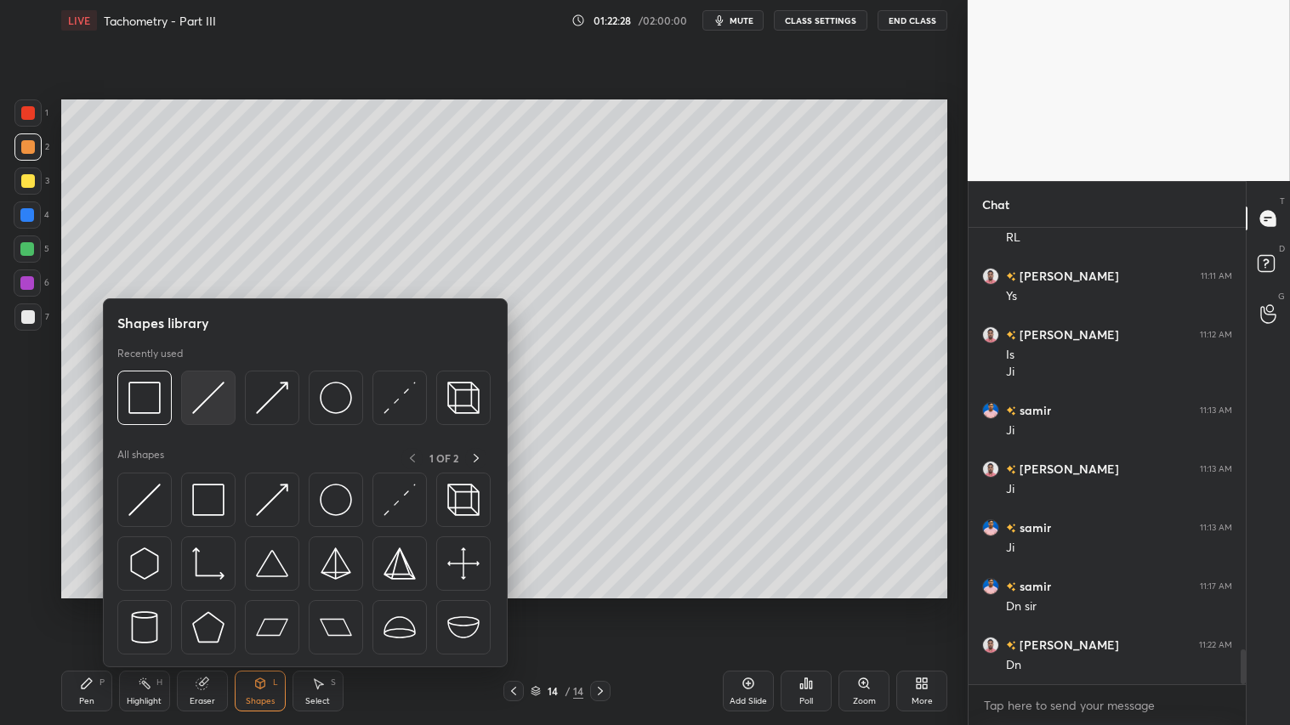
click at [210, 396] on img at bounding box center [208, 398] width 32 height 32
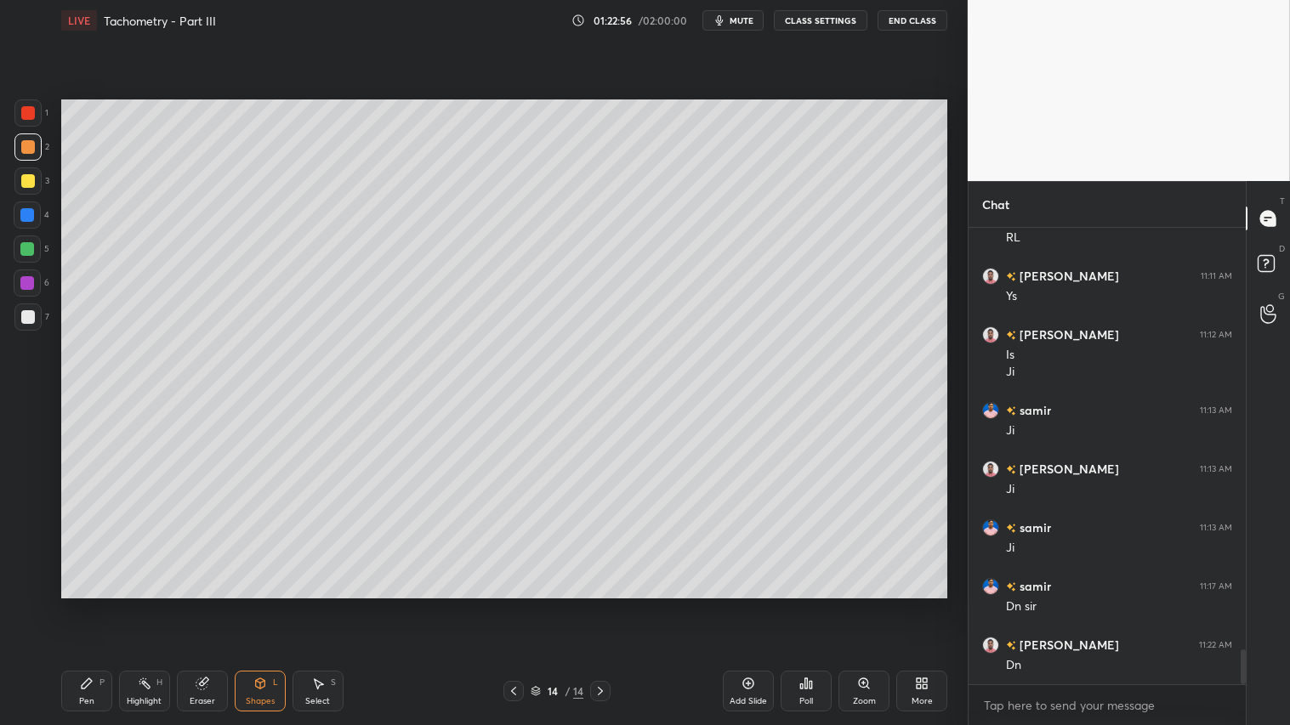
drag, startPoint x: 96, startPoint y: 695, endPoint x: 87, endPoint y: 674, distance: 23.2
click at [96, 604] on div "Pen P" at bounding box center [86, 691] width 51 height 41
click at [519, 604] on icon at bounding box center [514, 691] width 14 height 14
click at [604, 604] on icon at bounding box center [600, 691] width 14 height 14
click at [513, 604] on div at bounding box center [513, 691] width 20 height 20
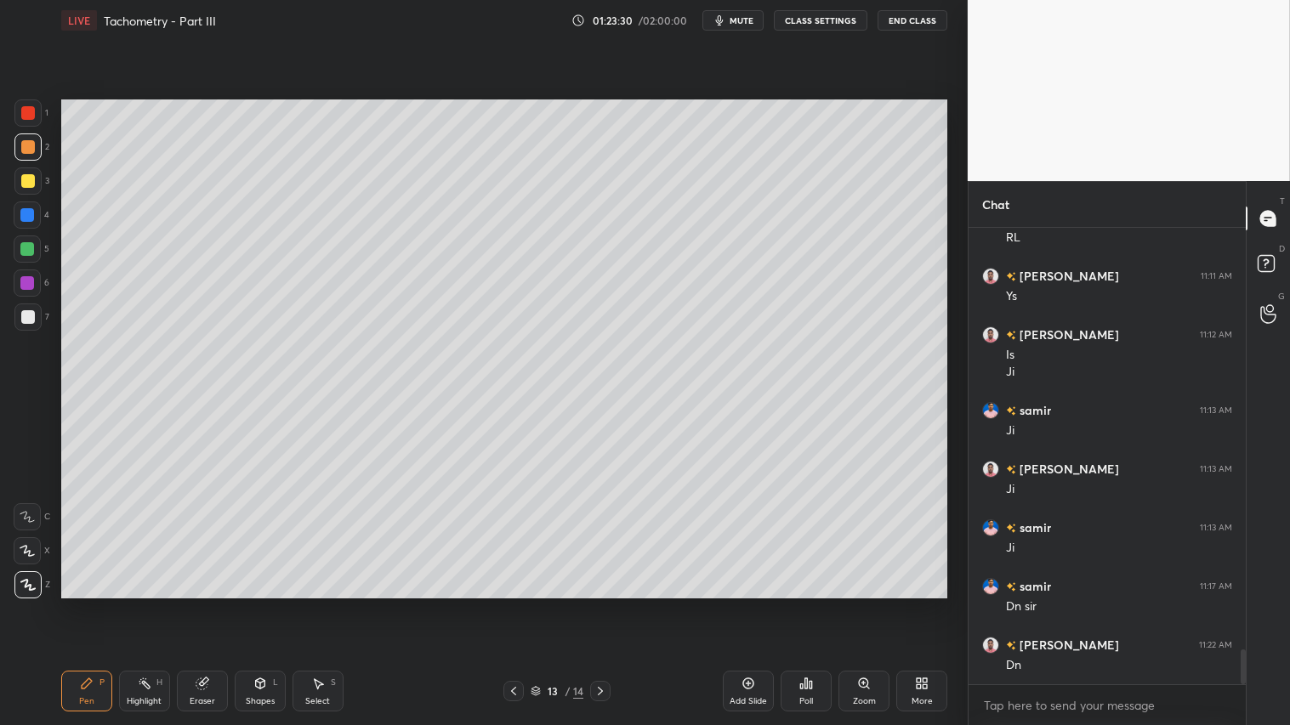
click at [600, 604] on icon at bounding box center [600, 691] width 14 height 14
drag, startPoint x: 514, startPoint y: 695, endPoint x: 525, endPoint y: 689, distance: 11.8
click at [514, 604] on icon at bounding box center [514, 691] width 14 height 14
click at [601, 604] on icon at bounding box center [600, 691] width 14 height 14
click at [508, 604] on div at bounding box center [513, 691] width 20 height 20
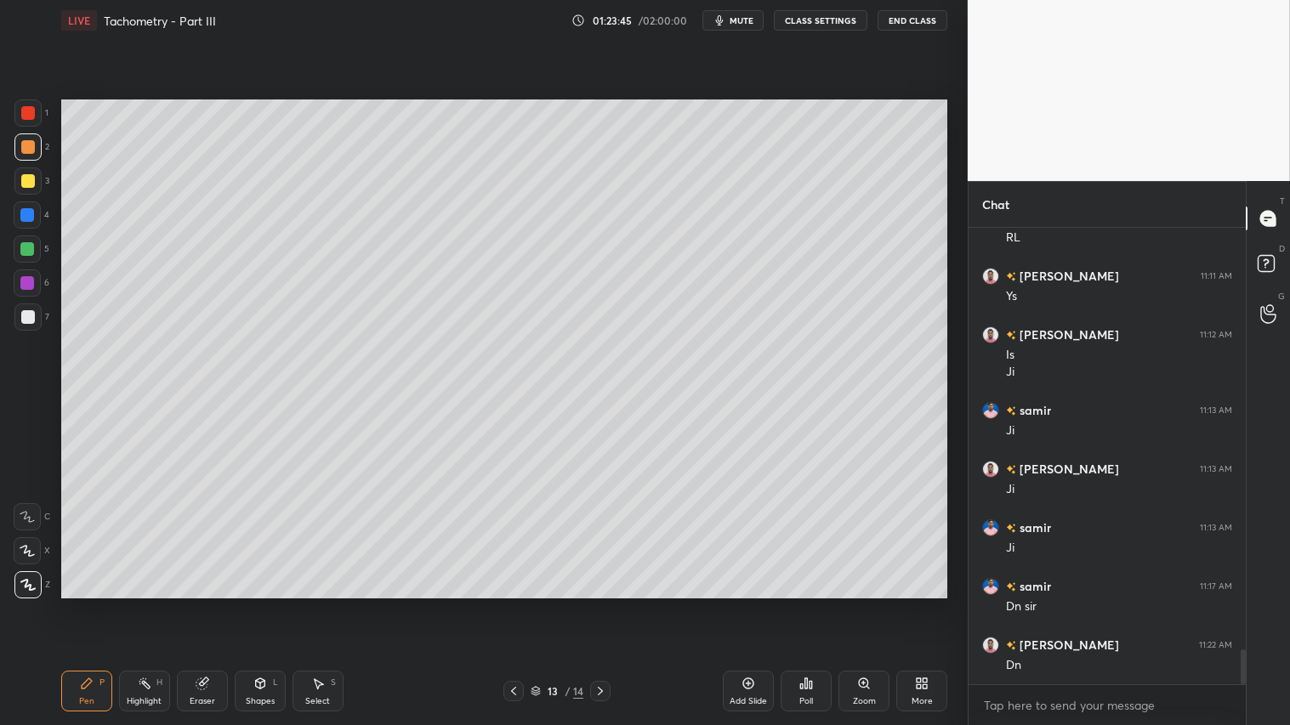
click at [592, 604] on div at bounding box center [600, 691] width 20 height 20
click at [506, 604] on div at bounding box center [513, 691] width 20 height 20
drag, startPoint x: 604, startPoint y: 690, endPoint x: 599, endPoint y: 684, distance: 9.0
click at [604, 604] on icon at bounding box center [600, 691] width 14 height 14
click at [592, 604] on div at bounding box center [600, 691] width 20 height 20
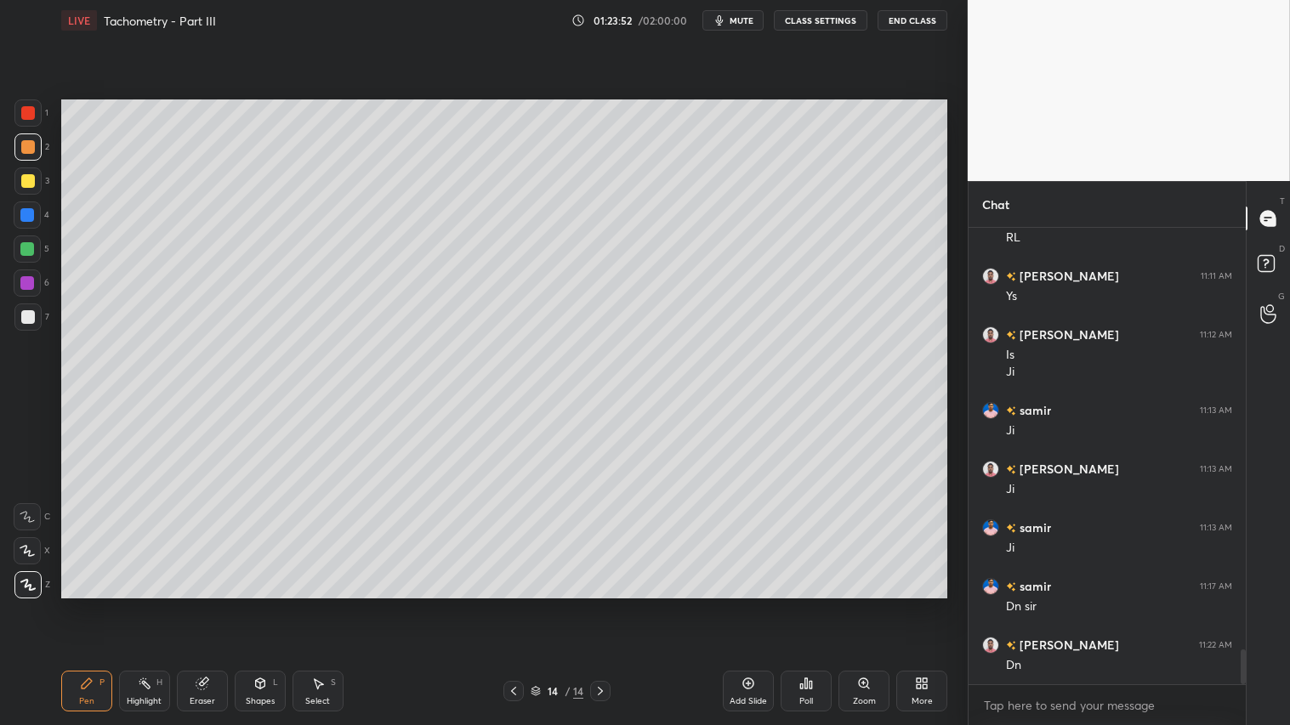
click at [508, 604] on icon at bounding box center [514, 691] width 14 height 14
click at [602, 604] on icon at bounding box center [600, 691] width 14 height 14
click at [515, 604] on icon at bounding box center [514, 691] width 14 height 14
click at [519, 604] on icon at bounding box center [514, 691] width 14 height 14
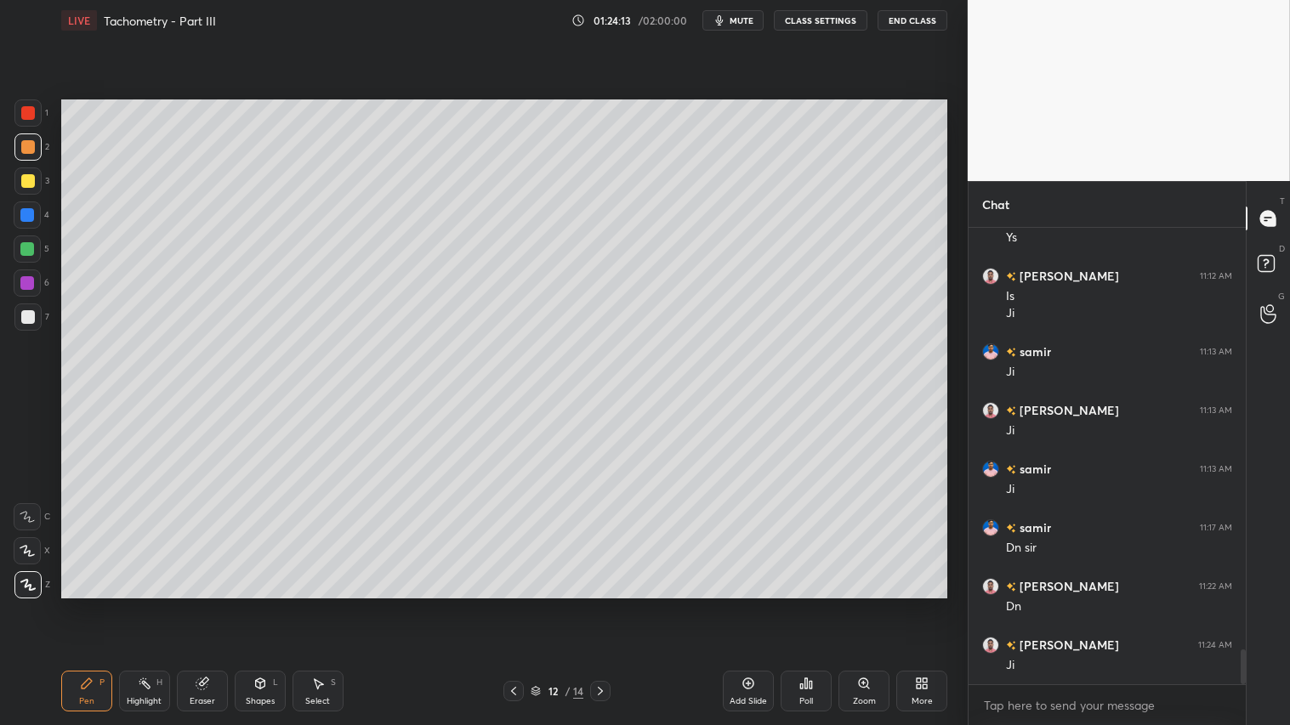
click at [519, 604] on icon at bounding box center [514, 691] width 14 height 14
click at [514, 604] on icon at bounding box center [514, 691] width 14 height 14
click at [599, 604] on icon at bounding box center [600, 691] width 14 height 14
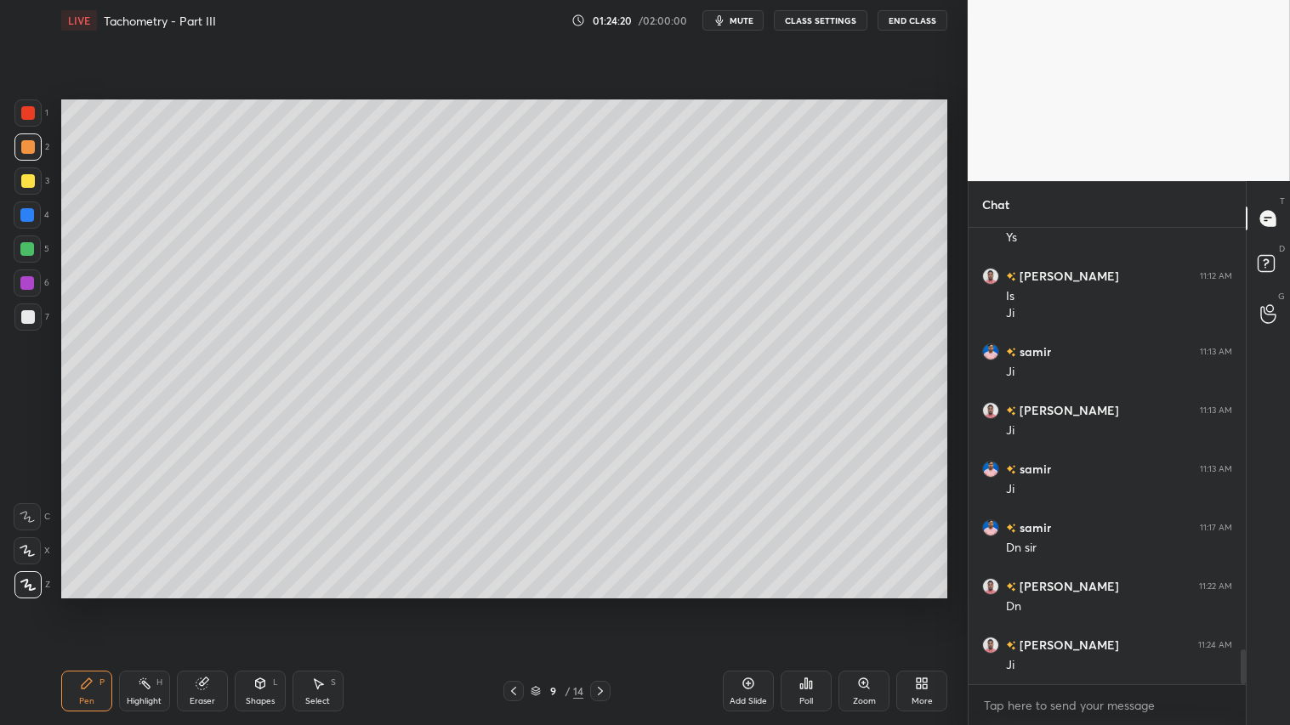
click at [605, 604] on icon at bounding box center [600, 691] width 14 height 14
click at [608, 604] on div at bounding box center [600, 691] width 20 height 20
click at [610, 604] on div at bounding box center [600, 691] width 20 height 20
click at [610, 604] on div "12 / 14" at bounding box center [557, 691] width 331 height 20
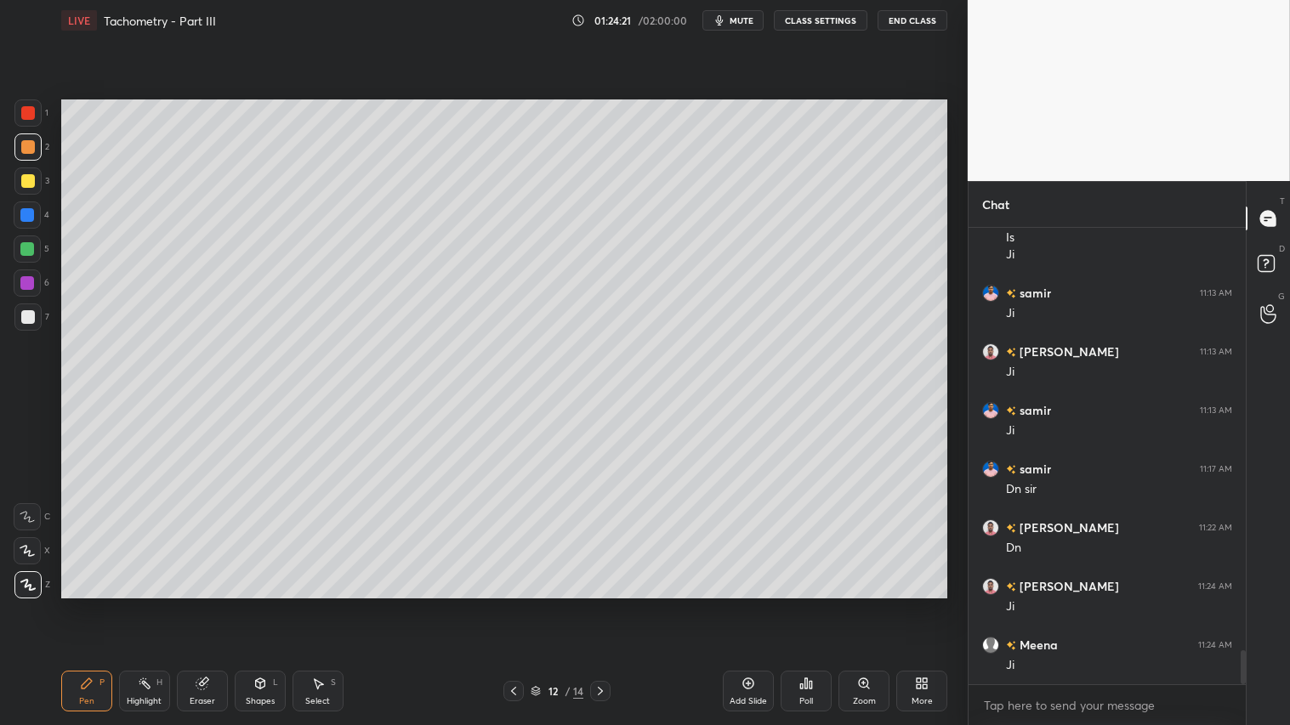
click at [601, 604] on icon at bounding box center [600, 691] width 5 height 9
click at [602, 604] on icon at bounding box center [600, 691] width 14 height 14
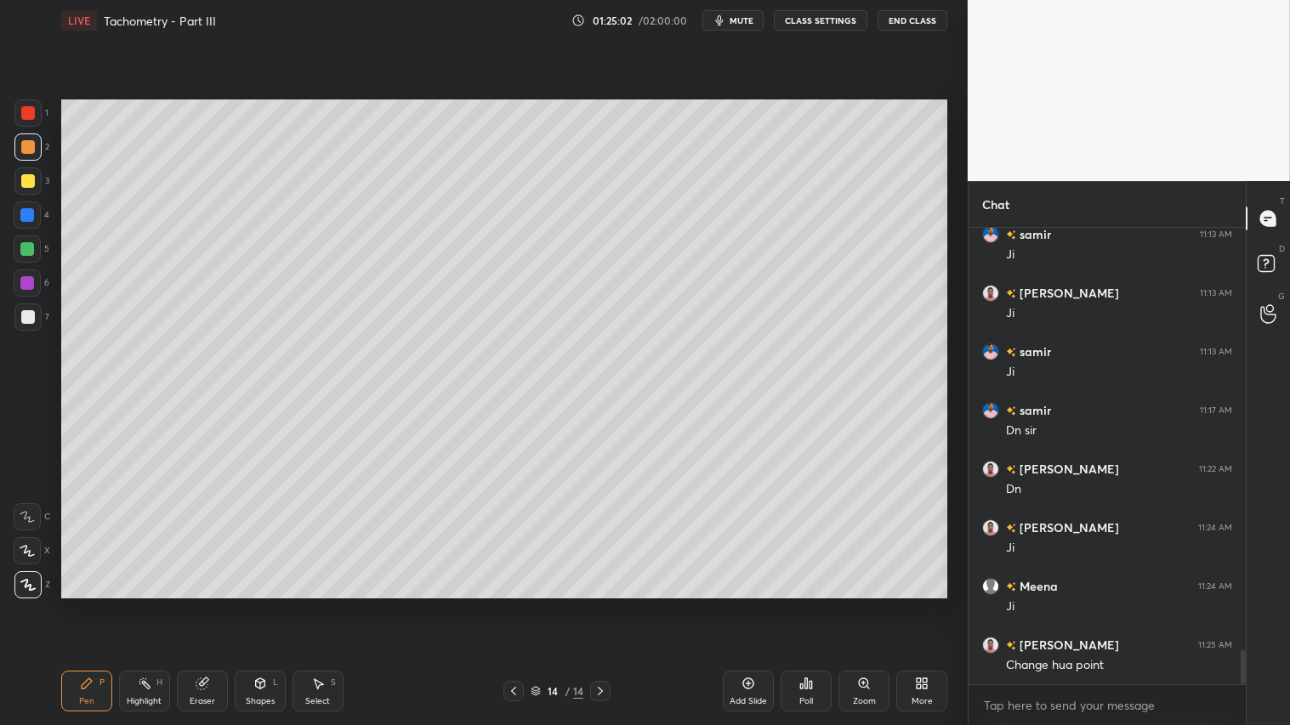
scroll to position [5723, 0]
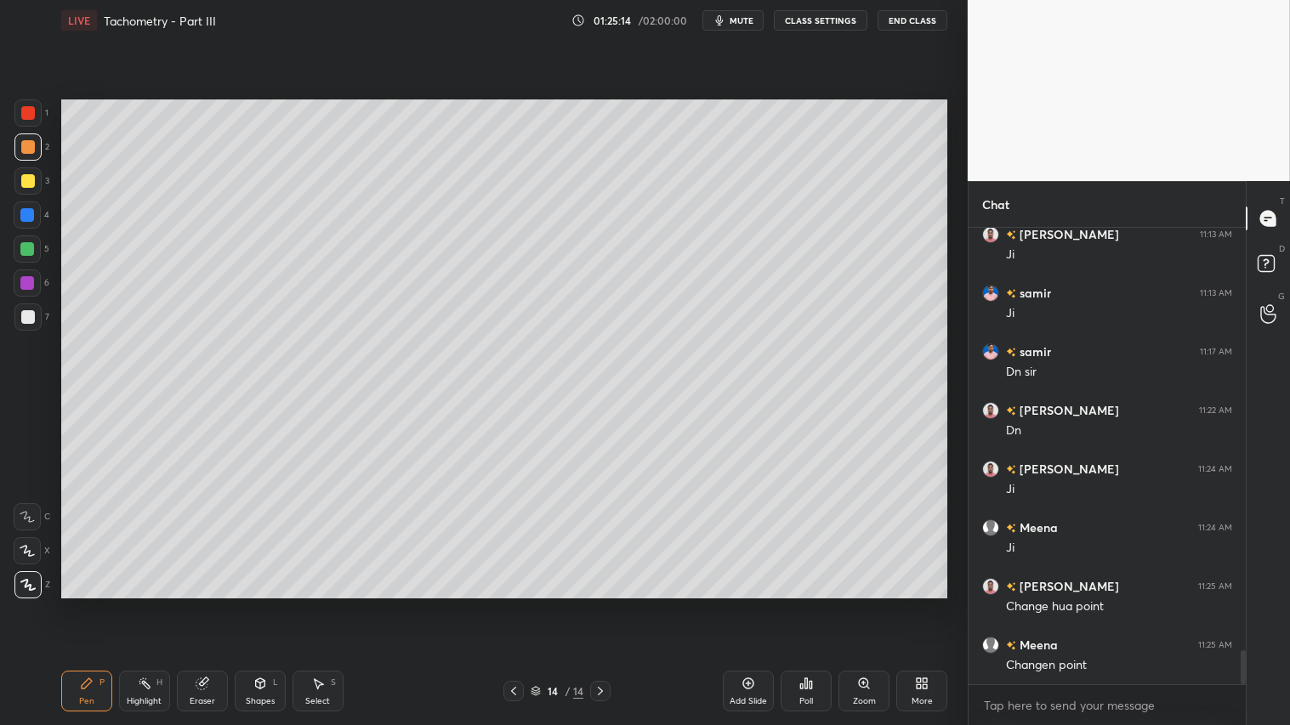
click at [82, 604] on icon at bounding box center [87, 684] width 14 height 14
drag, startPoint x: 20, startPoint y: 176, endPoint x: 43, endPoint y: 189, distance: 25.5
click at [22, 176] on div at bounding box center [28, 181] width 14 height 14
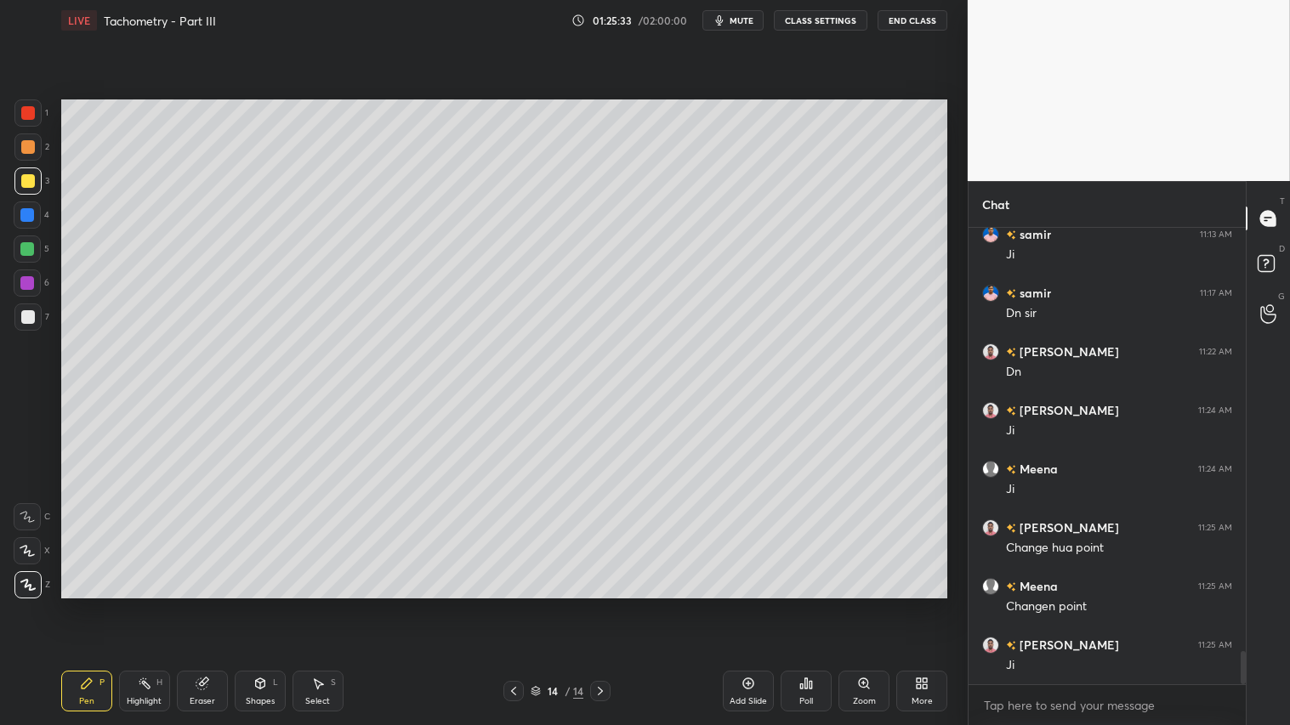
scroll to position [5839, 0]
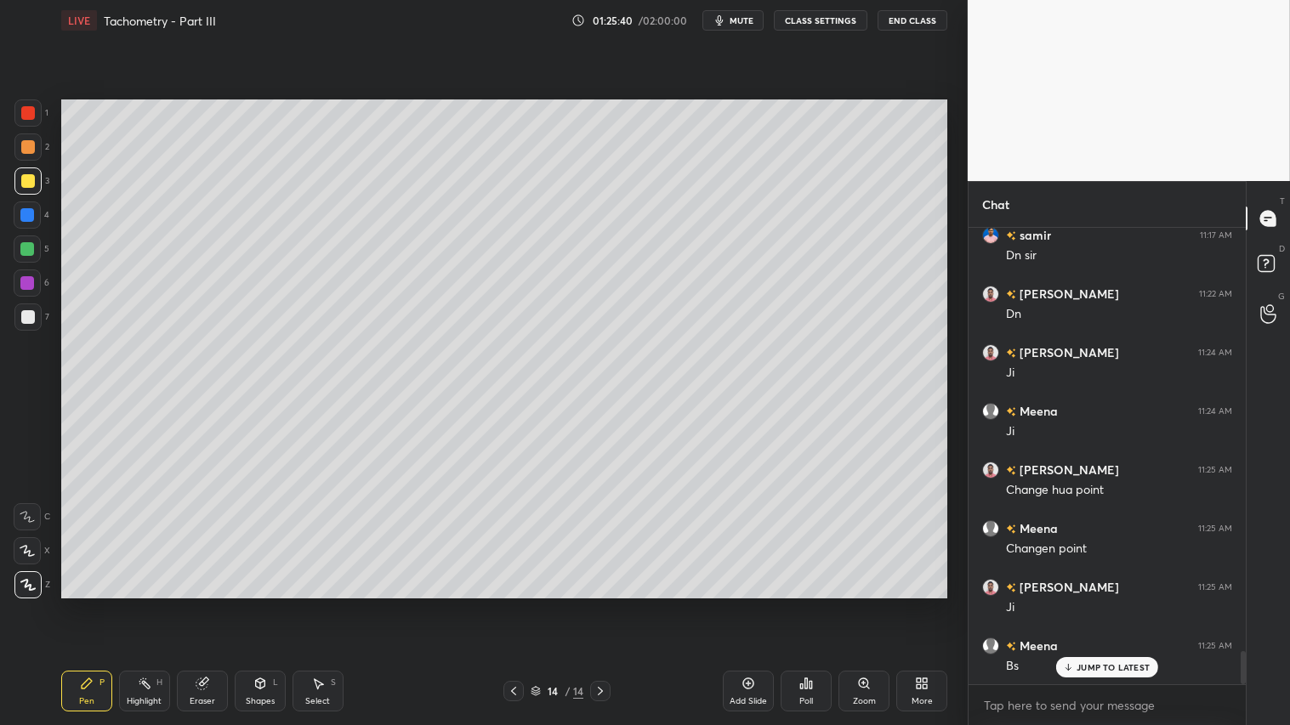
click at [511, 604] on icon at bounding box center [514, 691] width 14 height 14
click at [604, 604] on icon at bounding box center [600, 691] width 14 height 14
click at [251, 604] on div "Shapes L" at bounding box center [260, 691] width 51 height 41
click at [210, 604] on div "Eraser" at bounding box center [202, 691] width 51 height 41
click at [92, 604] on div "Pen P" at bounding box center [86, 691] width 51 height 41
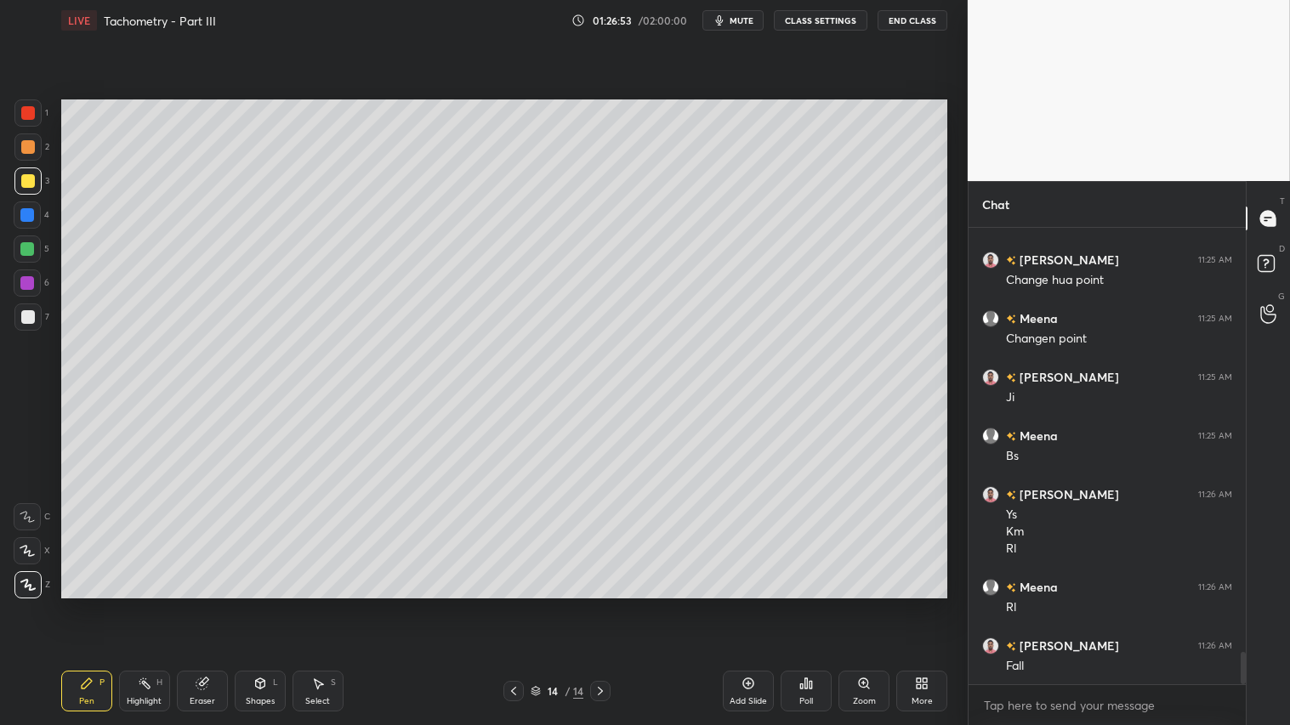
scroll to position [6109, 0]
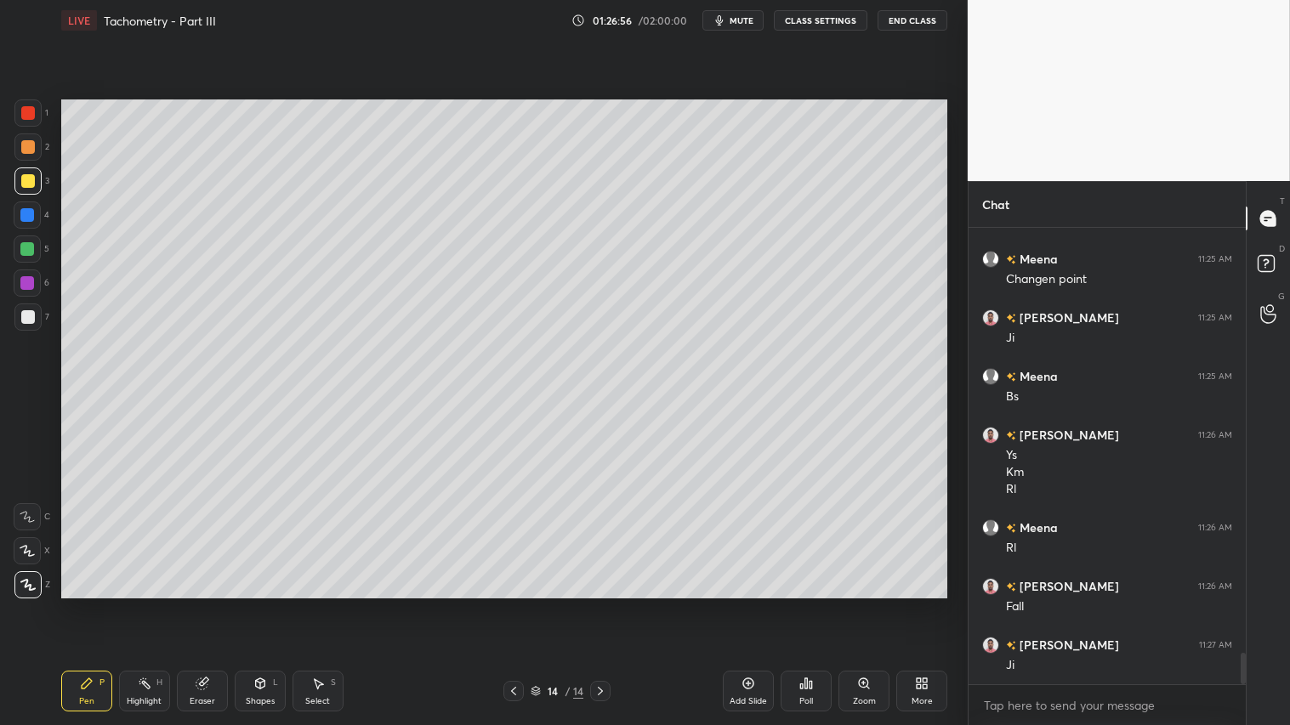
click at [505, 604] on div at bounding box center [513, 691] width 20 height 20
click at [516, 604] on icon at bounding box center [514, 691] width 14 height 14
click at [513, 604] on icon at bounding box center [514, 691] width 14 height 14
click at [511, 604] on icon at bounding box center [514, 691] width 14 height 14
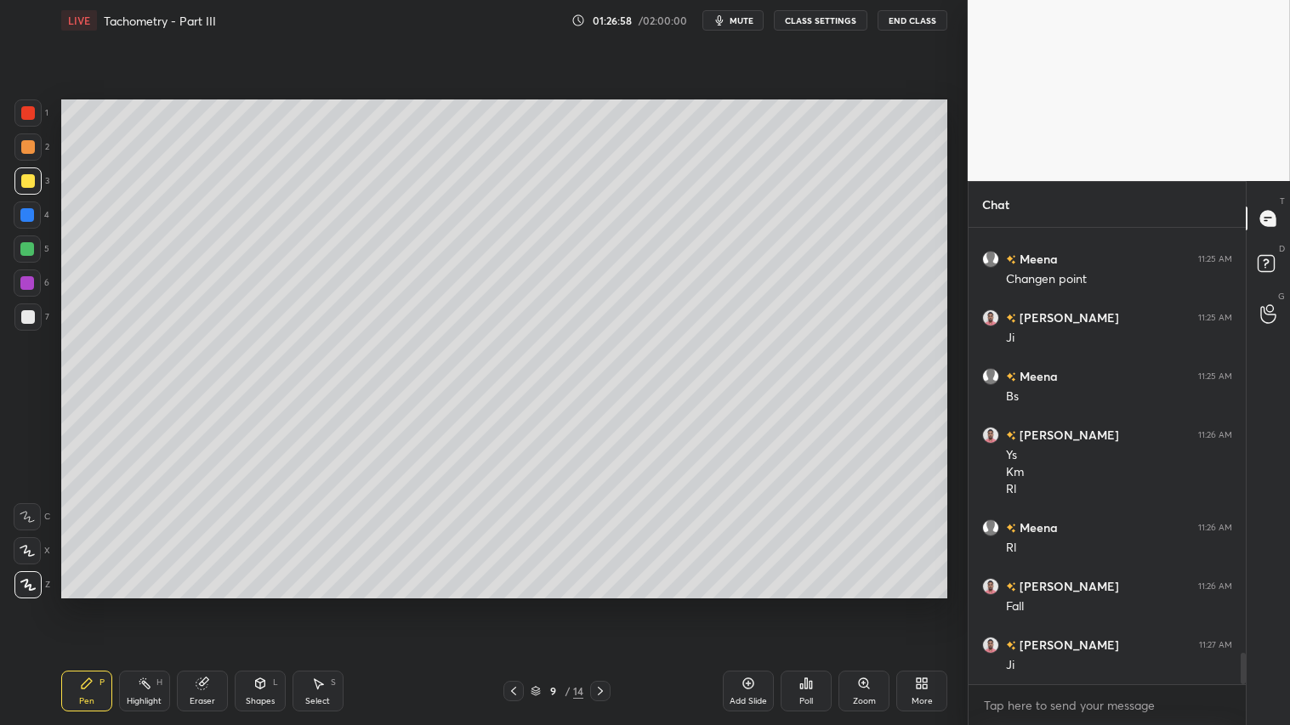
click at [513, 604] on icon at bounding box center [514, 691] width 14 height 14
click at [505, 604] on div at bounding box center [513, 691] width 20 height 20
click at [598, 604] on icon at bounding box center [600, 691] width 14 height 14
click at [608, 604] on div at bounding box center [600, 691] width 20 height 20
click at [610, 604] on div "9 / 14" at bounding box center [557, 691] width 331 height 20
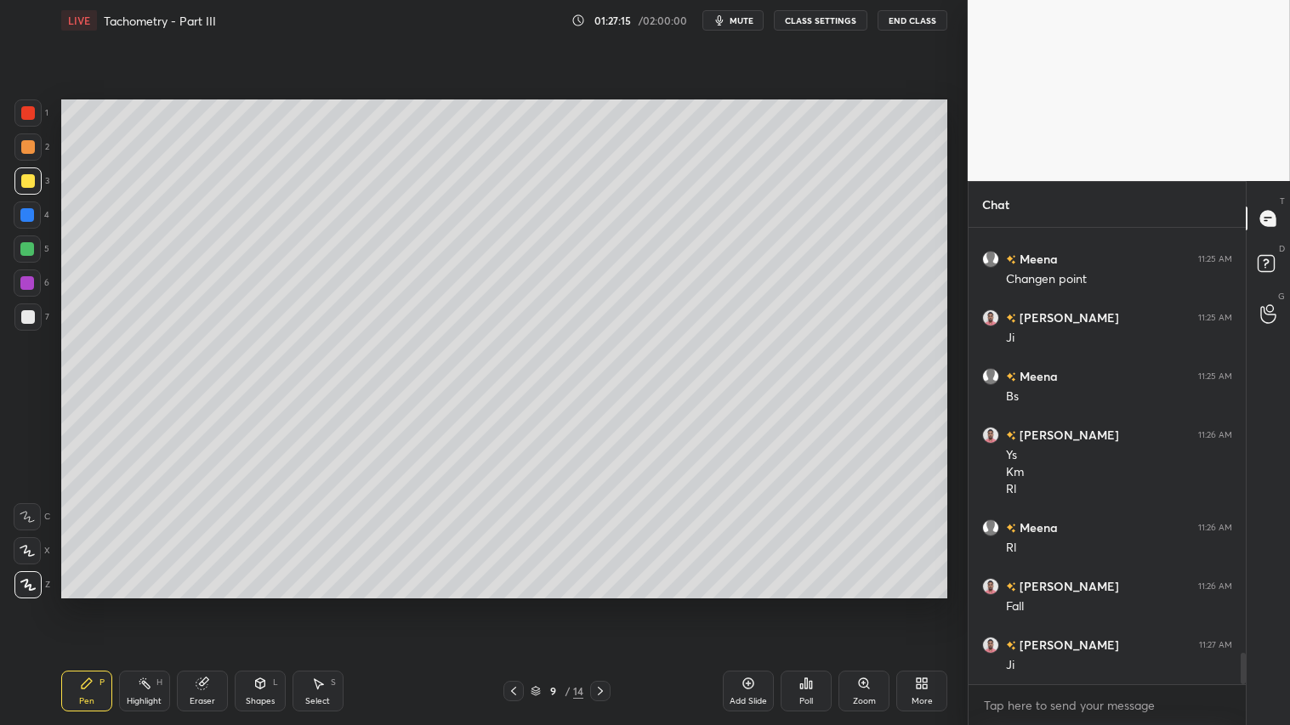
click at [601, 604] on icon at bounding box center [600, 691] width 14 height 14
click at [598, 604] on icon at bounding box center [600, 691] width 14 height 14
click at [600, 604] on icon at bounding box center [600, 691] width 14 height 14
click at [604, 604] on icon at bounding box center [600, 691] width 14 height 14
click at [605, 604] on icon at bounding box center [600, 691] width 14 height 14
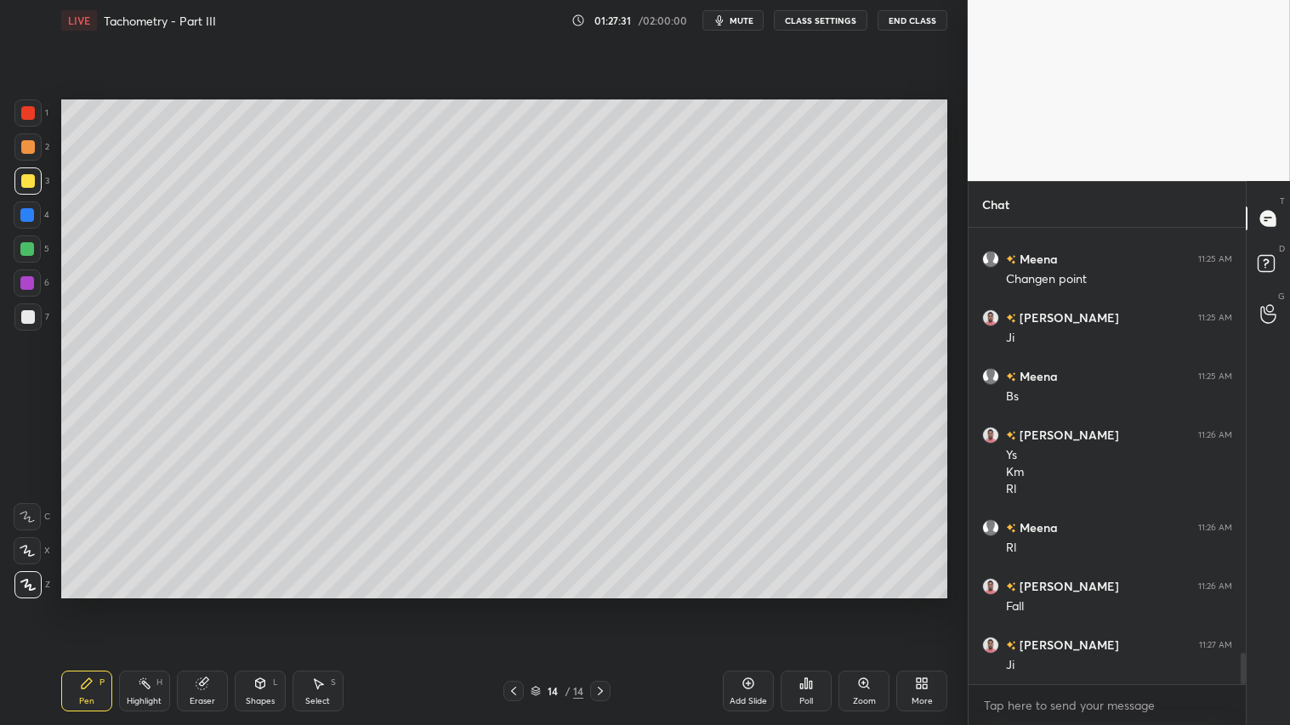
scroll to position [6126, 0]
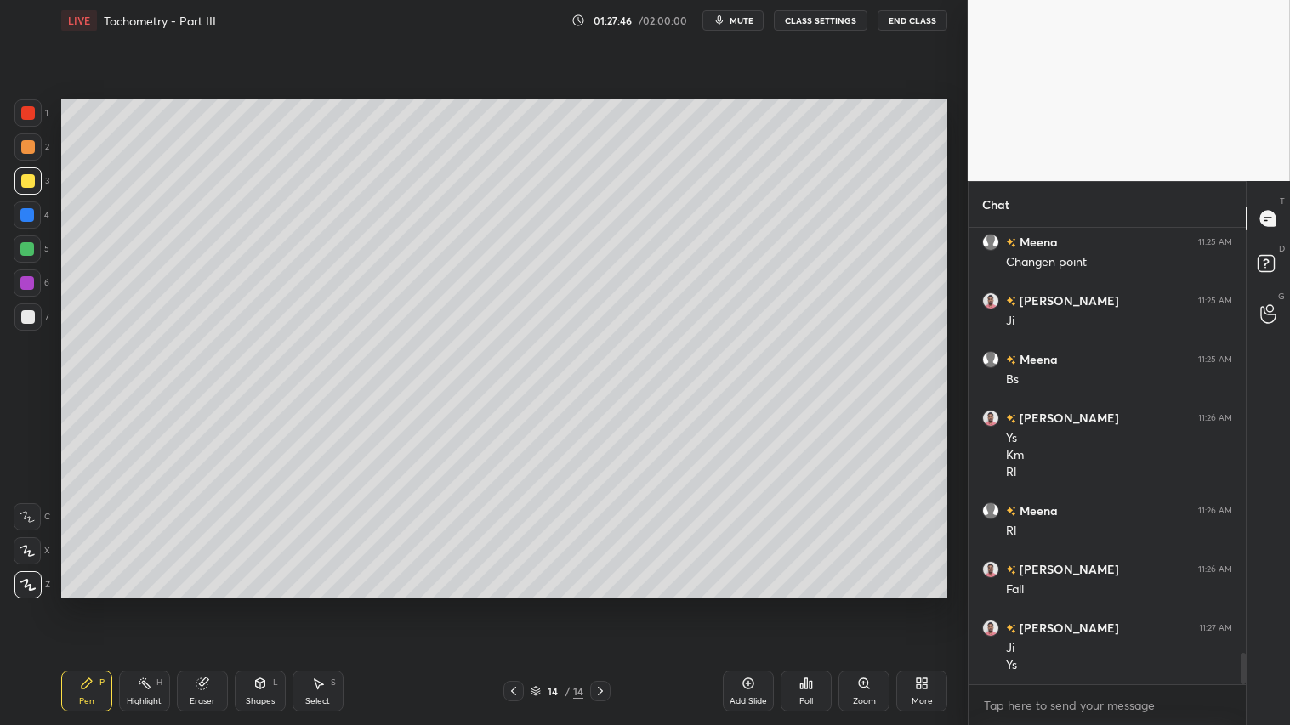
click at [753, 604] on div "Add Slide" at bounding box center [748, 691] width 51 height 41
click at [23, 153] on div at bounding box center [28, 147] width 14 height 14
click at [86, 604] on div "Pen" at bounding box center [86, 701] width 15 height 9
click at [516, 604] on icon at bounding box center [514, 691] width 14 height 14
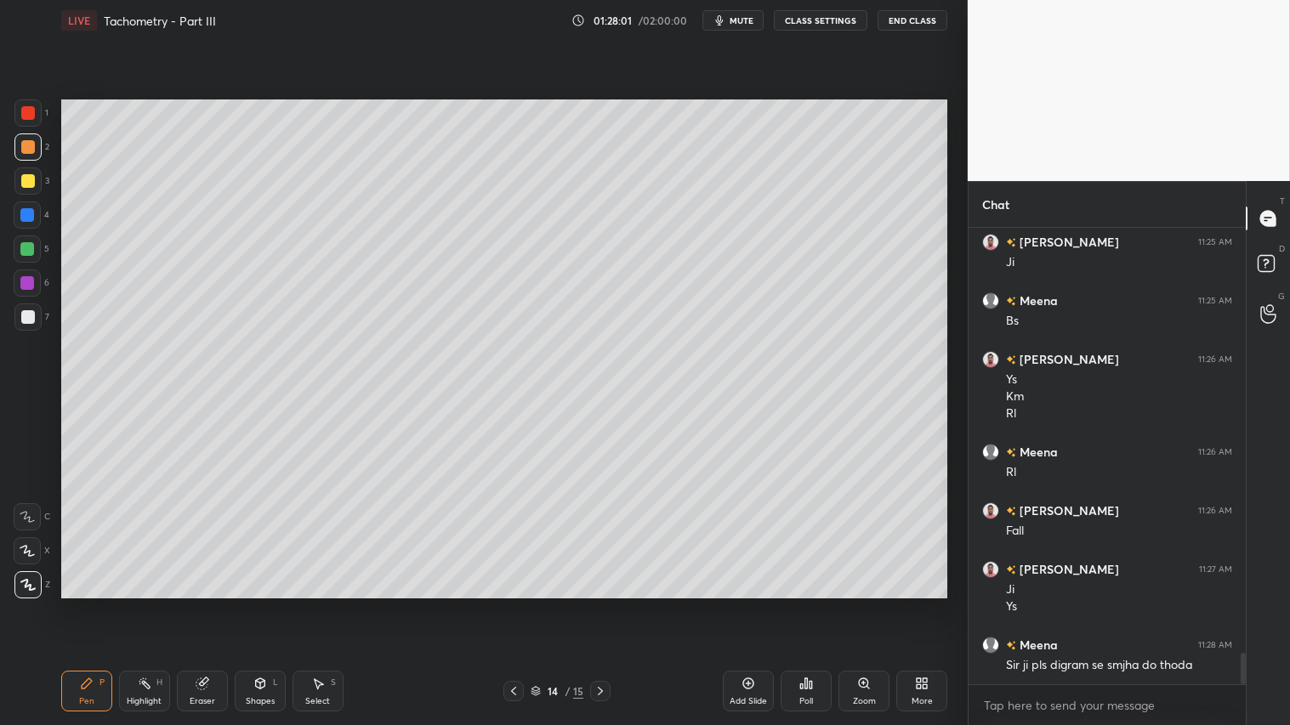
click at [599, 604] on icon at bounding box center [600, 691] width 14 height 14
click at [250, 604] on div "Shapes" at bounding box center [260, 701] width 29 height 9
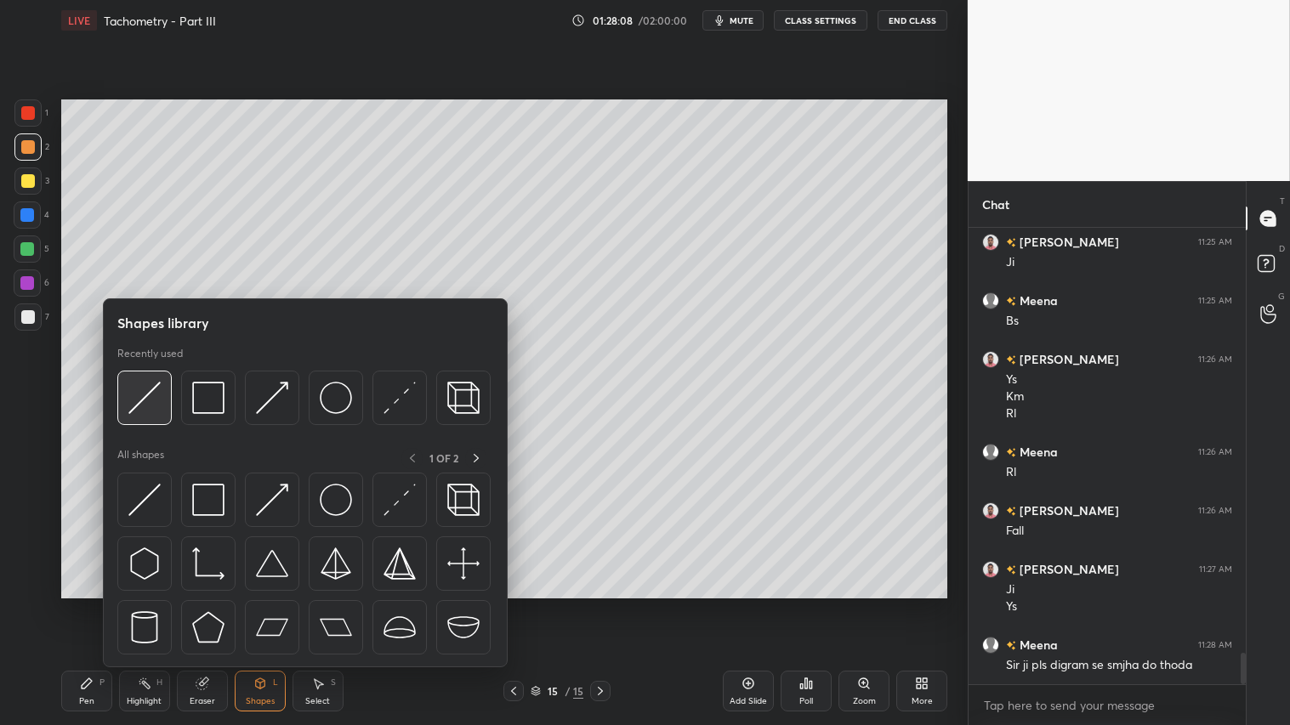
click at [153, 388] on img at bounding box center [144, 398] width 32 height 32
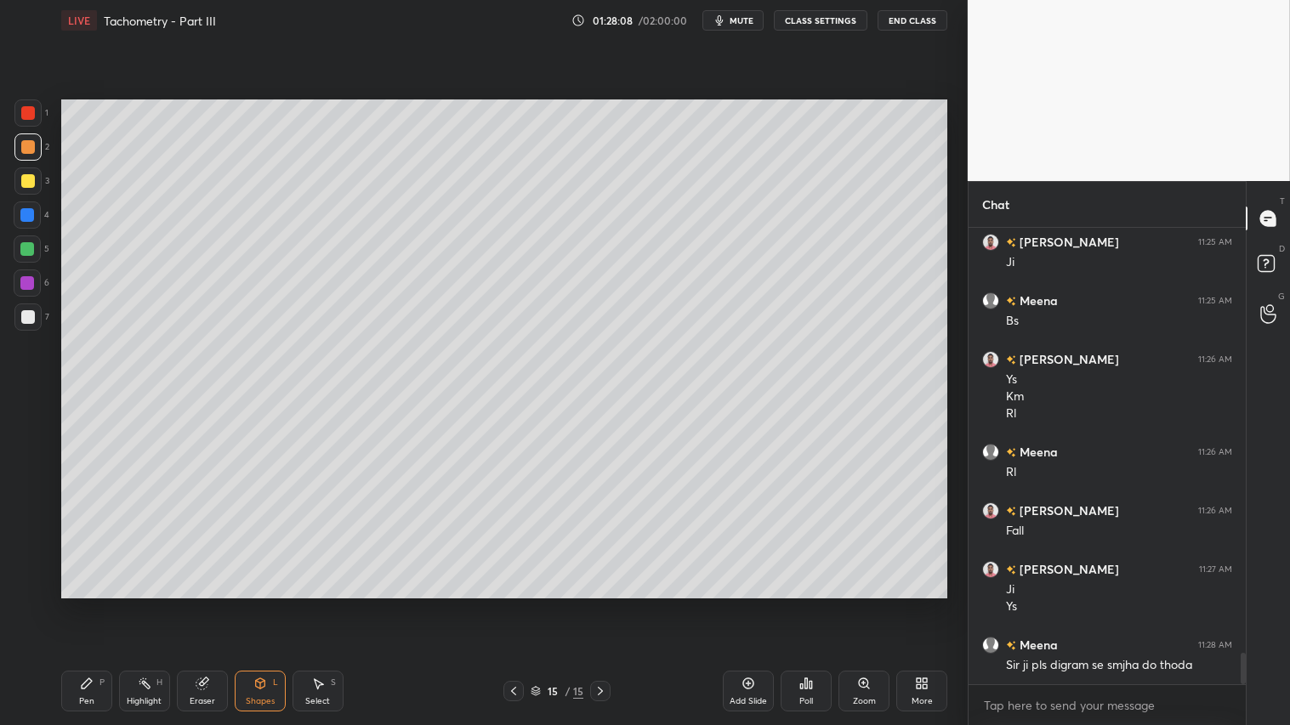
drag, startPoint x: 260, startPoint y: 690, endPoint x: 259, endPoint y: 670, distance: 20.4
click at [260, 604] on icon at bounding box center [260, 684] width 14 height 14
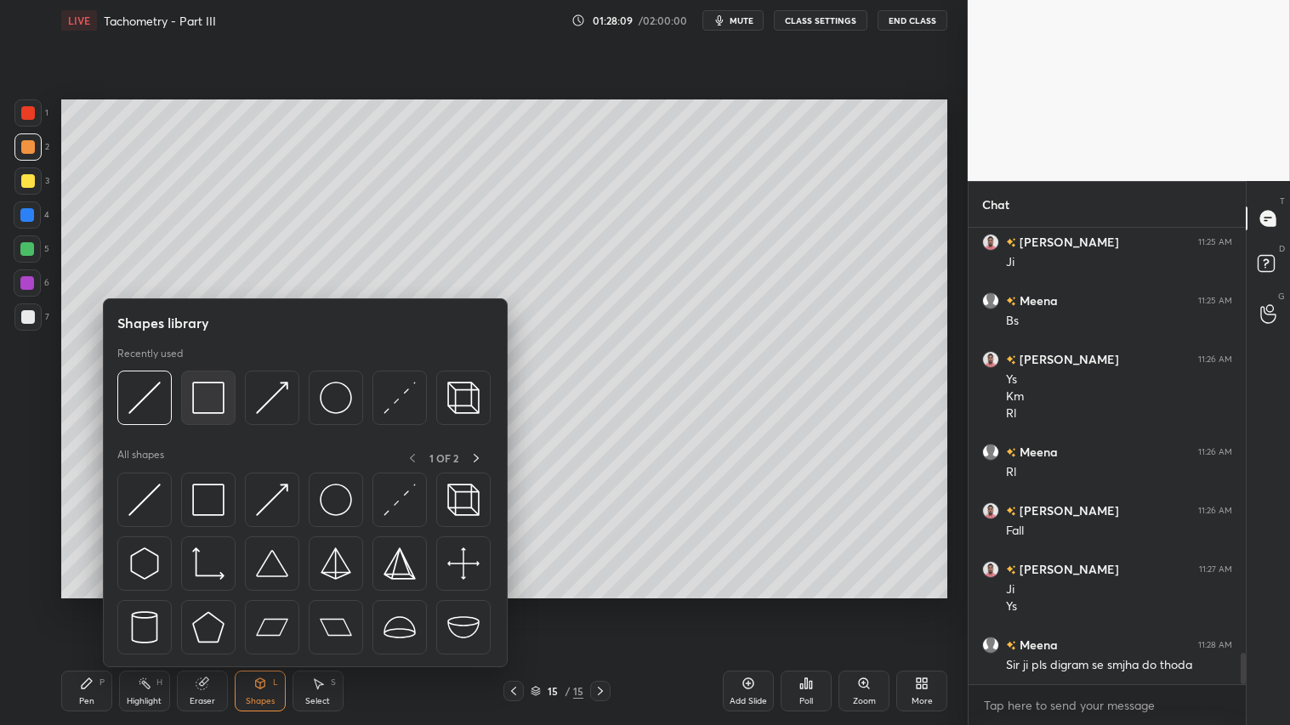
click at [198, 394] on img at bounding box center [208, 398] width 32 height 32
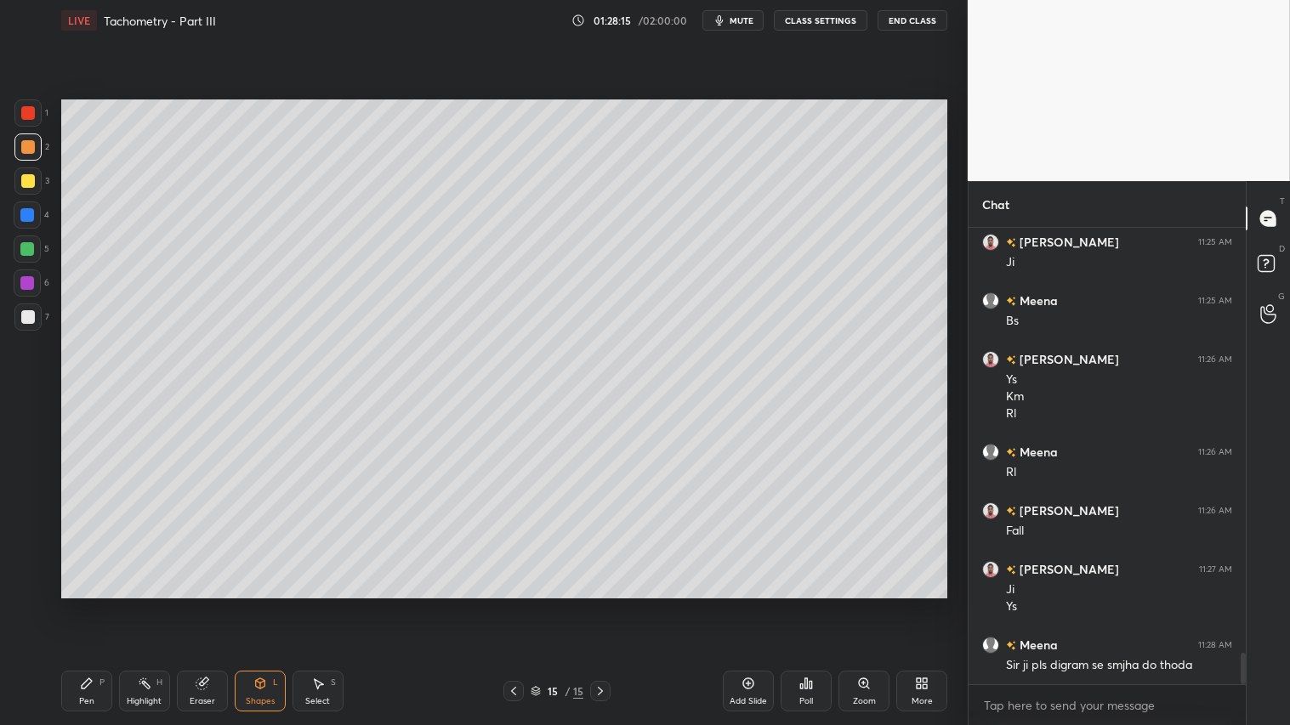
click at [99, 604] on div "Pen P" at bounding box center [86, 691] width 51 height 41
drag, startPoint x: 258, startPoint y: 683, endPoint x: 262, endPoint y: 674, distance: 9.2
click at [260, 604] on icon at bounding box center [259, 682] width 9 height 3
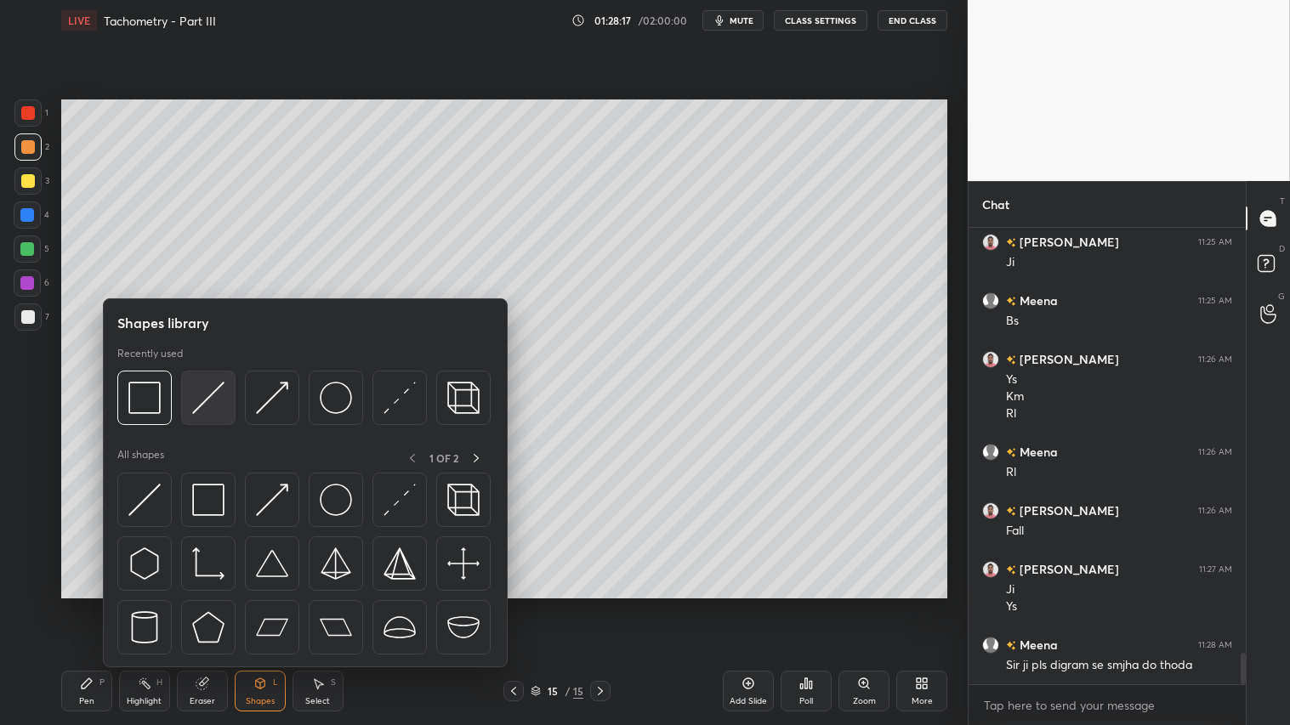
click at [201, 398] on img at bounding box center [208, 398] width 32 height 32
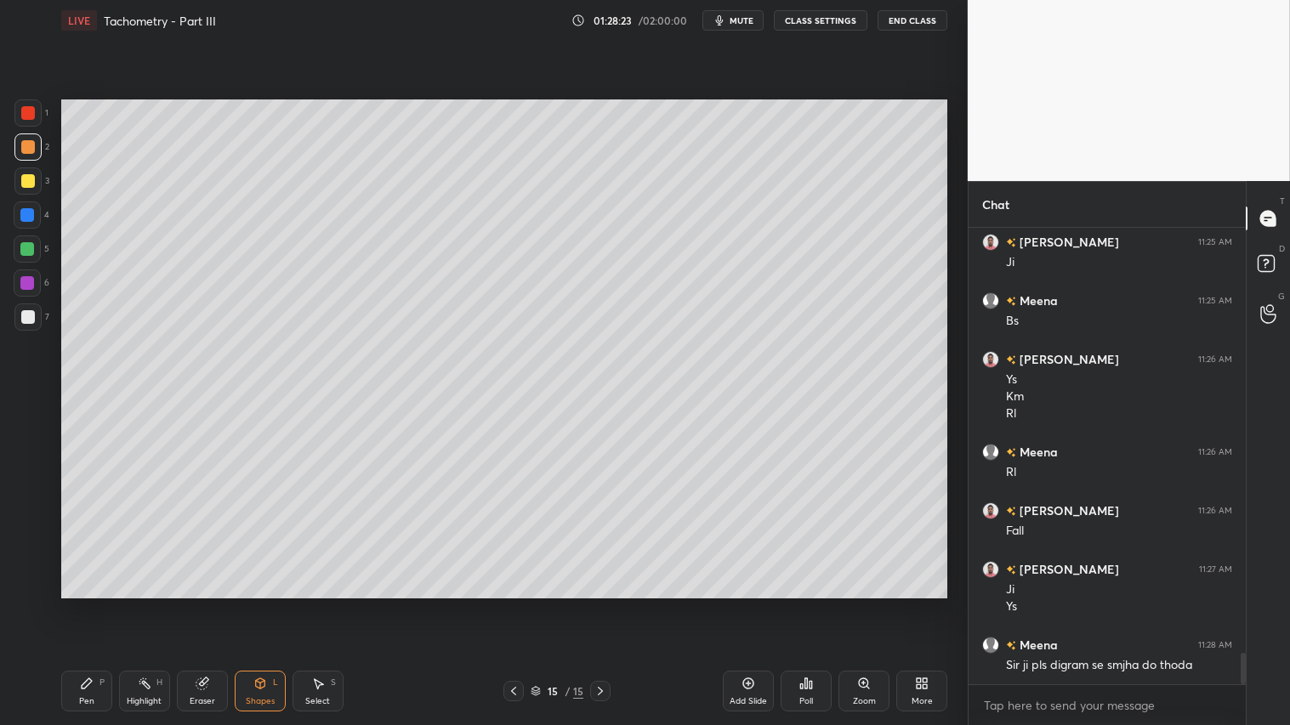
click at [98, 604] on div "Pen P" at bounding box center [86, 691] width 51 height 41
click at [266, 604] on div "Shapes" at bounding box center [260, 701] width 29 height 9
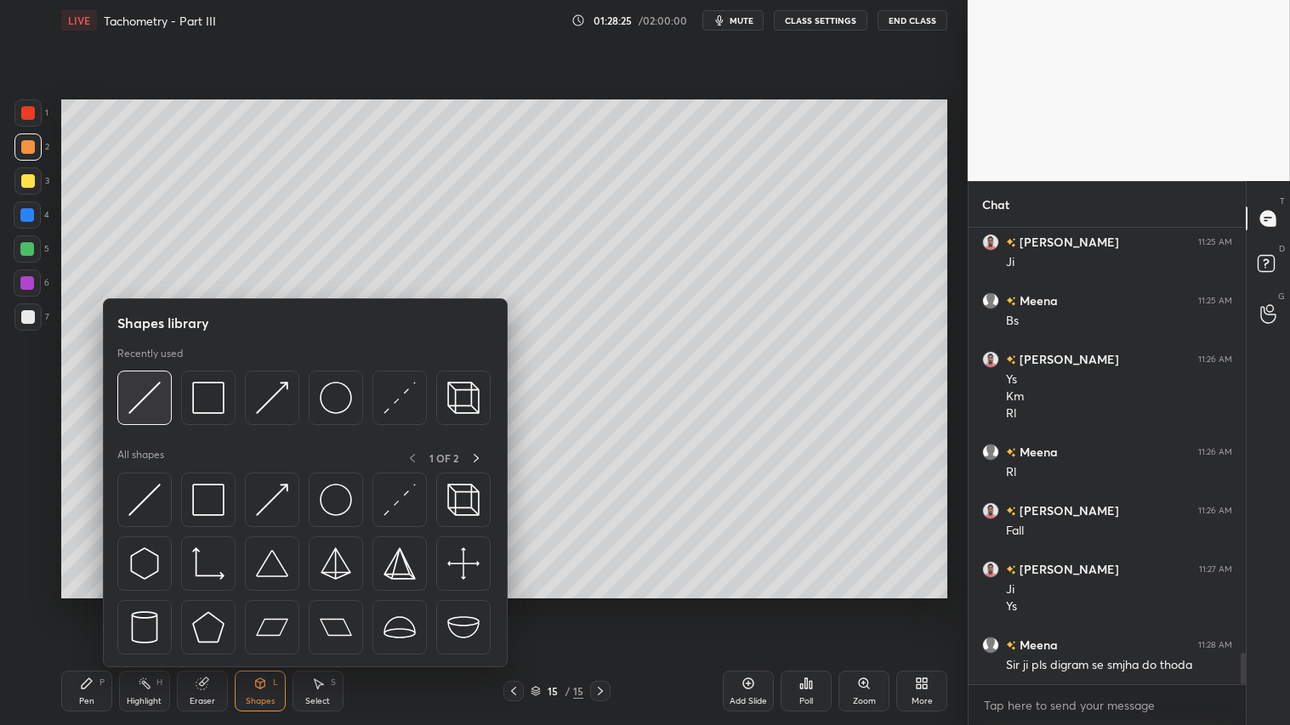
click at [131, 404] on img at bounding box center [144, 398] width 32 height 32
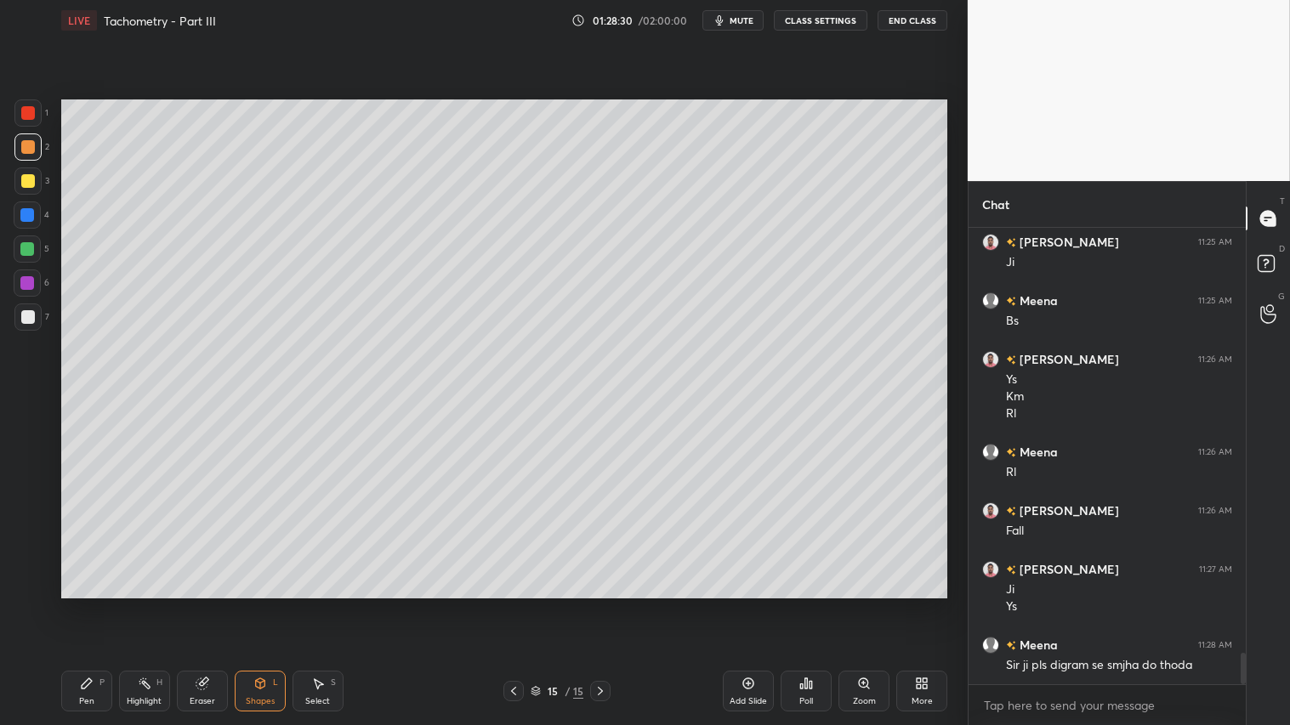
click at [248, 604] on div "Shapes L" at bounding box center [260, 691] width 51 height 41
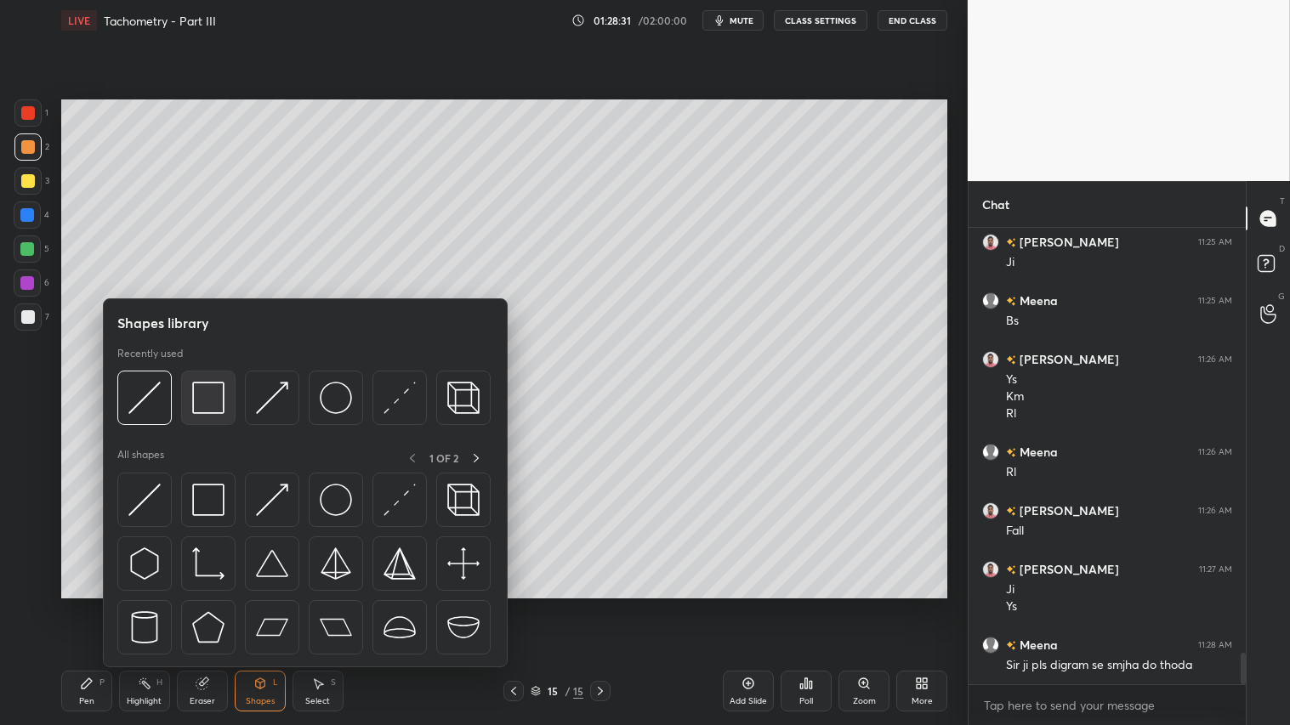
click at [197, 374] on div at bounding box center [208, 398] width 54 height 54
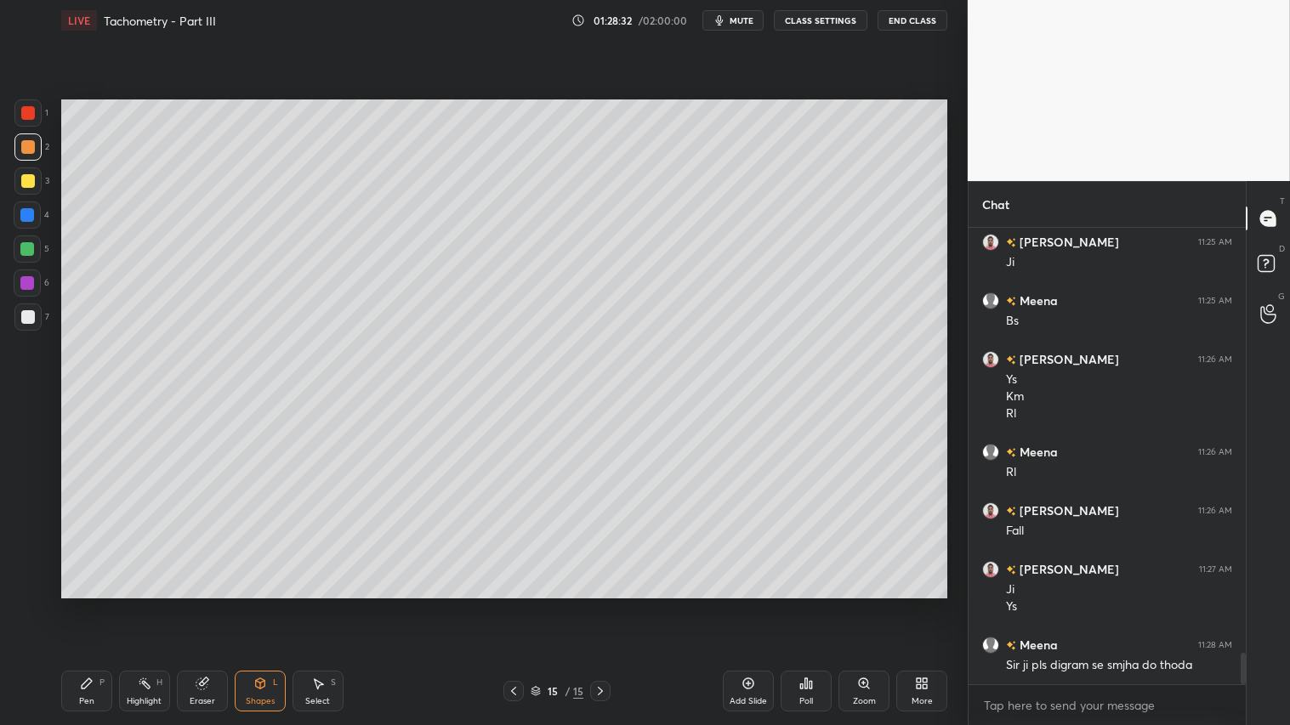
click at [20, 173] on div at bounding box center [27, 180] width 27 height 27
click at [249, 604] on div "Shapes L" at bounding box center [260, 691] width 51 height 41
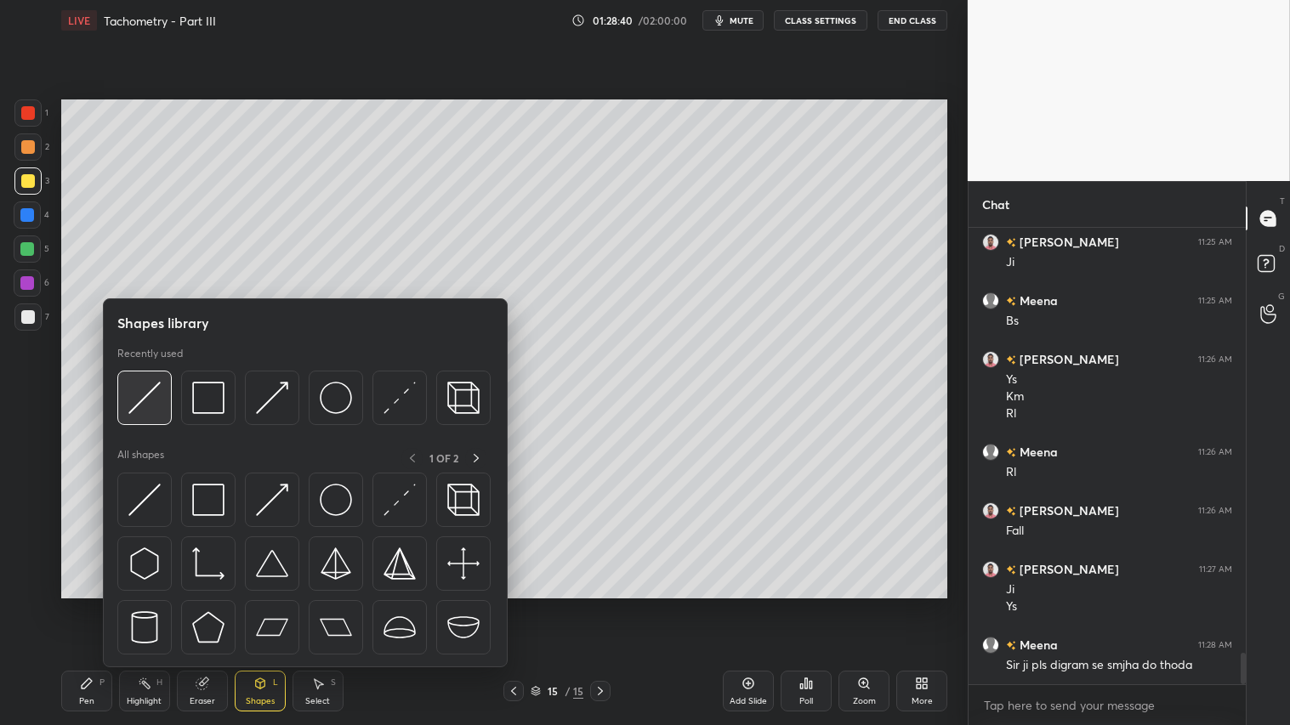
click at [159, 386] on img at bounding box center [144, 398] width 32 height 32
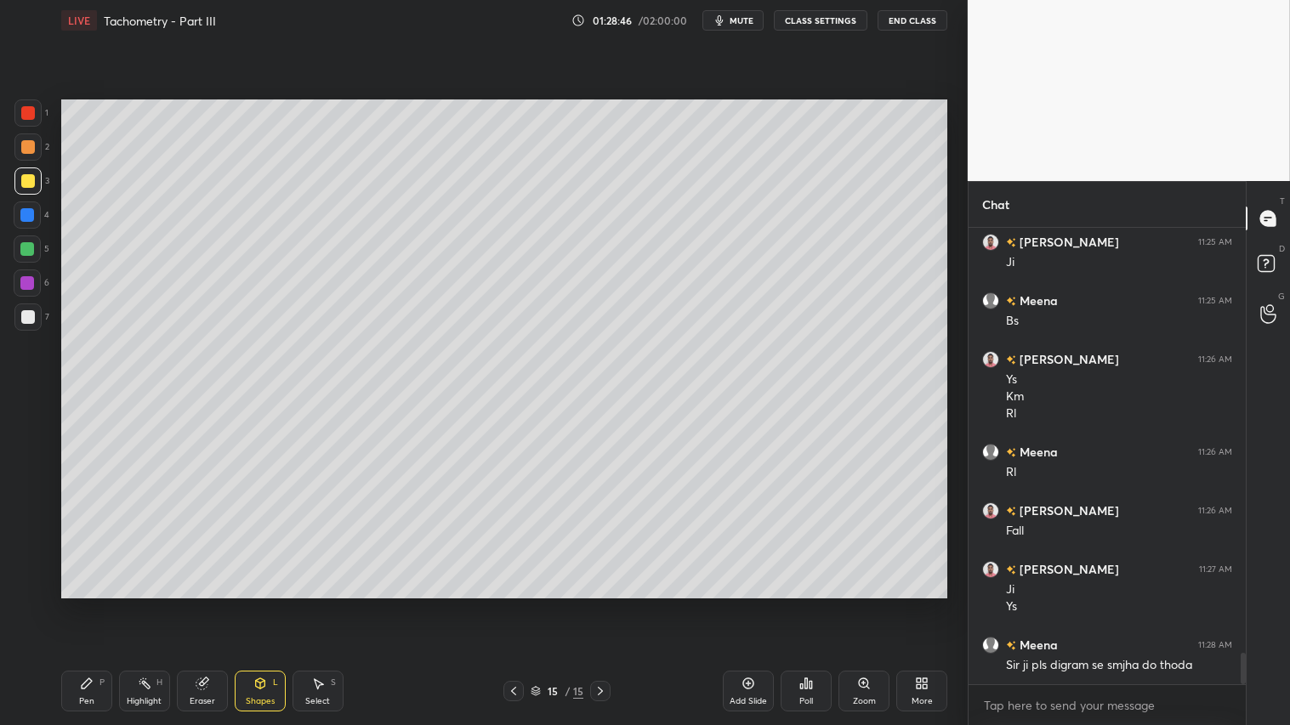
click at [86, 604] on div "Pen P" at bounding box center [86, 691] width 51 height 41
drag, startPoint x: 508, startPoint y: 687, endPoint x: 519, endPoint y: 682, distance: 12.2
click at [511, 604] on icon at bounding box center [514, 691] width 14 height 14
click at [605, 604] on icon at bounding box center [600, 691] width 14 height 14
click at [253, 604] on div "Shapes L" at bounding box center [260, 691] width 51 height 41
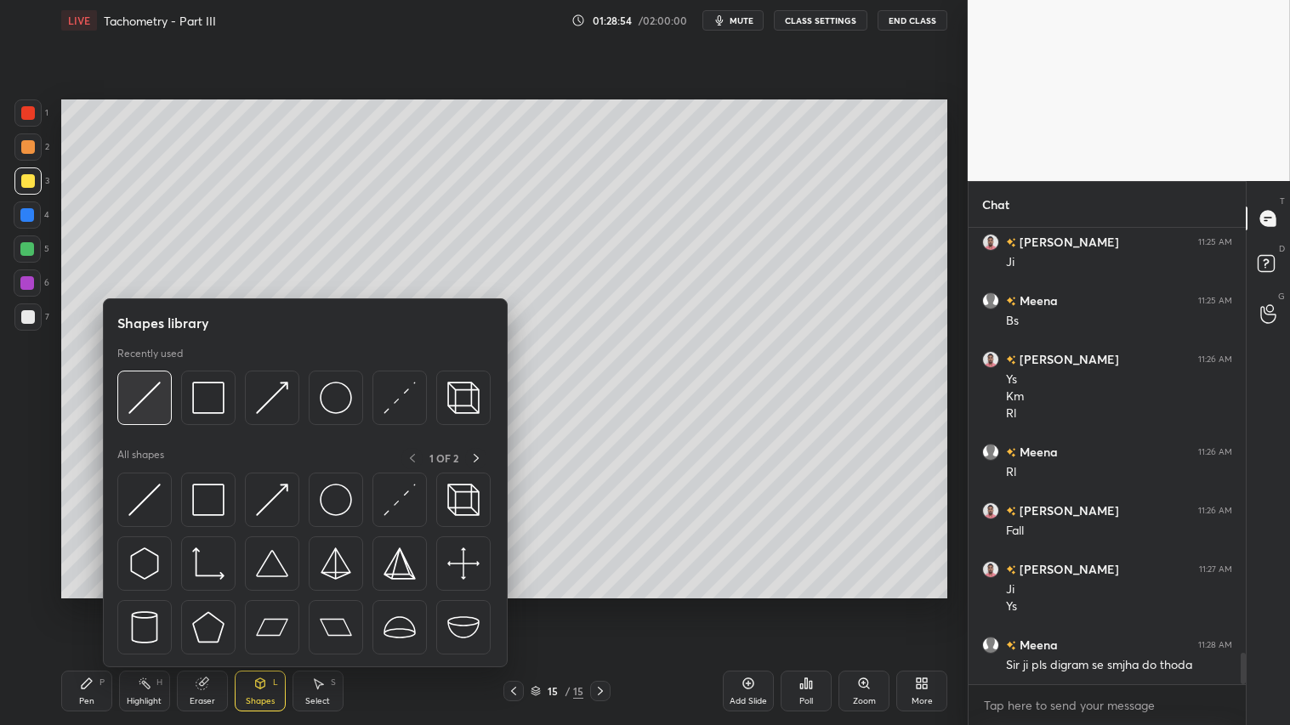
click at [140, 389] on img at bounding box center [144, 398] width 32 height 32
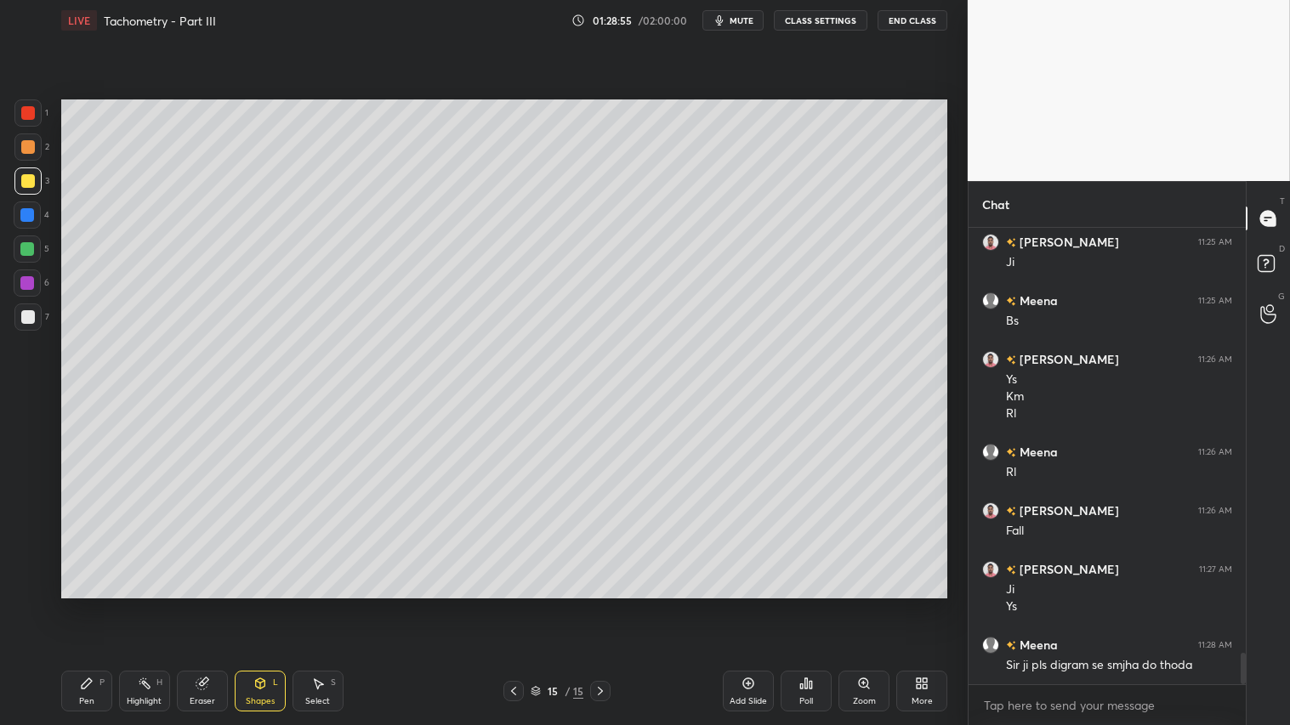
click at [30, 149] on div at bounding box center [28, 147] width 14 height 14
click at [265, 604] on div "Shapes L" at bounding box center [260, 691] width 51 height 41
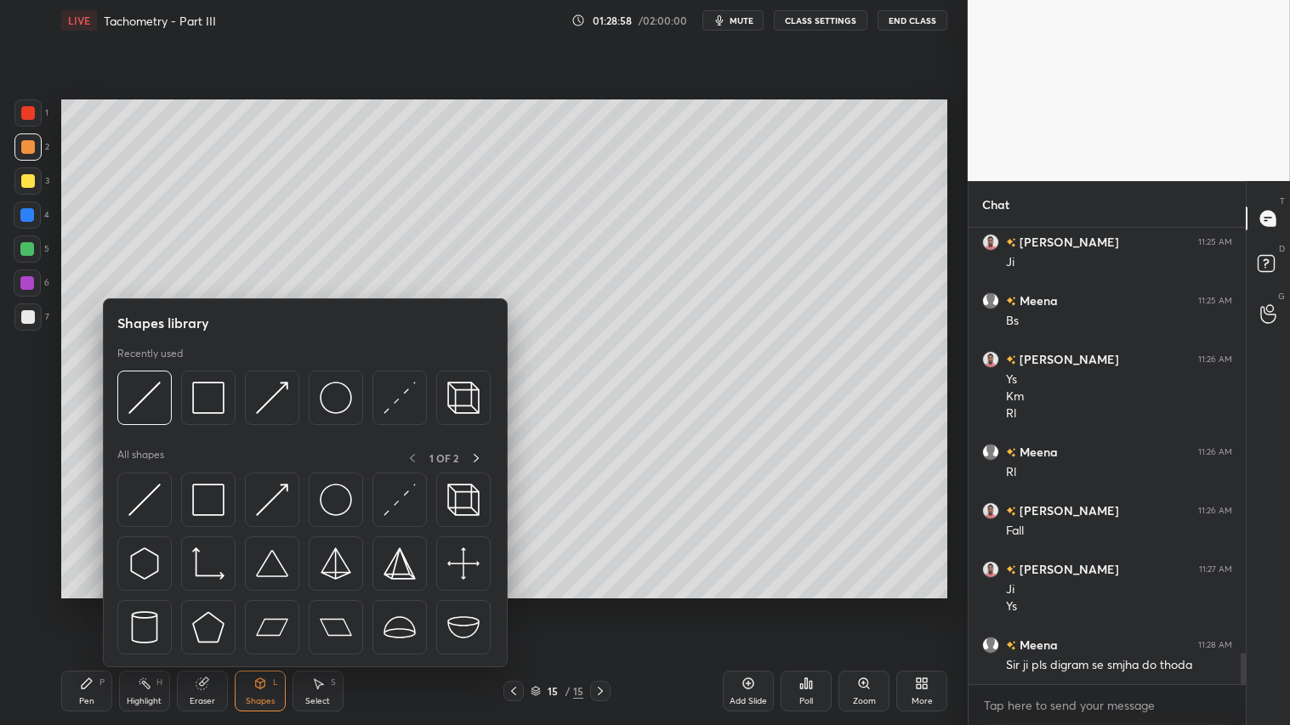
click at [74, 604] on div "Pen P" at bounding box center [86, 691] width 51 height 41
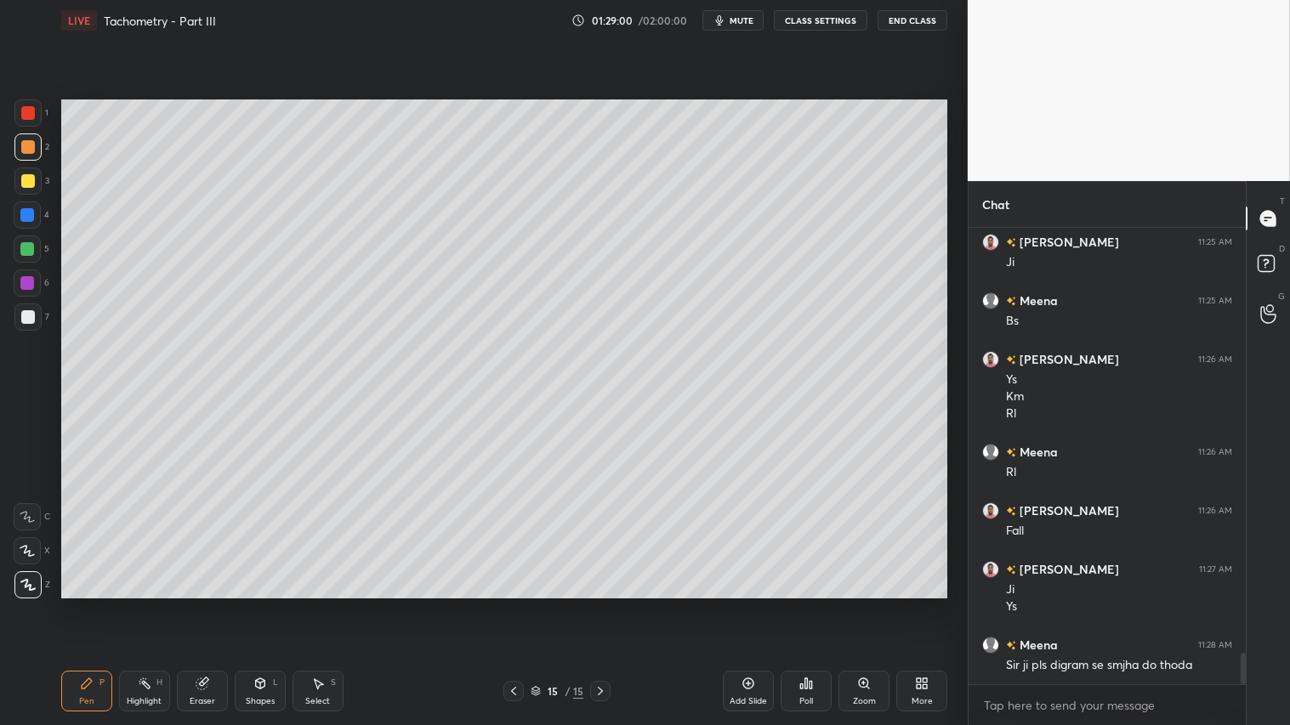
click at [26, 315] on div at bounding box center [28, 317] width 14 height 14
drag, startPoint x: 259, startPoint y: 685, endPoint x: 261, endPoint y: 676, distance: 9.5
click at [261, 604] on icon at bounding box center [260, 684] width 14 height 14
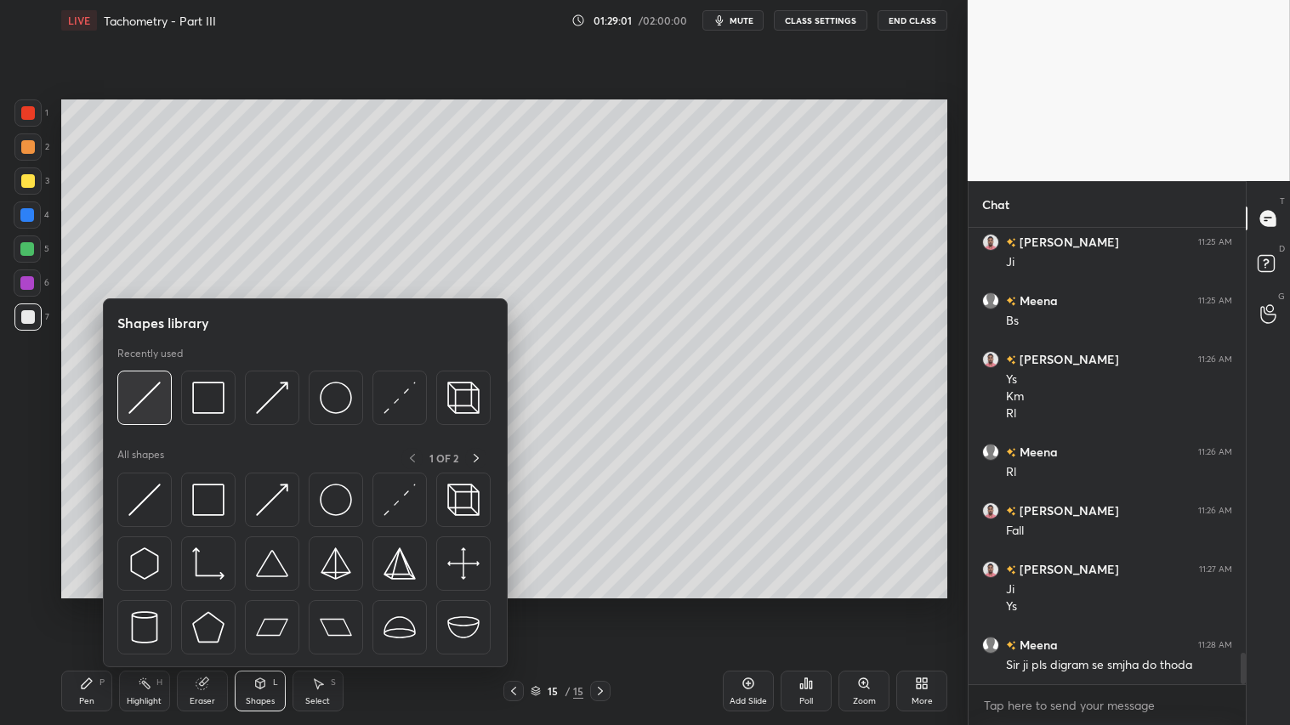
click at [147, 395] on img at bounding box center [144, 398] width 32 height 32
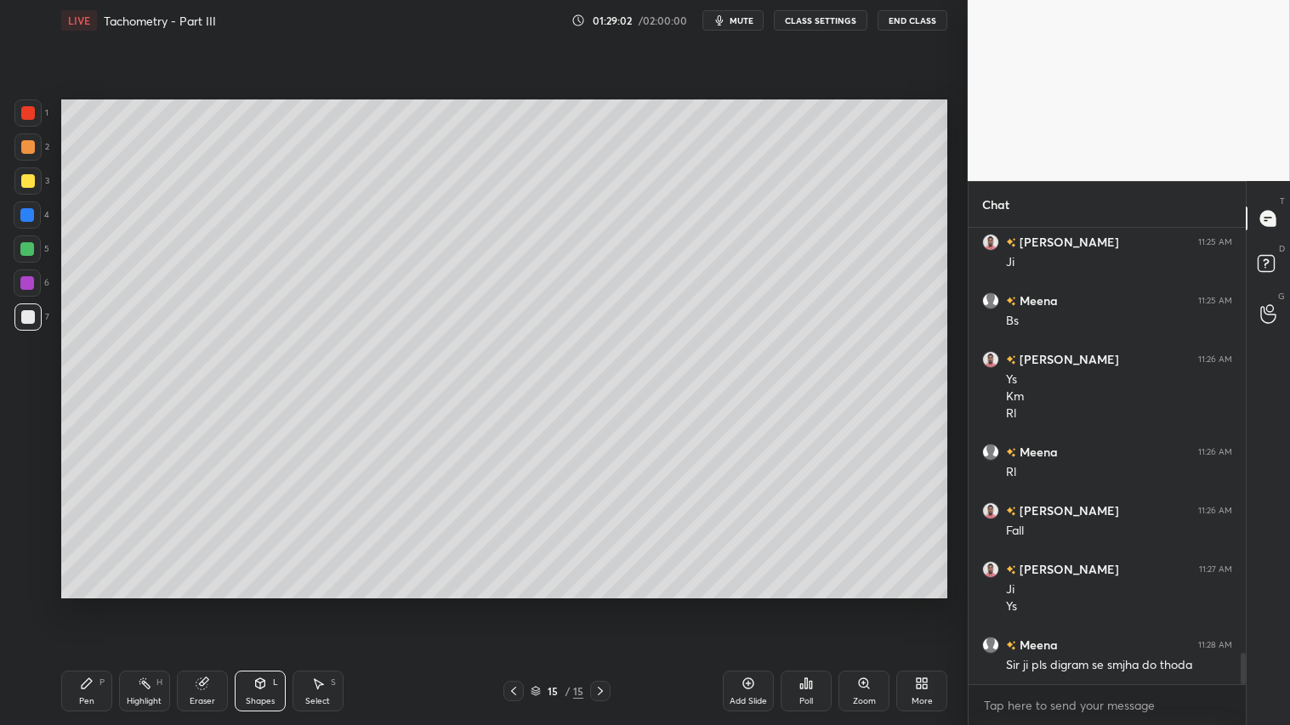
click at [27, 181] on div at bounding box center [28, 181] width 14 height 14
click at [97, 604] on div "Pen P" at bounding box center [86, 691] width 51 height 41
click at [514, 604] on icon at bounding box center [514, 691] width 14 height 14
click at [604, 604] on icon at bounding box center [600, 691] width 14 height 14
click at [514, 604] on icon at bounding box center [514, 691] width 14 height 14
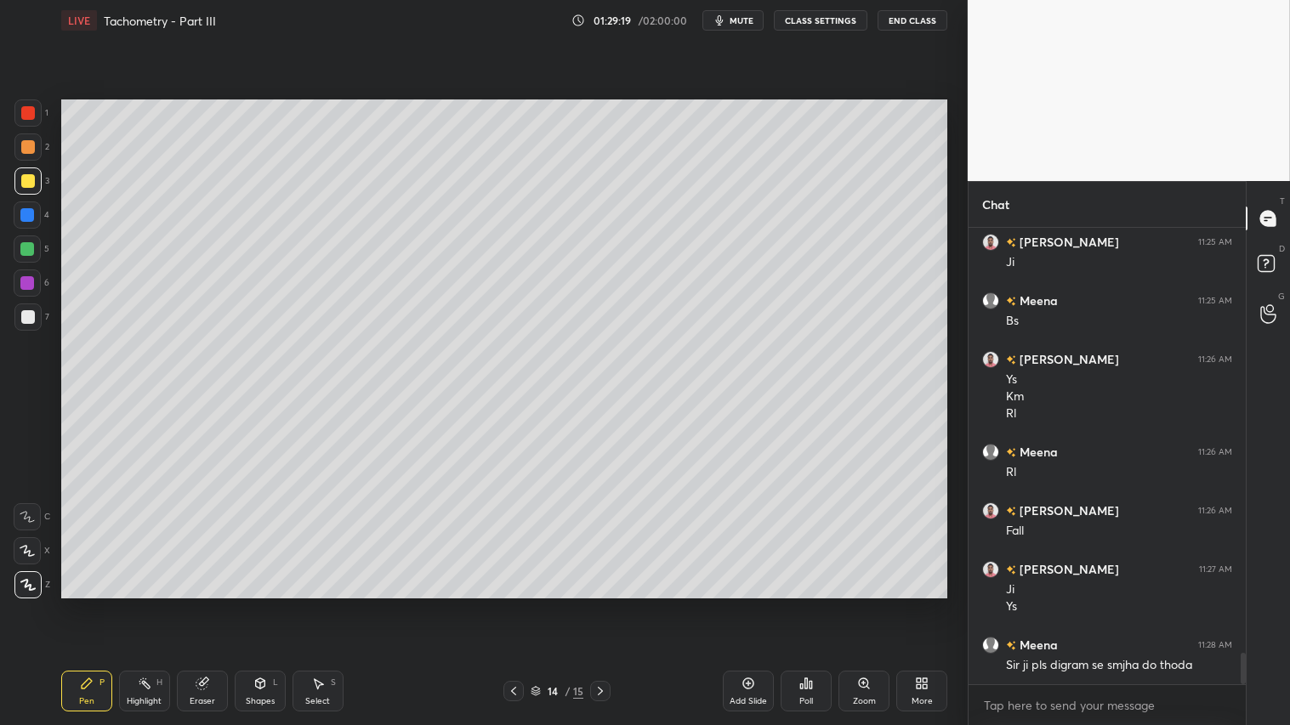
click at [599, 604] on icon at bounding box center [600, 691] width 14 height 14
click at [79, 604] on div "Pen P" at bounding box center [86, 691] width 51 height 41
click at [512, 604] on icon at bounding box center [514, 691] width 14 height 14
click at [510, 604] on icon at bounding box center [514, 691] width 14 height 14
click at [514, 604] on icon at bounding box center [514, 691] width 14 height 14
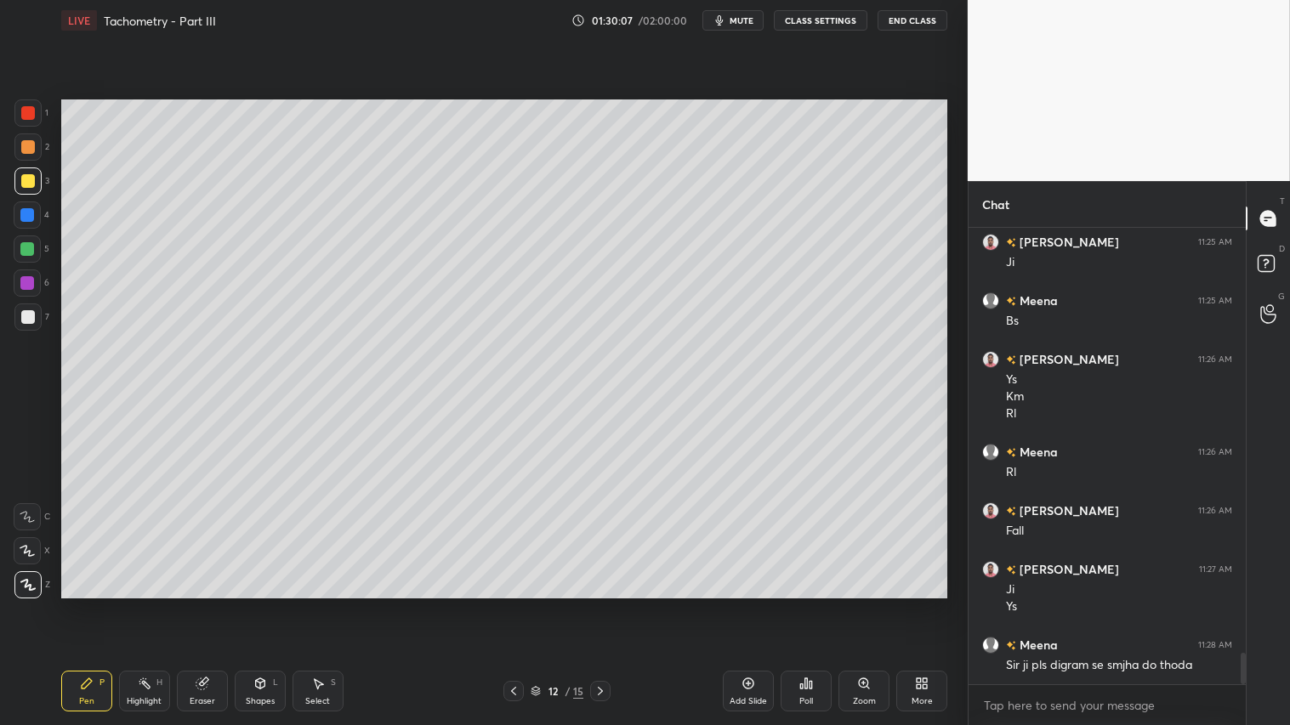
click at [514, 604] on icon at bounding box center [514, 691] width 14 height 14
click at [514, 604] on div at bounding box center [513, 691] width 20 height 20
click at [516, 604] on div at bounding box center [513, 691] width 20 height 20
click at [520, 604] on div at bounding box center [513, 691] width 20 height 20
click at [507, 604] on div at bounding box center [513, 691] width 20 height 20
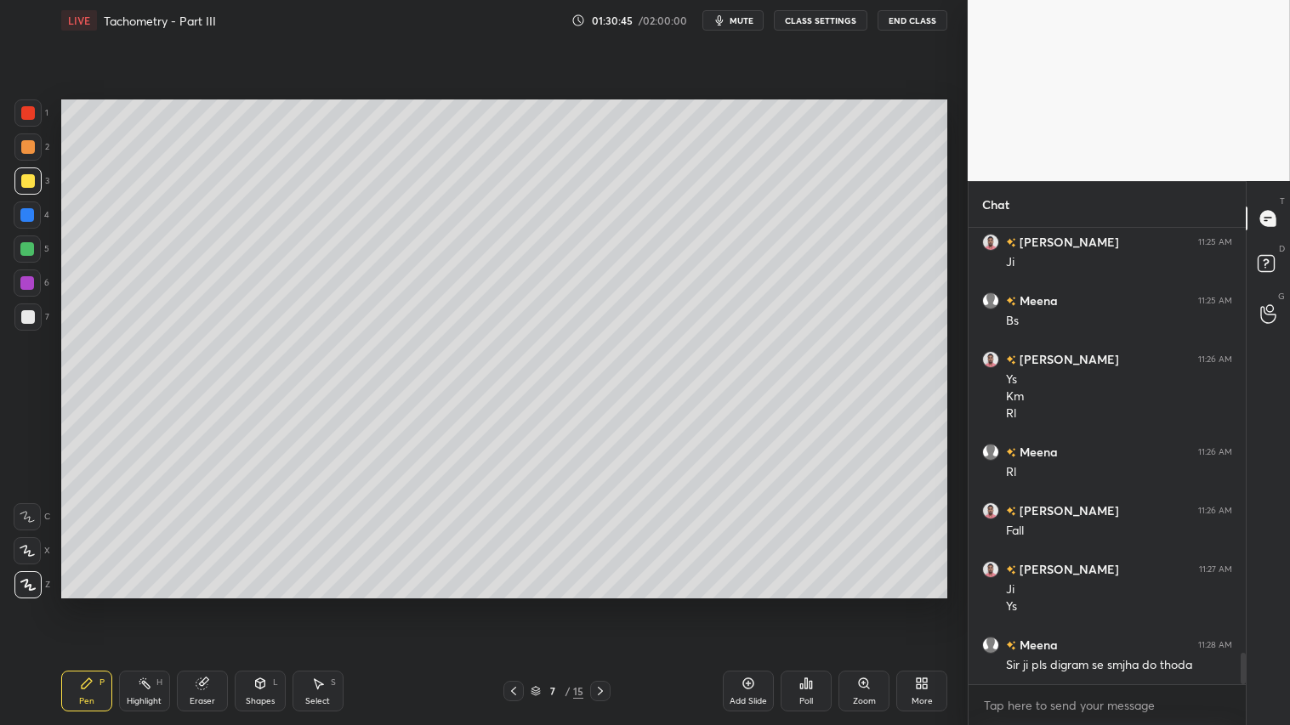
click at [595, 604] on icon at bounding box center [600, 691] width 14 height 14
click at [601, 604] on icon at bounding box center [600, 691] width 14 height 14
click at [604, 604] on icon at bounding box center [600, 691] width 14 height 14
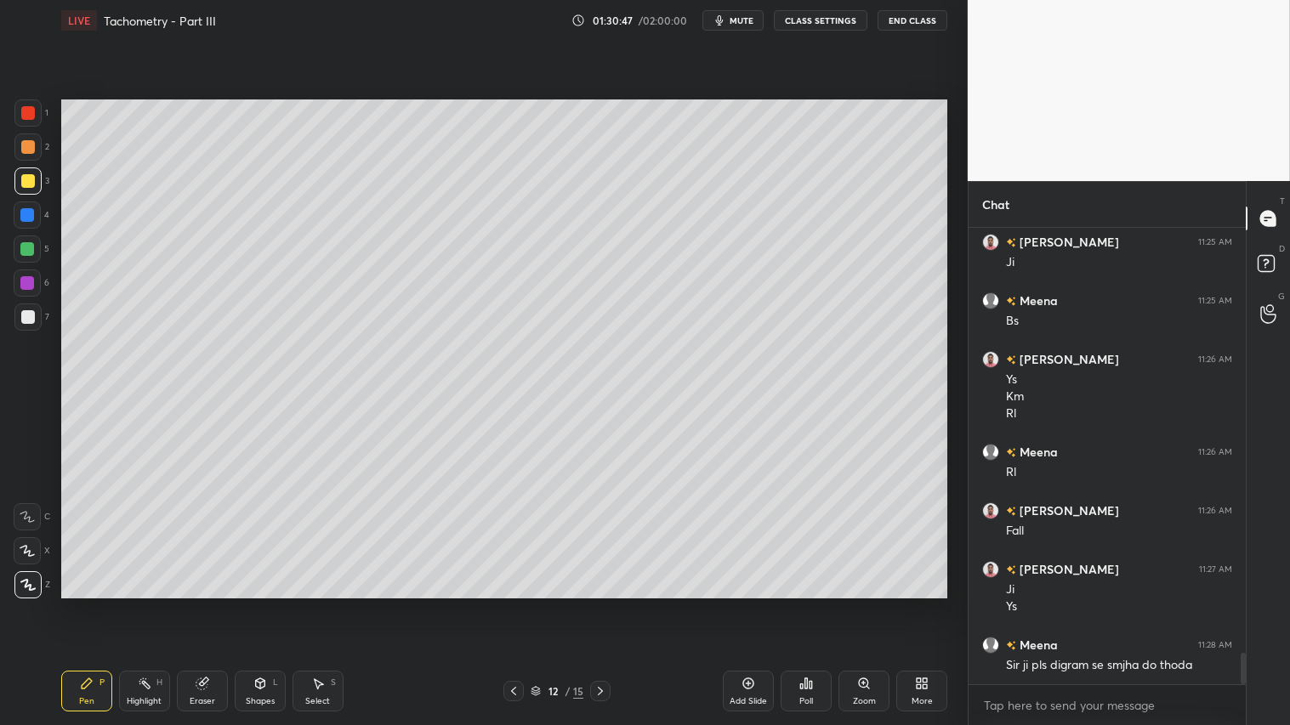
click at [604, 604] on icon at bounding box center [600, 691] width 14 height 14
click at [605, 604] on icon at bounding box center [600, 691] width 14 height 14
click at [606, 604] on icon at bounding box center [600, 691] width 14 height 14
click at [514, 604] on icon at bounding box center [514, 691] width 14 height 14
click at [513, 604] on icon at bounding box center [514, 691] width 14 height 14
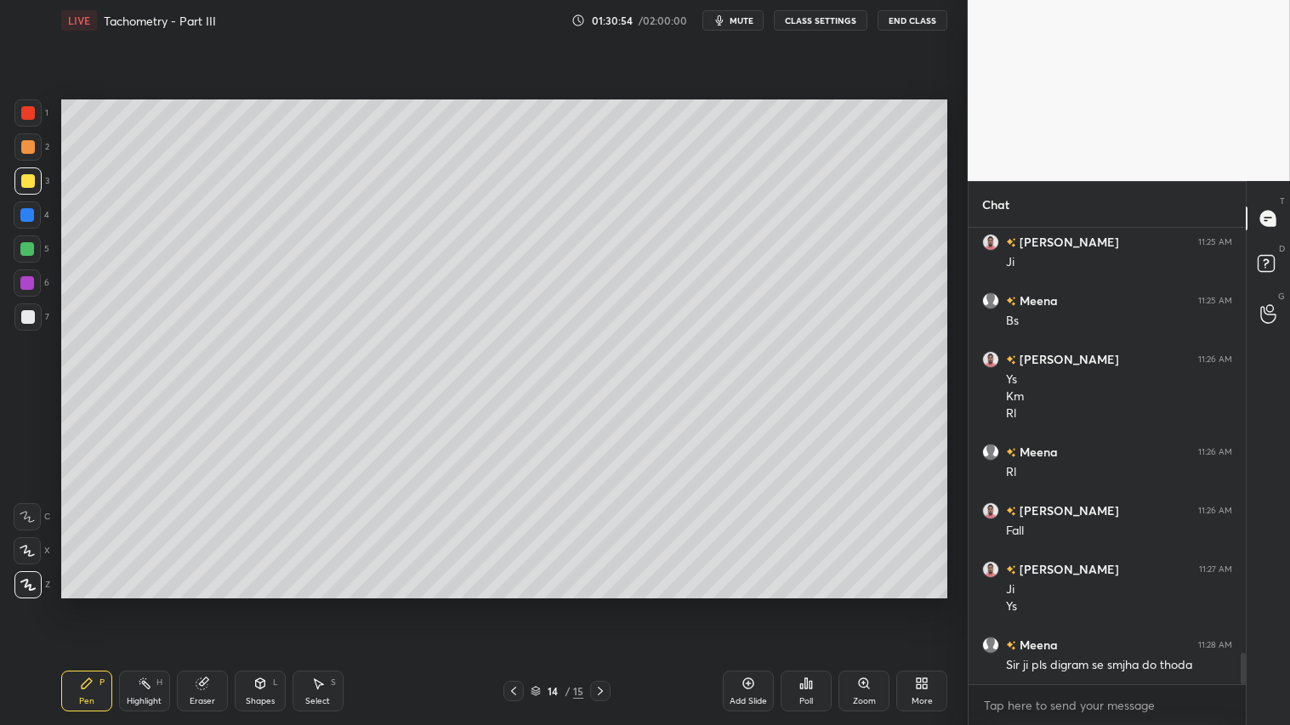
click at [512, 604] on icon at bounding box center [514, 691] width 14 height 14
click at [514, 604] on icon at bounding box center [513, 691] width 5 height 9
click at [515, 604] on icon at bounding box center [514, 691] width 14 height 14
click at [516, 604] on icon at bounding box center [514, 691] width 14 height 14
click at [517, 604] on icon at bounding box center [514, 691] width 14 height 14
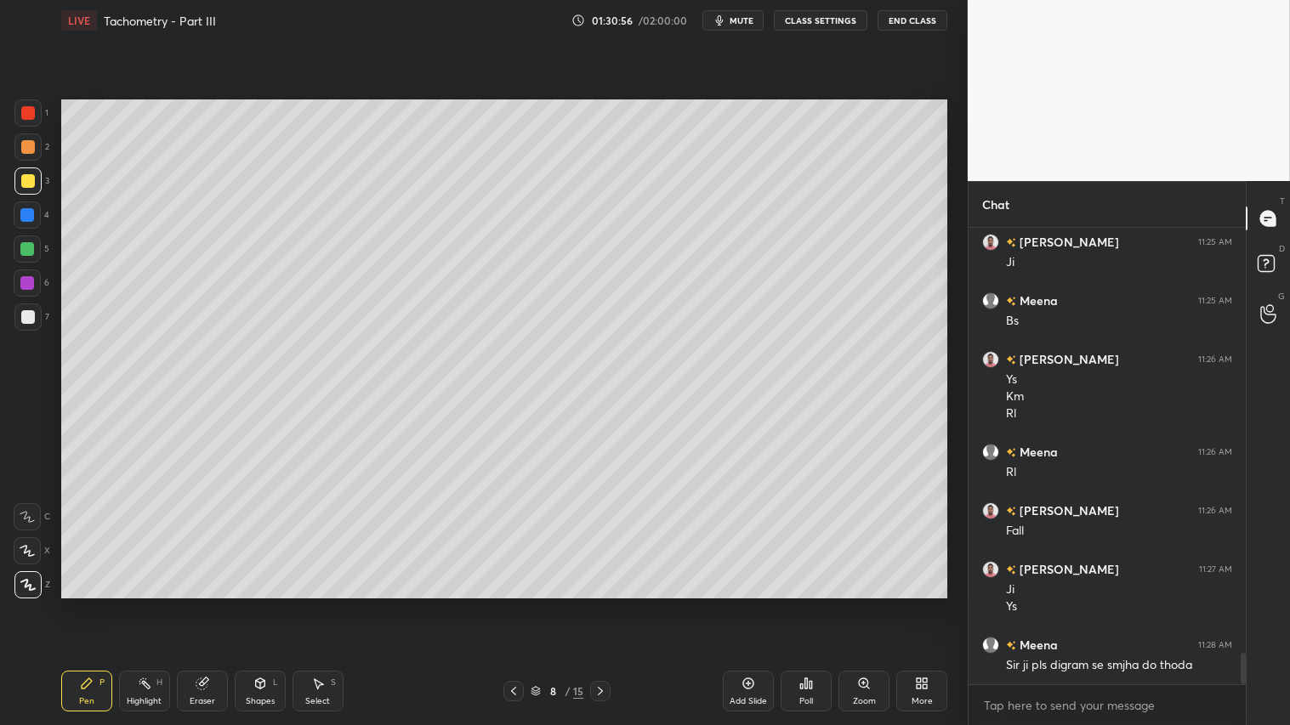
click at [523, 604] on div at bounding box center [513, 691] width 20 height 20
click at [515, 604] on icon at bounding box center [514, 691] width 14 height 14
click at [599, 604] on icon at bounding box center [600, 691] width 14 height 14
click at [600, 604] on icon at bounding box center [600, 691] width 14 height 14
click at [597, 604] on icon at bounding box center [600, 691] width 14 height 14
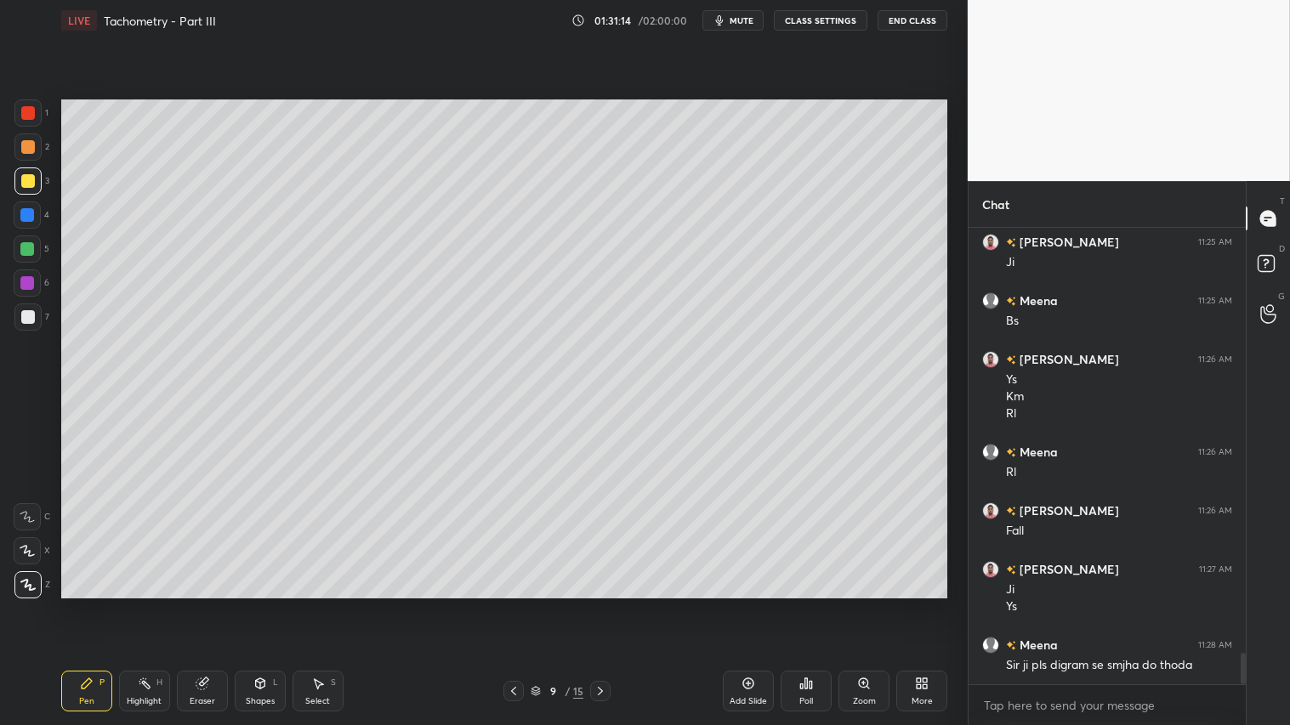
click at [593, 604] on icon at bounding box center [600, 691] width 14 height 14
click at [592, 604] on div at bounding box center [600, 691] width 20 height 20
click at [591, 604] on div at bounding box center [600, 691] width 20 height 20
click at [587, 604] on div "12 / 15" at bounding box center [556, 691] width 107 height 20
click at [584, 604] on div "12 / 15" at bounding box center [556, 691] width 107 height 20
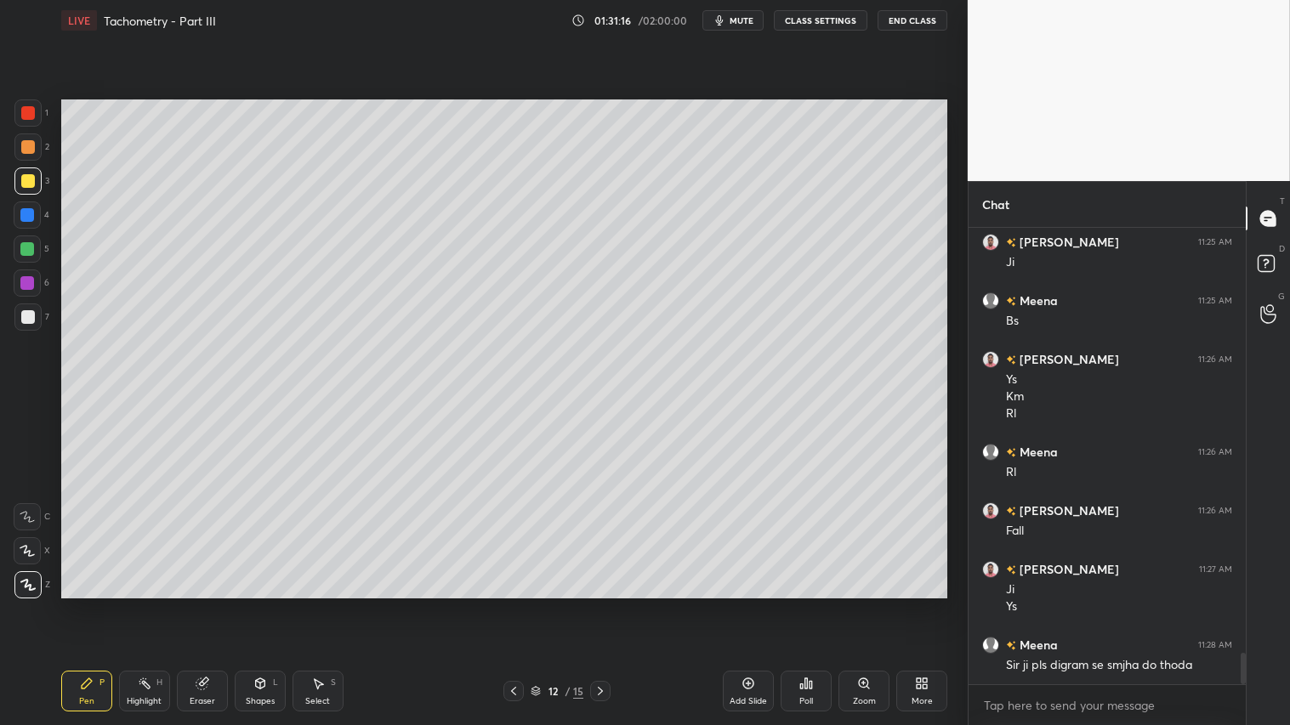
click at [600, 604] on icon at bounding box center [600, 691] width 14 height 14
click at [609, 604] on div "13 / 15" at bounding box center [557, 691] width 331 height 20
click at [609, 604] on div at bounding box center [600, 691] width 20 height 20
click at [605, 604] on icon at bounding box center [600, 691] width 14 height 14
drag, startPoint x: 202, startPoint y: 699, endPoint x: 108, endPoint y: 622, distance: 122.0
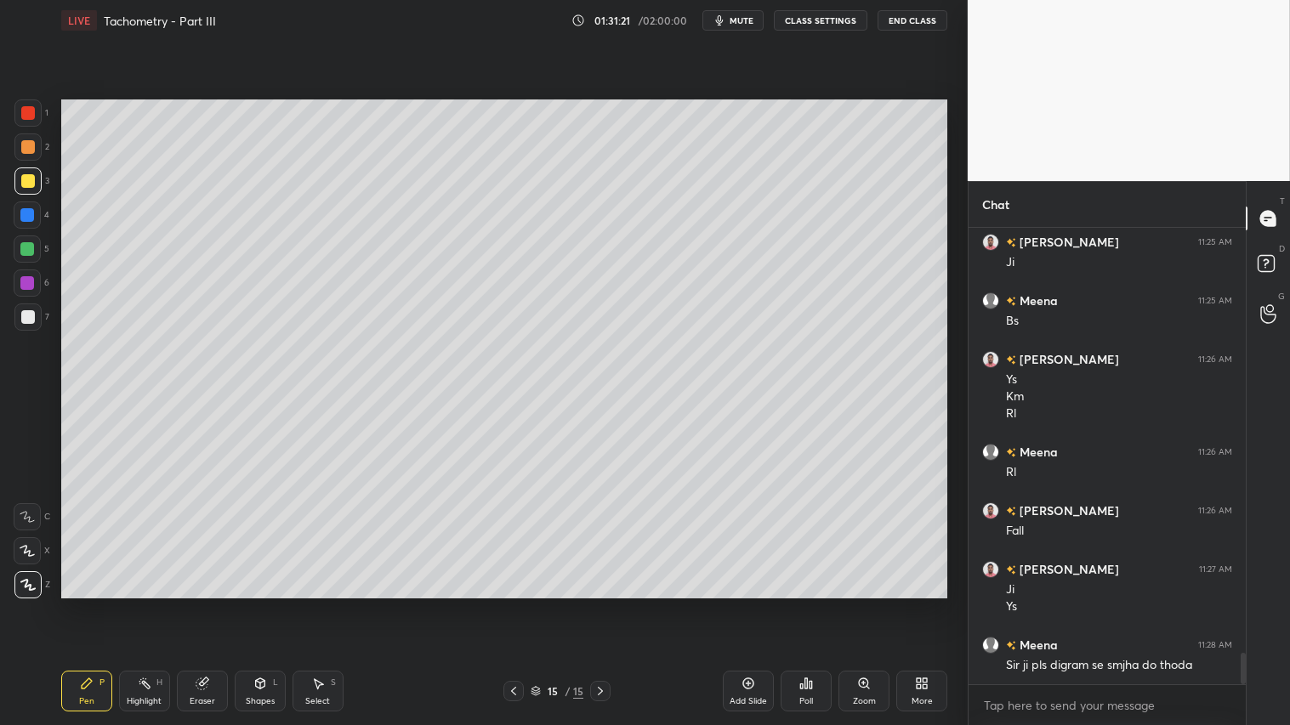
click at [201, 604] on div "Eraser" at bounding box center [203, 701] width 26 height 9
click at [26, 581] on span "Erase all" at bounding box center [27, 584] width 26 height 12
click at [512, 604] on icon at bounding box center [514, 691] width 14 height 14
click at [595, 604] on icon at bounding box center [600, 691] width 14 height 14
drag, startPoint x: 20, startPoint y: 150, endPoint x: 23, endPoint y: 184, distance: 34.1
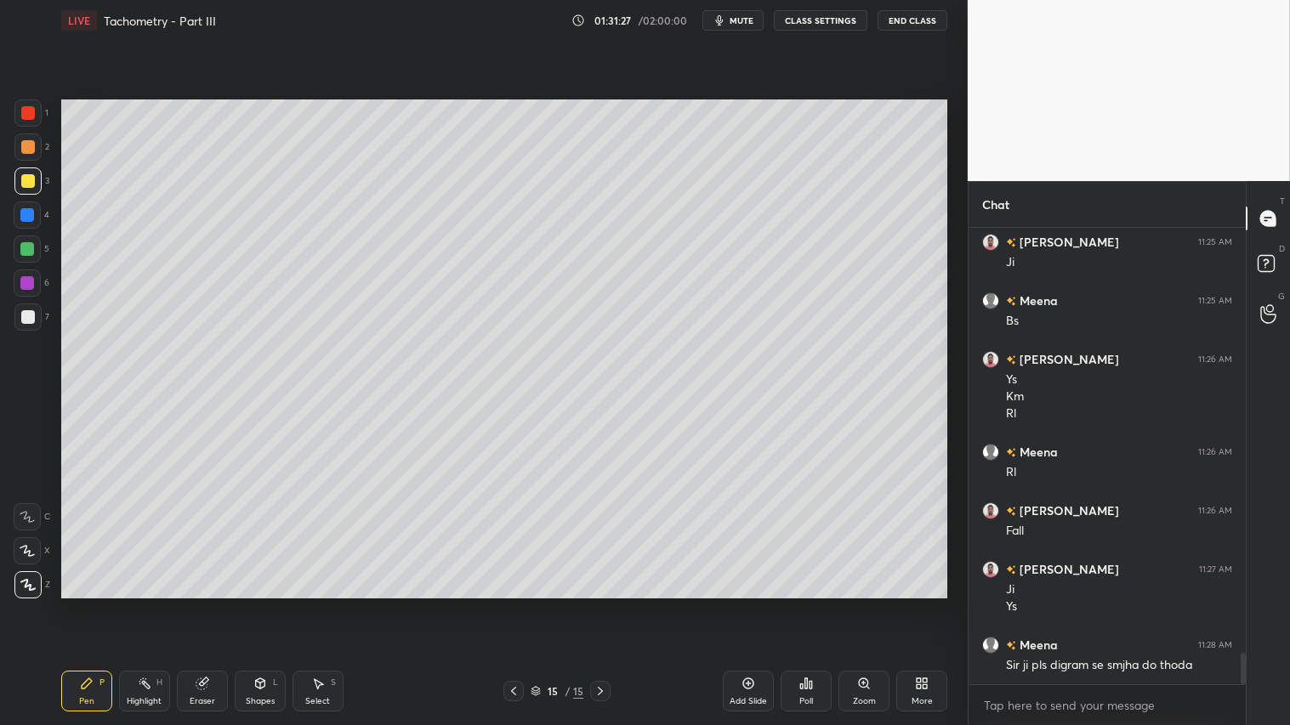
click at [21, 149] on div at bounding box center [28, 147] width 14 height 14
drag, startPoint x: 23, startPoint y: 180, endPoint x: 52, endPoint y: 223, distance: 51.4
click at [24, 180] on div at bounding box center [28, 181] width 14 height 14
click at [90, 604] on div "Pen" at bounding box center [86, 701] width 15 height 9
click at [28, 140] on div at bounding box center [28, 147] width 14 height 14
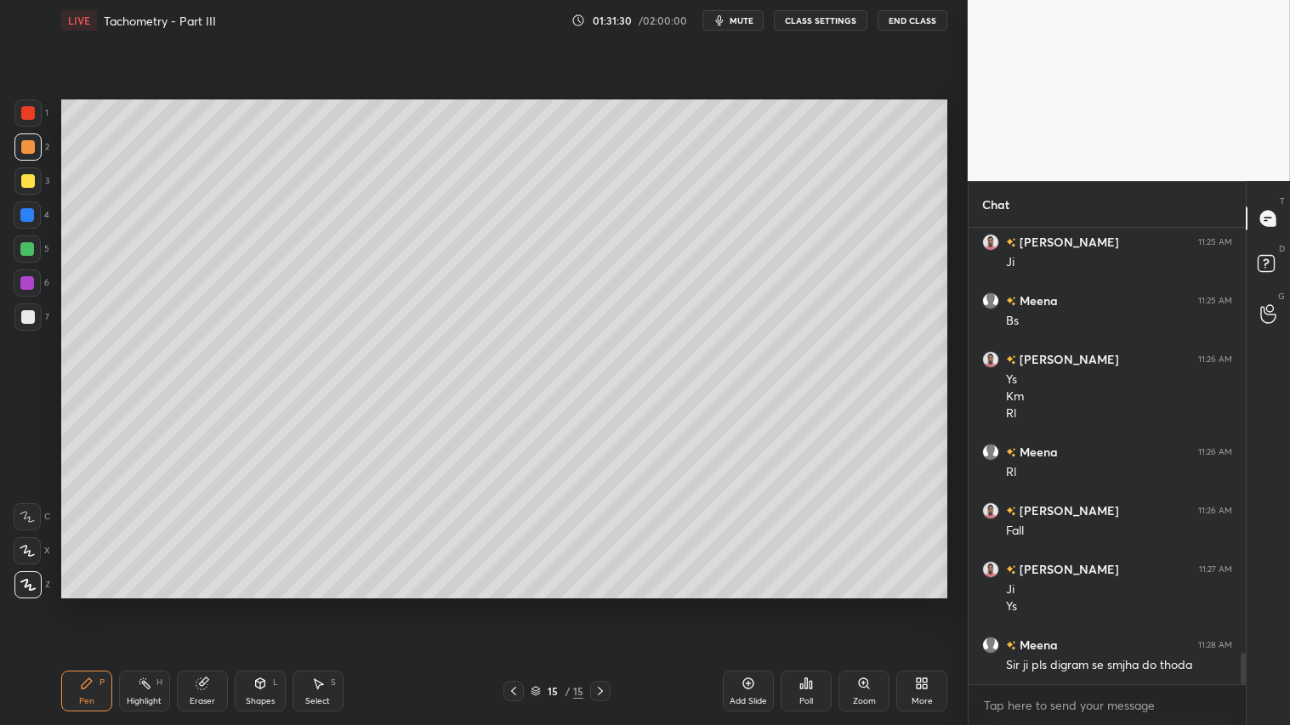
drag, startPoint x: 88, startPoint y: 698, endPoint x: 81, endPoint y: 680, distance: 19.4
click at [88, 604] on div "Pen P" at bounding box center [86, 691] width 51 height 41
click at [252, 604] on div "Shapes" at bounding box center [260, 701] width 29 height 9
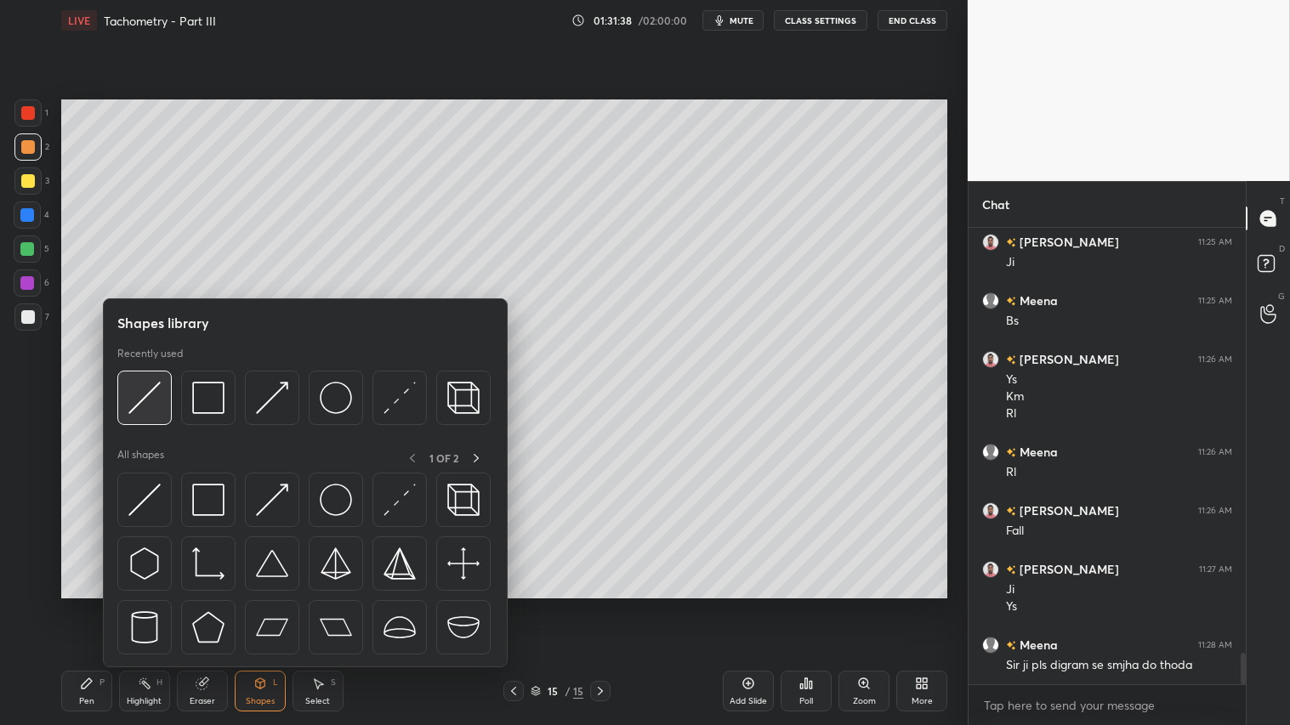
click at [147, 393] on img at bounding box center [144, 398] width 32 height 32
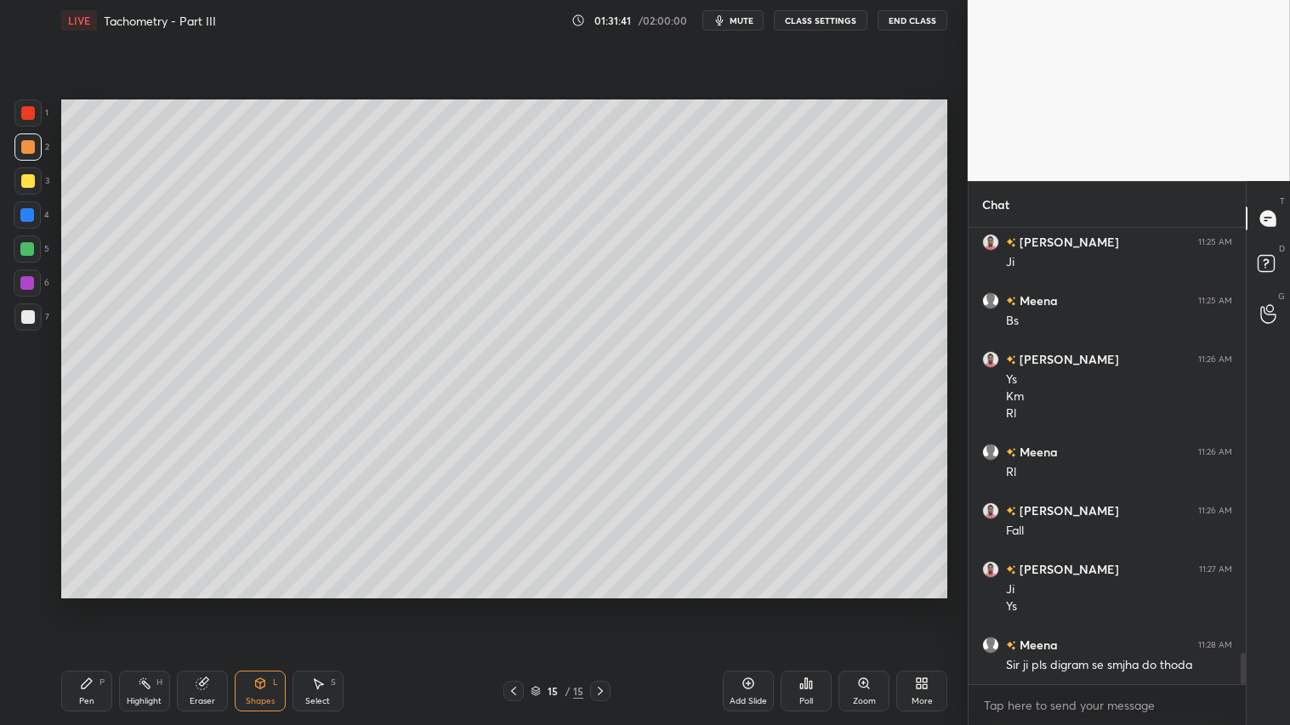
click at [27, 150] on div at bounding box center [28, 147] width 14 height 14
drag, startPoint x: 89, startPoint y: 704, endPoint x: 83, endPoint y: 694, distance: 11.8
click at [89, 604] on div "Pen" at bounding box center [86, 701] width 15 height 9
click at [514, 604] on icon at bounding box center [514, 691] width 14 height 14
click at [590, 604] on div at bounding box center [600, 691] width 20 height 20
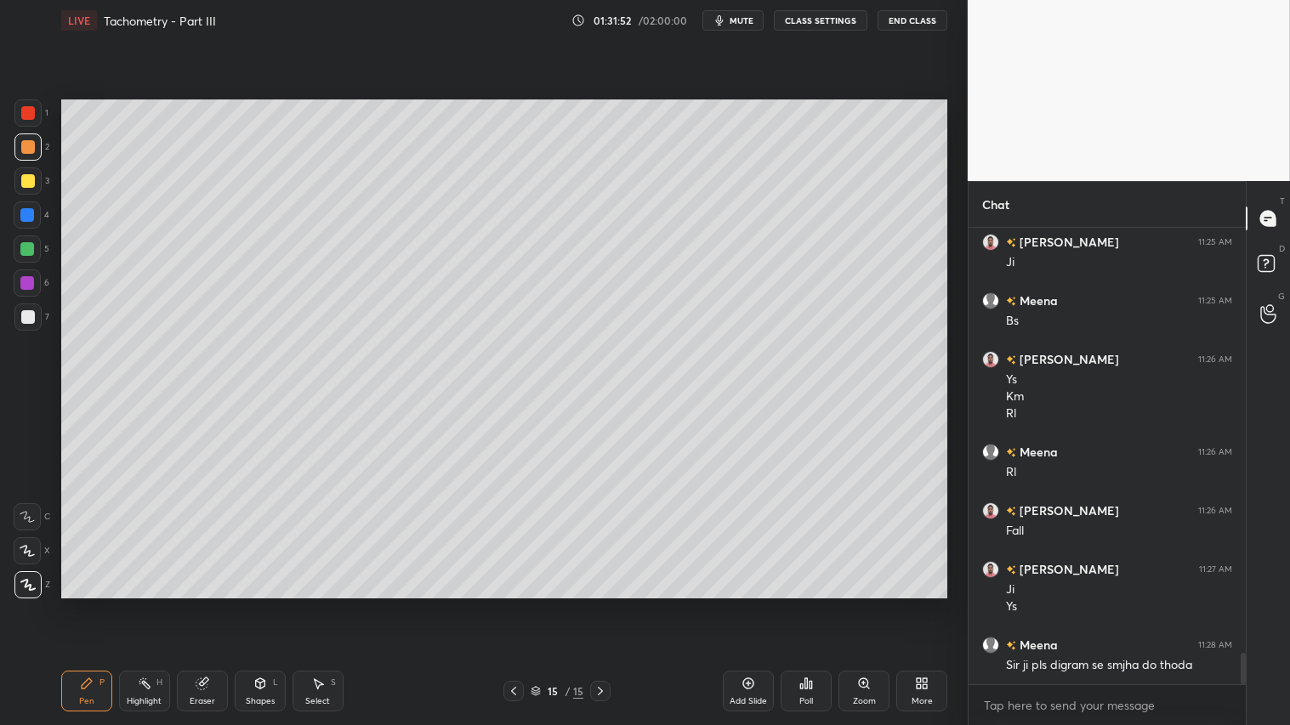
scroll to position [6243, 0]
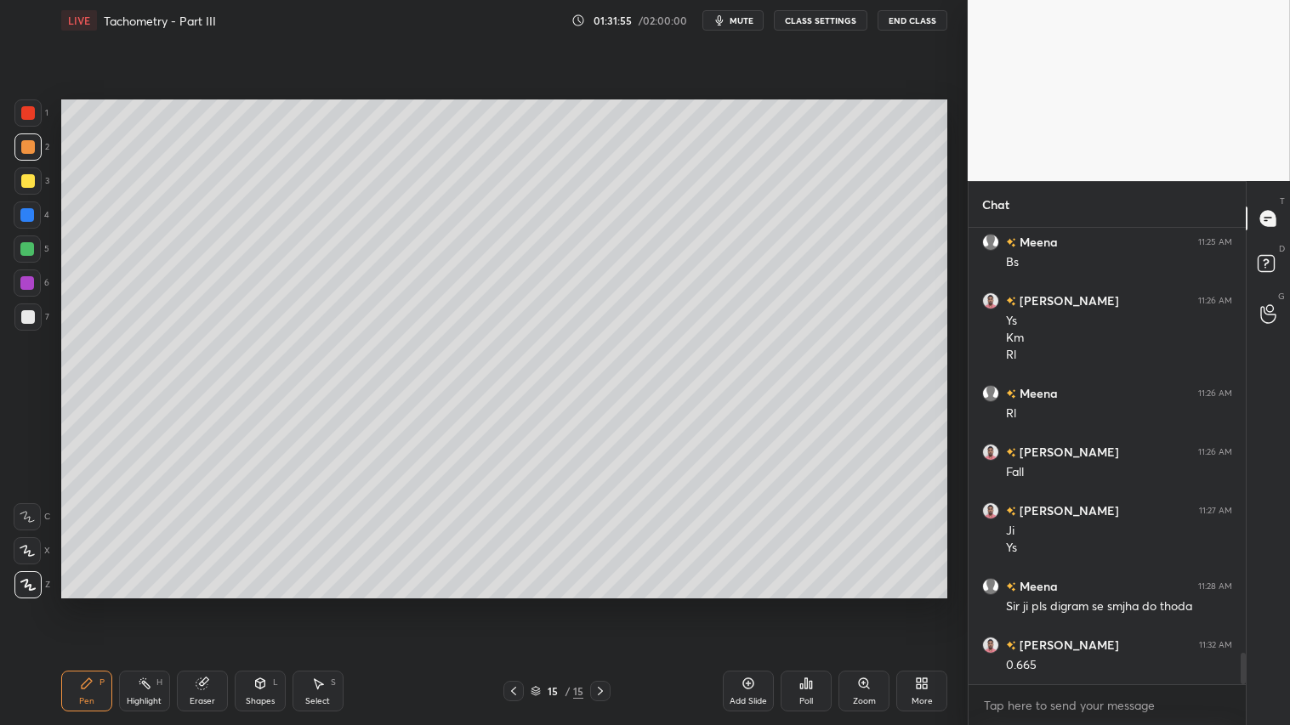
click at [511, 604] on icon at bounding box center [514, 691] width 14 height 14
click at [602, 604] on icon at bounding box center [600, 691] width 14 height 14
click at [510, 604] on icon at bounding box center [514, 691] width 14 height 14
click at [515, 604] on icon at bounding box center [513, 691] width 5 height 9
click at [596, 604] on icon at bounding box center [600, 691] width 14 height 14
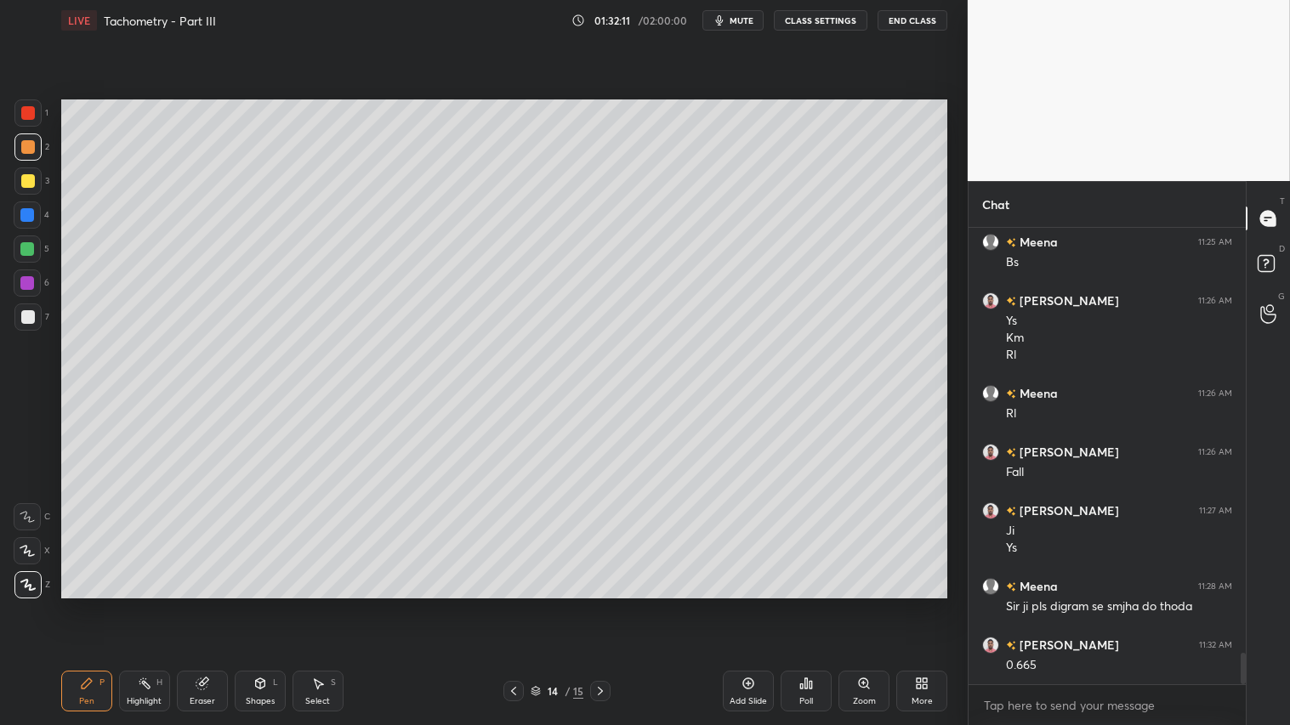
click at [607, 604] on icon at bounding box center [600, 691] width 14 height 14
click at [510, 604] on icon at bounding box center [514, 691] width 14 height 14
click at [202, 604] on div "Eraser" at bounding box center [203, 701] width 26 height 9
click at [91, 604] on div "Pen" at bounding box center [86, 701] width 15 height 9
click at [596, 604] on icon at bounding box center [600, 691] width 14 height 14
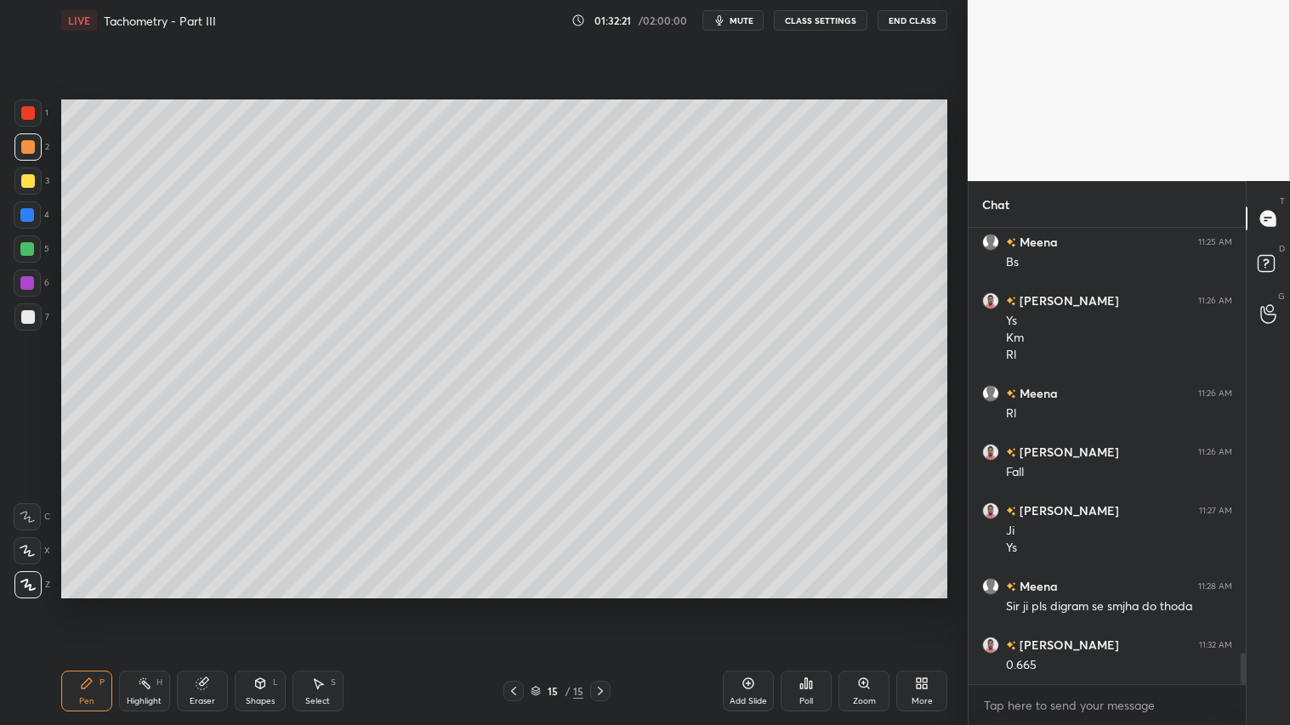
drag, startPoint x: 217, startPoint y: 694, endPoint x: 244, endPoint y: 683, distance: 29.4
click at [213, 604] on div "Eraser" at bounding box center [202, 691] width 51 height 41
click at [91, 604] on icon at bounding box center [87, 684] width 14 height 14
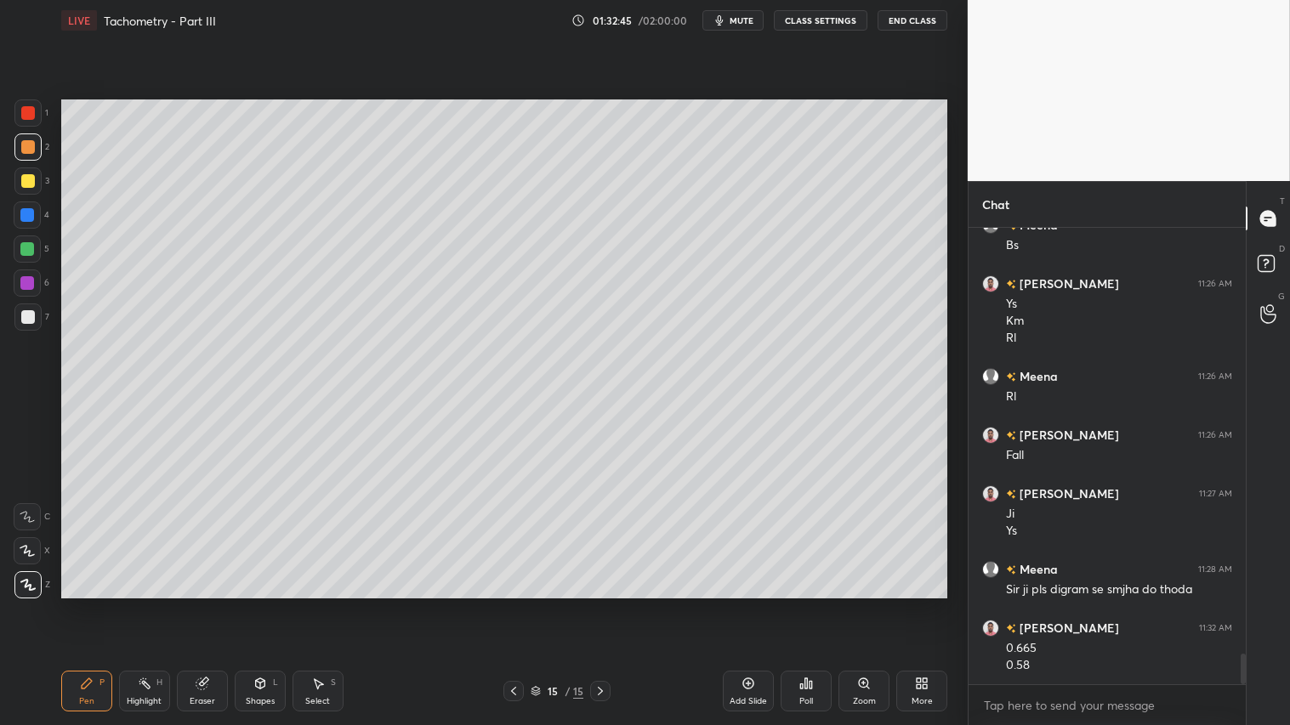
click at [260, 604] on icon at bounding box center [259, 683] width 9 height 10
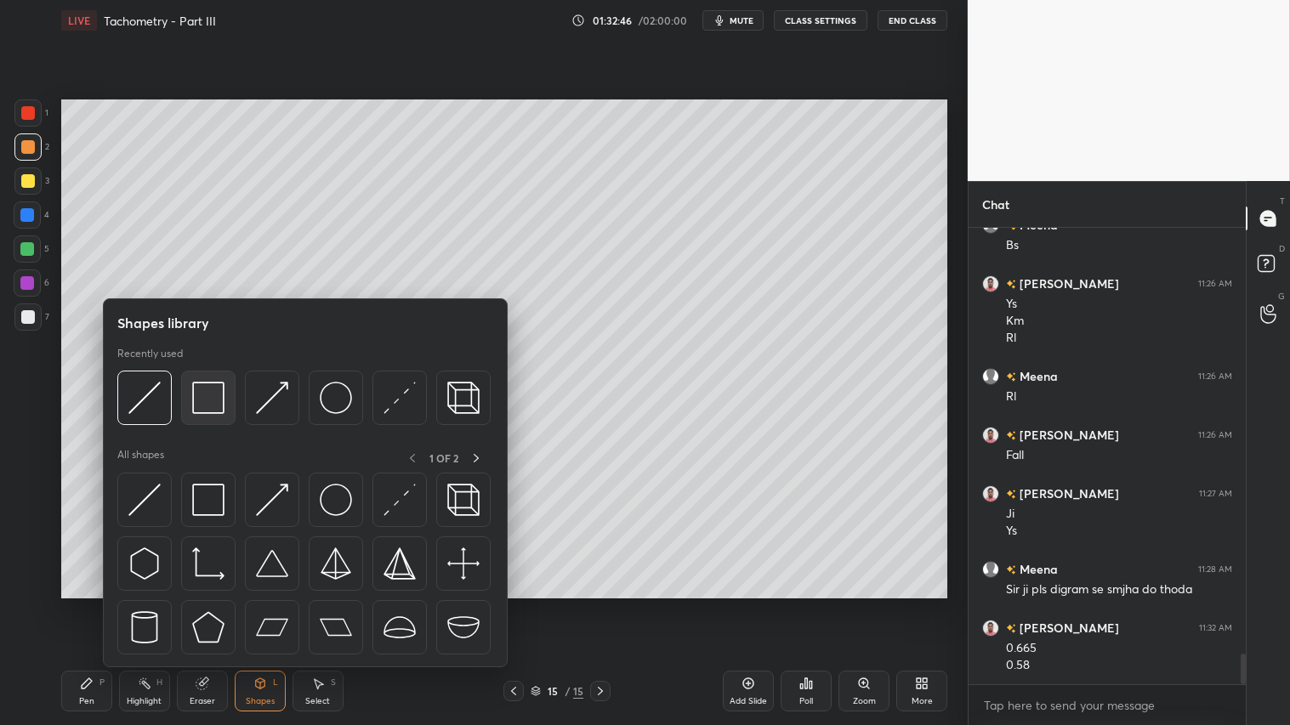
click at [216, 389] on img at bounding box center [208, 398] width 32 height 32
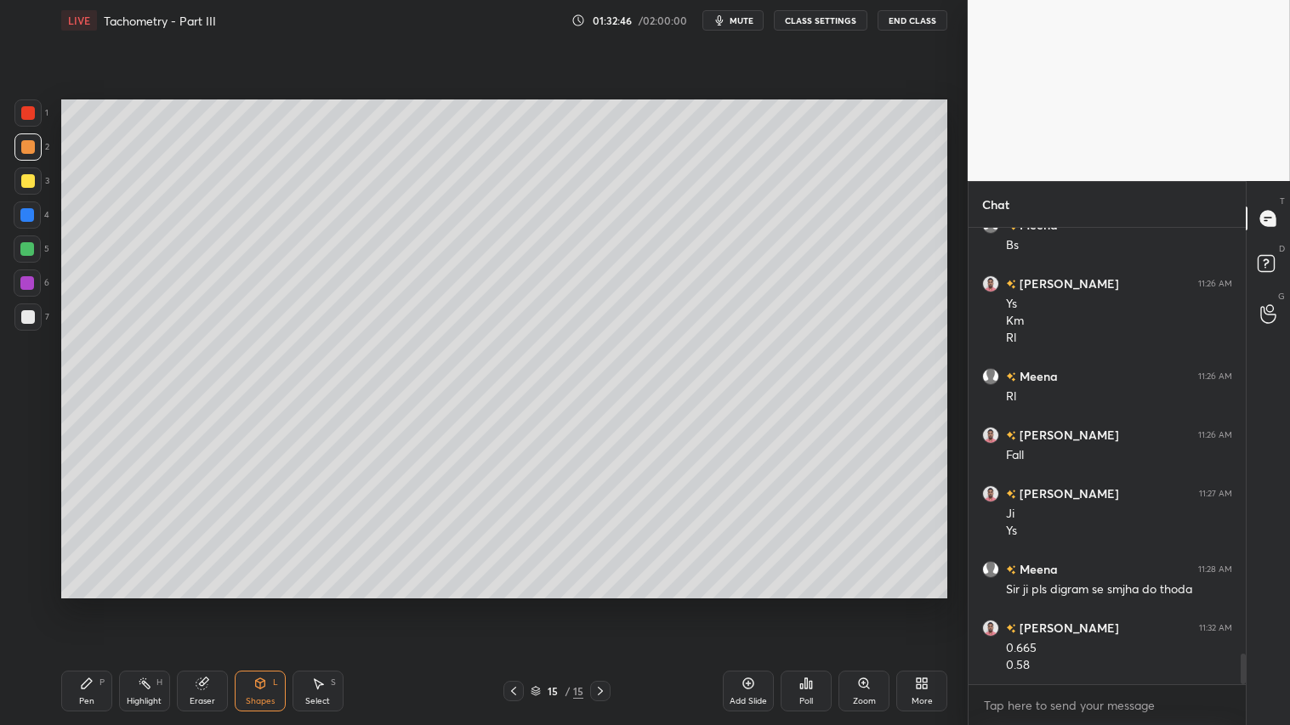
click at [21, 318] on div at bounding box center [28, 317] width 14 height 14
click at [26, 156] on div at bounding box center [27, 146] width 27 height 27
click at [82, 604] on icon at bounding box center [87, 683] width 10 height 10
drag, startPoint x: 31, startPoint y: 155, endPoint x: 41, endPoint y: 191, distance: 38.0
click at [38, 179] on div "1 2 3 4 5 6 7" at bounding box center [32, 218] width 36 height 238
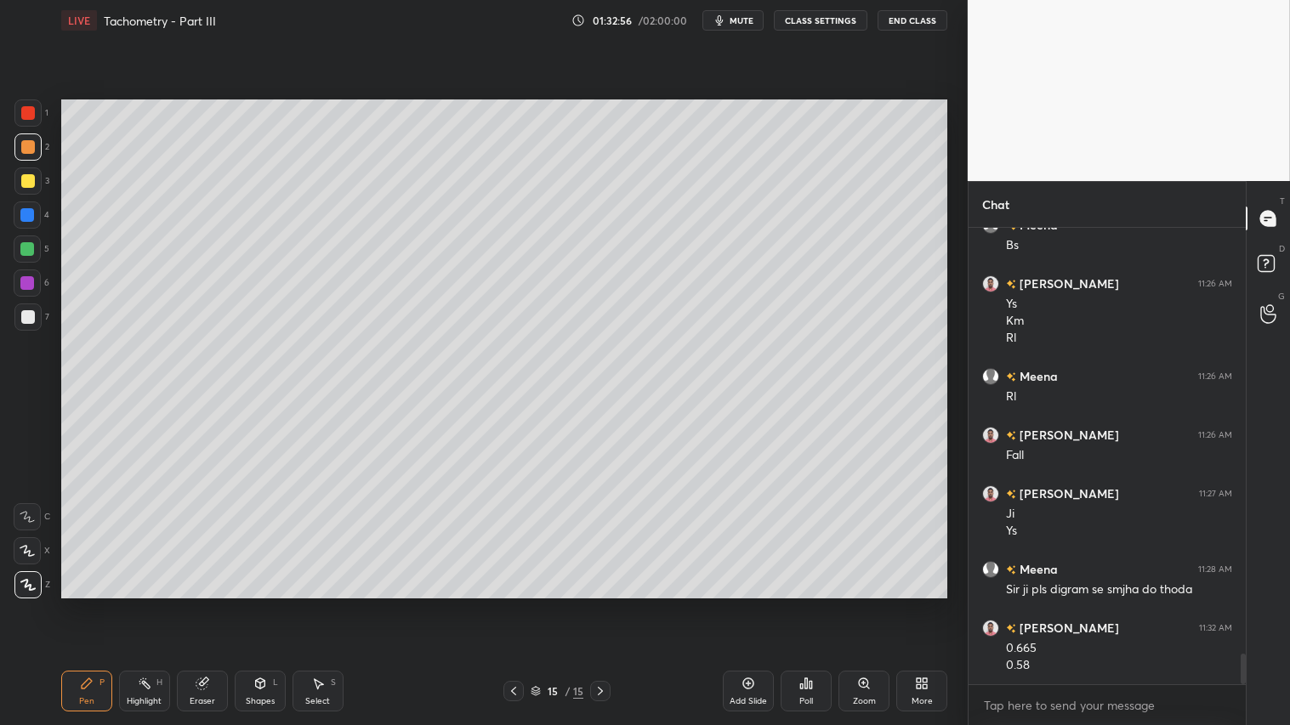
click at [82, 604] on icon at bounding box center [87, 683] width 10 height 10
click at [514, 604] on icon at bounding box center [514, 691] width 14 height 14
drag, startPoint x: 24, startPoint y: 176, endPoint x: 24, endPoint y: 185, distance: 9.4
click at [24, 179] on div at bounding box center [28, 181] width 14 height 14
click at [99, 604] on div "Pen P" at bounding box center [86, 691] width 51 height 41
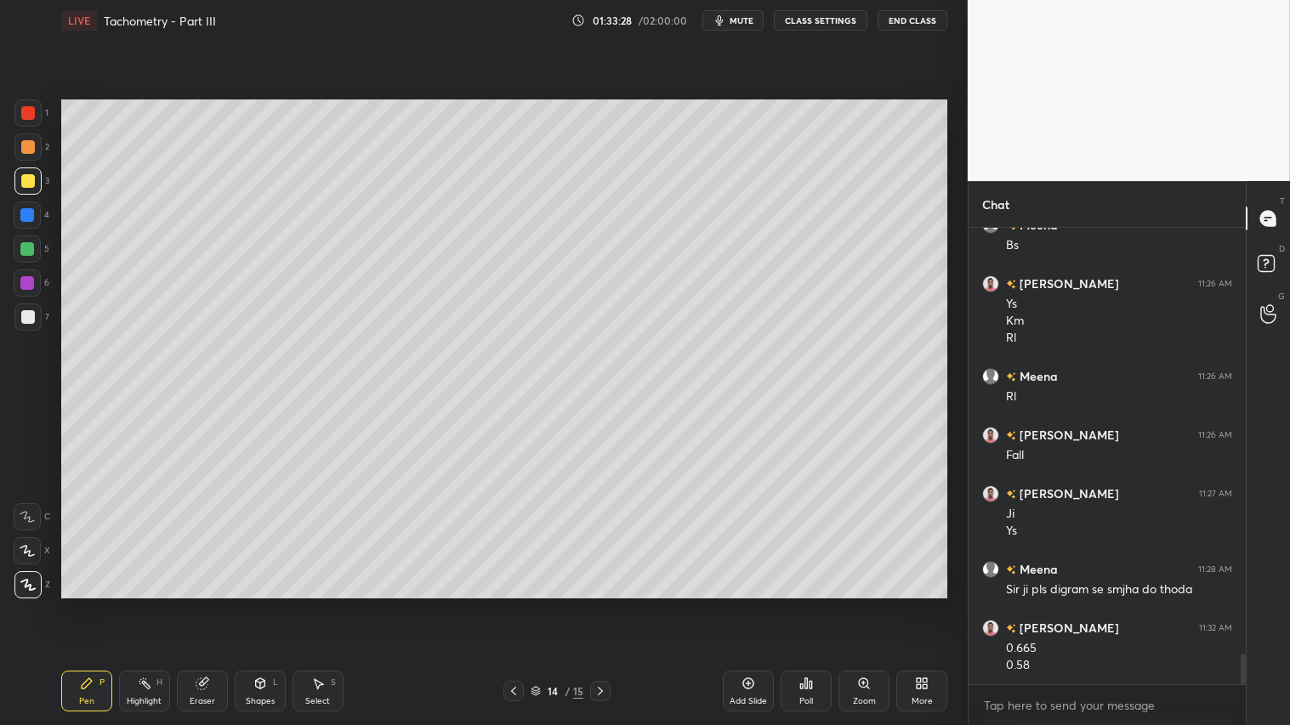
click at [272, 604] on div "Shapes" at bounding box center [260, 701] width 29 height 9
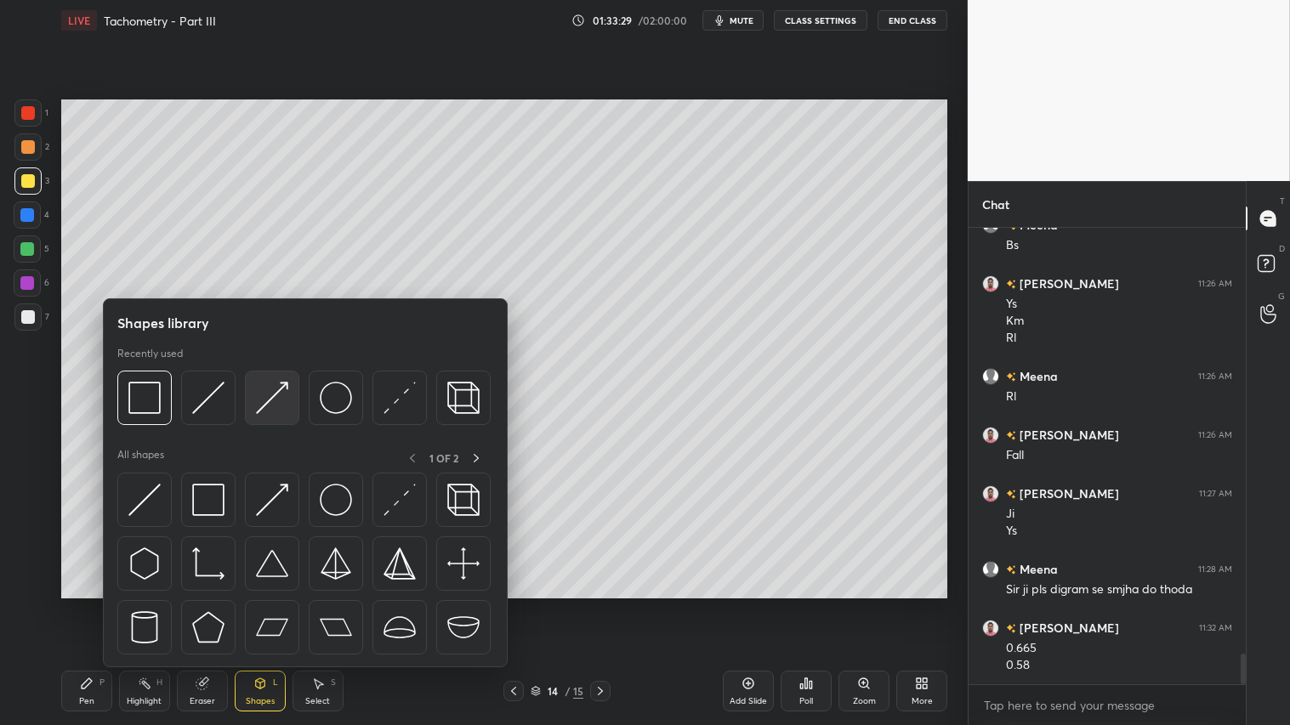
click at [264, 385] on img at bounding box center [272, 398] width 32 height 32
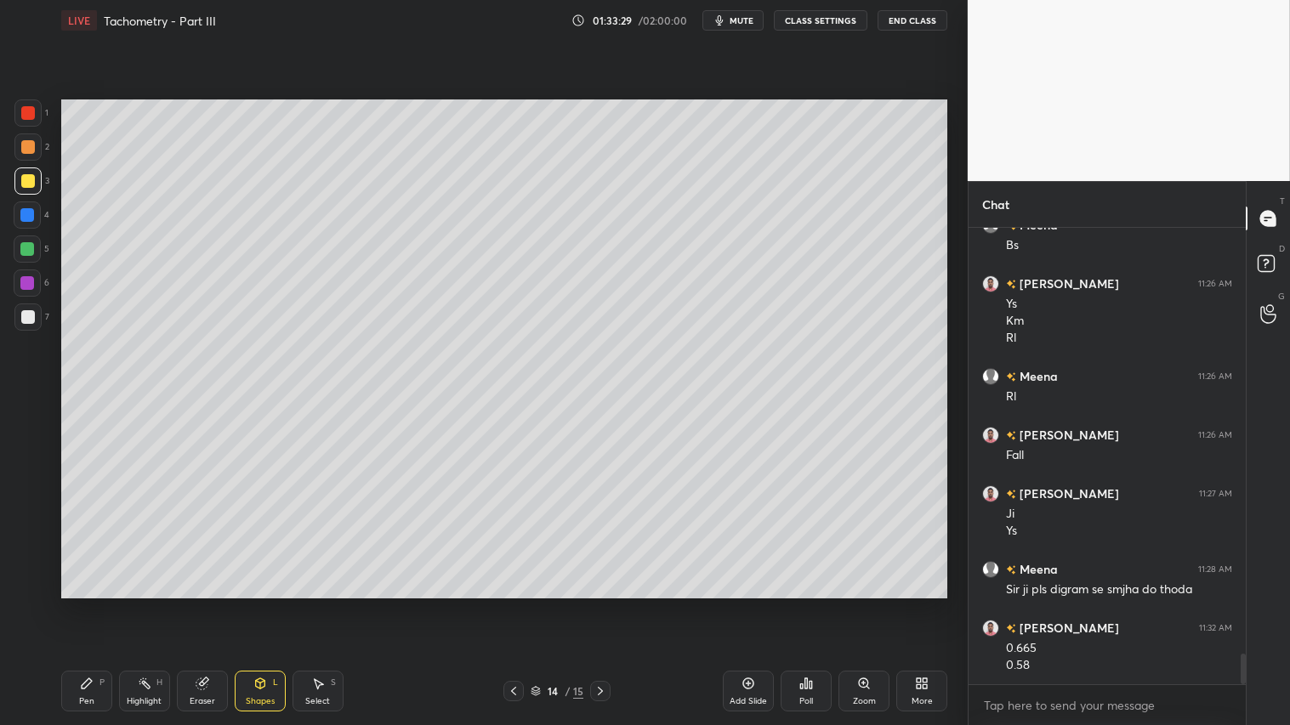
click at [24, 137] on div at bounding box center [27, 146] width 27 height 27
drag, startPoint x: 32, startPoint y: 119, endPoint x: 52, endPoint y: 128, distance: 21.7
click at [36, 120] on div at bounding box center [27, 112] width 27 height 27
click at [21, 149] on div at bounding box center [28, 147] width 14 height 14
click at [72, 604] on div "Pen P" at bounding box center [86, 691] width 51 height 41
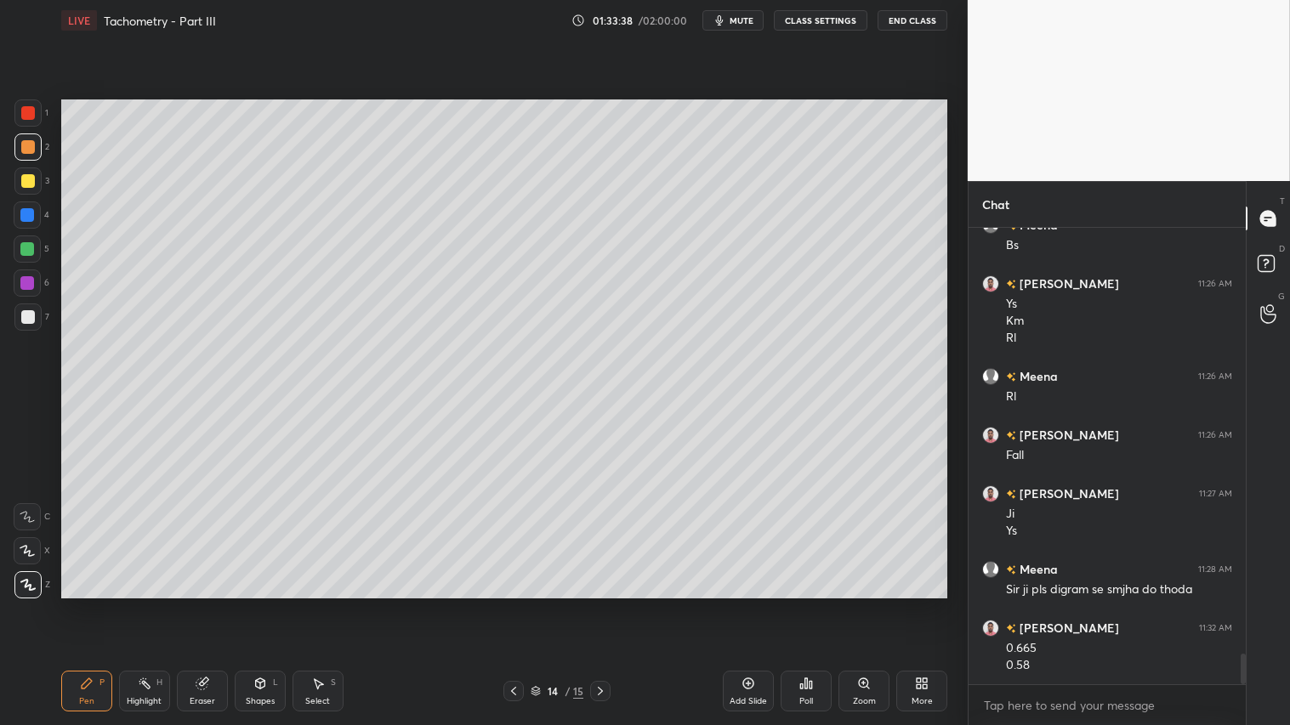
click at [602, 604] on icon at bounding box center [600, 691] width 14 height 14
click at [88, 604] on icon at bounding box center [87, 684] width 14 height 14
click at [514, 604] on icon at bounding box center [513, 691] width 5 height 9
click at [522, 604] on div at bounding box center [513, 691] width 20 height 20
click at [521, 604] on div at bounding box center [513, 691] width 20 height 20
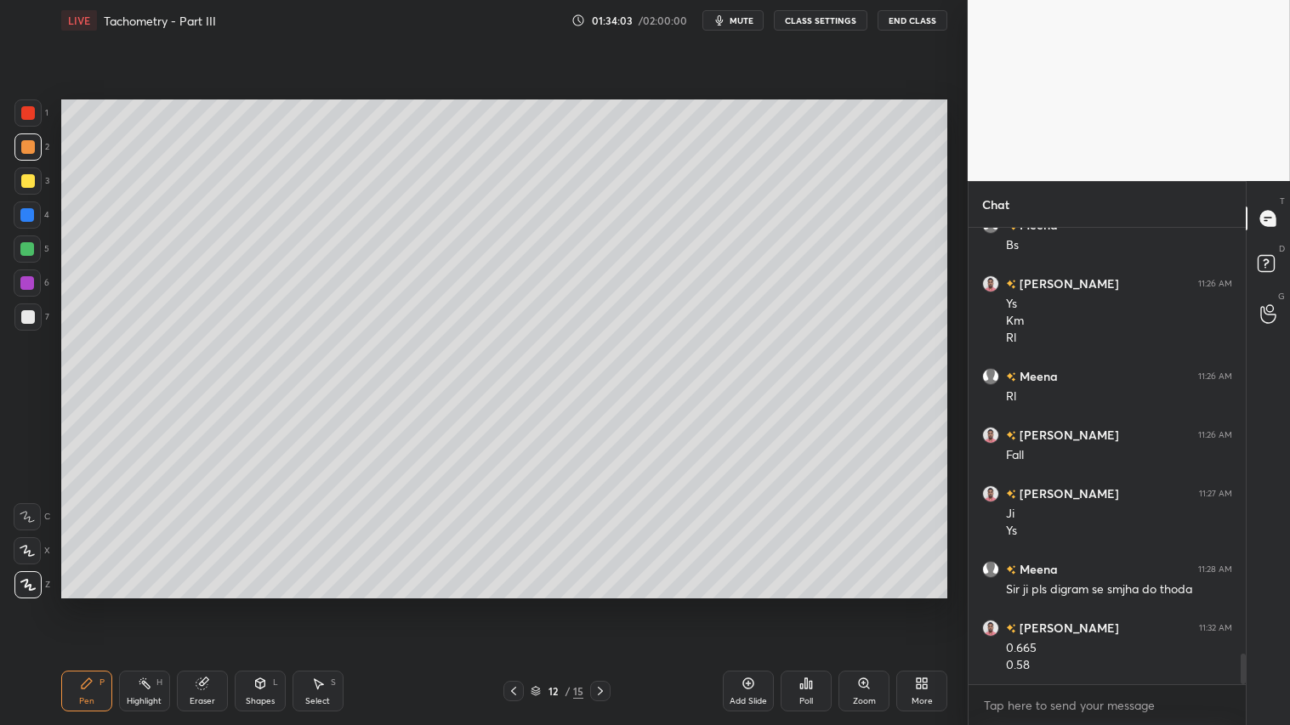
click at [524, 604] on div "12 / 15" at bounding box center [556, 691] width 107 height 20
click at [511, 604] on icon at bounding box center [514, 691] width 14 height 14
click at [514, 604] on icon at bounding box center [514, 691] width 14 height 14
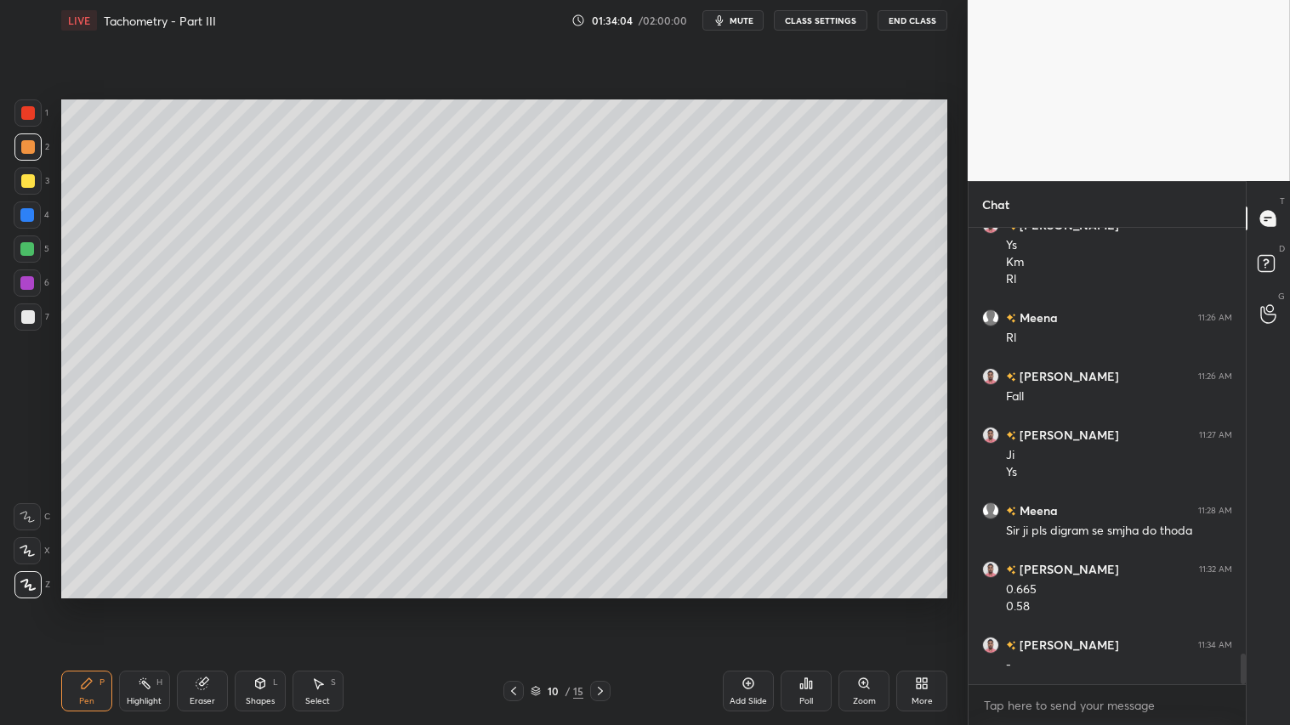
click at [519, 604] on icon at bounding box center [514, 691] width 14 height 14
click at [513, 604] on icon at bounding box center [514, 691] width 14 height 14
click at [508, 604] on icon at bounding box center [514, 691] width 14 height 14
click at [598, 604] on icon at bounding box center [600, 691] width 14 height 14
click at [602, 604] on icon at bounding box center [600, 691] width 14 height 14
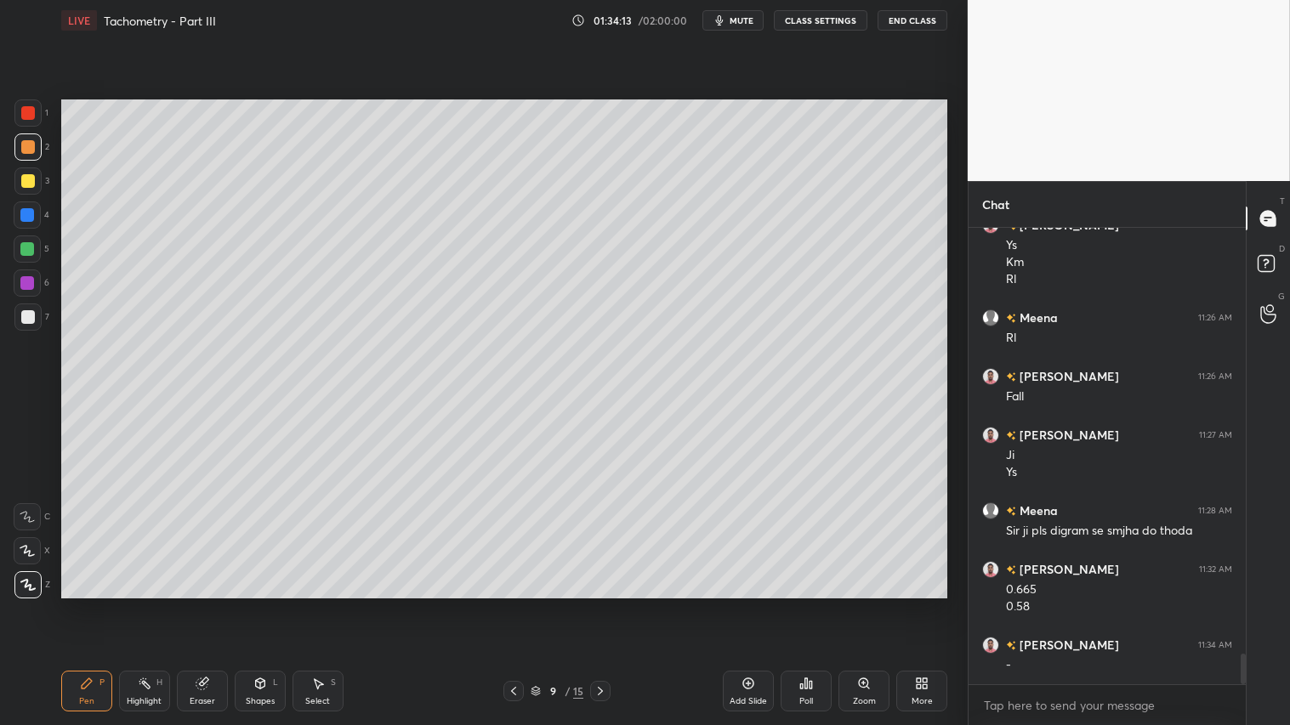
click at [604, 604] on icon at bounding box center [600, 691] width 14 height 14
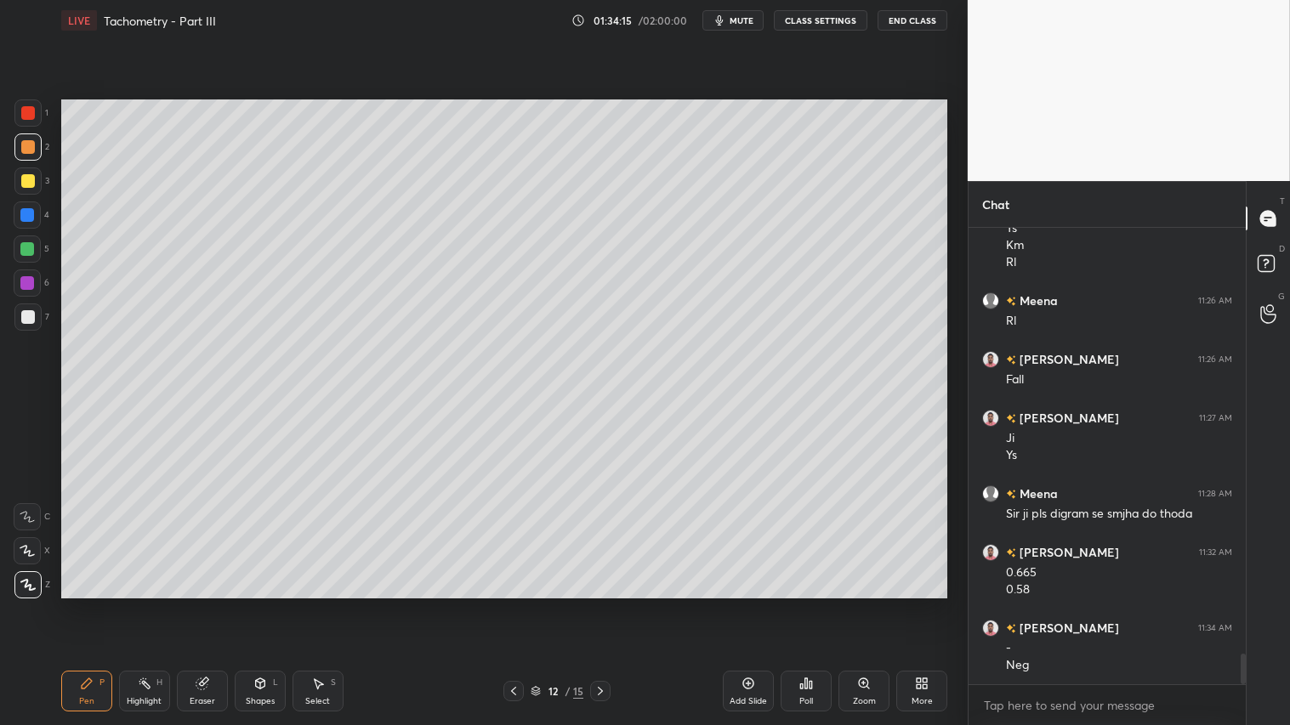
click at [604, 604] on icon at bounding box center [600, 691] width 14 height 14
click at [607, 604] on icon at bounding box center [600, 691] width 14 height 14
click at [605, 604] on icon at bounding box center [600, 691] width 14 height 14
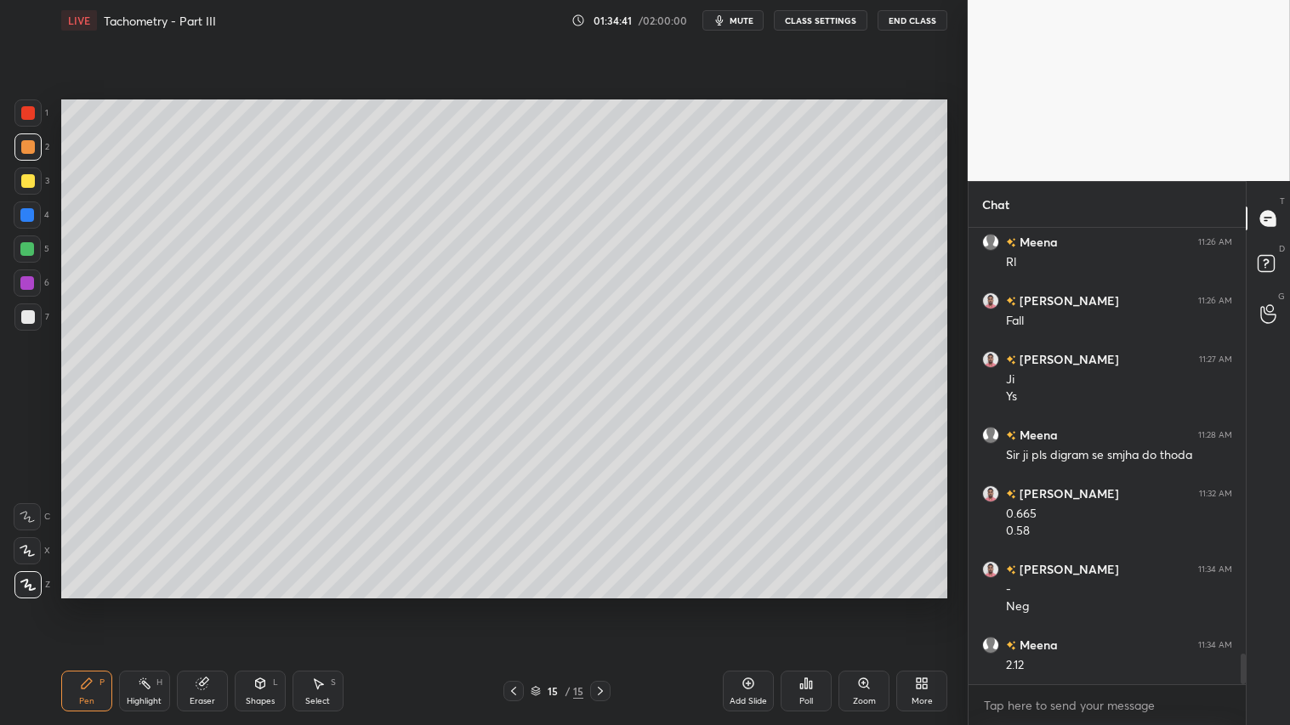
drag, startPoint x: 264, startPoint y: 702, endPoint x: 264, endPoint y: 691, distance: 11.1
click at [264, 604] on div "Shapes" at bounding box center [260, 701] width 29 height 9
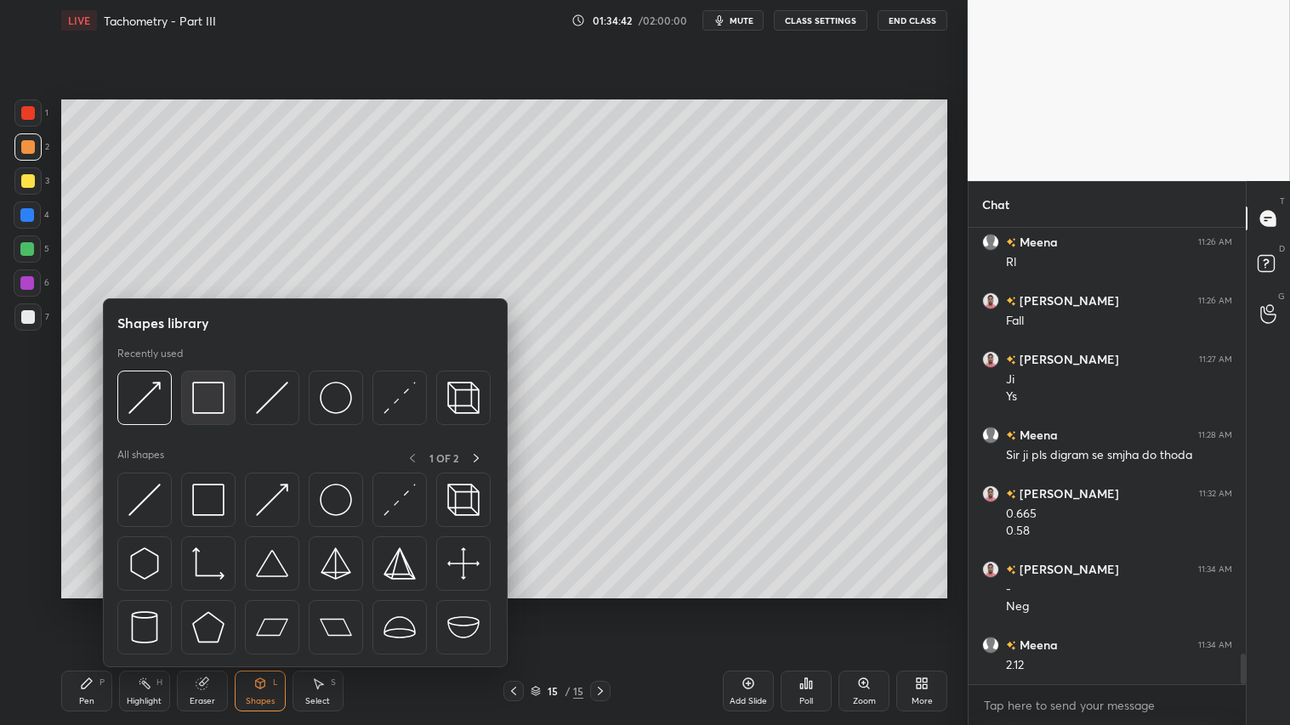
click at [211, 394] on img at bounding box center [208, 398] width 32 height 32
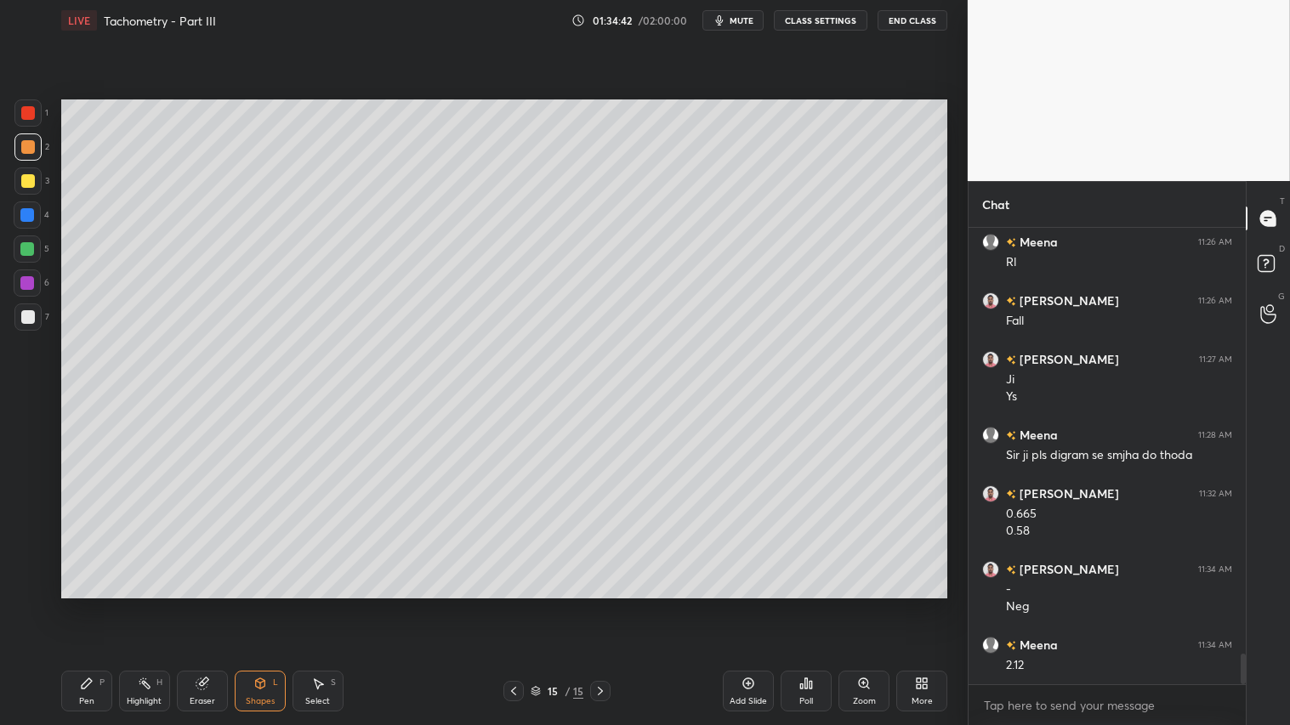
click at [21, 164] on div "2" at bounding box center [31, 150] width 35 height 34
drag, startPoint x: 26, startPoint y: 179, endPoint x: 48, endPoint y: 184, distance: 22.7
click at [27, 177] on div at bounding box center [28, 181] width 14 height 14
click at [65, 604] on div "Pen P" at bounding box center [86, 691] width 51 height 41
click at [517, 604] on icon at bounding box center [514, 691] width 14 height 14
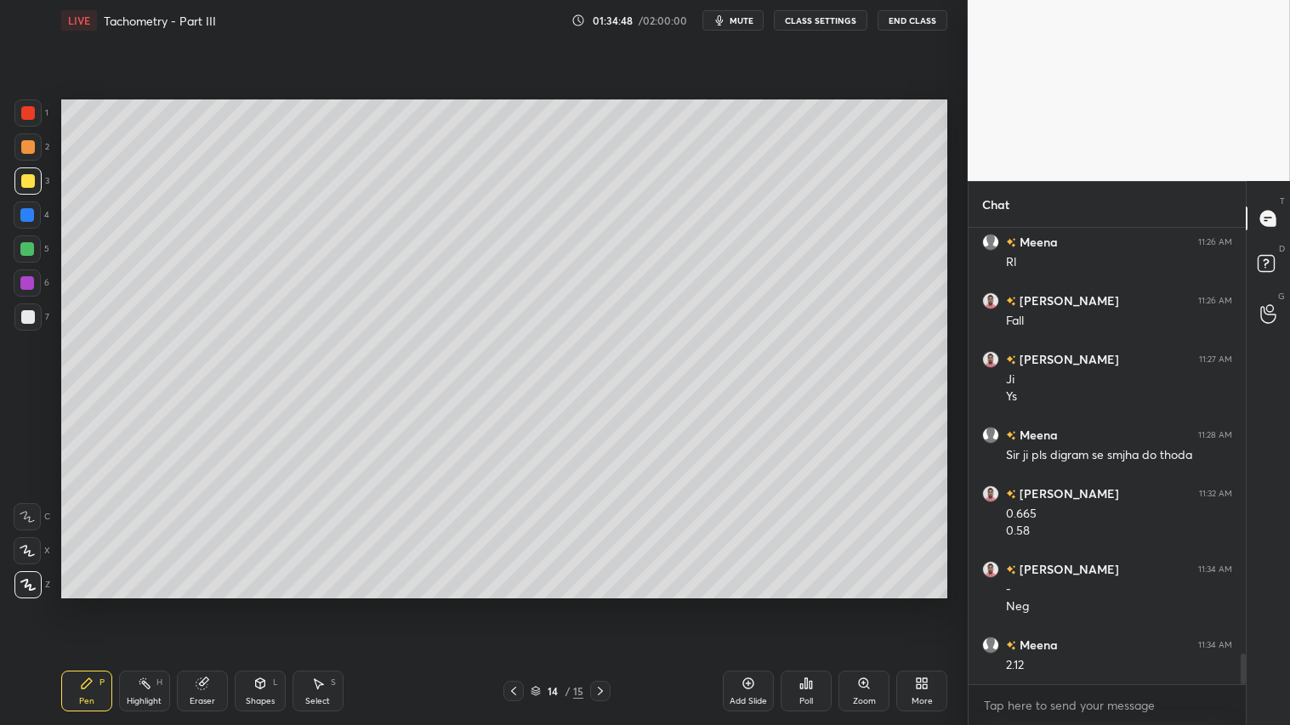
click at [207, 604] on div "Eraser" at bounding box center [202, 691] width 51 height 41
click at [106, 604] on div "Pen P" at bounding box center [86, 691] width 51 height 41
click at [32, 184] on div at bounding box center [28, 181] width 14 height 14
click at [273, 604] on div "Shapes L" at bounding box center [260, 691] width 51 height 41
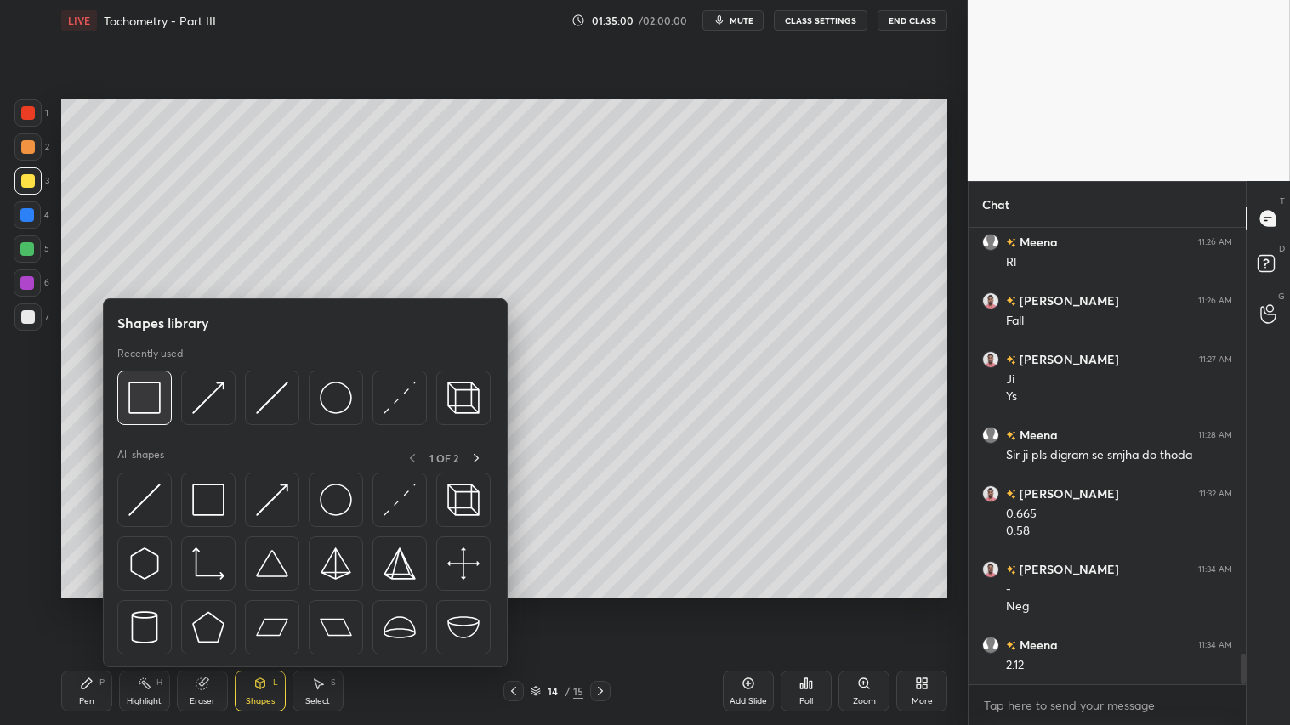
click at [160, 400] on img at bounding box center [144, 398] width 32 height 32
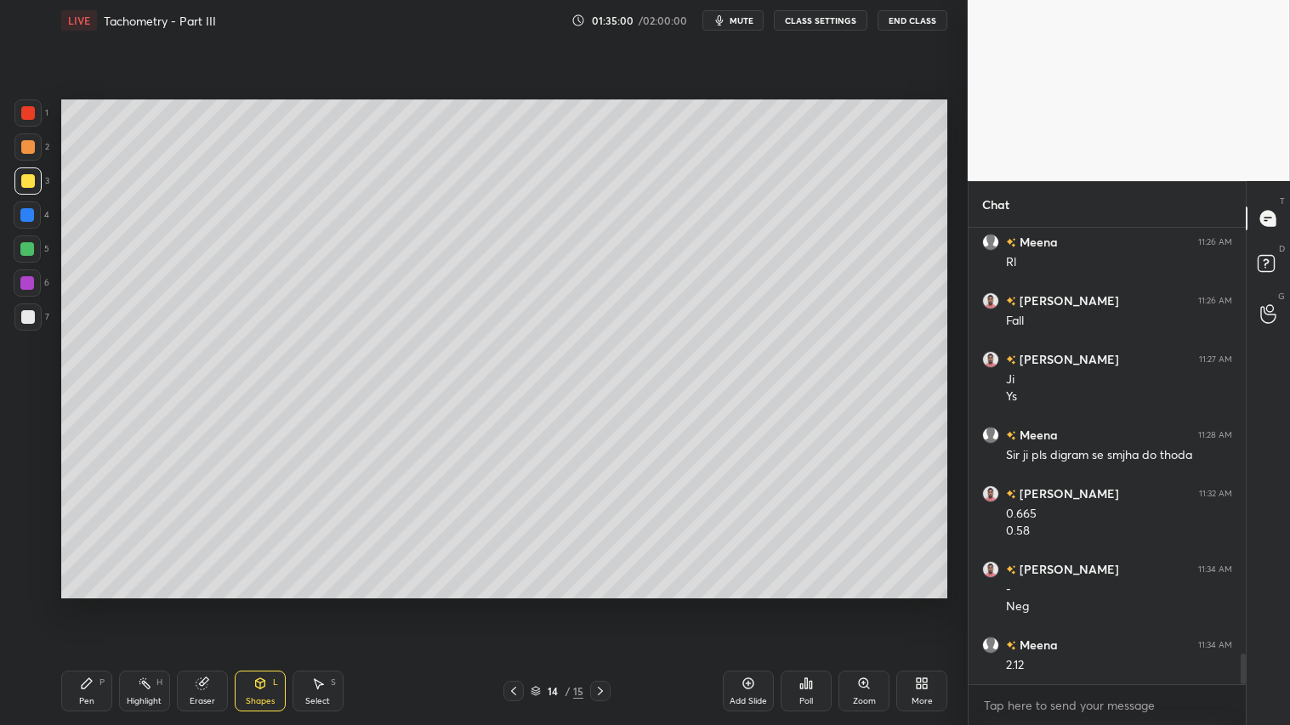
click at [24, 319] on div at bounding box center [28, 317] width 14 height 14
drag, startPoint x: 253, startPoint y: 695, endPoint x: 248, endPoint y: 683, distance: 13.4
click at [256, 604] on div "Shapes L" at bounding box center [260, 691] width 51 height 41
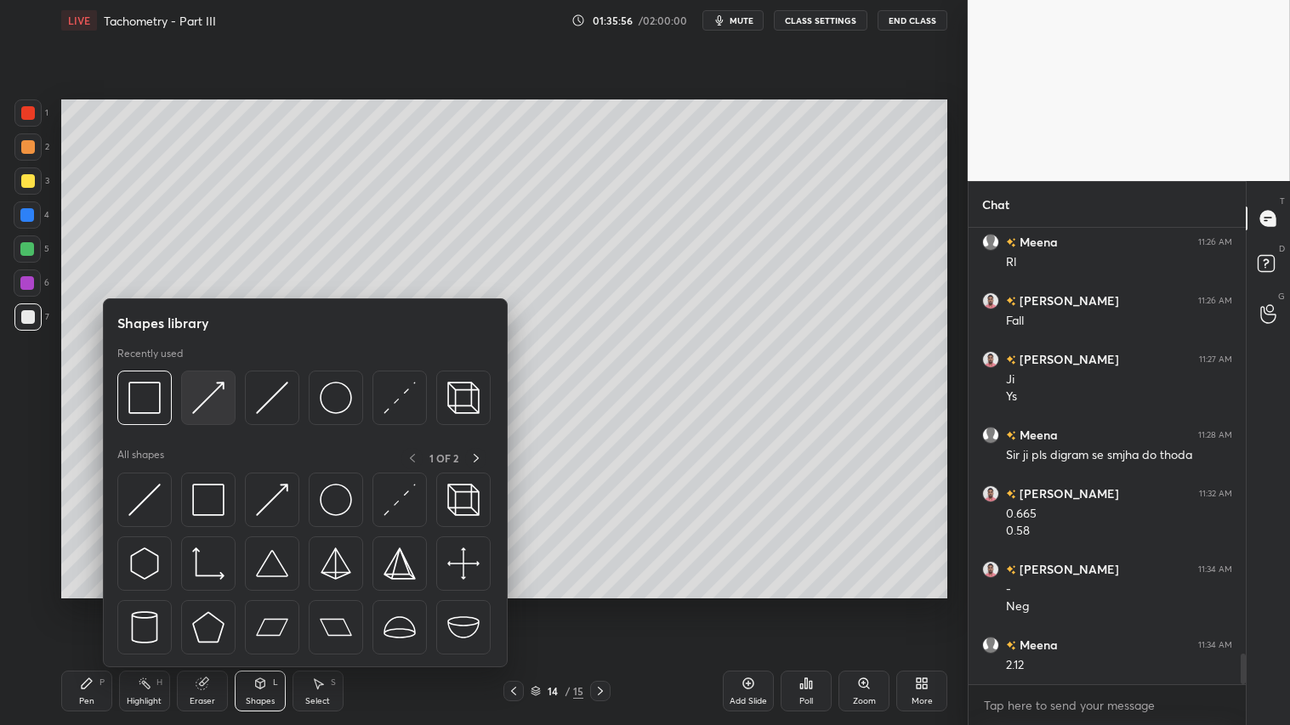
click at [207, 398] on img at bounding box center [208, 398] width 32 height 32
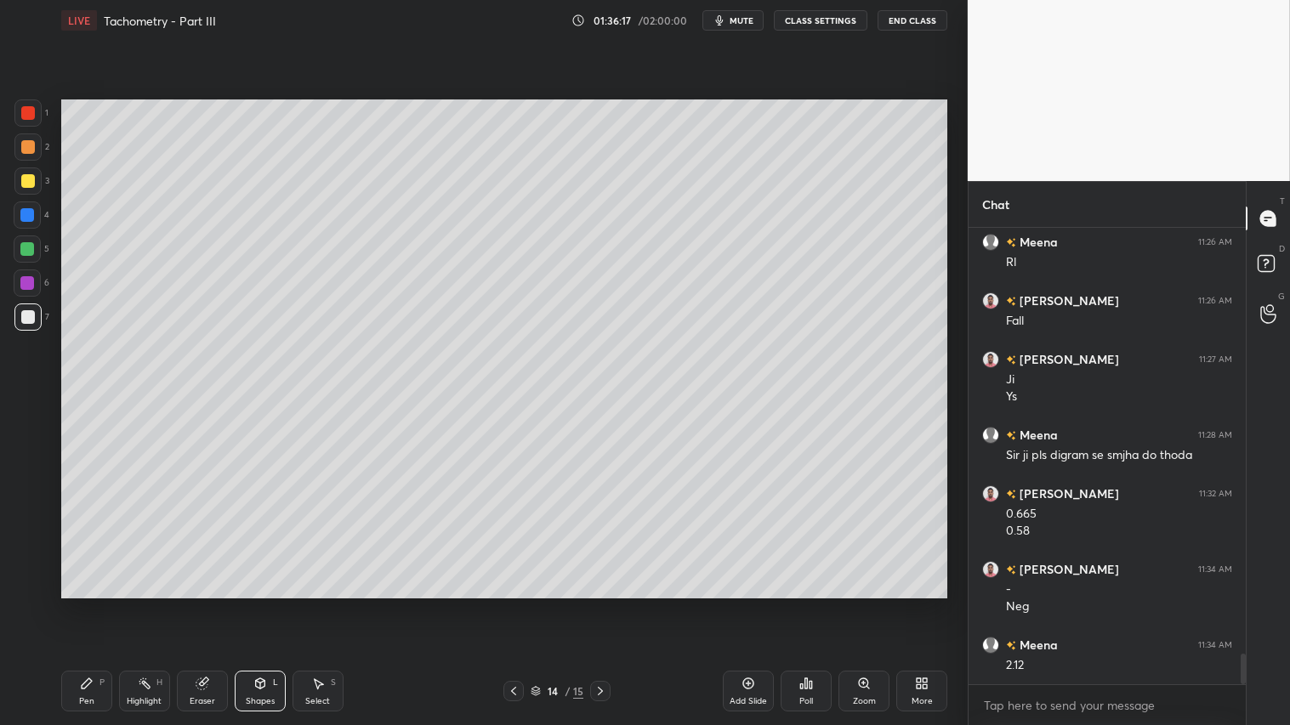
scroll to position [6453, 0]
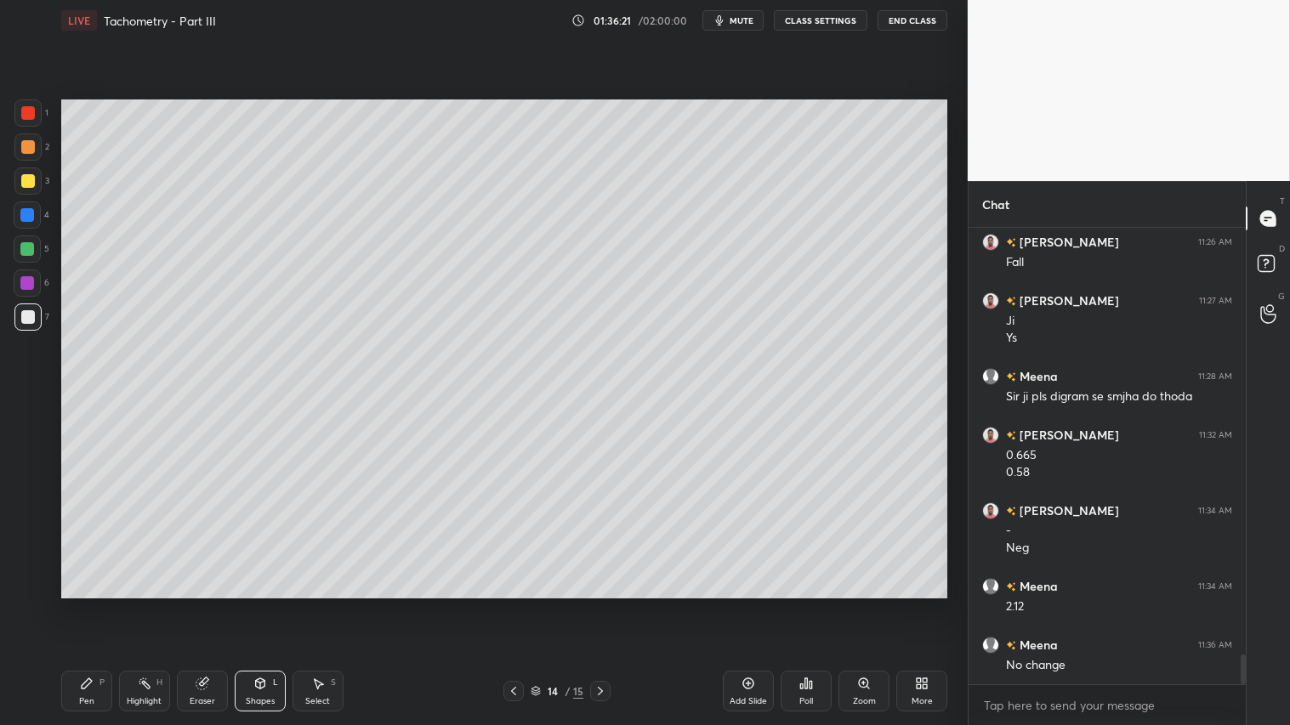
click at [514, 604] on icon at bounding box center [514, 691] width 14 height 14
click at [601, 604] on icon at bounding box center [600, 691] width 5 height 9
drag, startPoint x: 24, startPoint y: 175, endPoint x: 57, endPoint y: 351, distance: 179.1
click at [24, 176] on div at bounding box center [28, 181] width 14 height 14
click at [99, 604] on div "Pen P" at bounding box center [86, 691] width 51 height 41
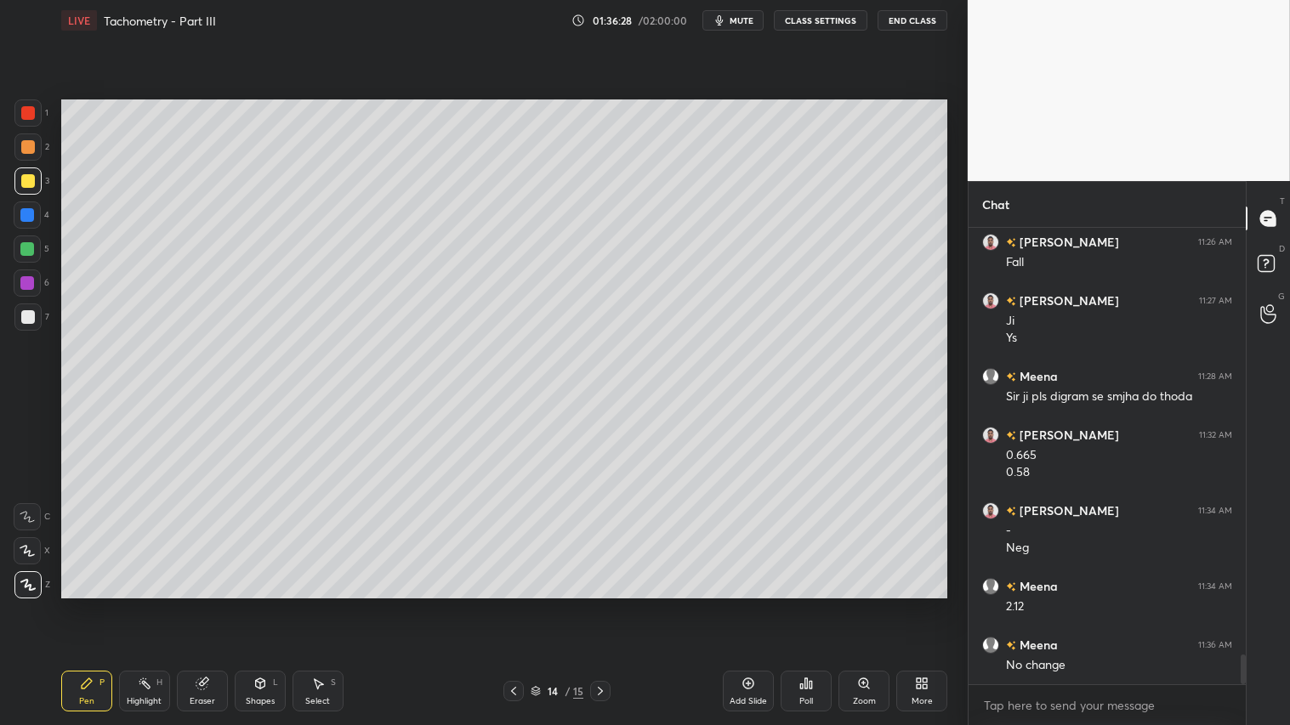
click at [265, 604] on div "Shapes L" at bounding box center [260, 691] width 51 height 41
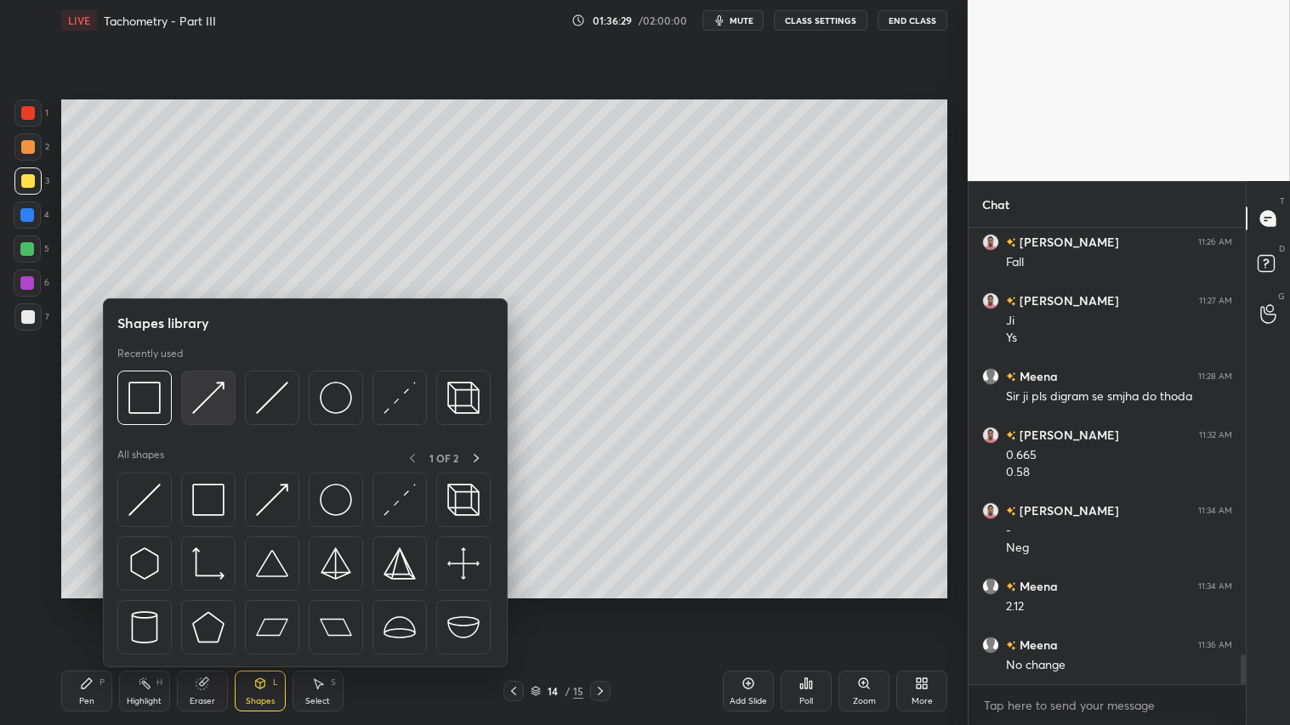
click at [190, 396] on div at bounding box center [208, 398] width 54 height 54
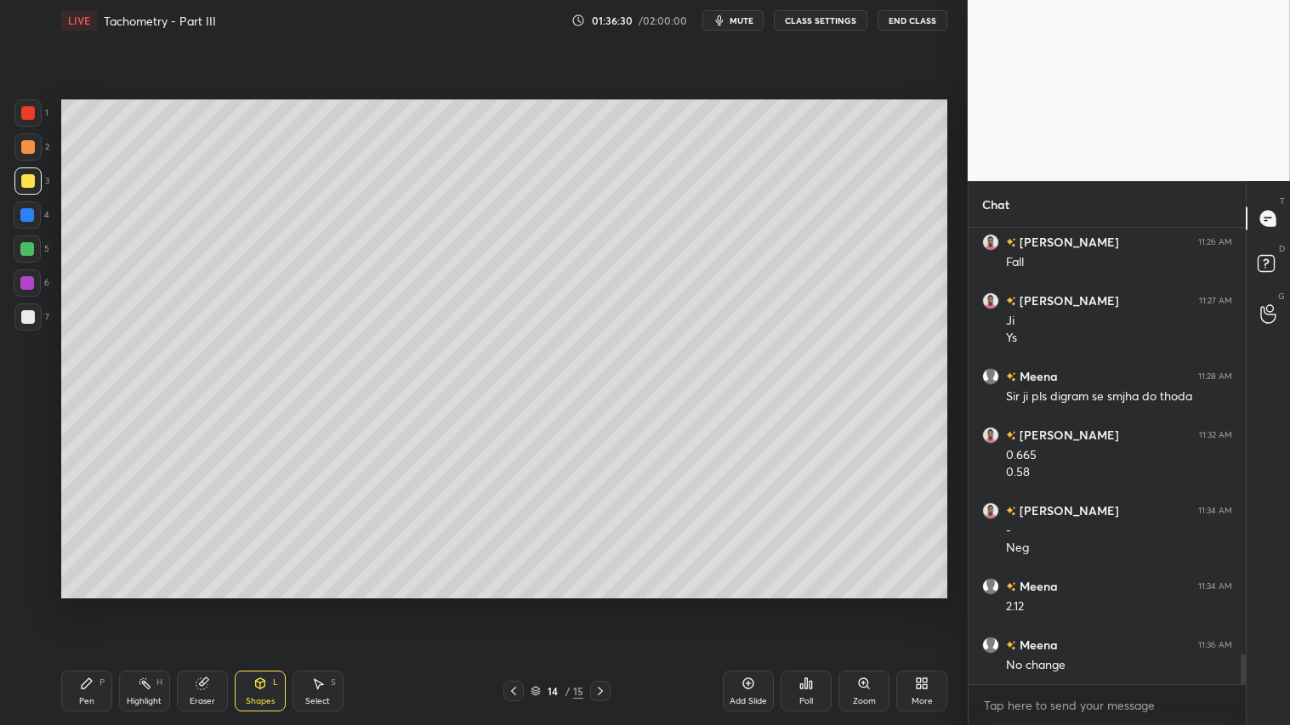
click at [24, 111] on div at bounding box center [28, 113] width 14 height 14
click at [31, 147] on div at bounding box center [28, 147] width 14 height 14
drag, startPoint x: 26, startPoint y: 181, endPoint x: 34, endPoint y: 209, distance: 29.3
click at [24, 183] on div at bounding box center [28, 181] width 14 height 14
click at [90, 604] on icon at bounding box center [87, 684] width 14 height 14
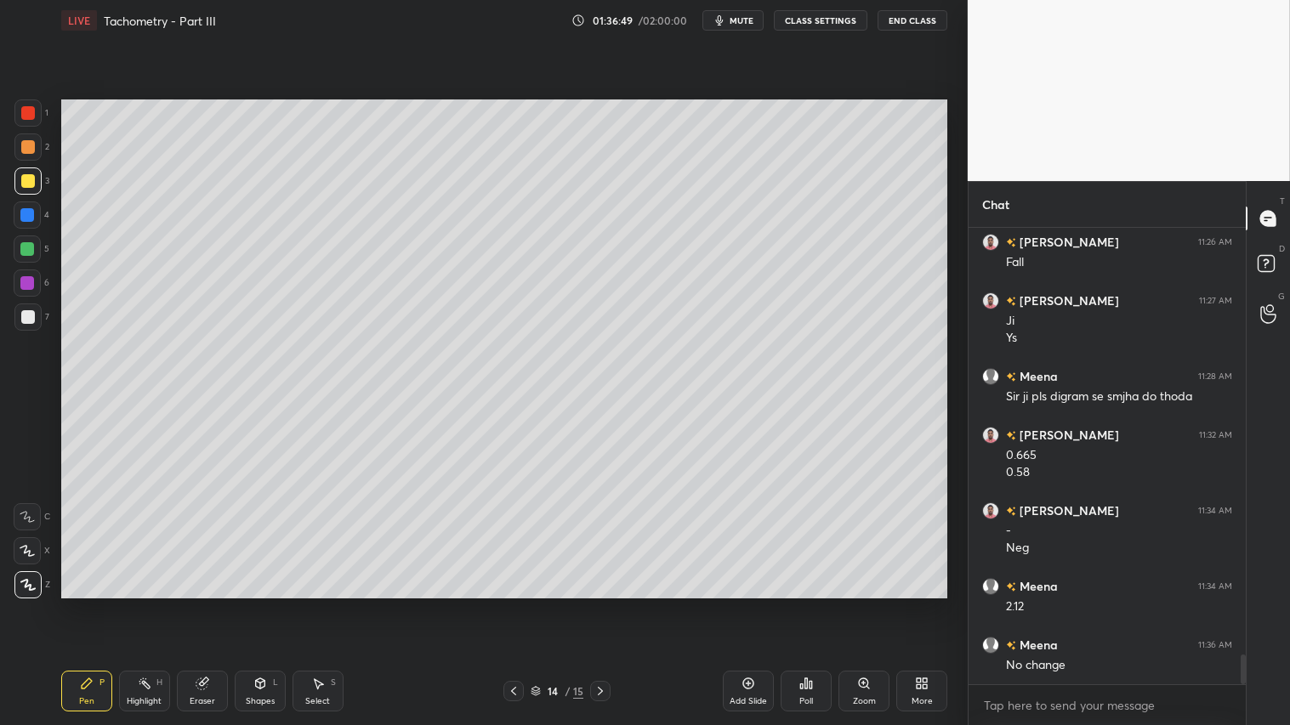
drag, startPoint x: 218, startPoint y: 695, endPoint x: 255, endPoint y: 673, distance: 43.5
click at [223, 604] on div "Eraser" at bounding box center [202, 691] width 51 height 41
click at [81, 604] on div "Pen" at bounding box center [86, 701] width 15 height 9
click at [105, 604] on div "Pen P" at bounding box center [86, 691] width 51 height 41
drag, startPoint x: 513, startPoint y: 691, endPoint x: 532, endPoint y: 691, distance: 19.6
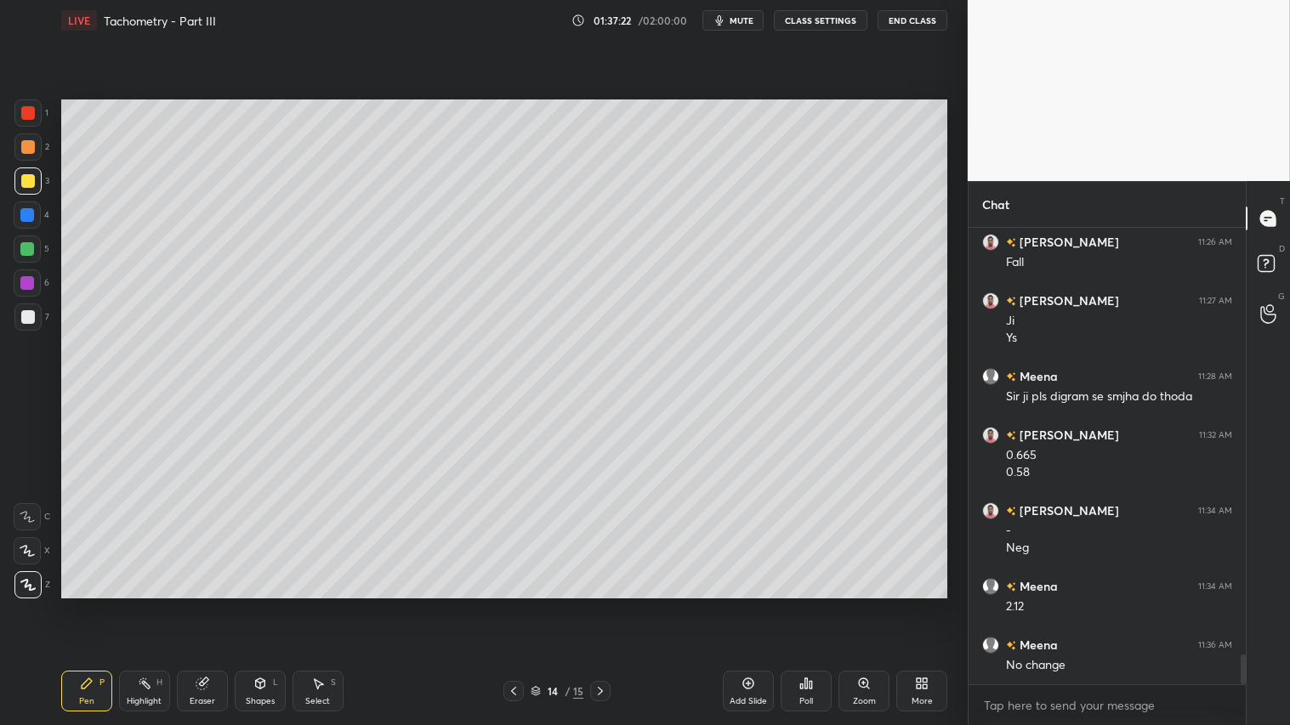
click at [513, 604] on icon at bounding box center [513, 691] width 5 height 9
click at [599, 604] on icon at bounding box center [600, 691] width 14 height 14
click at [512, 604] on icon at bounding box center [514, 691] width 14 height 14
click at [514, 604] on icon at bounding box center [514, 691] width 14 height 14
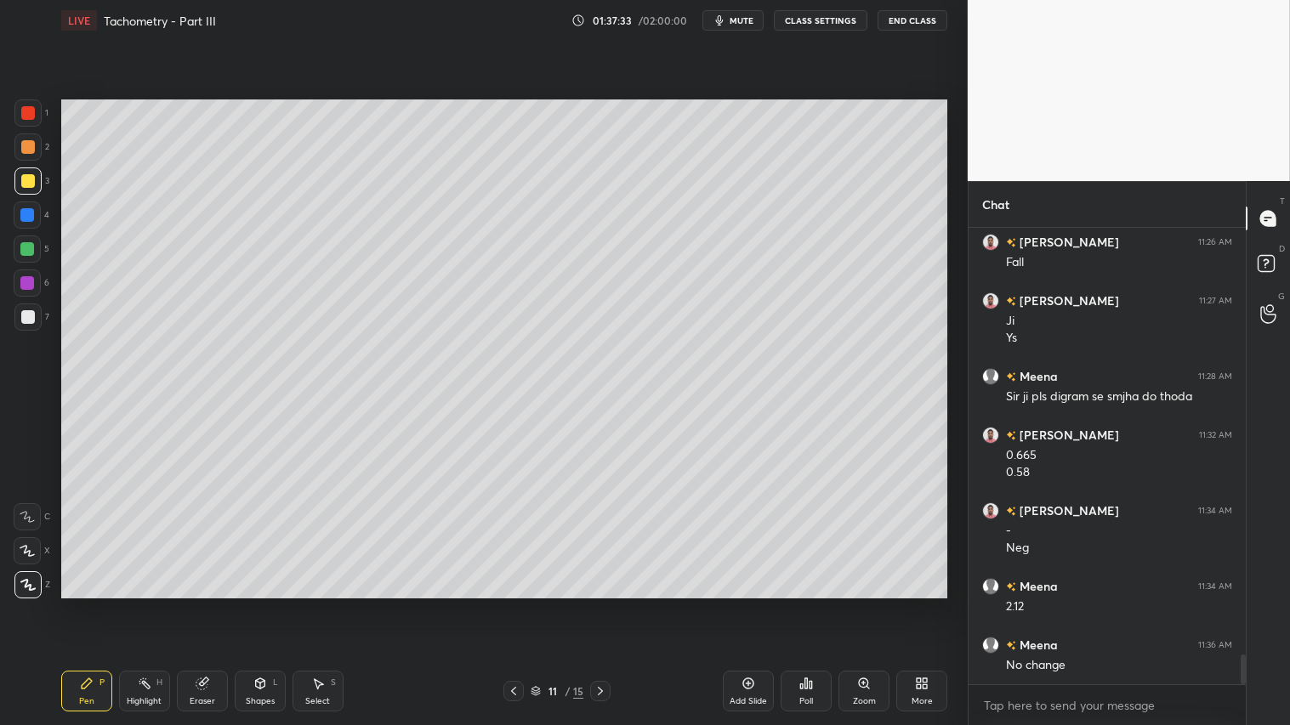
click at [514, 604] on icon at bounding box center [514, 691] width 14 height 14
click at [604, 604] on icon at bounding box center [600, 691] width 14 height 14
click at [607, 604] on icon at bounding box center [600, 691] width 14 height 14
click at [610, 604] on div at bounding box center [600, 691] width 20 height 20
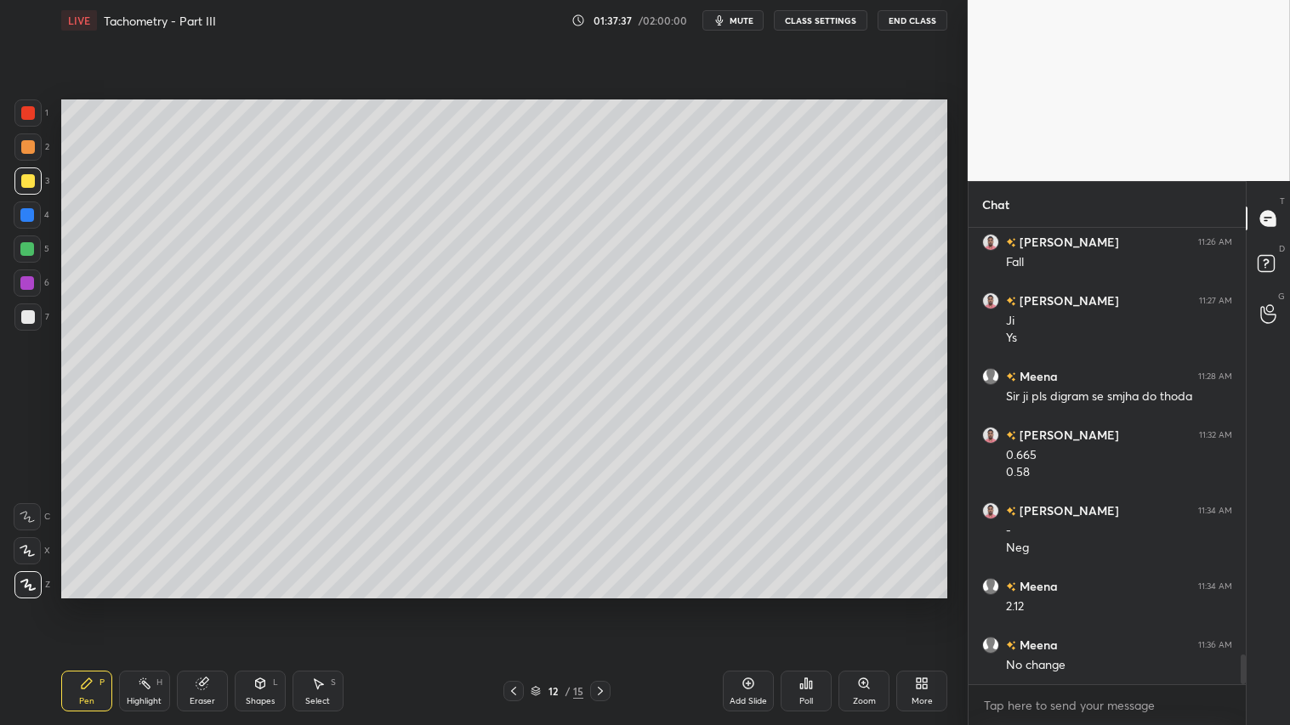
click at [609, 604] on div "12 / 15" at bounding box center [557, 691] width 331 height 20
click at [598, 604] on icon at bounding box center [600, 691] width 14 height 14
click at [601, 604] on icon at bounding box center [600, 691] width 14 height 14
click at [207, 604] on div "Eraser" at bounding box center [202, 691] width 51 height 41
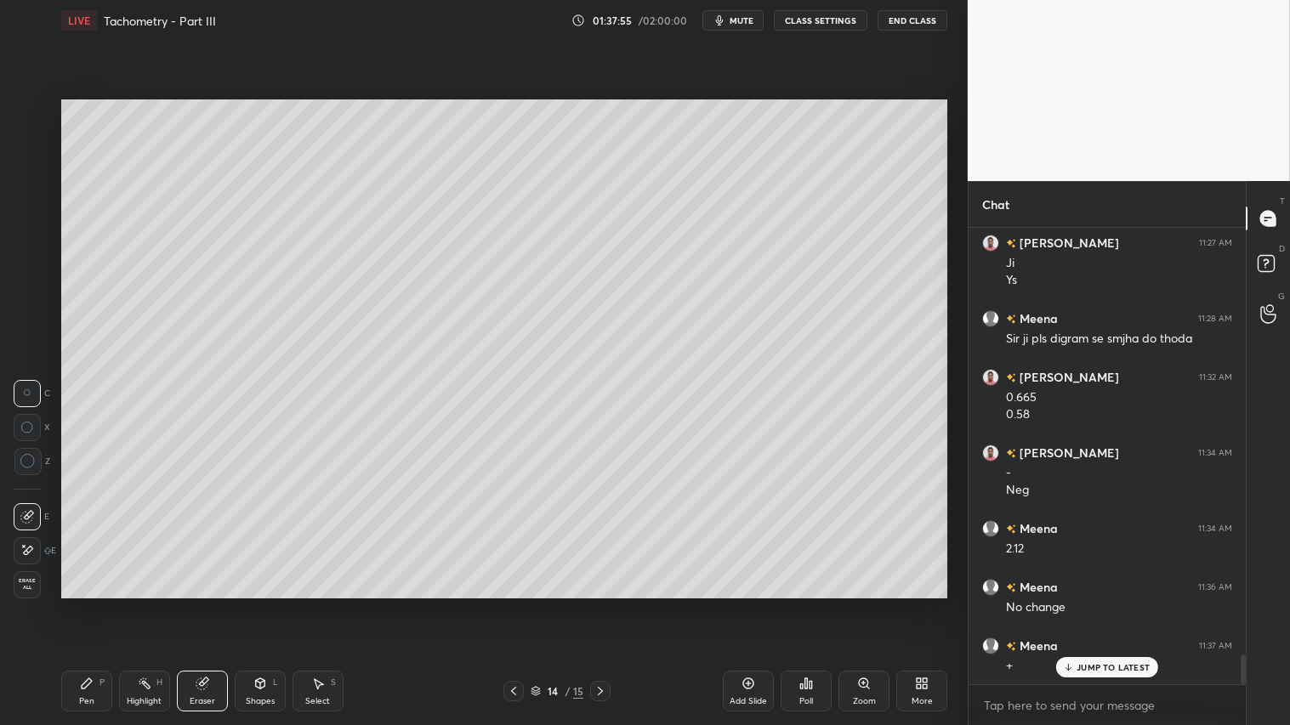
scroll to position [6570, 0]
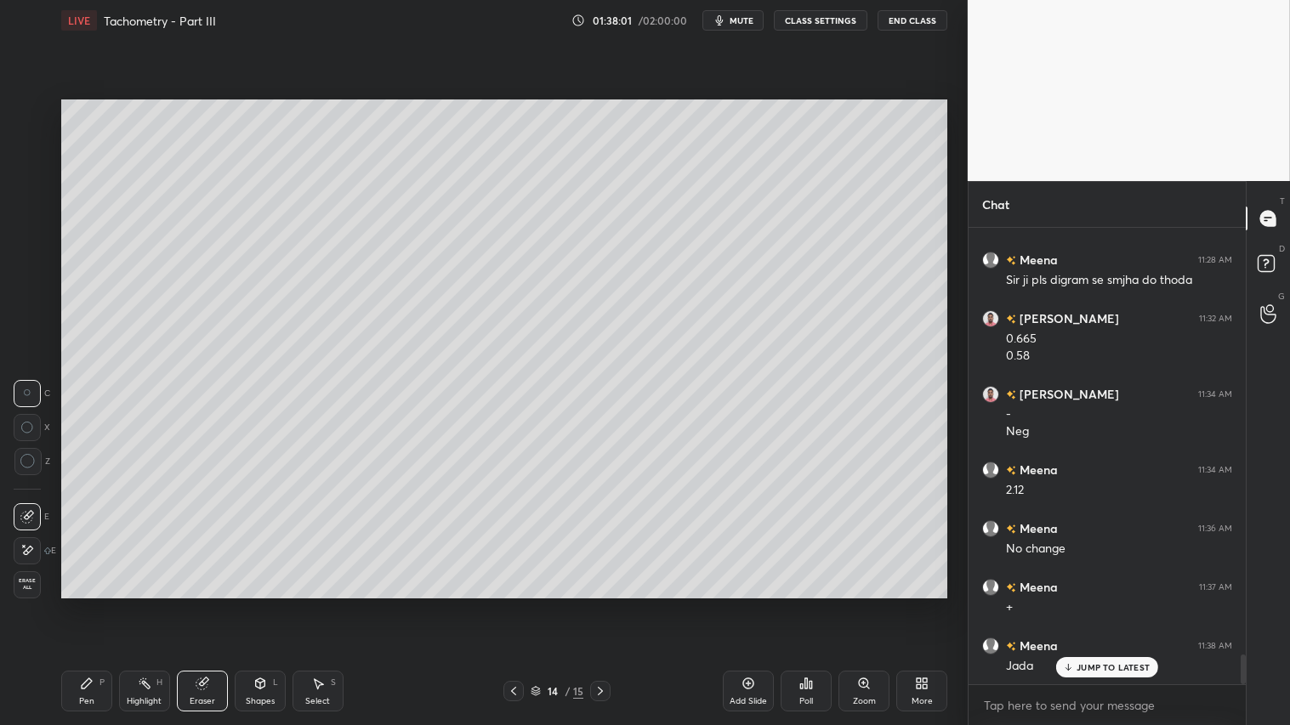
click at [94, 604] on div "Pen P" at bounding box center [86, 691] width 51 height 41
click at [26, 151] on div at bounding box center [28, 147] width 14 height 14
click at [27, 179] on div at bounding box center [28, 181] width 14 height 14
click at [77, 604] on div "Pen P" at bounding box center [86, 691] width 51 height 41
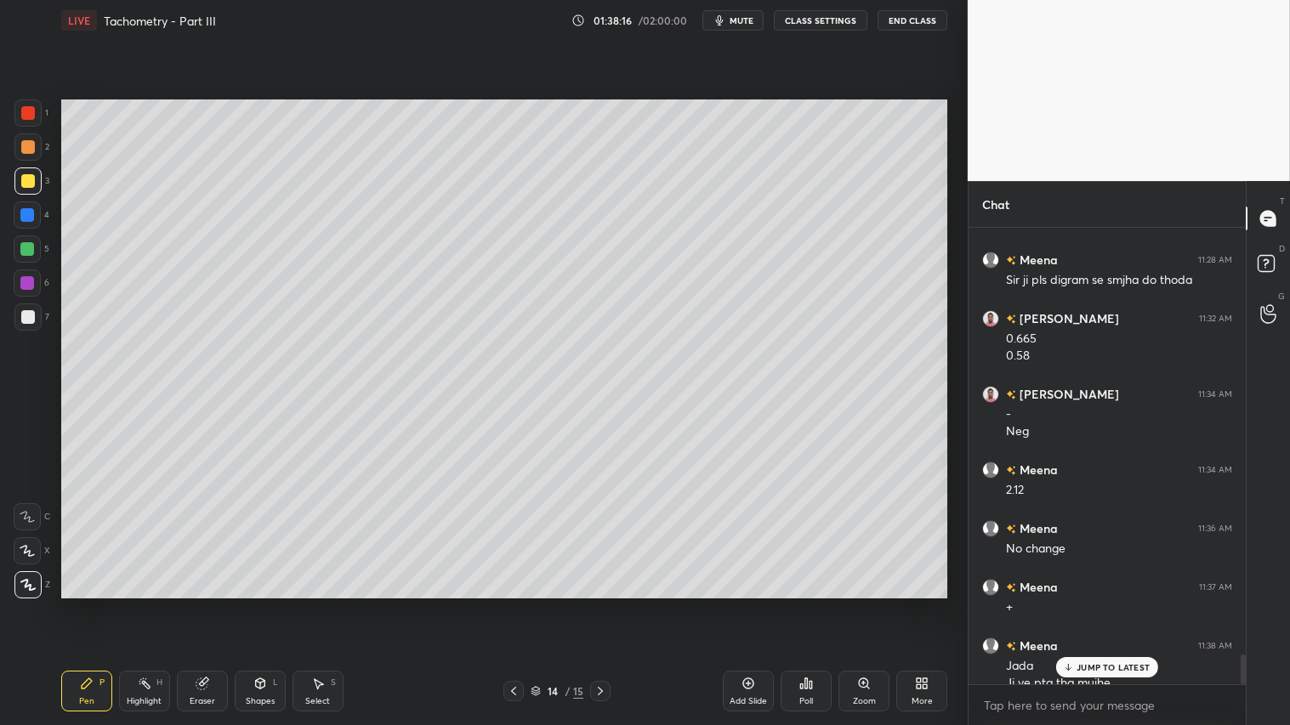
scroll to position [6587, 0]
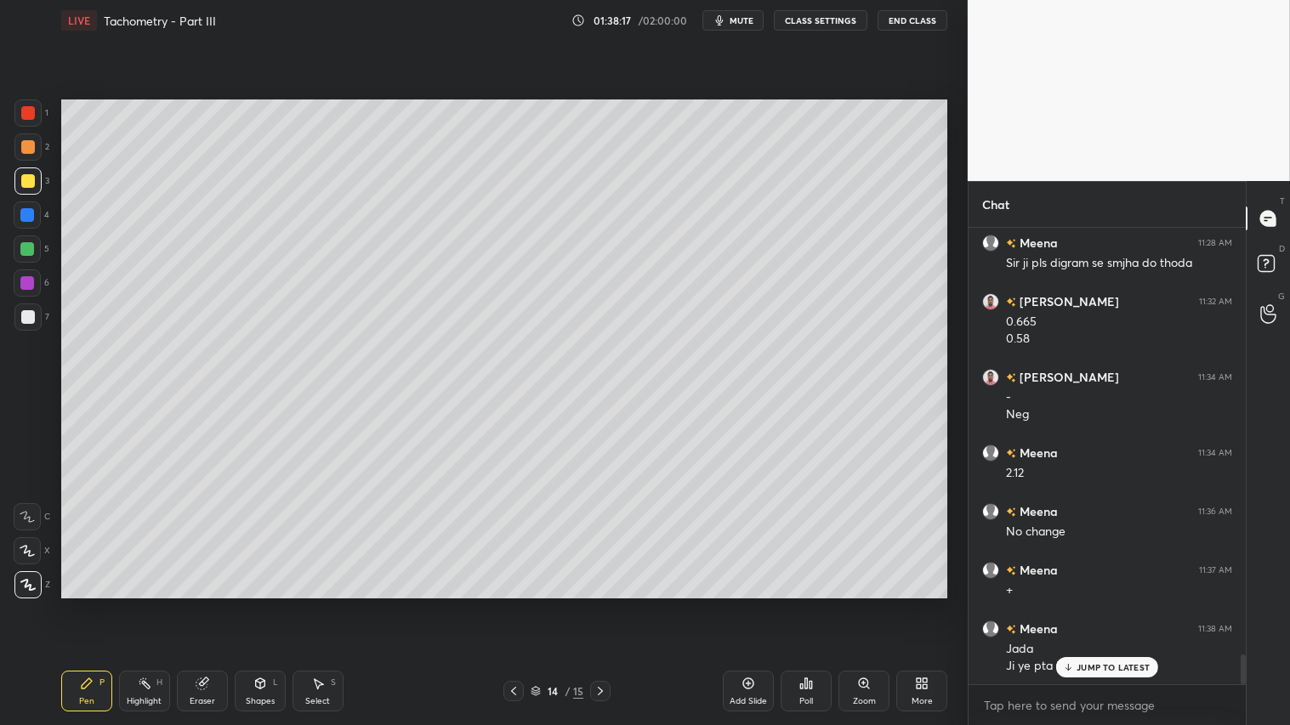
click at [512, 604] on icon at bounding box center [514, 691] width 14 height 14
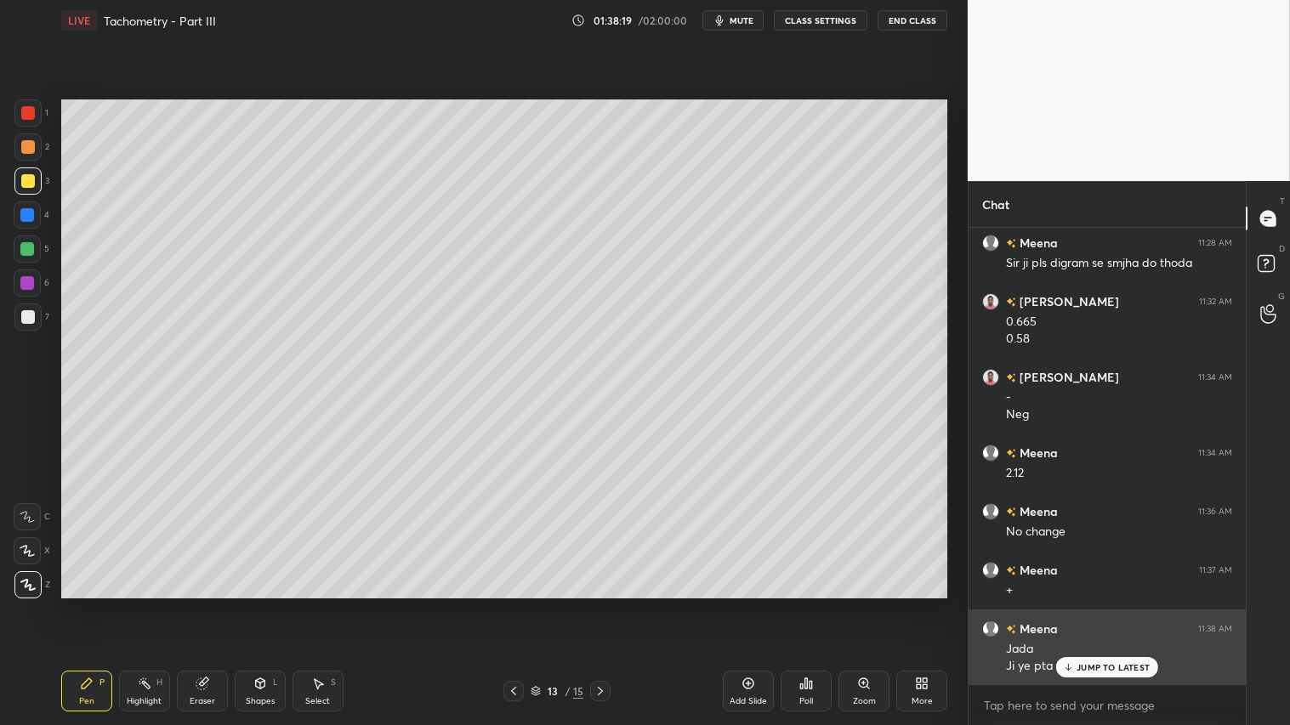
click at [1106, 604] on div "JUMP TO LATEST" at bounding box center [1107, 667] width 102 height 20
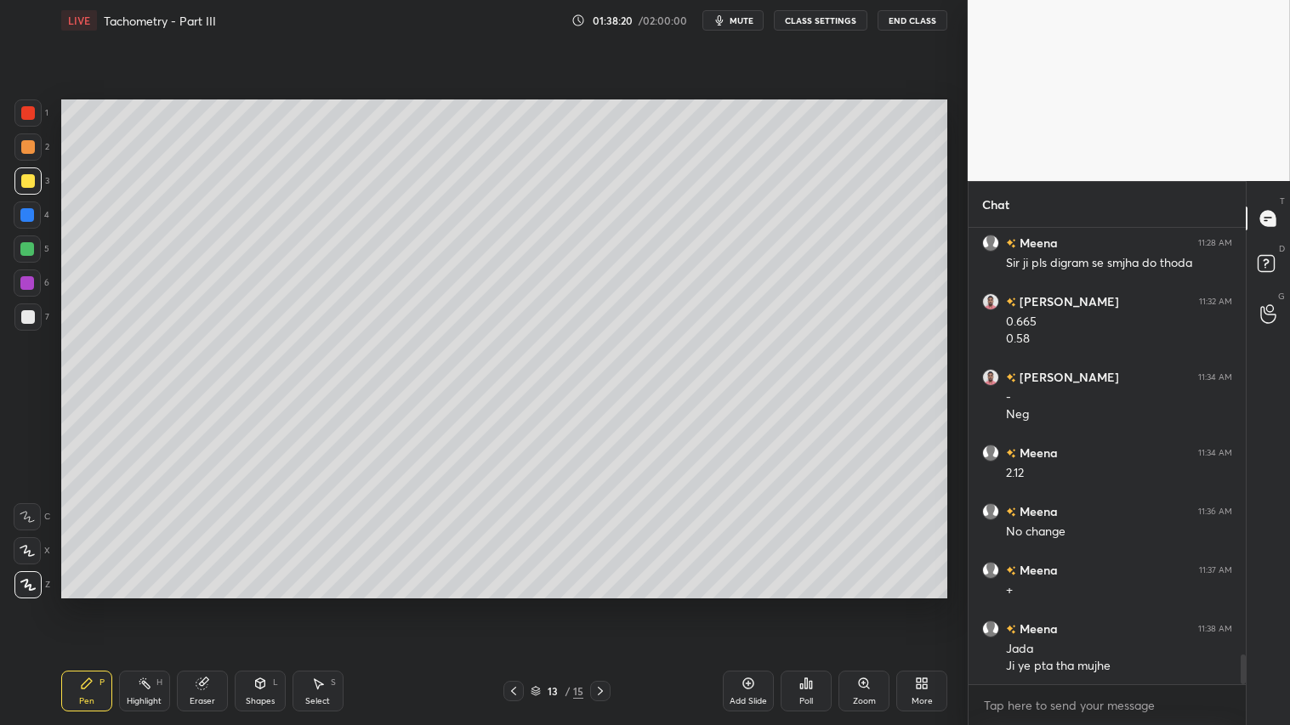
click at [604, 604] on icon at bounding box center [600, 691] width 14 height 14
click at [257, 604] on div "Shapes L" at bounding box center [260, 691] width 51 height 41
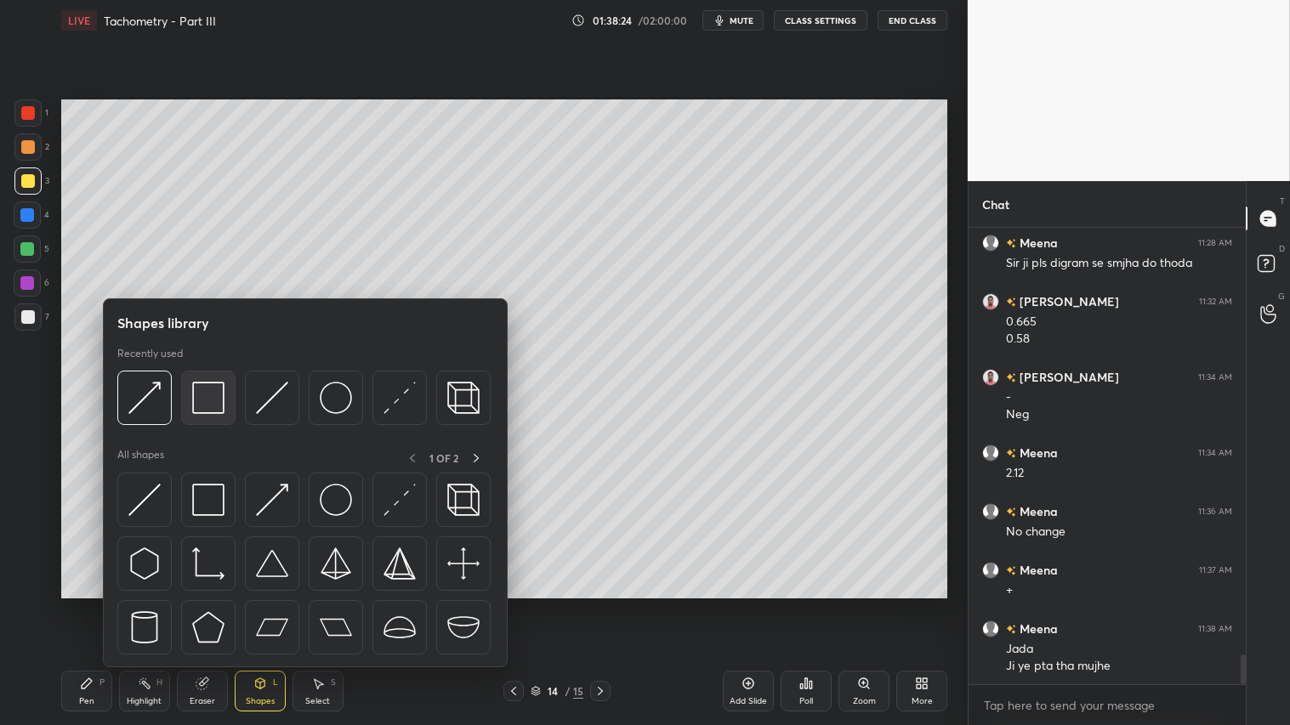
click at [192, 402] on img at bounding box center [208, 398] width 32 height 32
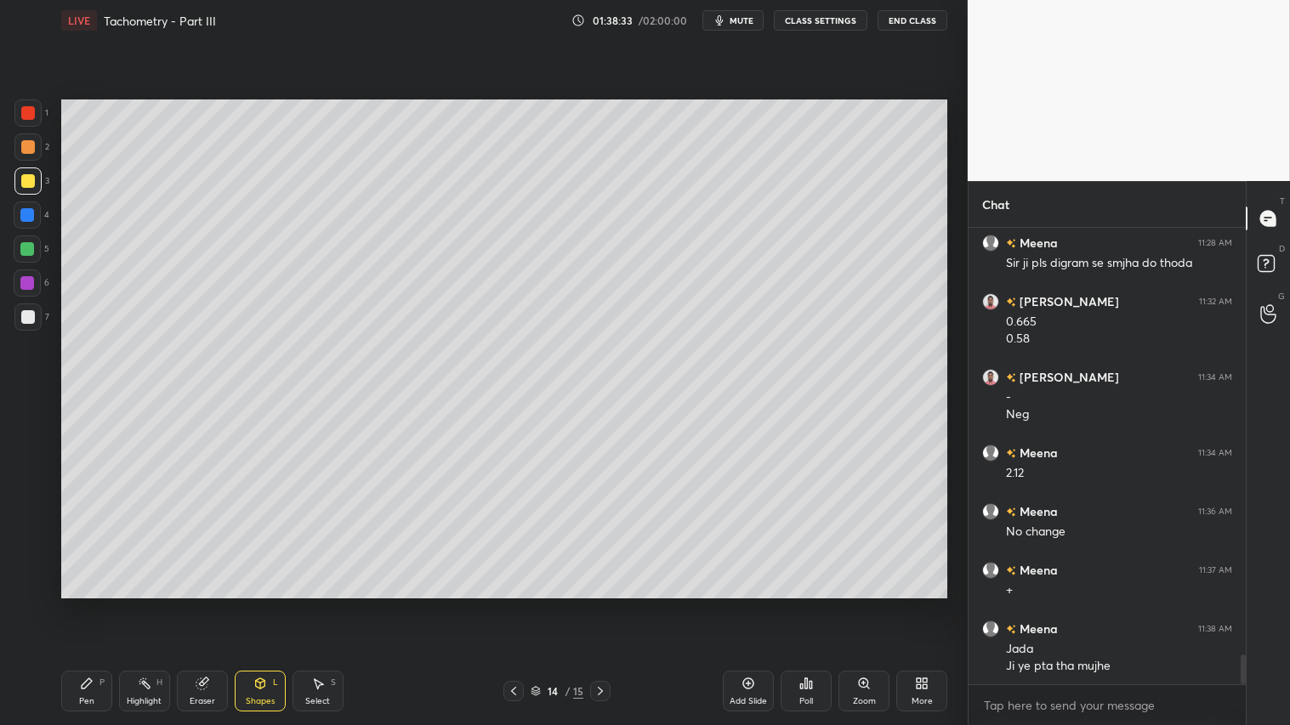
click at [30, 317] on div at bounding box center [28, 317] width 14 height 14
click at [29, 148] on div at bounding box center [28, 147] width 14 height 14
click at [79, 604] on div "Pen" at bounding box center [86, 701] width 15 height 9
click at [600, 604] on icon at bounding box center [600, 691] width 5 height 9
click at [21, 167] on div "1 2 3 4 5 6 7" at bounding box center [32, 218] width 36 height 238
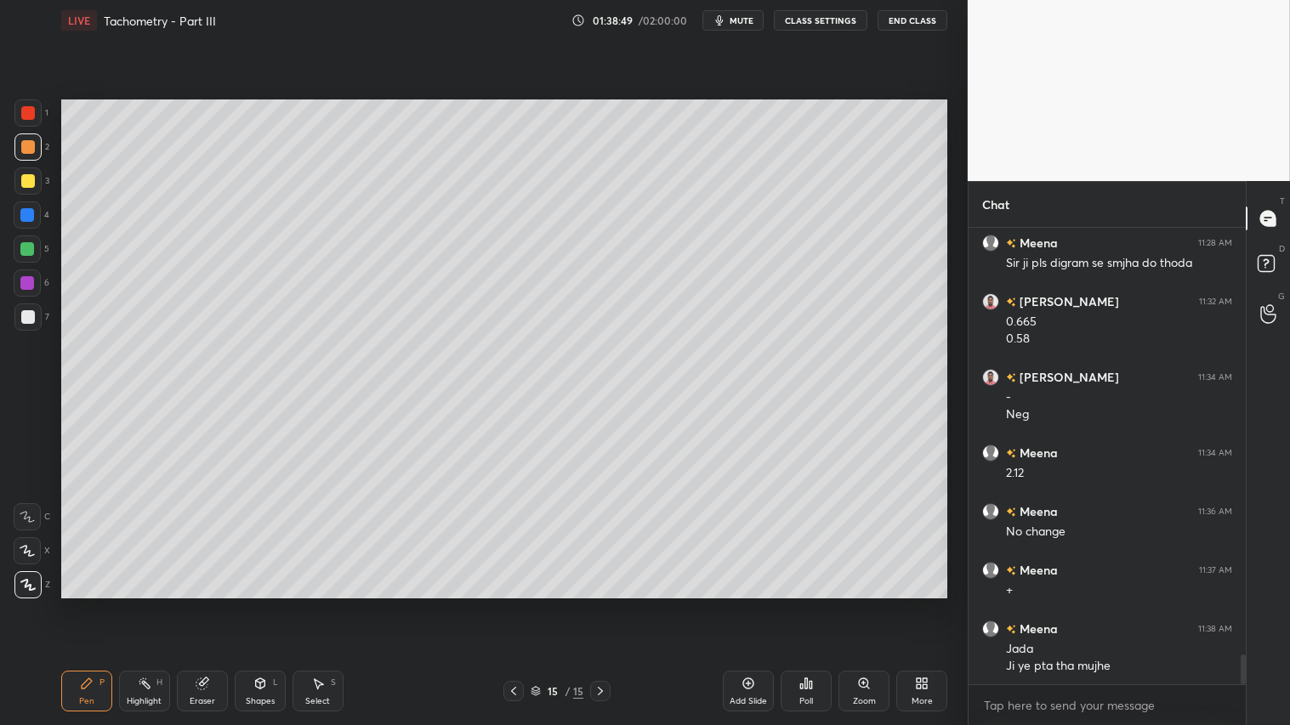
click at [92, 604] on icon at bounding box center [87, 684] width 14 height 14
click at [508, 604] on icon at bounding box center [514, 691] width 14 height 14
click at [591, 604] on div at bounding box center [600, 691] width 20 height 20
click at [590, 604] on div at bounding box center [600, 691] width 20 height 20
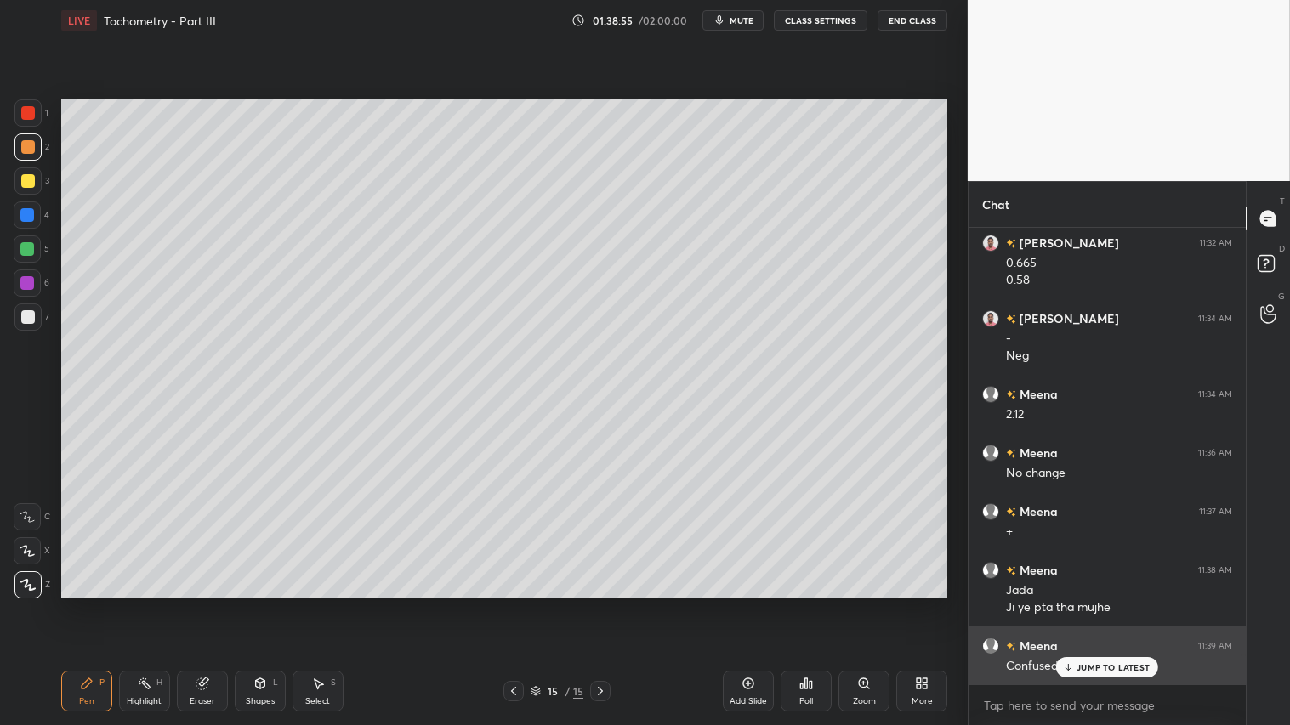
click at [1125, 604] on p "JUMP TO LATEST" at bounding box center [1112, 667] width 73 height 10
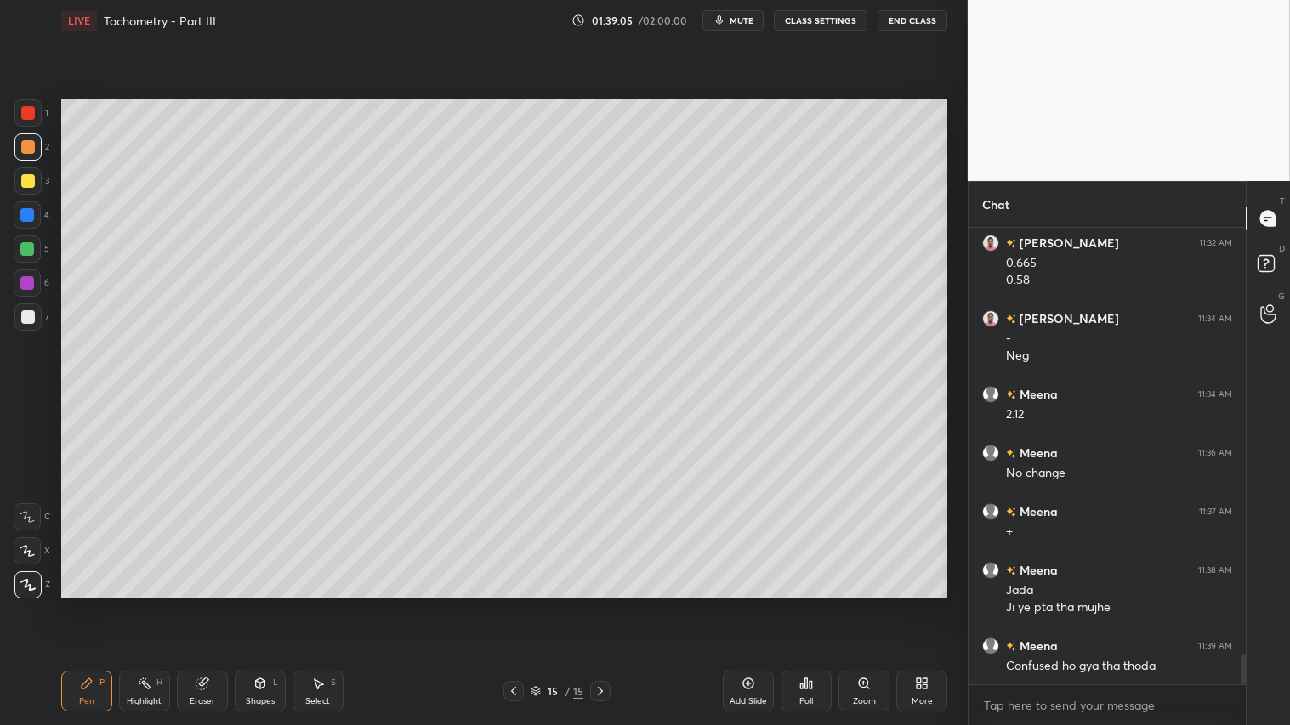
click at [266, 604] on icon at bounding box center [260, 684] width 14 height 14
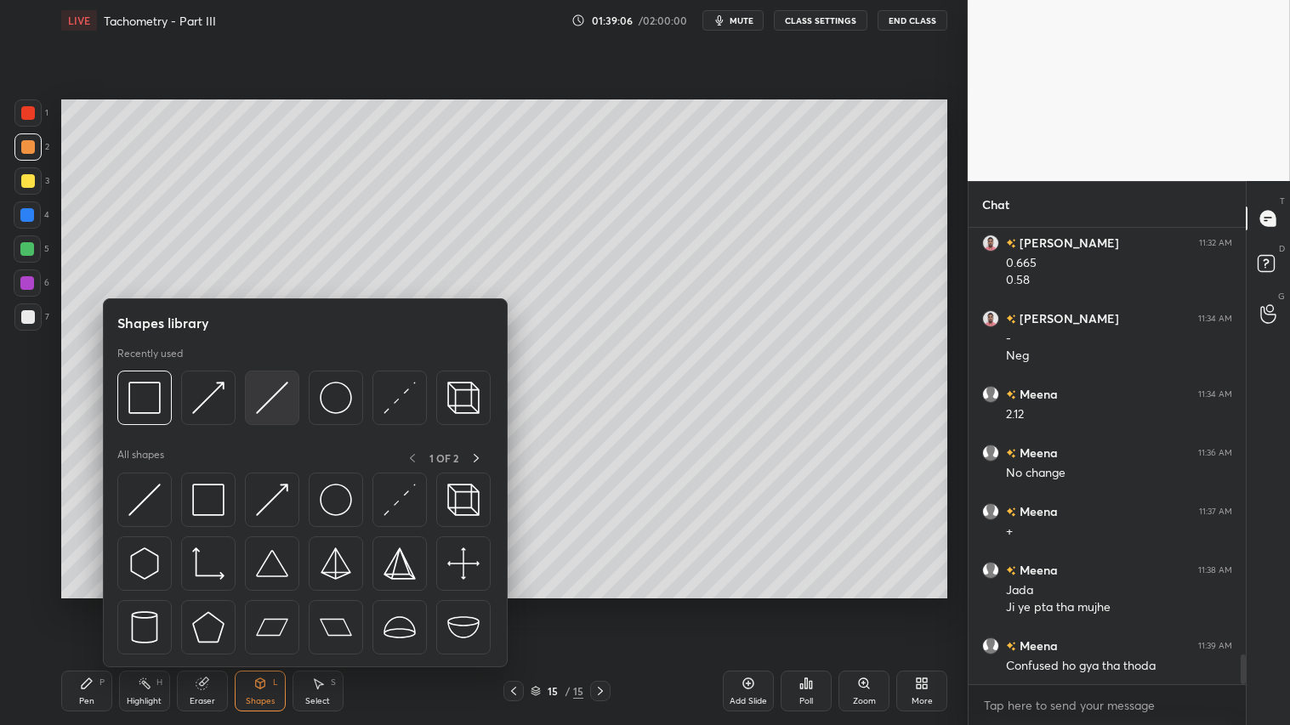
click at [270, 388] on img at bounding box center [272, 398] width 32 height 32
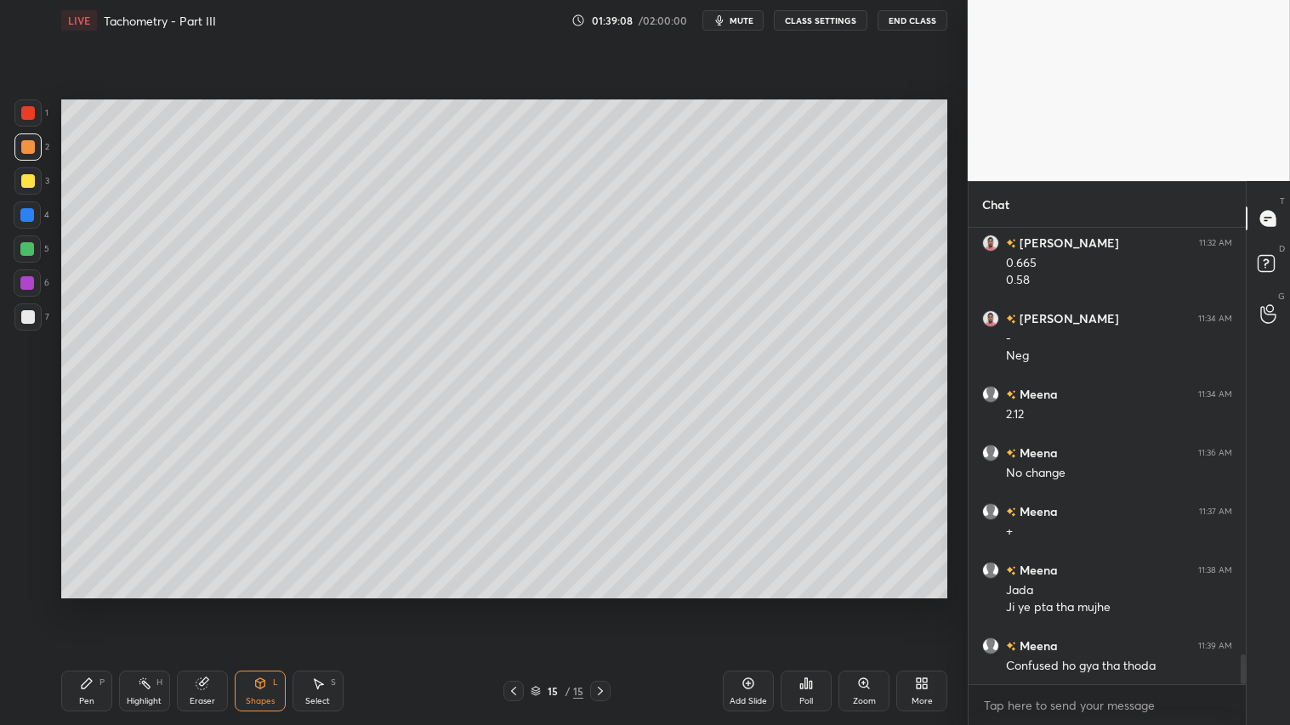
click at [96, 604] on div "Pen P" at bounding box center [86, 691] width 51 height 41
click at [510, 604] on icon at bounding box center [514, 691] width 14 height 14
click at [604, 604] on icon at bounding box center [600, 691] width 14 height 14
click at [511, 604] on icon at bounding box center [514, 691] width 14 height 14
click at [599, 604] on icon at bounding box center [600, 691] width 14 height 14
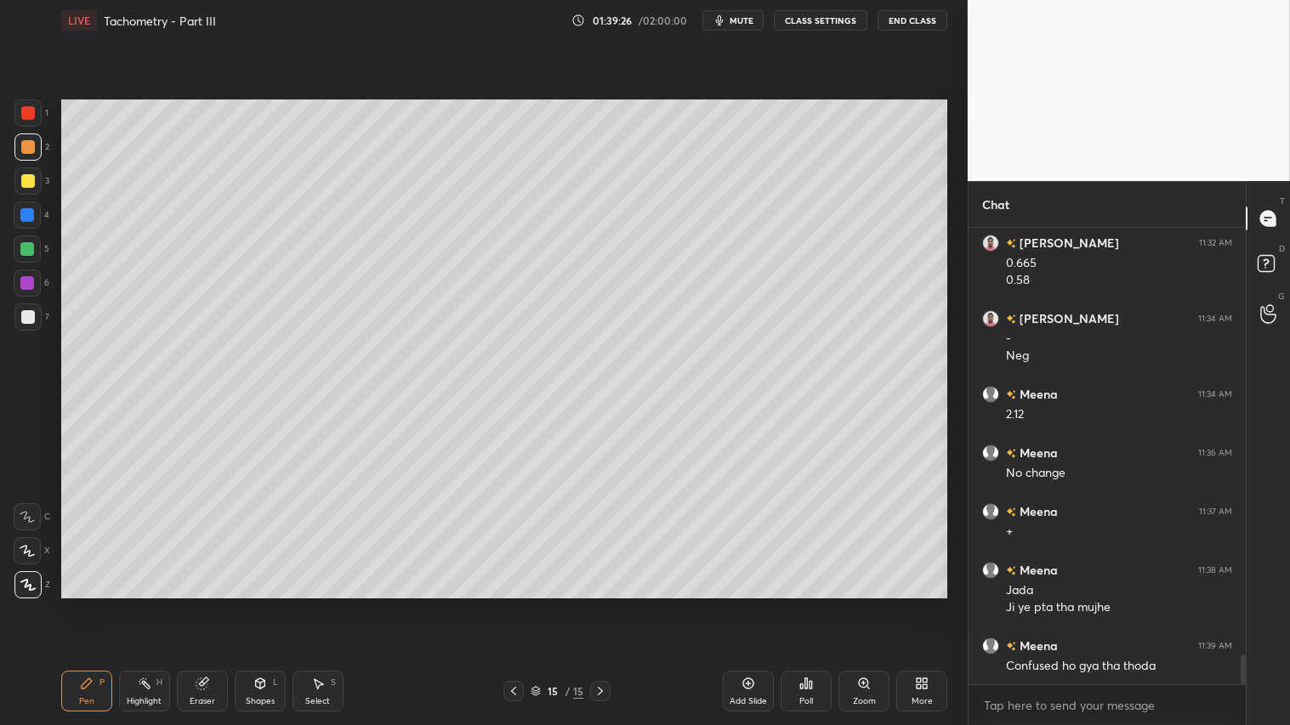
click at [266, 604] on div "Shapes" at bounding box center [260, 701] width 29 height 9
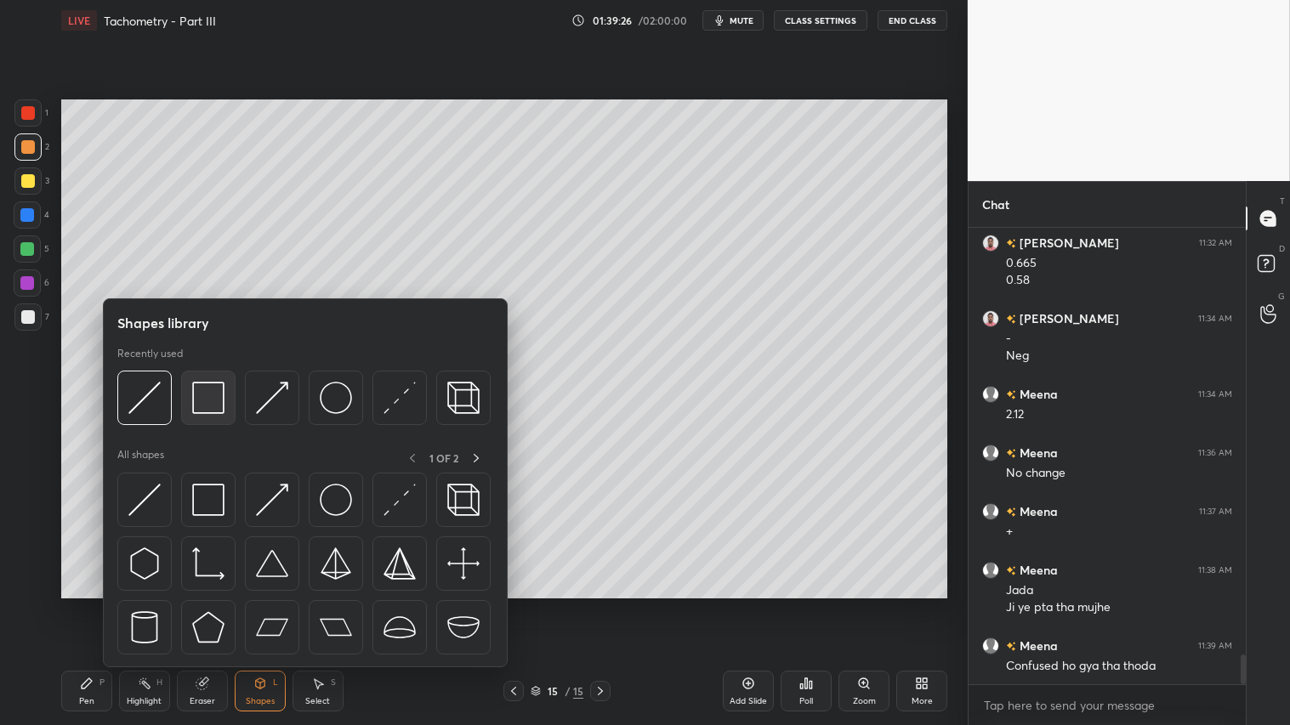
click at [215, 393] on img at bounding box center [208, 398] width 32 height 32
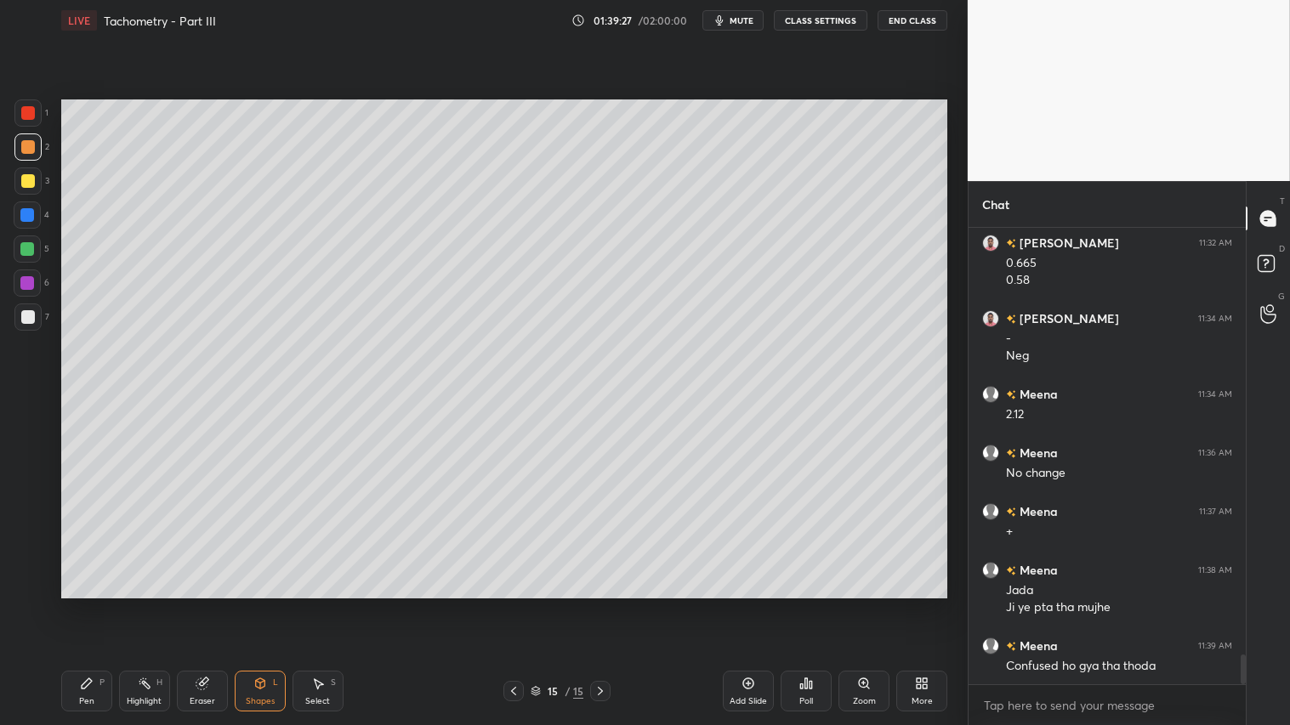
click at [24, 318] on div at bounding box center [28, 317] width 14 height 14
click at [24, 183] on div at bounding box center [28, 181] width 14 height 14
drag, startPoint x: 28, startPoint y: 150, endPoint x: 22, endPoint y: 158, distance: 10.4
click at [24, 149] on div at bounding box center [28, 147] width 14 height 14
click at [90, 604] on div "Pen P" at bounding box center [86, 691] width 51 height 41
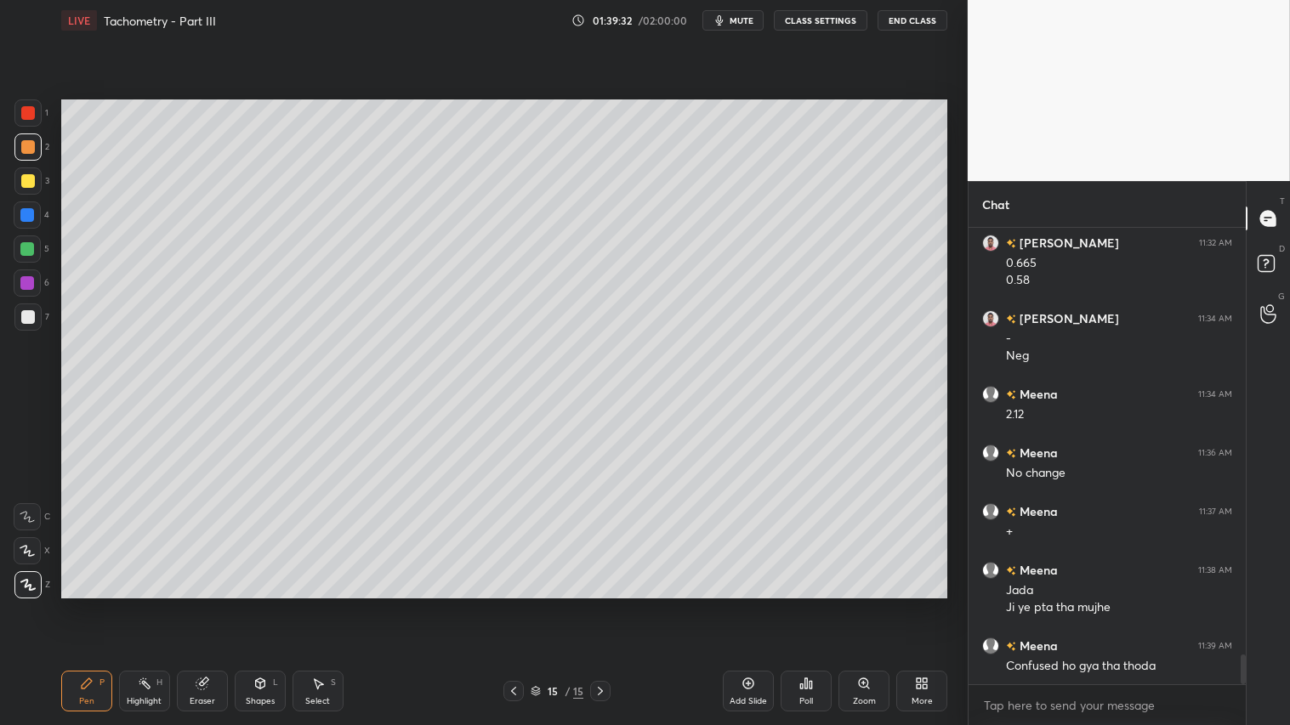
click at [516, 604] on icon at bounding box center [514, 691] width 14 height 14
click at [593, 604] on icon at bounding box center [600, 691] width 14 height 14
click at [514, 604] on div at bounding box center [513, 691] width 20 height 20
click at [598, 604] on icon at bounding box center [600, 691] width 14 height 14
click at [602, 604] on icon at bounding box center [600, 691] width 14 height 14
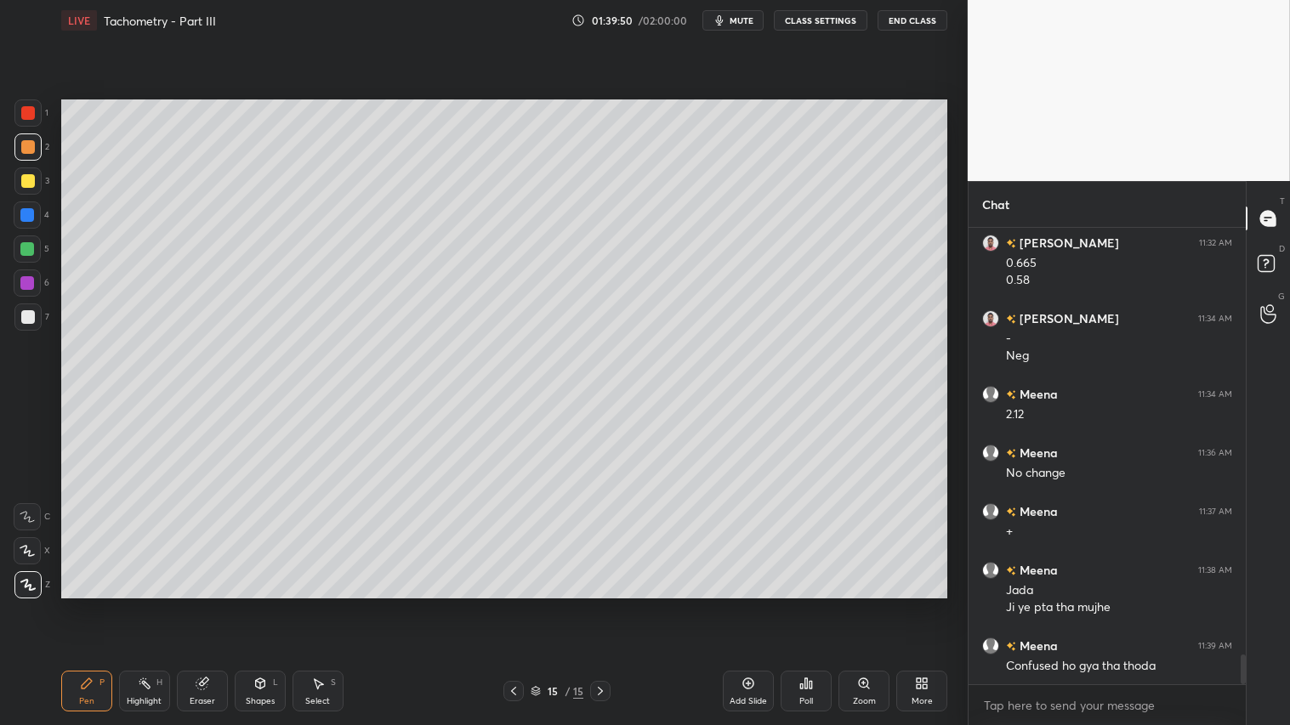
click at [516, 604] on icon at bounding box center [514, 691] width 14 height 14
click at [511, 604] on icon at bounding box center [514, 691] width 14 height 14
click at [510, 604] on icon at bounding box center [514, 691] width 14 height 14
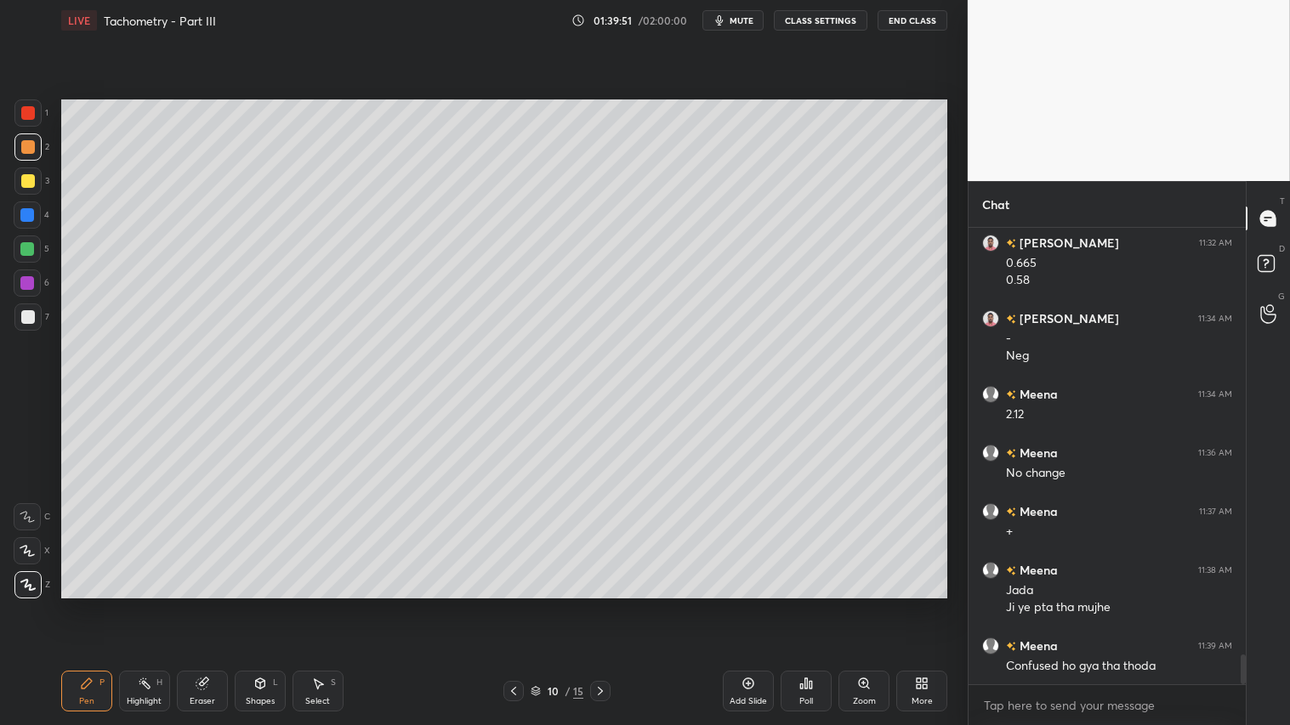
click at [508, 604] on icon at bounding box center [514, 691] width 14 height 14
click at [510, 604] on icon at bounding box center [514, 691] width 14 height 14
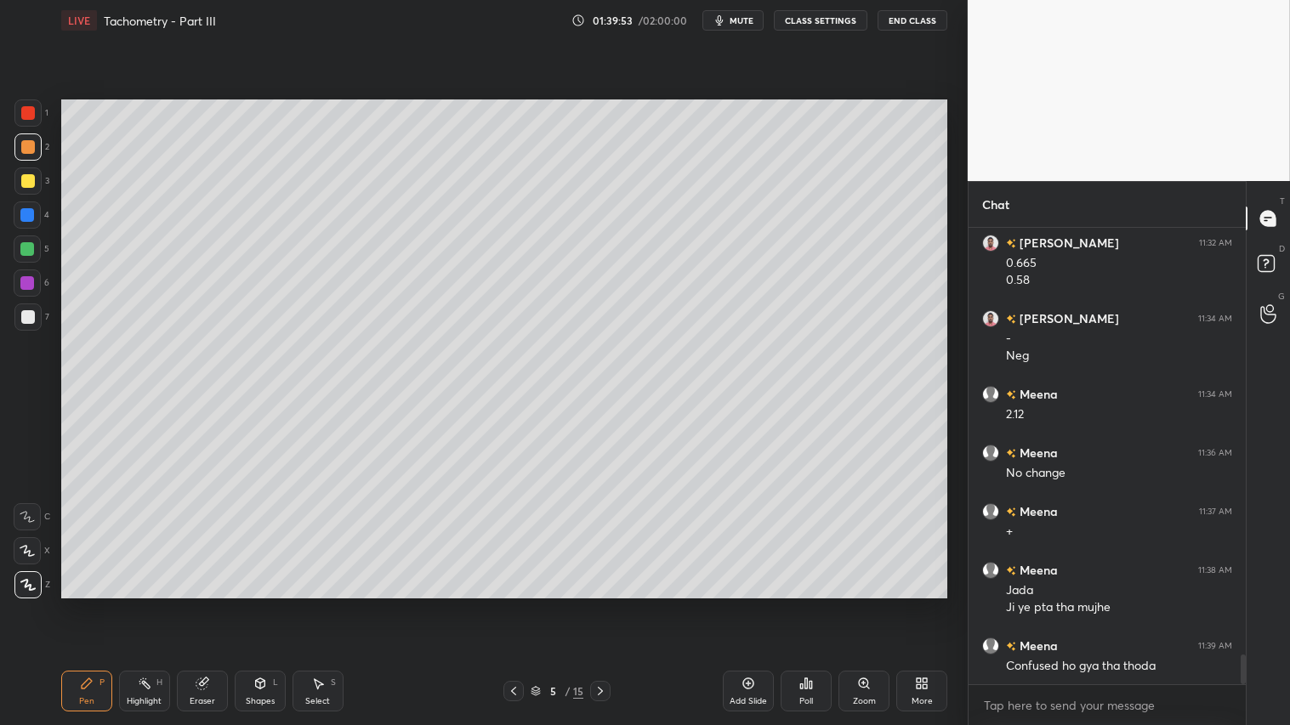
click at [593, 604] on icon at bounding box center [600, 691] width 14 height 14
click at [598, 604] on icon at bounding box center [600, 691] width 14 height 14
click at [601, 604] on icon at bounding box center [600, 691] width 14 height 14
click at [599, 604] on icon at bounding box center [600, 691] width 14 height 14
click at [598, 604] on icon at bounding box center [600, 691] width 14 height 14
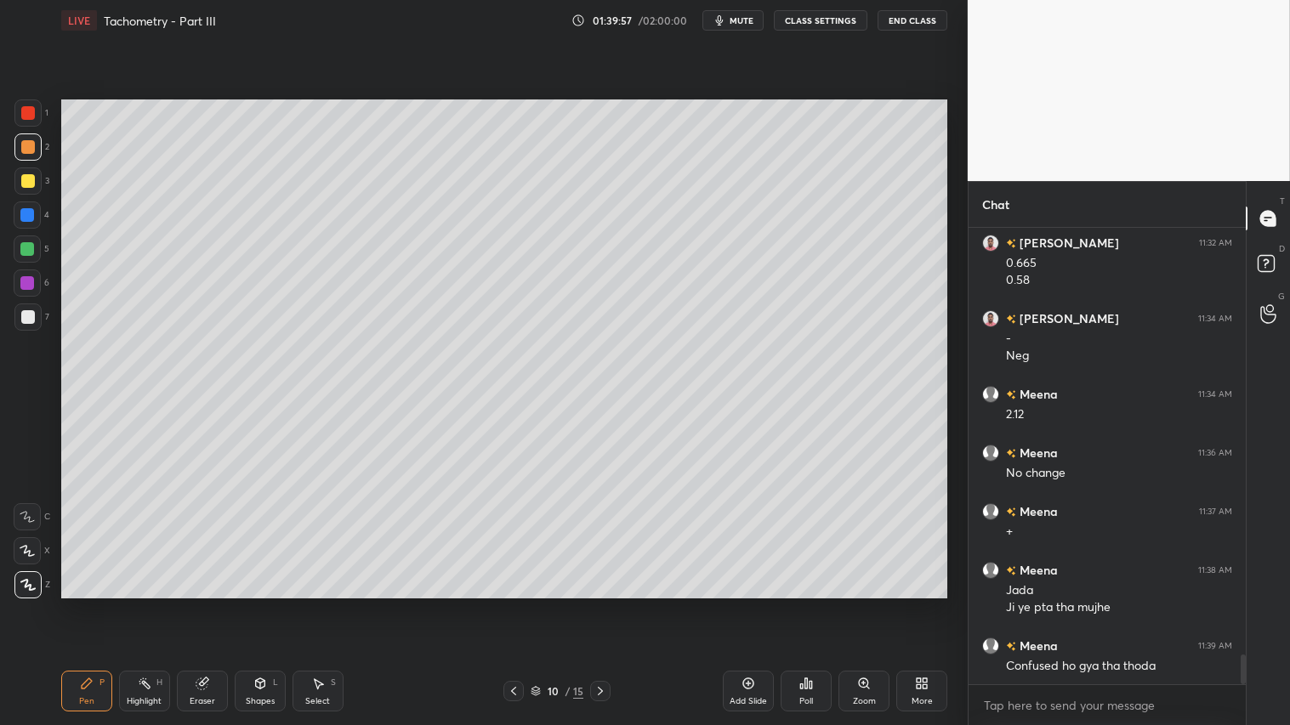
click at [599, 604] on icon at bounding box center [600, 691] width 14 height 14
click at [600, 604] on icon at bounding box center [600, 691] width 14 height 14
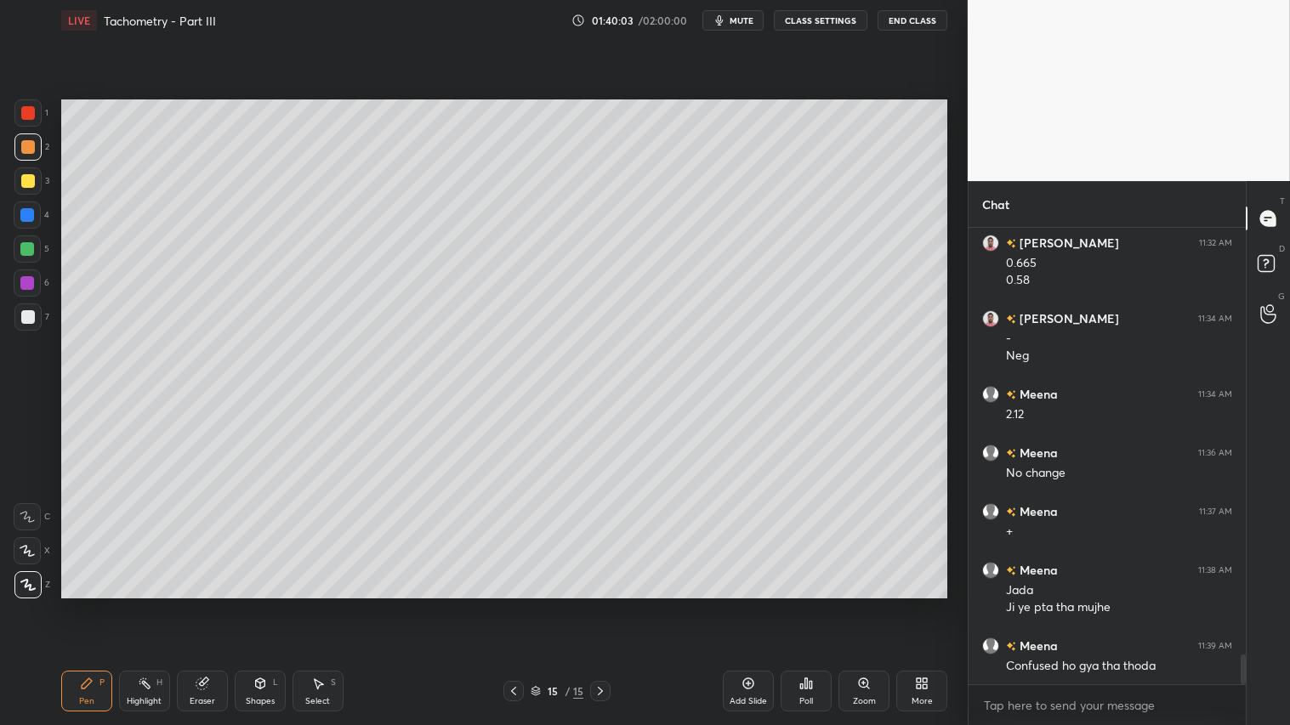
click at [511, 604] on div at bounding box center [513, 691] width 20 height 20
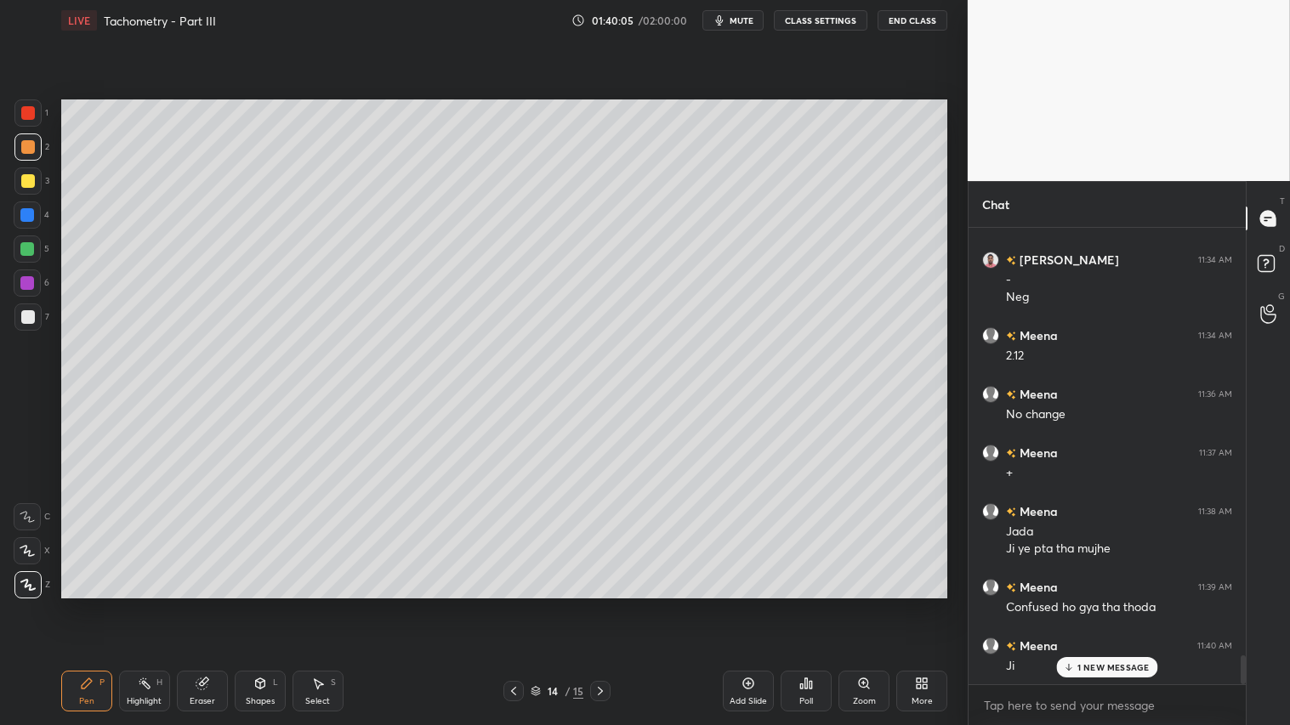
scroll to position [6763, 0]
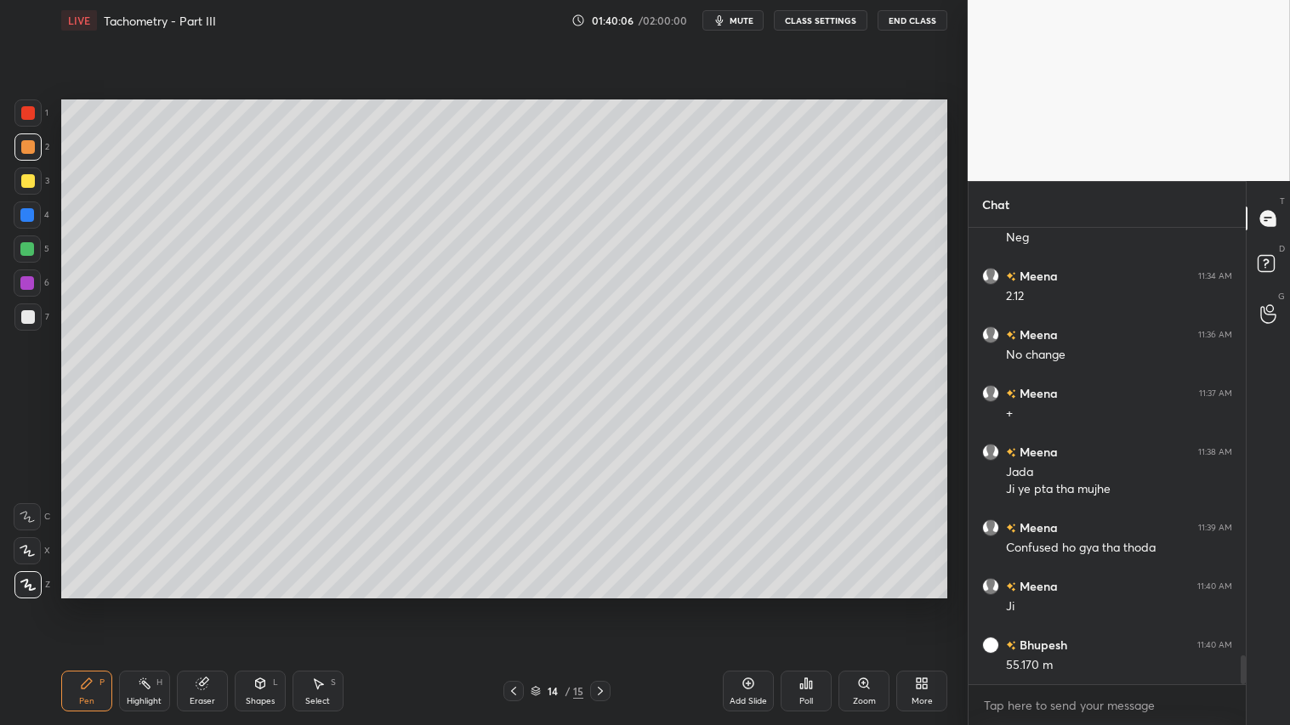
click at [609, 604] on div at bounding box center [600, 691] width 20 height 20
drag, startPoint x: 266, startPoint y: 694, endPoint x: 276, endPoint y: 691, distance: 10.5
click at [270, 604] on div "Shapes L" at bounding box center [260, 691] width 51 height 41
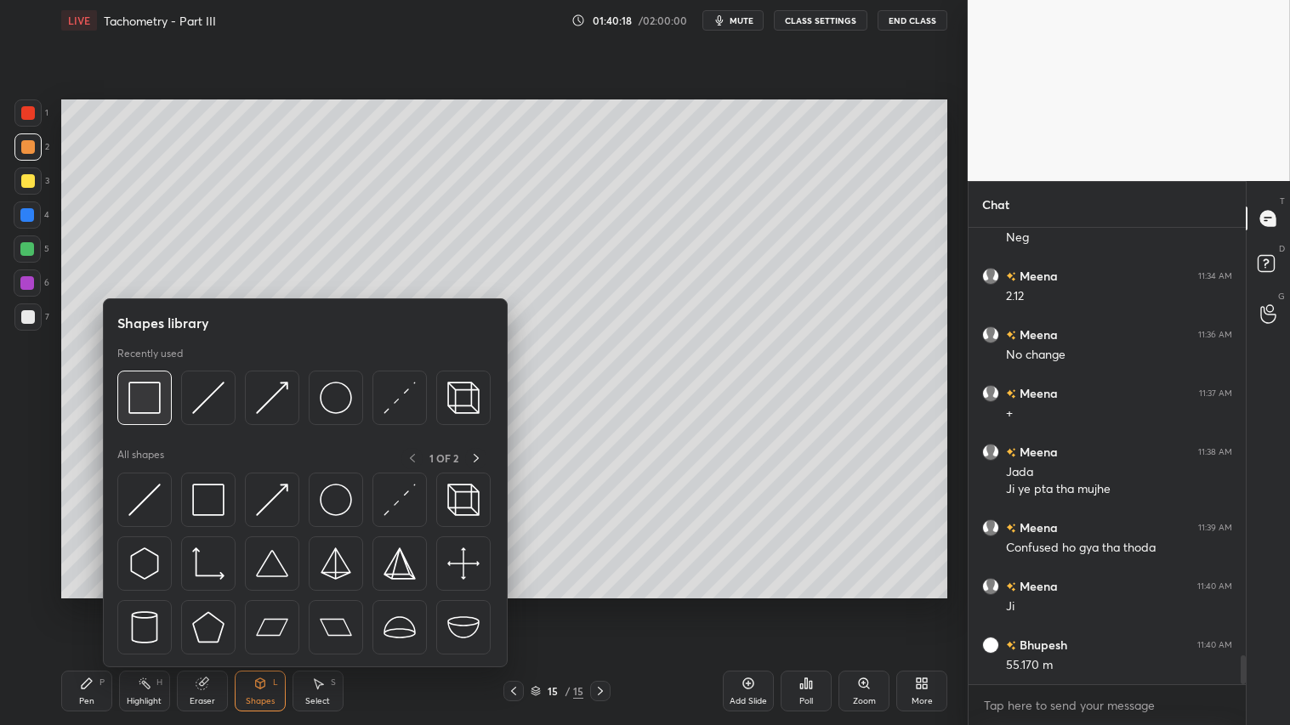
click at [143, 384] on img at bounding box center [144, 398] width 32 height 32
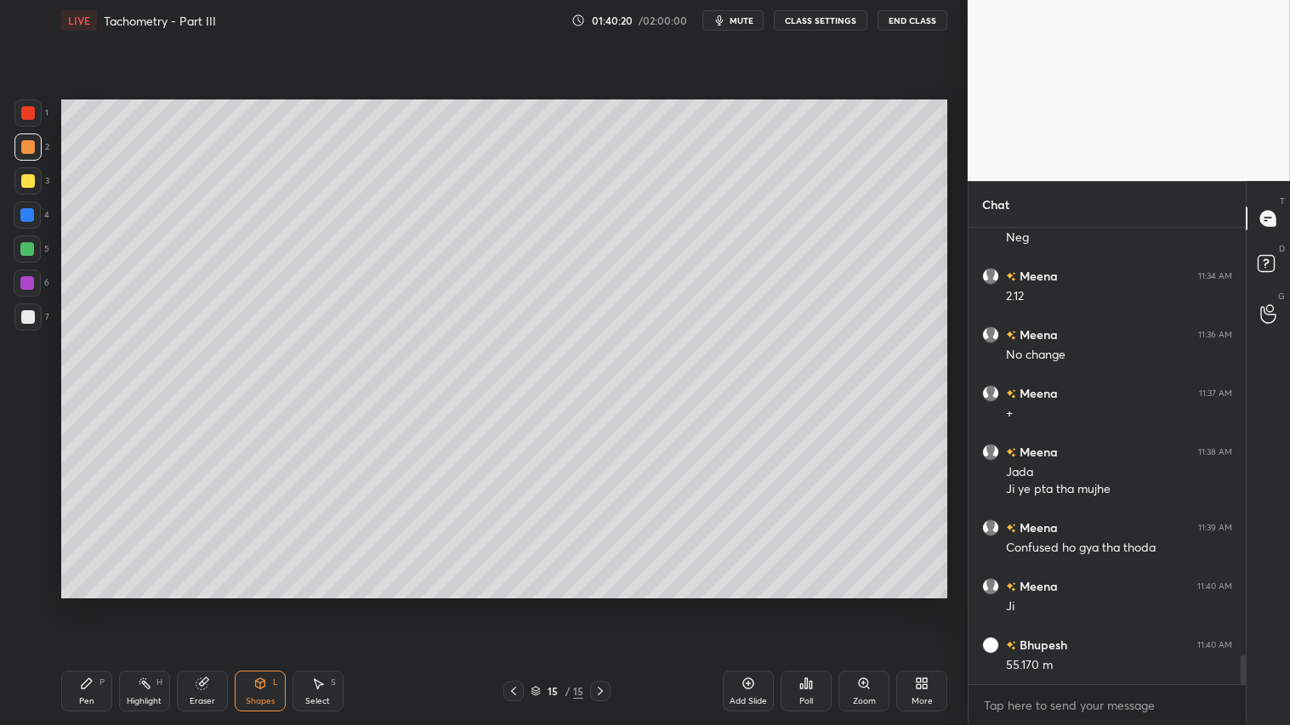
drag, startPoint x: 23, startPoint y: 311, endPoint x: 57, endPoint y: 326, distance: 37.0
click at [29, 315] on div at bounding box center [28, 317] width 14 height 14
drag, startPoint x: 95, startPoint y: 707, endPoint x: 100, endPoint y: 695, distance: 12.2
click at [99, 604] on div "Pen P" at bounding box center [86, 691] width 51 height 41
click at [31, 175] on div at bounding box center [28, 181] width 14 height 14
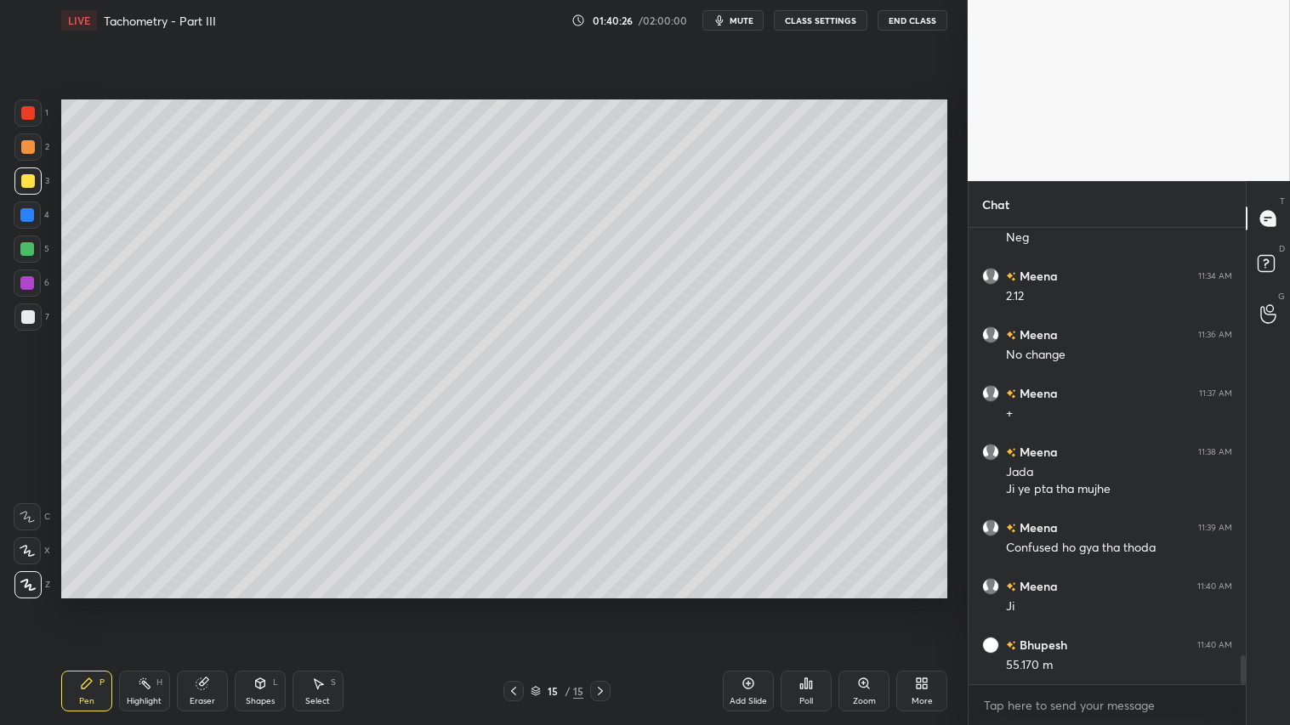
drag, startPoint x: 90, startPoint y: 685, endPoint x: 32, endPoint y: 616, distance: 89.9
click at [94, 604] on div "Pen P" at bounding box center [86, 691] width 51 height 41
click at [505, 604] on div at bounding box center [513, 691] width 20 height 20
click at [510, 604] on icon at bounding box center [514, 691] width 14 height 14
click at [599, 604] on icon at bounding box center [600, 691] width 14 height 14
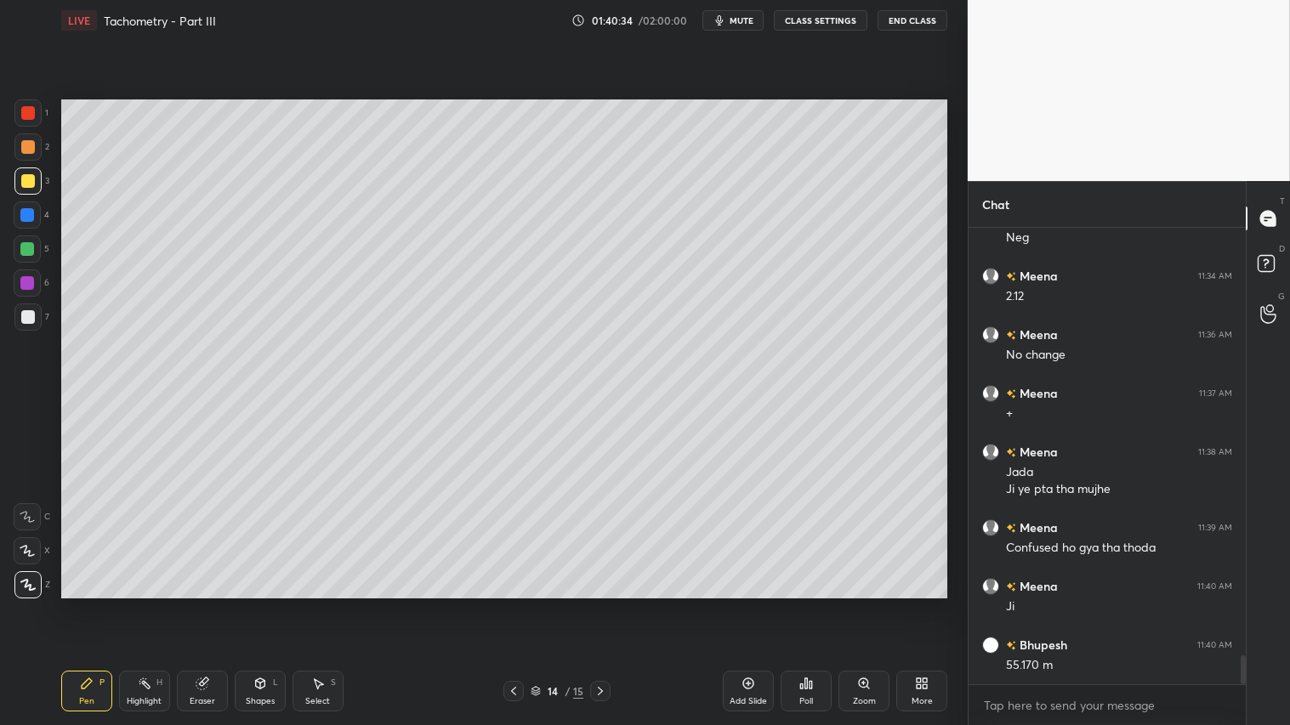
drag, startPoint x: 19, startPoint y: 173, endPoint x: 24, endPoint y: 222, distance: 48.7
click at [19, 174] on div at bounding box center [27, 180] width 27 height 27
click at [92, 604] on icon at bounding box center [87, 684] width 14 height 14
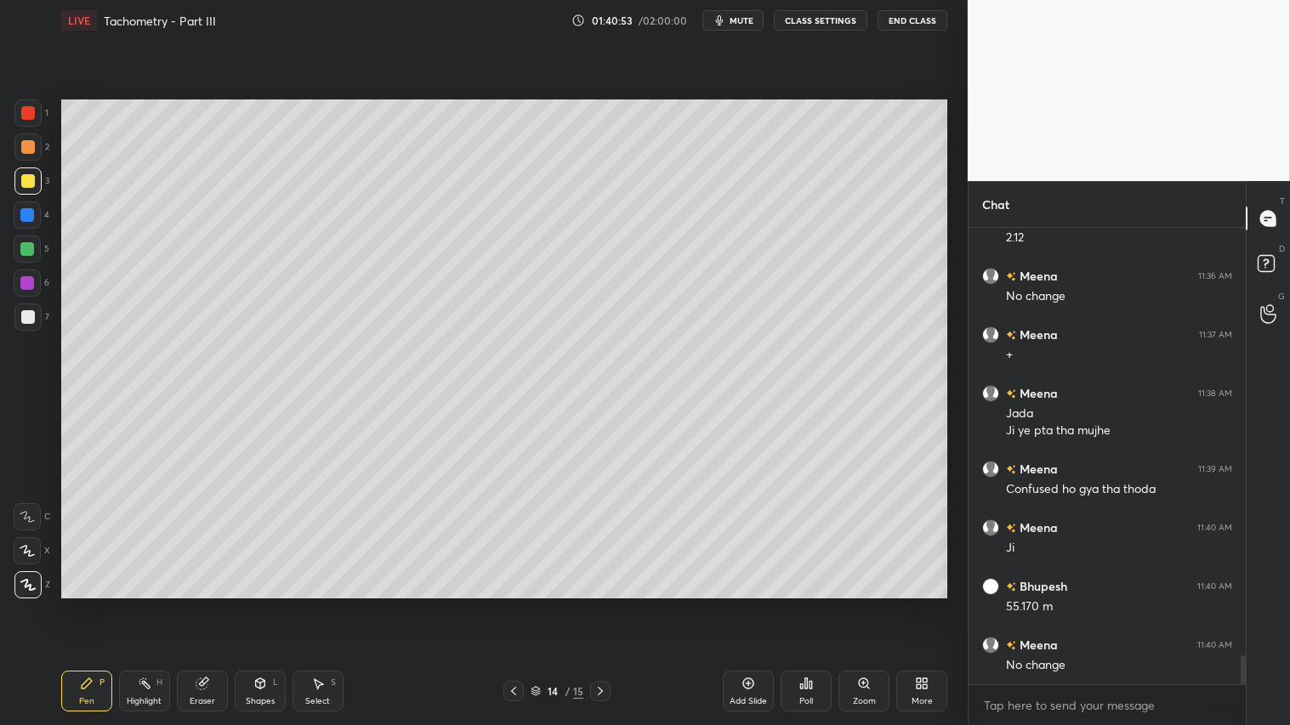
click at [28, 115] on div at bounding box center [28, 113] width 14 height 14
click at [268, 604] on div "Shapes L" at bounding box center [260, 691] width 51 height 41
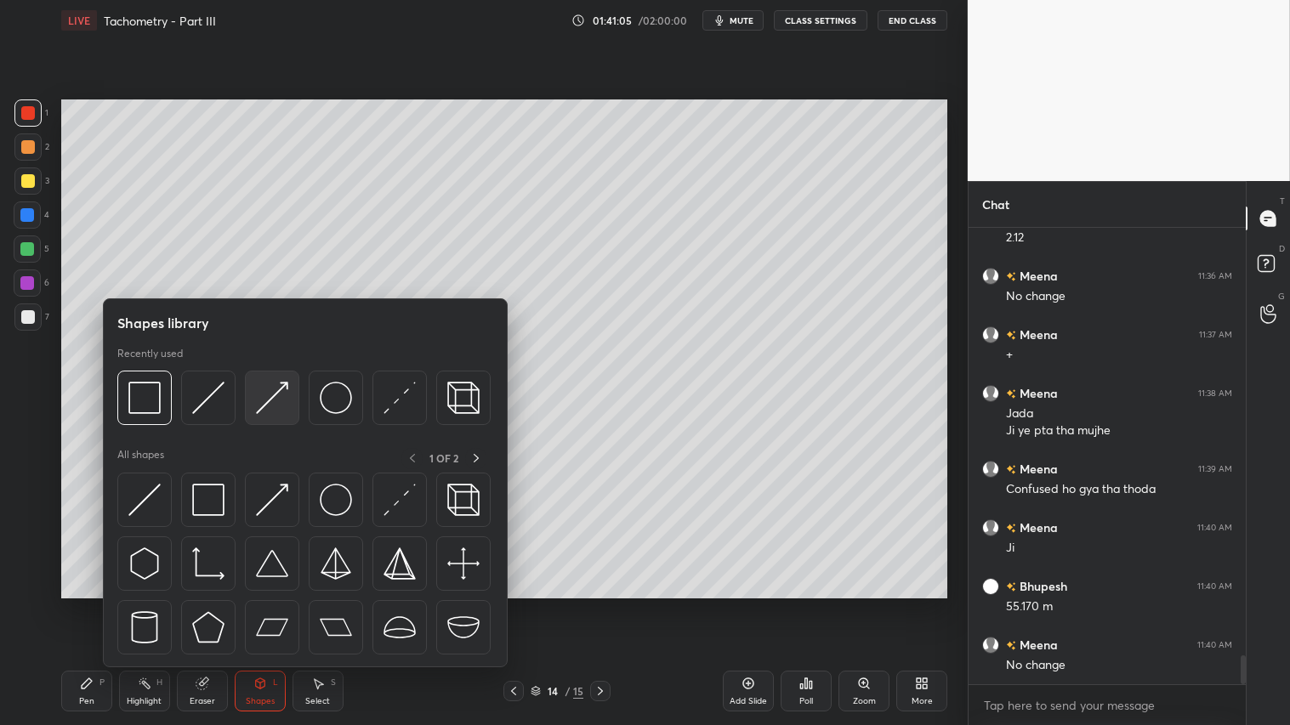
click at [269, 396] on img at bounding box center [272, 398] width 32 height 32
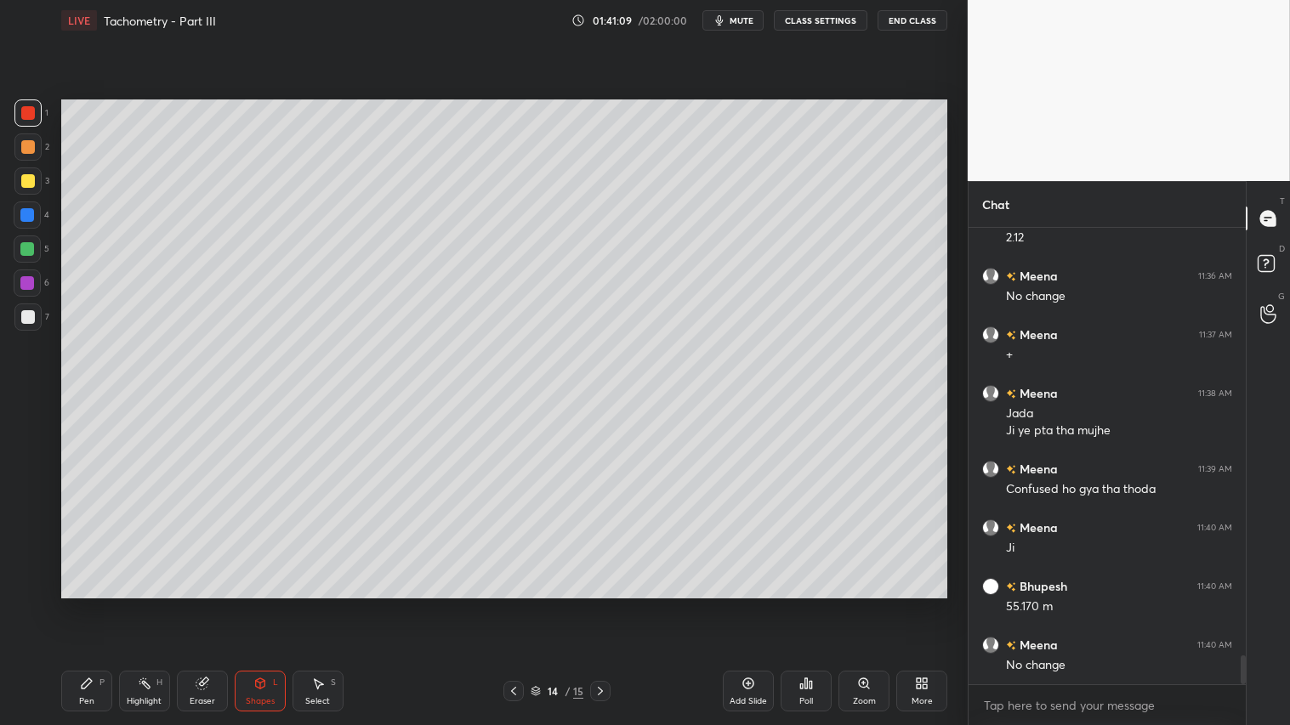
click at [30, 149] on div at bounding box center [28, 147] width 14 height 14
drag, startPoint x: 19, startPoint y: 184, endPoint x: 41, endPoint y: 304, distance: 121.9
click at [23, 192] on div at bounding box center [27, 180] width 27 height 27
click at [87, 604] on div "Pen P" at bounding box center [86, 691] width 51 height 41
click at [20, 179] on div at bounding box center [27, 180] width 27 height 27
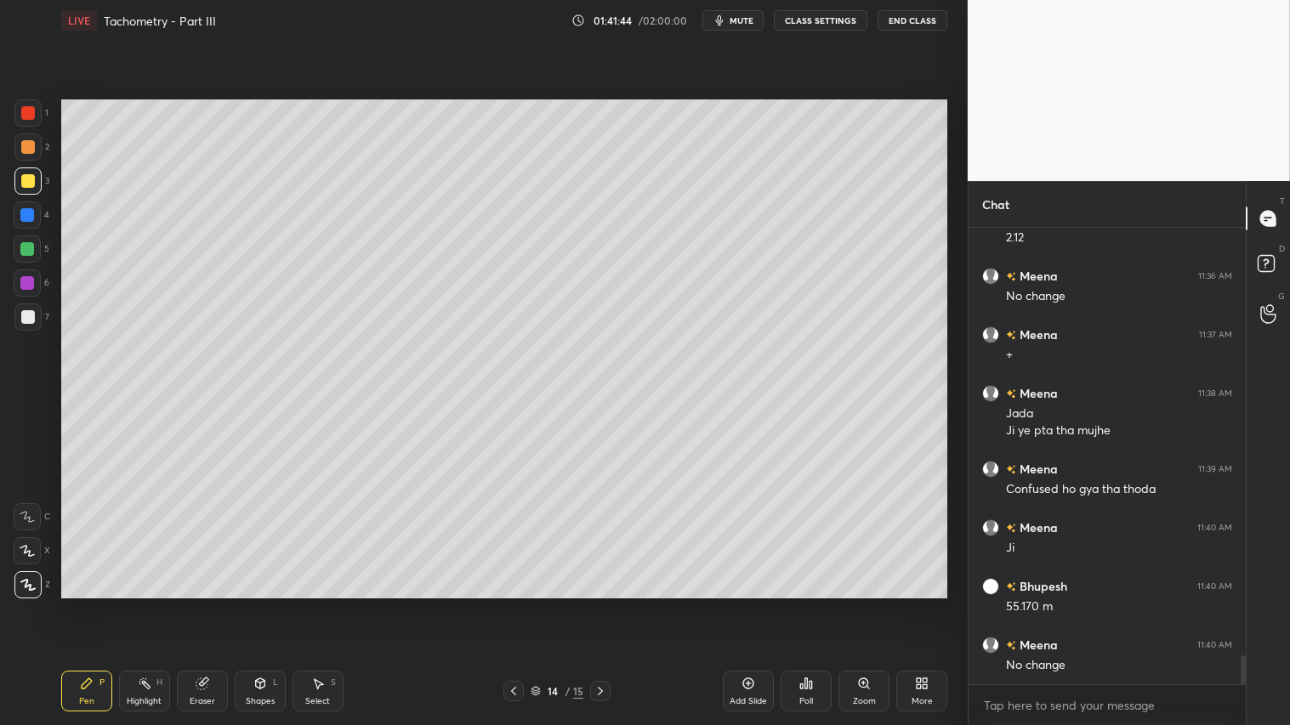
drag, startPoint x: 94, startPoint y: 698, endPoint x: 105, endPoint y: 650, distance: 49.1
click at [94, 604] on div "Pen P" at bounding box center [86, 691] width 51 height 41
click at [267, 604] on div "Shapes L" at bounding box center [260, 691] width 51 height 41
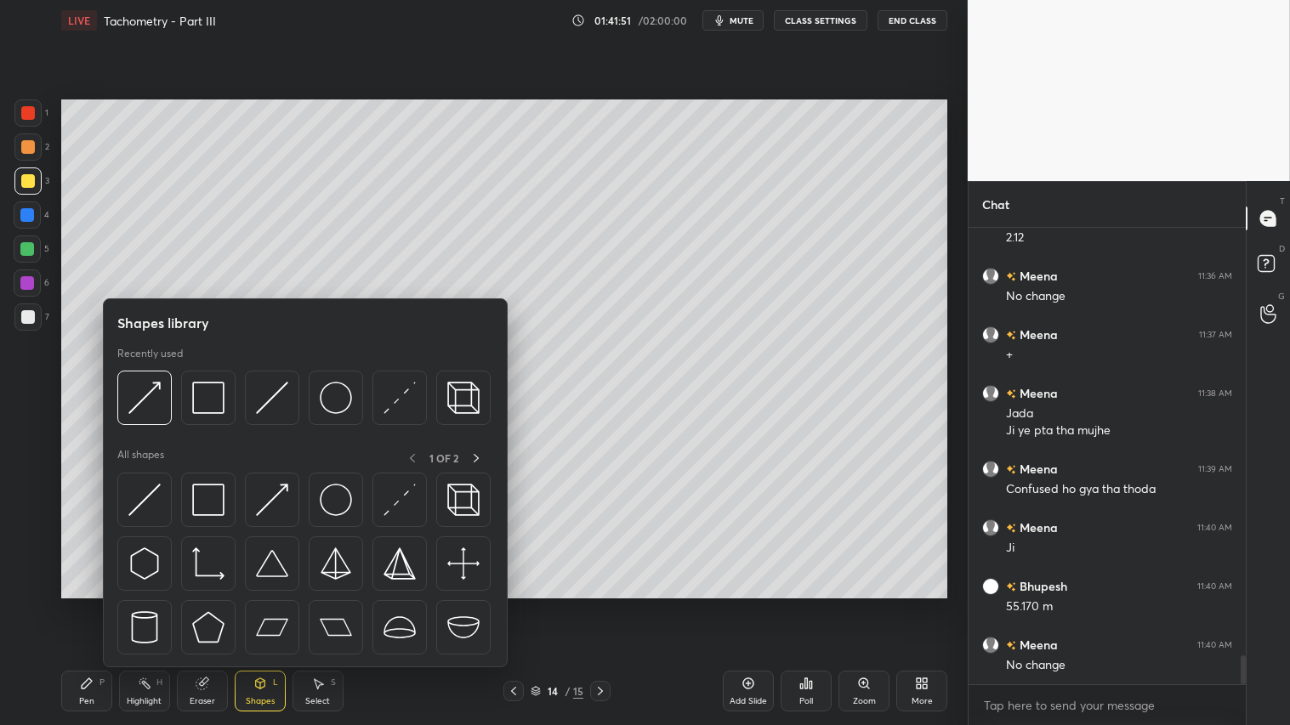
click at [204, 604] on icon at bounding box center [201, 683] width 11 height 11
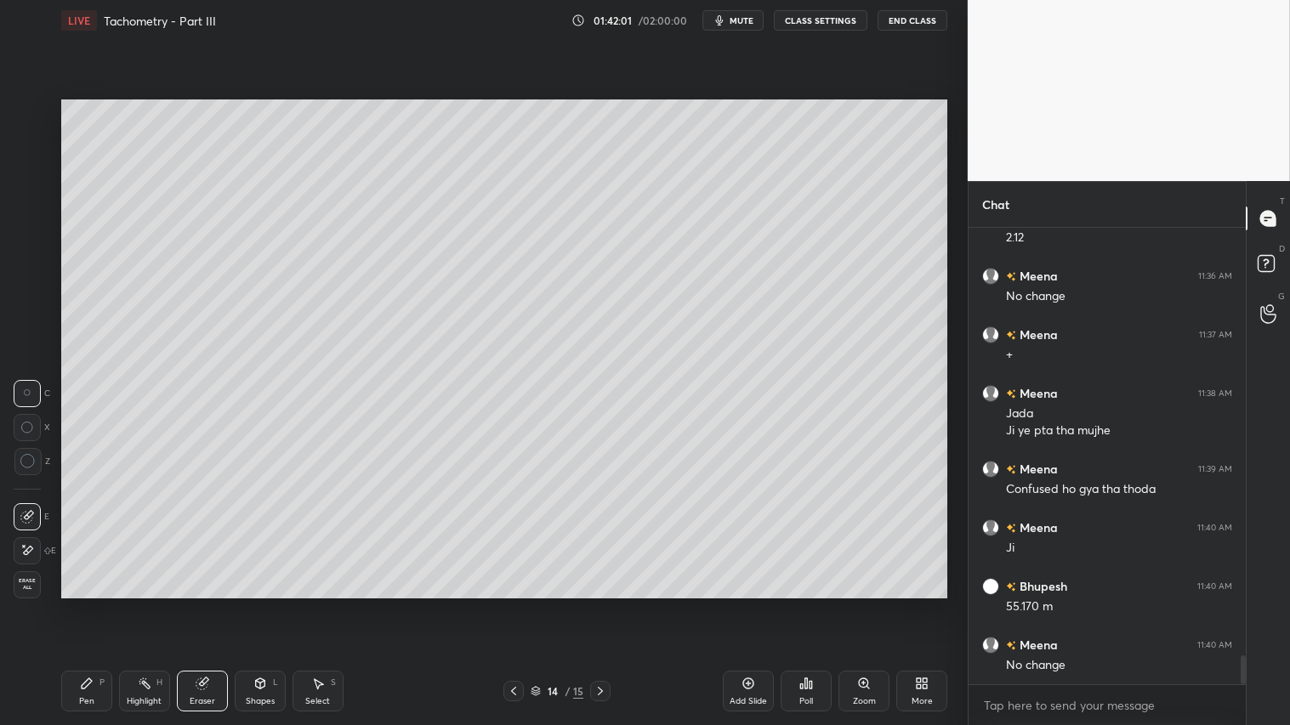
click at [87, 604] on div "Pen" at bounding box center [86, 701] width 15 height 9
click at [264, 604] on icon at bounding box center [260, 684] width 14 height 14
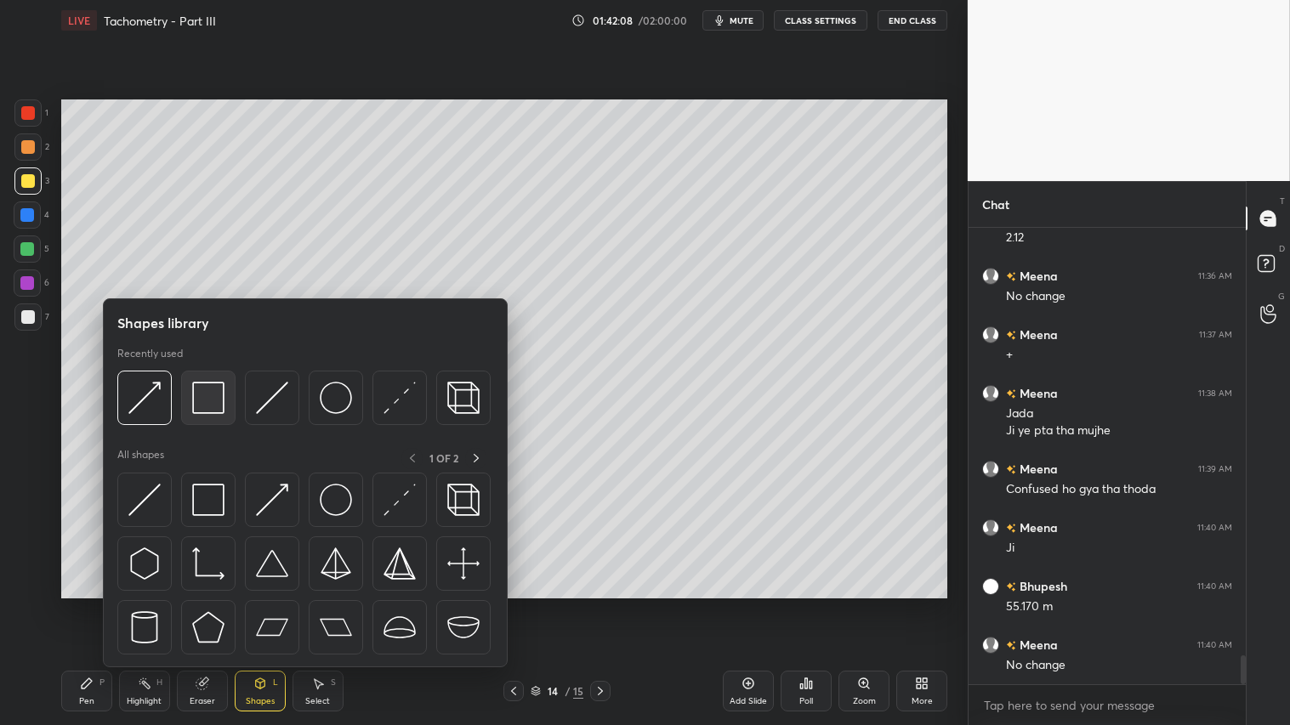
click at [207, 387] on img at bounding box center [208, 398] width 32 height 32
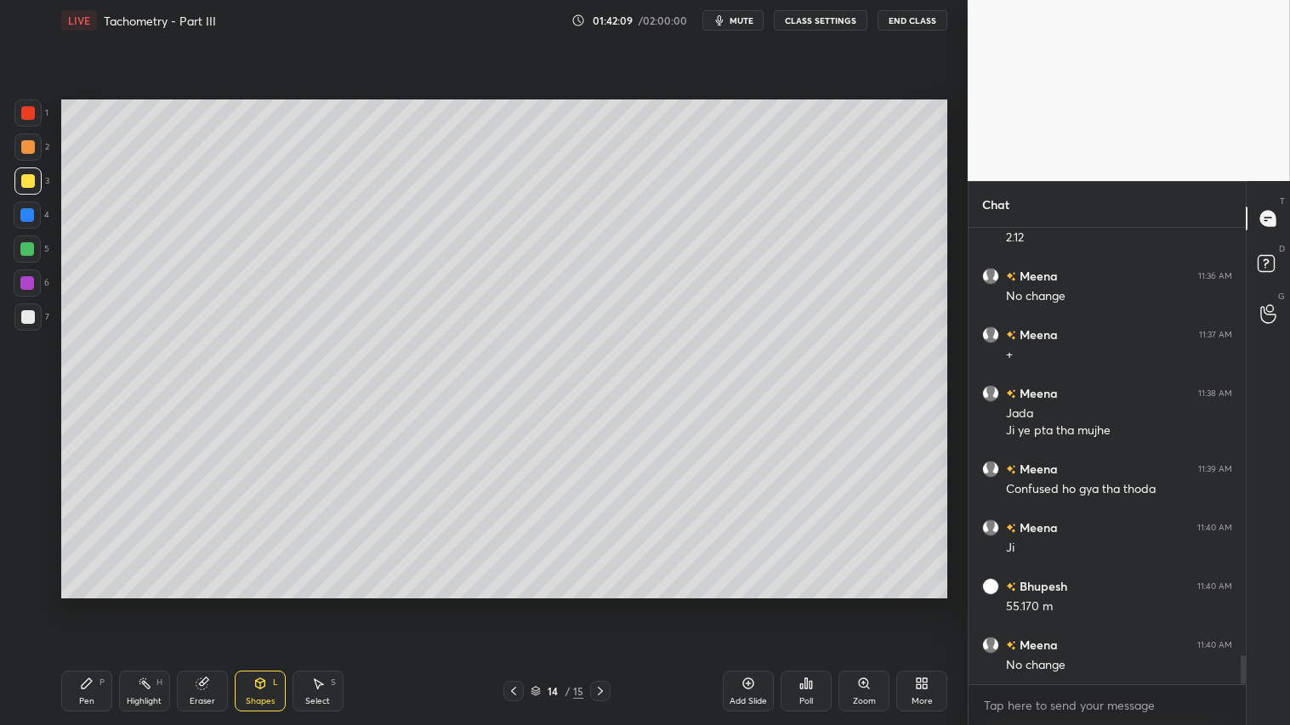
click at [21, 312] on div at bounding box center [28, 317] width 14 height 14
click at [22, 148] on div at bounding box center [28, 147] width 14 height 14
click at [80, 604] on div "Pen" at bounding box center [86, 701] width 15 height 9
click at [606, 604] on icon at bounding box center [600, 691] width 14 height 14
click at [510, 604] on icon at bounding box center [514, 691] width 14 height 14
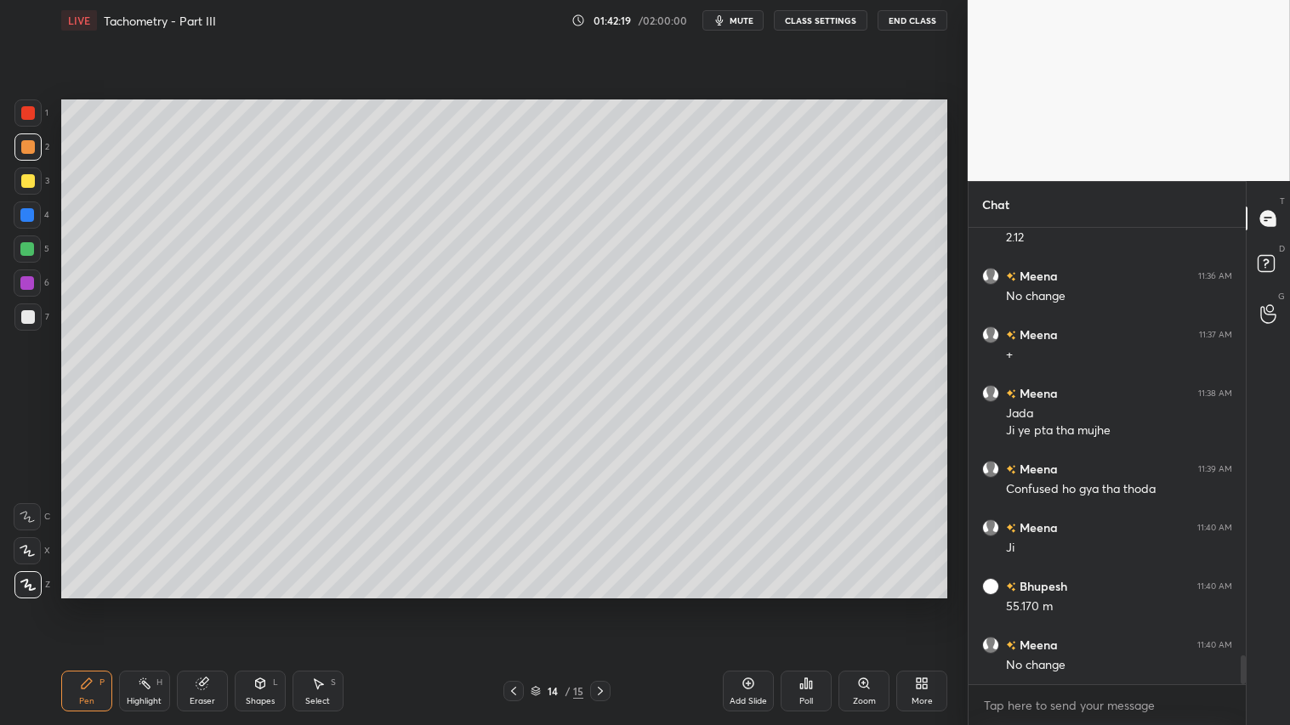
click at [22, 174] on div at bounding box center [28, 181] width 14 height 14
click at [28, 155] on div at bounding box center [27, 146] width 27 height 27
click at [115, 604] on div "Pen P Highlight H Eraser Shapes L Select S" at bounding box center [226, 691] width 331 height 41
click at [604, 604] on icon at bounding box center [600, 691] width 14 height 14
drag, startPoint x: 22, startPoint y: 150, endPoint x: 43, endPoint y: 306, distance: 156.9
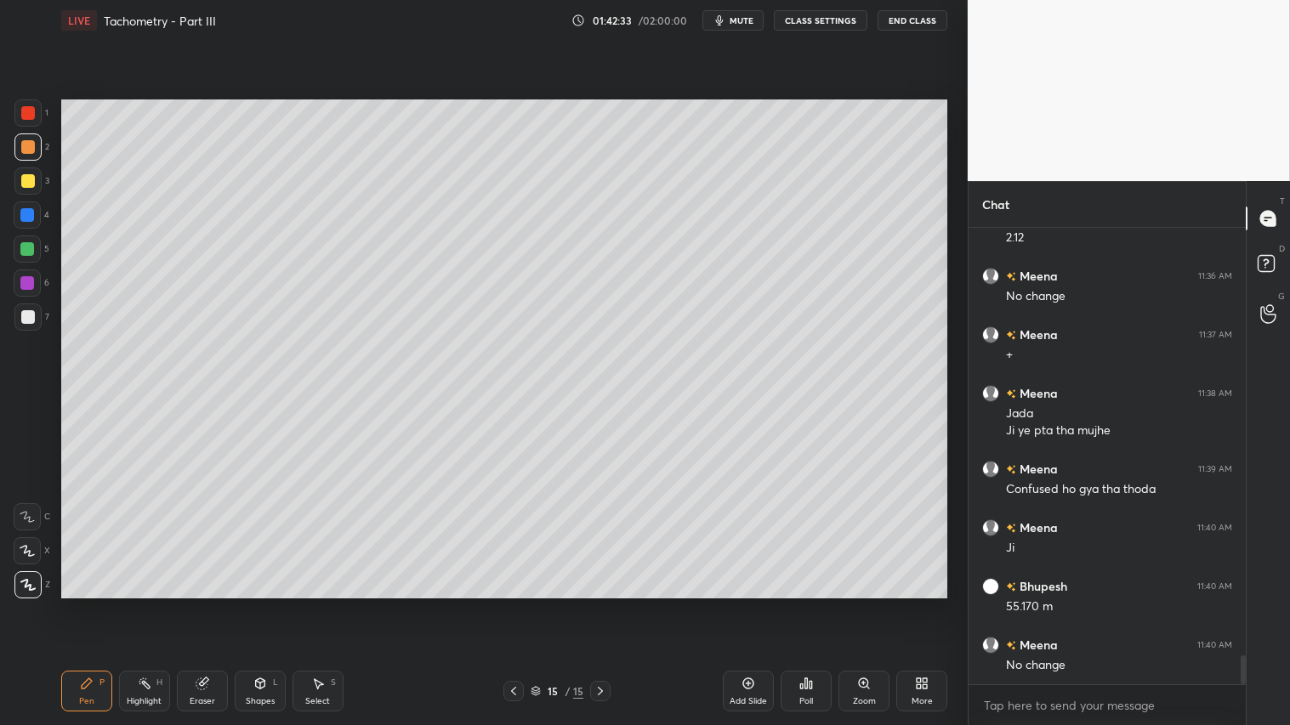
click at [22, 154] on div at bounding box center [27, 146] width 27 height 27
click at [82, 604] on div "Pen" at bounding box center [86, 701] width 15 height 9
drag, startPoint x: 262, startPoint y: 697, endPoint x: 266, endPoint y: 686, distance: 11.8
click at [265, 604] on div "Shapes L" at bounding box center [260, 691] width 51 height 41
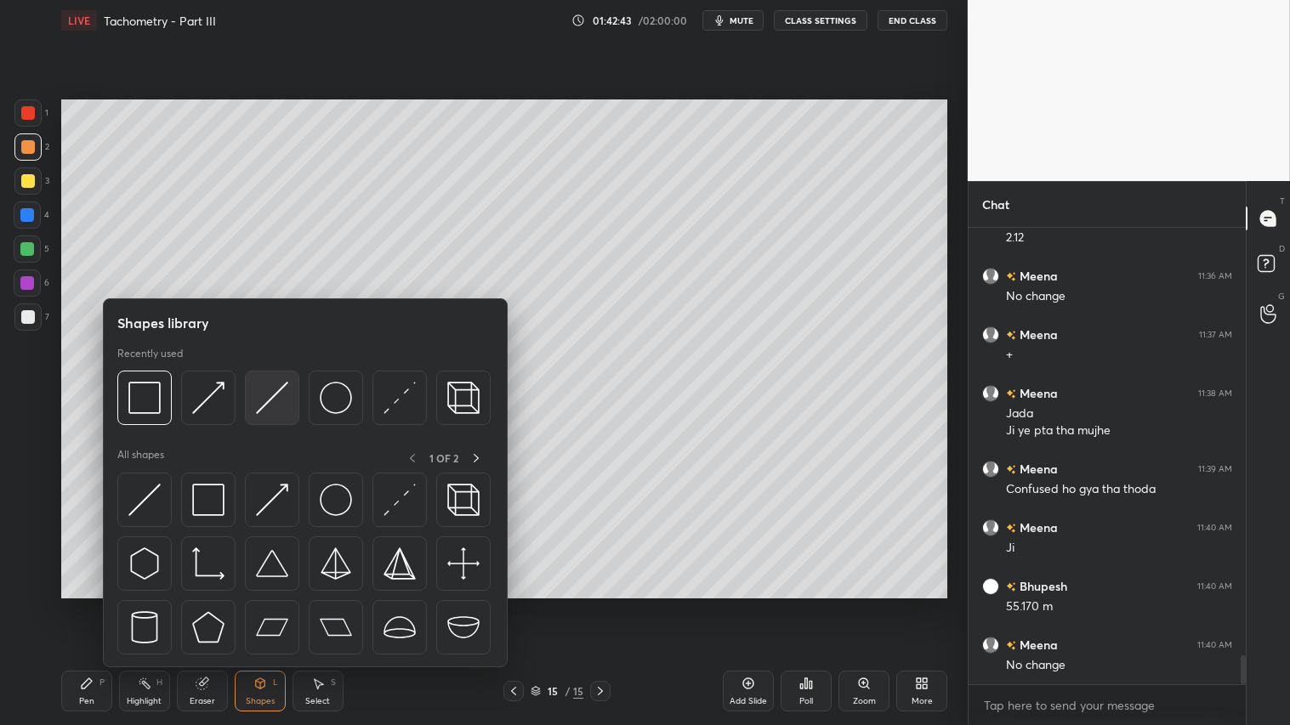
click at [275, 394] on img at bounding box center [272, 398] width 32 height 32
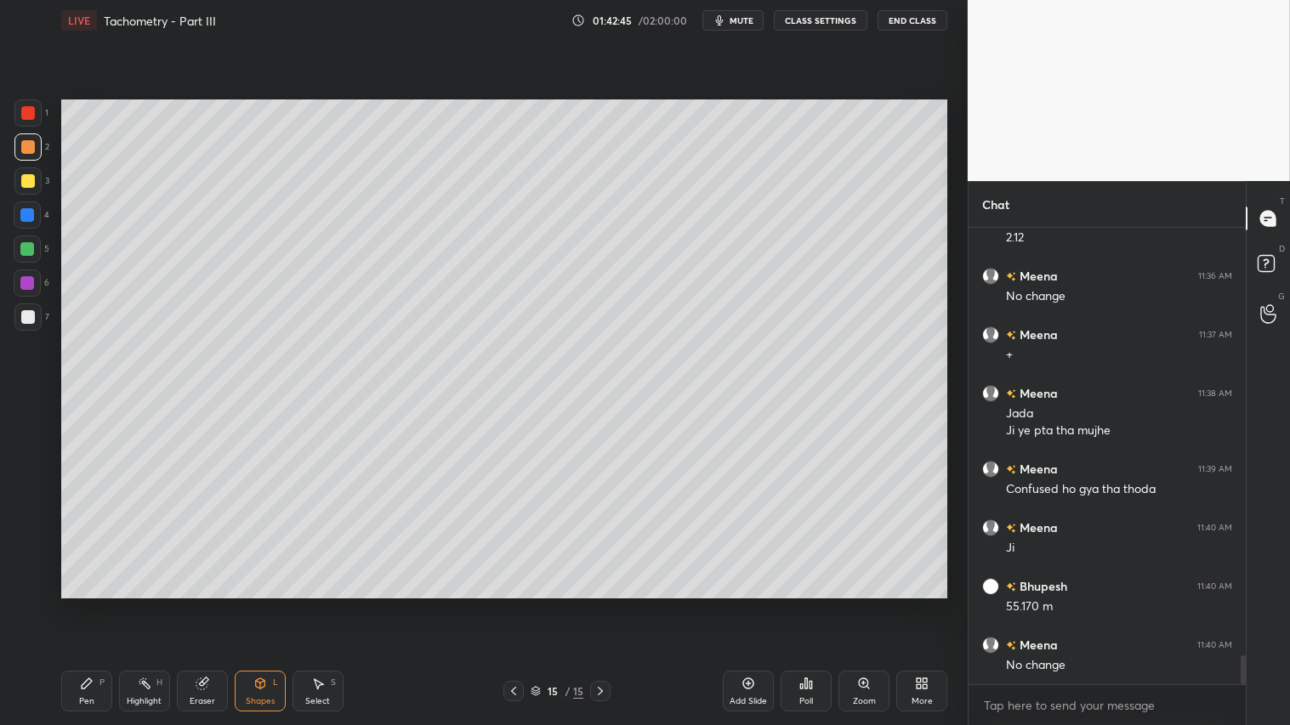
drag, startPoint x: 85, startPoint y: 687, endPoint x: 98, endPoint y: 682, distance: 13.7
click at [89, 604] on icon at bounding box center [87, 684] width 14 height 14
click at [506, 604] on div at bounding box center [513, 691] width 20 height 20
click at [596, 604] on icon at bounding box center [600, 691] width 14 height 14
click at [512, 604] on icon at bounding box center [514, 691] width 14 height 14
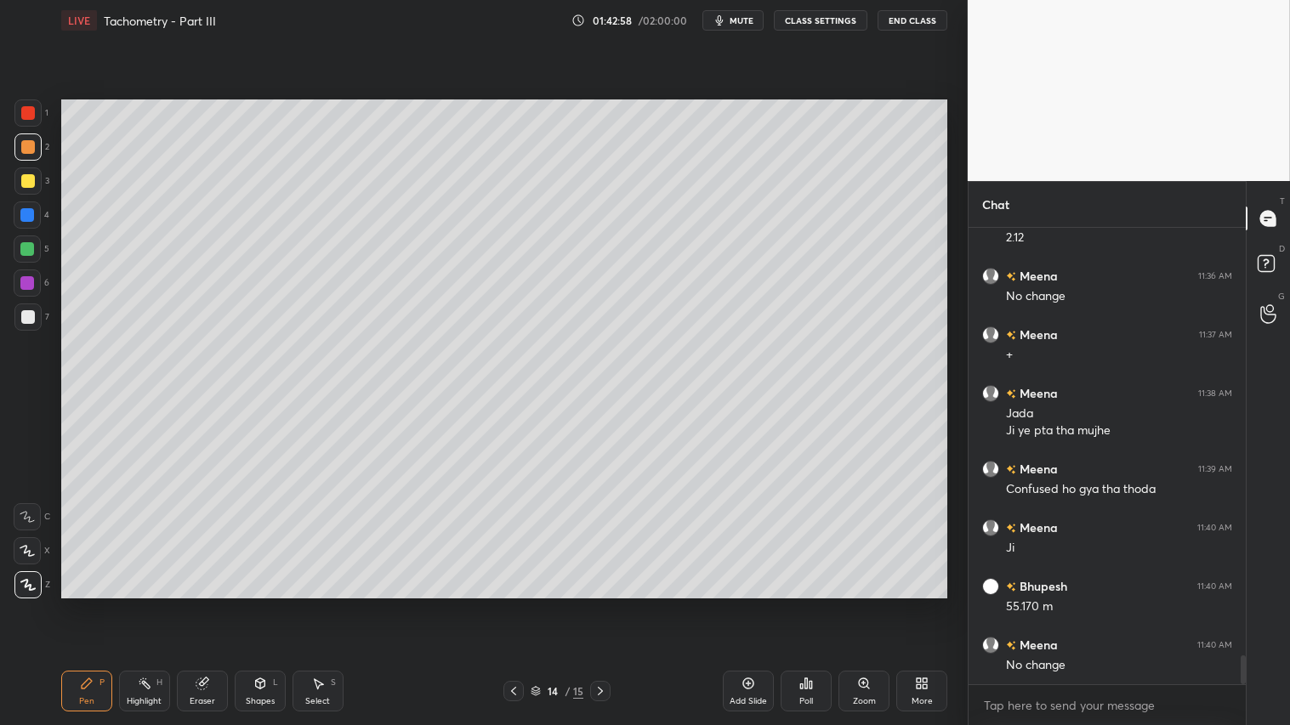
click at [599, 604] on icon at bounding box center [600, 691] width 14 height 14
click at [268, 604] on div "Shapes L" at bounding box center [260, 691] width 51 height 41
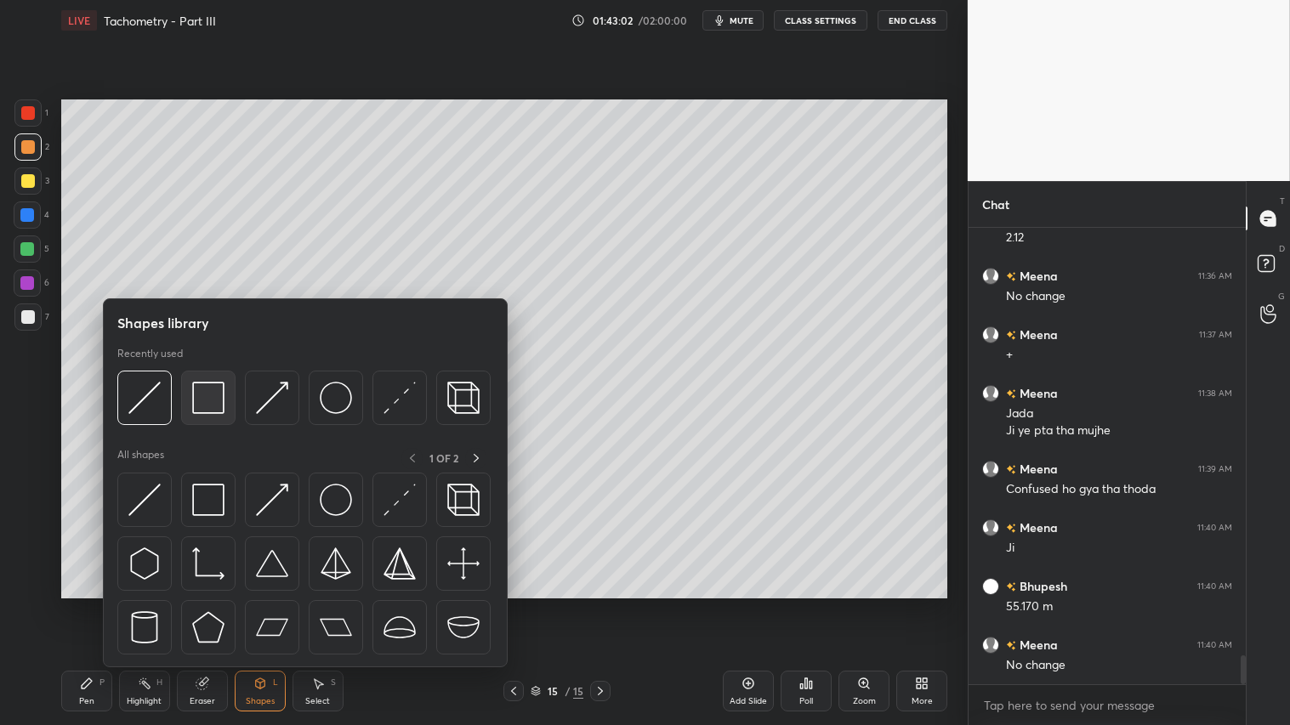
click at [200, 400] on img at bounding box center [208, 398] width 32 height 32
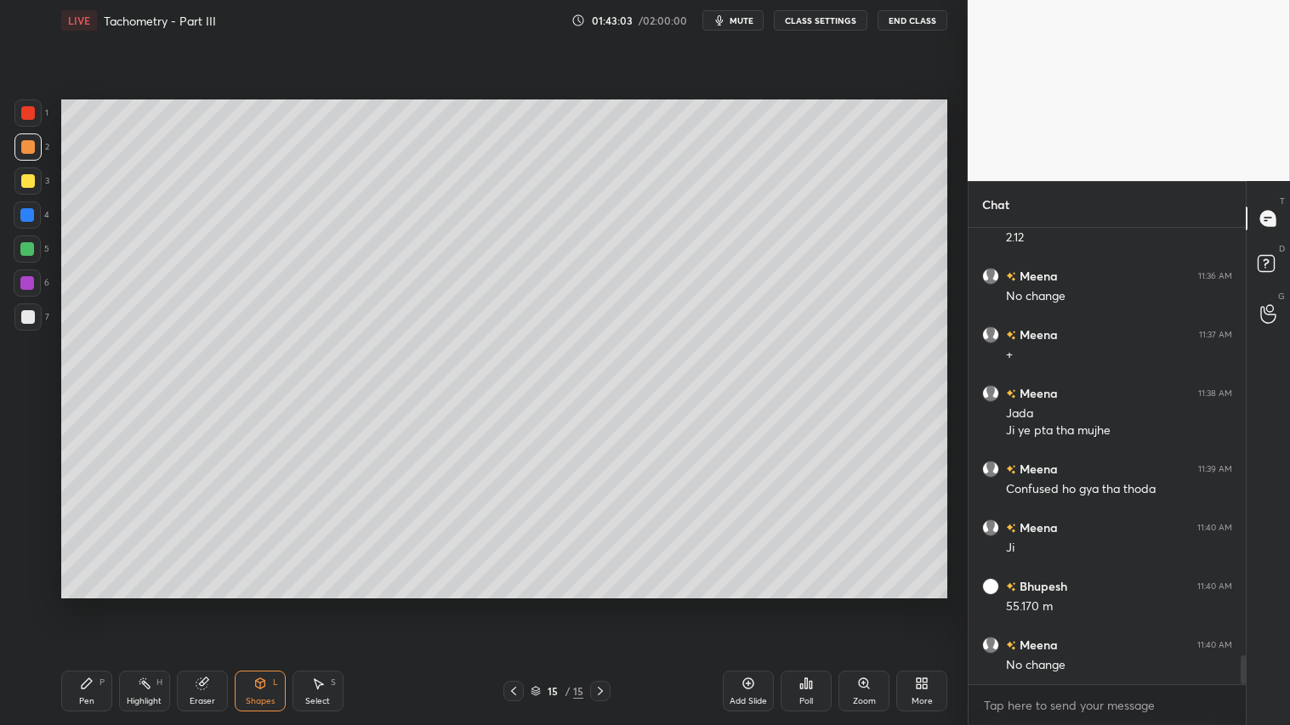
drag, startPoint x: 31, startPoint y: 315, endPoint x: 46, endPoint y: 320, distance: 15.3
click at [32, 315] on div at bounding box center [28, 317] width 14 height 14
click at [24, 153] on div at bounding box center [28, 147] width 14 height 14
drag, startPoint x: 90, startPoint y: 701, endPoint x: 114, endPoint y: 622, distance: 83.4
click at [95, 604] on div "Pen P" at bounding box center [86, 691] width 51 height 41
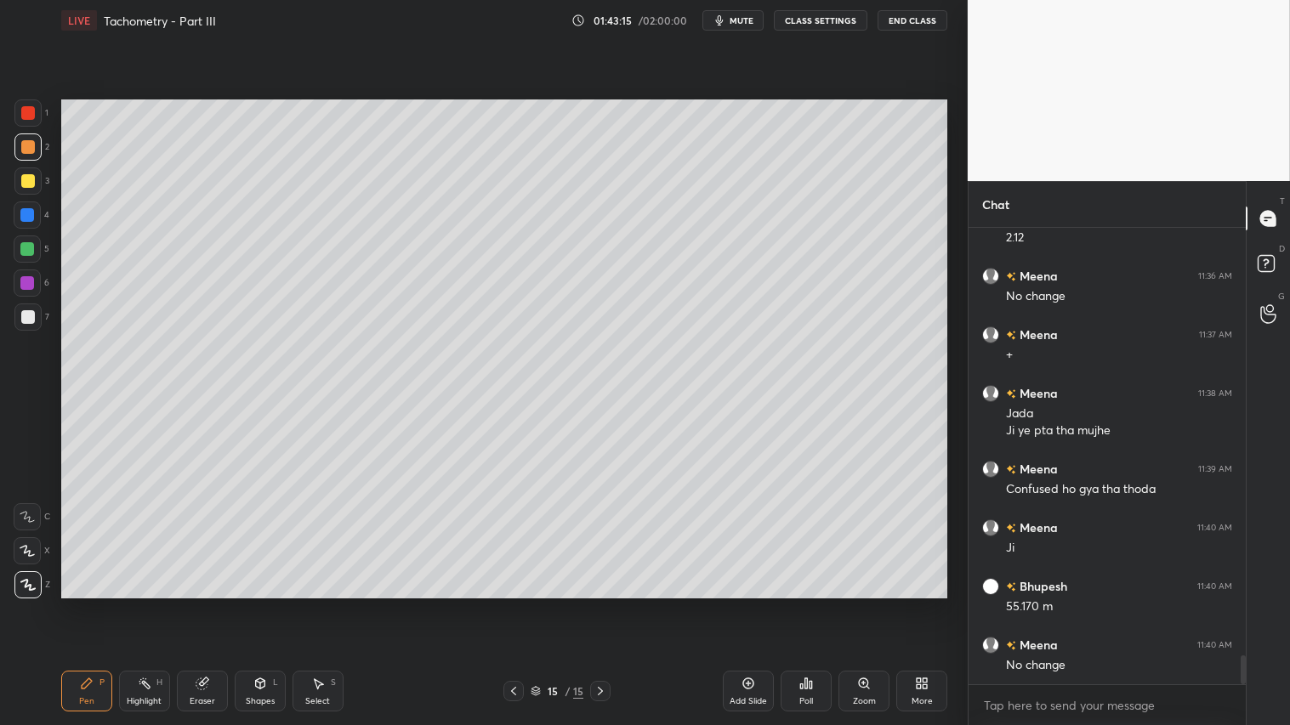
click at [510, 604] on icon at bounding box center [514, 691] width 14 height 14
click at [606, 604] on icon at bounding box center [600, 691] width 14 height 14
click at [519, 604] on icon at bounding box center [514, 691] width 14 height 14
click at [600, 604] on icon at bounding box center [600, 691] width 5 height 9
click at [606, 604] on icon at bounding box center [600, 691] width 14 height 14
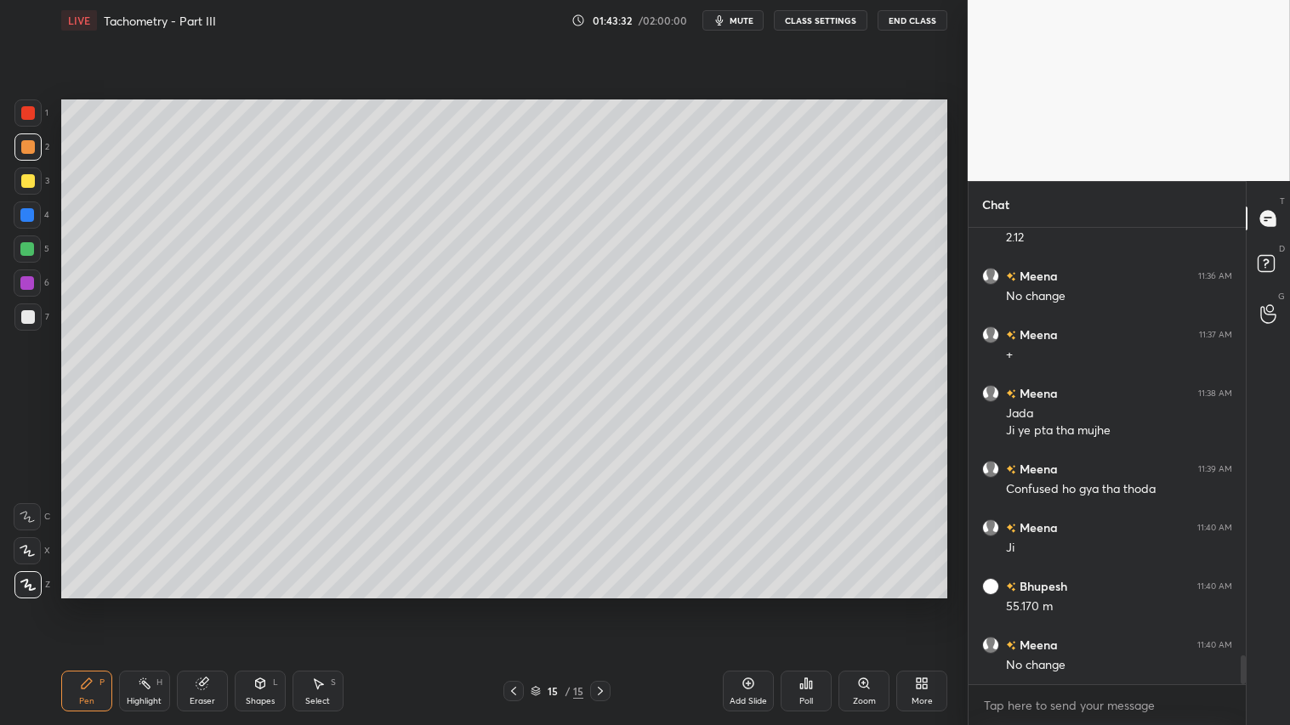
click at [273, 604] on div "Shapes L" at bounding box center [260, 691] width 51 height 41
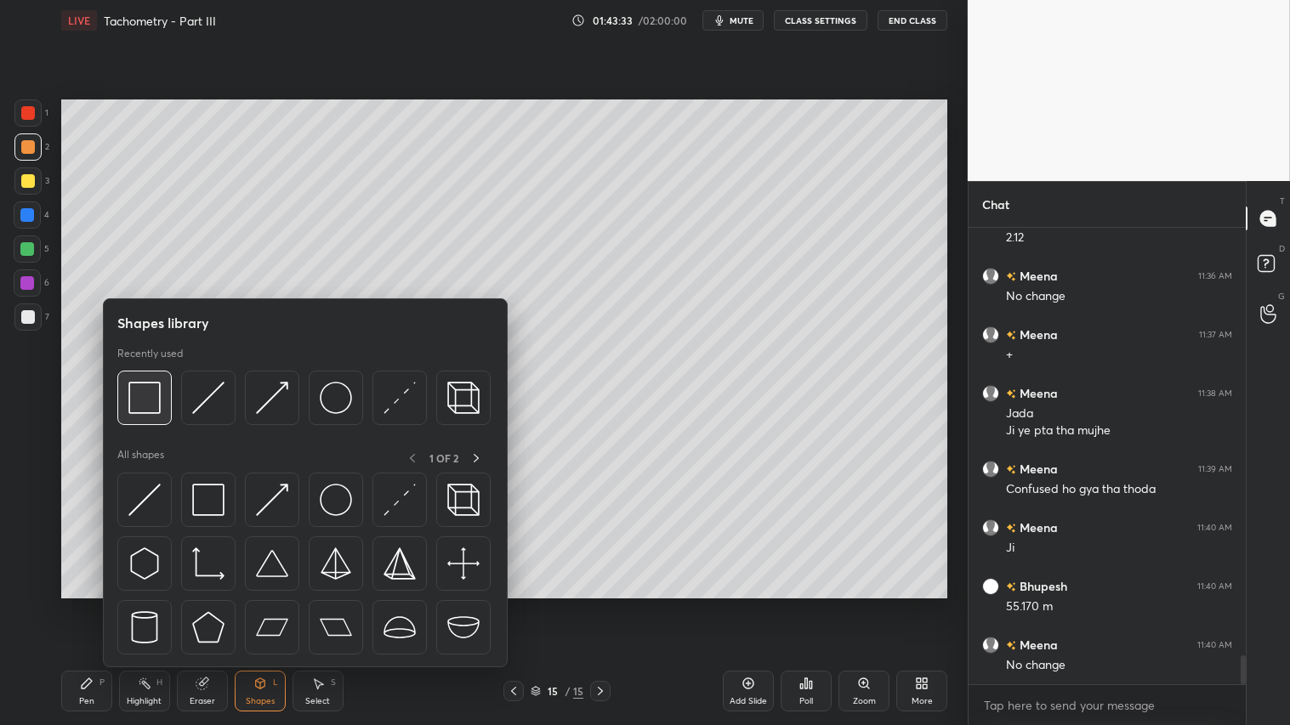
click at [148, 403] on img at bounding box center [144, 398] width 32 height 32
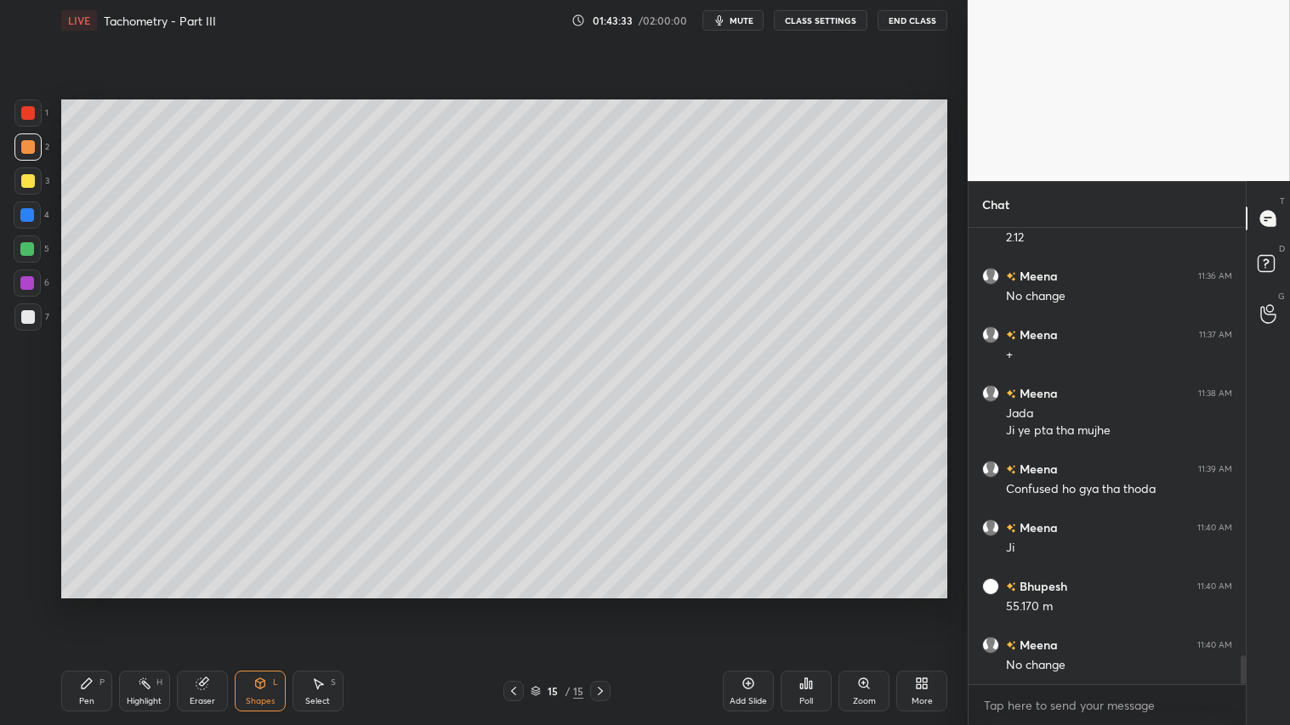
click at [34, 175] on div at bounding box center [27, 180] width 27 height 27
click at [99, 604] on div "P" at bounding box center [101, 682] width 5 height 9
click at [26, 147] on div at bounding box center [28, 147] width 14 height 14
click at [506, 604] on div at bounding box center [513, 691] width 20 height 20
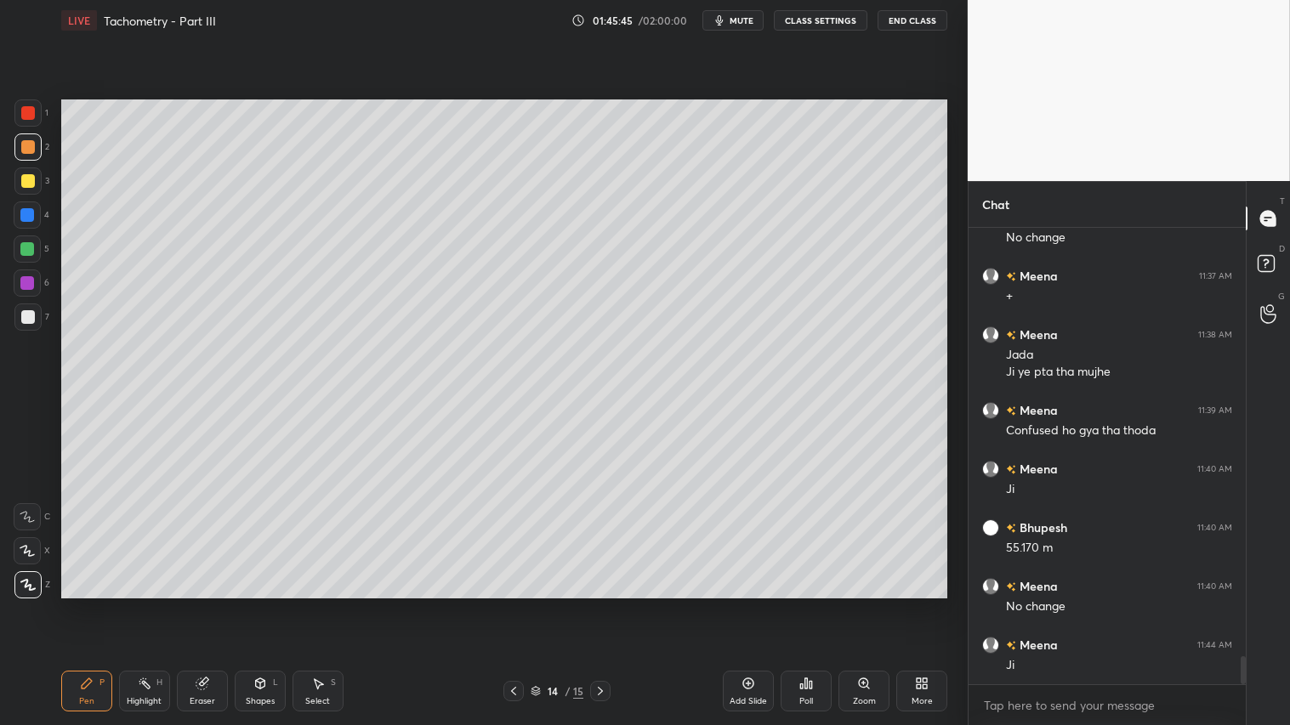
click at [26, 140] on div at bounding box center [28, 147] width 14 height 14
click at [605, 604] on icon at bounding box center [600, 691] width 14 height 14
click at [599, 604] on icon at bounding box center [600, 691] width 14 height 14
click at [736, 21] on span "mute" at bounding box center [741, 20] width 24 height 12
click at [831, 21] on button "CLASS SETTINGS" at bounding box center [821, 20] width 94 height 20
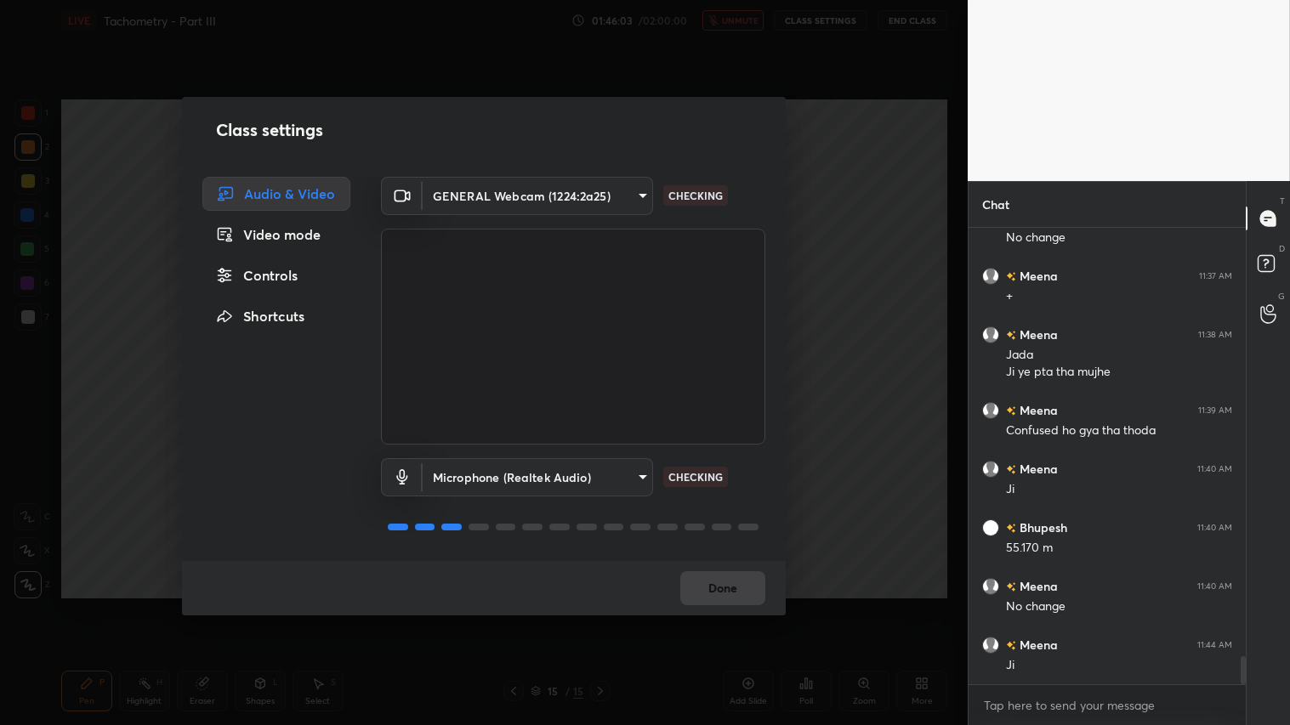
click at [640, 197] on body "1 2 3 4 5 6 7 C X Z C X Z E E Erase all H H LIVE Tachometry - Part III 01:46:03…" at bounding box center [645, 362] width 1290 height 725
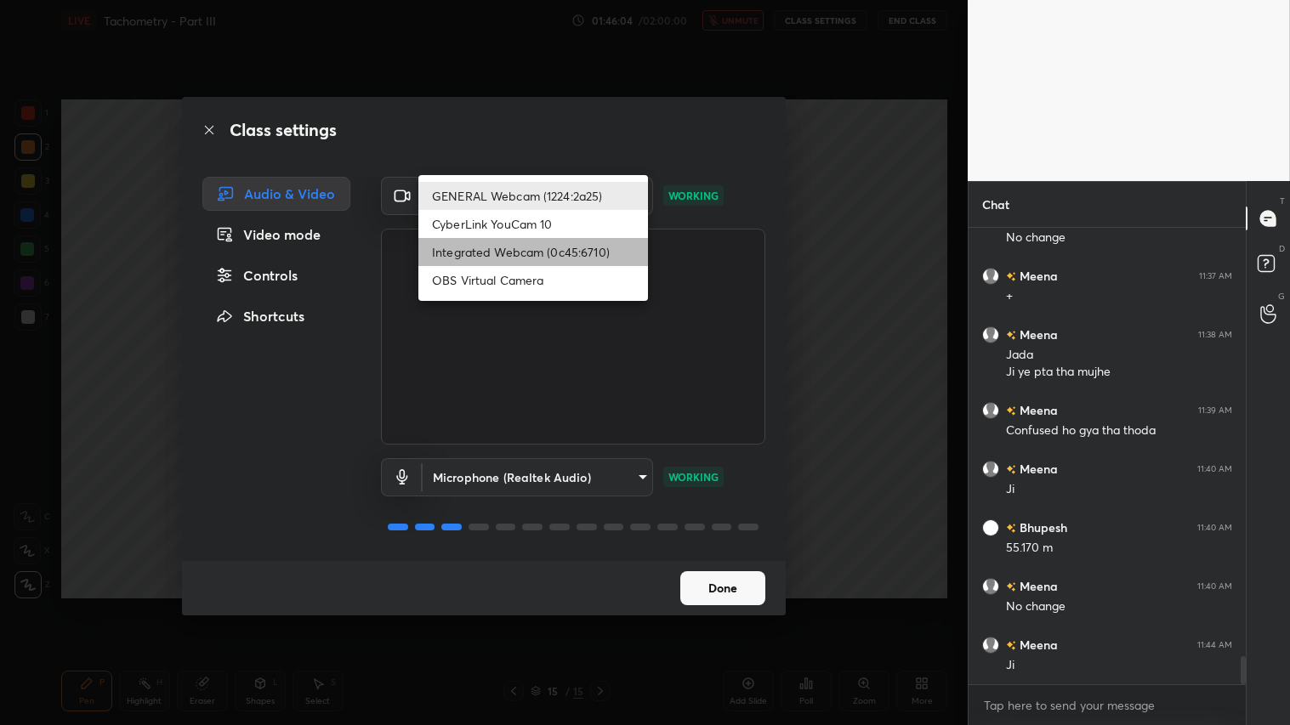
click at [590, 251] on li "Integrated Webcam (0c45:6710)" at bounding box center [533, 252] width 230 height 28
type input "c5c2f7231e9952ba016bf395f8d23ccccda43c405848800533c4c3fa58e8e242"
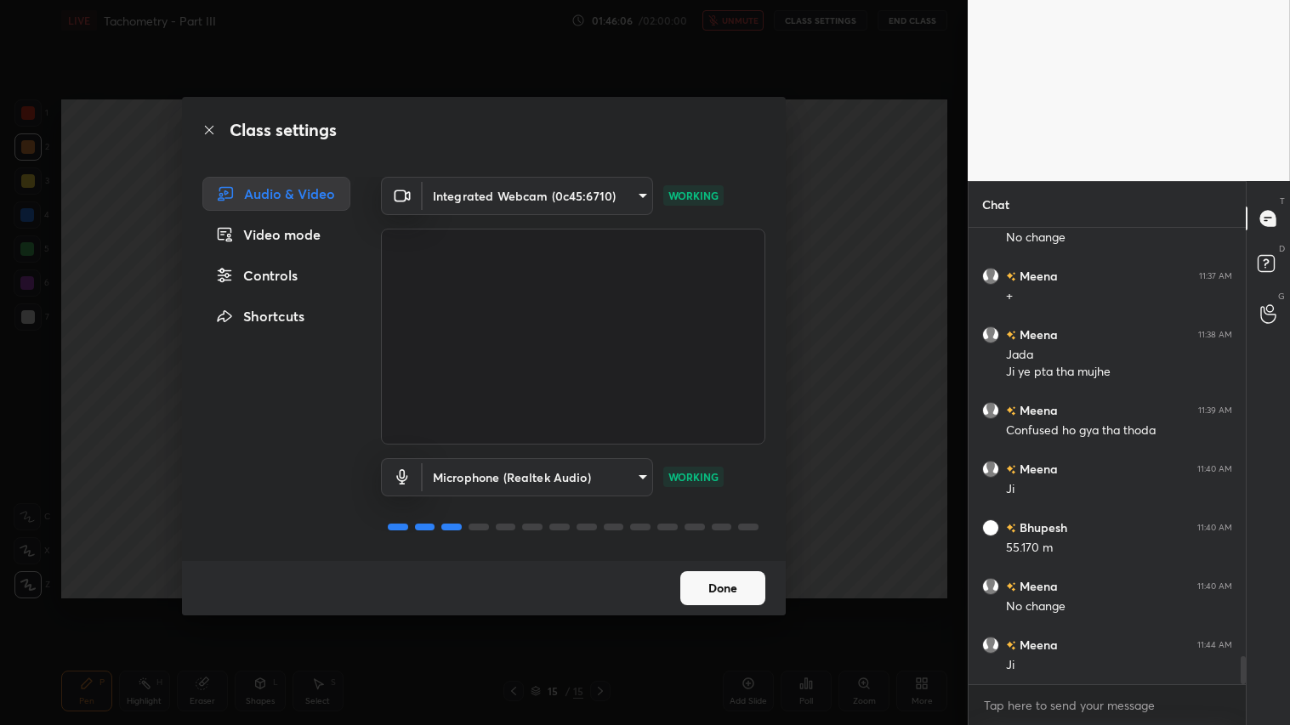
click at [741, 596] on button "Done" at bounding box center [722, 588] width 85 height 34
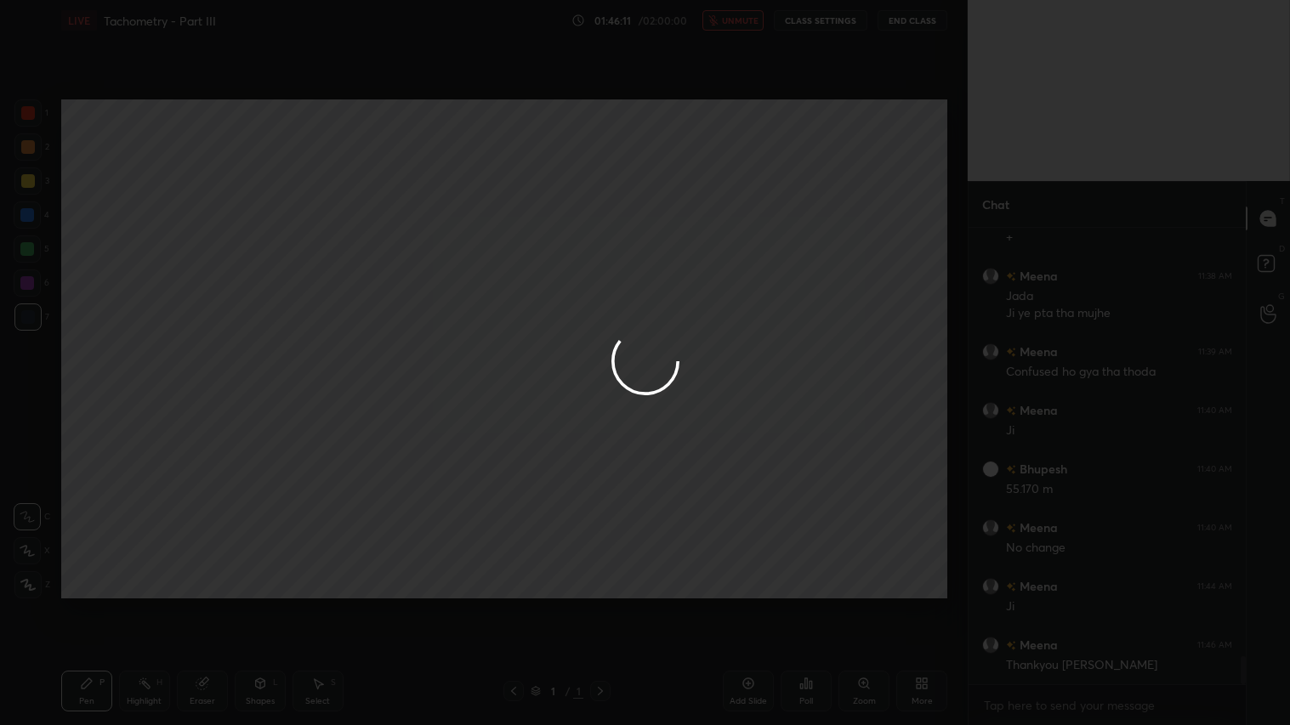
scroll to position [6998, 0]
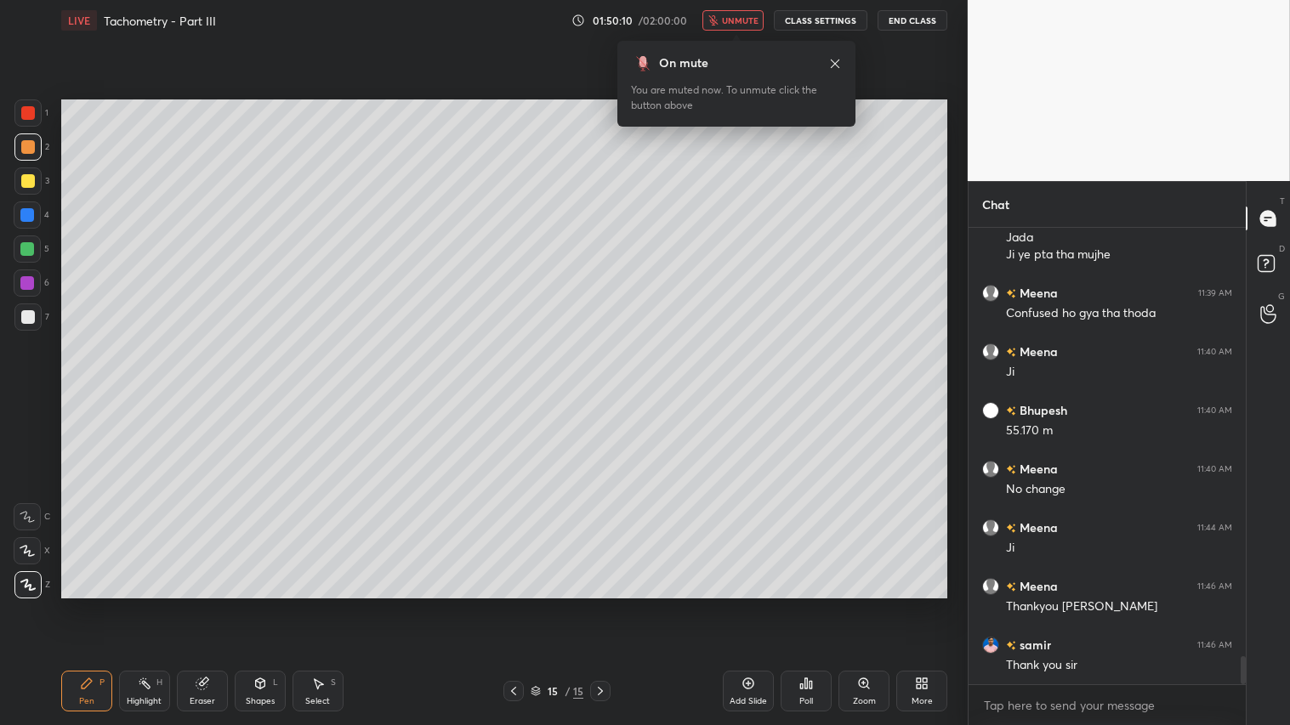
click at [932, 19] on button "End Class" at bounding box center [912, 20] width 70 height 20
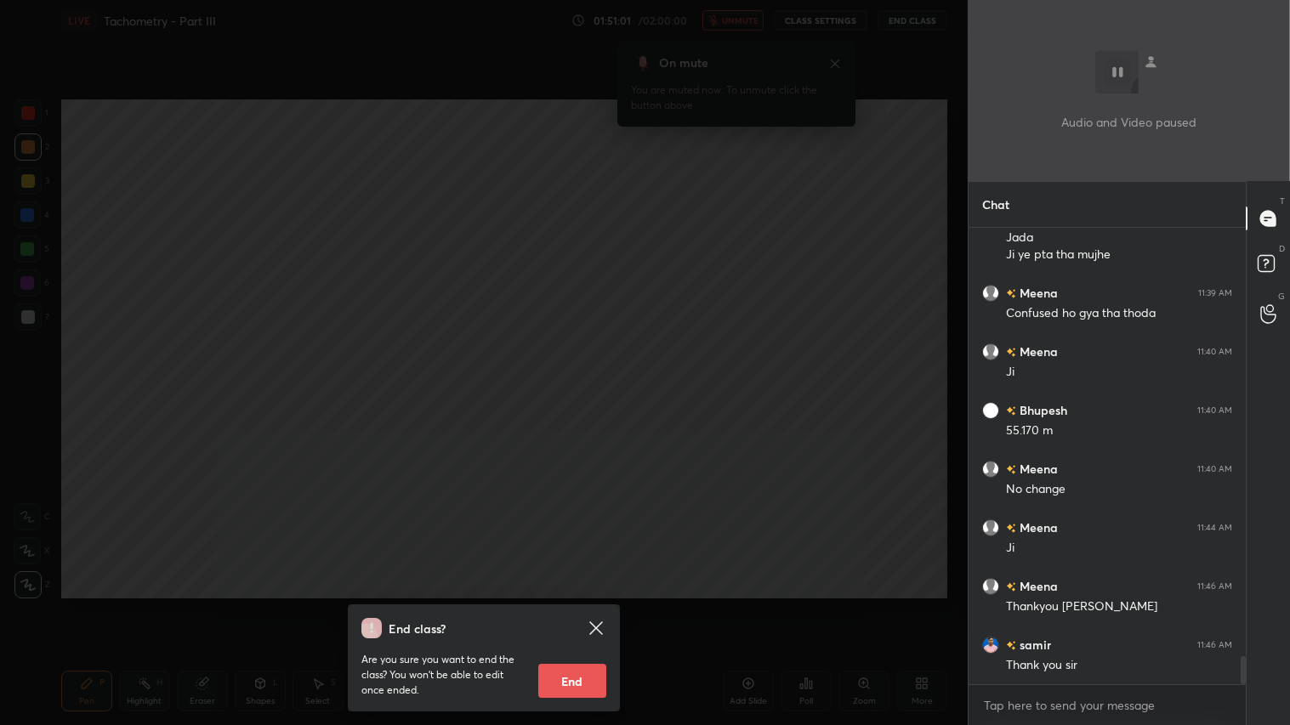
click at [567, 604] on button "End" at bounding box center [572, 681] width 68 height 34
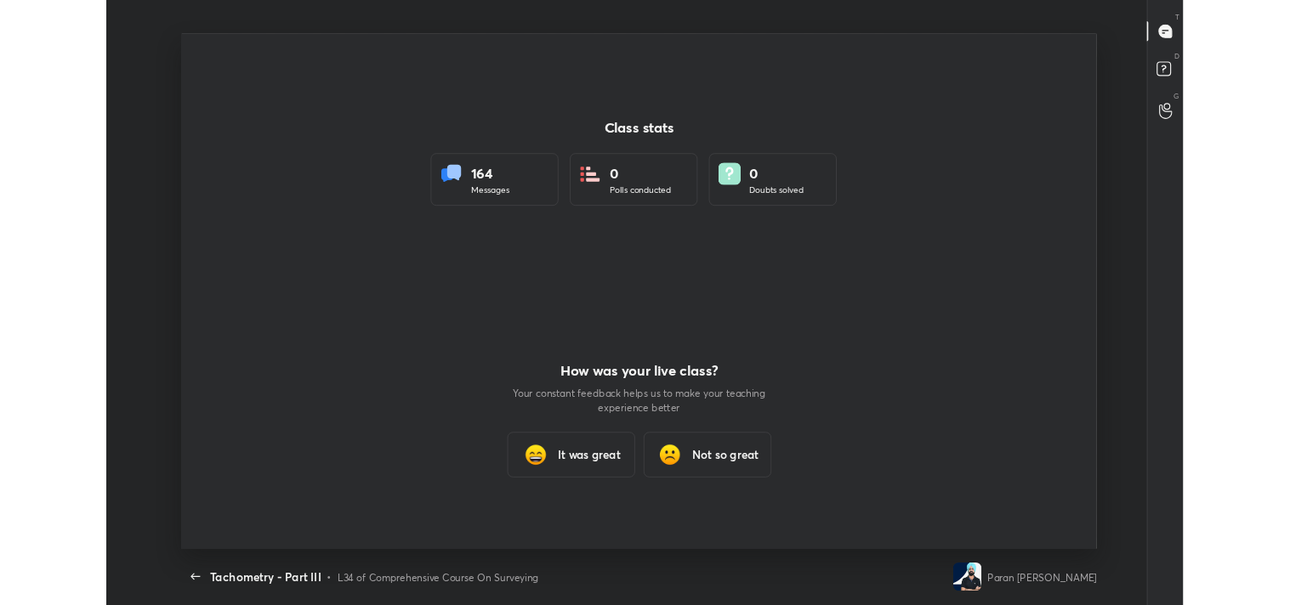
scroll to position [84404, 83743]
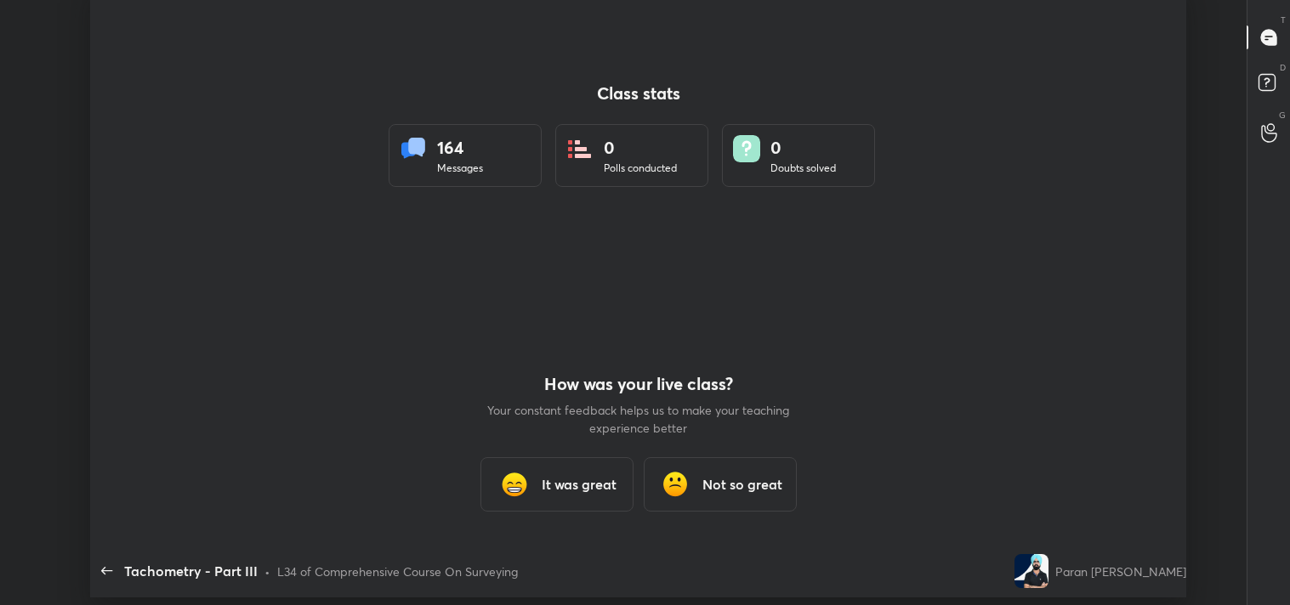
type textarea "x"
